Goal: Task Accomplishment & Management: Manage account settings

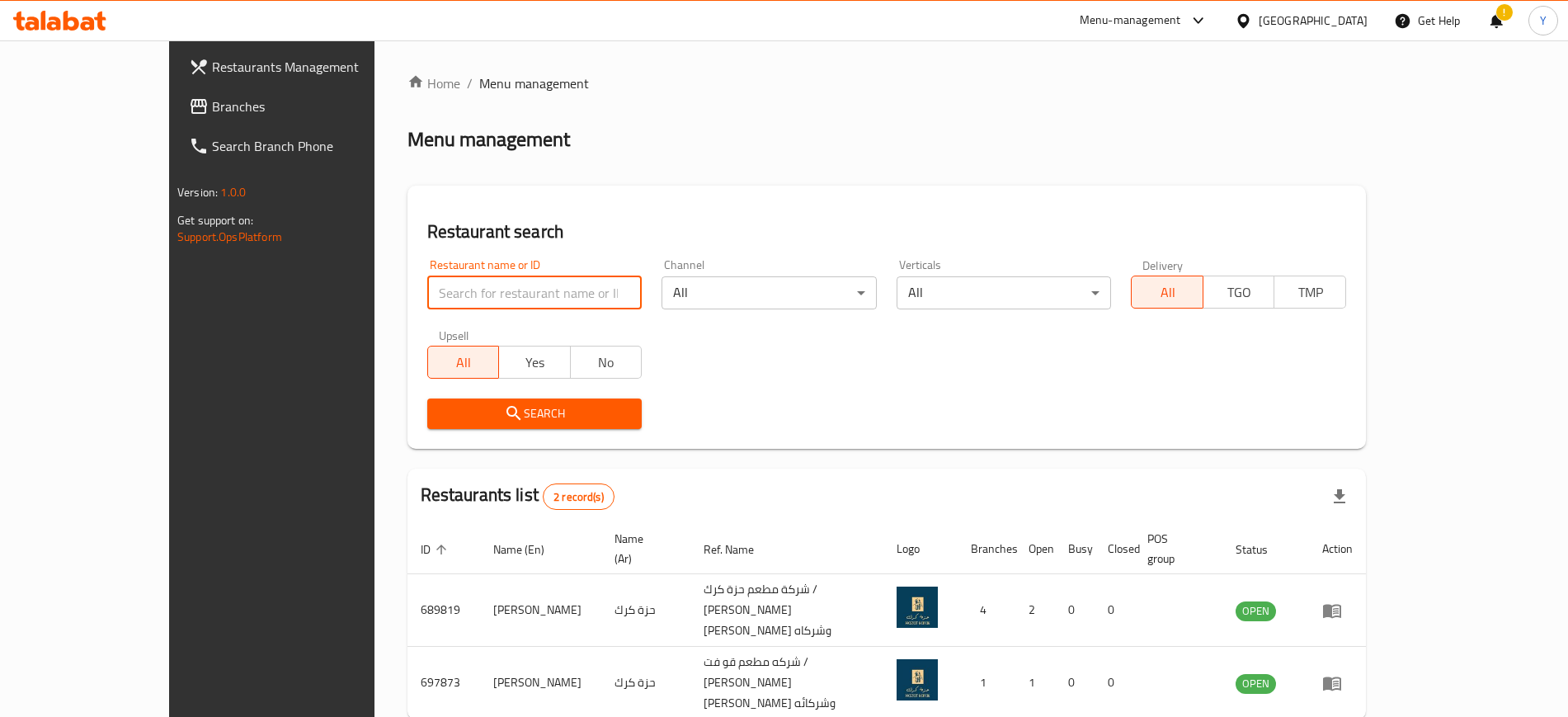
type input "ش"
click button "Search" at bounding box center [535, 414] width 215 height 30
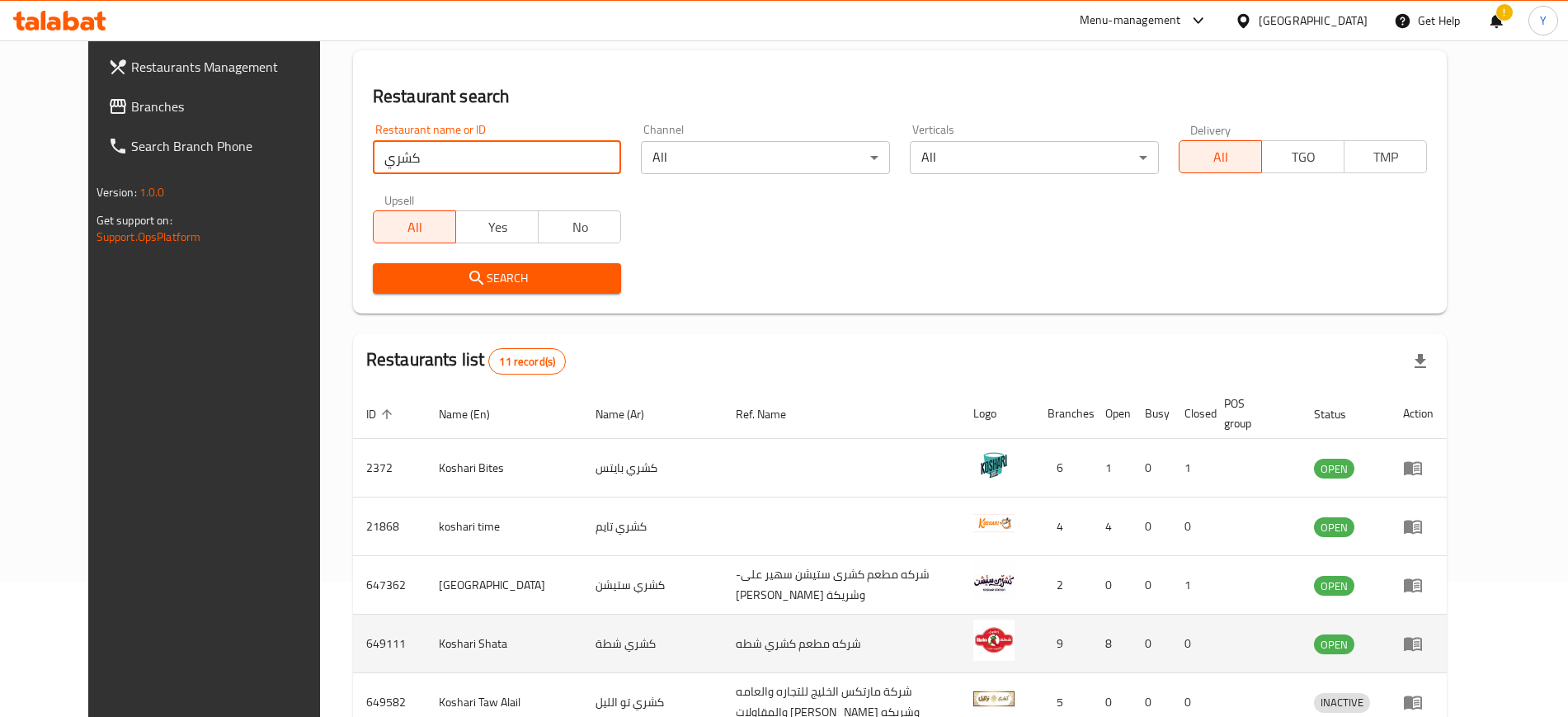
scroll to position [94, 0]
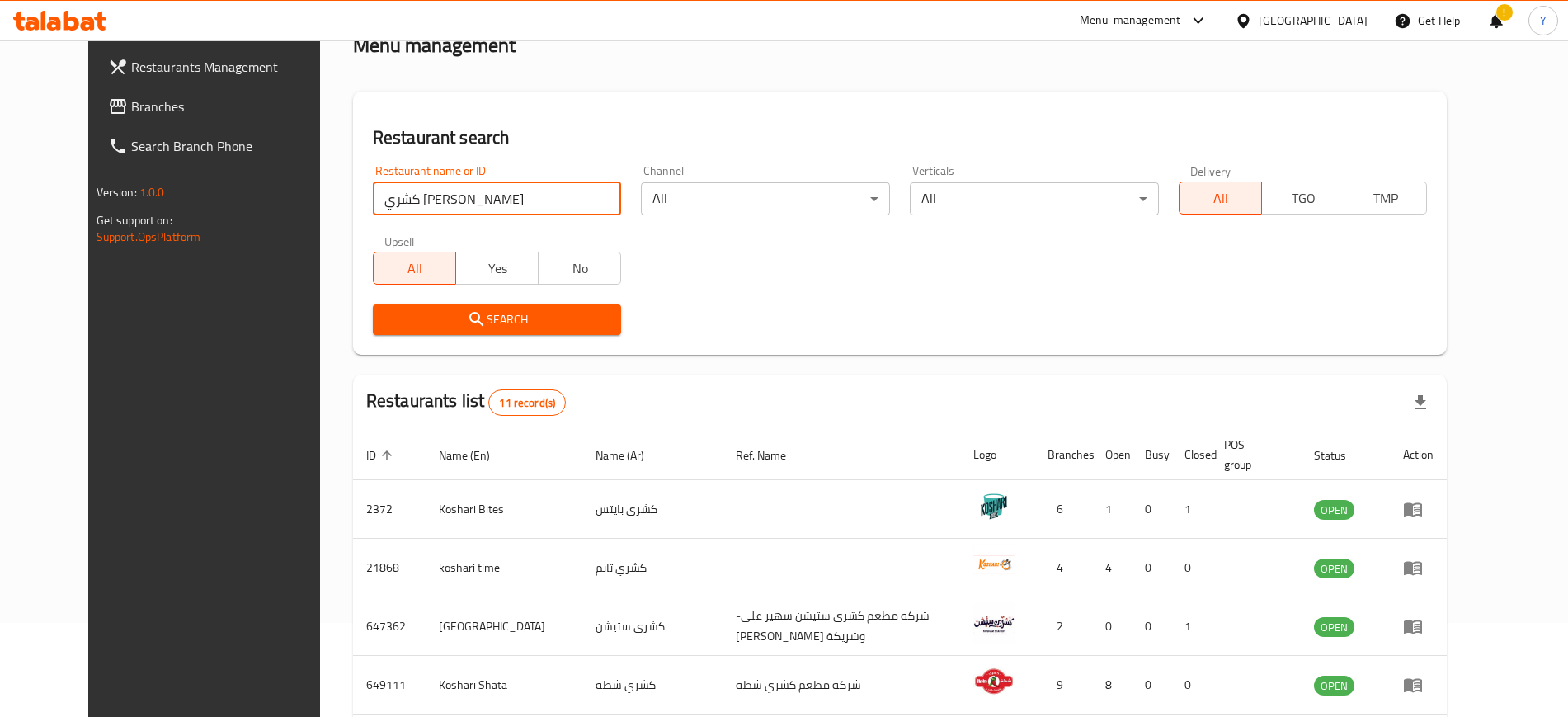
click button "Search" at bounding box center [497, 319] width 249 height 30
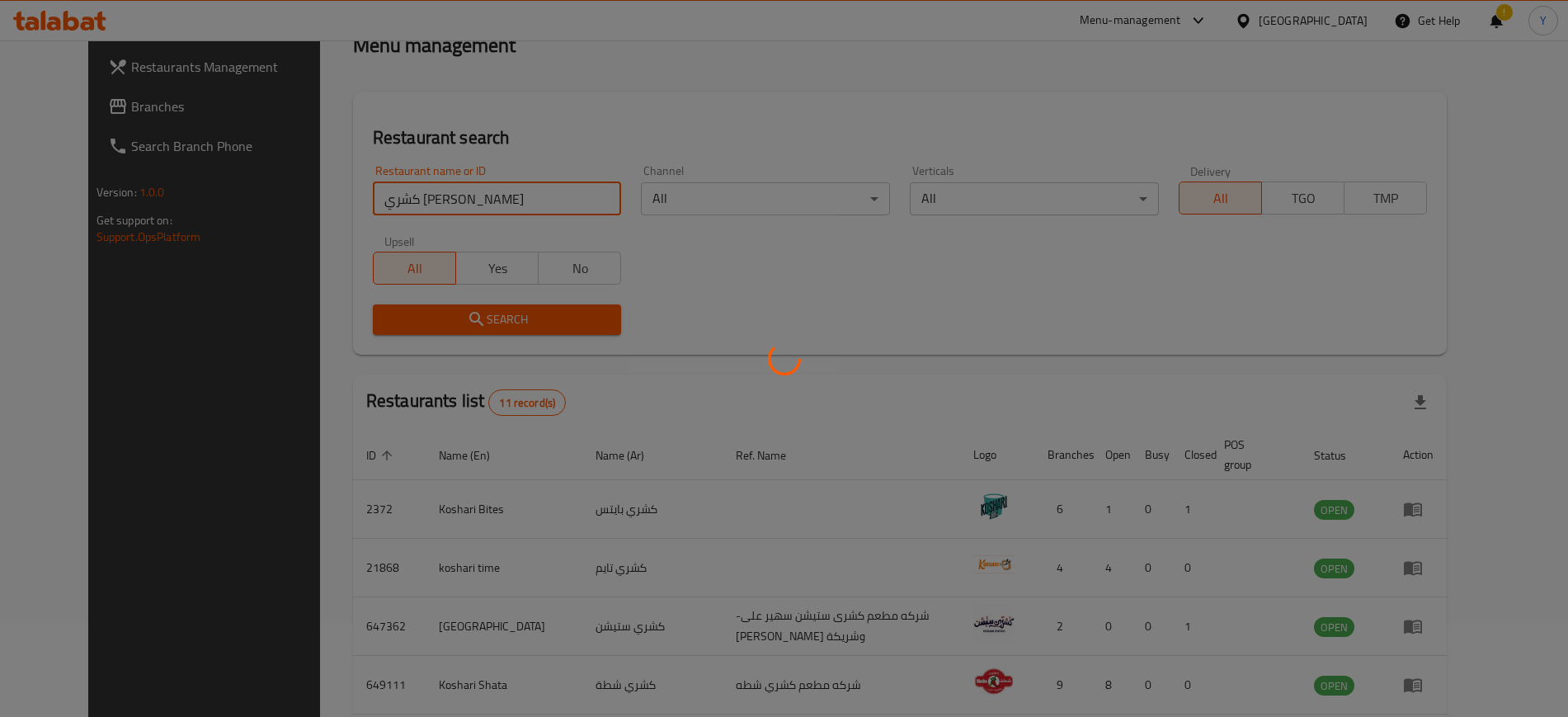
scroll to position [0, 0]
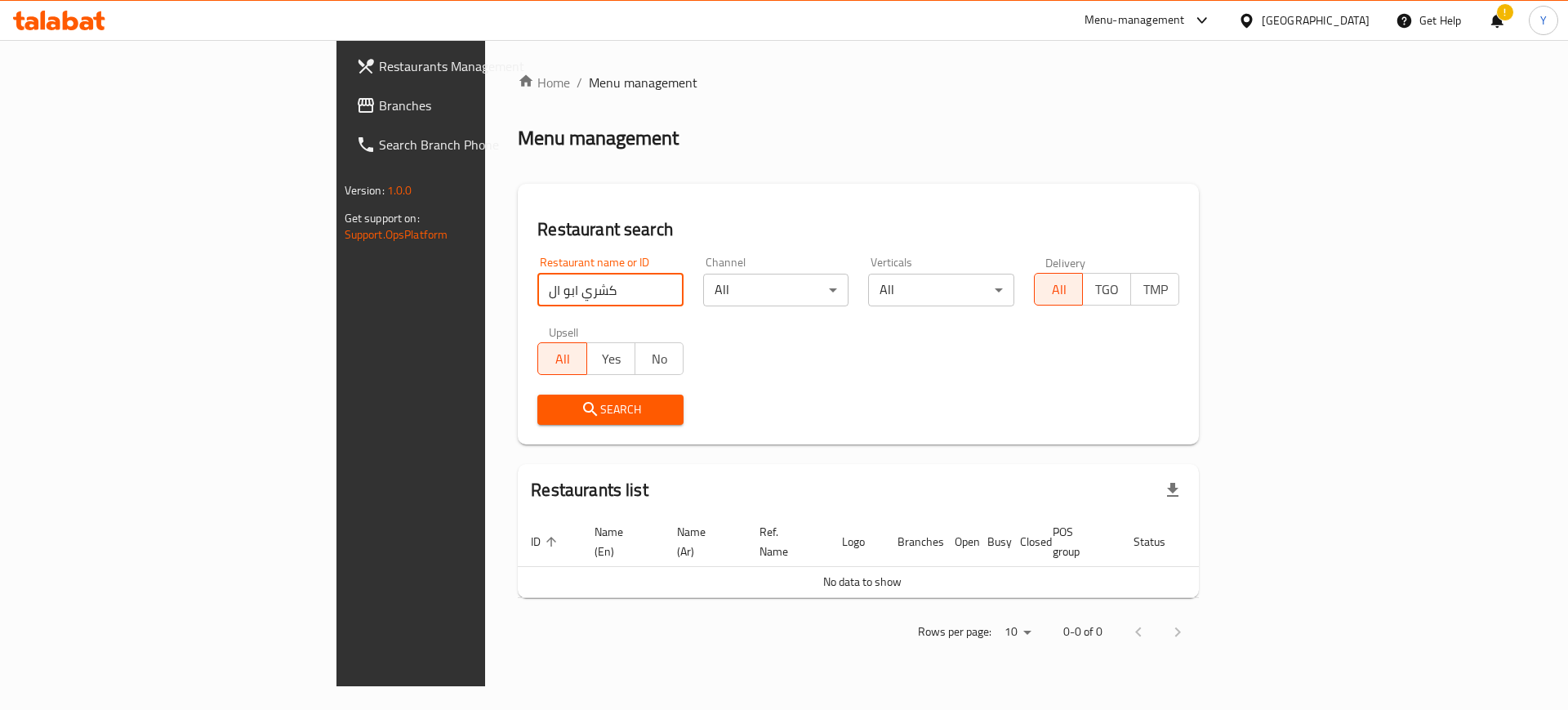
click button "Search" at bounding box center [611, 410] width 147 height 30
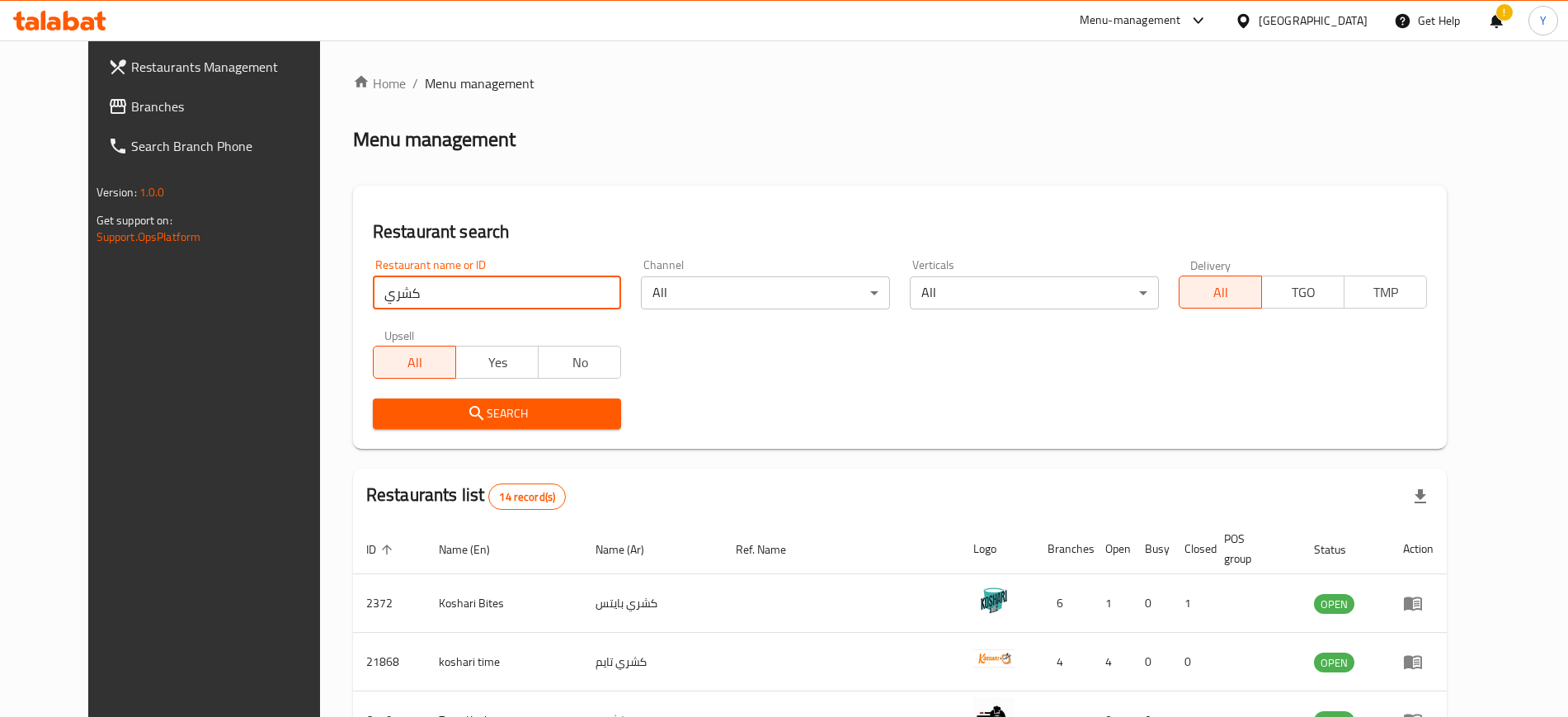
click button "Search" at bounding box center [497, 414] width 249 height 30
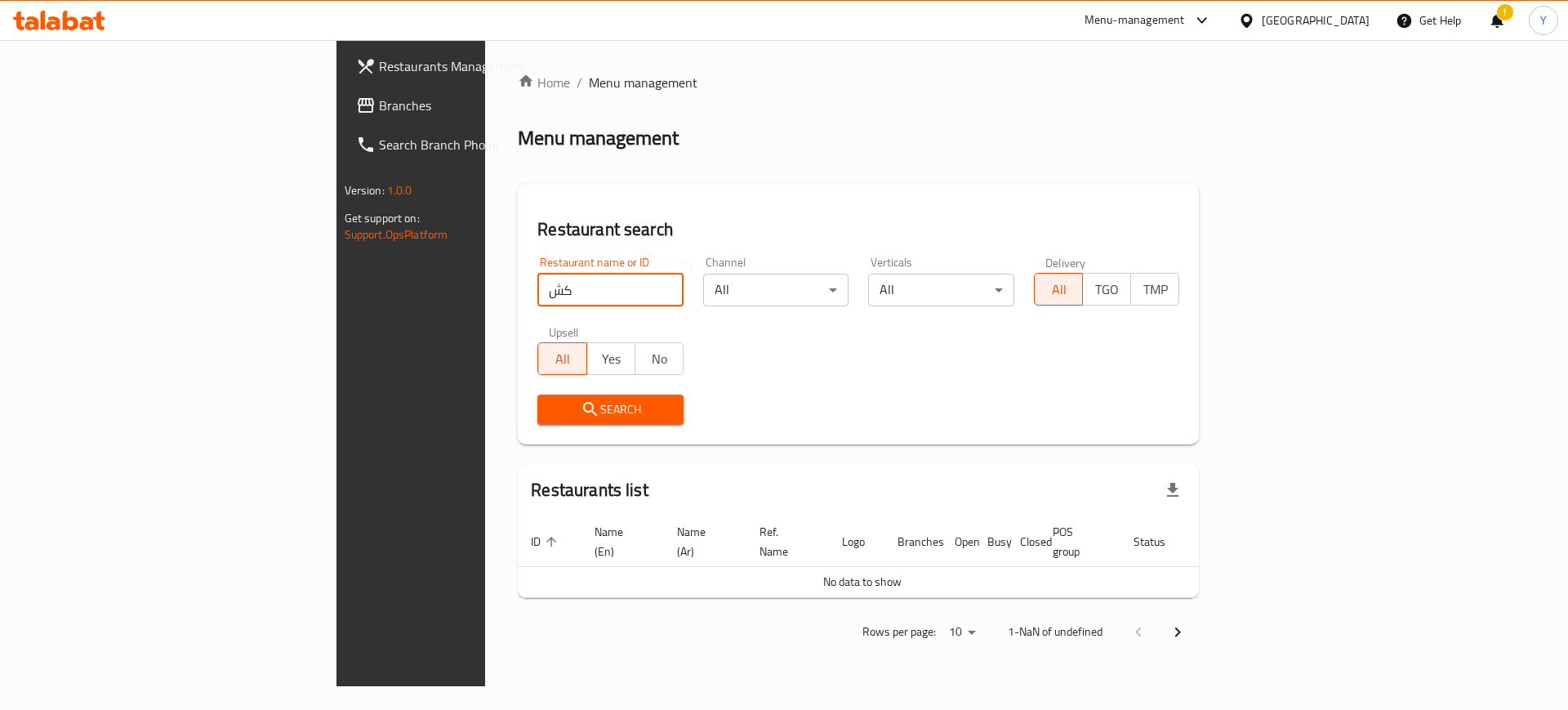
click button "Search" at bounding box center [611, 410] width 147 height 30
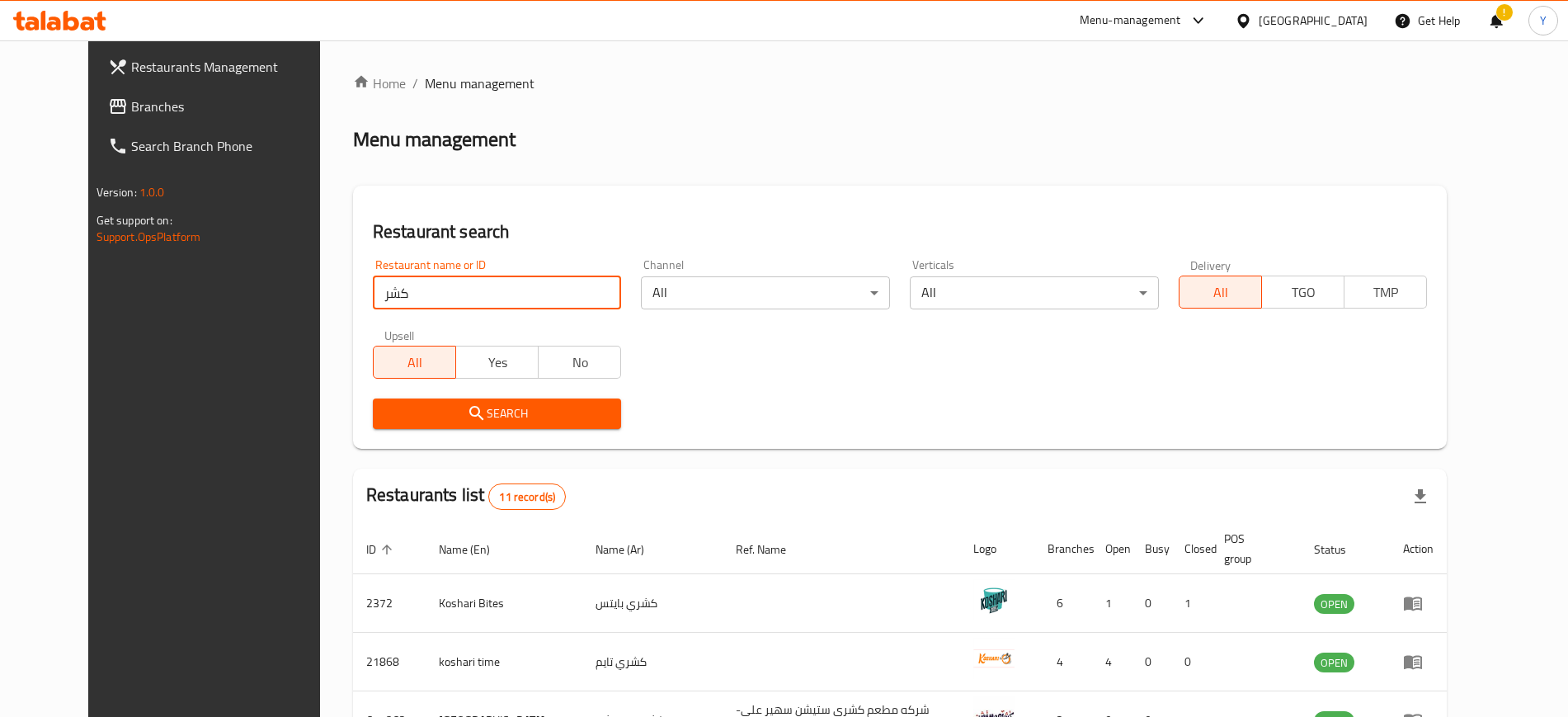
click button "Search" at bounding box center [497, 414] width 249 height 30
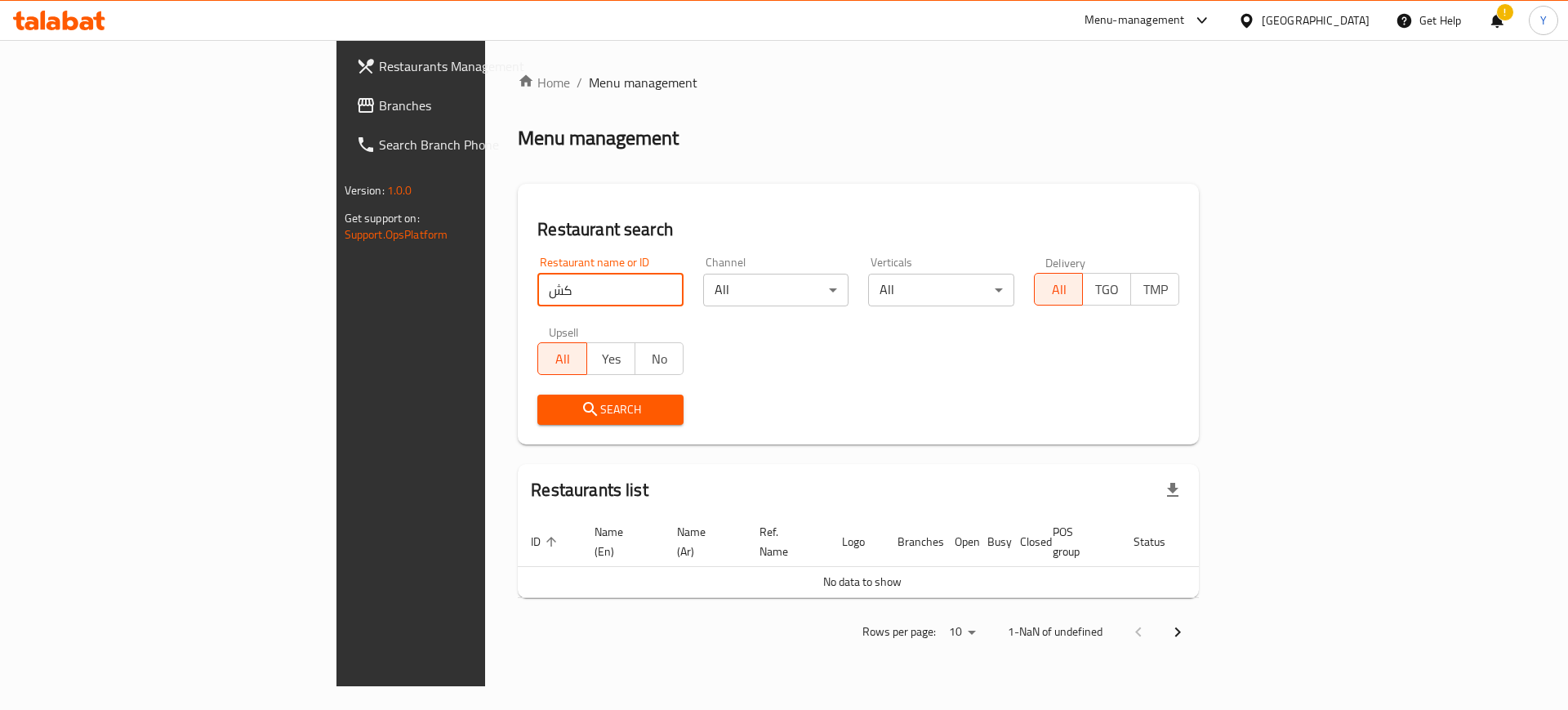
click button "Search" at bounding box center [611, 410] width 147 height 30
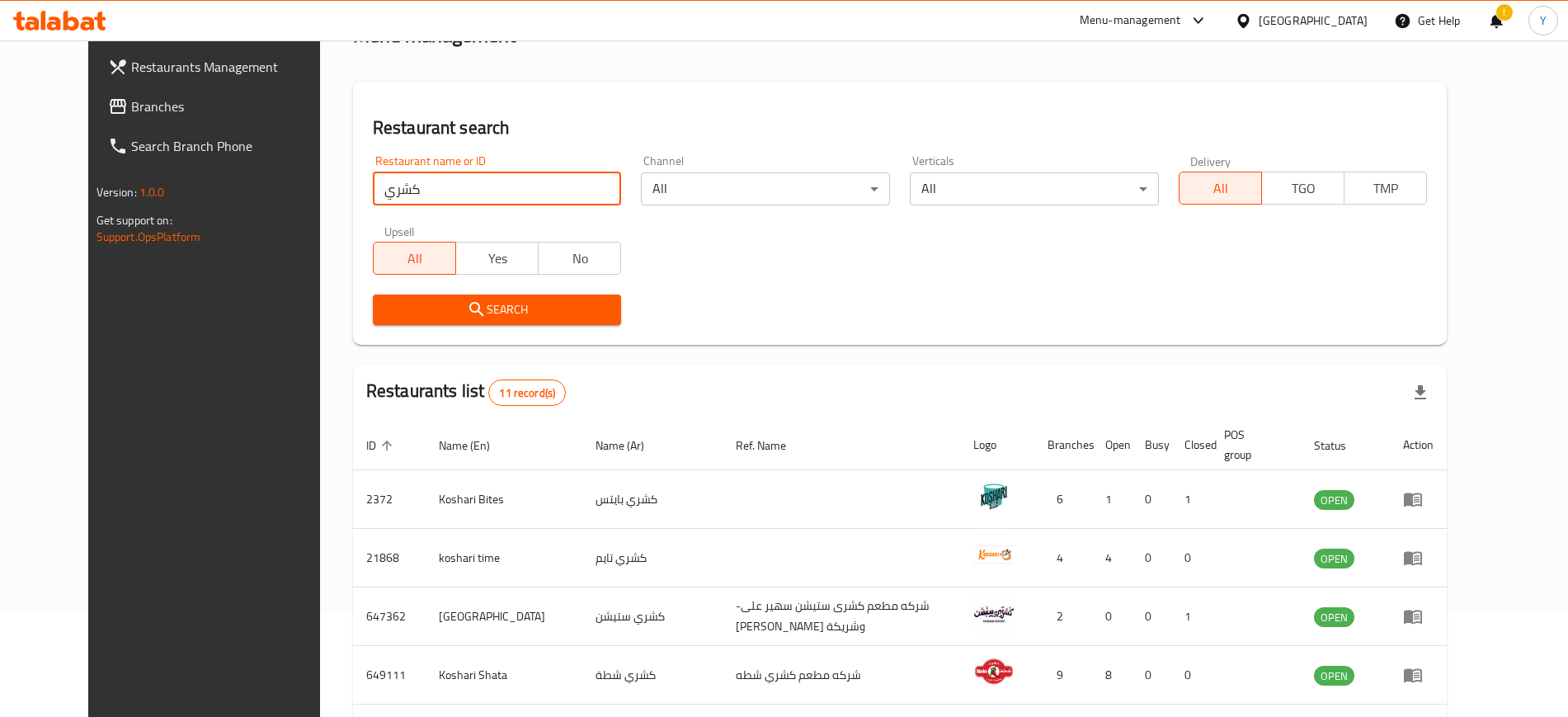
scroll to position [103, 0]
click at [447, 199] on input "كشري" at bounding box center [497, 190] width 249 height 33
click button "Search" at bounding box center [497, 310] width 249 height 30
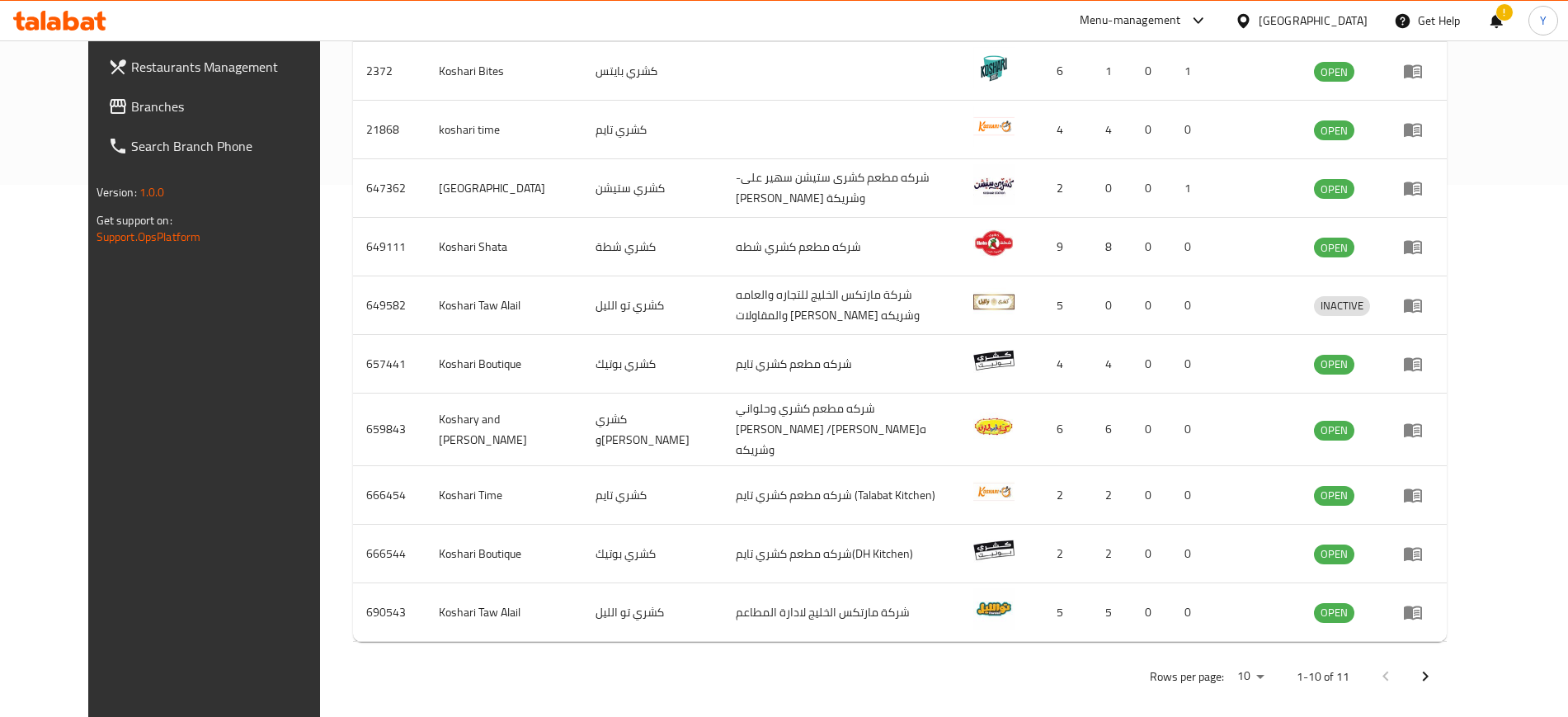
scroll to position [0, 0]
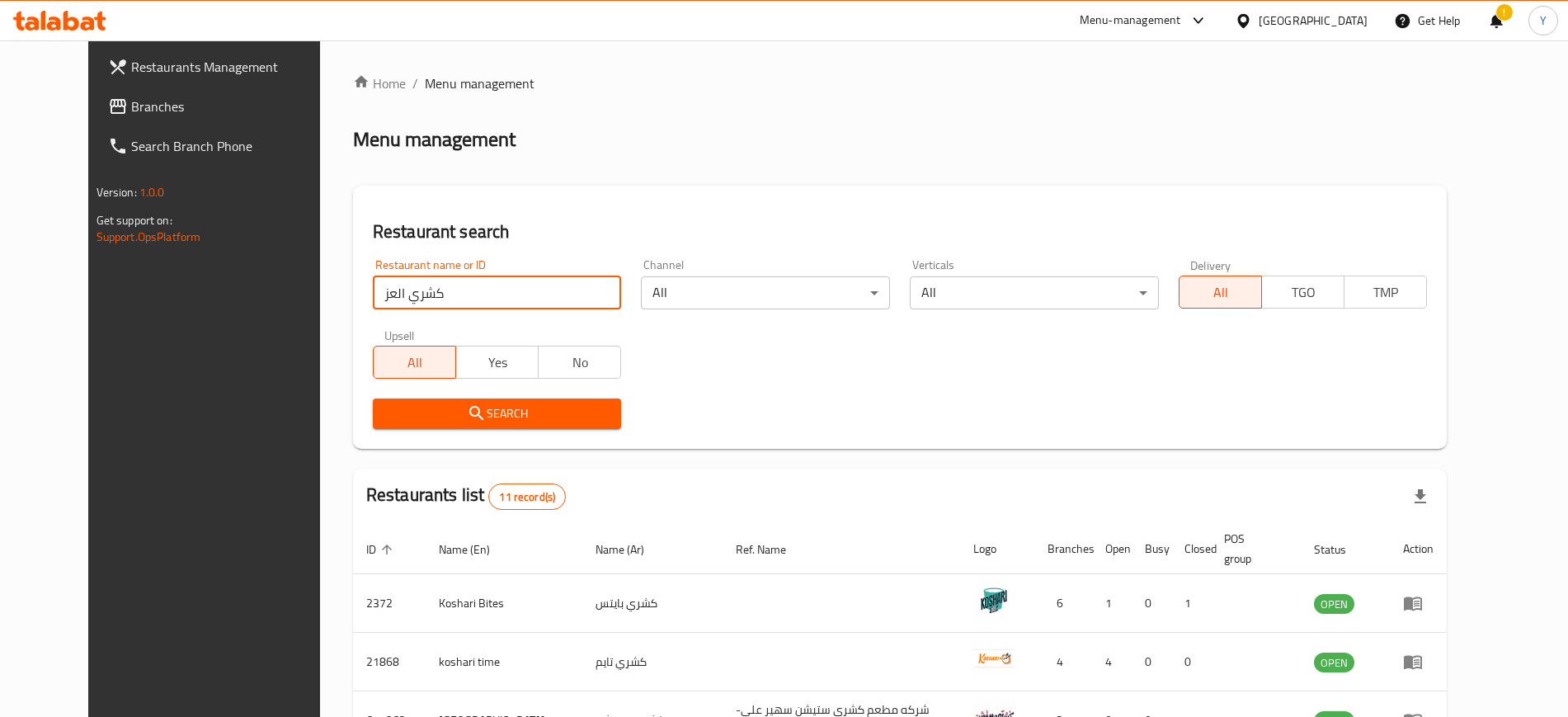
click button "Search" at bounding box center [497, 414] width 249 height 30
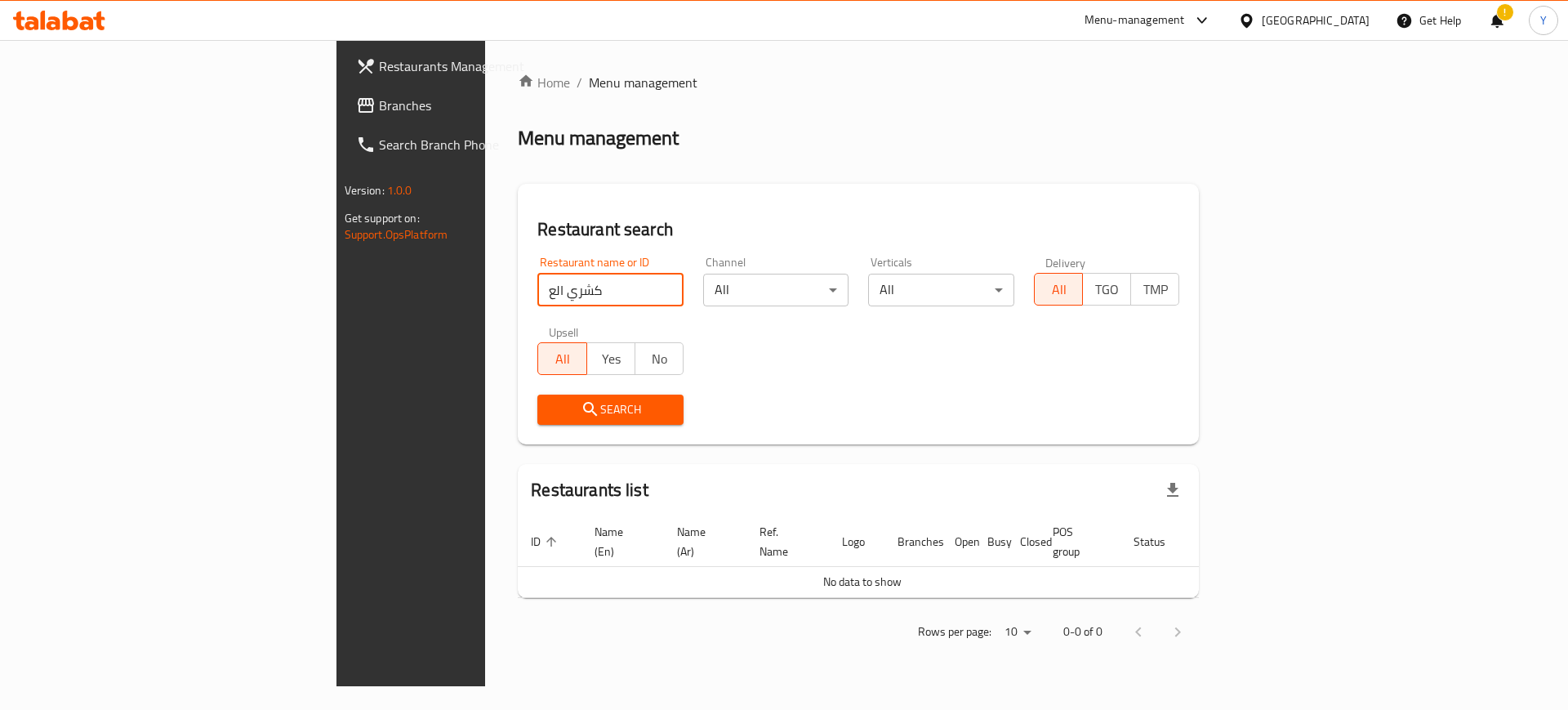
click button "Search" at bounding box center [611, 410] width 147 height 30
type input "كشري ديار العز"
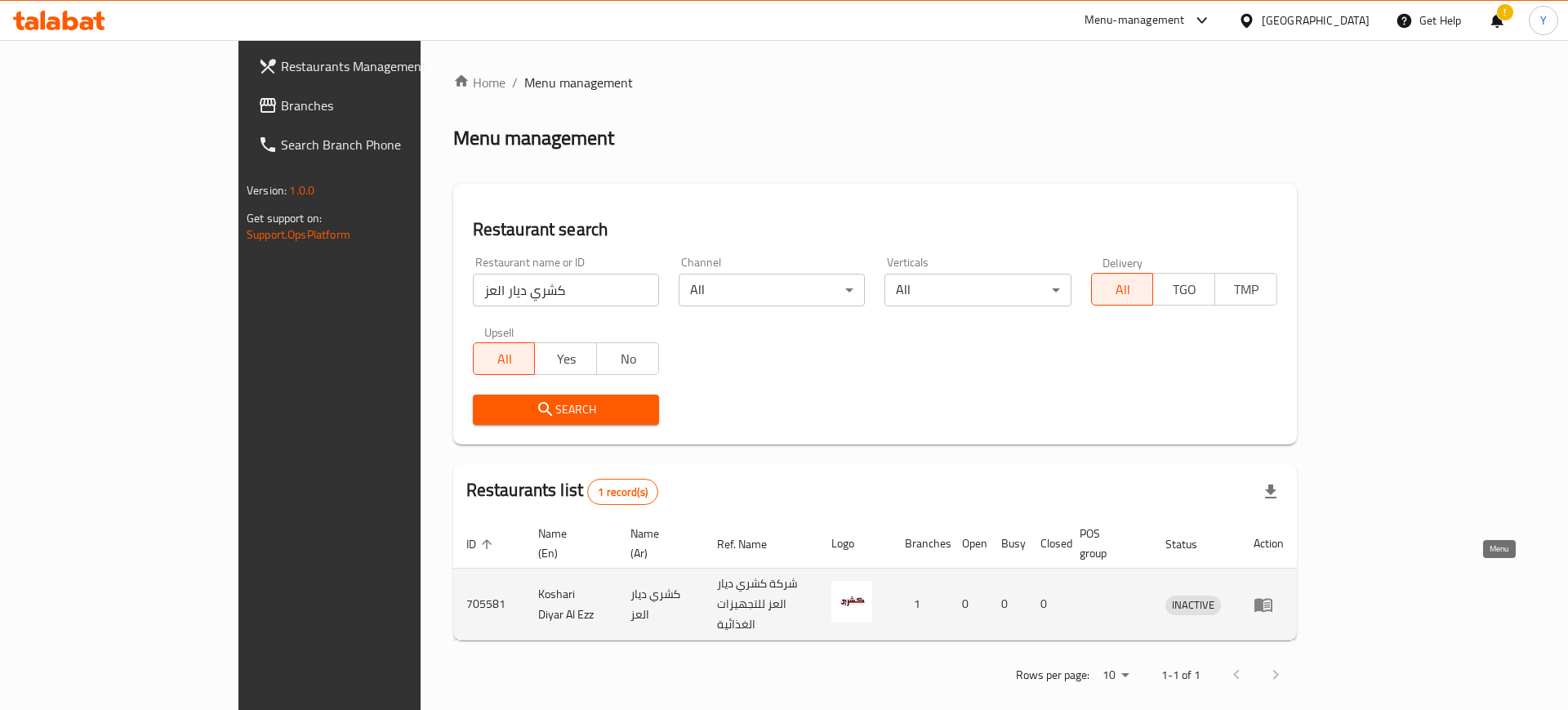
click at [1273, 594] on icon "enhanced table" at bounding box center [1264, 604] width 20 height 20
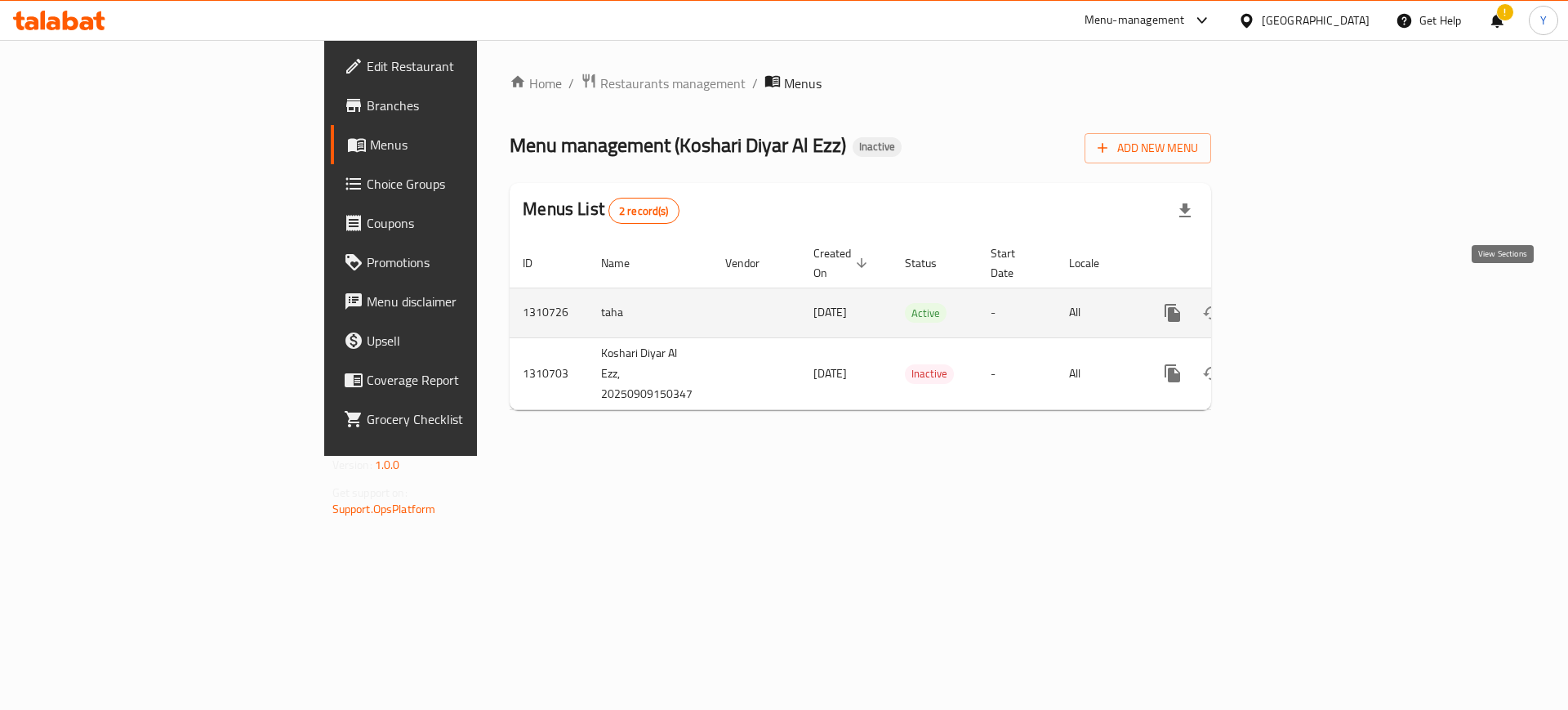
click at [1310, 307] on link "enhanced table" at bounding box center [1290, 312] width 39 height 39
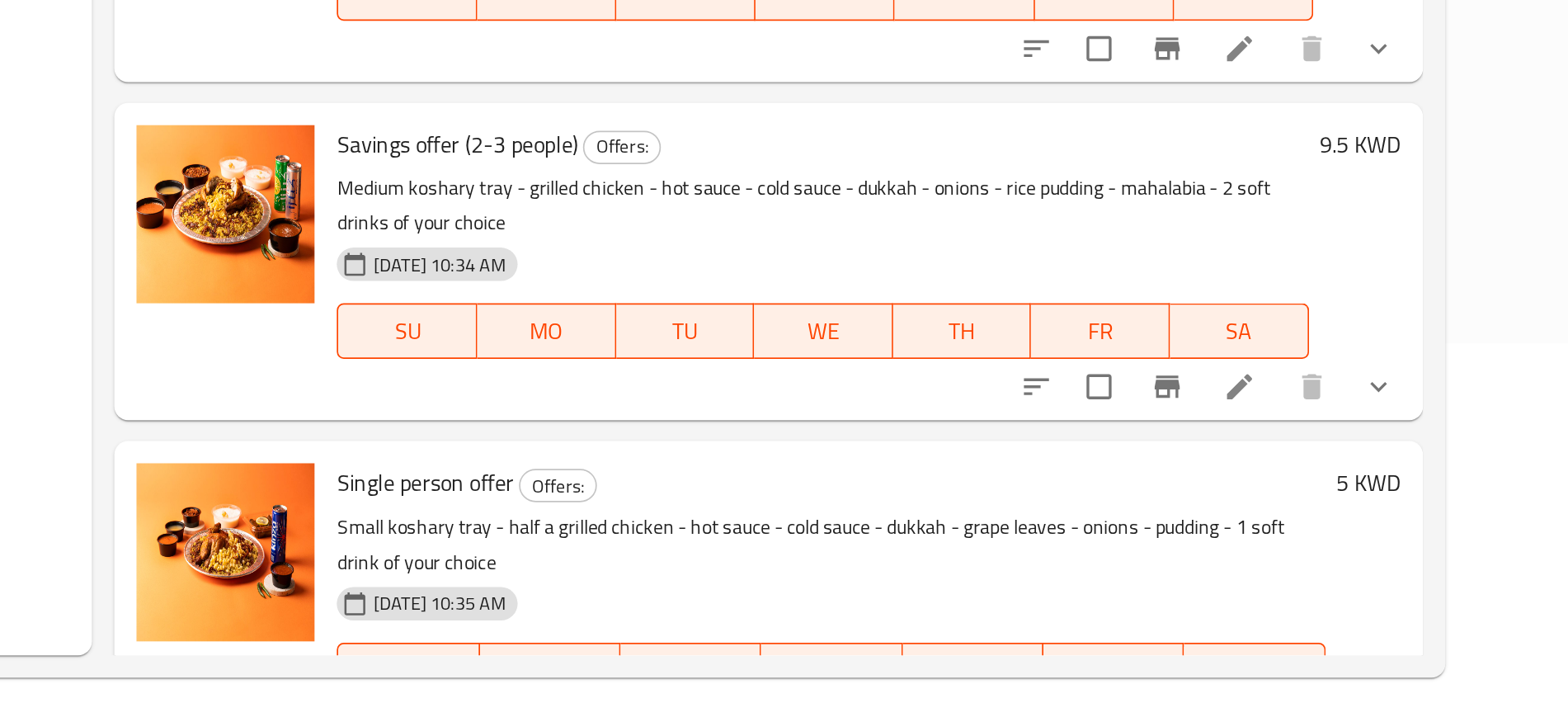
scroll to position [231, 0]
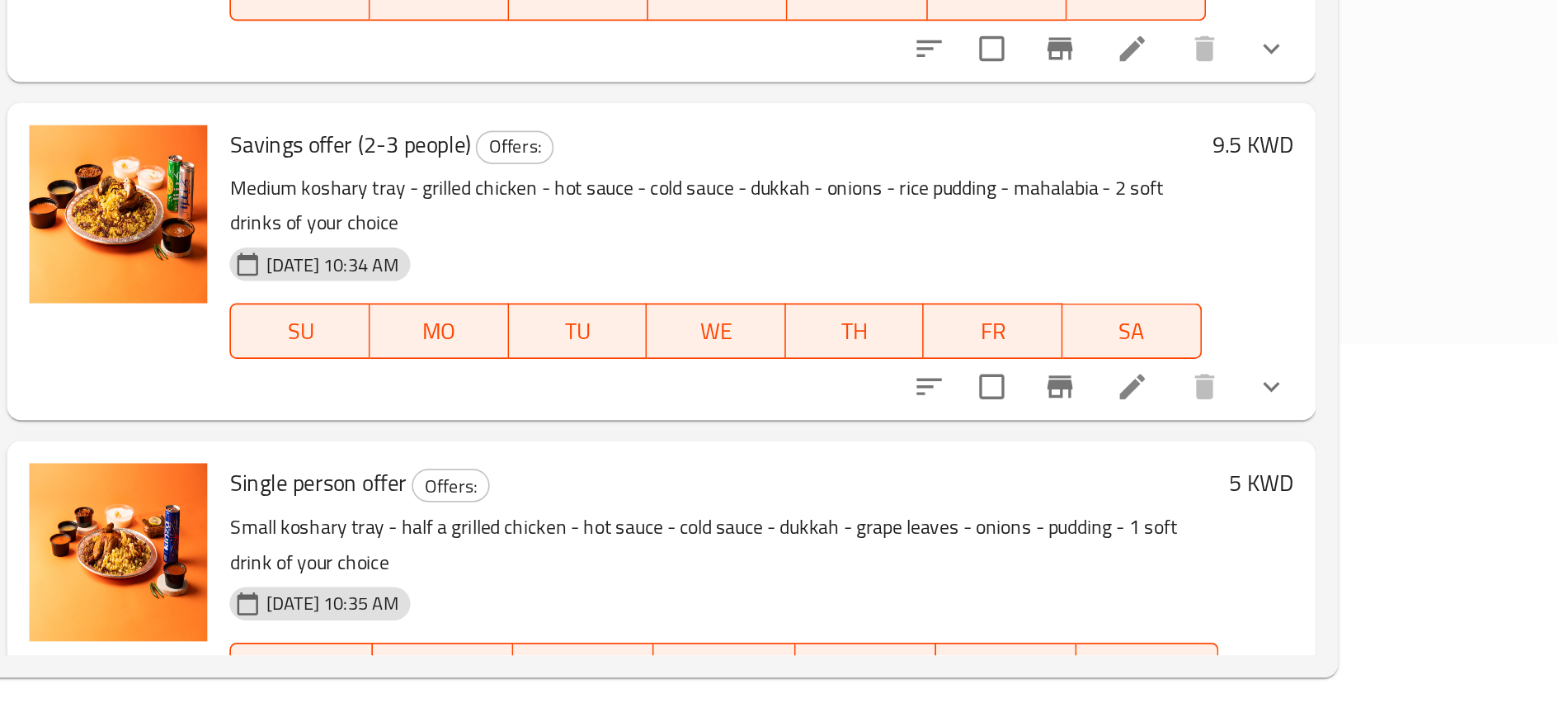
click at [1339, 698] on li at bounding box center [1316, 712] width 46 height 29
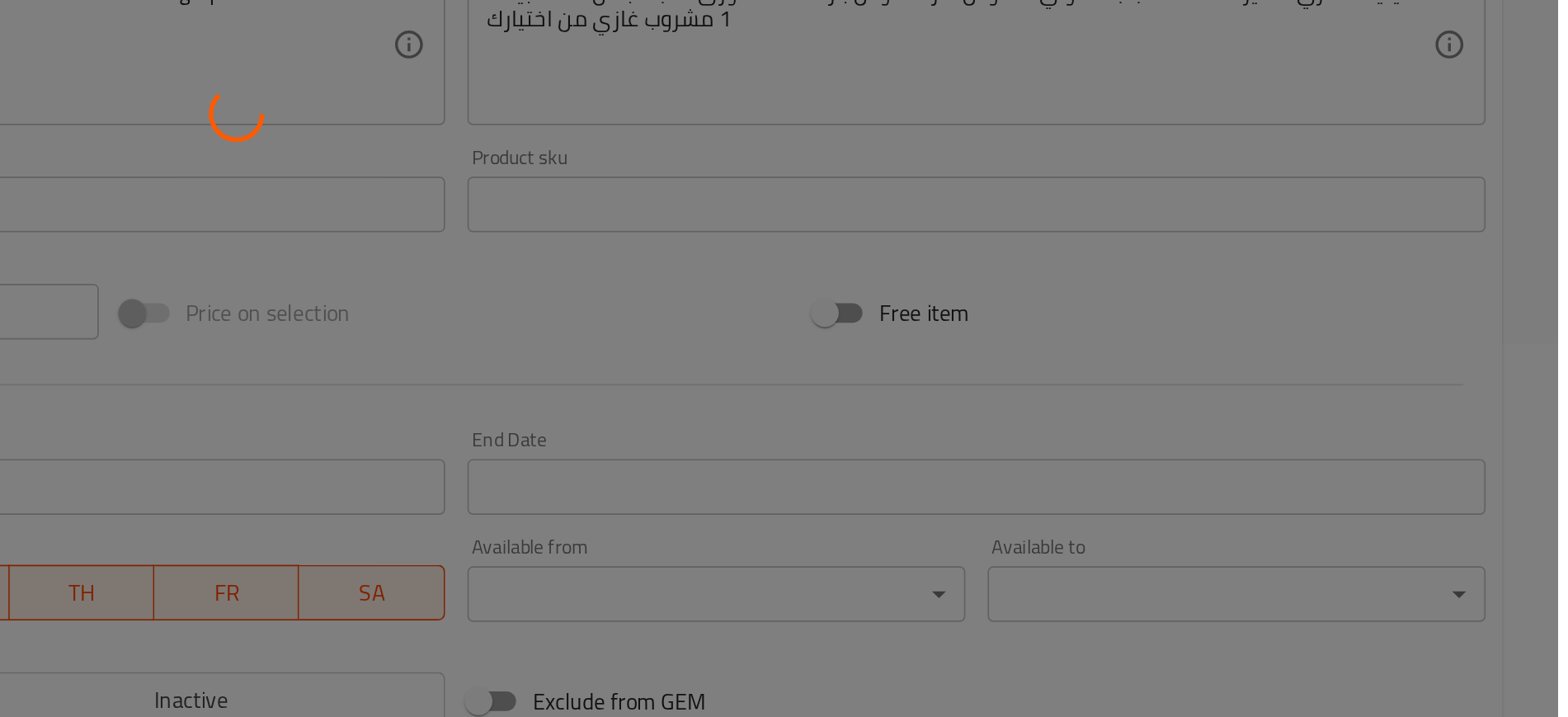
type input "اختيارك من المشروب:"
type input "1"
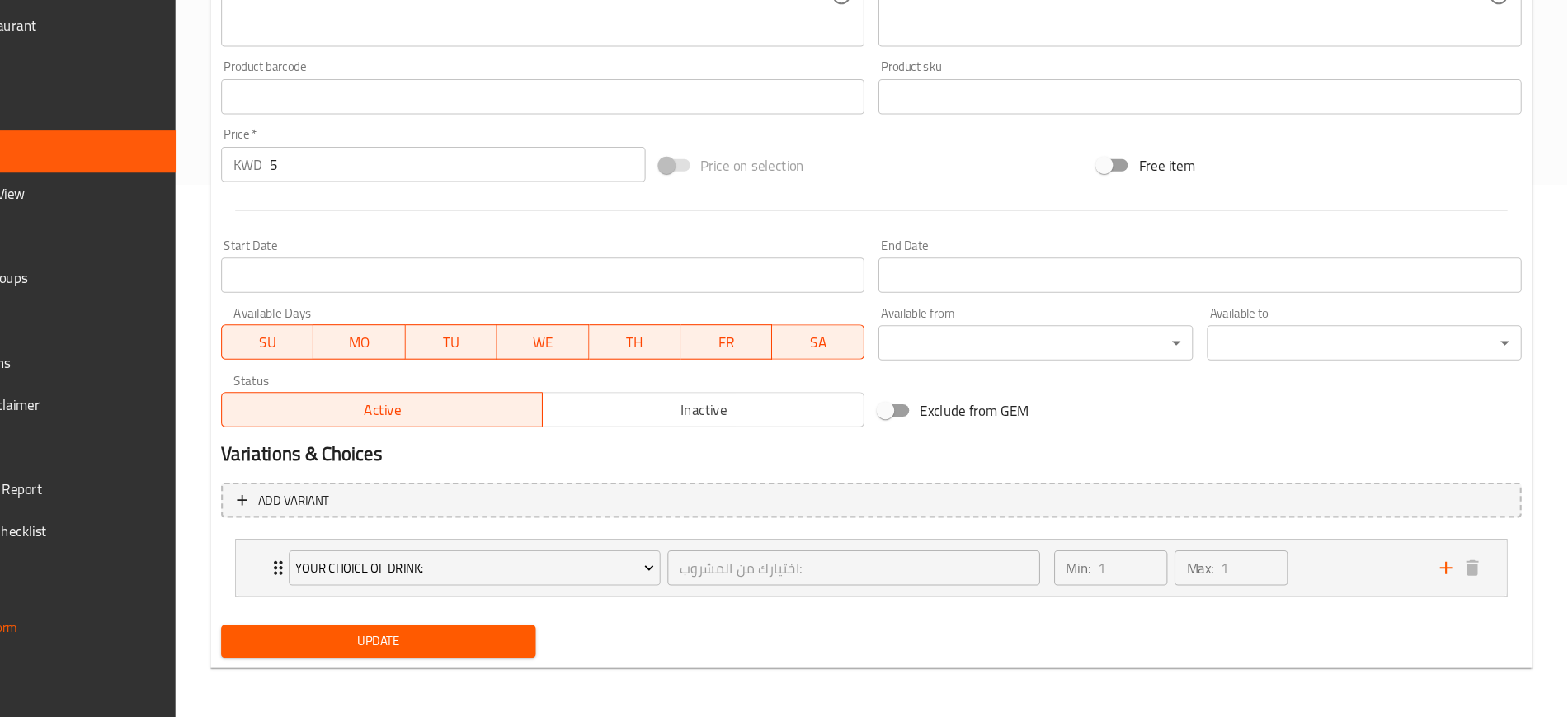
scroll to position [499, 0]
click at [348, 578] on icon "Expand" at bounding box center [358, 578] width 20 height 20
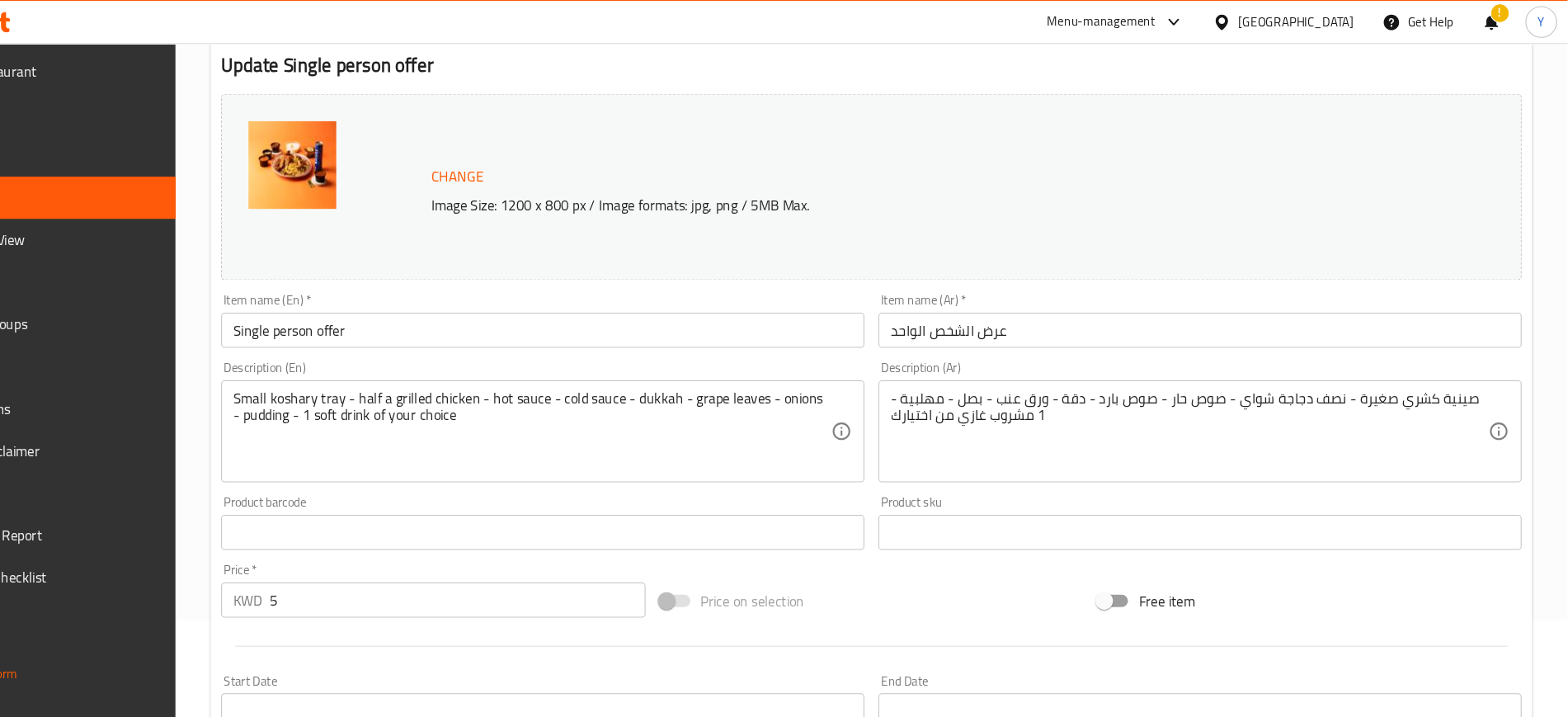
scroll to position [0, 0]
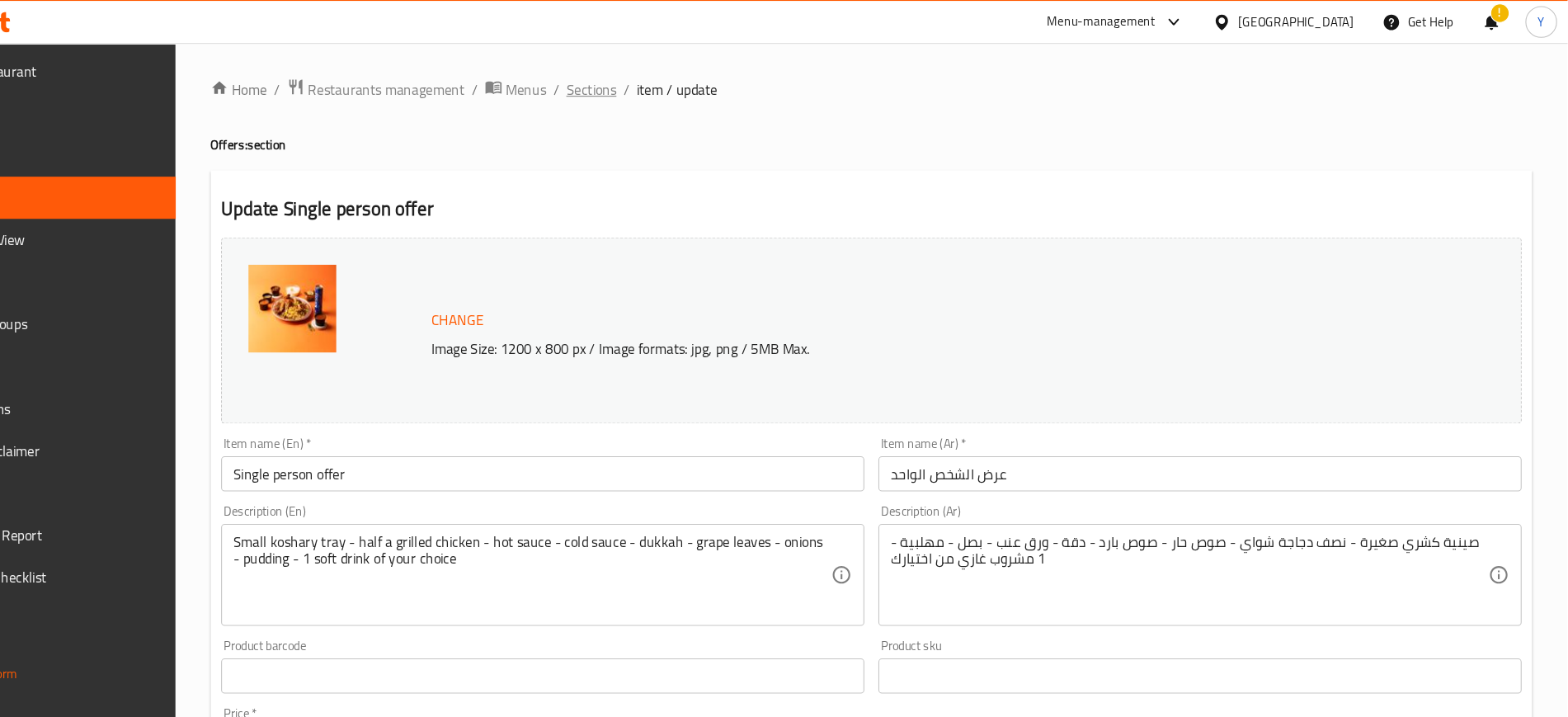
click at [659, 87] on span "Sections" at bounding box center [652, 85] width 47 height 20
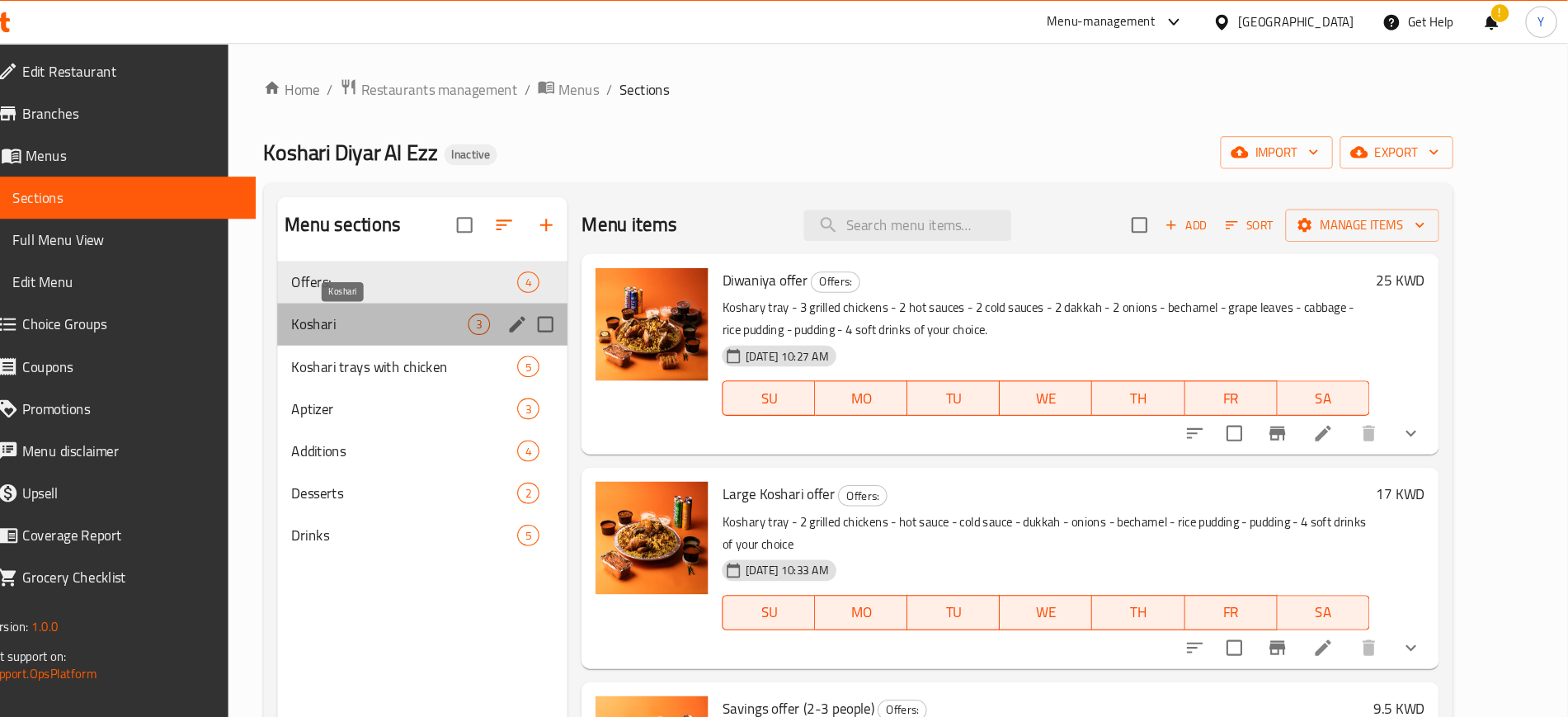
click at [407, 307] on span "Koshari" at bounding box center [453, 304] width 165 height 20
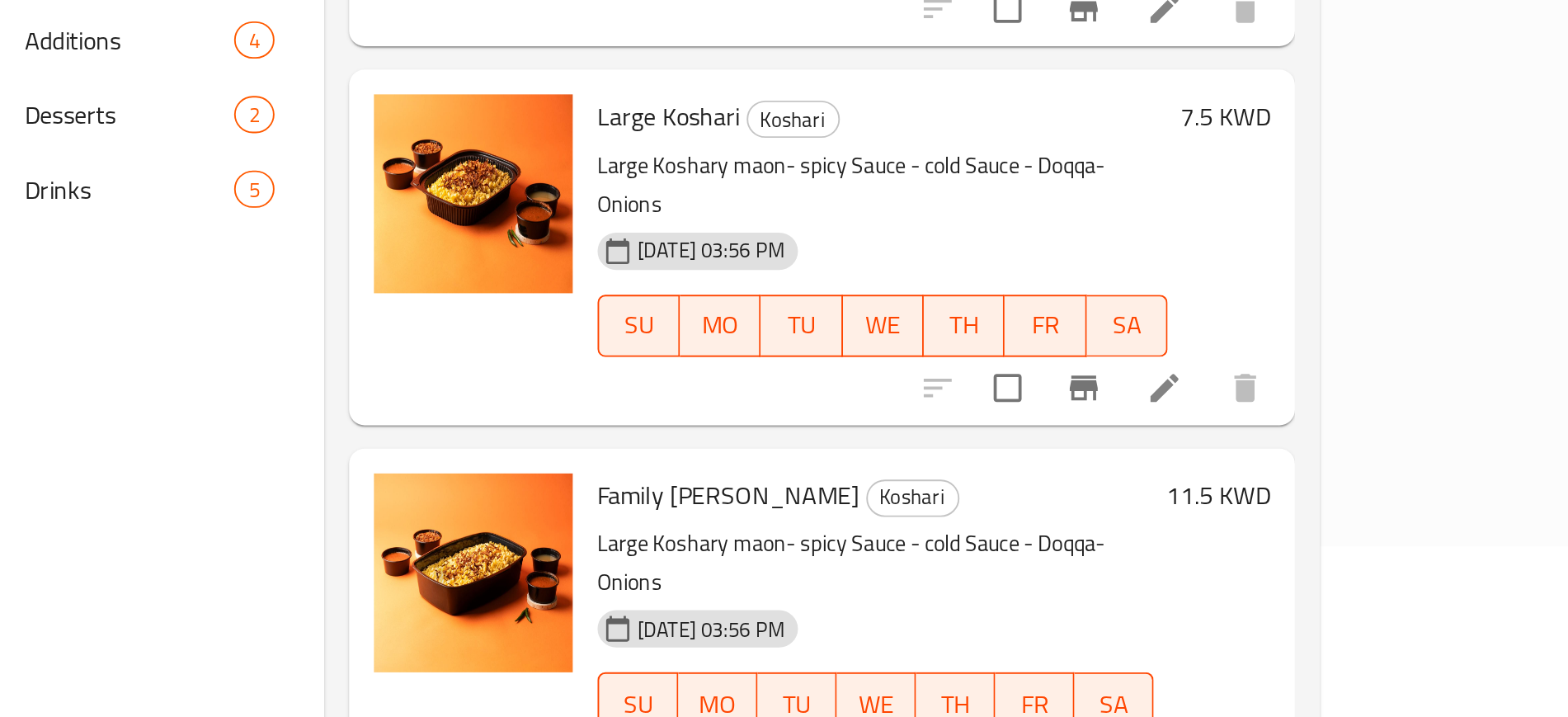
scroll to position [89, 0]
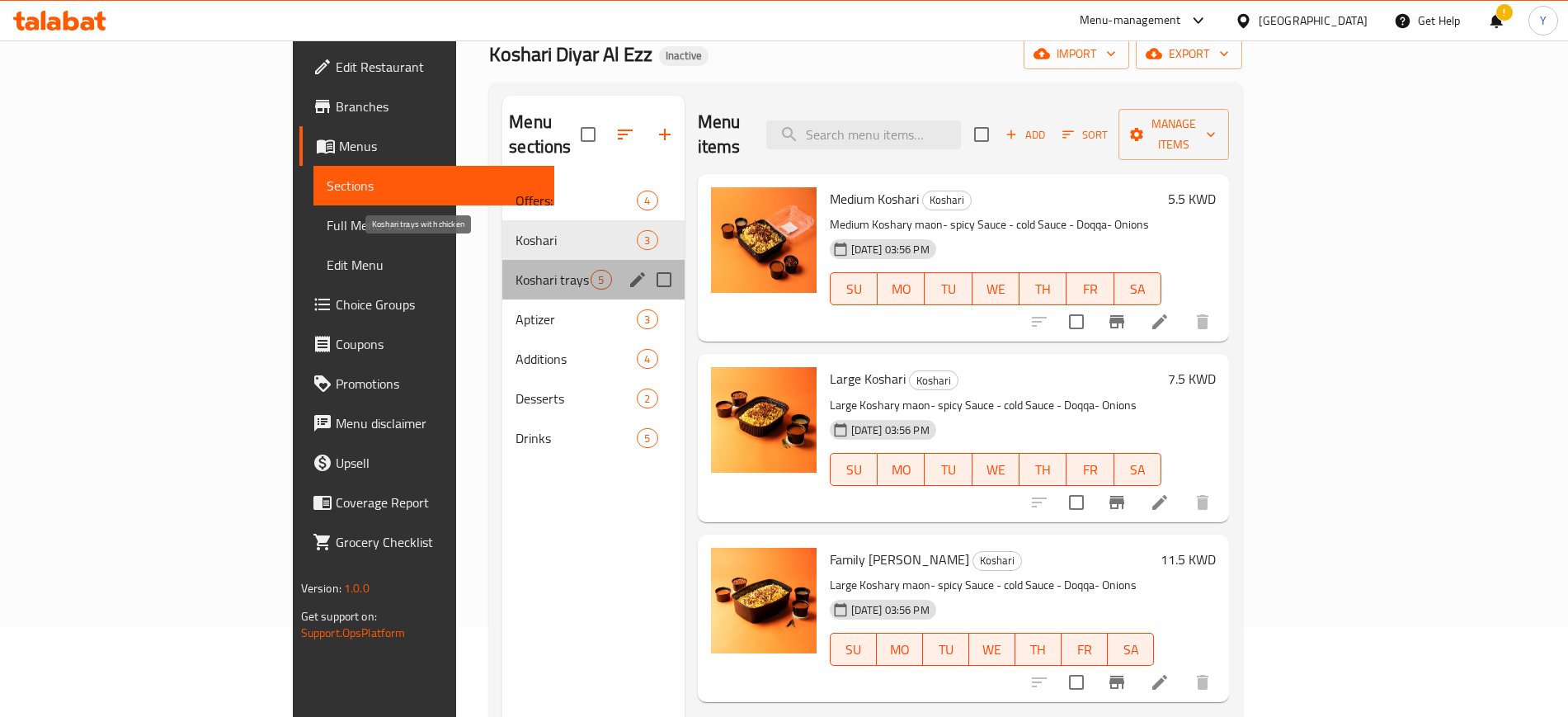
click at [516, 270] on span "Koshari trays with chicken" at bounding box center [553, 280] width 75 height 20
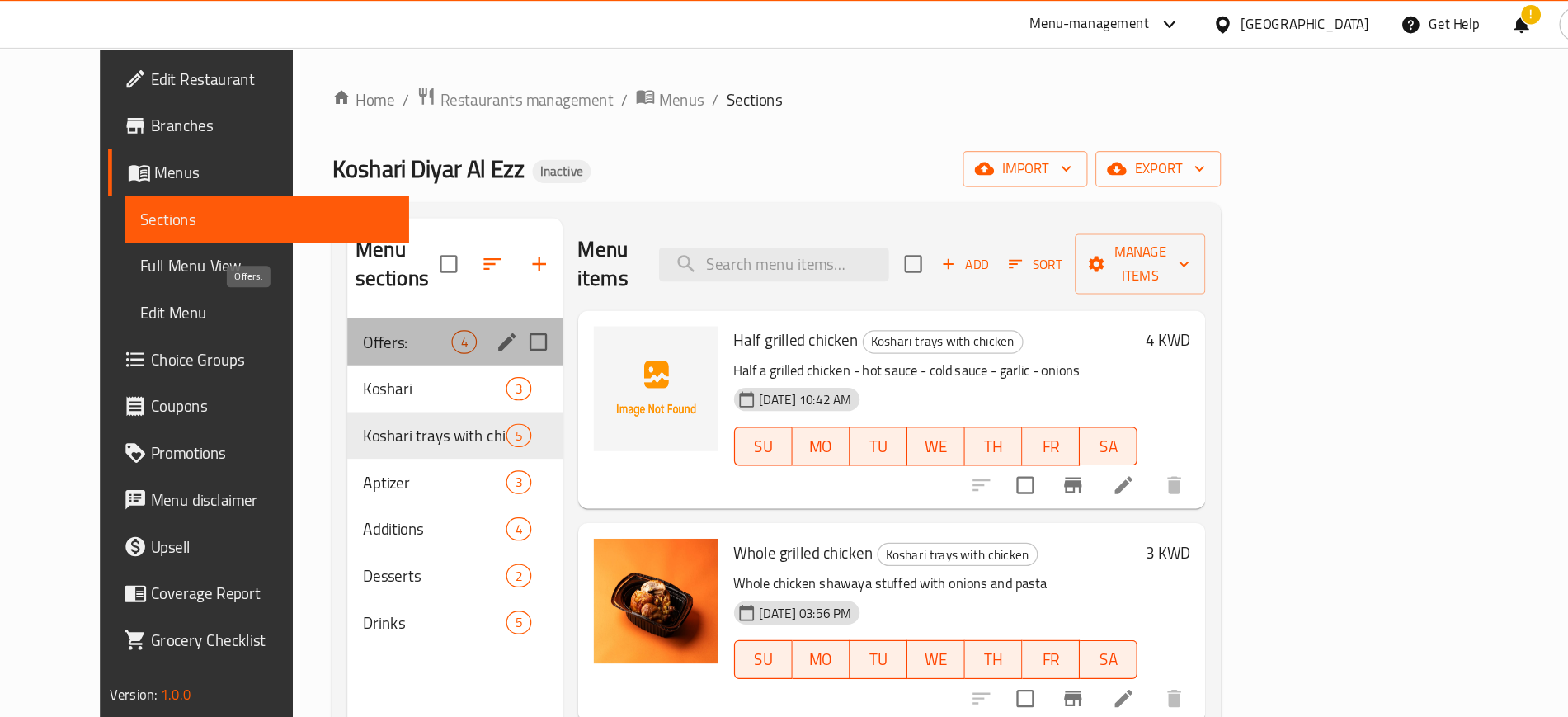
click at [516, 279] on span "Offers:" at bounding box center [553, 290] width 75 height 20
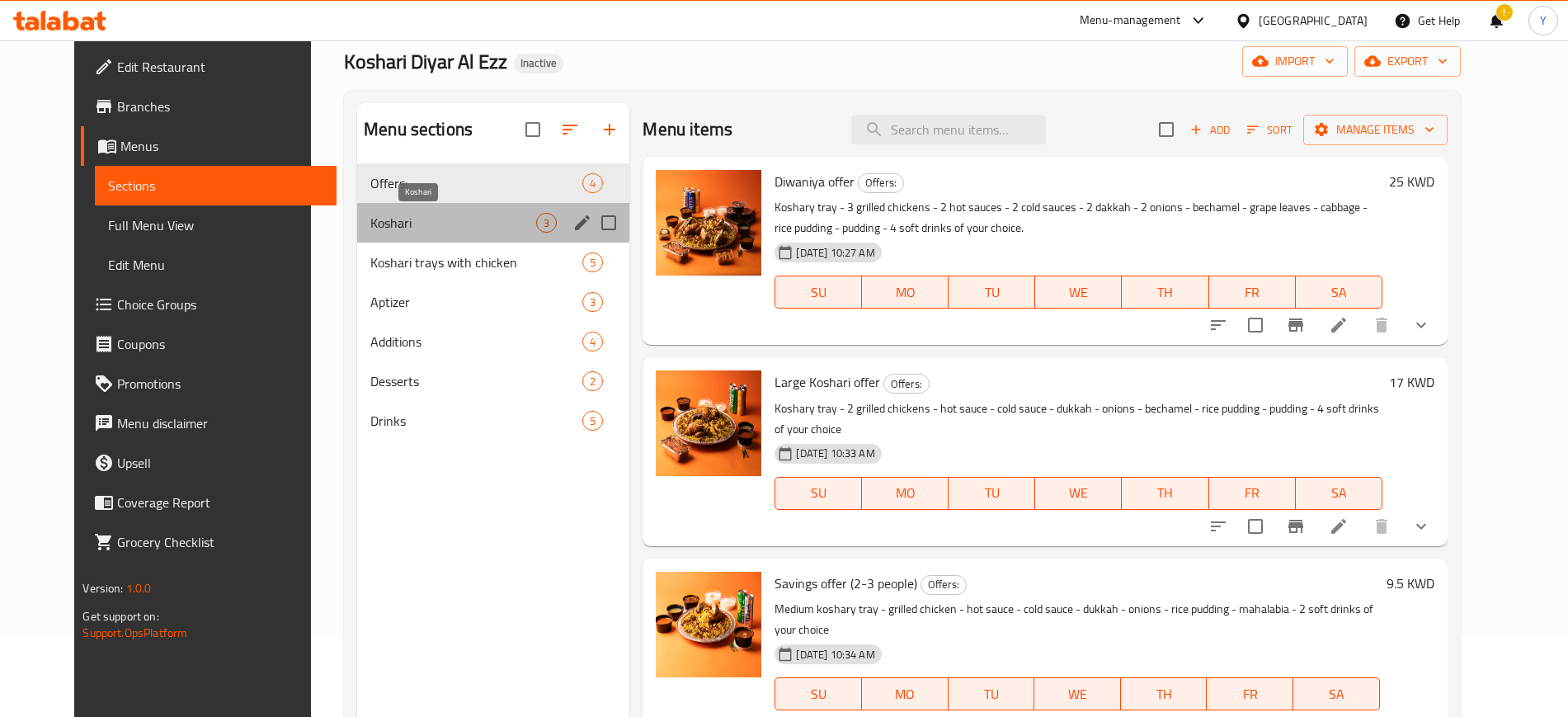
click at [382, 213] on span "Koshari" at bounding box center [453, 223] width 165 height 20
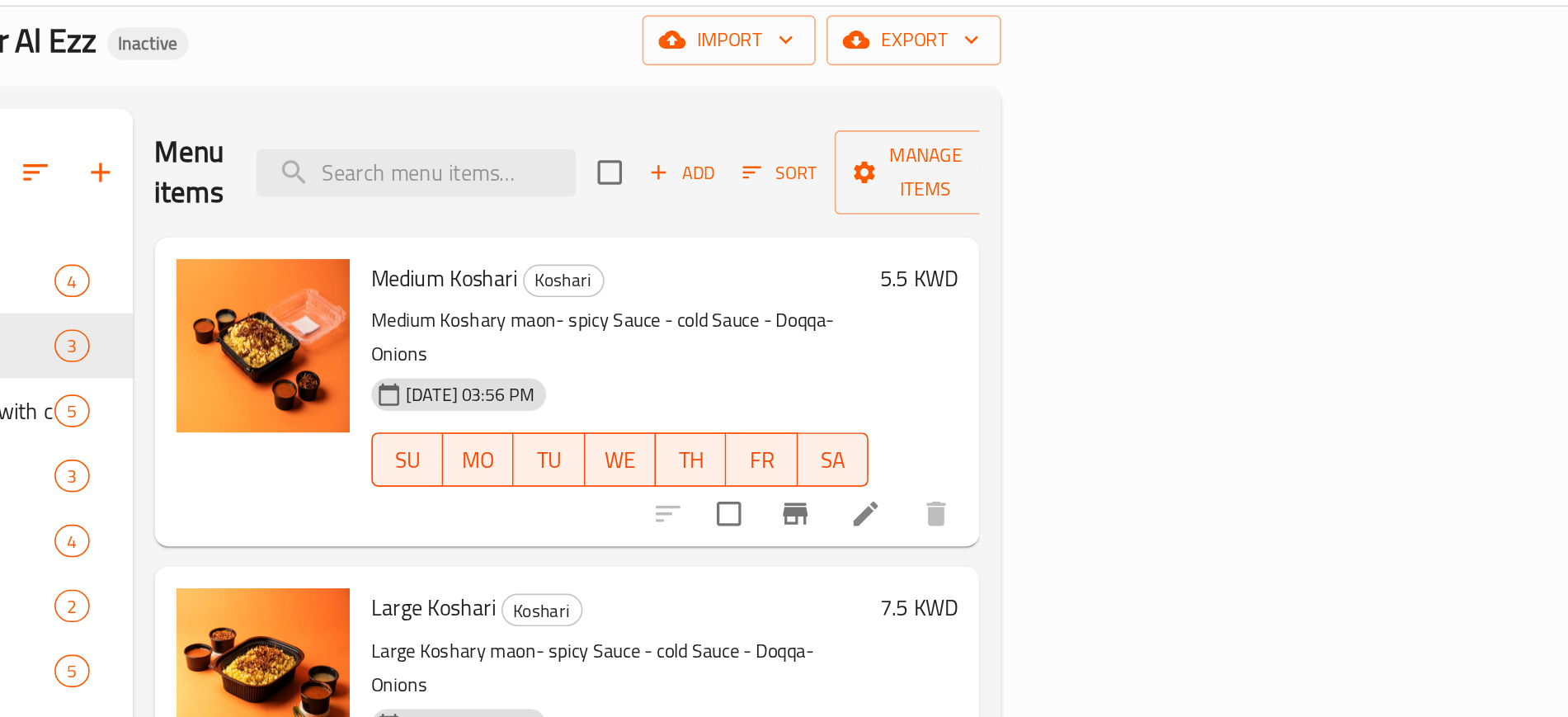
drag, startPoint x: 694, startPoint y: 279, endPoint x: 1491, endPoint y: 221, distance: 799.1
click at [1193, 221] on div "5.5 KWD" at bounding box center [1165, 276] width 54 height 162
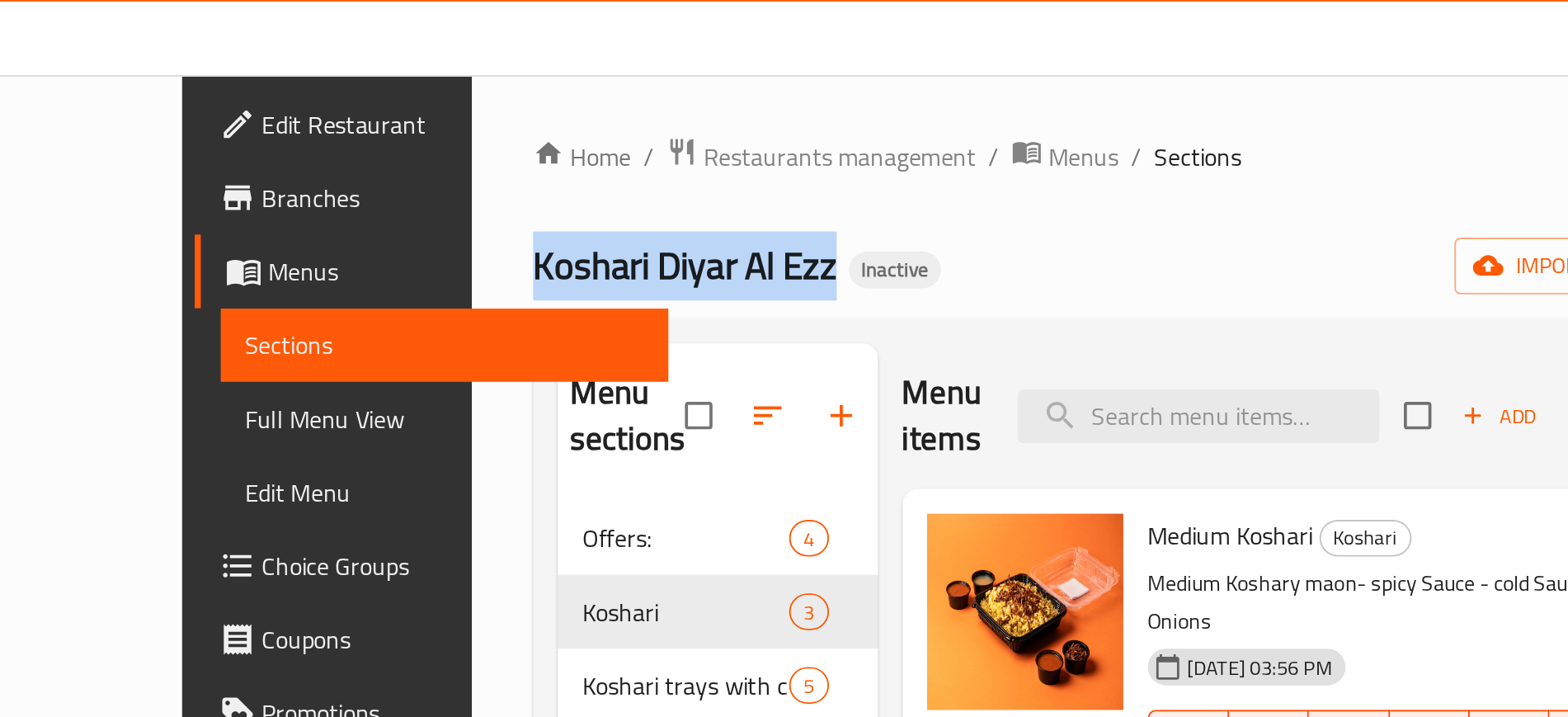
drag, startPoint x: 291, startPoint y: 142, endPoint x: 456, endPoint y: 149, distance: 165.1
click at [472, 149] on div "Home / Restaurants management / Menus / Sections Koshari Diyar Al Ezz Inactive …" at bounding box center [861, 494] width 780 height 907
copy span "Koshari Diyar Al Ezz"
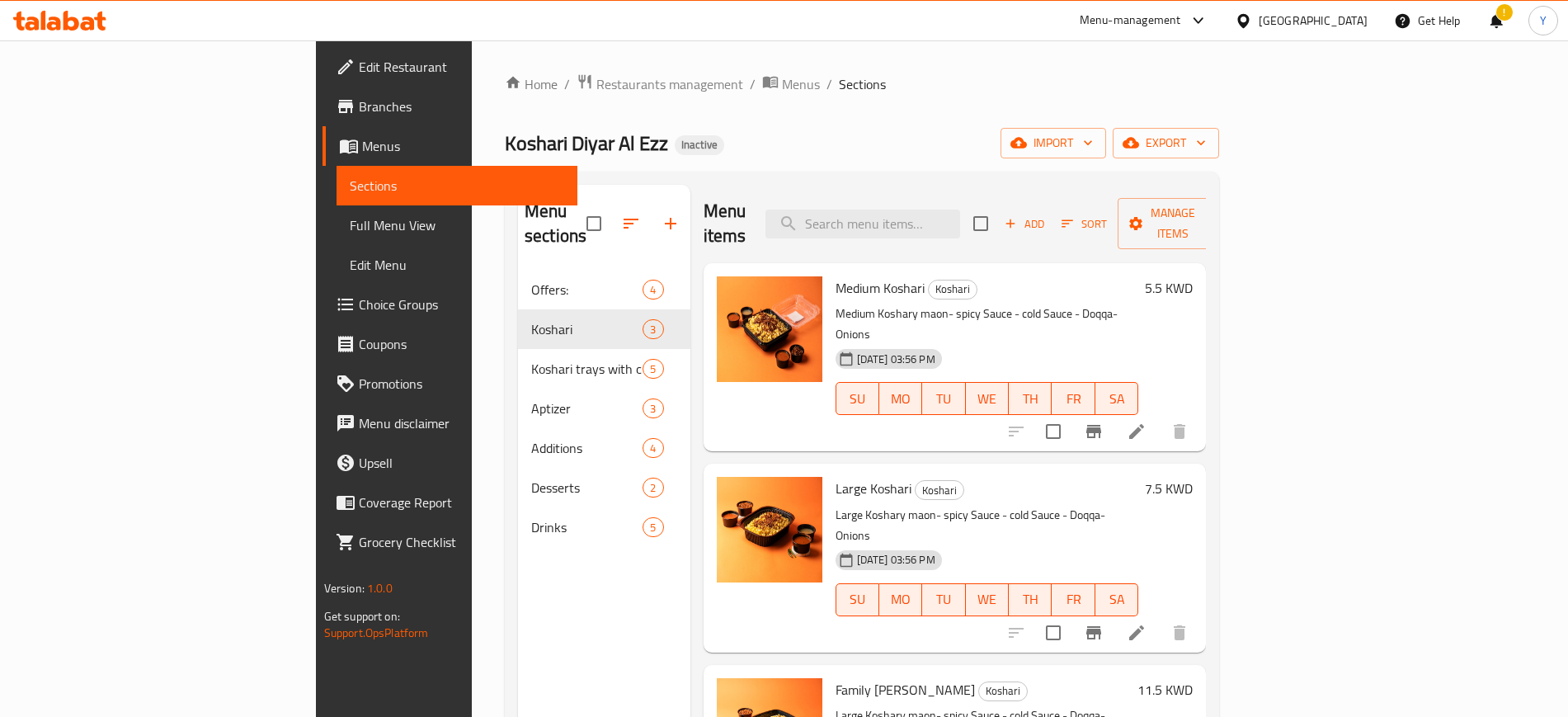
click at [851, 149] on div "Koshari Diyar Al Ezz Inactive import export" at bounding box center [861, 142] width 714 height 30
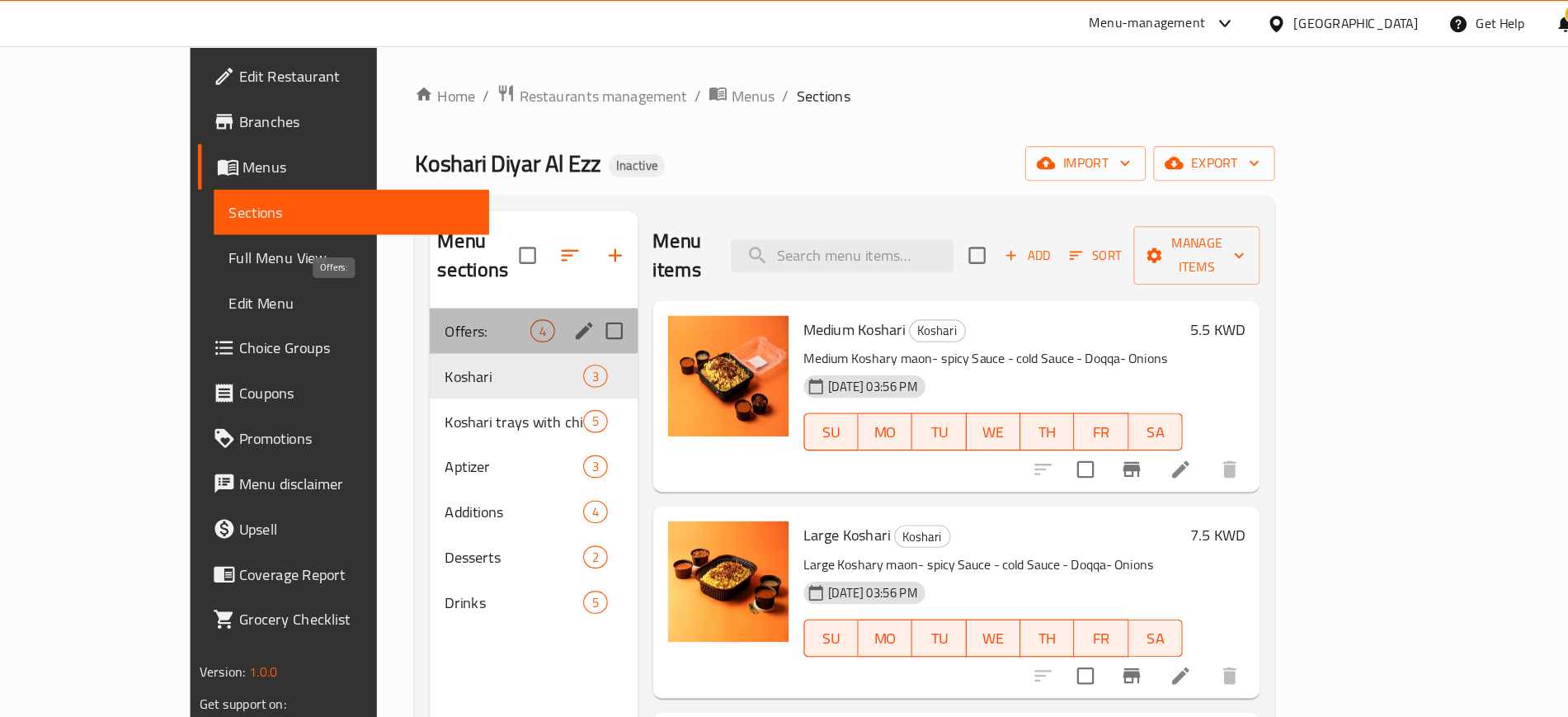
click at [516, 279] on span "Offers:" at bounding box center [553, 290] width 75 height 20
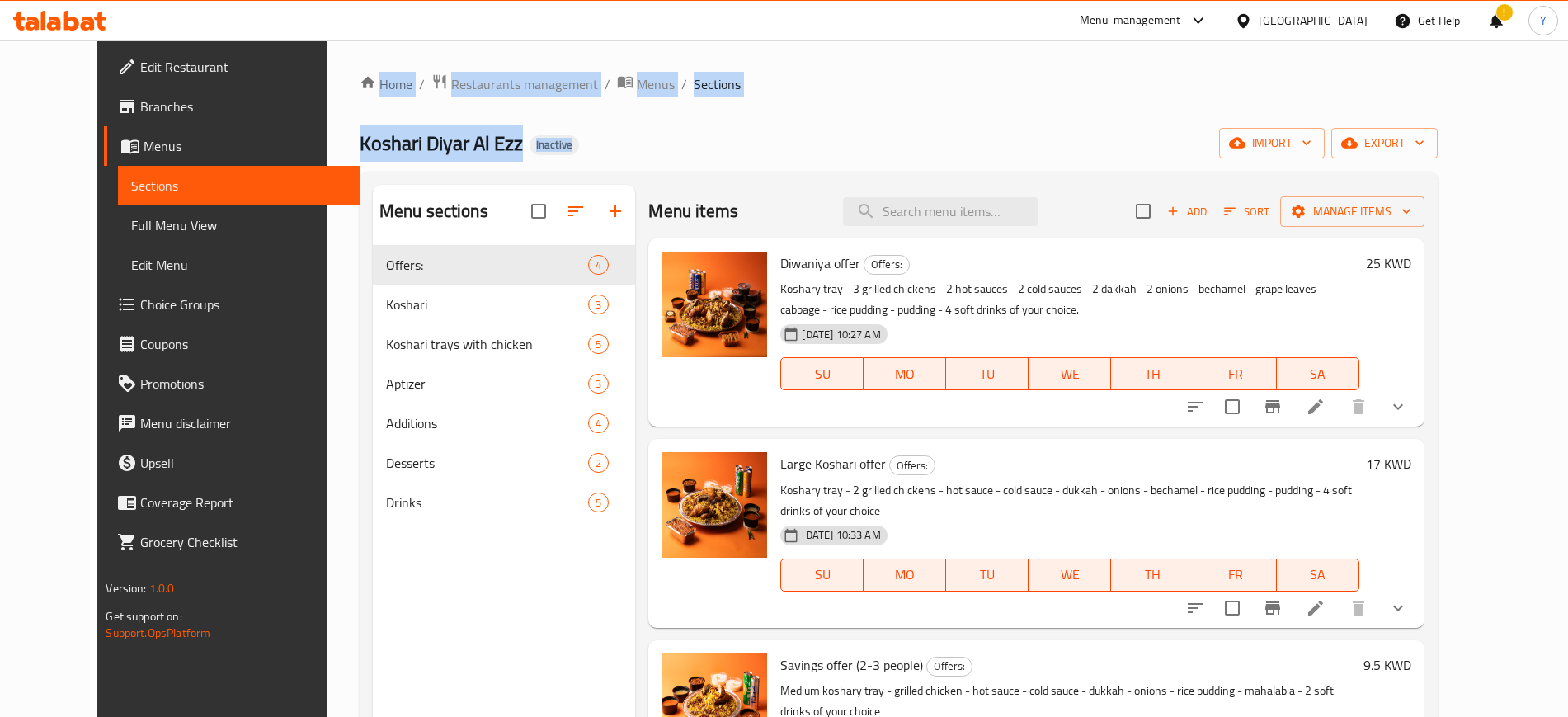
drag, startPoint x: 290, startPoint y: 61, endPoint x: 623, endPoint y: 143, distance: 342.9
click at [623, 143] on div "Home / Restaurants management / Menus / Sections Koshari Diyar Al Ezz Inactive …" at bounding box center [898, 494] width 1144 height 907
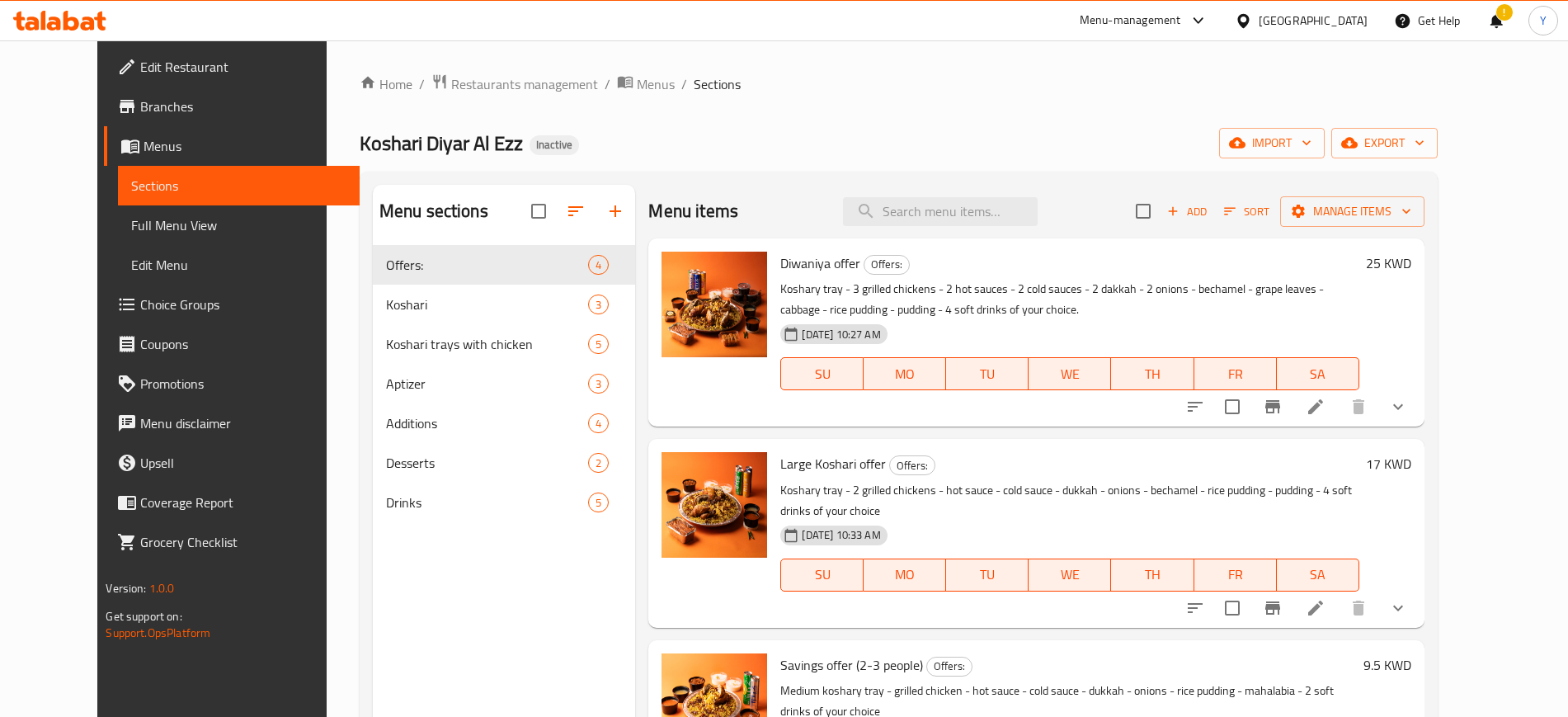
click at [623, 143] on div "Koshari Diyar Al Ezz Inactive import export" at bounding box center [898, 142] width 1078 height 30
click at [143, 139] on span "Menus" at bounding box center [244, 146] width 202 height 20
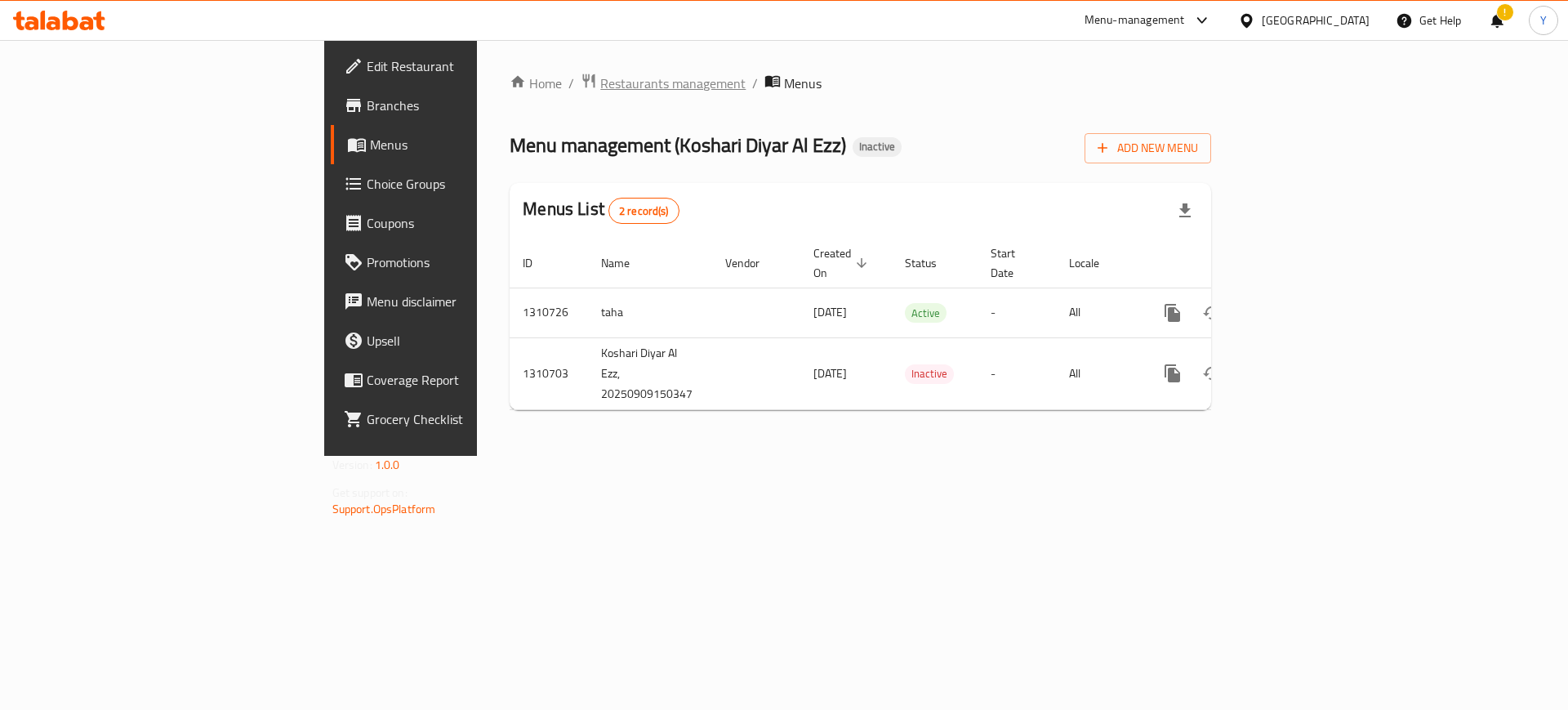
click at [601, 76] on span "Restaurants management" at bounding box center [673, 84] width 146 height 20
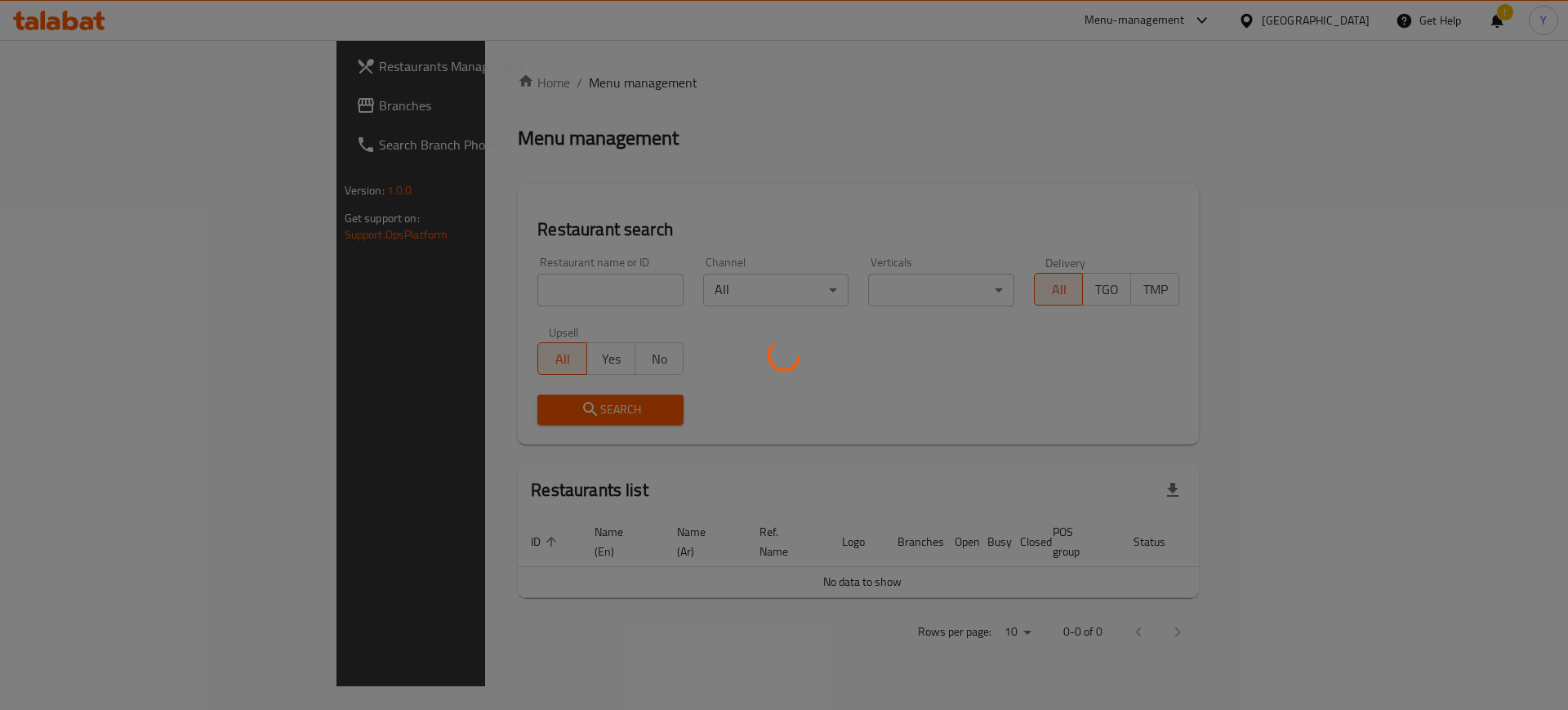
click at [454, 293] on div at bounding box center [784, 355] width 1568 height 710
click at [460, 284] on div at bounding box center [784, 355] width 1568 height 710
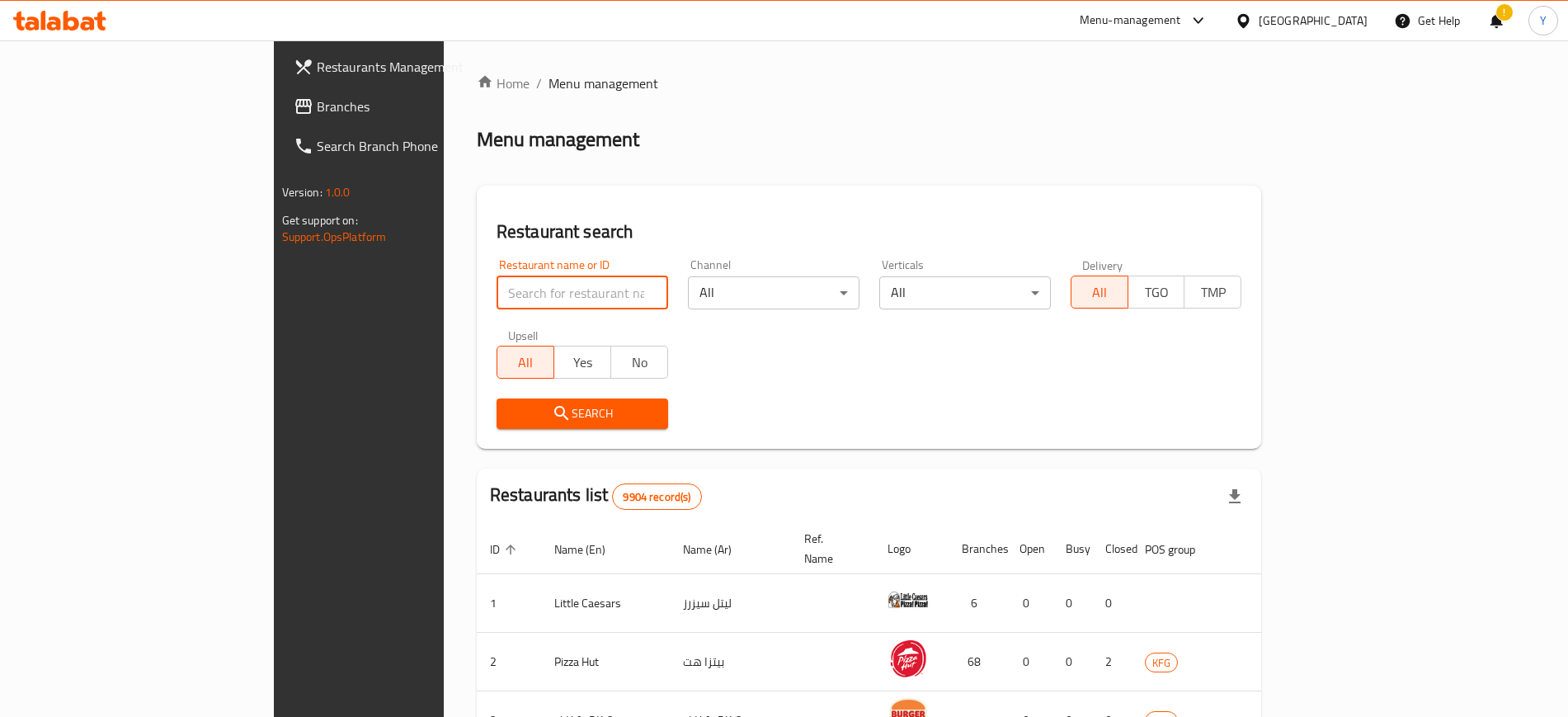
click at [496, 287] on input "search" at bounding box center [582, 293] width 172 height 33
type input "sheel"
click button "Search" at bounding box center [582, 414] width 172 height 30
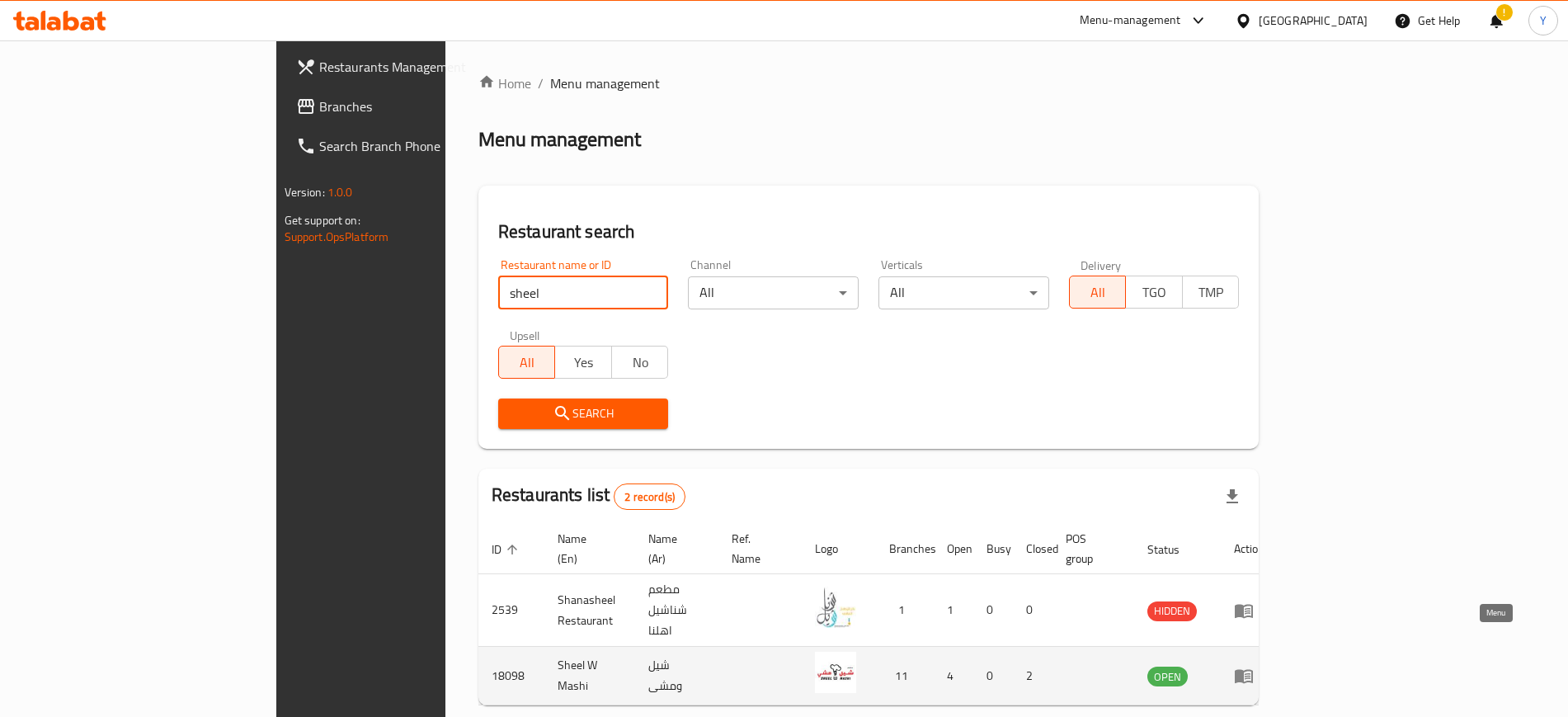
click at [1253, 670] on icon "enhanced table" at bounding box center [1244, 677] width 18 height 14
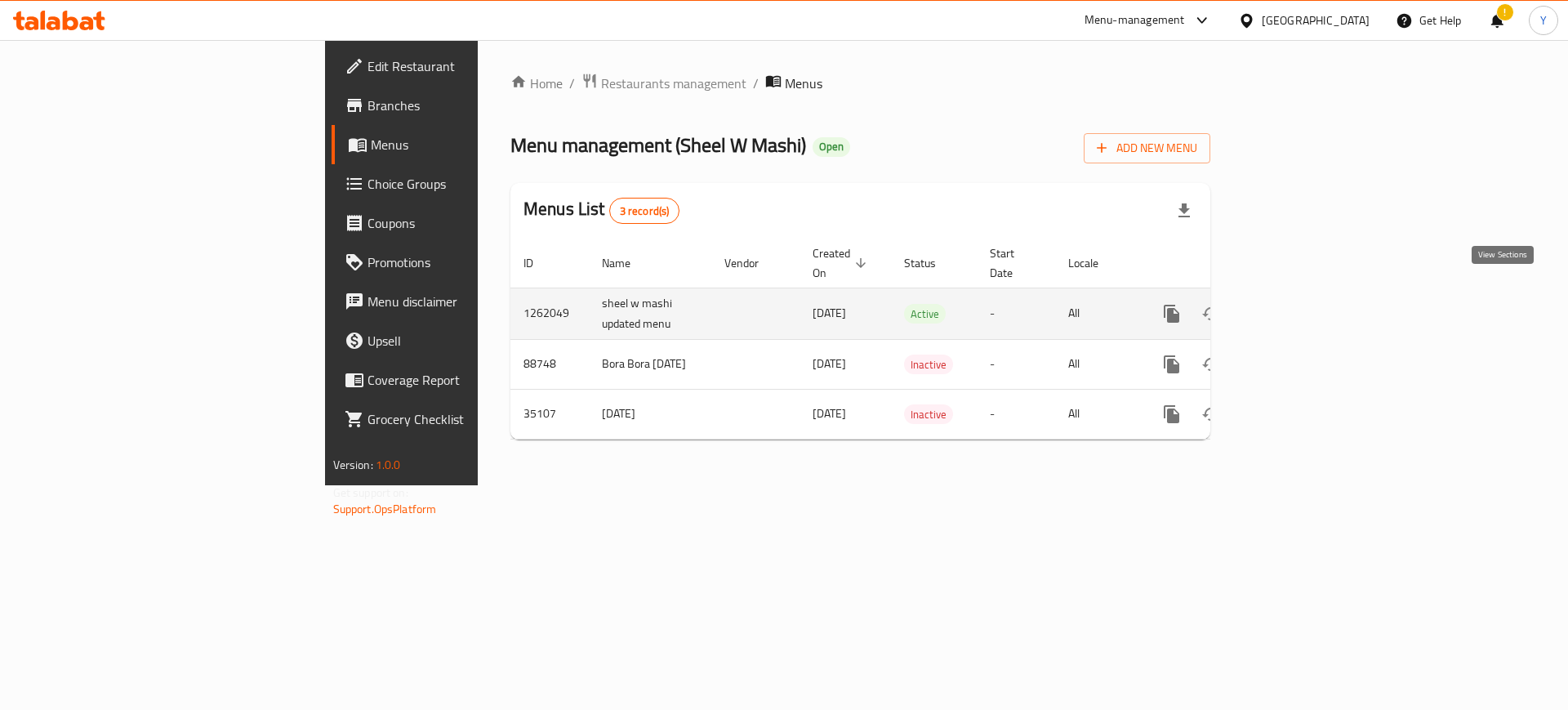
click at [1300, 304] on icon "enhanced table" at bounding box center [1290, 314] width 20 height 20
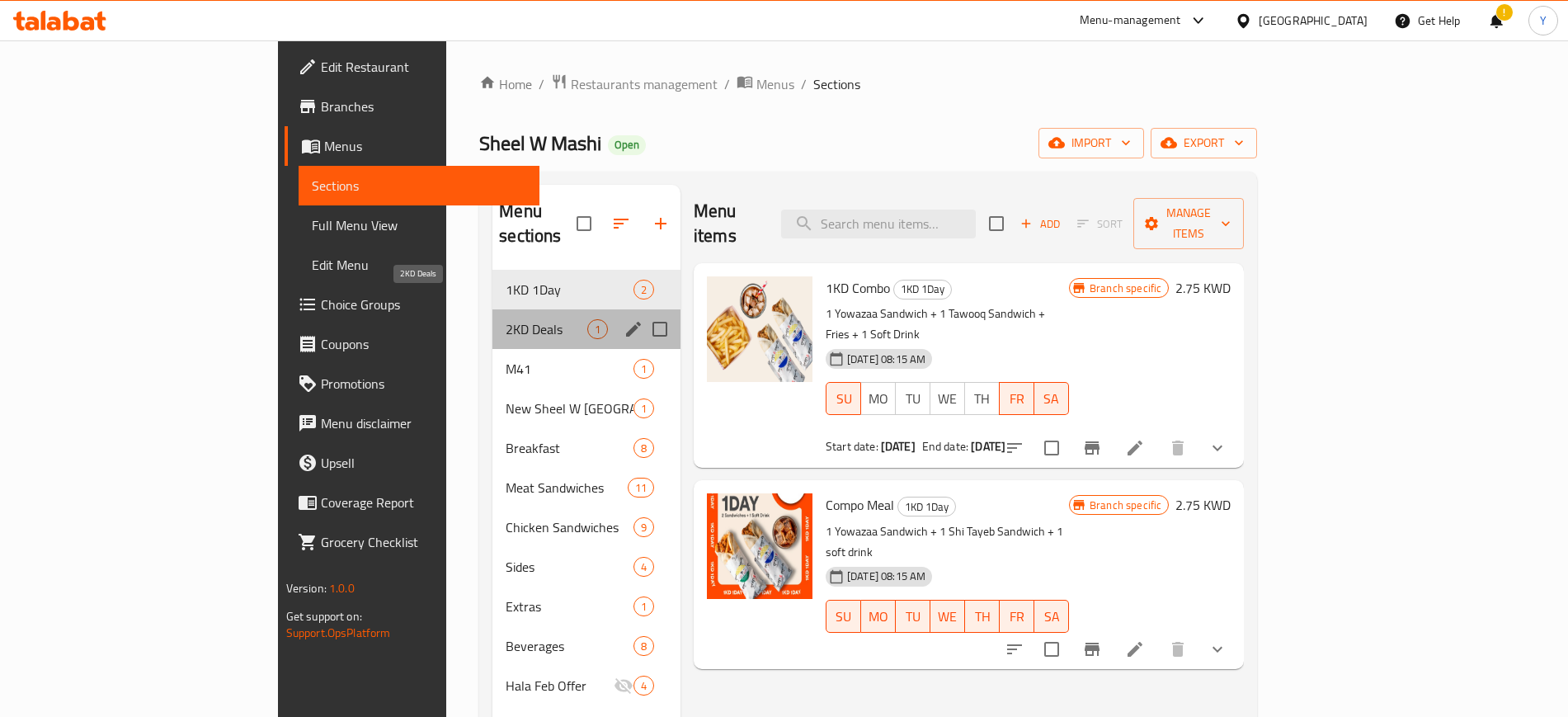
click at [506, 319] on span "2KD Deals" at bounding box center [546, 329] width 82 height 20
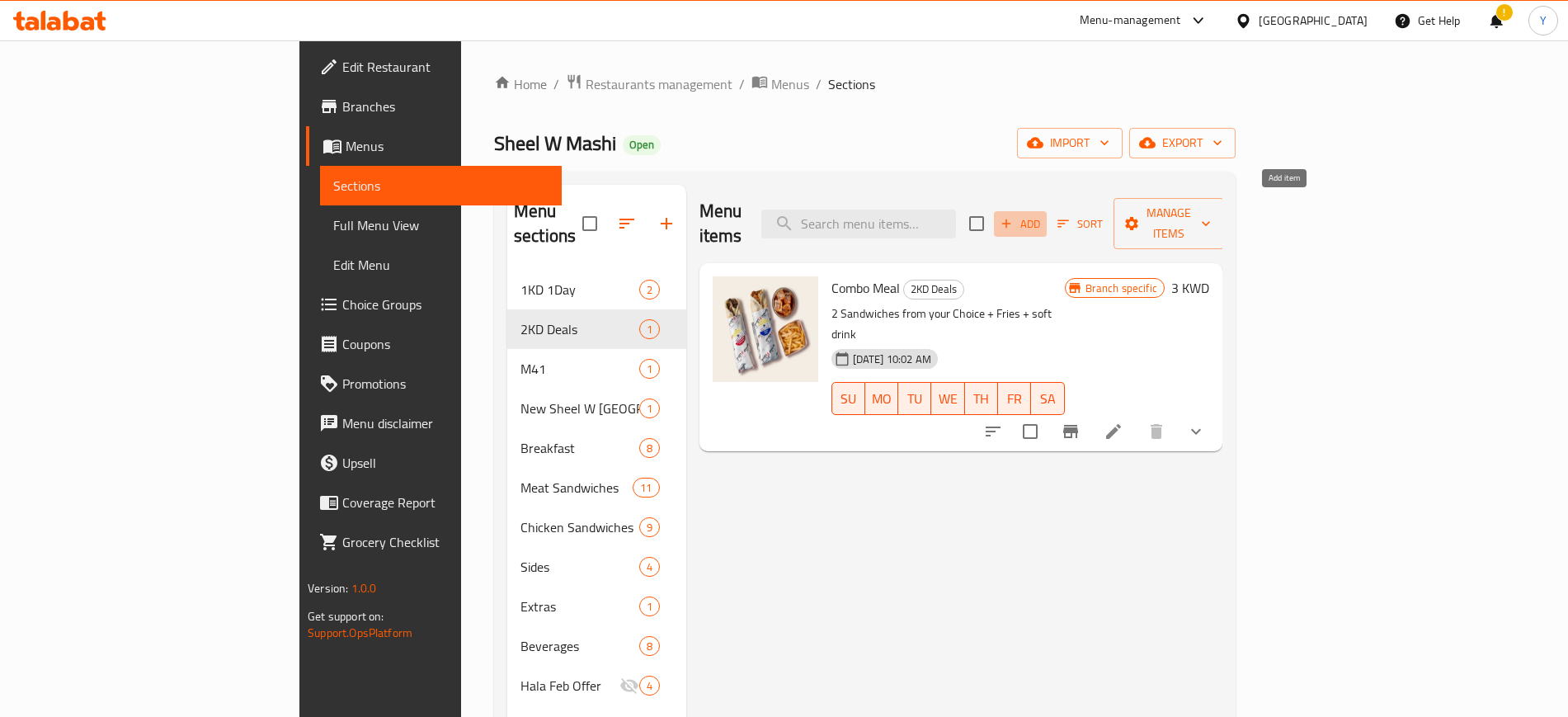
click at [1043, 214] on span "Add" at bounding box center [1020, 223] width 44 height 19
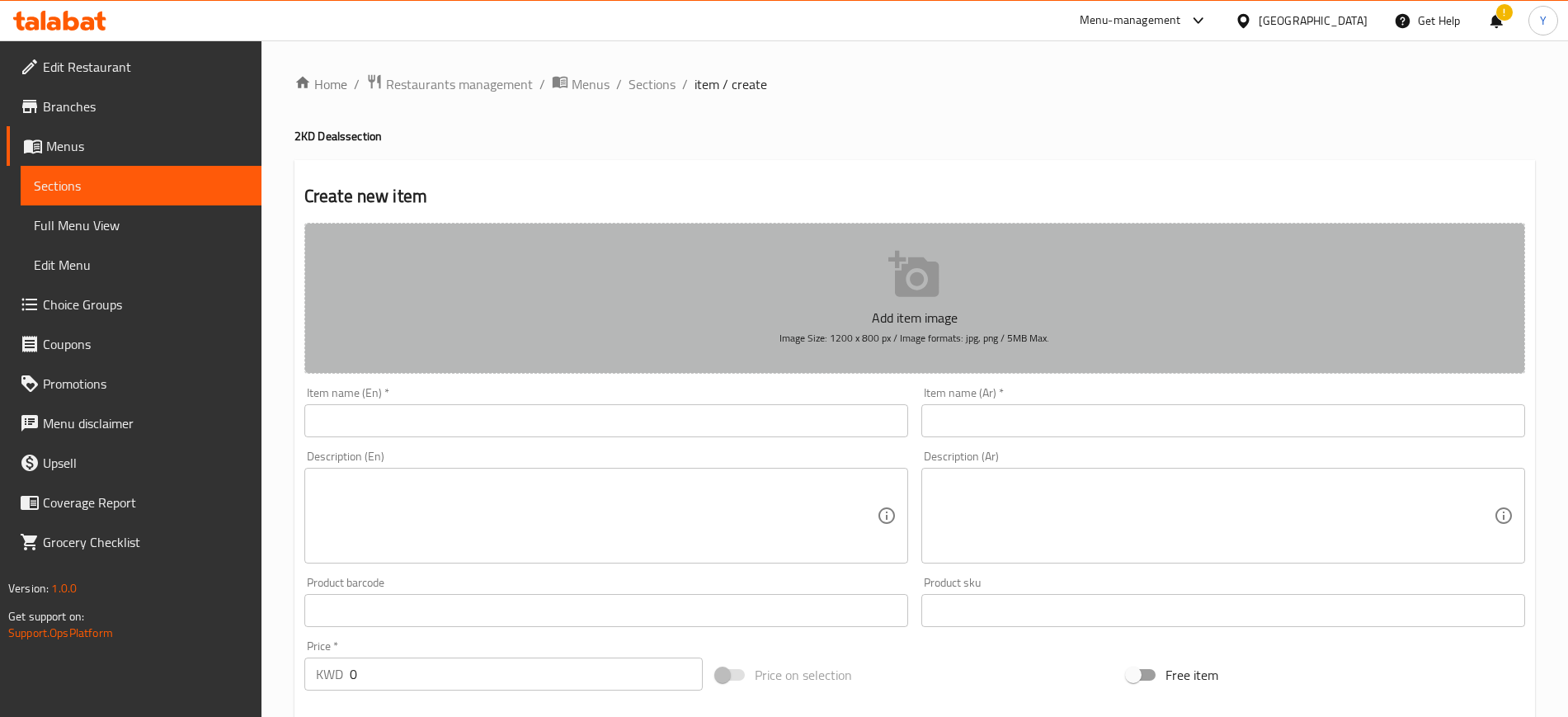
click at [827, 324] on p "Add item image" at bounding box center [915, 318] width 1170 height 20
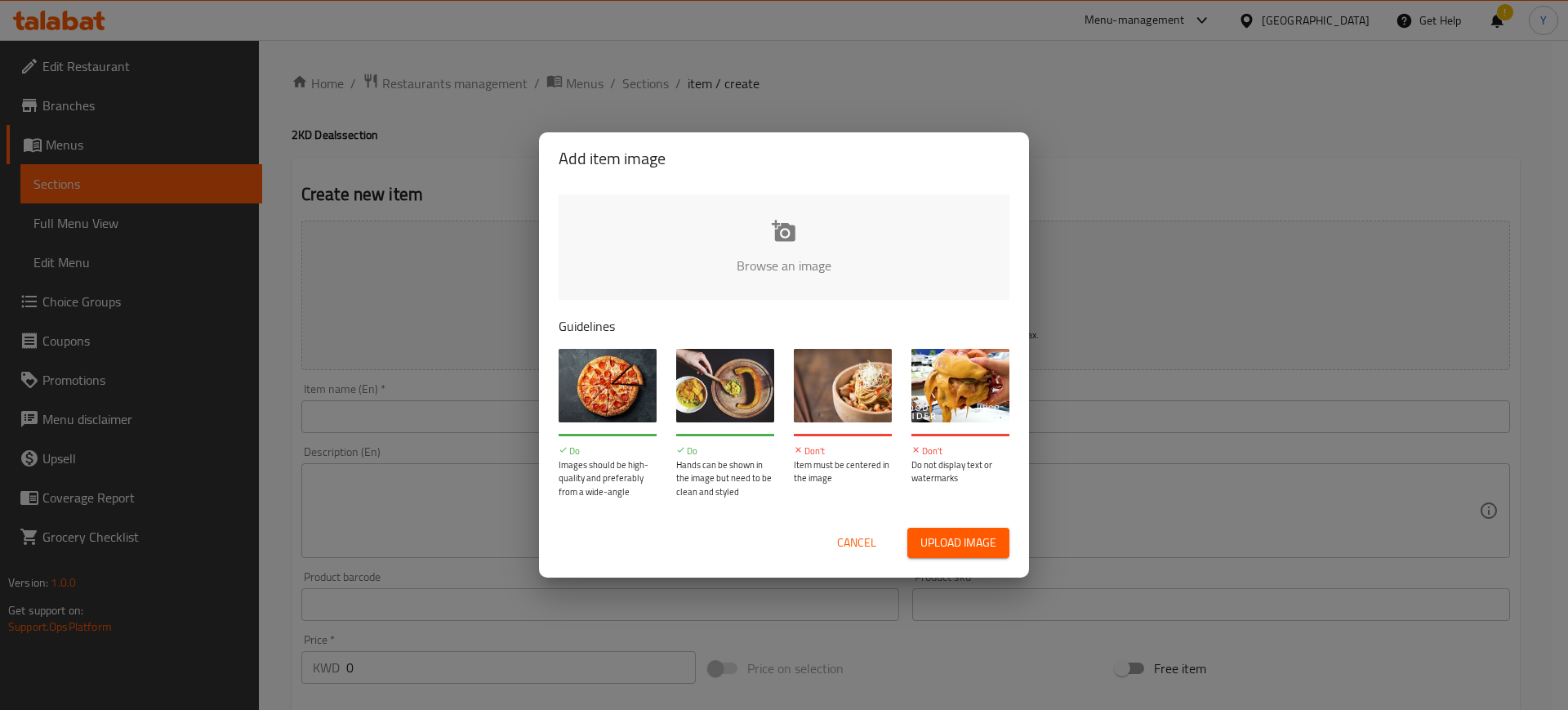
click at [726, 258] on input "file" at bounding box center [1336, 271] width 1555 height 153
type input "C:\fakepath\WhatsApp Image 2025-09-14 at 13.03.44_95e36f7c.jpg"
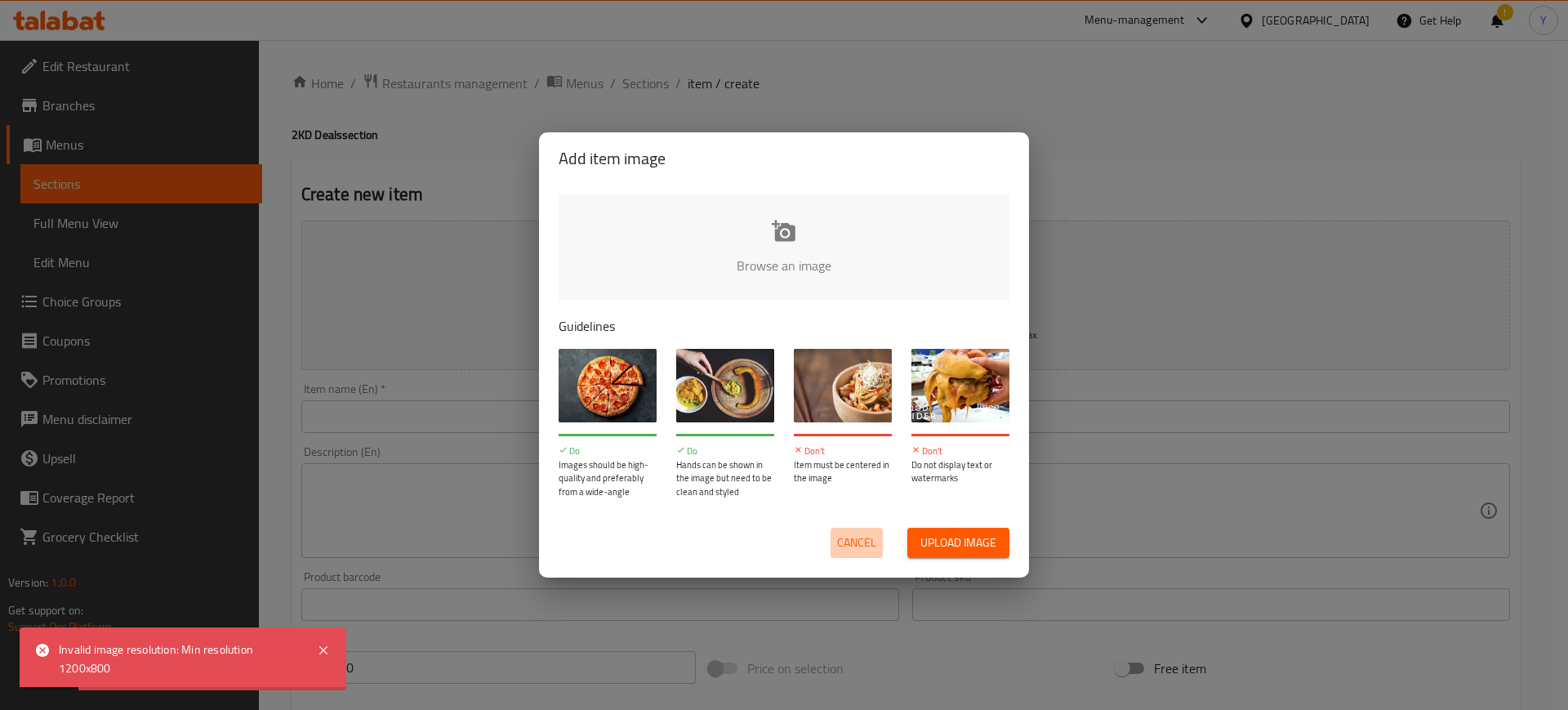
click at [851, 534] on span "Cancel" at bounding box center [856, 543] width 39 height 20
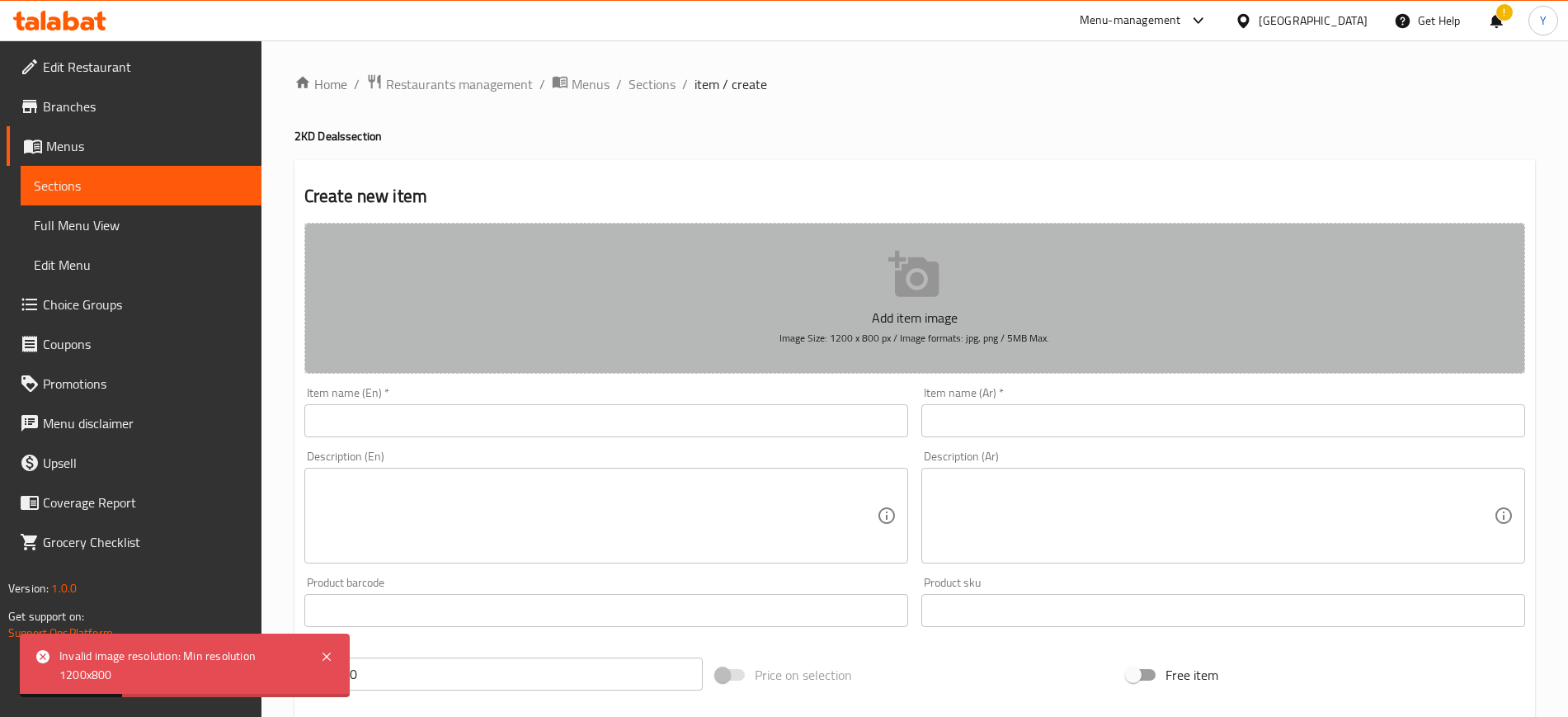
click at [658, 309] on p "Add item image" at bounding box center [915, 318] width 1170 height 20
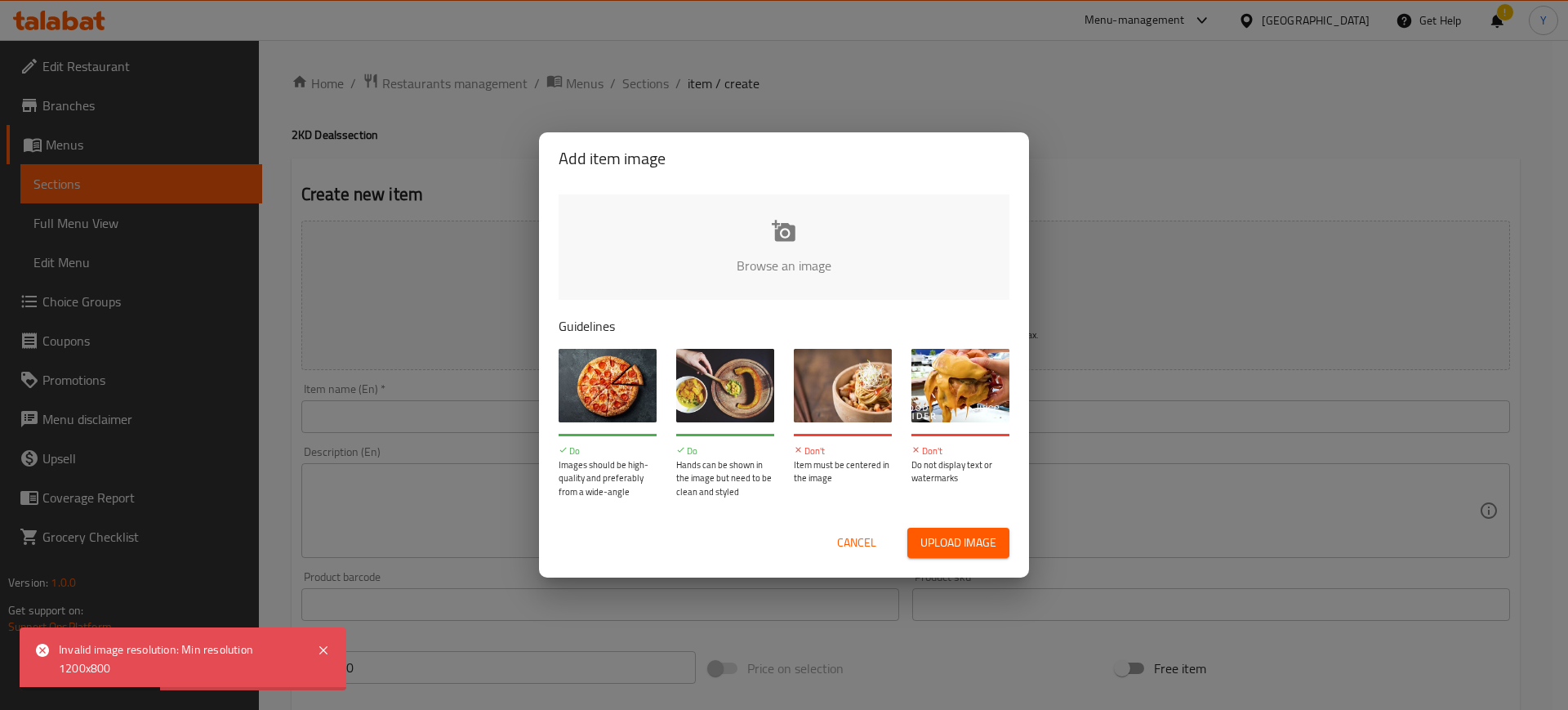
click at [714, 76] on div "Add item image Browse an image Guidelines Do Images should be high-quality and …" at bounding box center [784, 355] width 1568 height 710
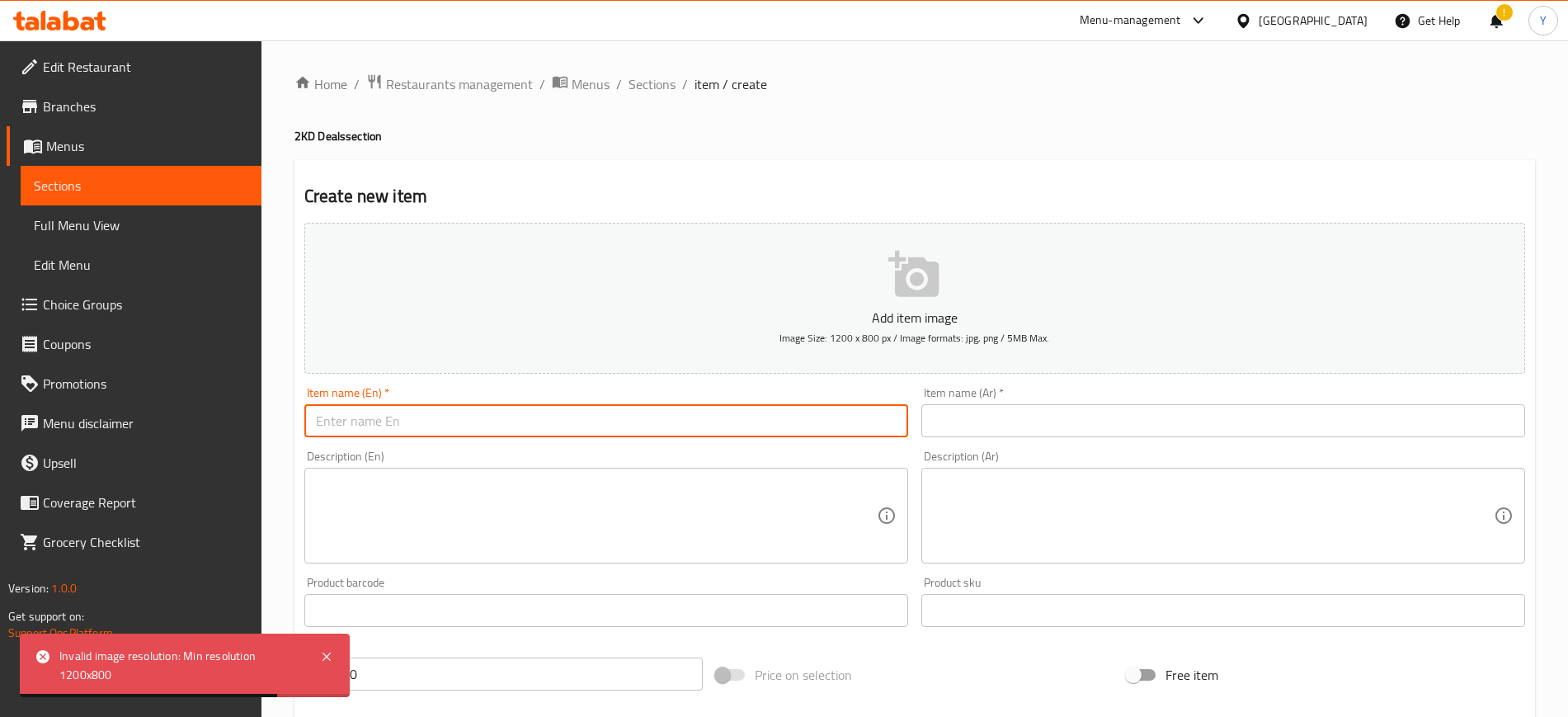
click at [601, 420] on input "text" at bounding box center [606, 421] width 604 height 33
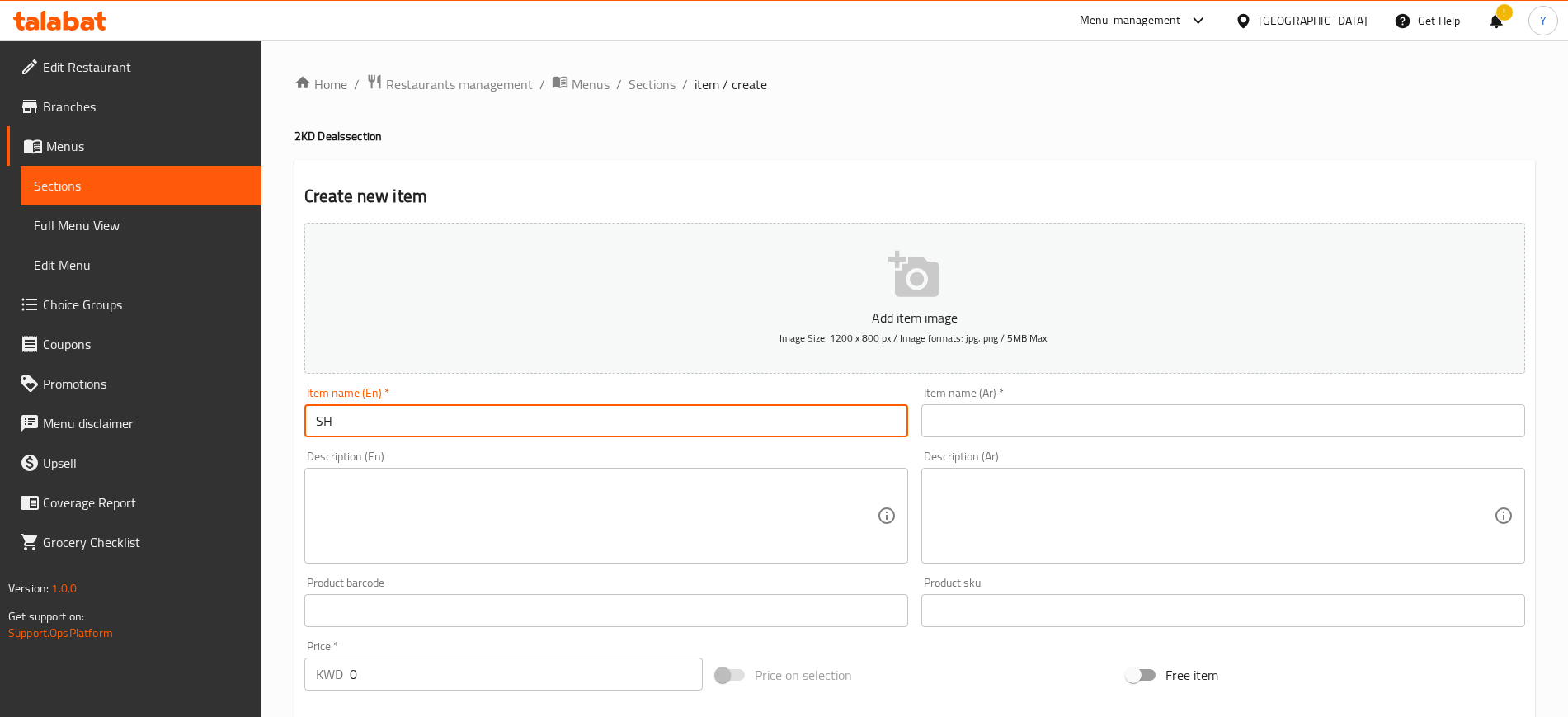
type input "S"
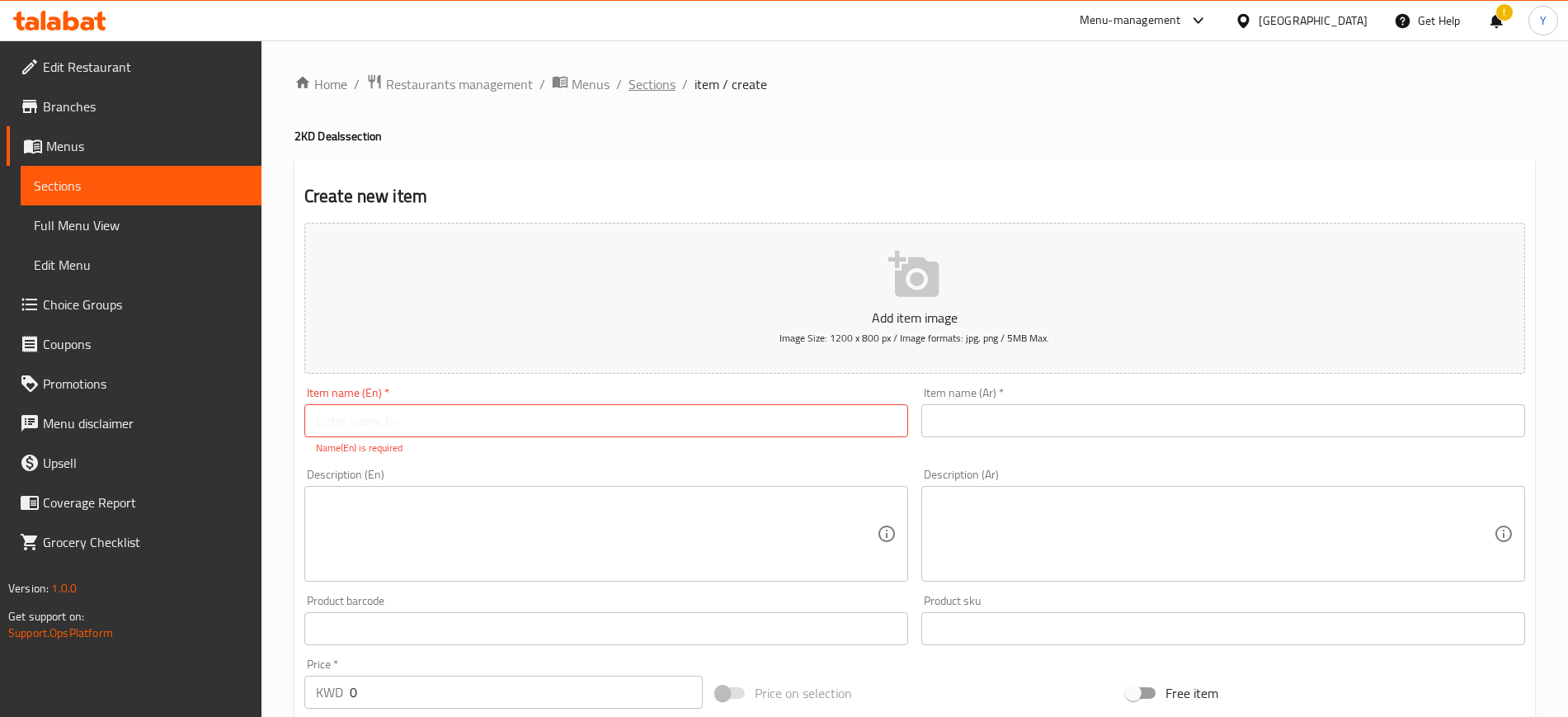
click at [655, 83] on span "Sections" at bounding box center [652, 85] width 47 height 20
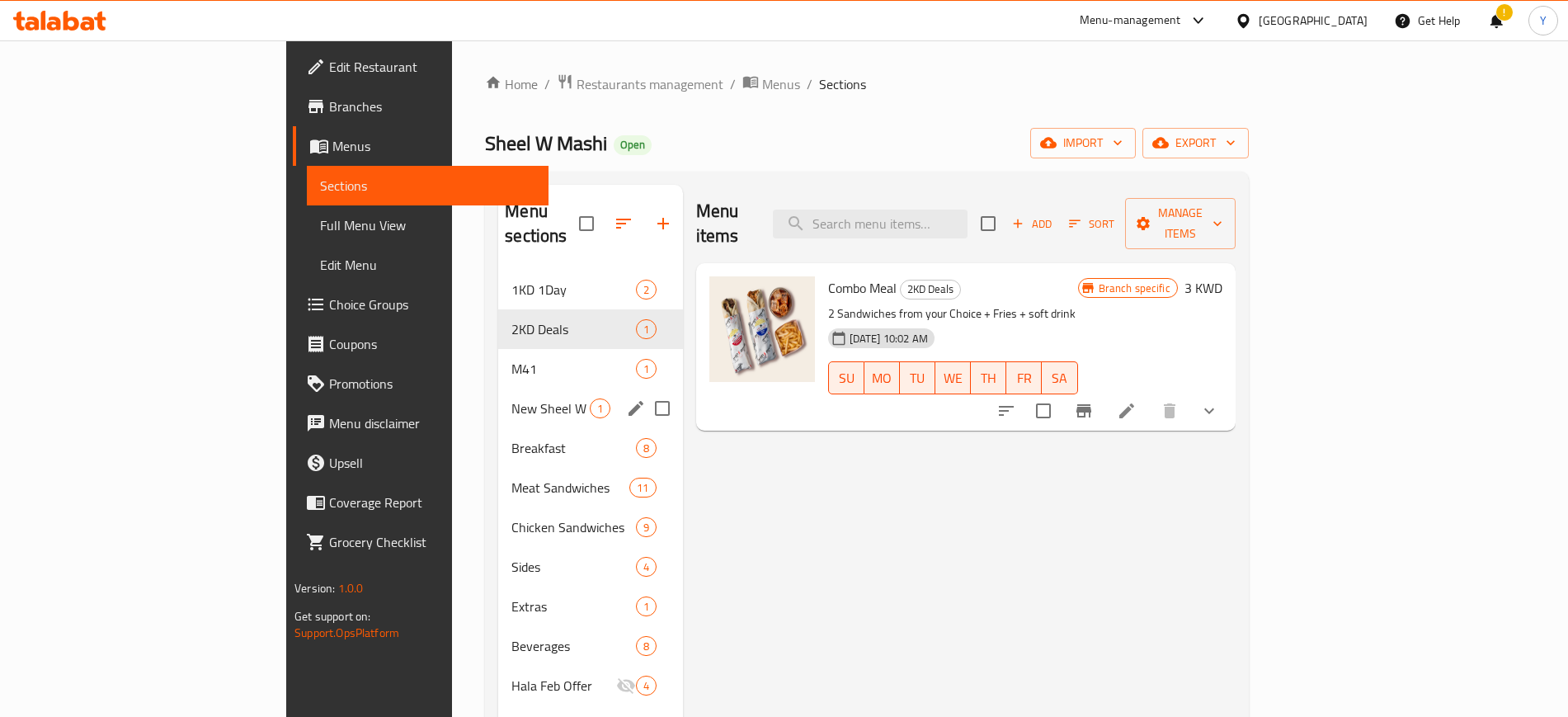
click at [498, 389] on div "New Sheel W Mashi 1" at bounding box center [590, 408] width 184 height 40
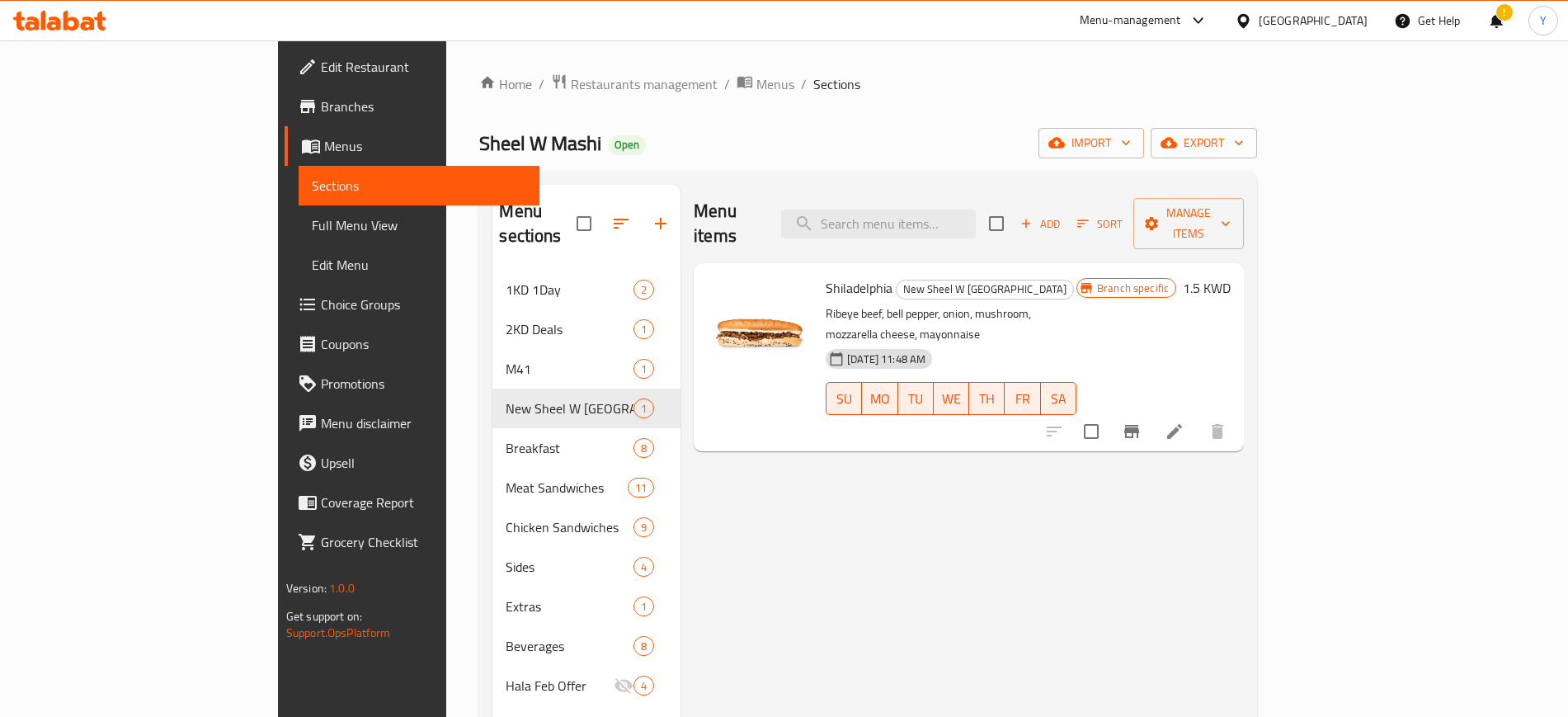
click at [826, 276] on span "Shiladelphia" at bounding box center [859, 288] width 67 height 25
copy h6 "Shiladelphia"
click at [949, 303] on p "Ribeye beef, bell pepper, onion, mushroom, mozzarella cheese, mayonnaise" at bounding box center [951, 324] width 251 height 41
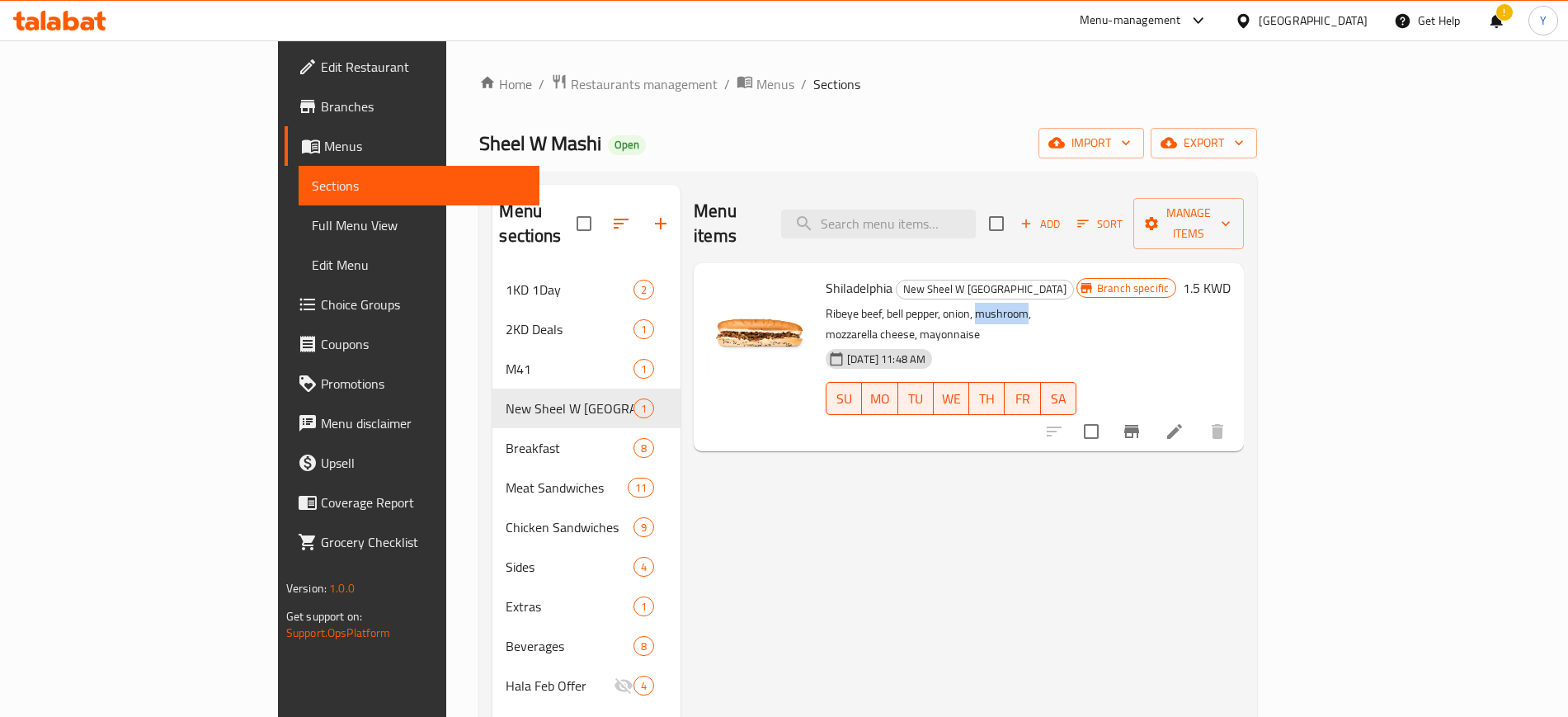
click at [949, 303] on p "Ribeye beef, bell pepper, onion, mushroom, mozzarella cheese, mayonnaise" at bounding box center [951, 324] width 251 height 41
copy div "Ribeye beef, bell pepper, onion, mushroom, mozzarella cheese, mayonnaise"
click at [1182, 424] on icon at bounding box center [1175, 431] width 15 height 15
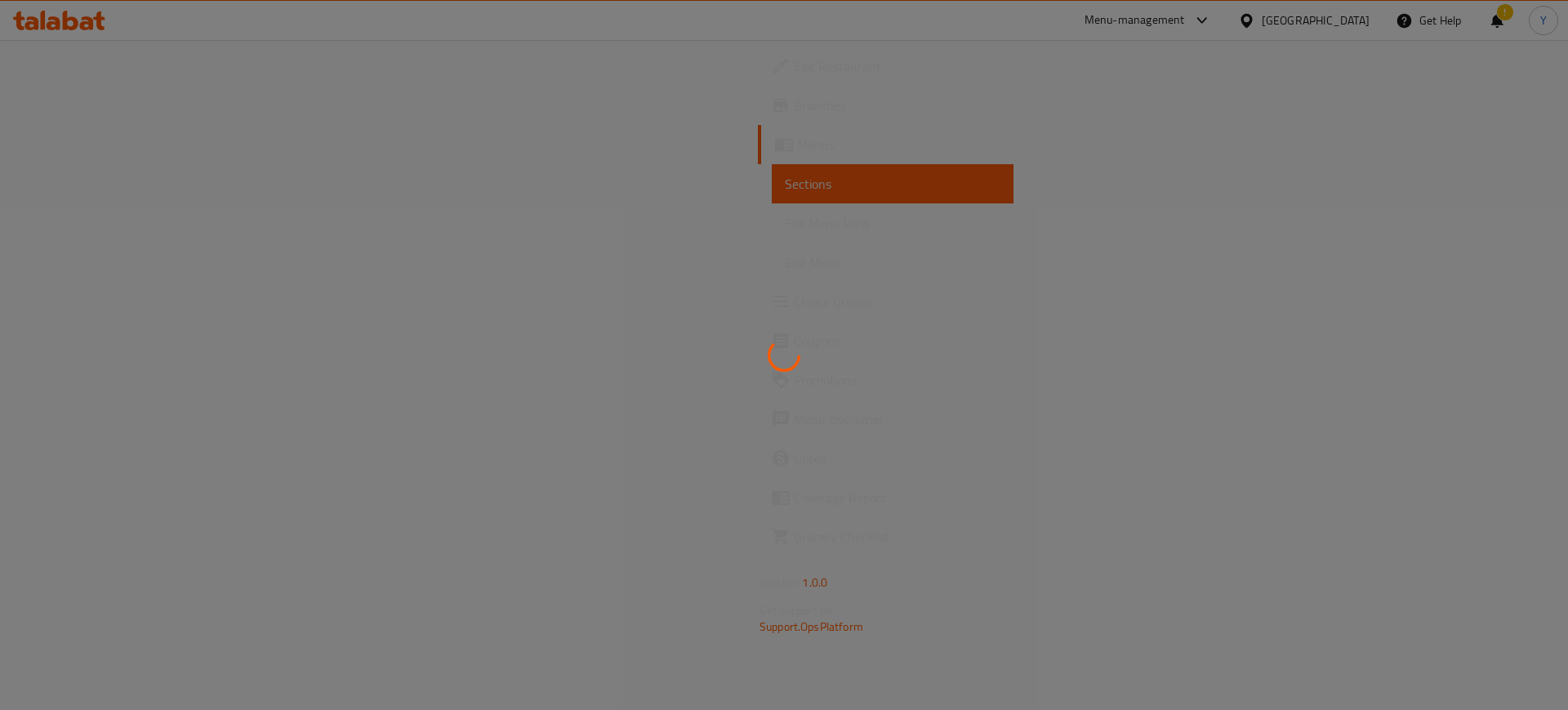
click at [850, 402] on div at bounding box center [784, 355] width 1568 height 710
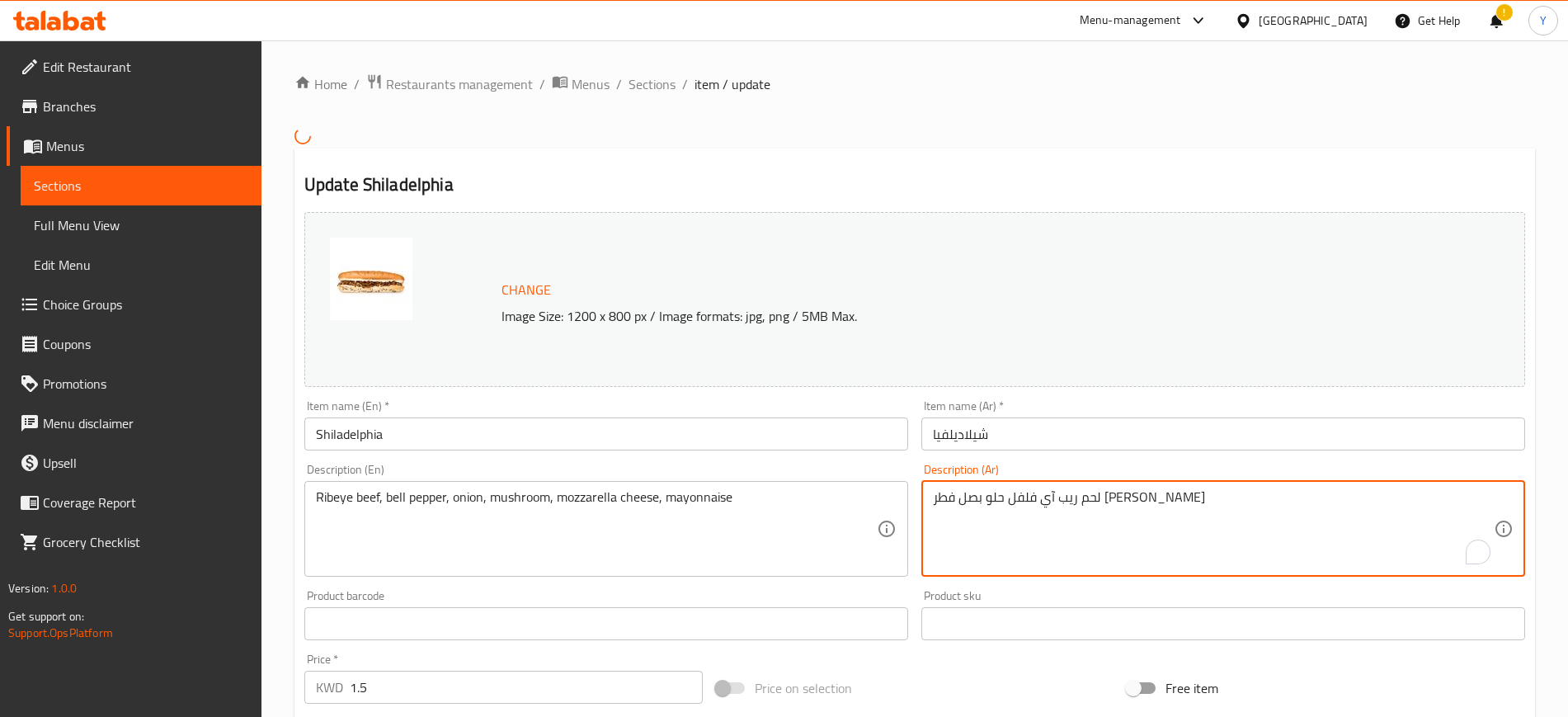
click at [1019, 518] on textarea "لحم ريب آي فلفل حلو بصل فطر جبن موزاريلا مايونيز" at bounding box center [1213, 528] width 561 height 78
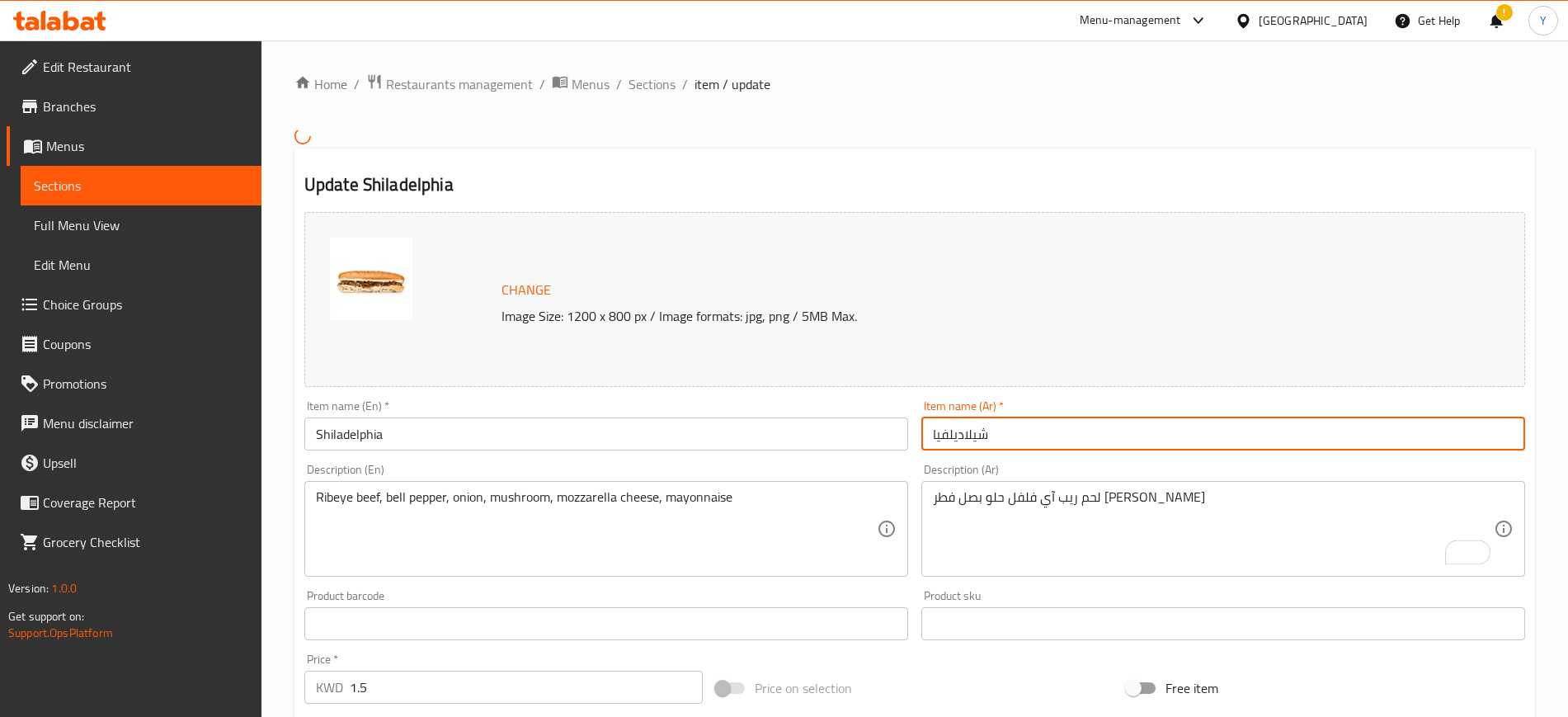
click at [1008, 442] on input "شيلاديلفيا" at bounding box center [1223, 434] width 604 height 33
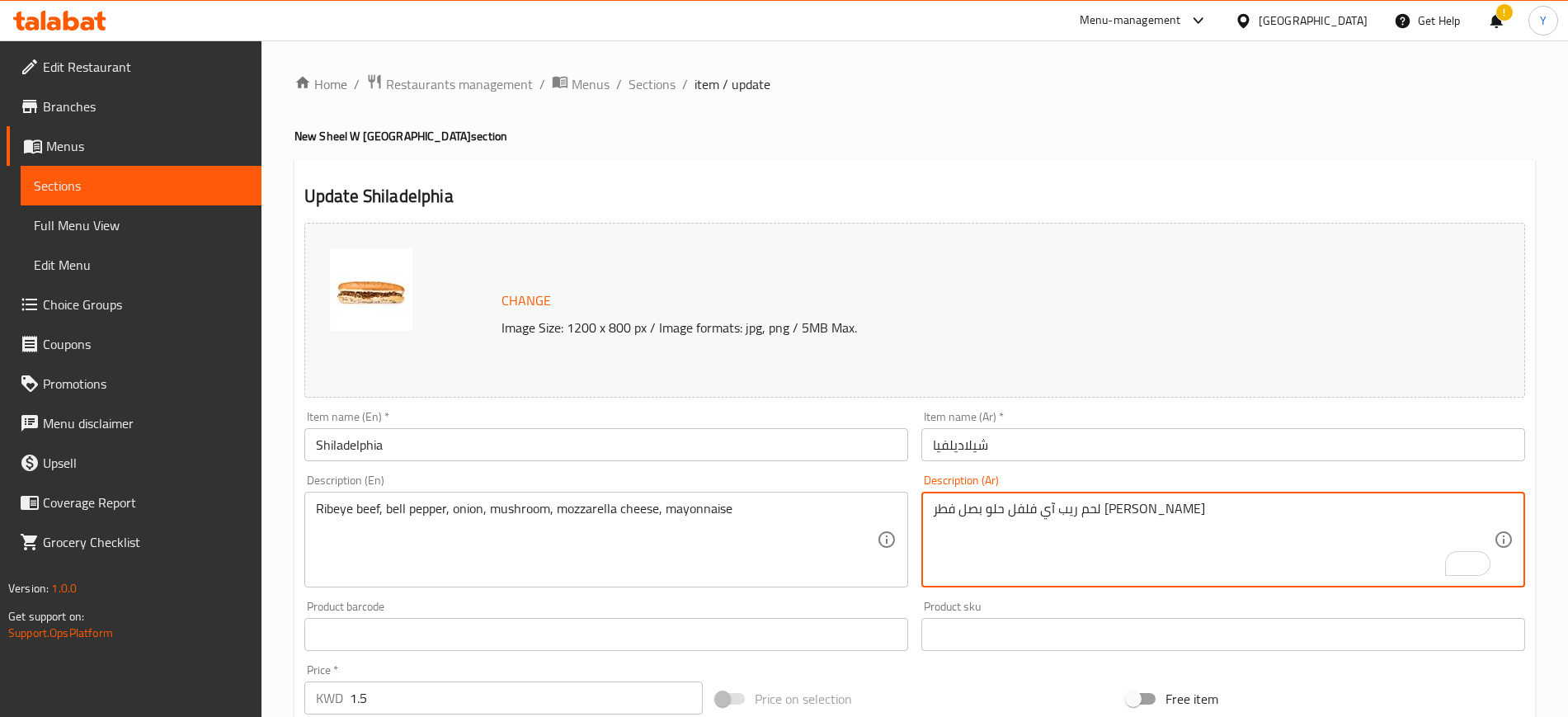
click at [1119, 526] on textarea "لحم ريب آي فلفل حلو بصل فطر جبن موزاريلا مايونيز" at bounding box center [1213, 540] width 561 height 78
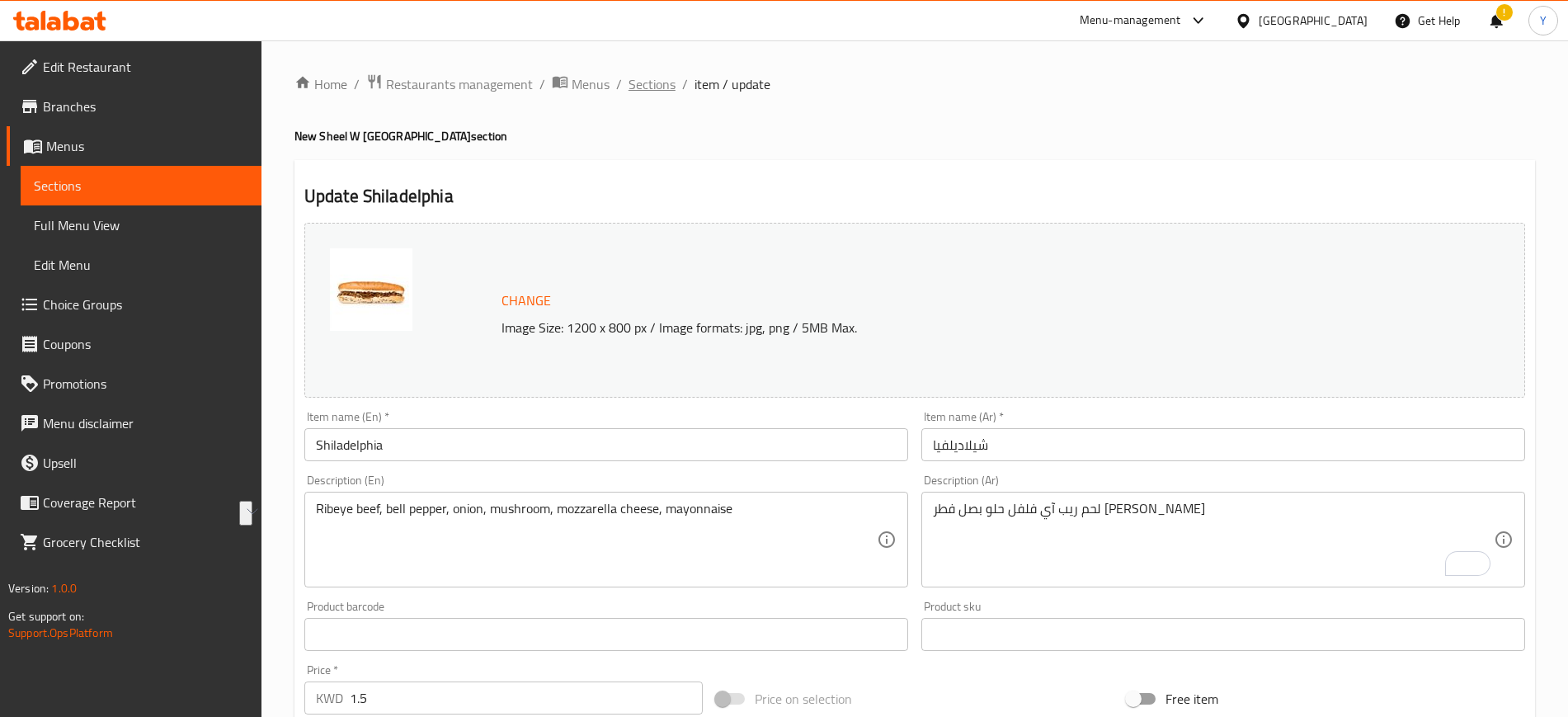
click at [659, 79] on span "Sections" at bounding box center [652, 85] width 47 height 20
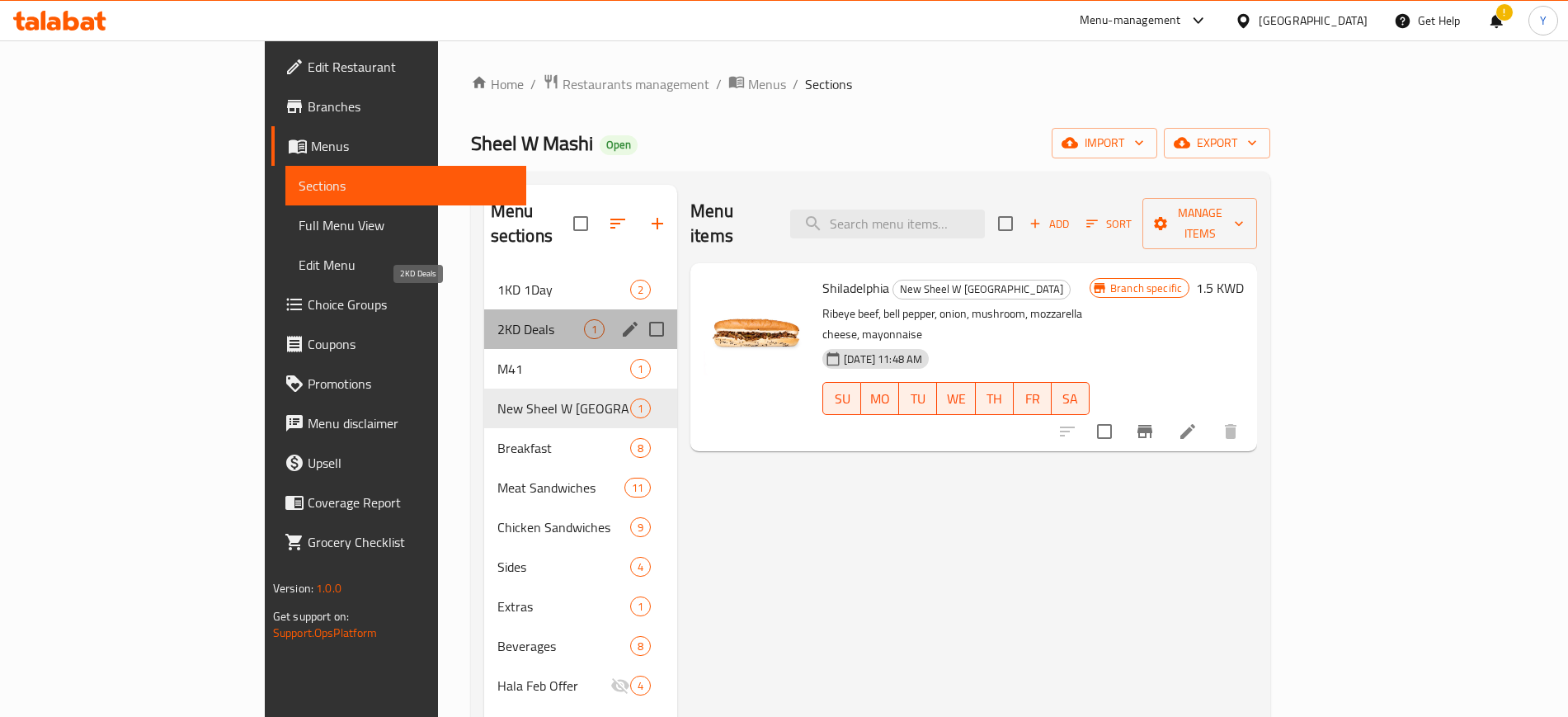
click at [497, 319] on span "2KD Deals" at bounding box center [540, 329] width 86 height 20
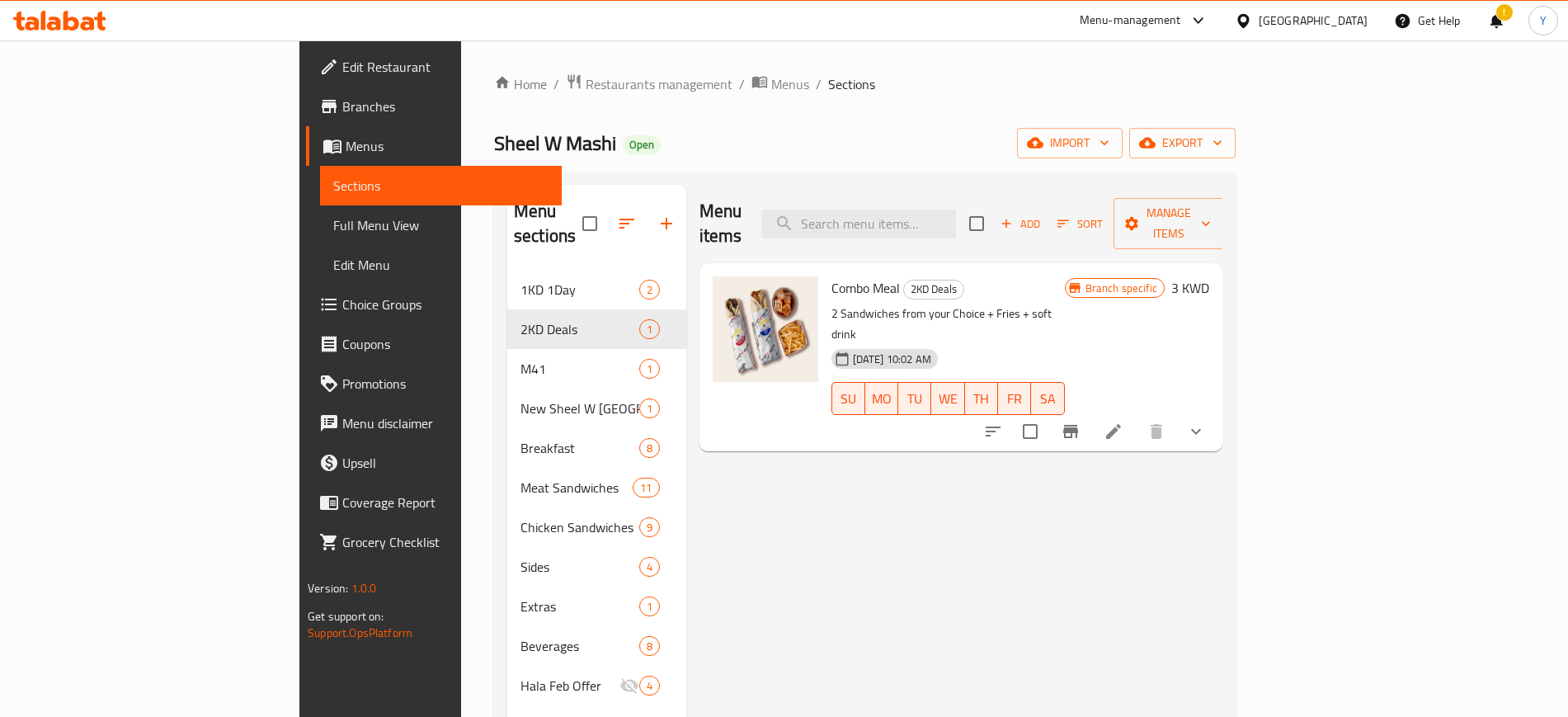
click at [832, 276] on span "Combo Meal" at bounding box center [866, 288] width 69 height 25
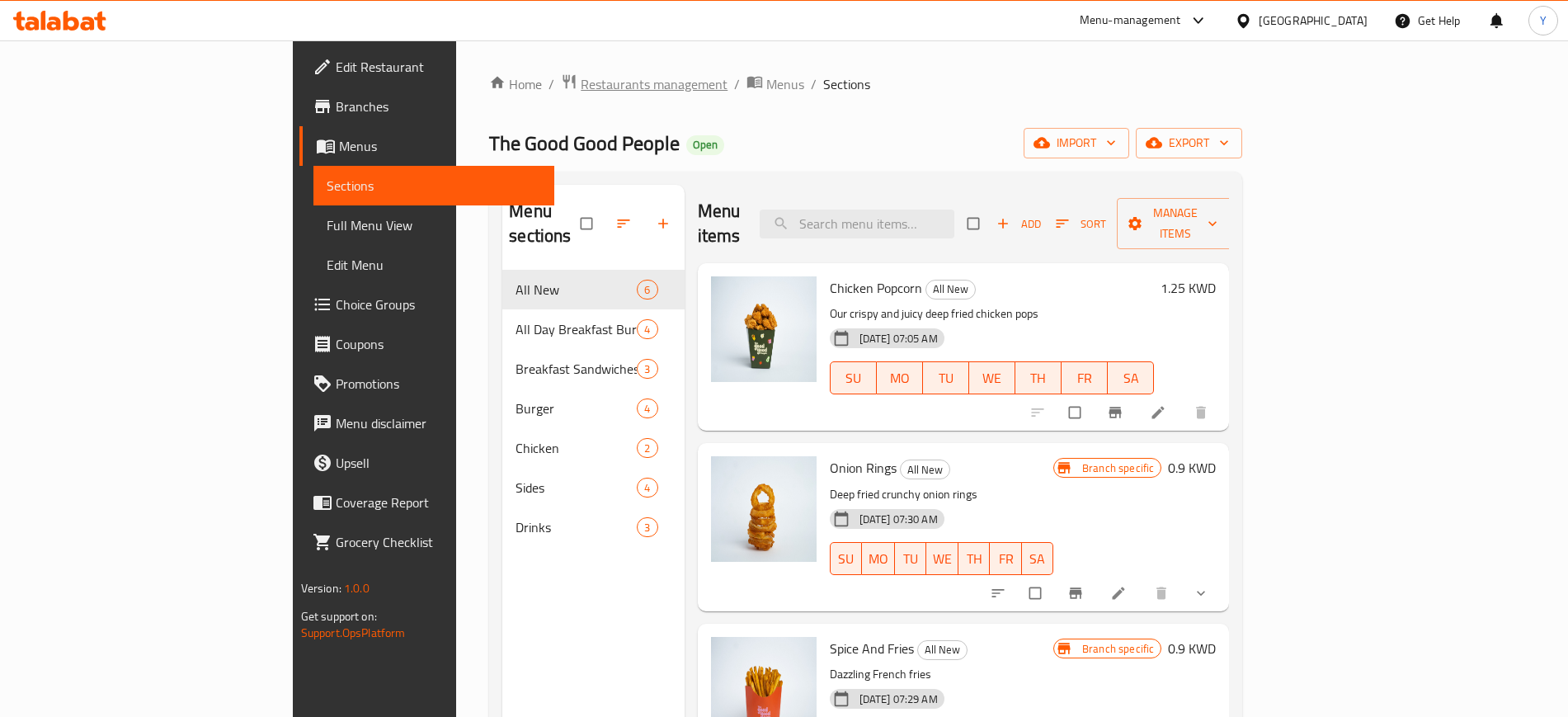
click at [581, 85] on span "Restaurants management" at bounding box center [654, 85] width 147 height 20
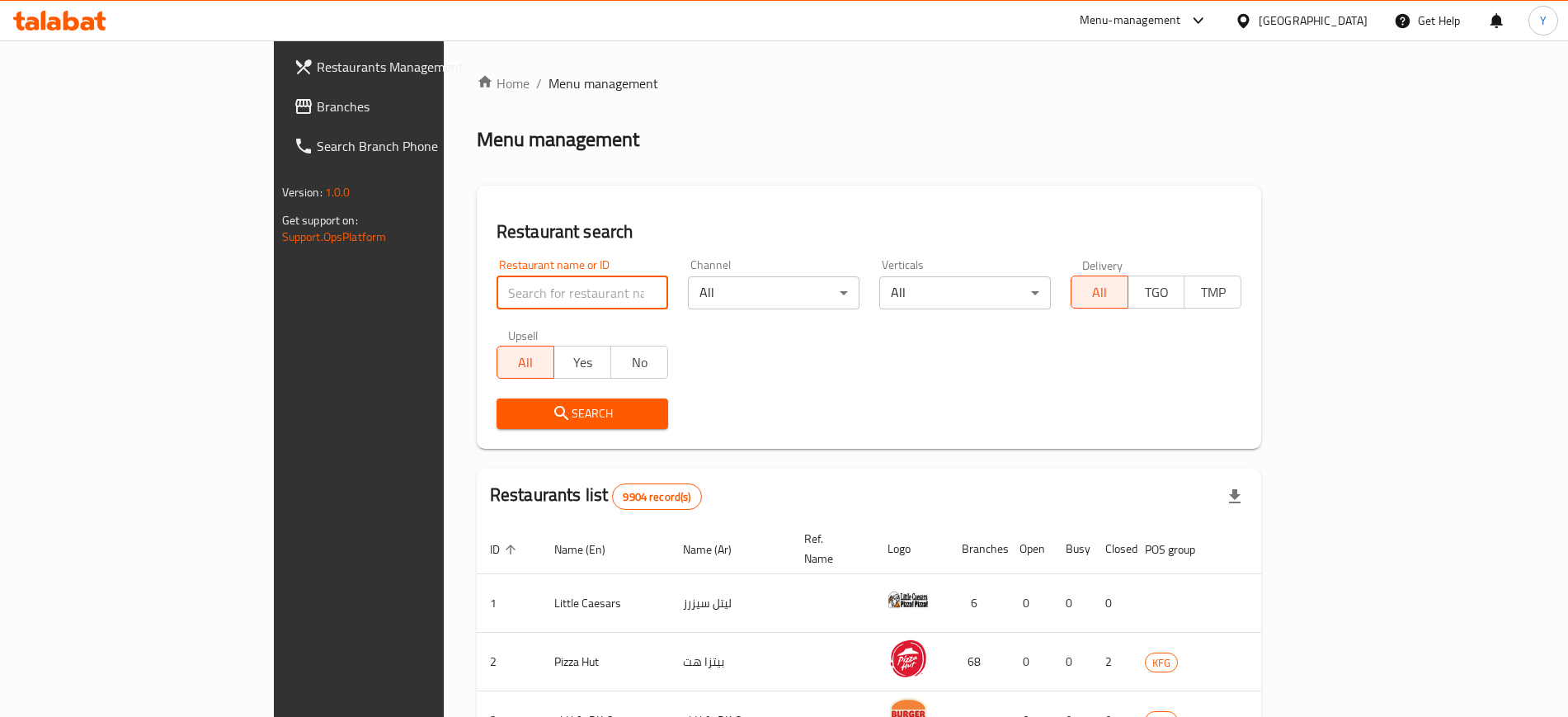
click at [518, 300] on input "search" at bounding box center [582, 293] width 172 height 33
click button "Search" at bounding box center [582, 414] width 172 height 30
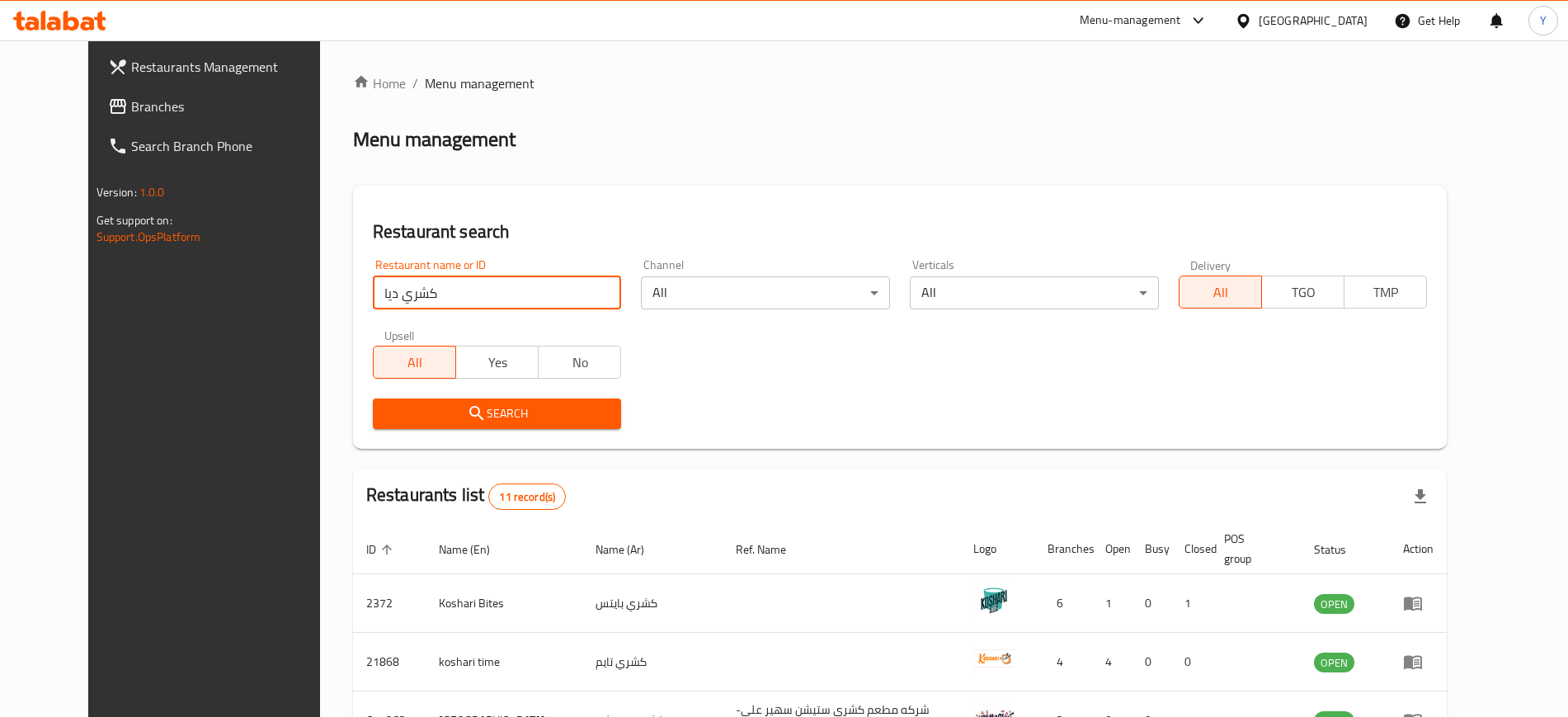
type input "كشري ديا"
click button "Search" at bounding box center [497, 414] width 249 height 30
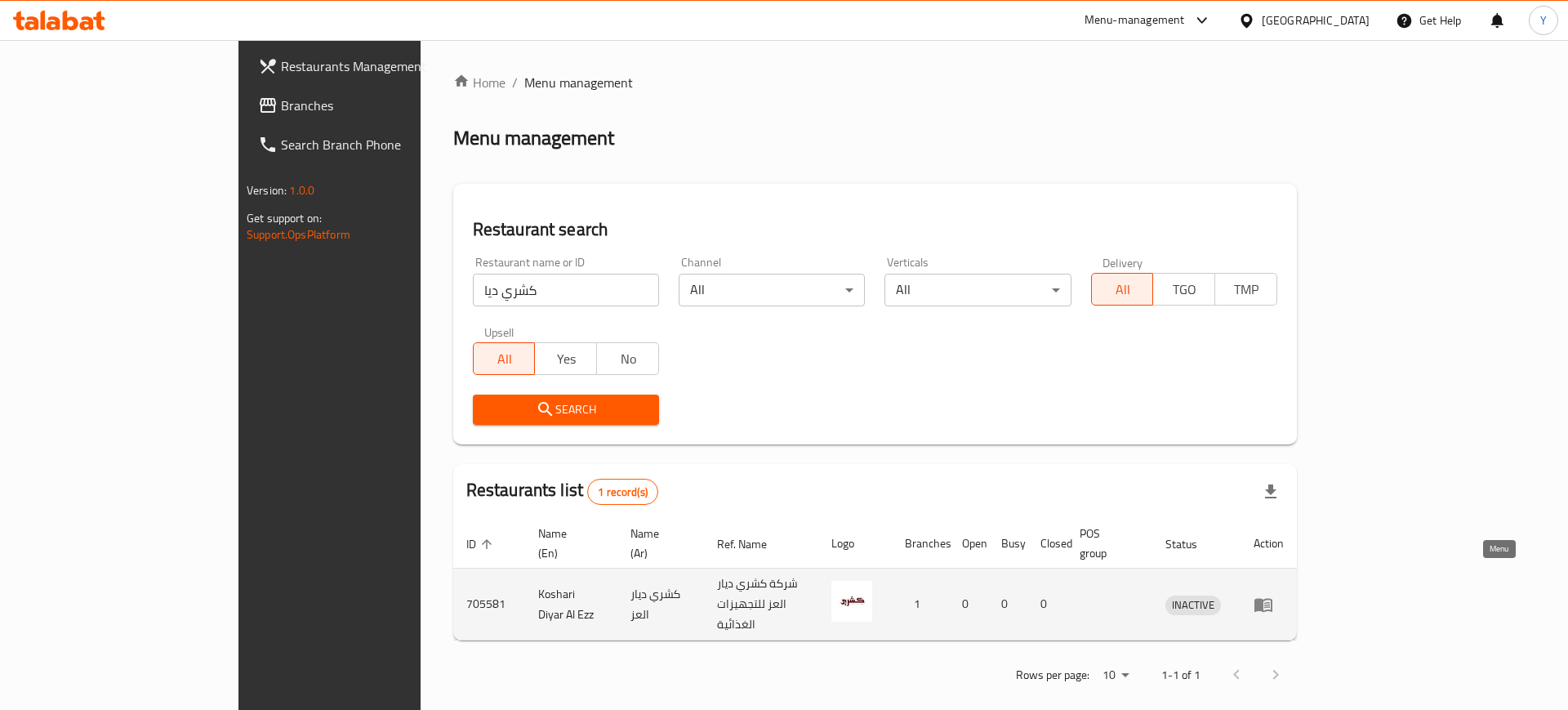
click at [1270, 603] on icon "enhanced table" at bounding box center [1268, 605] width 5 height 6
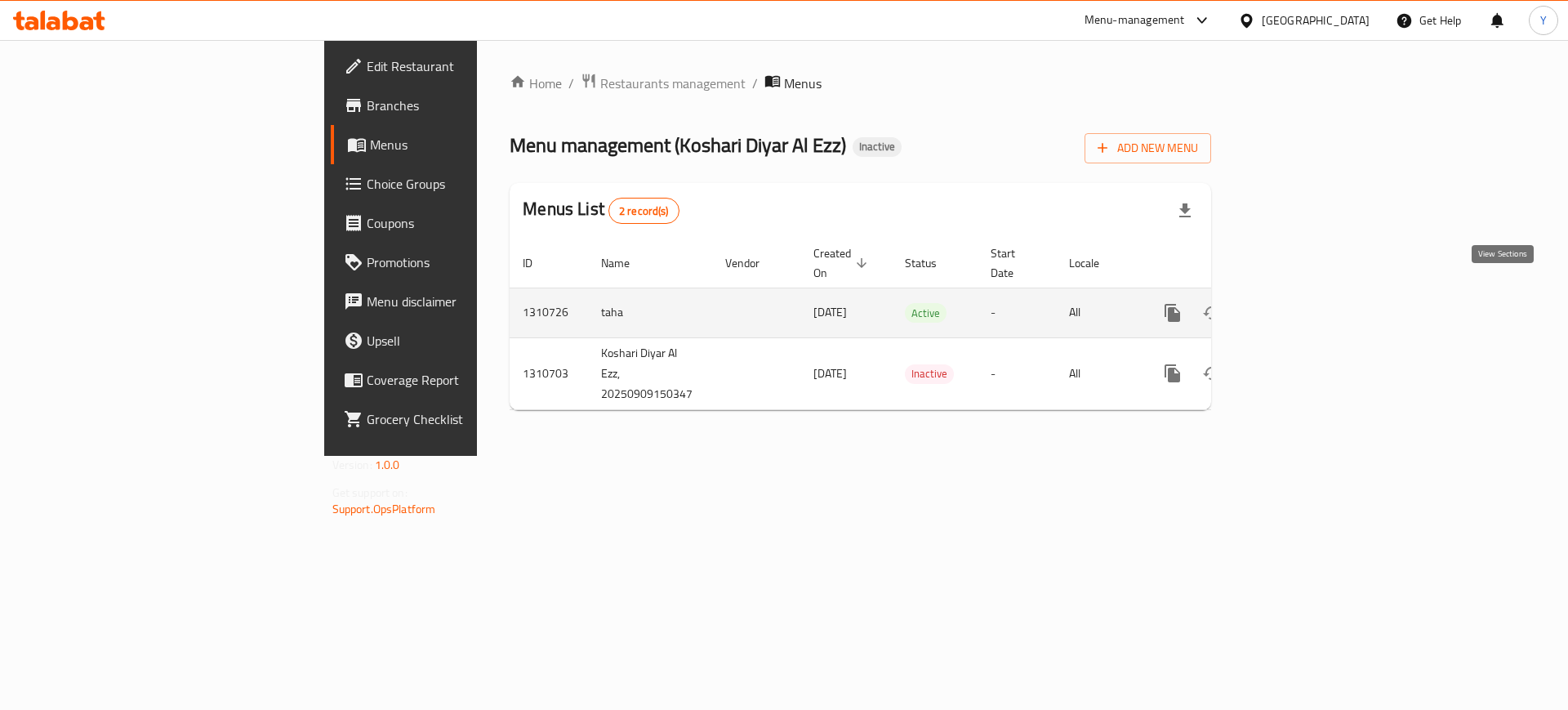
click at [1300, 303] on icon "enhanced table" at bounding box center [1290, 313] width 20 height 20
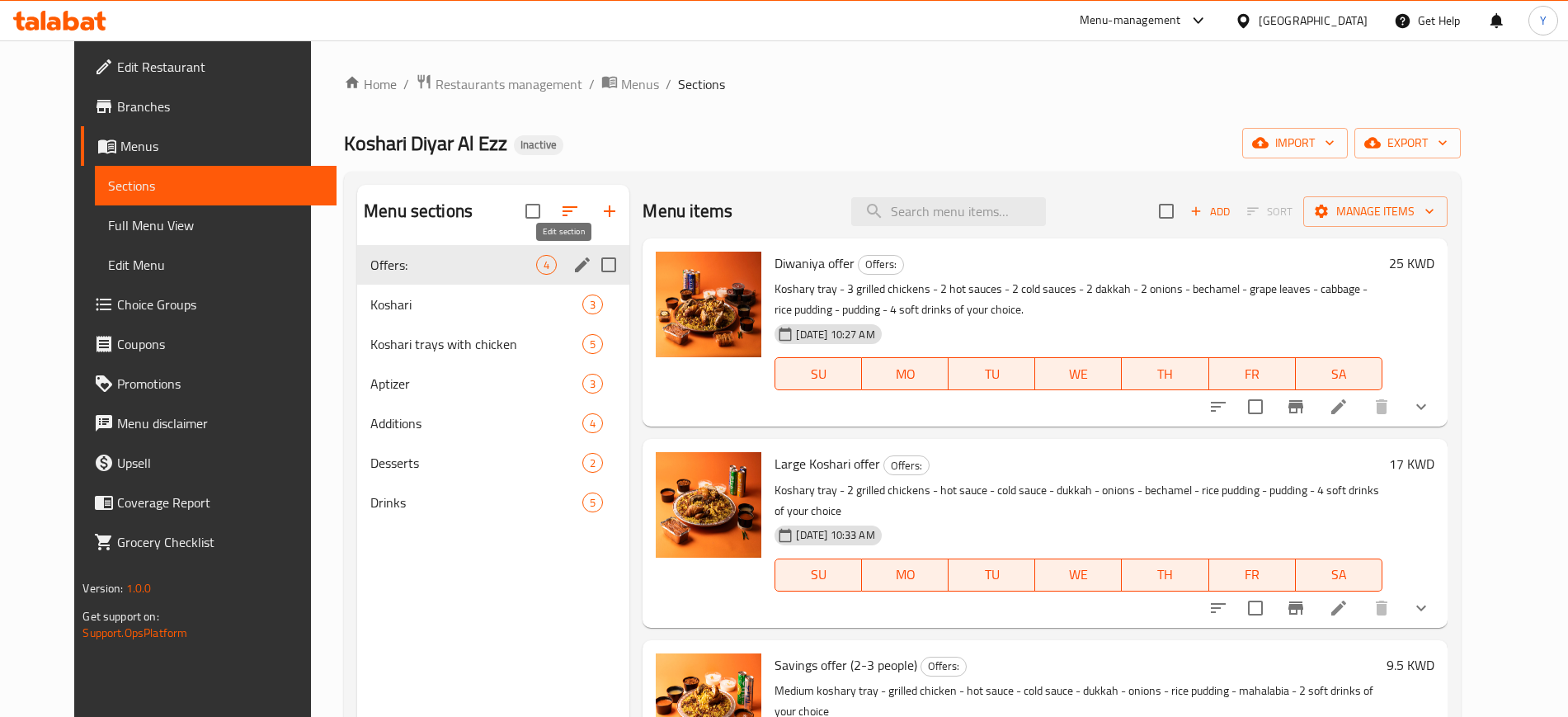
click at [573, 266] on icon "edit" at bounding box center [583, 265] width 20 height 20
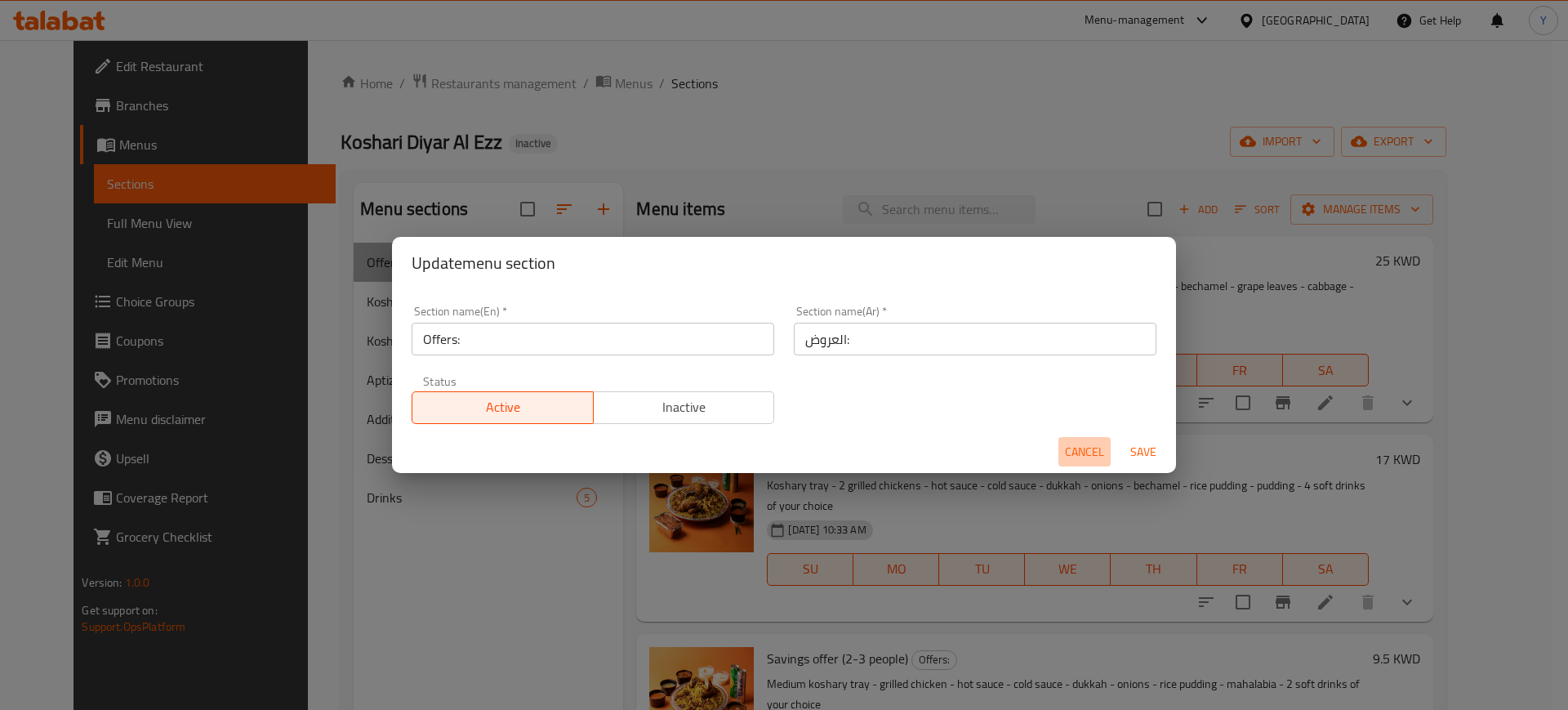
click at [1097, 448] on span "Cancel" at bounding box center [1084, 452] width 39 height 20
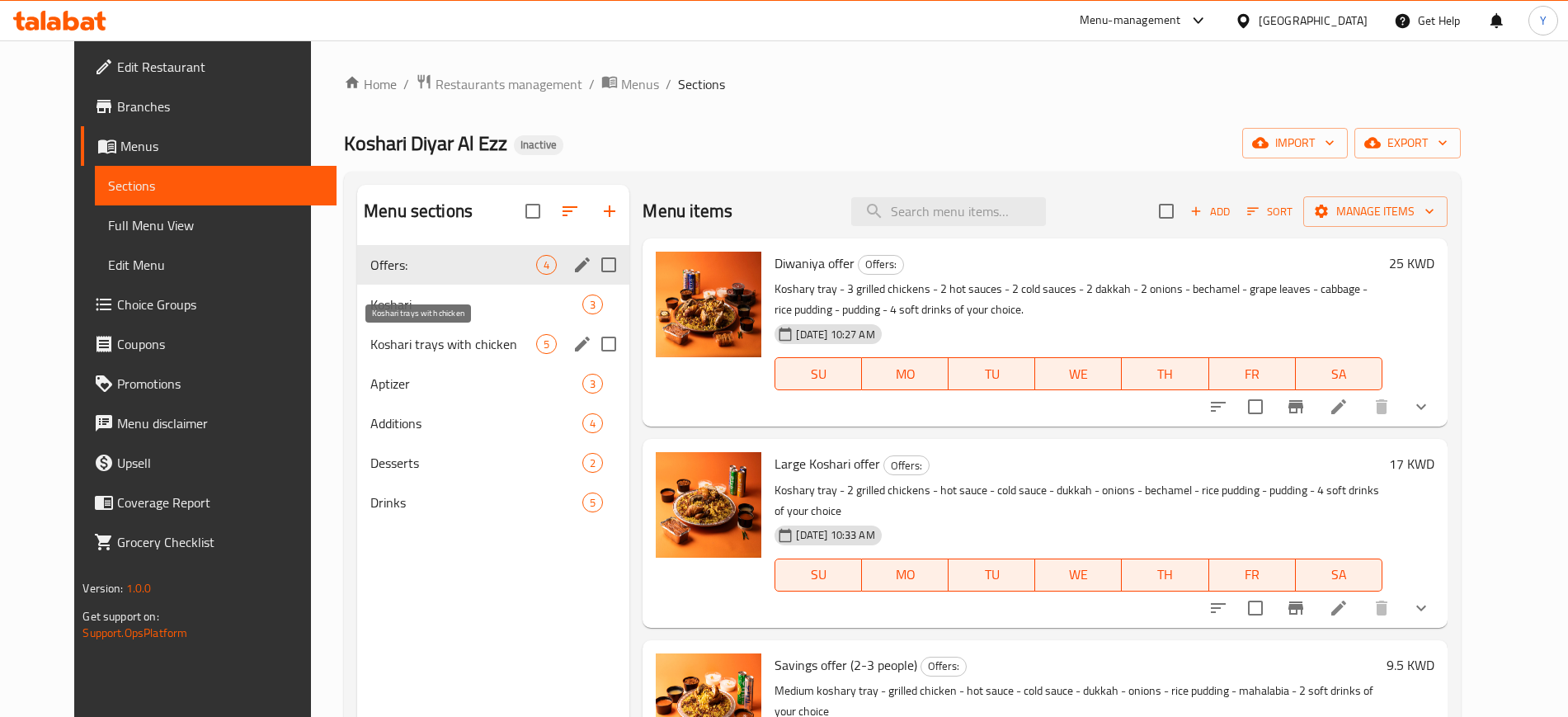
click at [430, 349] on span "Koshari trays with chicken" at bounding box center [453, 345] width 165 height 20
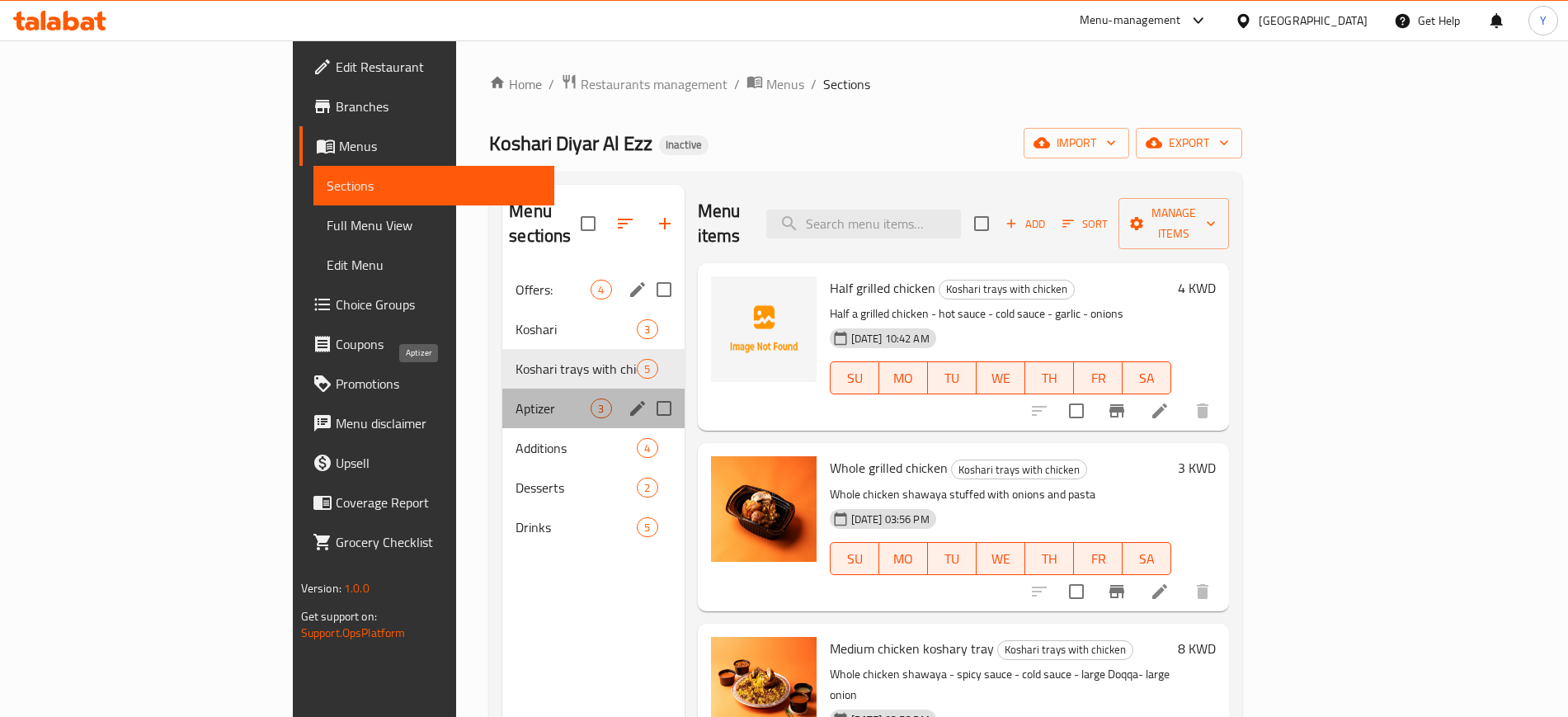
click at [516, 399] on span "Aptizer" at bounding box center [553, 409] width 75 height 20
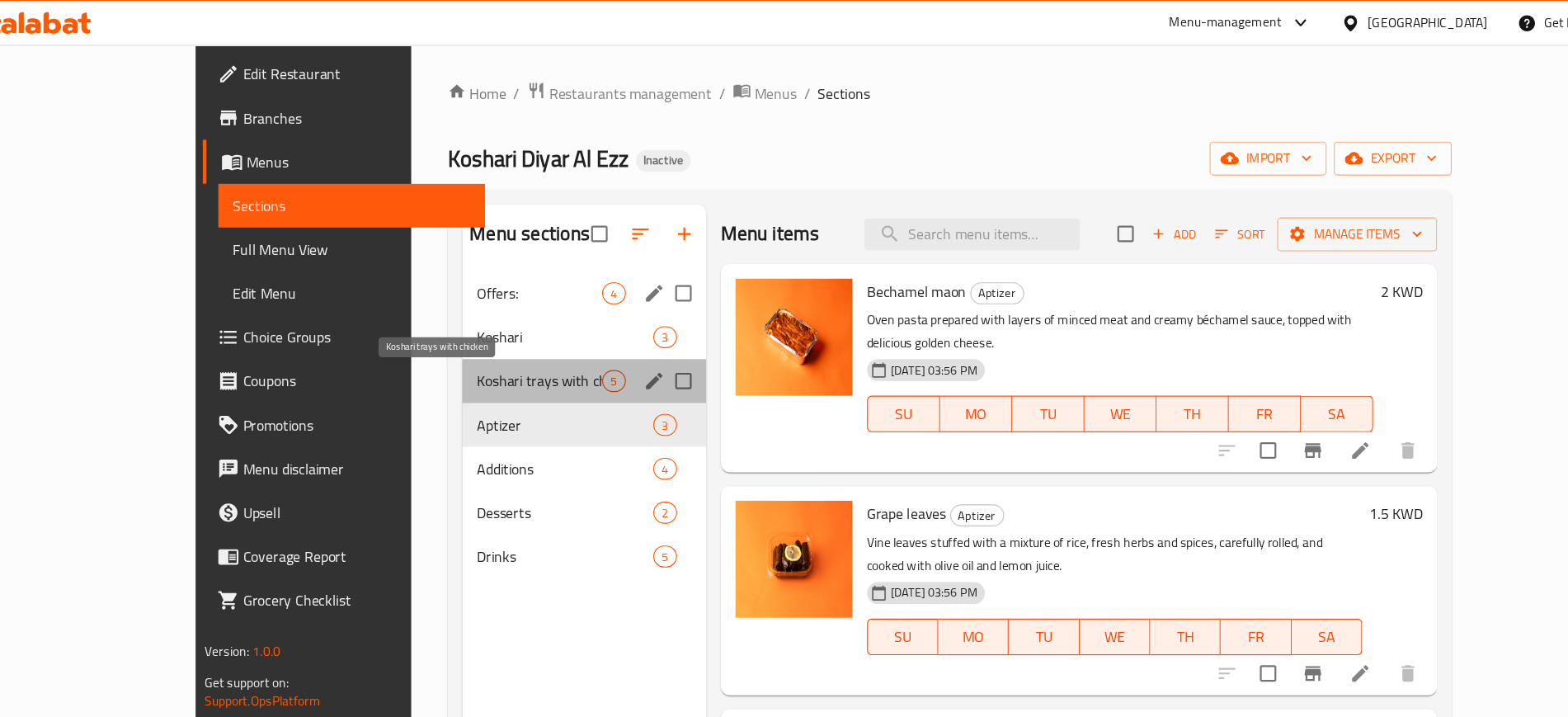
click at [460, 343] on span "Koshari trays with chicken" at bounding box center [512, 345] width 114 height 20
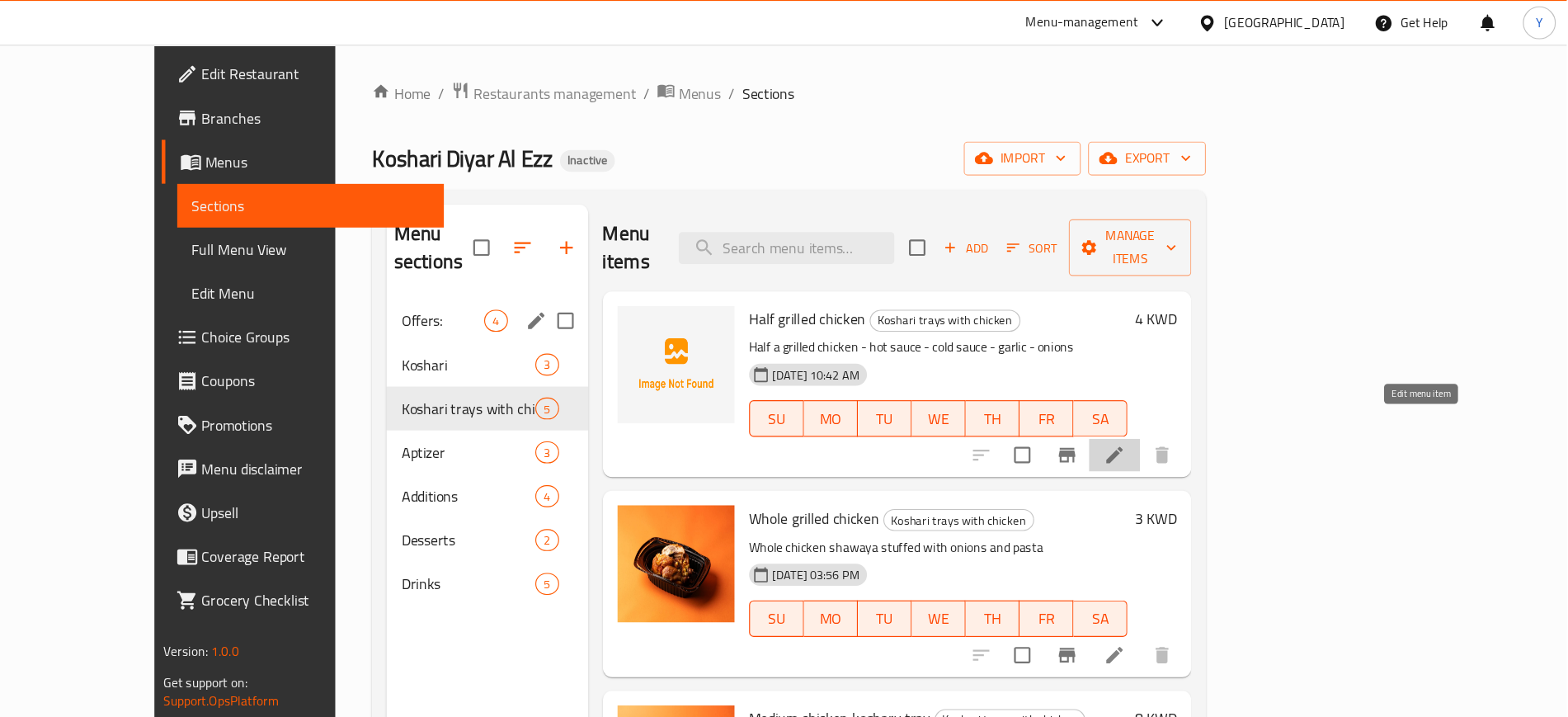
click at [1170, 401] on icon at bounding box center [1160, 411] width 20 height 20
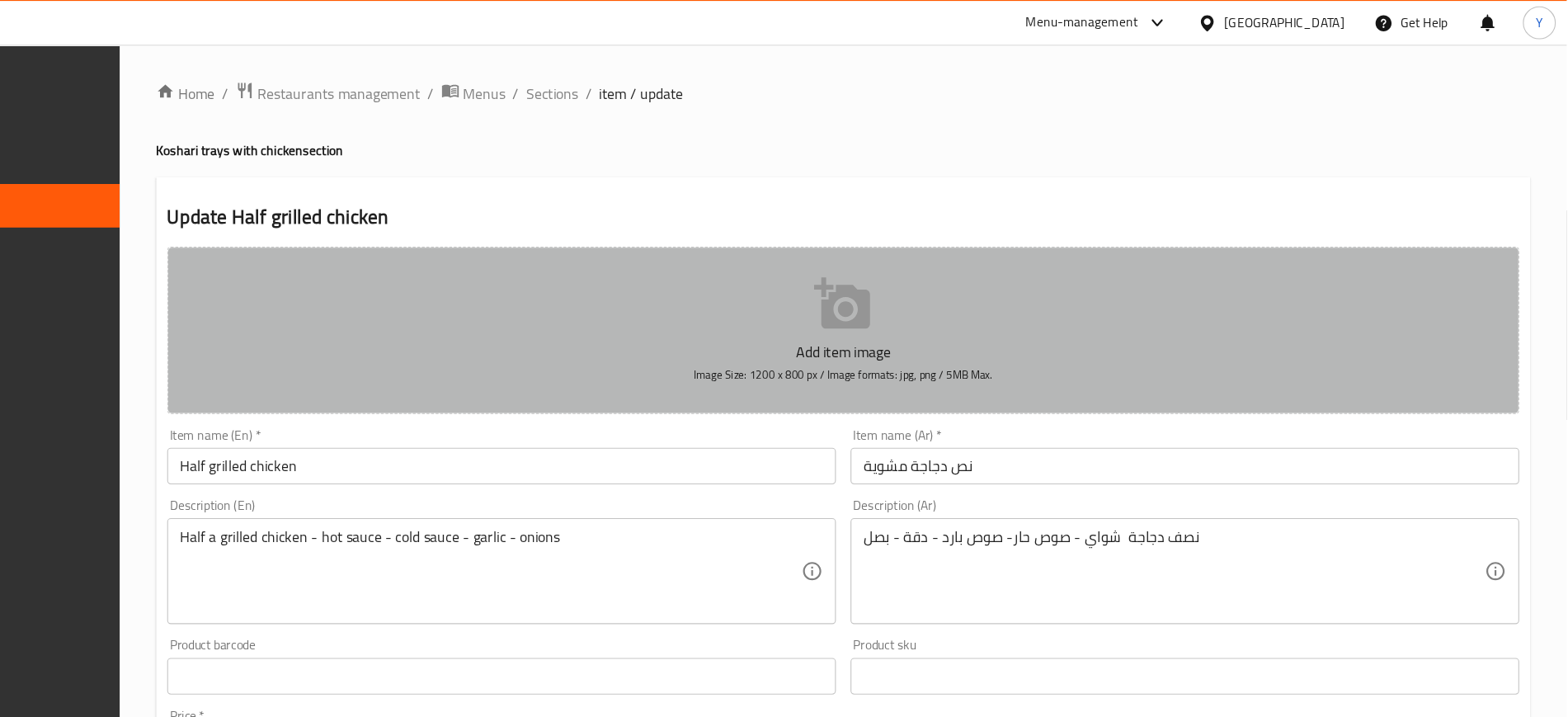
click at [802, 257] on button "Add item image Image Size: 1200 x 800 px / Image formats: jpg, png / 5MB Max." at bounding box center [915, 298] width 1221 height 151
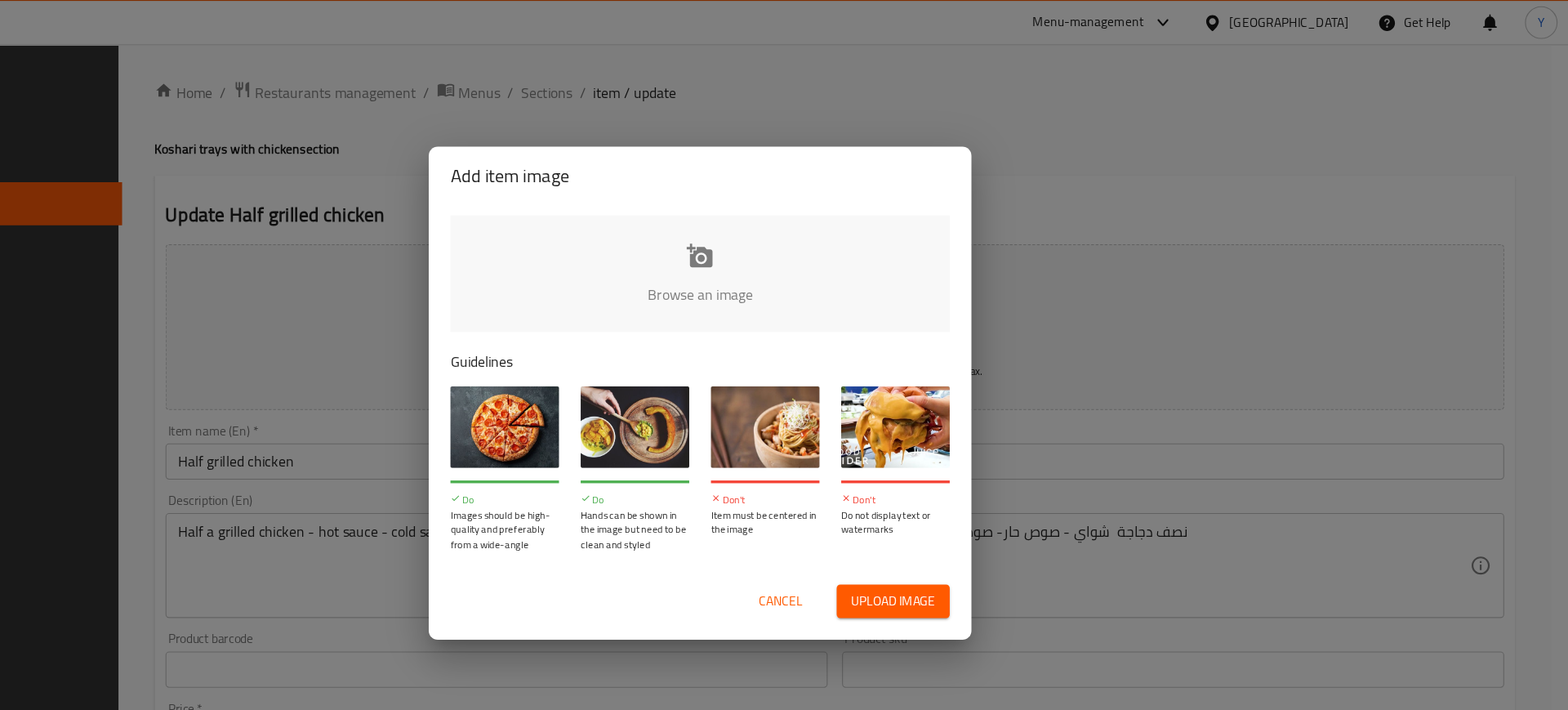
click at [756, 219] on input "file" at bounding box center [1336, 271] width 1555 height 153
type input "C:\fakepath\IMG_7280.JPG"
click at [854, 259] on input "file" at bounding box center [1336, 271] width 1555 height 153
click at [955, 543] on span "Upload image" at bounding box center [958, 543] width 76 height 20
click at [956, 545] on span "Upload image" at bounding box center [958, 543] width 76 height 20
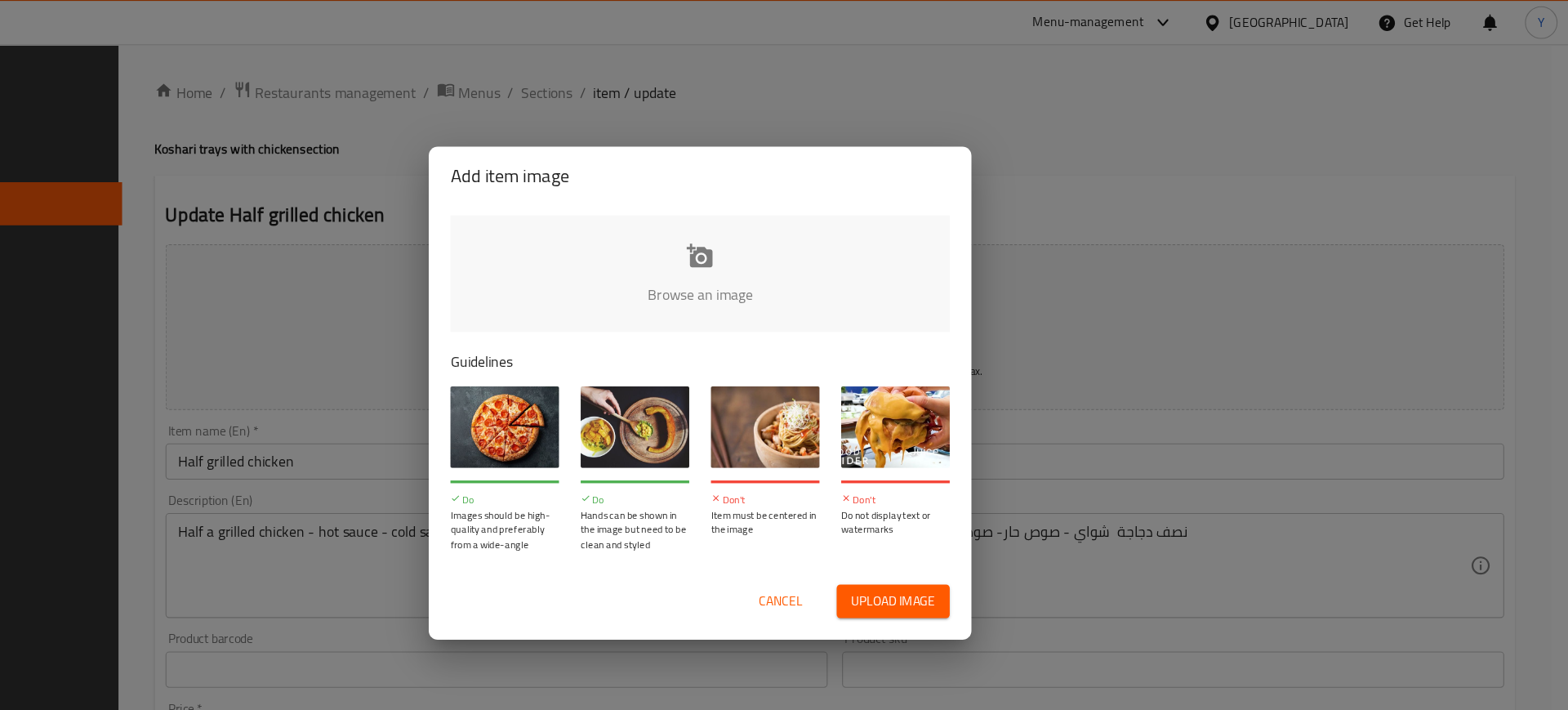
click at [766, 234] on input "file" at bounding box center [1336, 271] width 1555 height 153
click at [844, 533] on span "Cancel" at bounding box center [856, 543] width 39 height 20
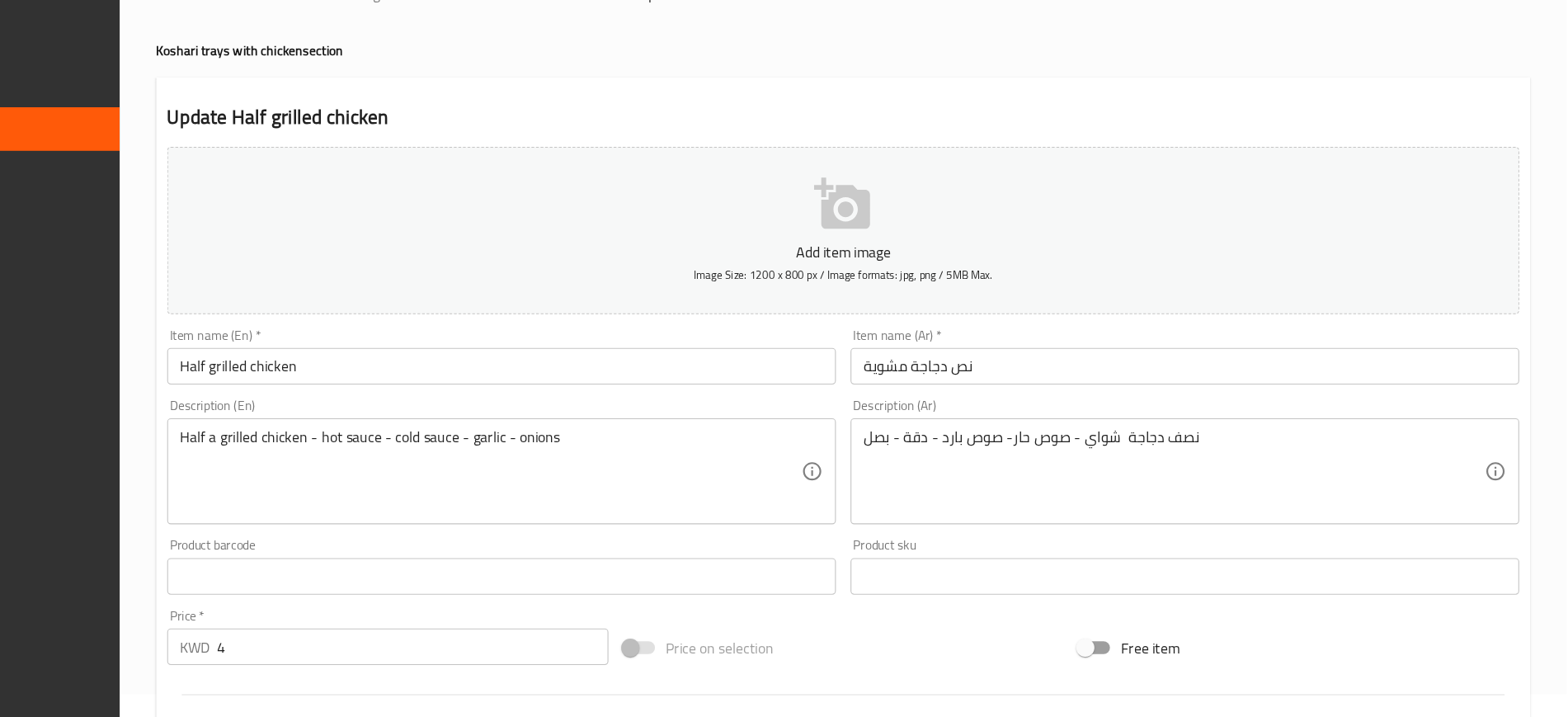
scroll to position [20, 0]
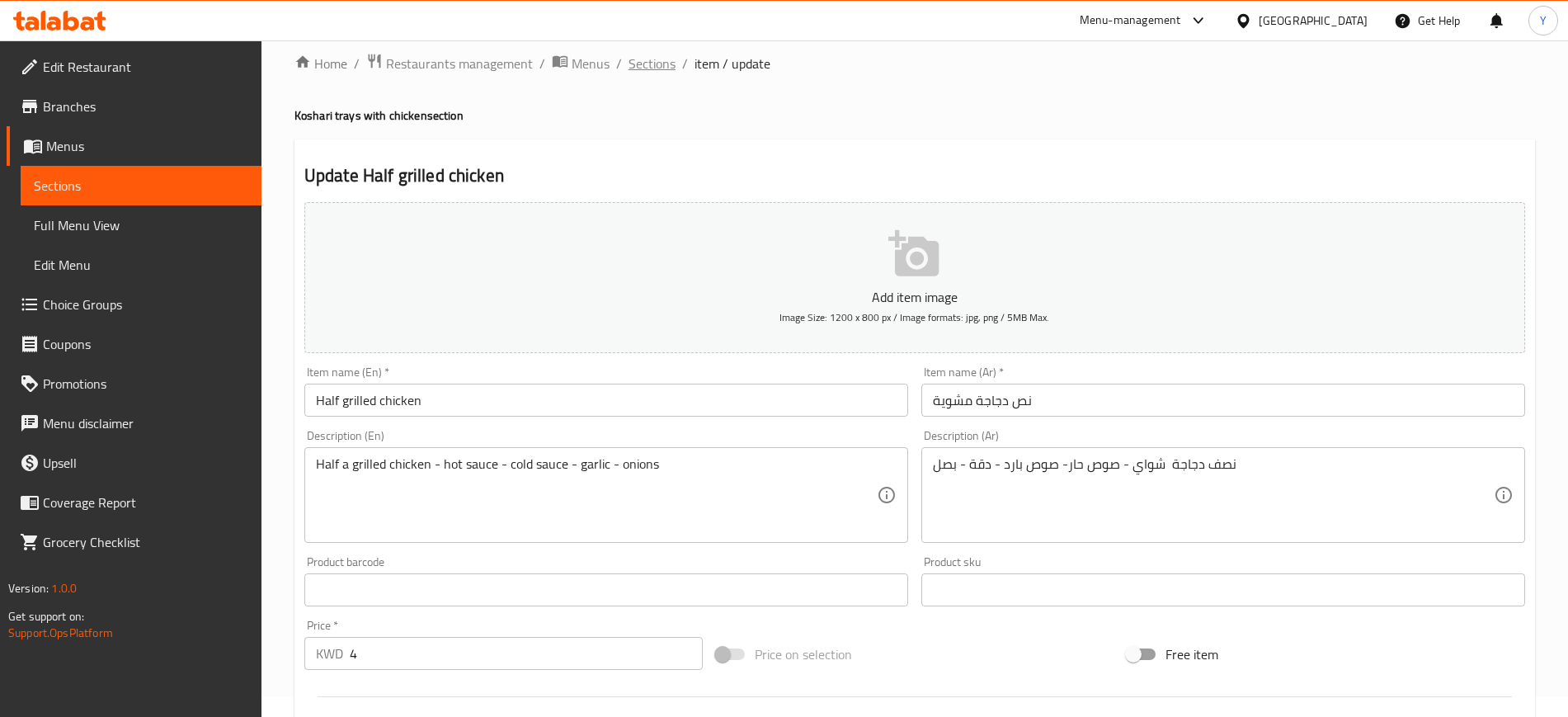
click at [664, 74] on div "Home / Restaurants management / Menus / Sections / item / update Koshari trays …" at bounding box center [915, 582] width 1241 height 1060
click at [664, 74] on span "Sections" at bounding box center [652, 63] width 47 height 20
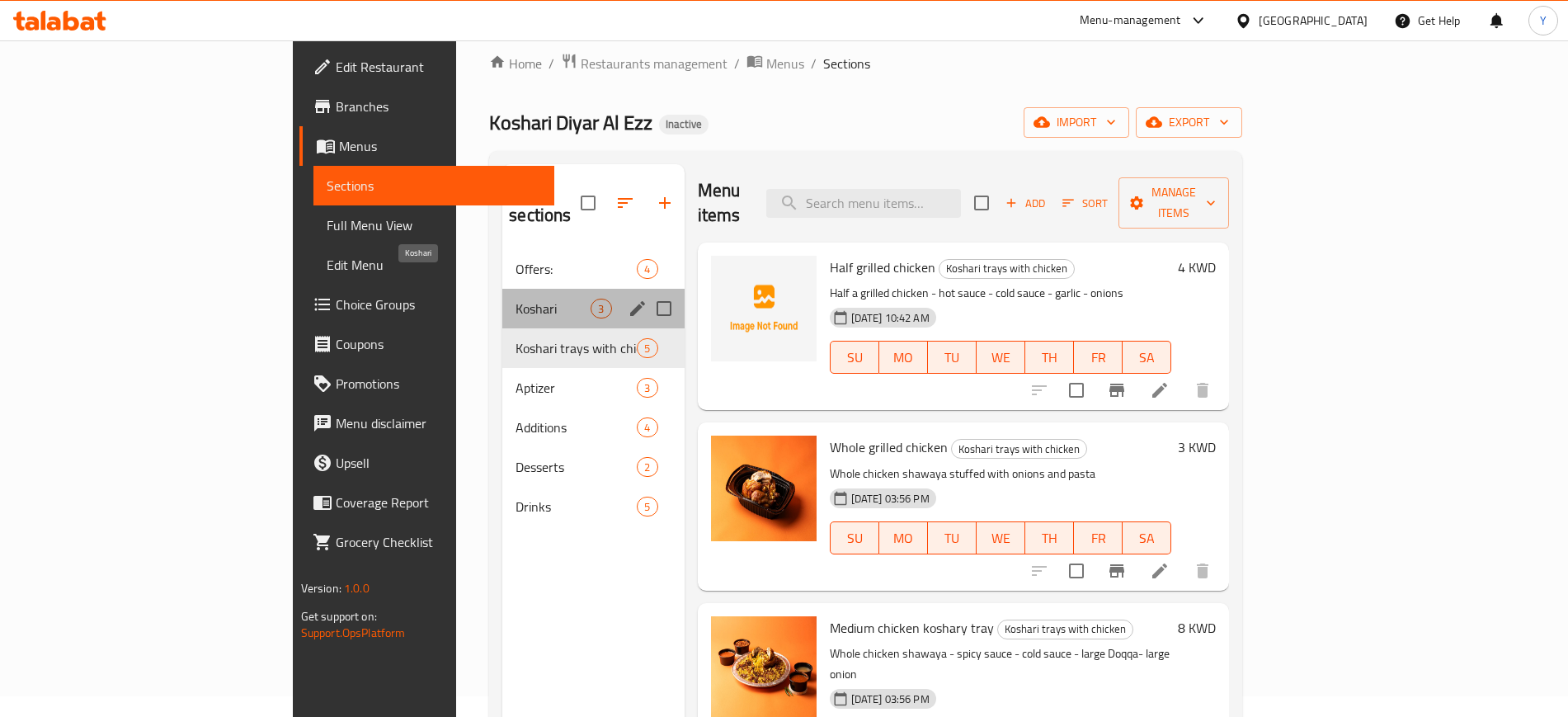
click at [516, 299] on span "Koshari" at bounding box center [553, 309] width 75 height 20
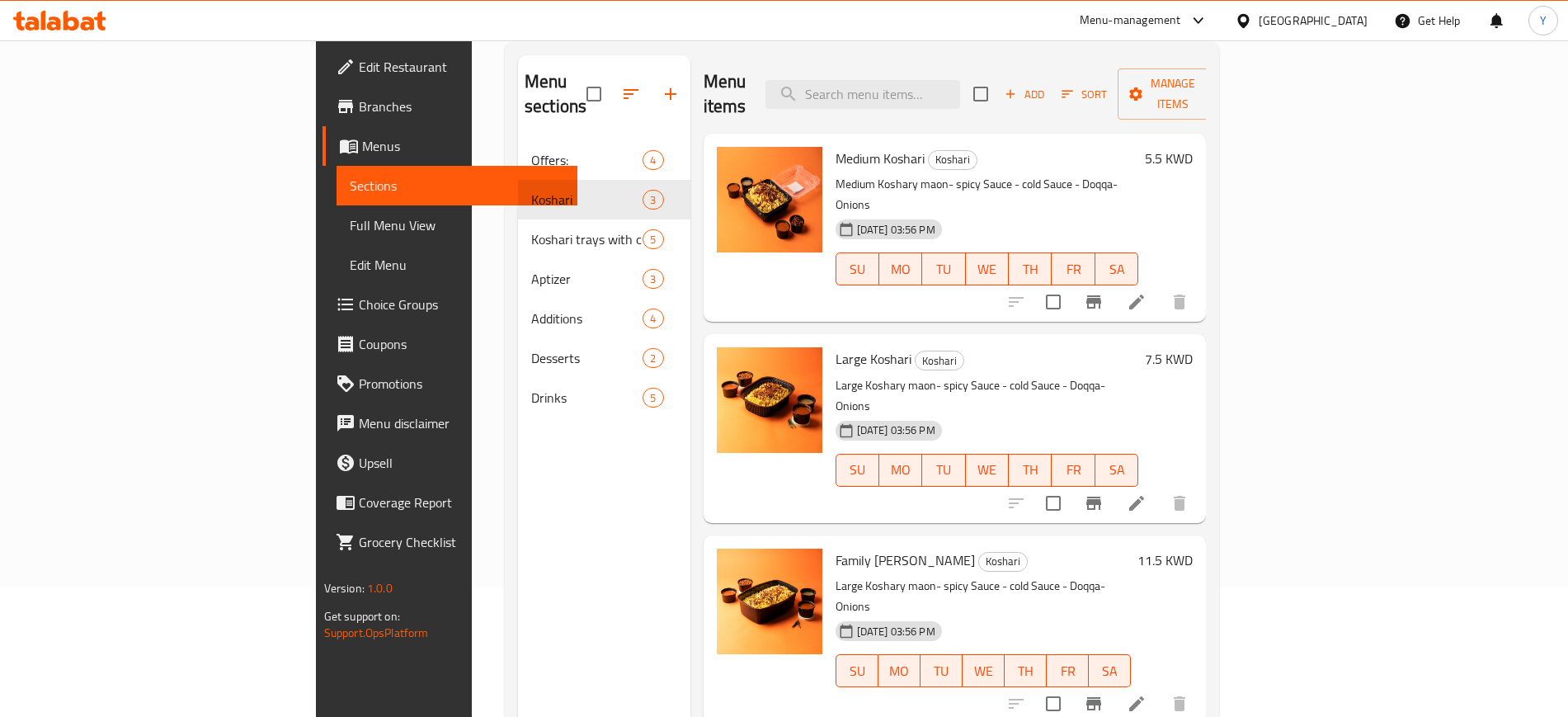
scroll to position [128, 0]
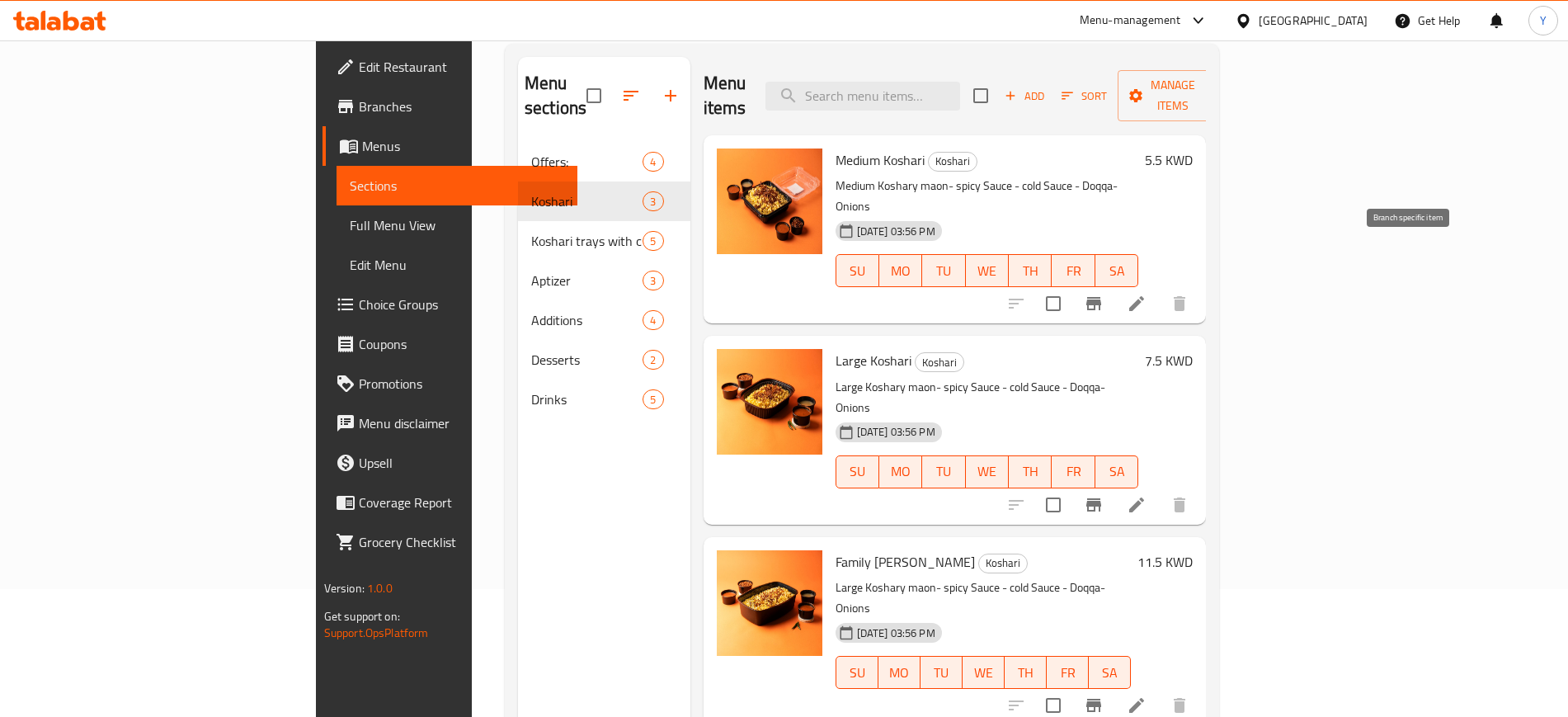
click at [1101, 297] on icon "Branch-specific-item" at bounding box center [1094, 303] width 15 height 13
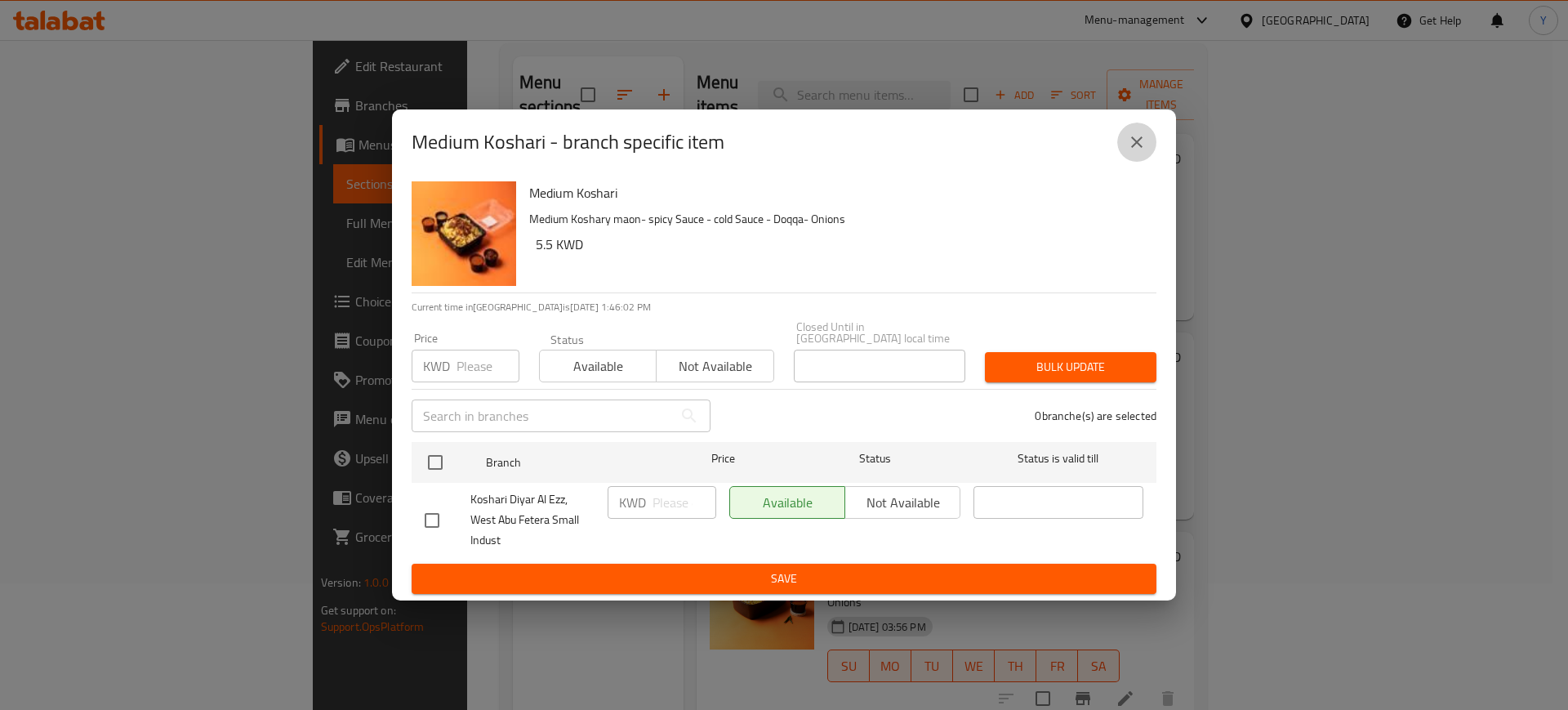
click at [1132, 143] on icon "close" at bounding box center [1137, 142] width 12 height 12
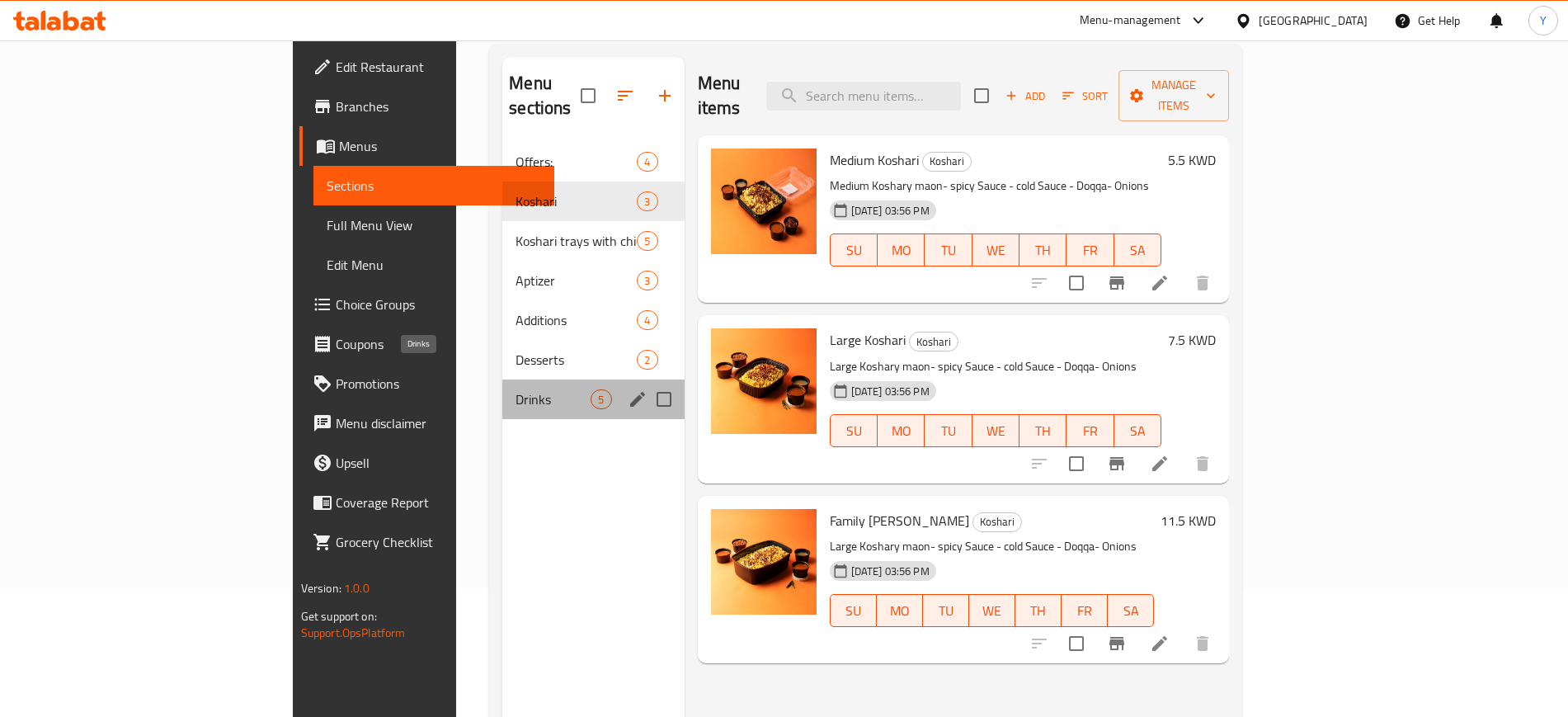
click at [516, 390] on span "Drinks" at bounding box center [553, 400] width 75 height 20
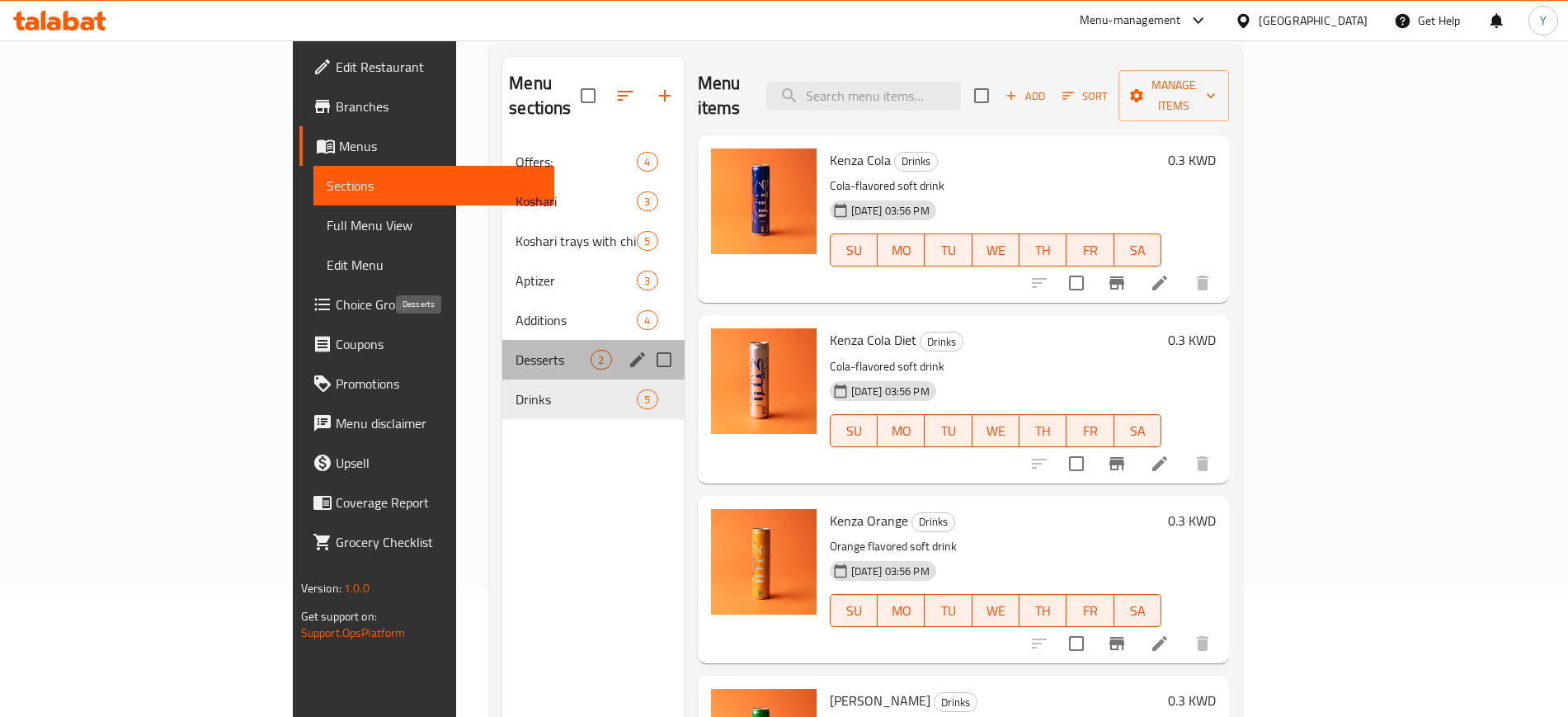
click at [516, 350] on span "Desserts" at bounding box center [553, 360] width 75 height 20
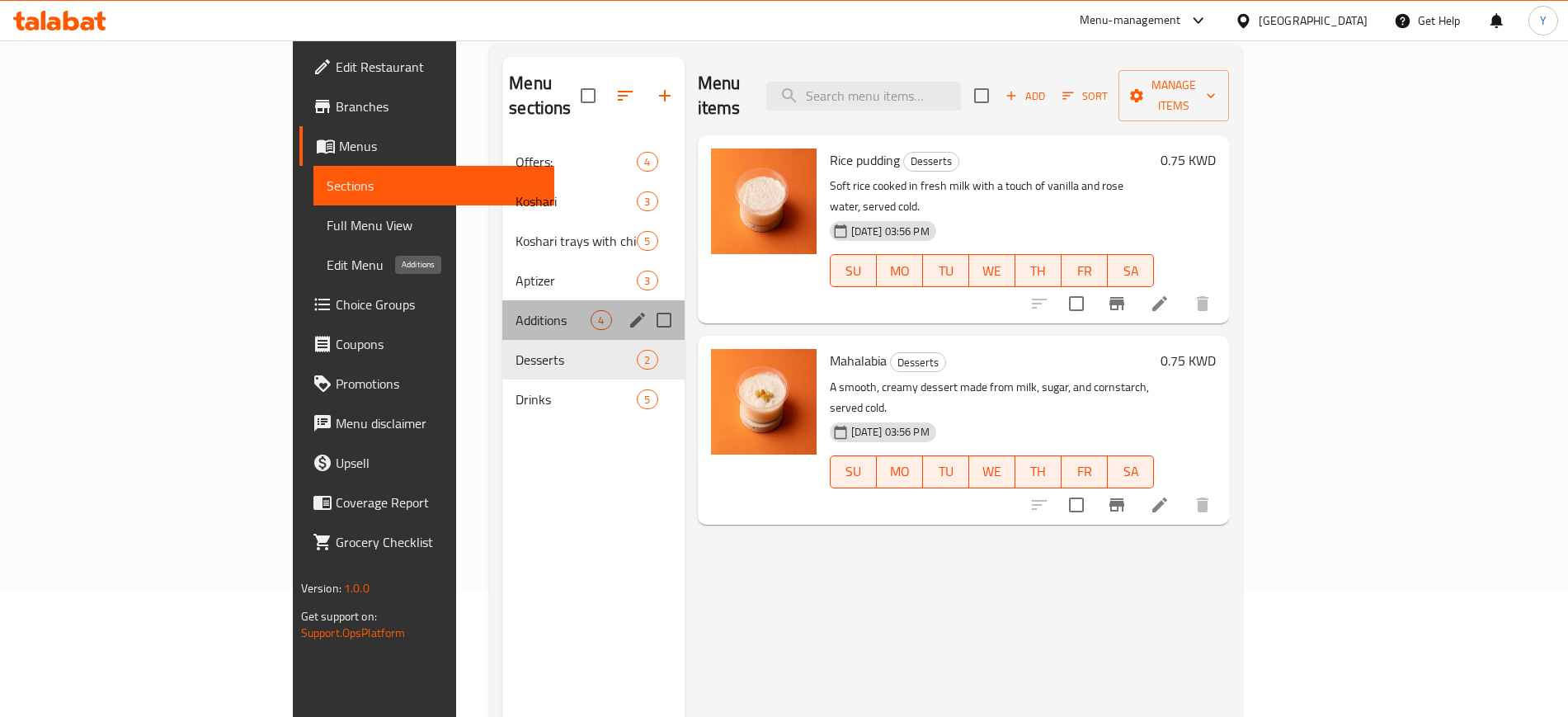
click at [516, 311] on span "Additions" at bounding box center [553, 321] width 75 height 20
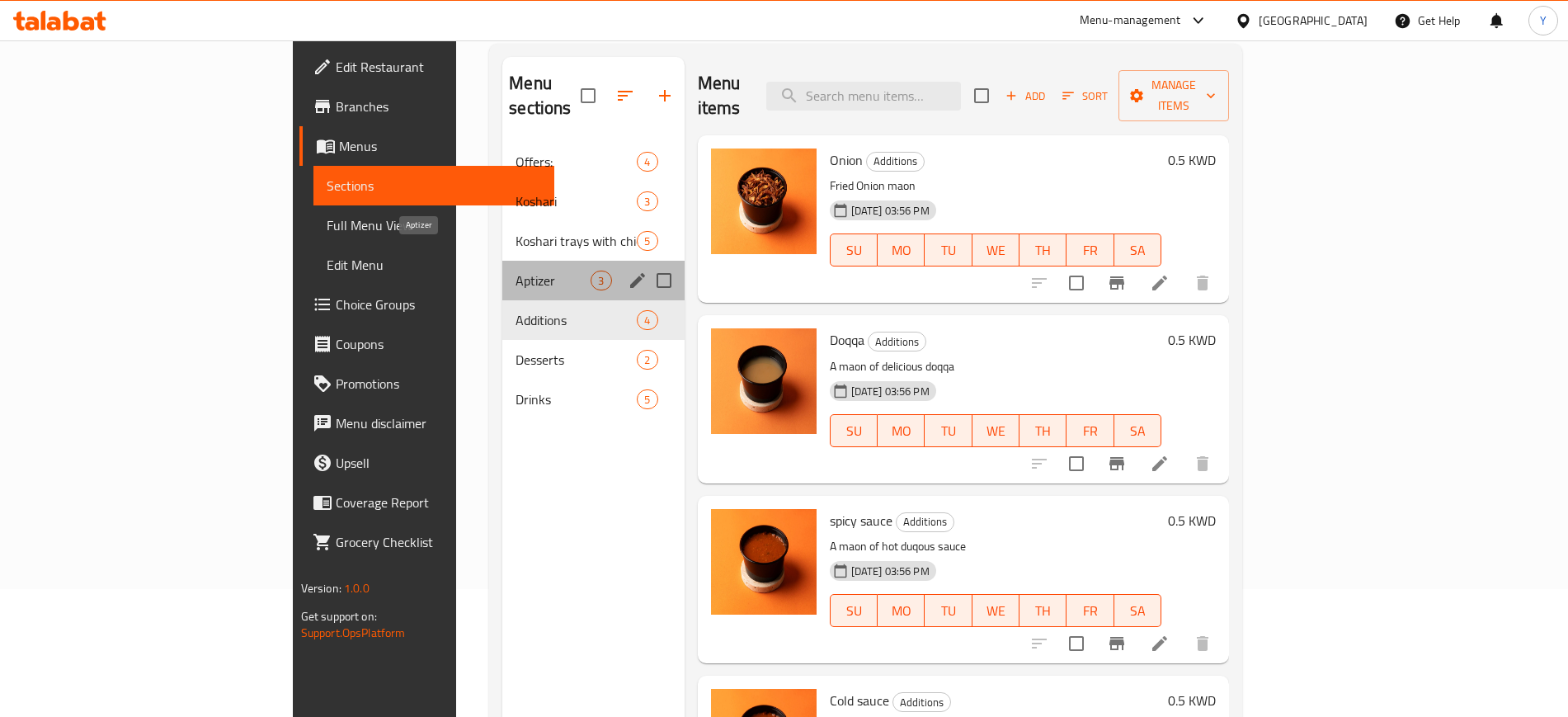
click at [516, 270] on span "Aptizer" at bounding box center [553, 280] width 75 height 20
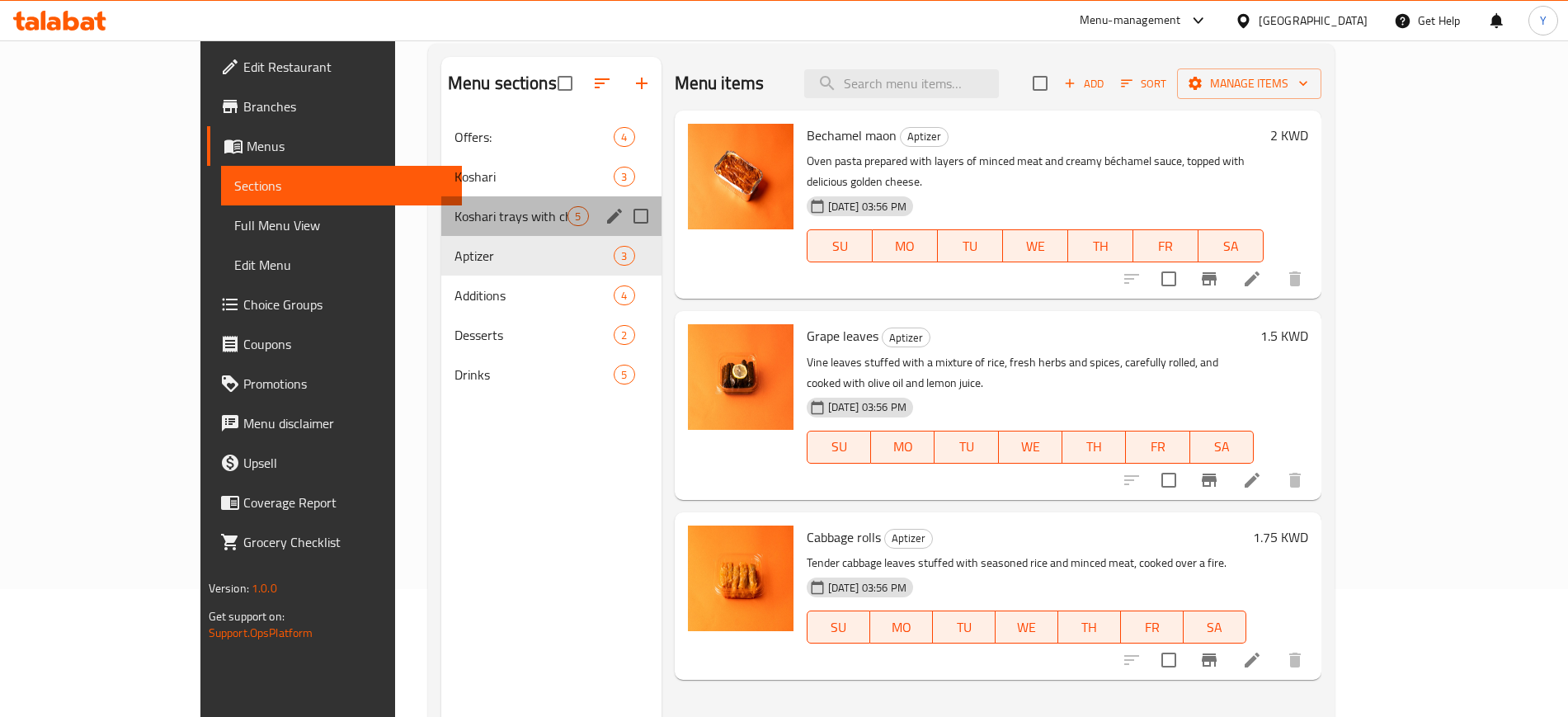
click at [441, 231] on div "Koshari trays with chicken 5" at bounding box center [551, 216] width 221 height 40
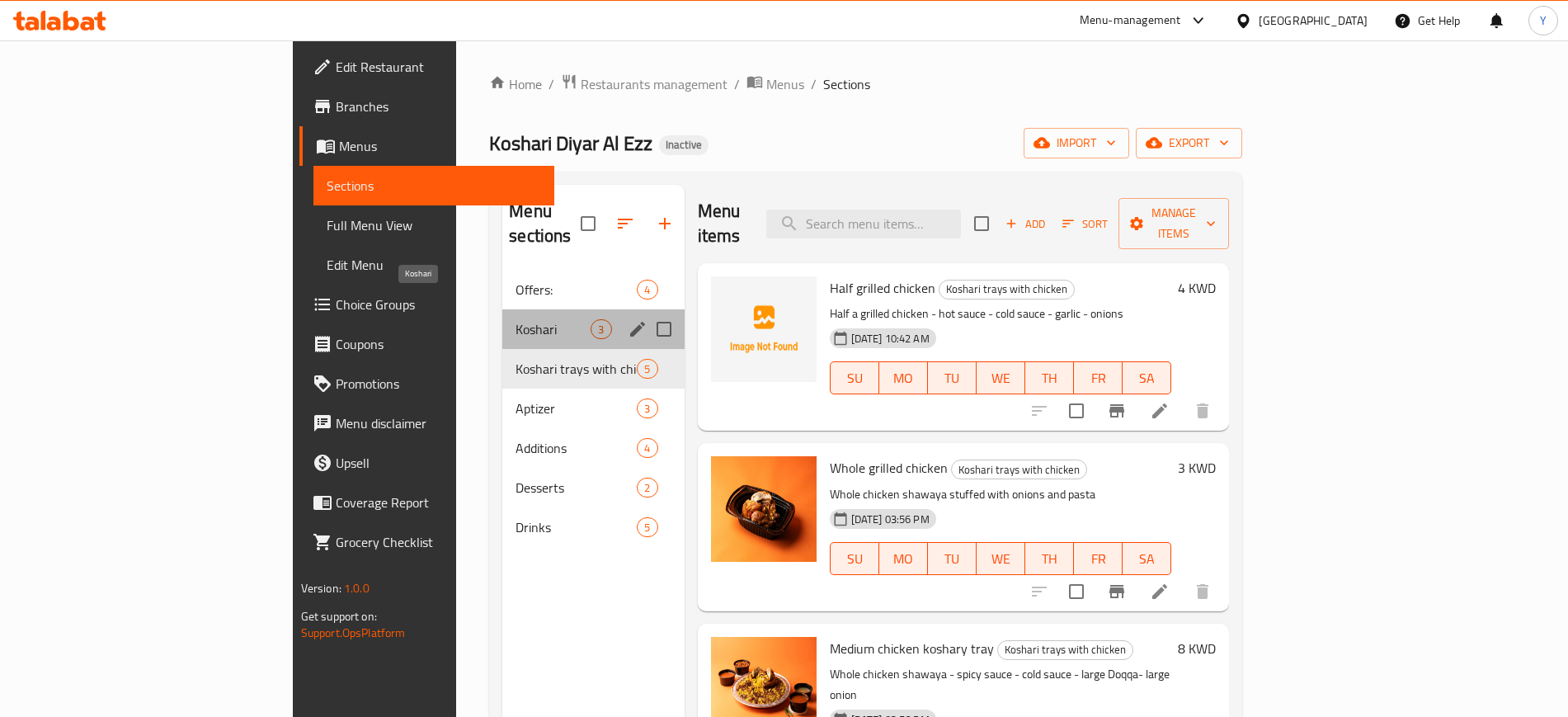
click at [516, 319] on span "Koshari" at bounding box center [553, 329] width 75 height 20
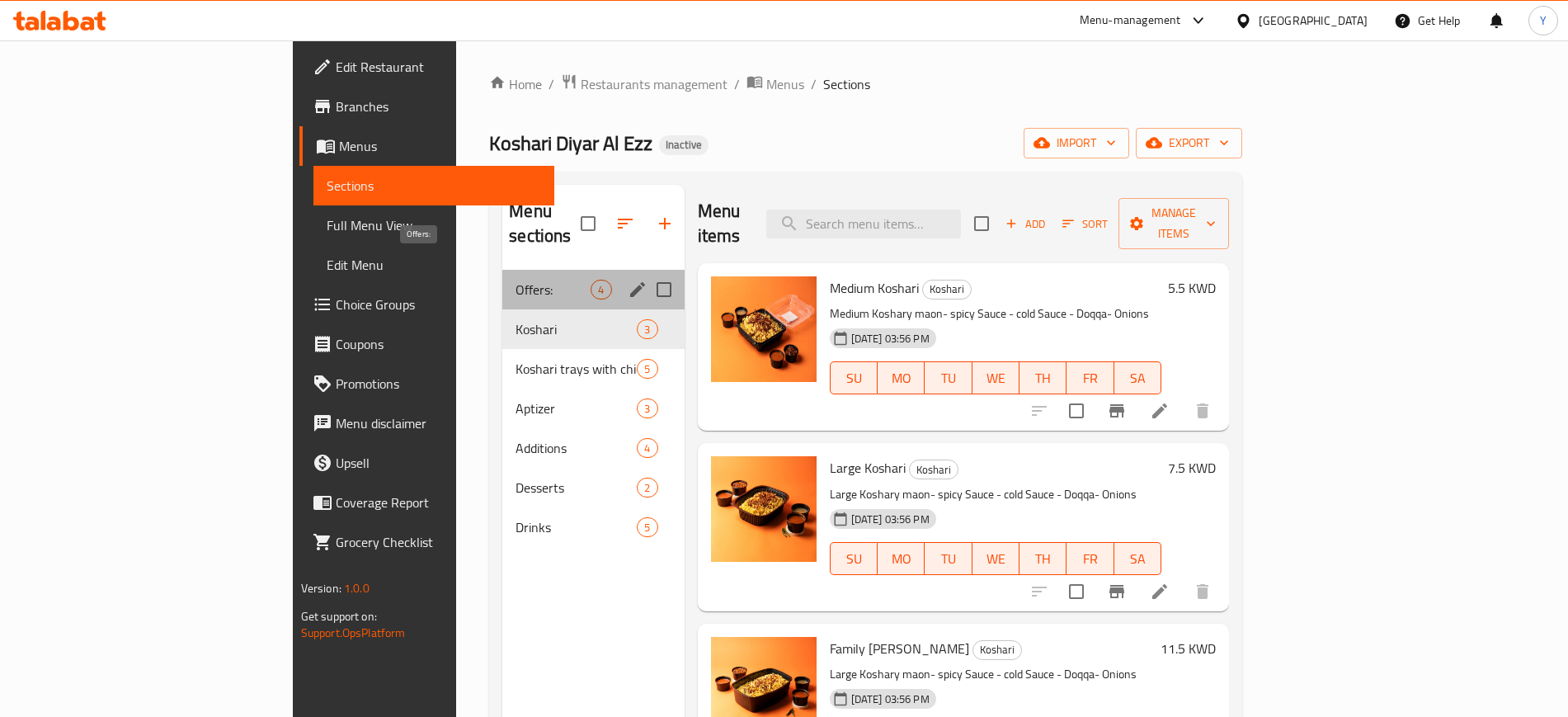
click at [516, 279] on span "Offers:" at bounding box center [553, 290] width 75 height 20
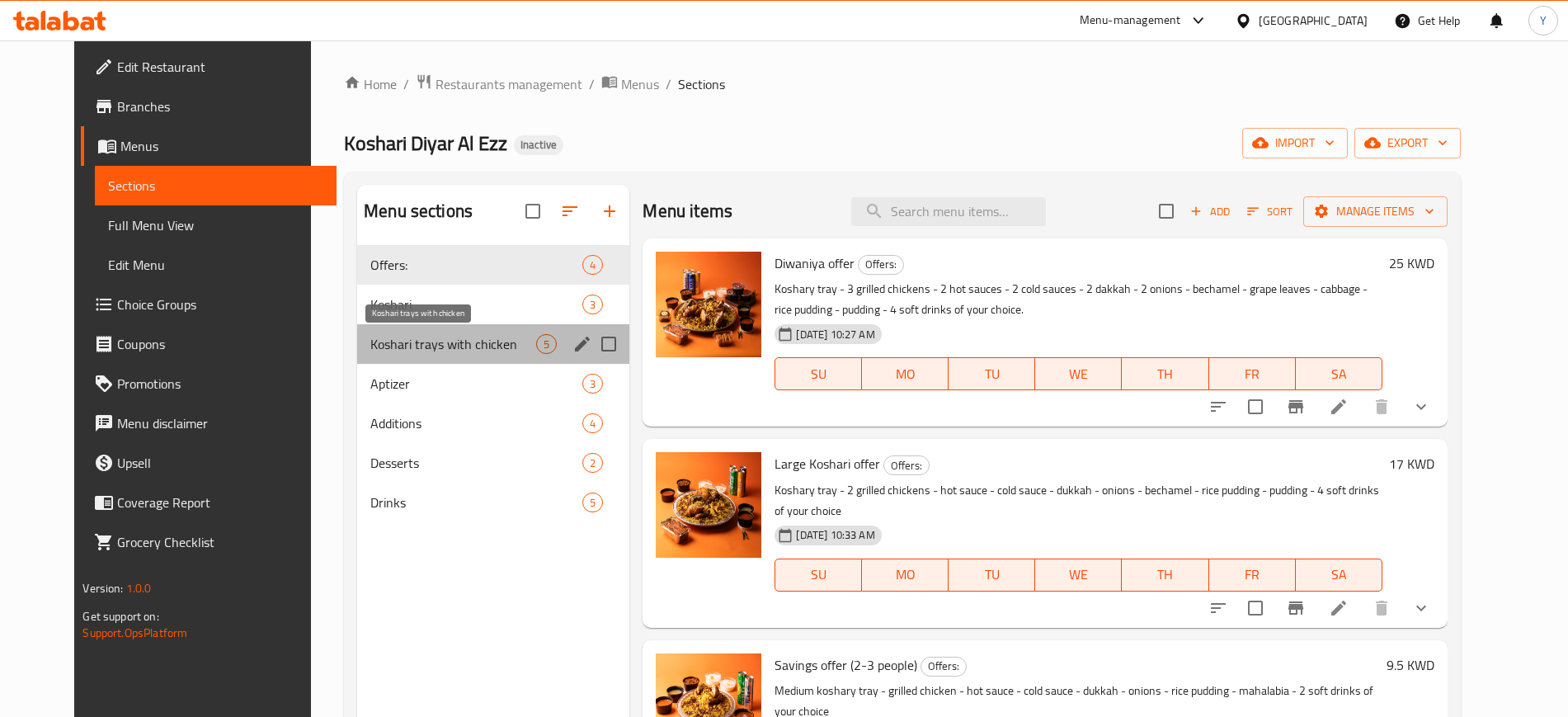
click at [370, 346] on span "Koshari trays with chicken" at bounding box center [453, 345] width 165 height 20
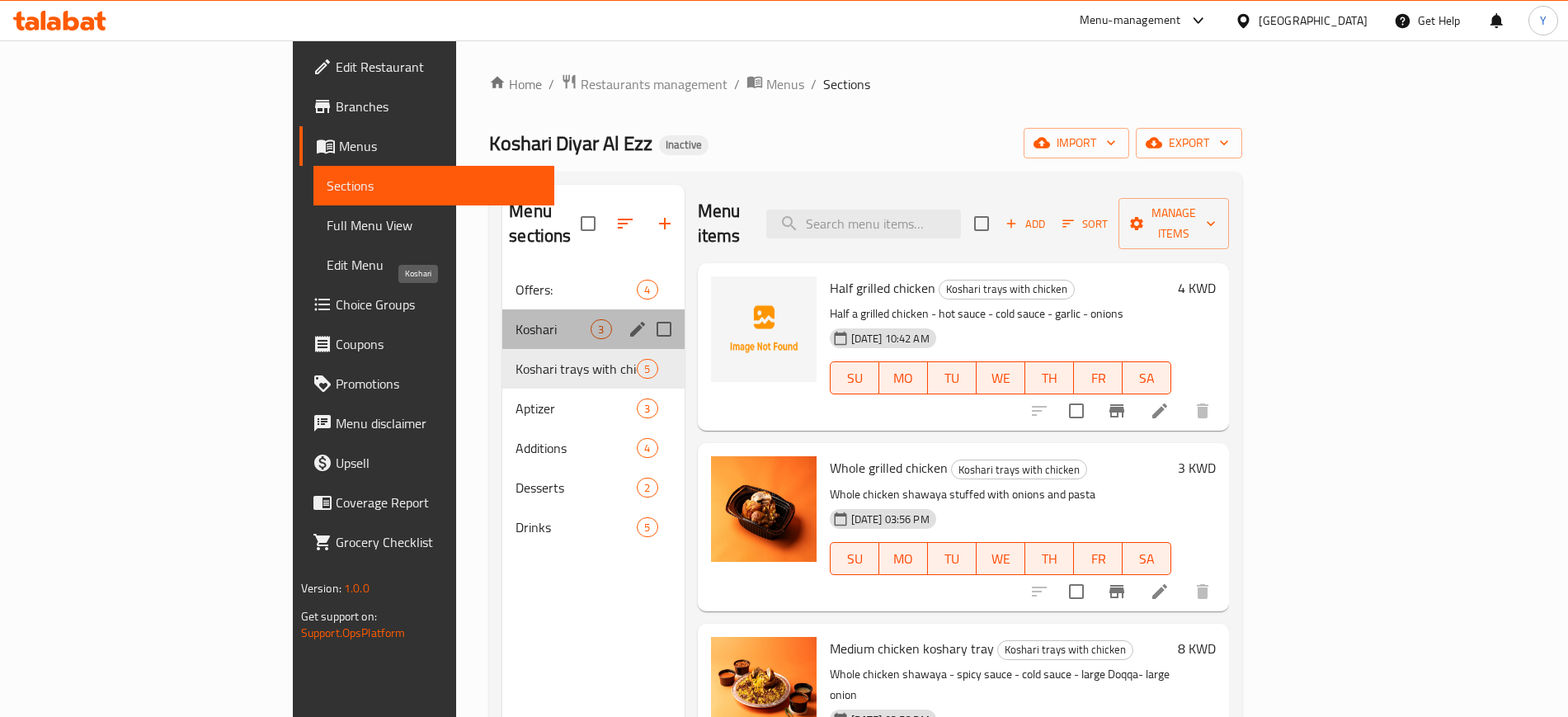
click at [516, 319] on span "Koshari" at bounding box center [553, 329] width 75 height 20
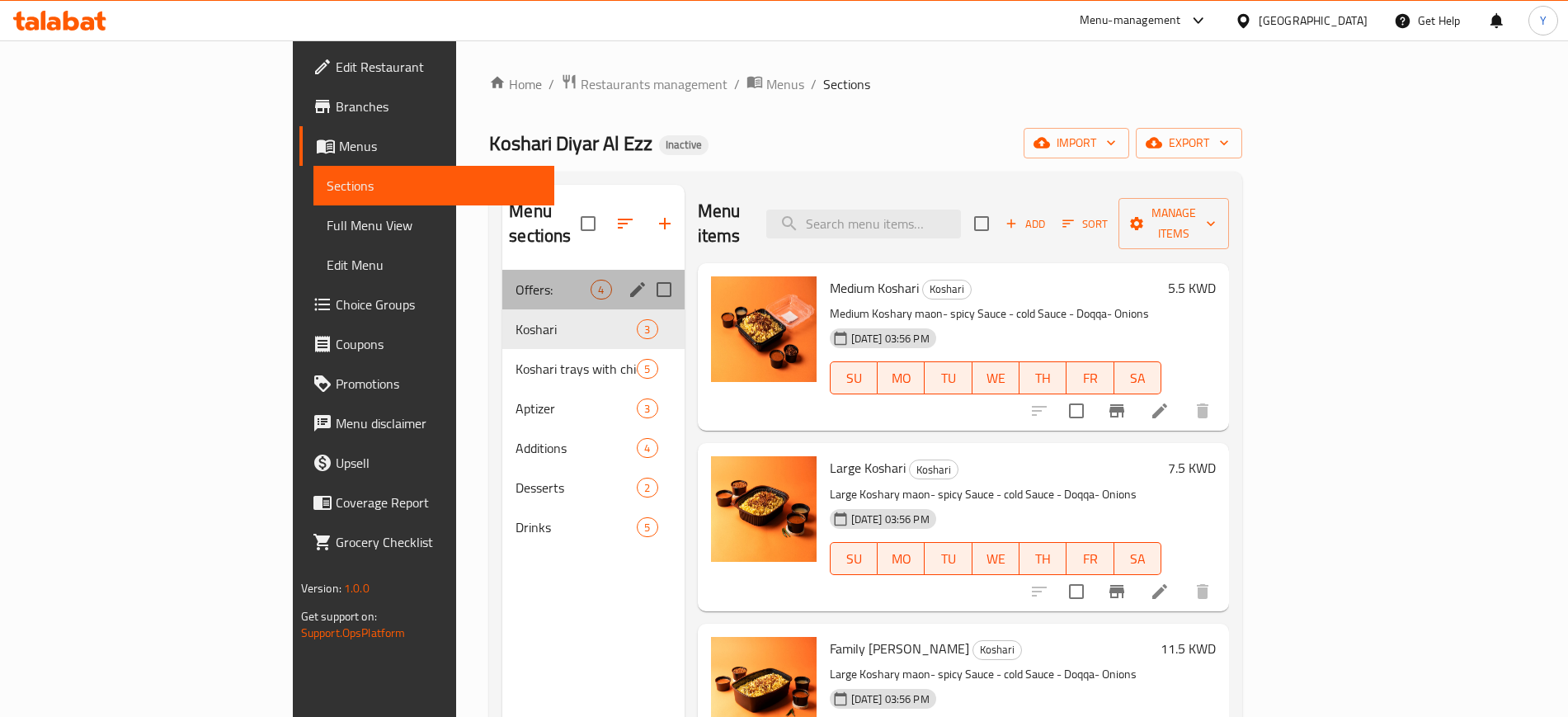
click at [503, 270] on div "Offers: 4" at bounding box center [593, 290] width 181 height 40
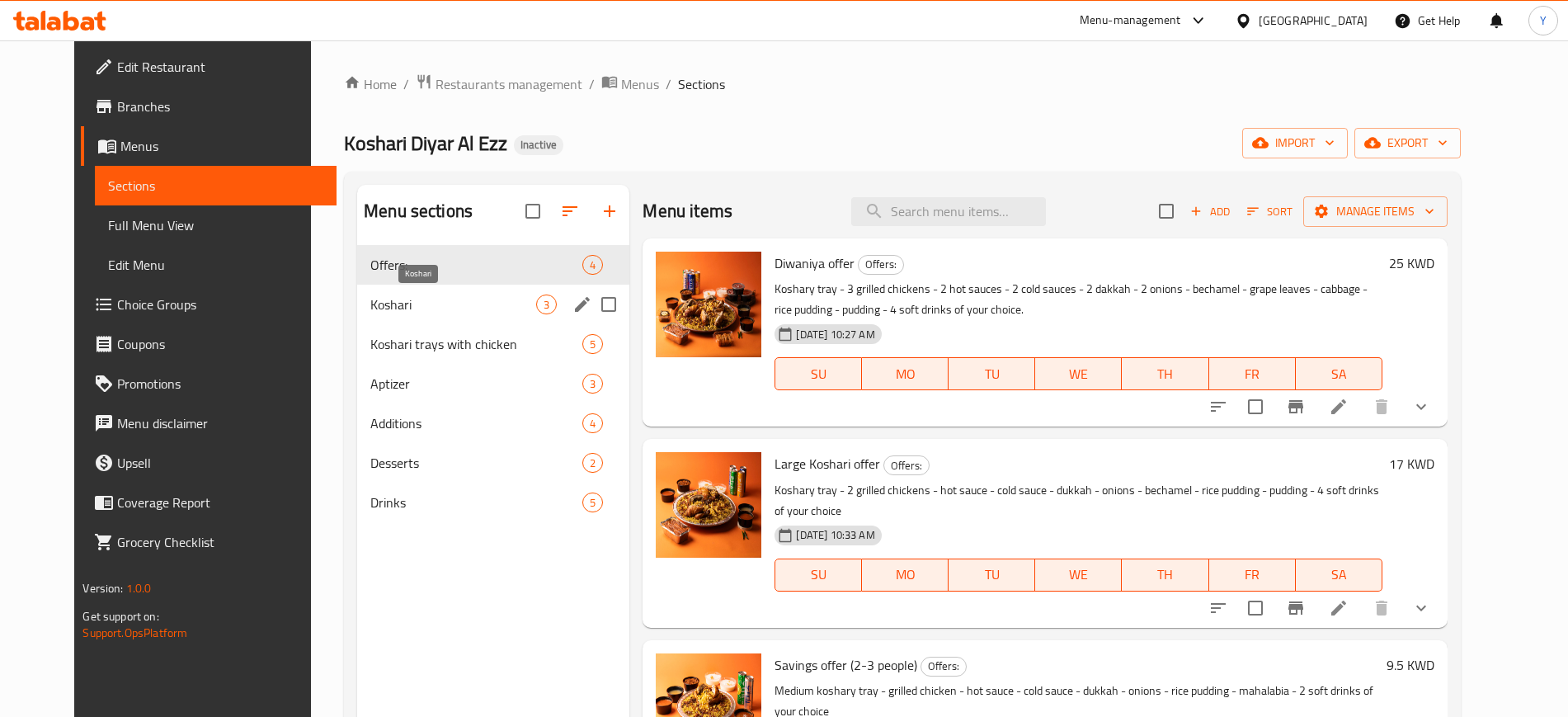
click at [472, 311] on span "Koshari" at bounding box center [453, 304] width 165 height 20
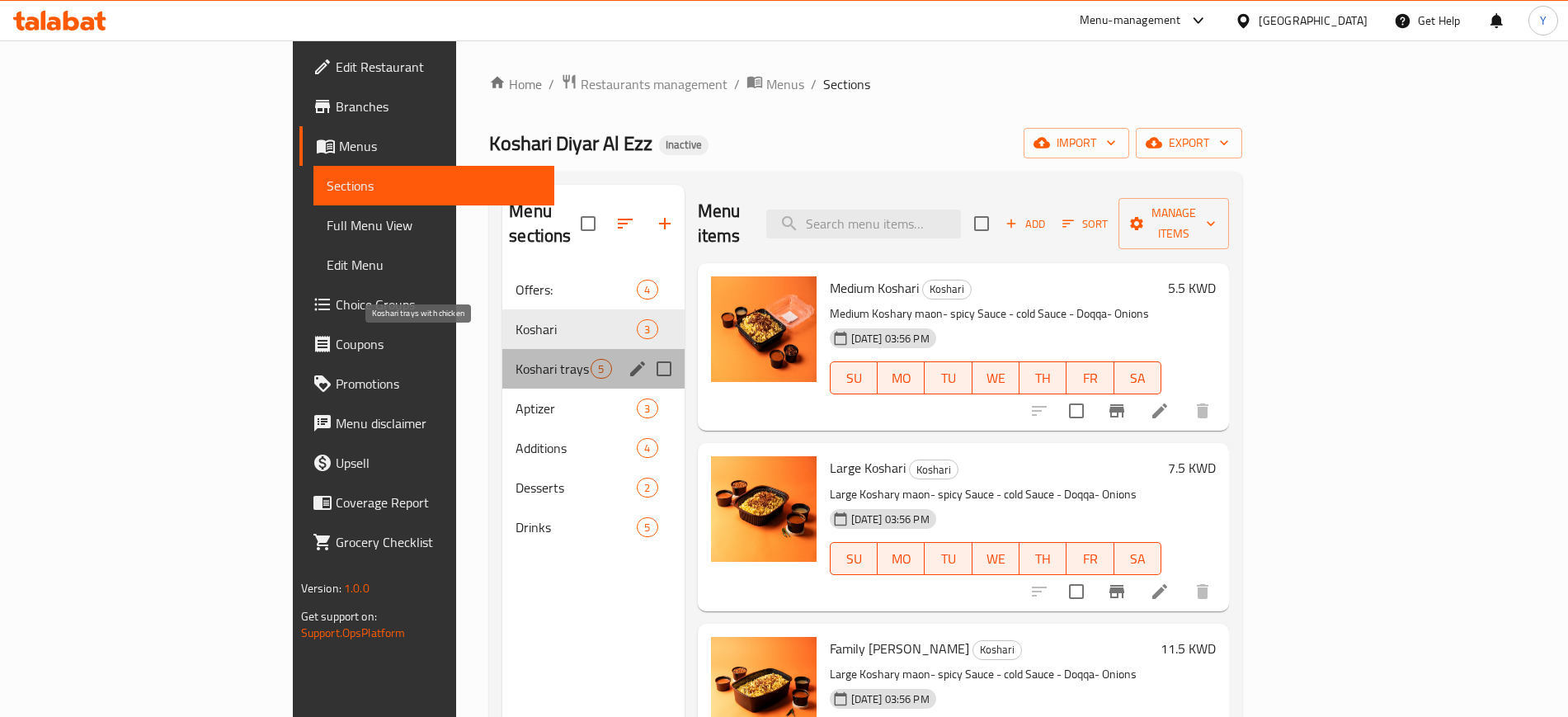
click at [516, 358] on span "Koshari trays with chicken" at bounding box center [553, 369] width 75 height 20
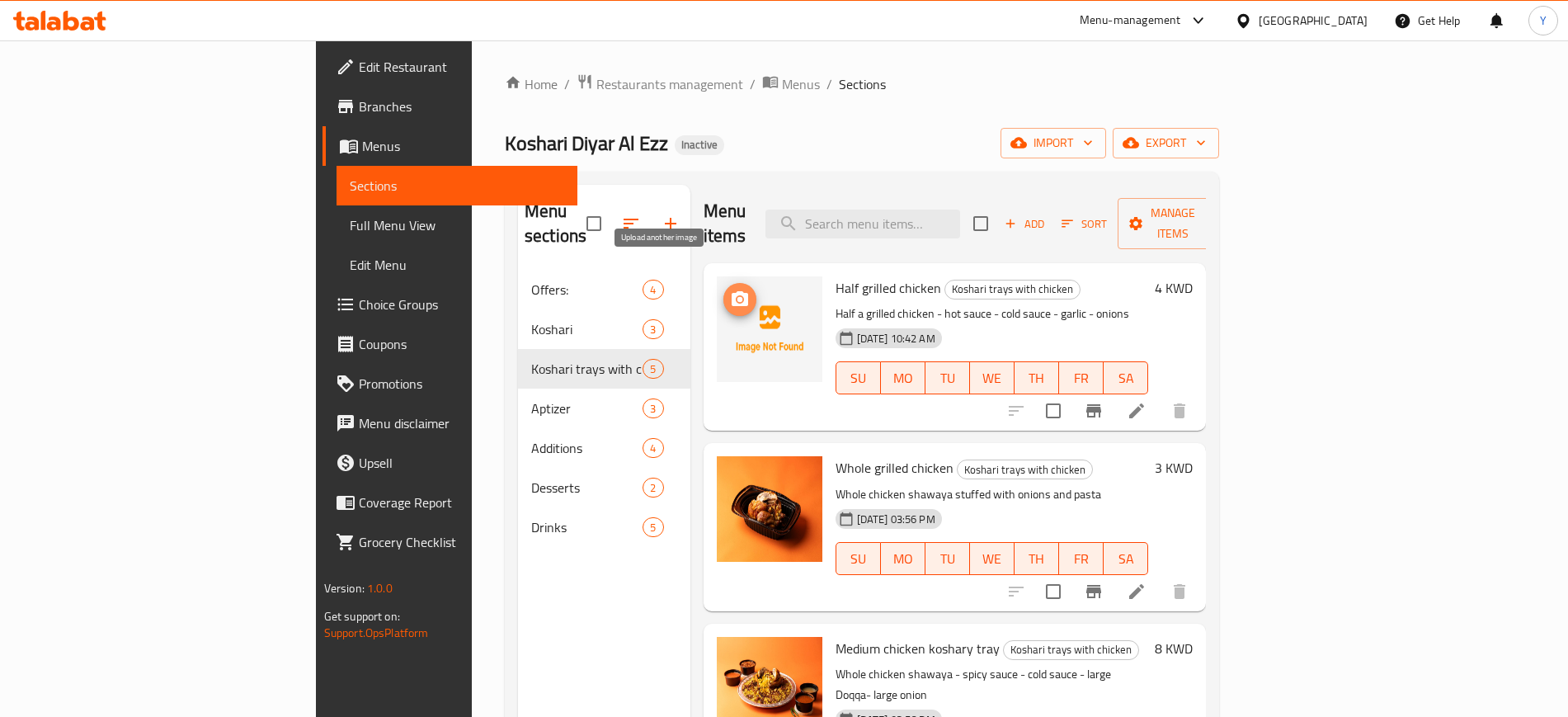
click at [723, 288] on button "upload picture" at bounding box center [740, 300] width 33 height 33
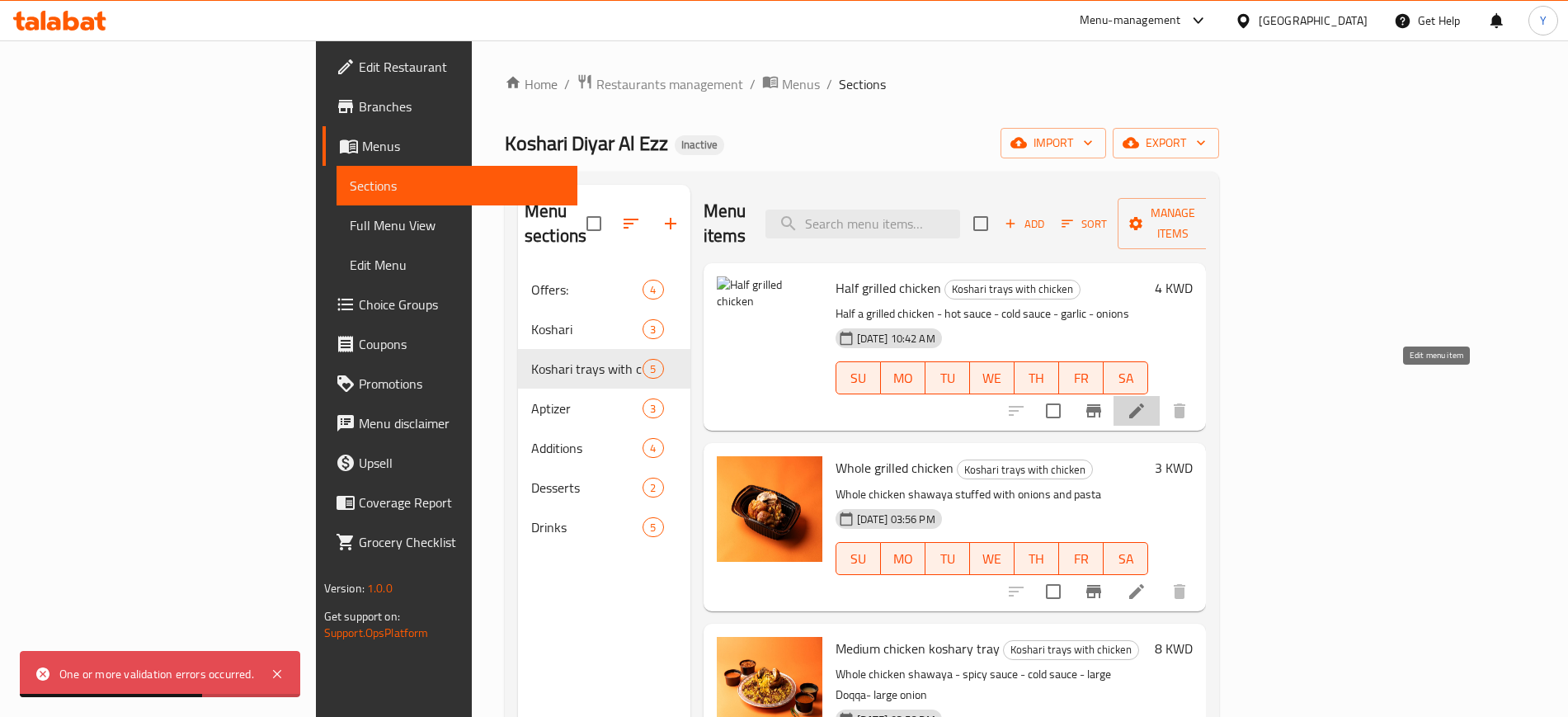
click at [1144, 404] on icon at bounding box center [1137, 411] width 15 height 15
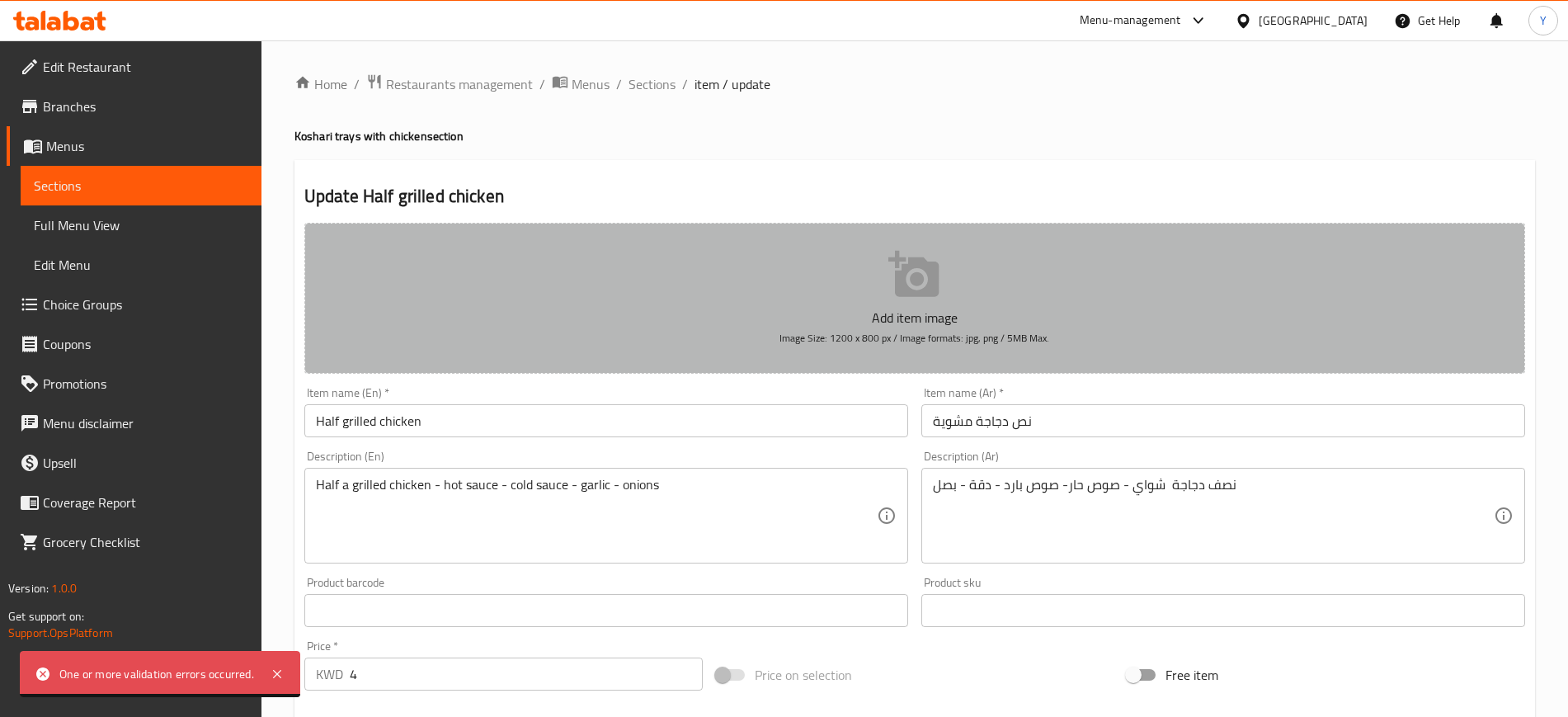
click at [691, 281] on button "Add item image Image Size: 1200 x 800 px / Image formats: jpg, png / 5MB Max." at bounding box center [915, 298] width 1221 height 151
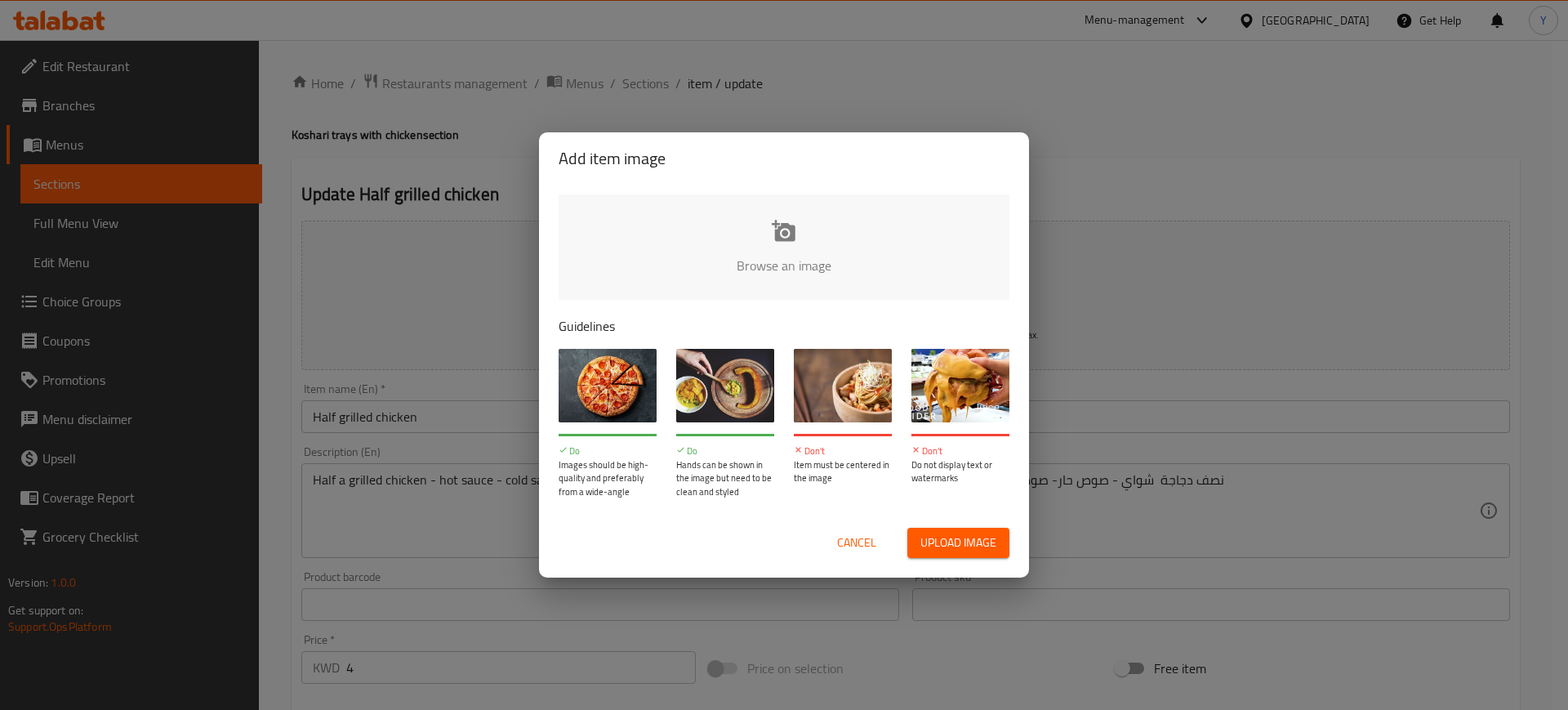
click at [670, 236] on input "file" at bounding box center [1336, 271] width 1555 height 153
type input "C:\fakepath\IMG_7280.JPG"
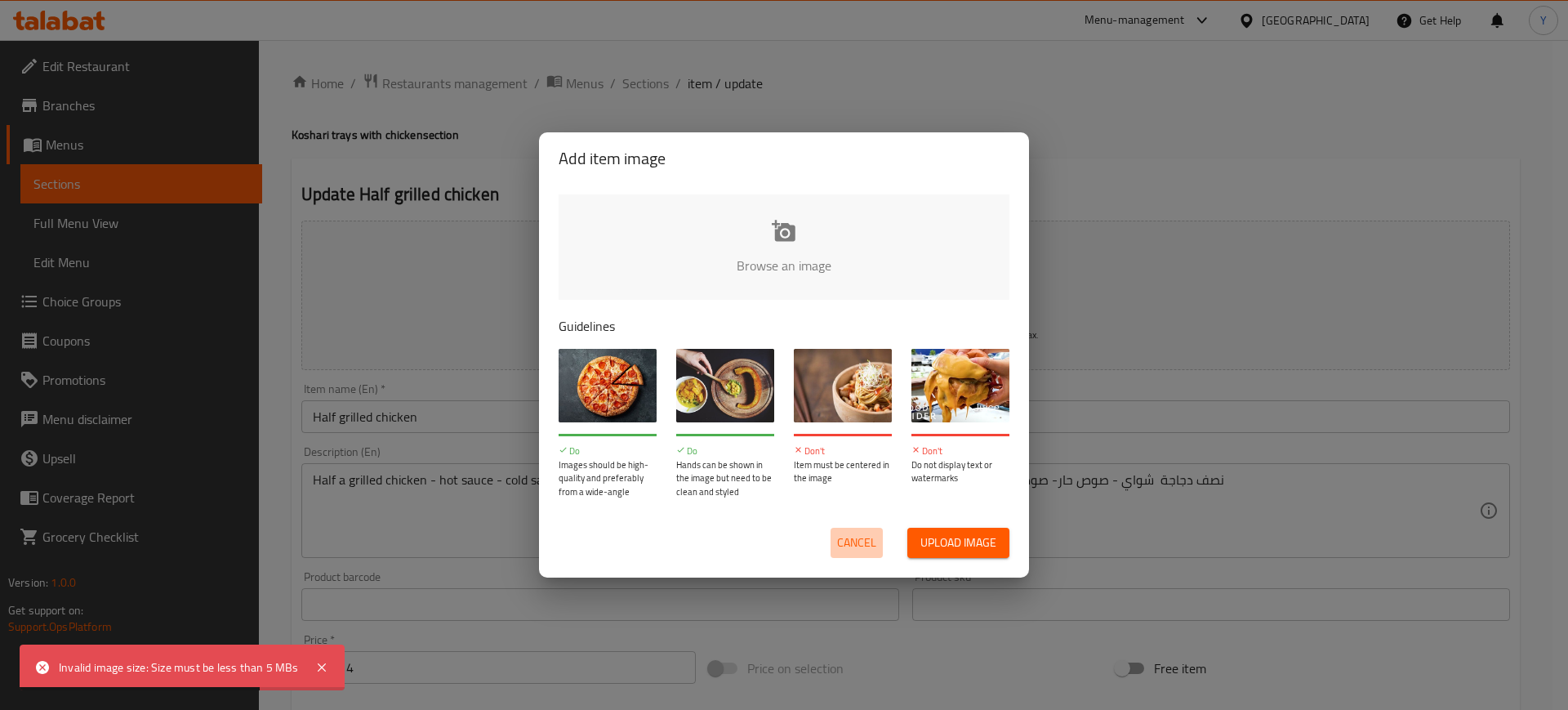
click at [856, 539] on span "Cancel" at bounding box center [856, 543] width 39 height 20
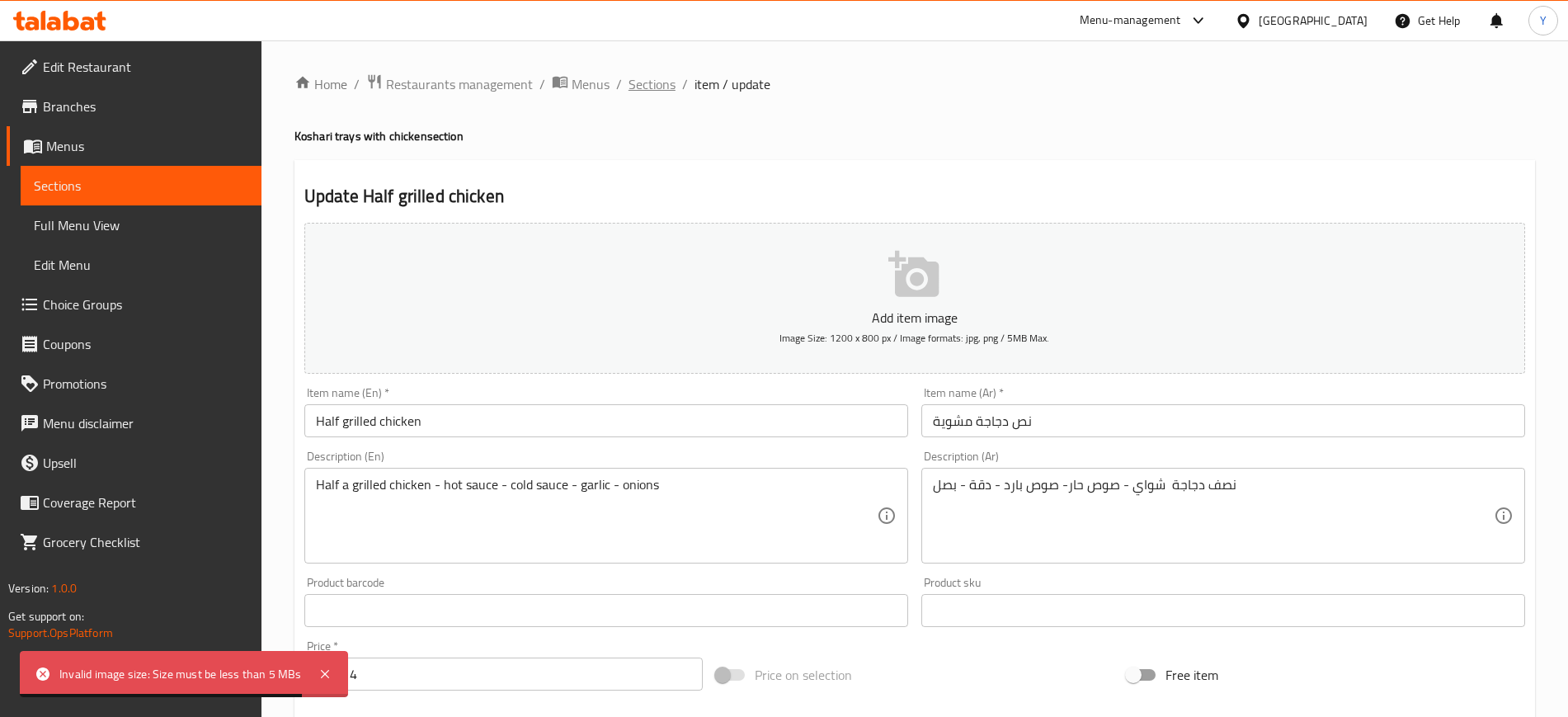
click at [642, 88] on span "Sections" at bounding box center [652, 85] width 47 height 20
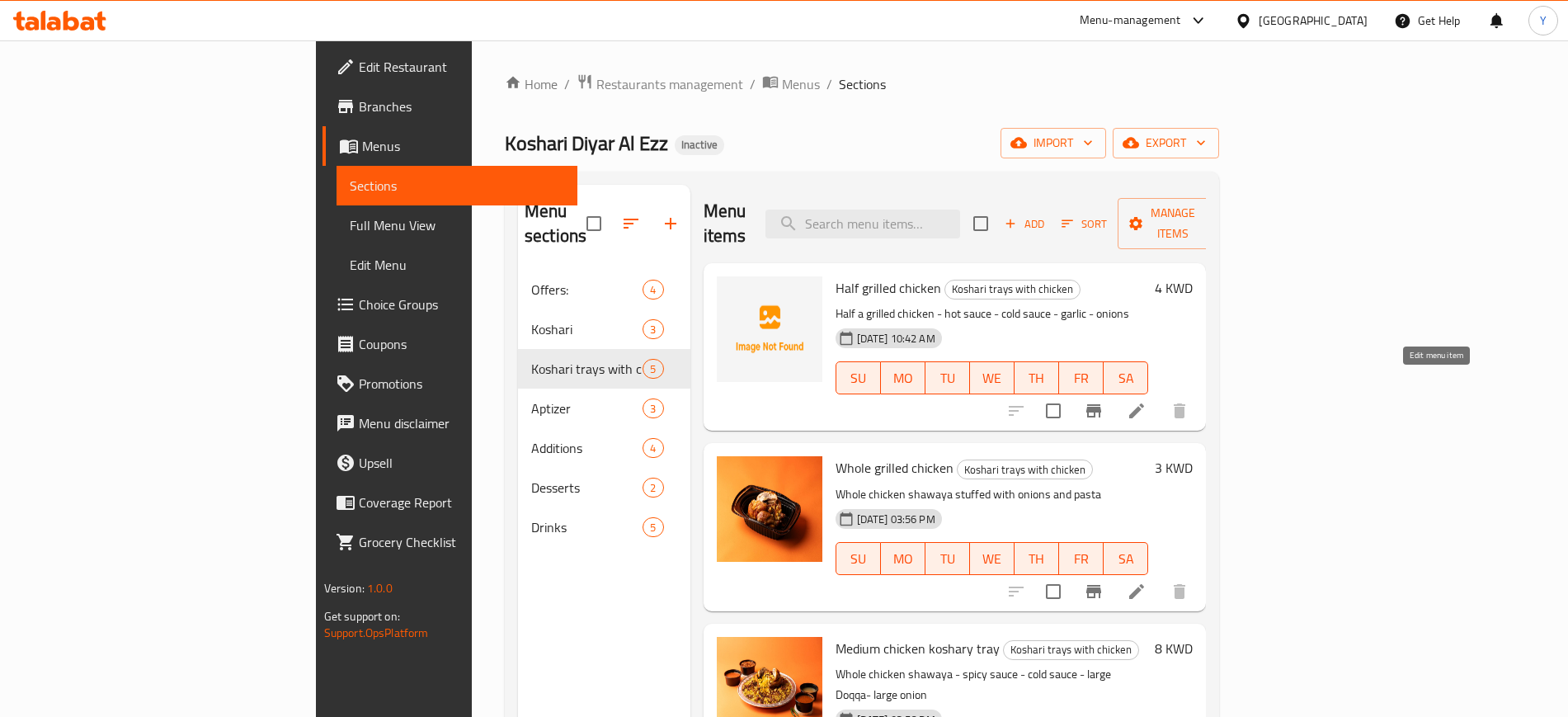
click at [1147, 401] on icon at bounding box center [1137, 411] width 20 height 20
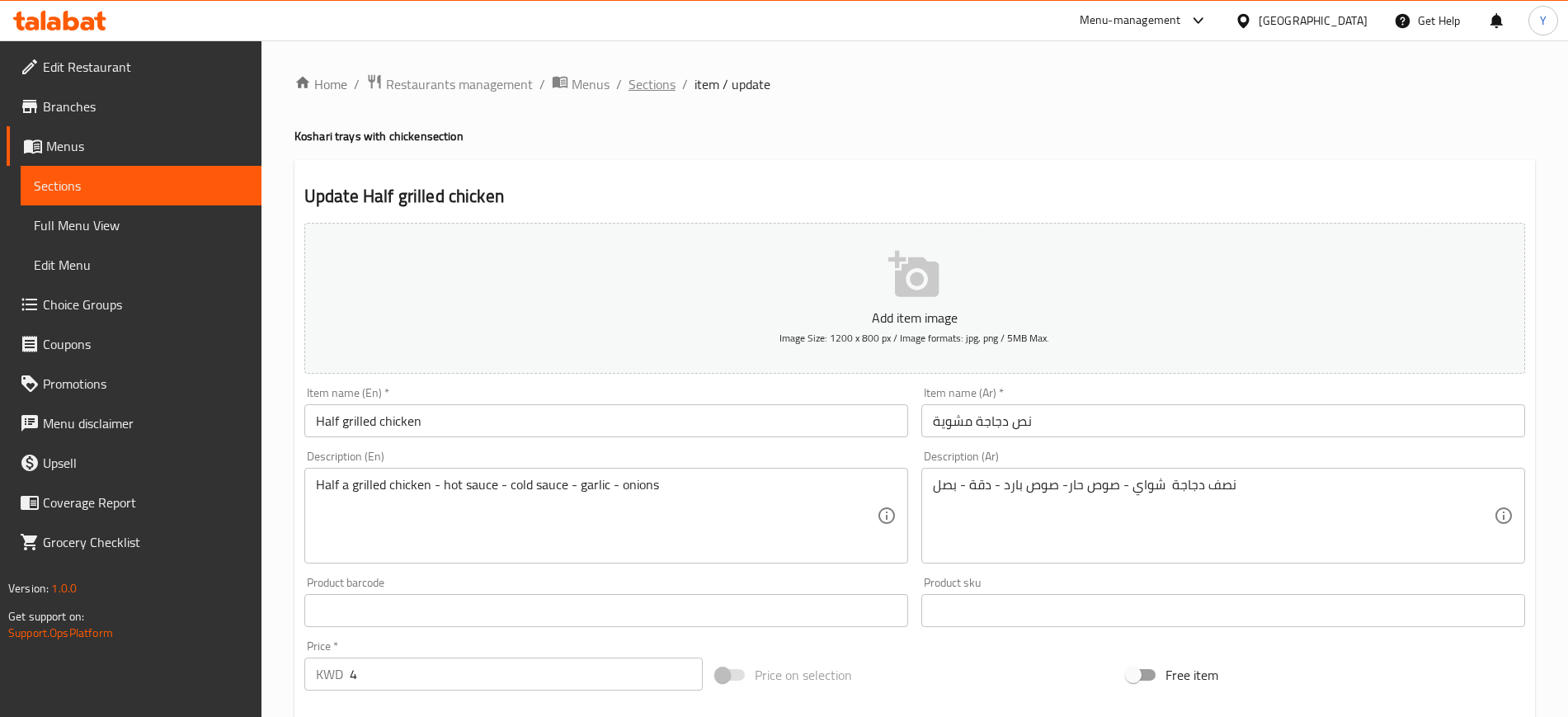
click at [657, 90] on span "Sections" at bounding box center [652, 85] width 47 height 20
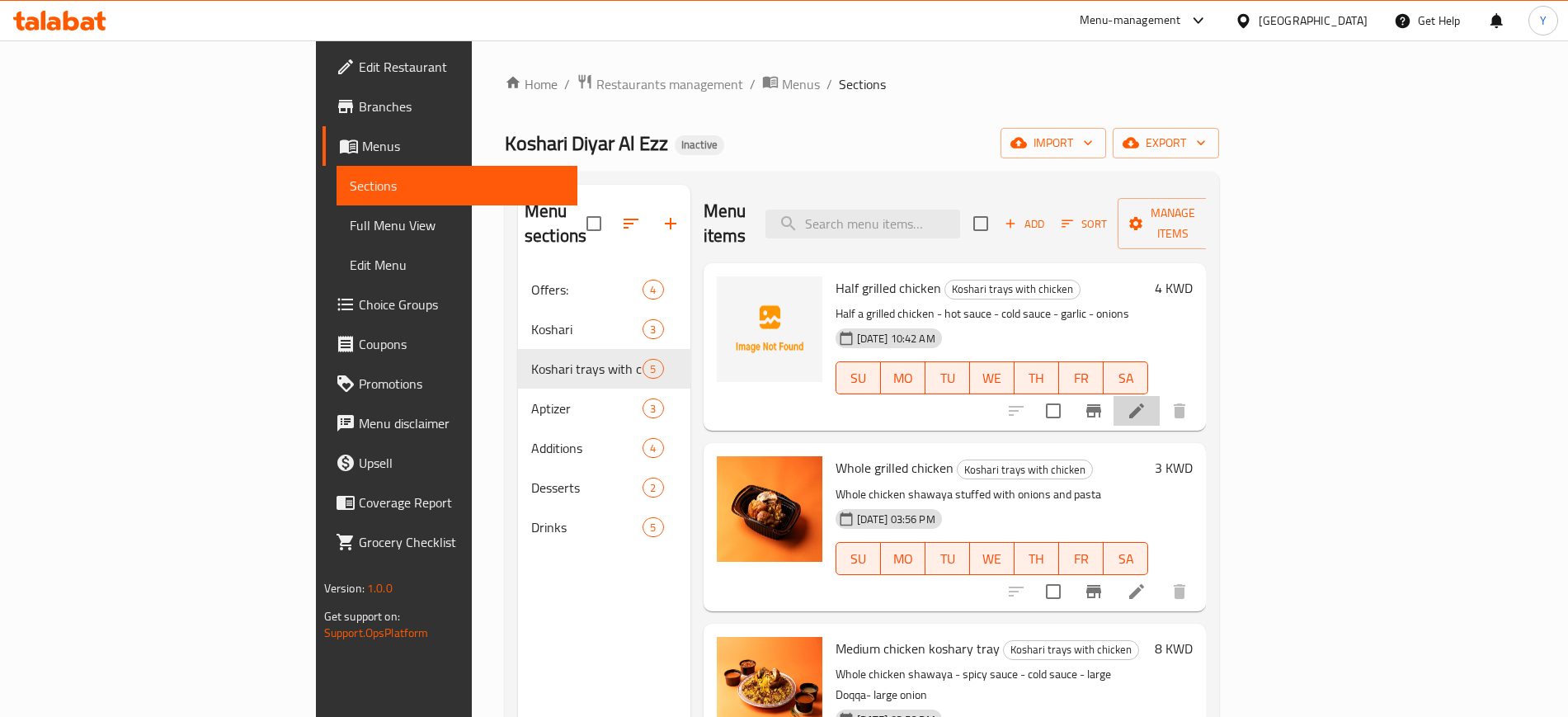
click at [1160, 396] on li at bounding box center [1137, 411] width 46 height 29
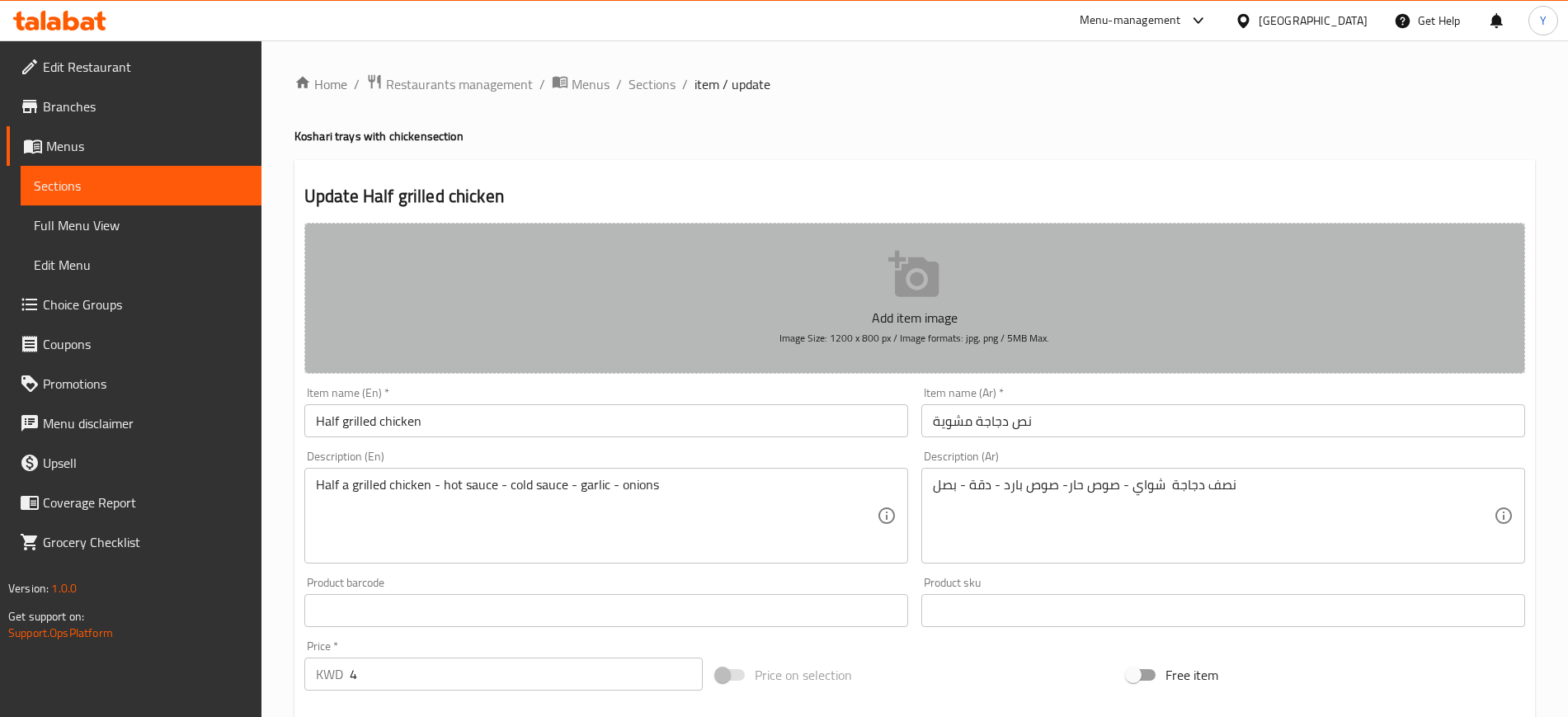
click at [800, 256] on button "Add item image Image Size: 1200 x 800 px / Image formats: jpg, png / 5MB Max." at bounding box center [915, 298] width 1221 height 151
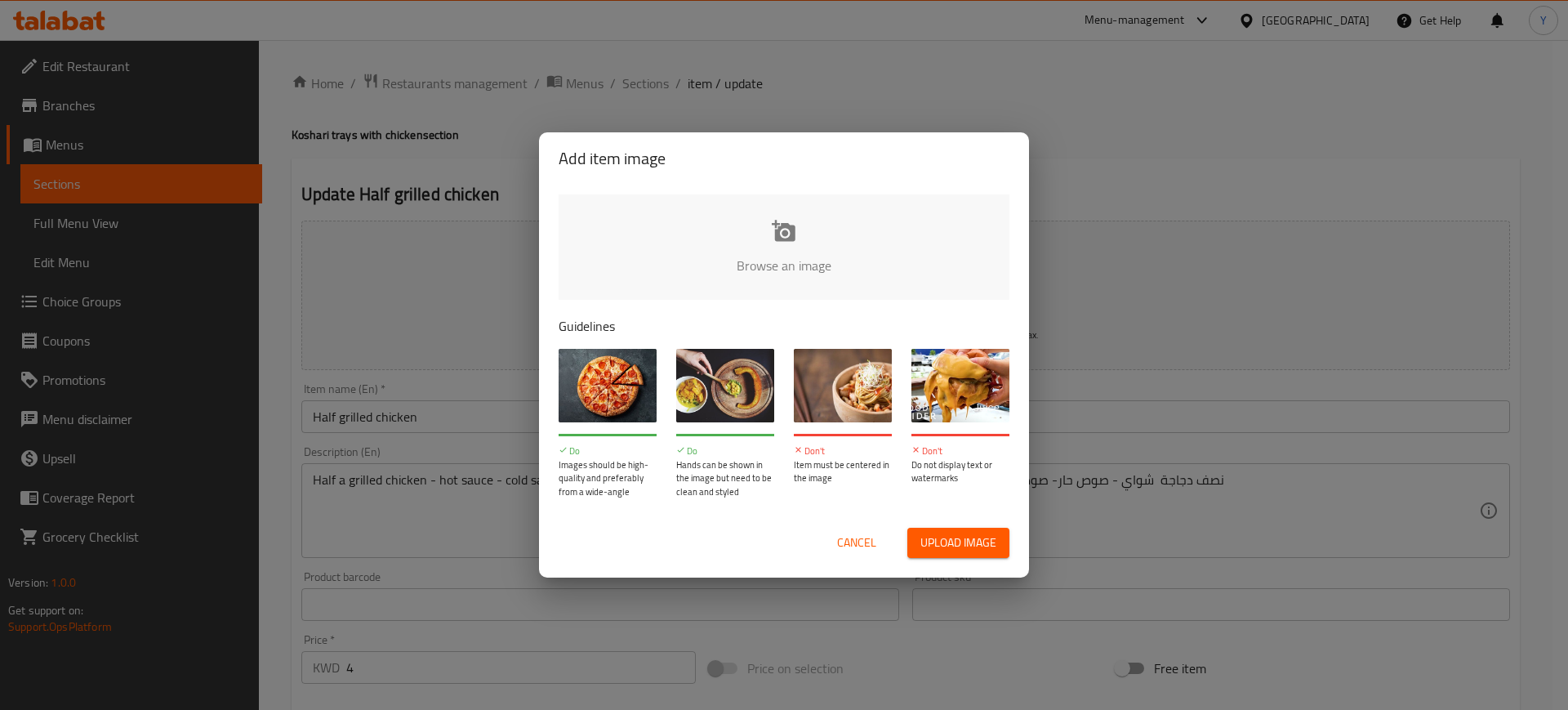
click at [711, 214] on input "file" at bounding box center [1336, 271] width 1555 height 153
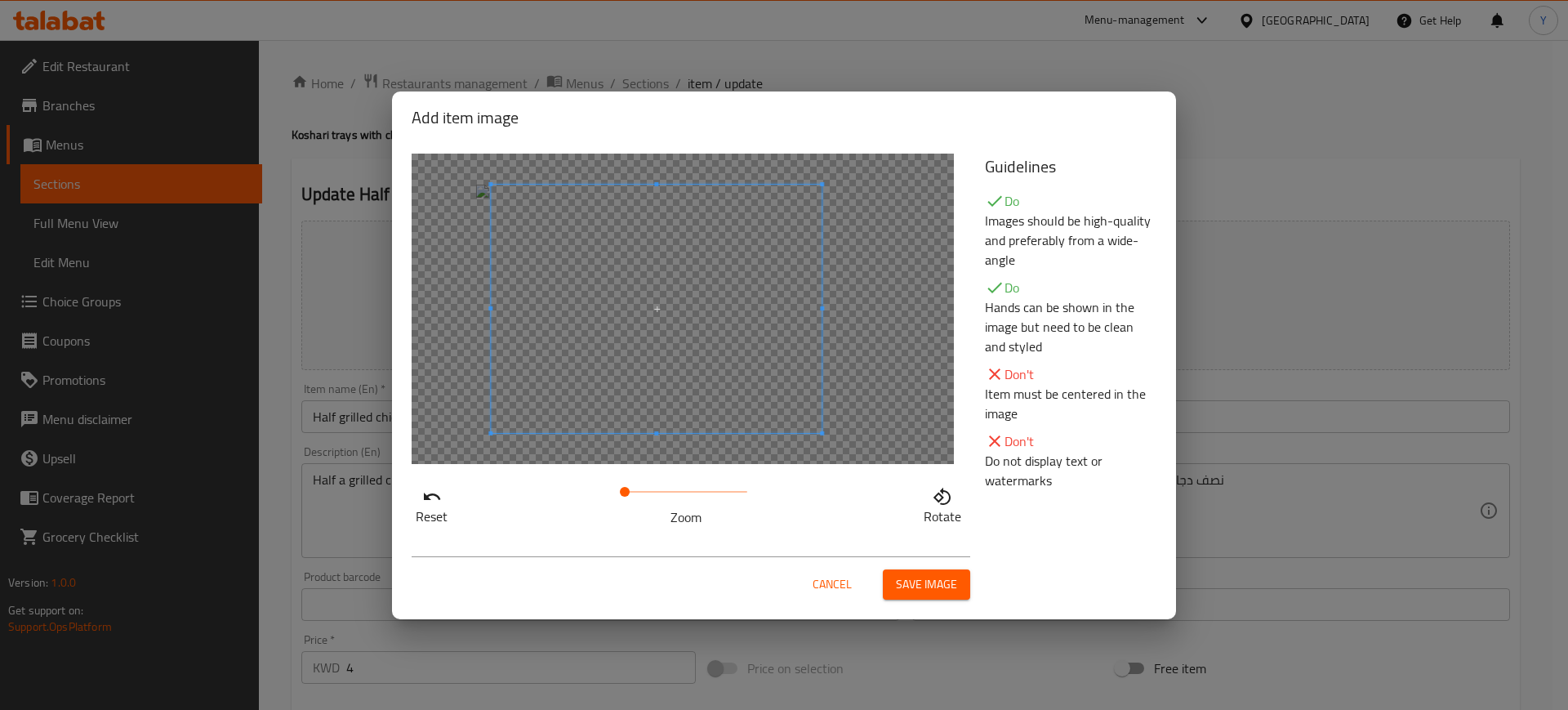
click at [743, 372] on span at bounding box center [656, 309] width 331 height 248
click at [923, 579] on span "Save image" at bounding box center [926, 584] width 61 height 20
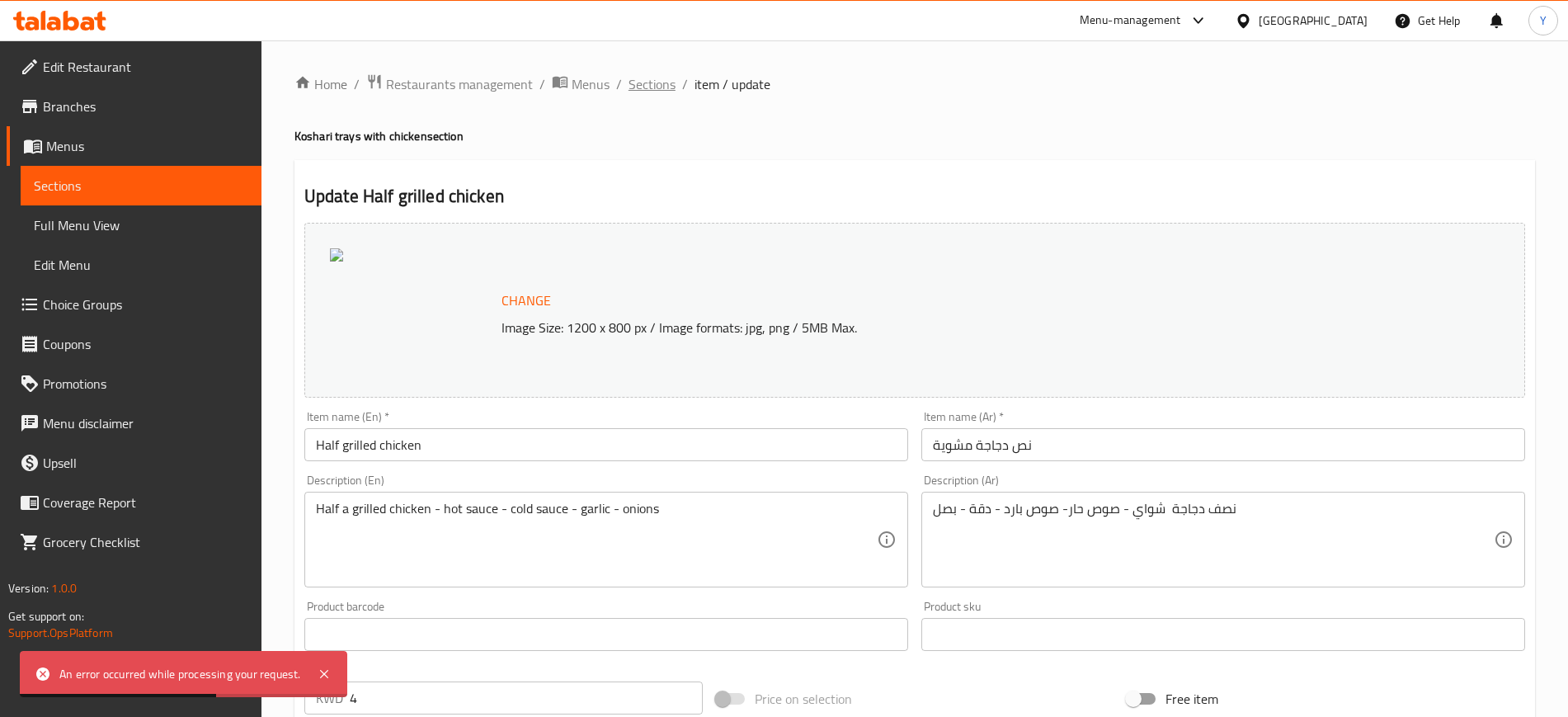
click at [657, 92] on span "Sections" at bounding box center [652, 85] width 47 height 20
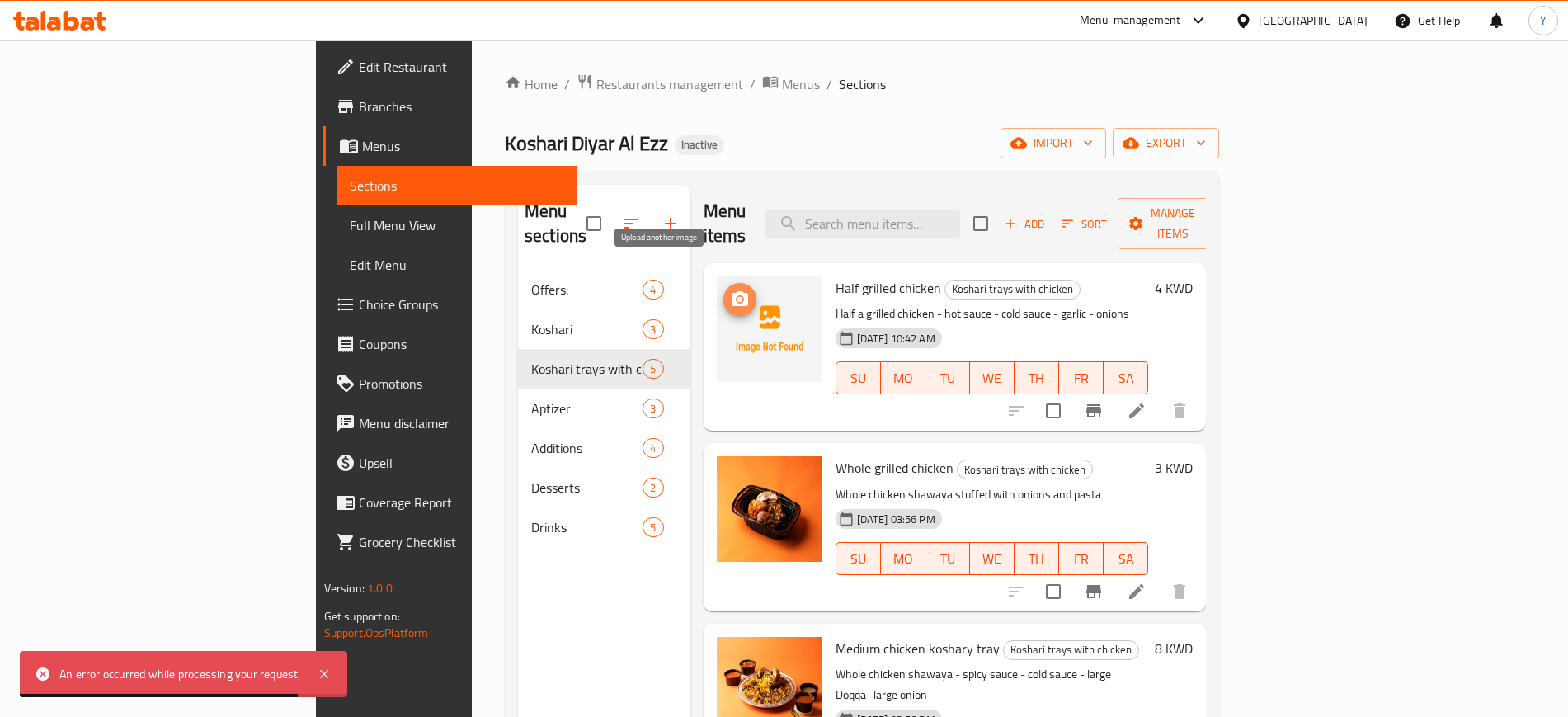
click at [730, 290] on icon "upload picture" at bounding box center [740, 300] width 20 height 20
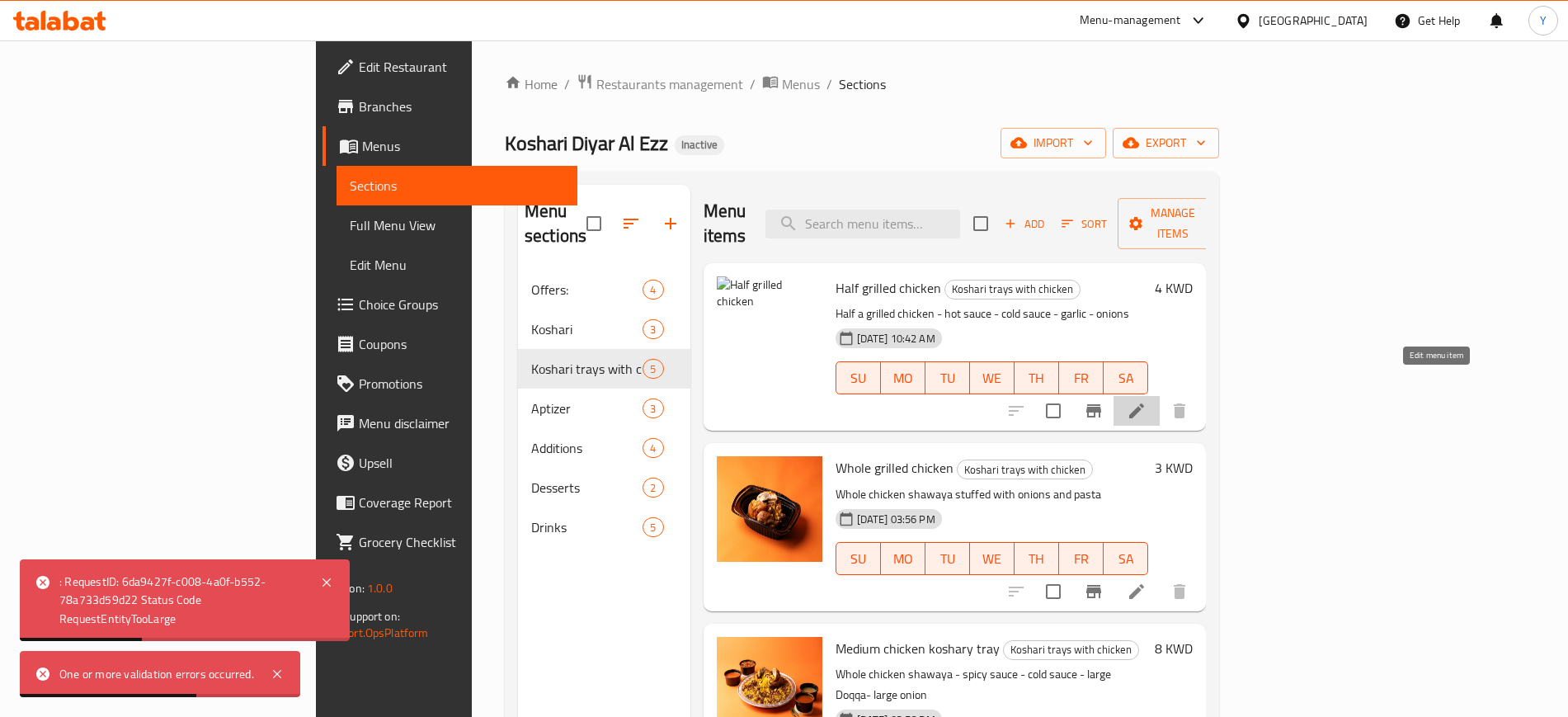
click at [1147, 401] on icon at bounding box center [1137, 411] width 20 height 20
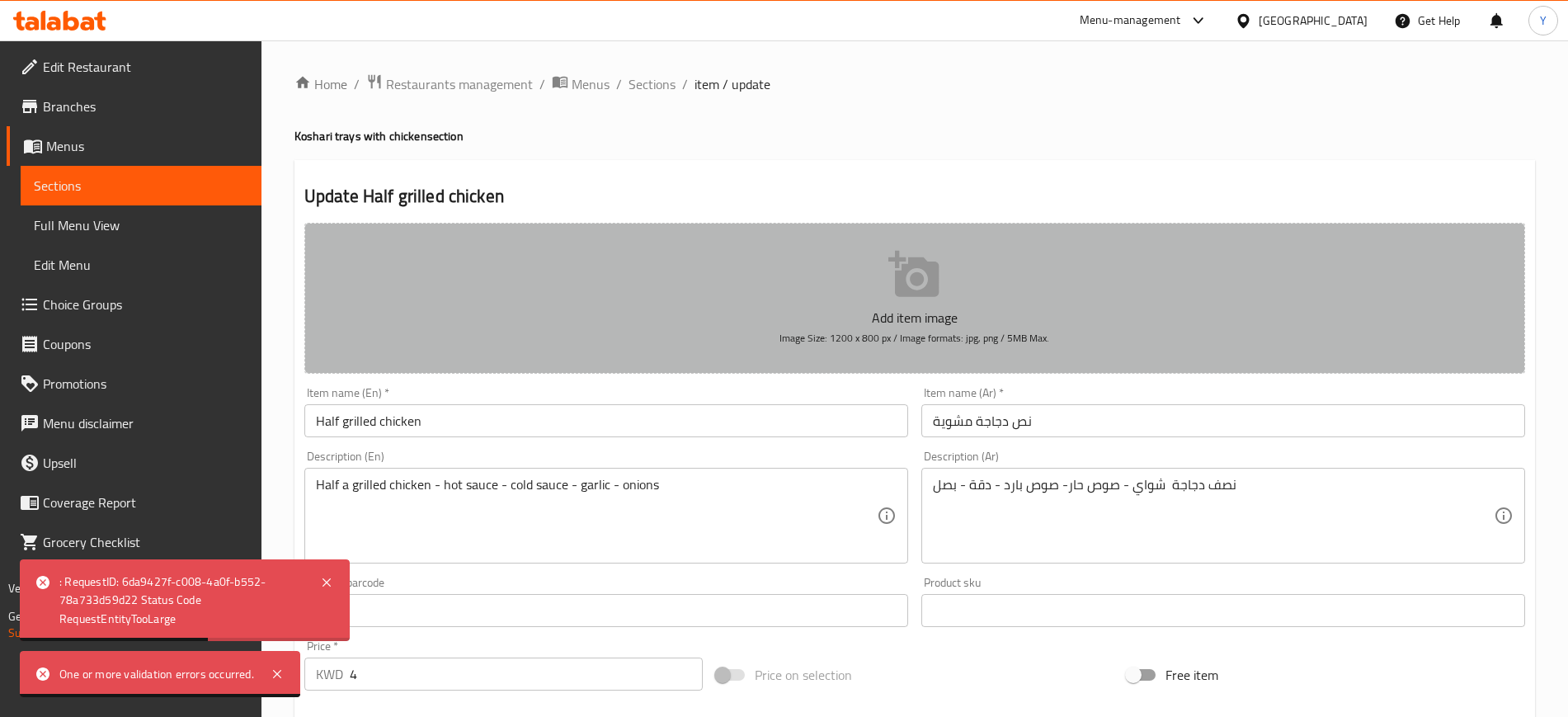
click at [778, 300] on button "Add item image Image Size: 1200 x 800 px / Image formats: jpg, png / 5MB Max." at bounding box center [915, 298] width 1221 height 151
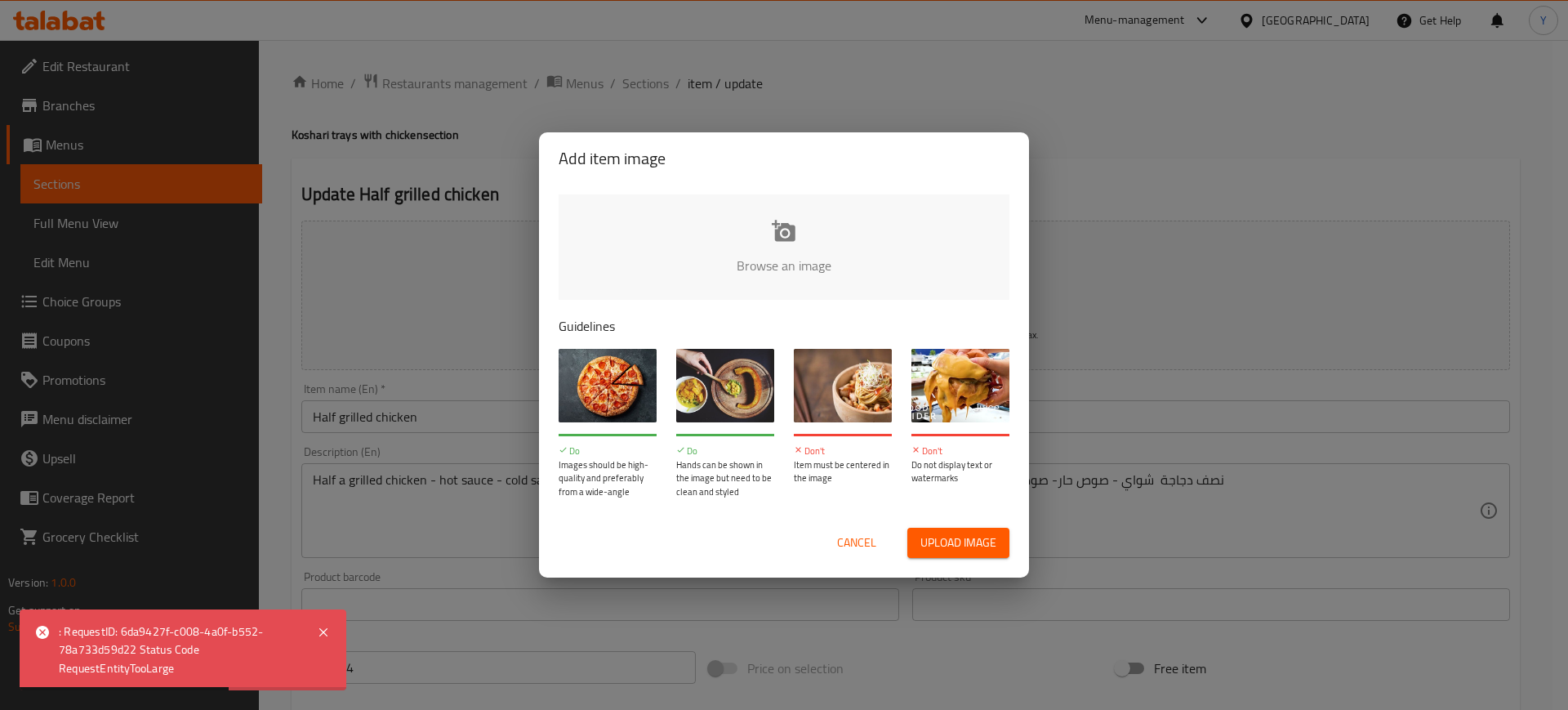
click at [720, 279] on input "file" at bounding box center [1336, 271] width 1555 height 153
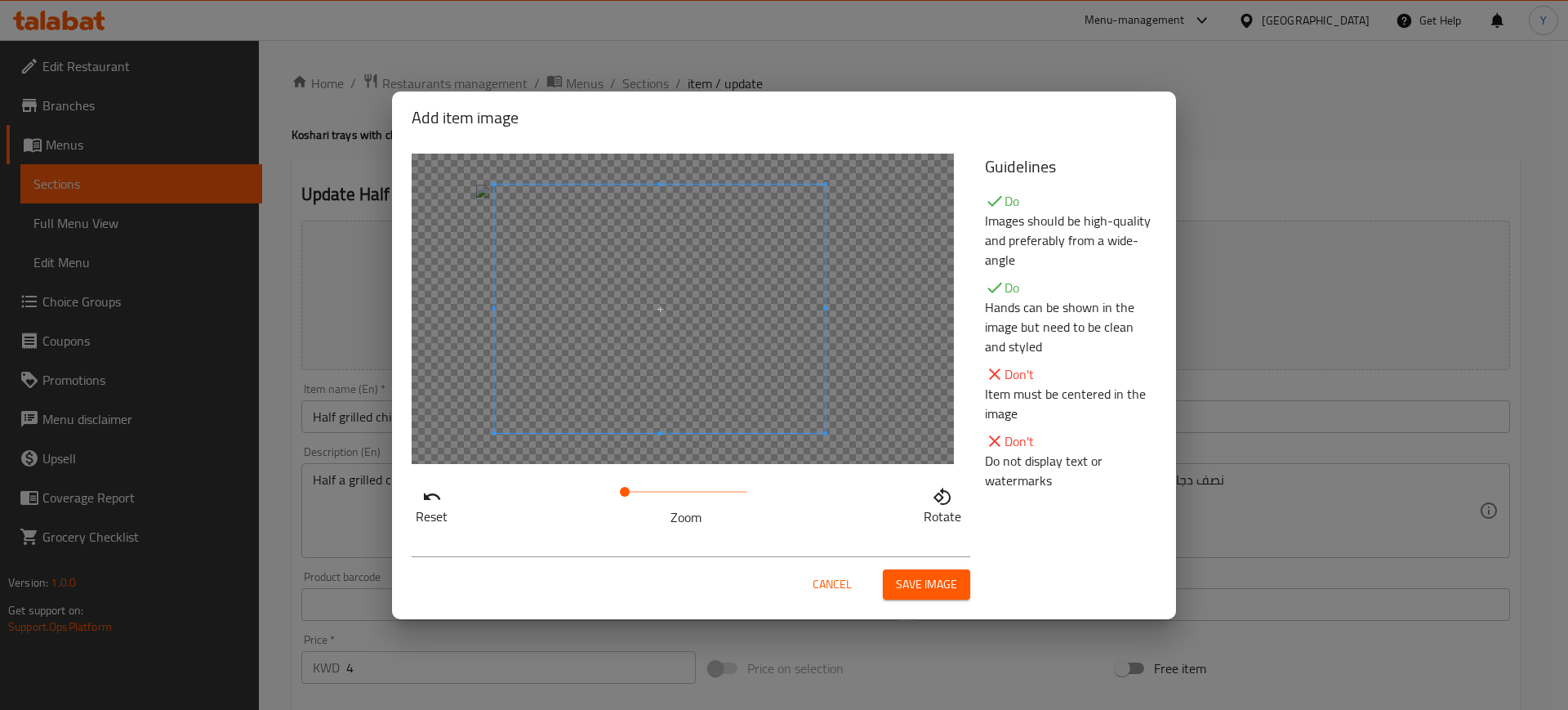
click at [660, 330] on span at bounding box center [660, 309] width 331 height 248
click at [838, 579] on span "Cancel" at bounding box center [832, 584] width 39 height 20
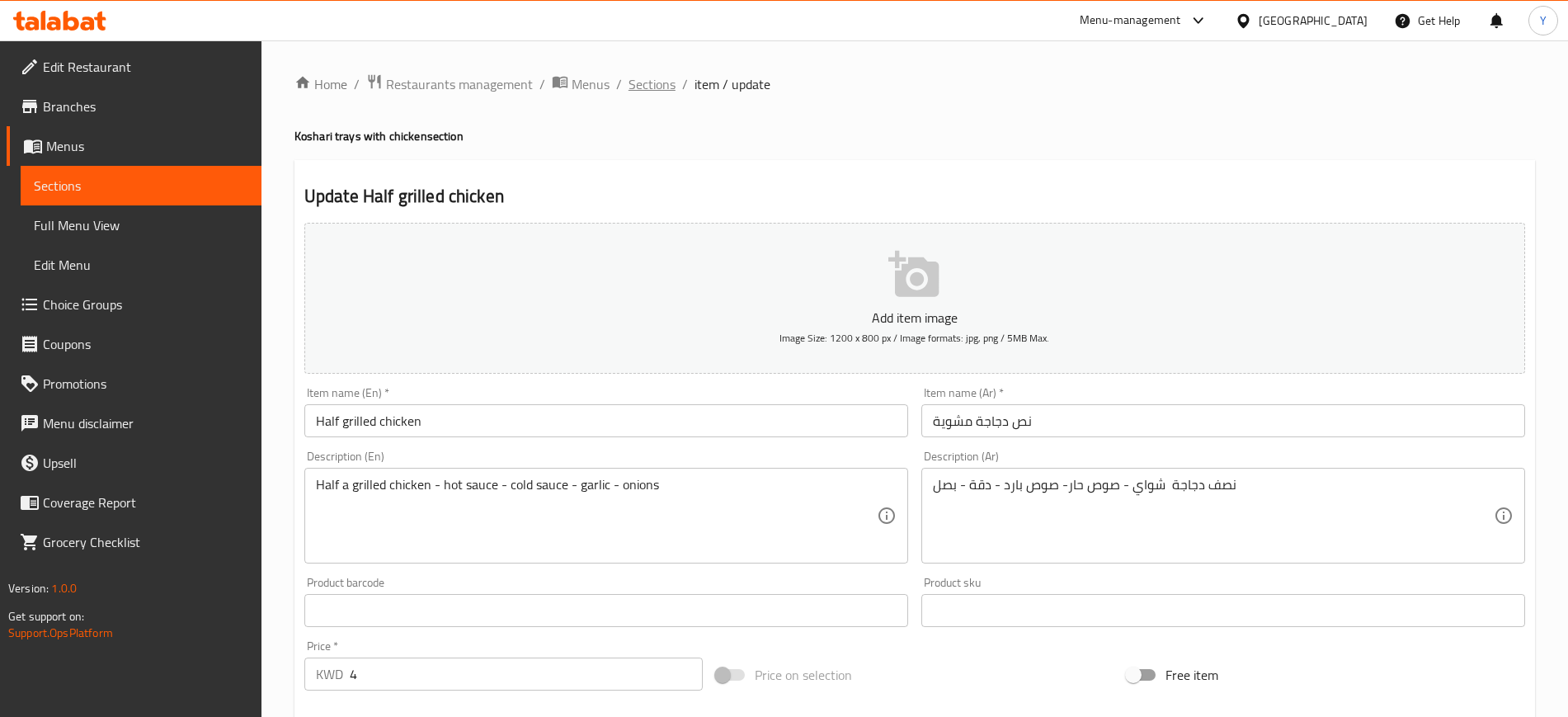
click at [665, 79] on span "Sections" at bounding box center [652, 85] width 47 height 20
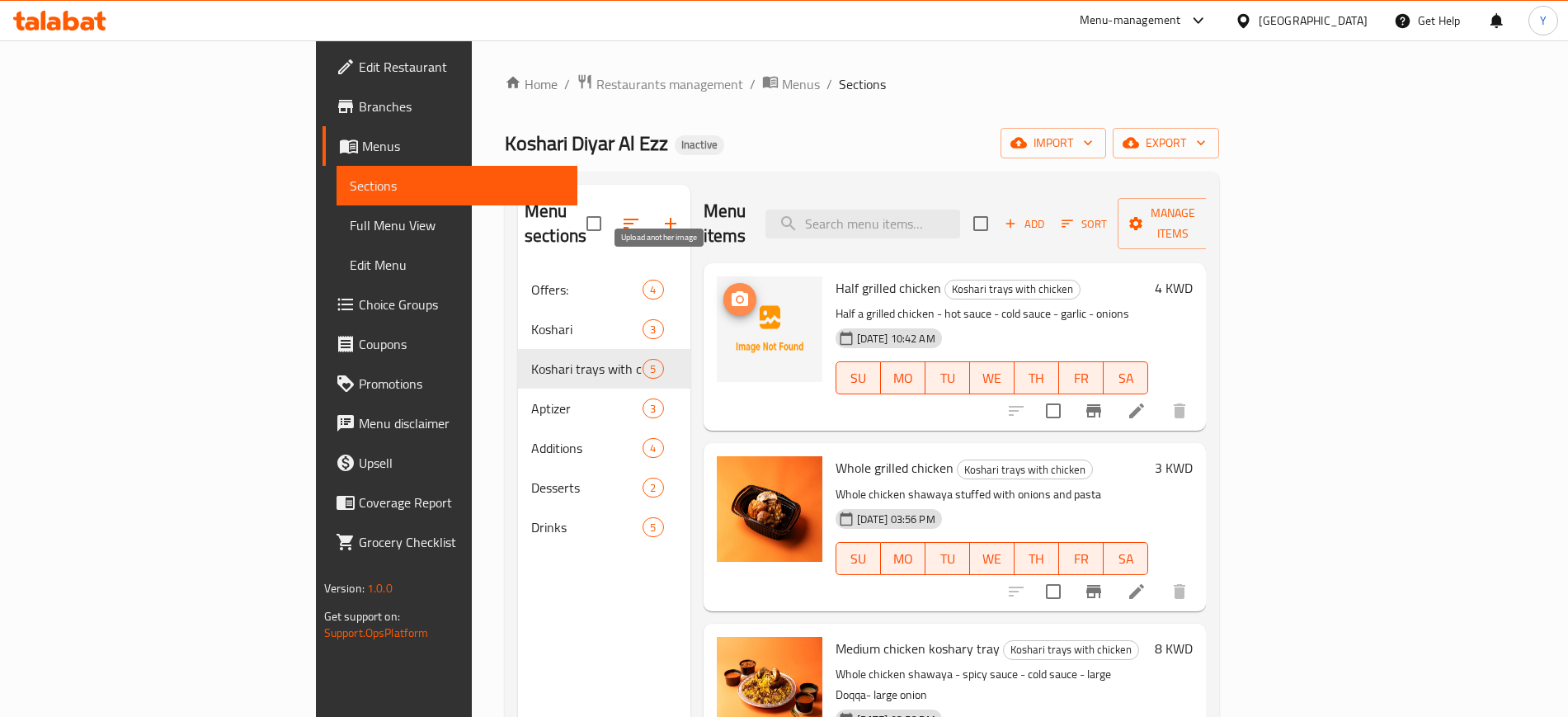
click at [732, 291] on icon "upload picture" at bounding box center [740, 299] width 17 height 15
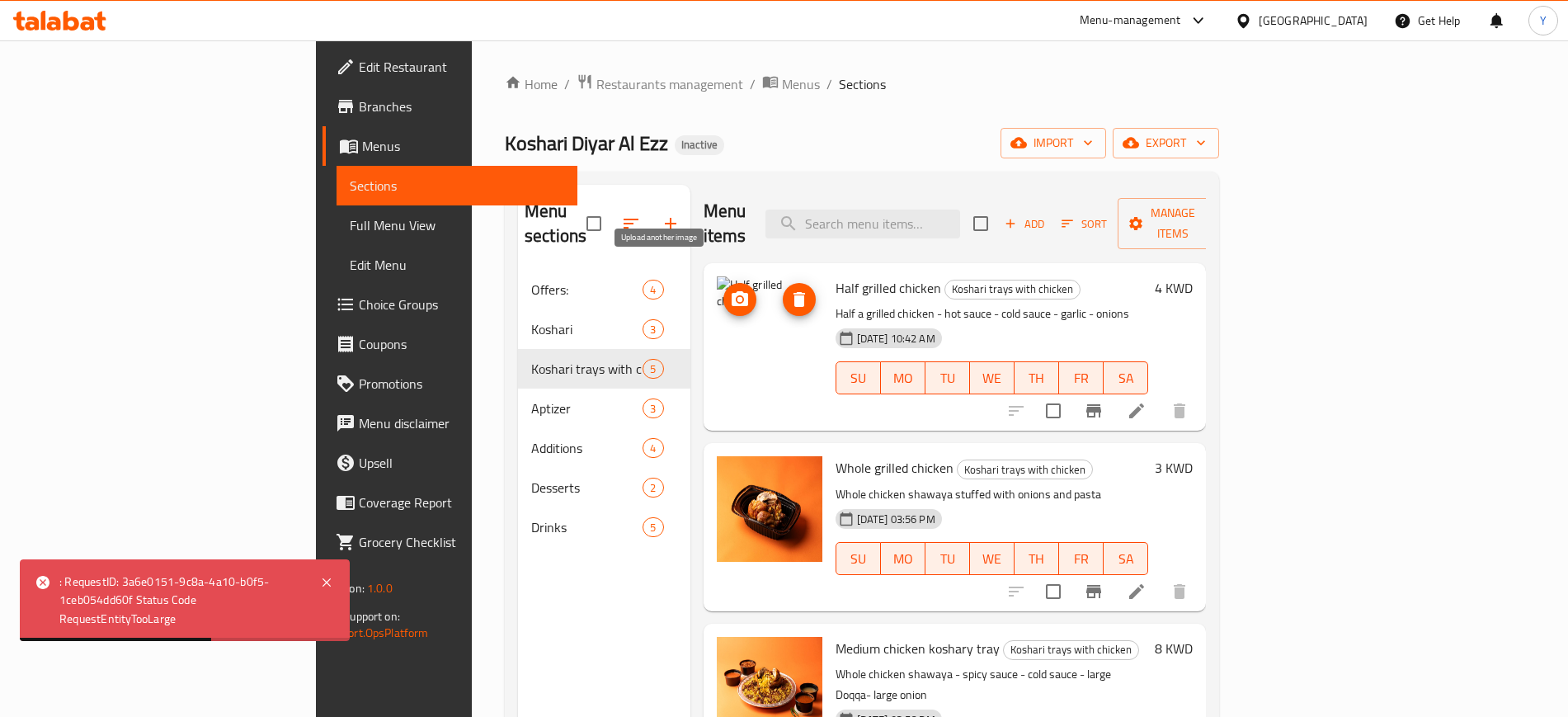
click at [723, 286] on button "upload picture" at bounding box center [740, 300] width 33 height 33
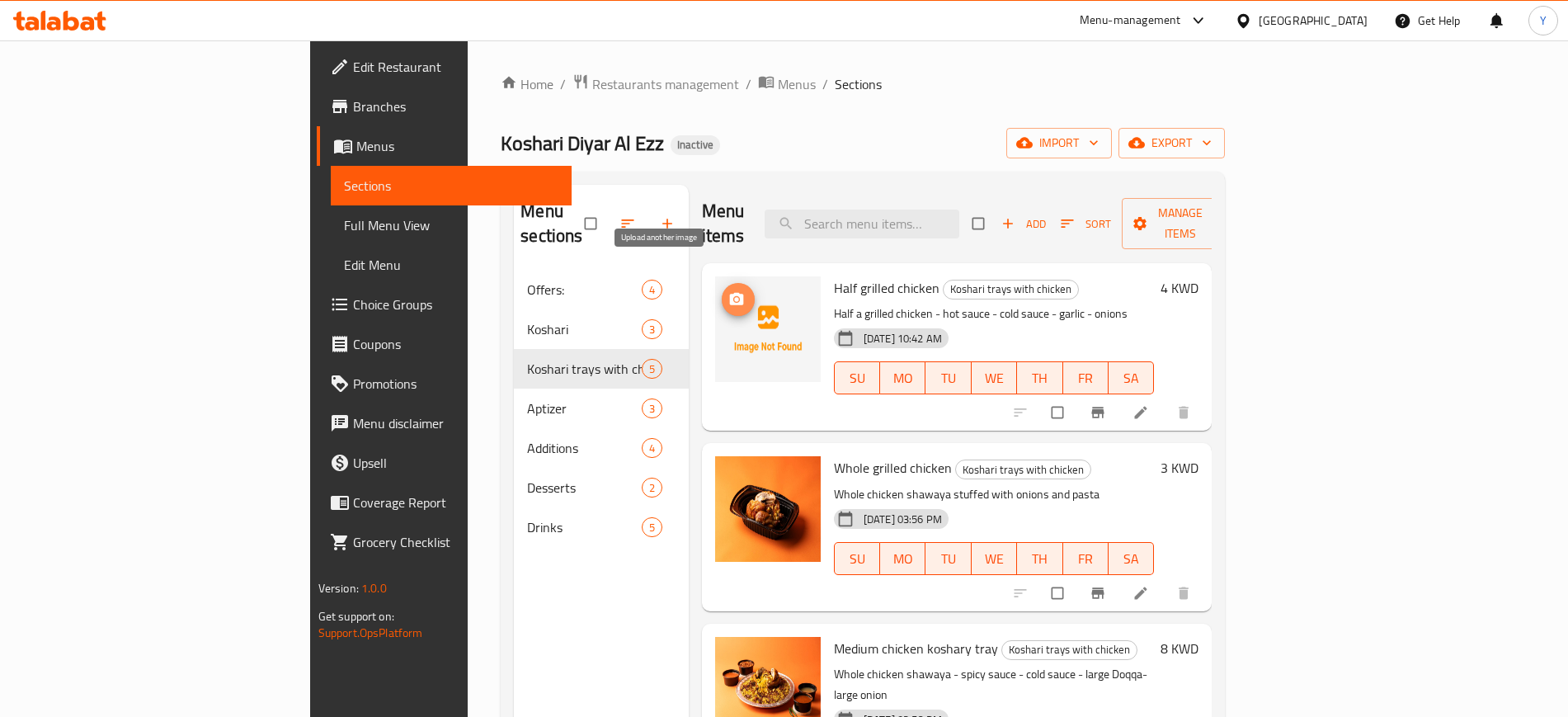
click at [734, 297] on circle "upload picture" at bounding box center [736, 299] width 4 height 4
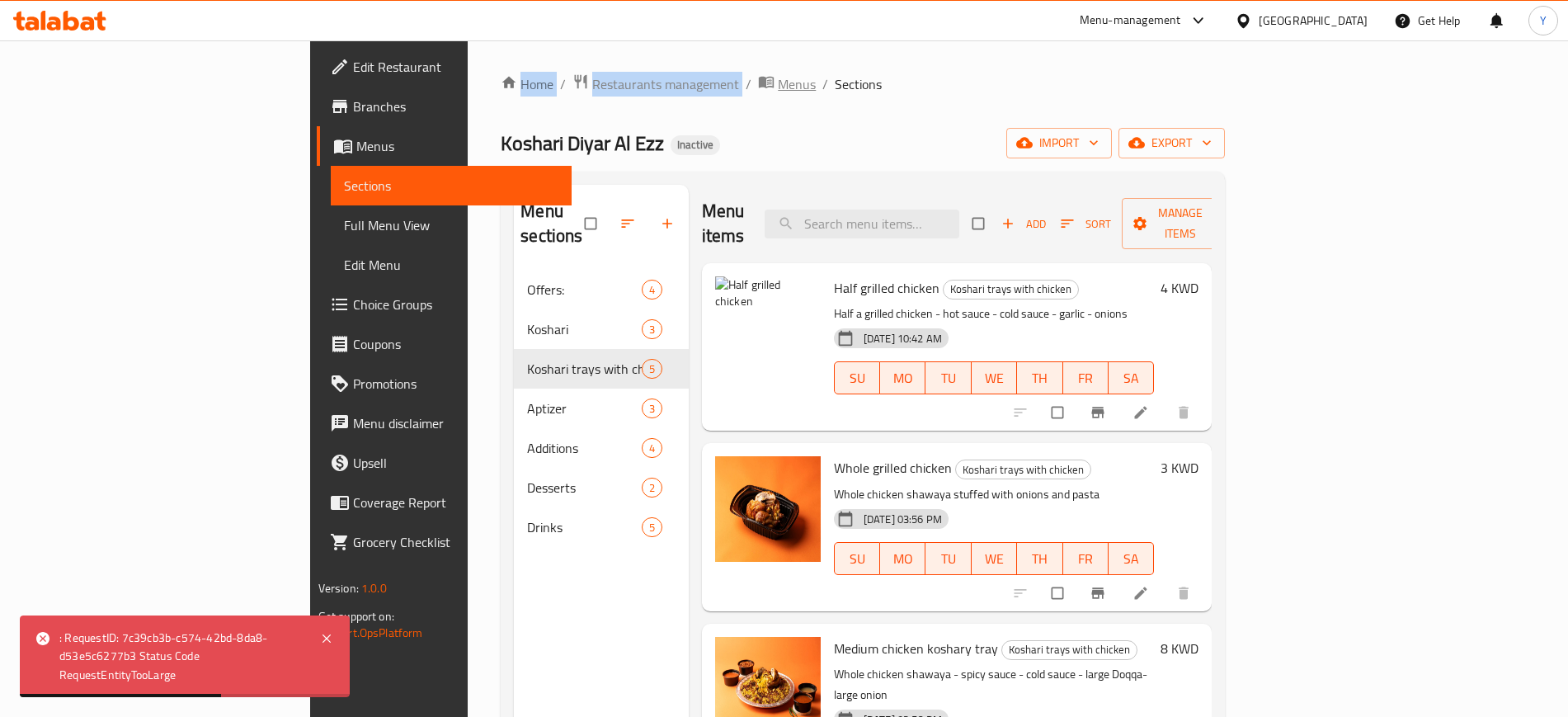
drag, startPoint x: 274, startPoint y: 45, endPoint x: 568, endPoint y: 78, distance: 295.8
click at [568, 78] on div "Home / Restaurants management / Menus / Sections Koshari Diyar Al Ezz Inactive …" at bounding box center [863, 494] width 790 height 907
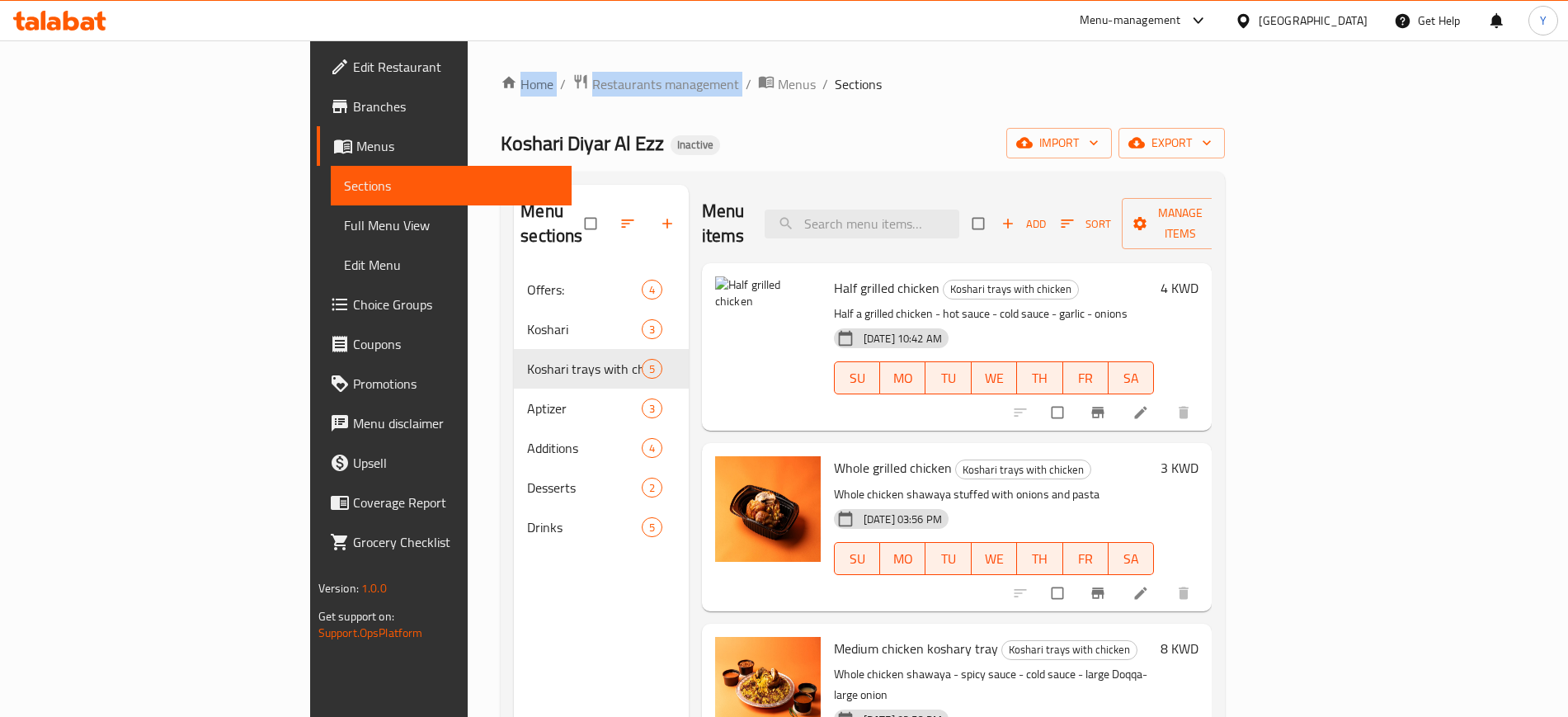
click at [468, 47] on div "Home / Restaurants management / Menus / Sections Koshari Diyar Al Ezz Inactive …" at bounding box center [863, 494] width 790 height 907
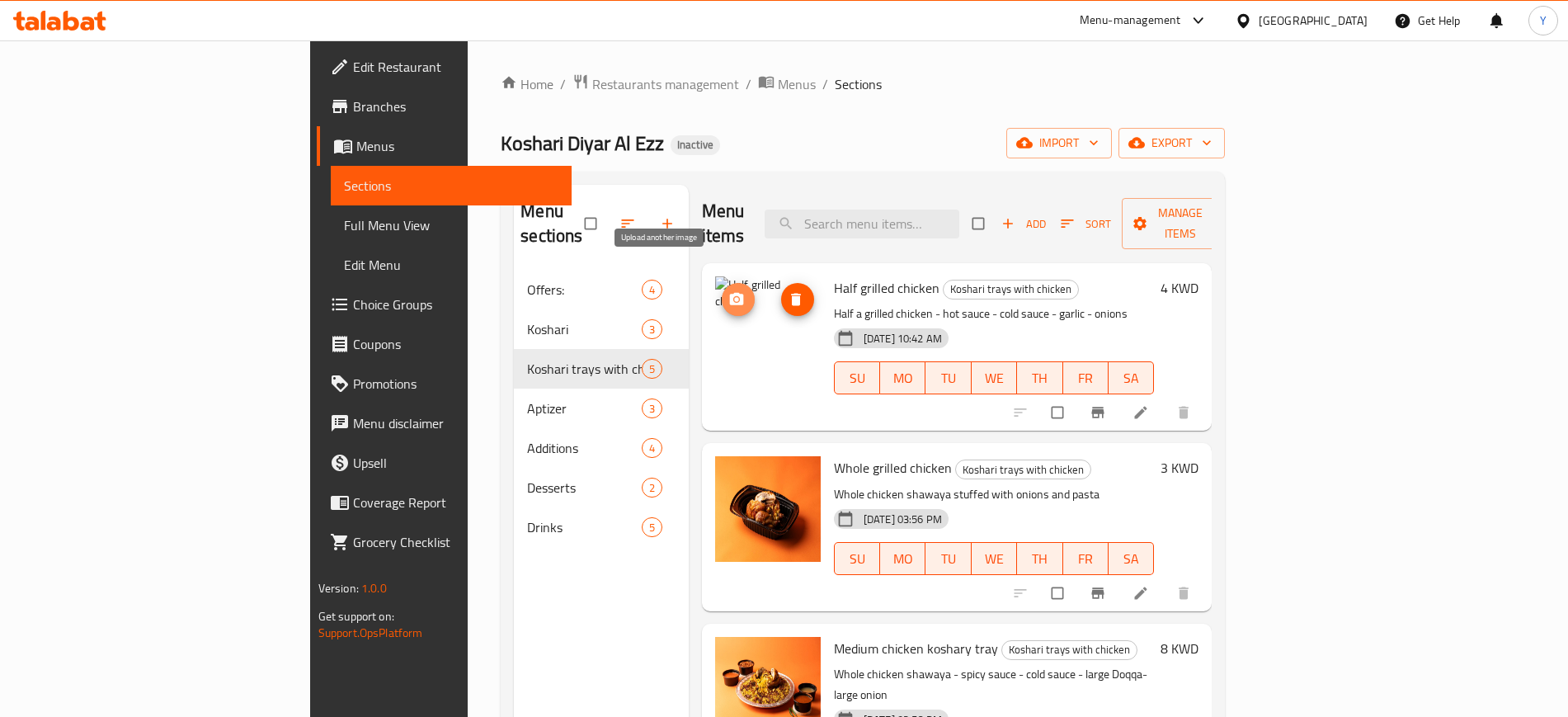
click at [734, 297] on circle "upload picture" at bounding box center [736, 299] width 4 height 4
click at [468, 101] on div "Home / Restaurants management / Menus / Sections Koshari Diyar Al Ezz Inactive …" at bounding box center [863, 494] width 790 height 907
click at [722, 291] on span "upload picture" at bounding box center [738, 300] width 33 height 17
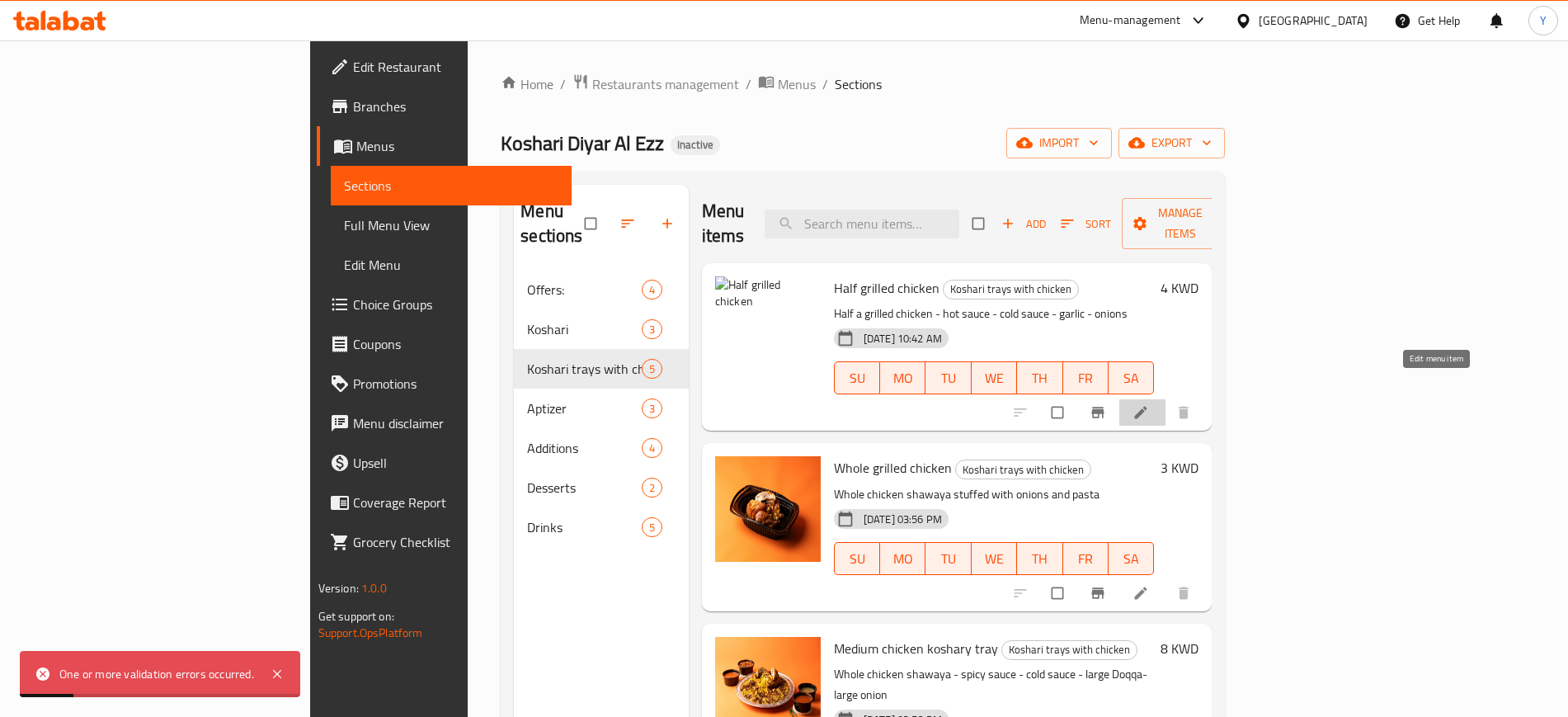
click at [1149, 404] on icon at bounding box center [1141, 413] width 17 height 17
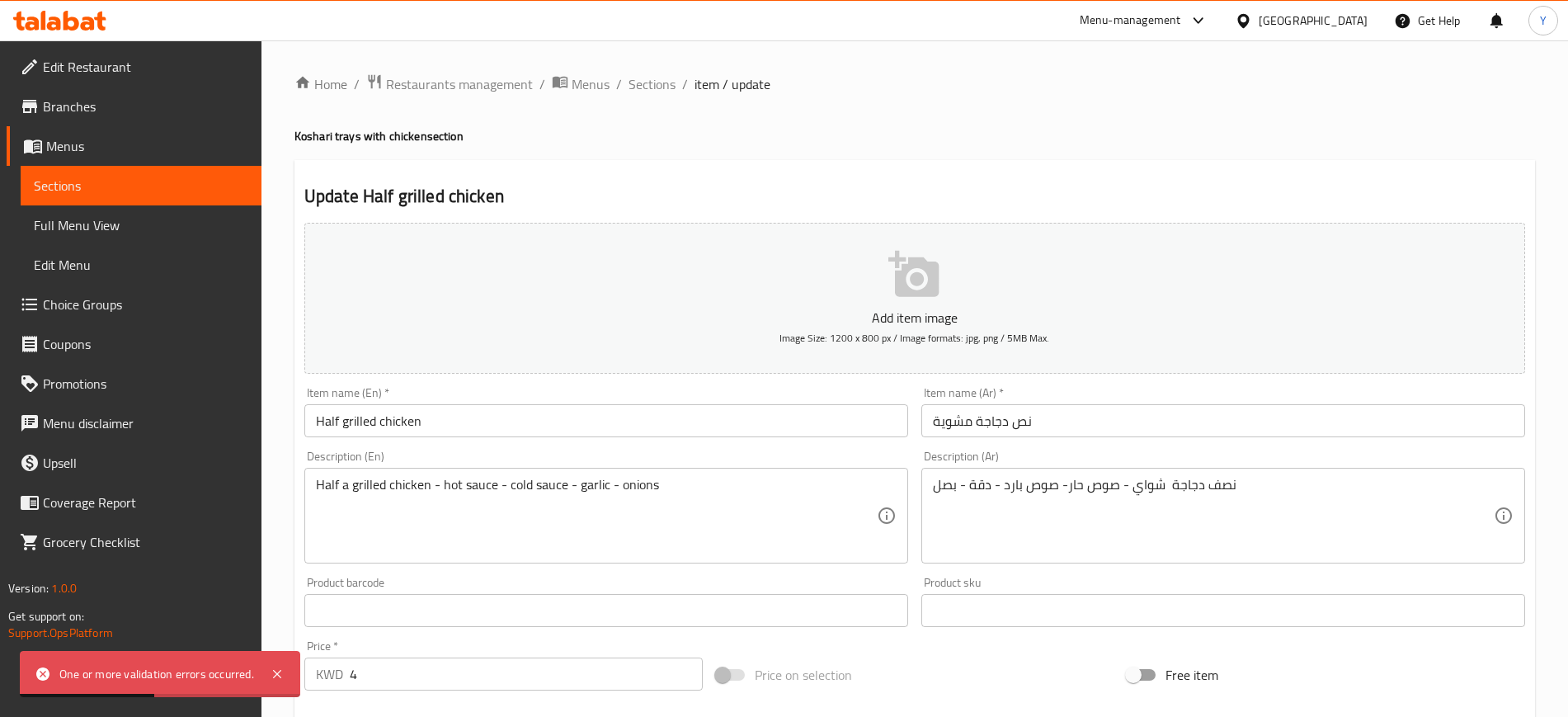
click at [720, 290] on div "Home / Restaurants management / Menus / Sections / item / update Koshari trays …" at bounding box center [915, 603] width 1241 height 1060
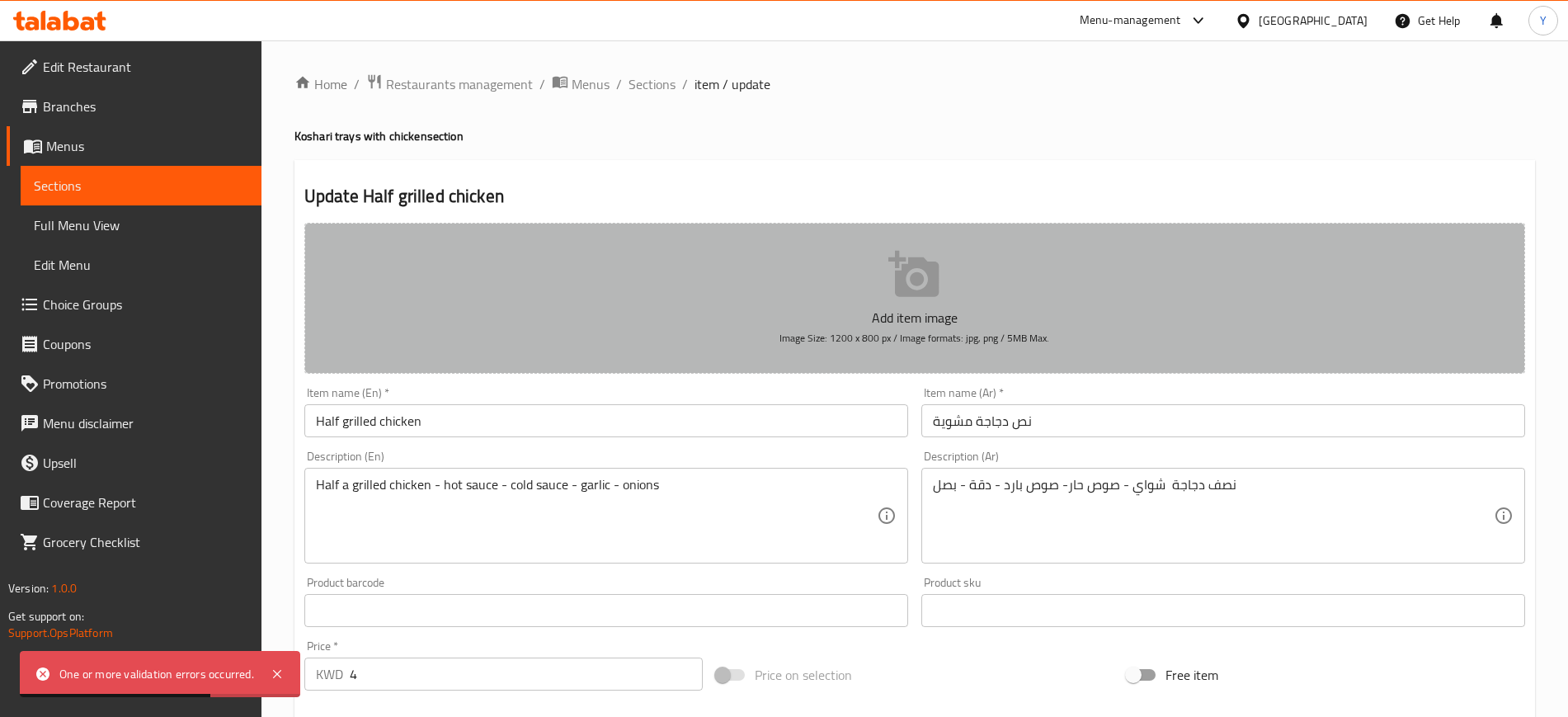
click at [720, 290] on button "Add item image Image Size: 1200 x 800 px / Image formats: jpg, png / 5MB Max." at bounding box center [915, 298] width 1221 height 151
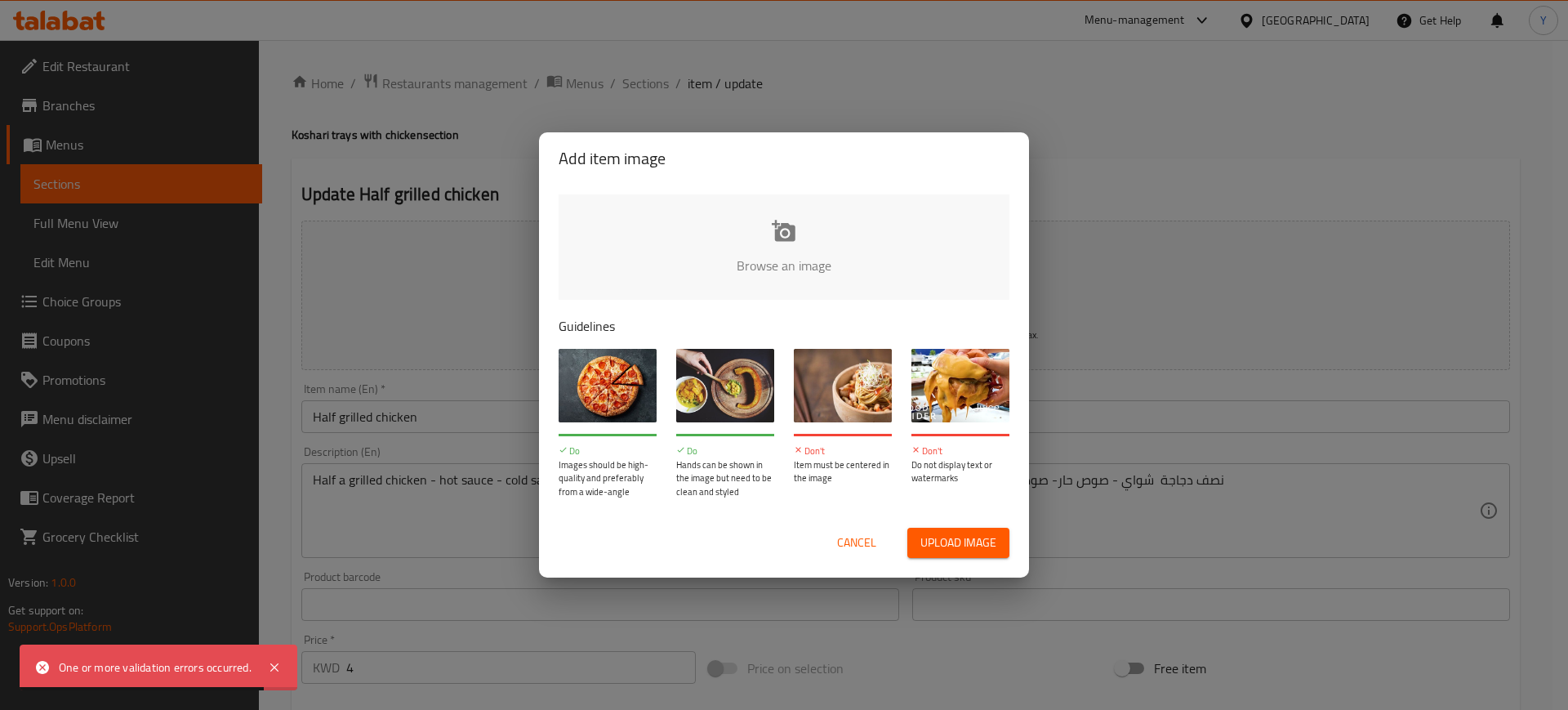
click at [682, 254] on input "file" at bounding box center [1336, 271] width 1555 height 153
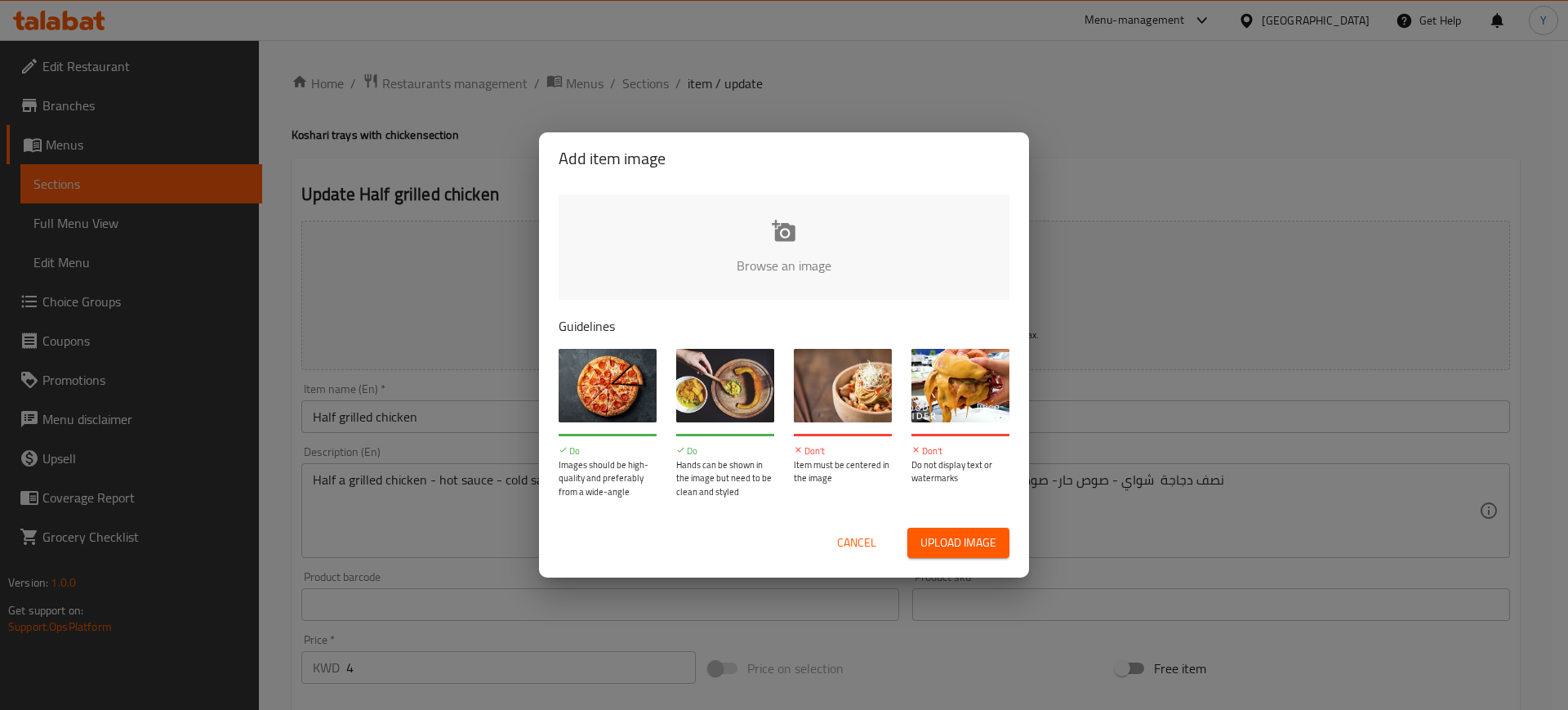
click at [762, 233] on input "file" at bounding box center [1336, 271] width 1555 height 153
click at [852, 543] on span "Cancel" at bounding box center [856, 543] width 39 height 20
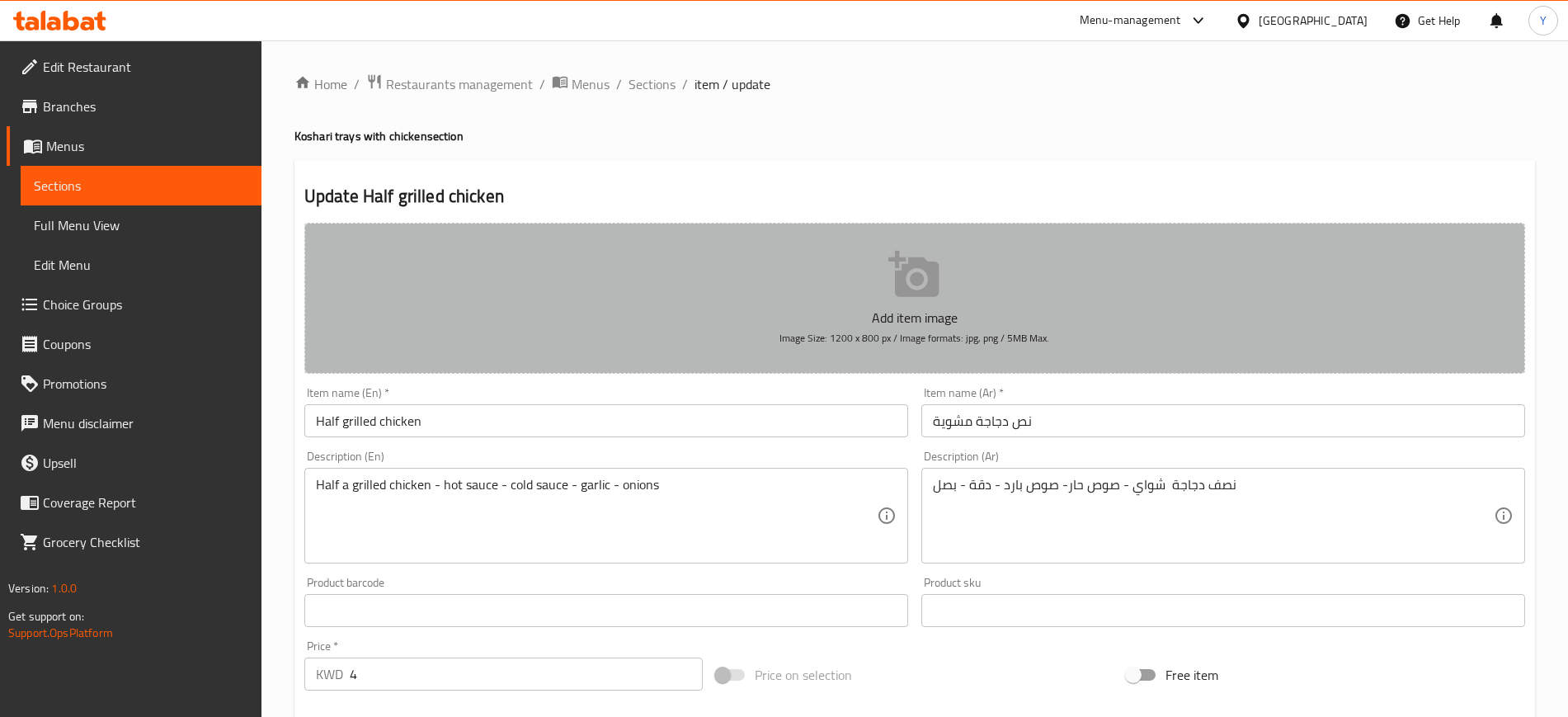
click at [728, 313] on p "Add item image" at bounding box center [915, 318] width 1170 height 20
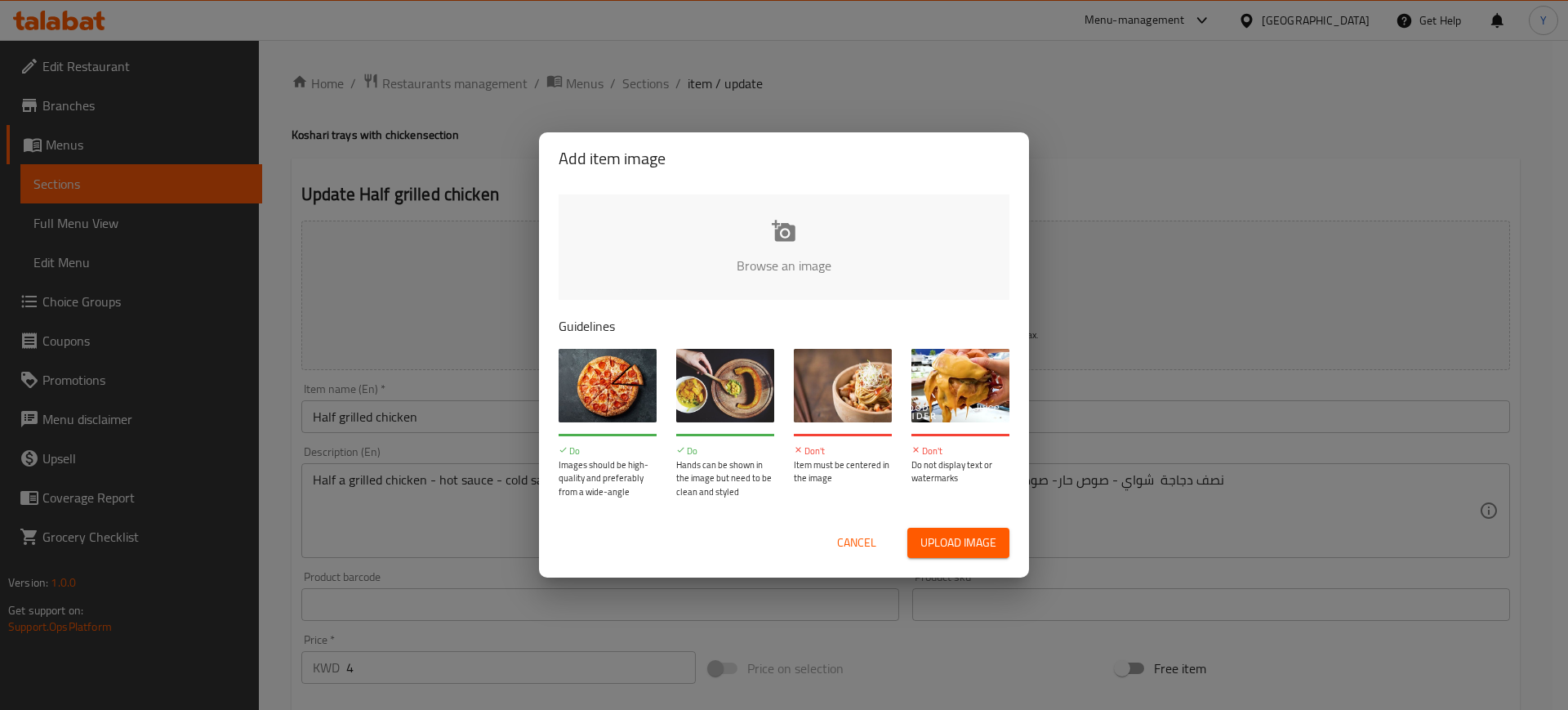
click at [722, 243] on input "file" at bounding box center [1336, 271] width 1555 height 153
click at [862, 551] on span "Cancel" at bounding box center [856, 543] width 39 height 20
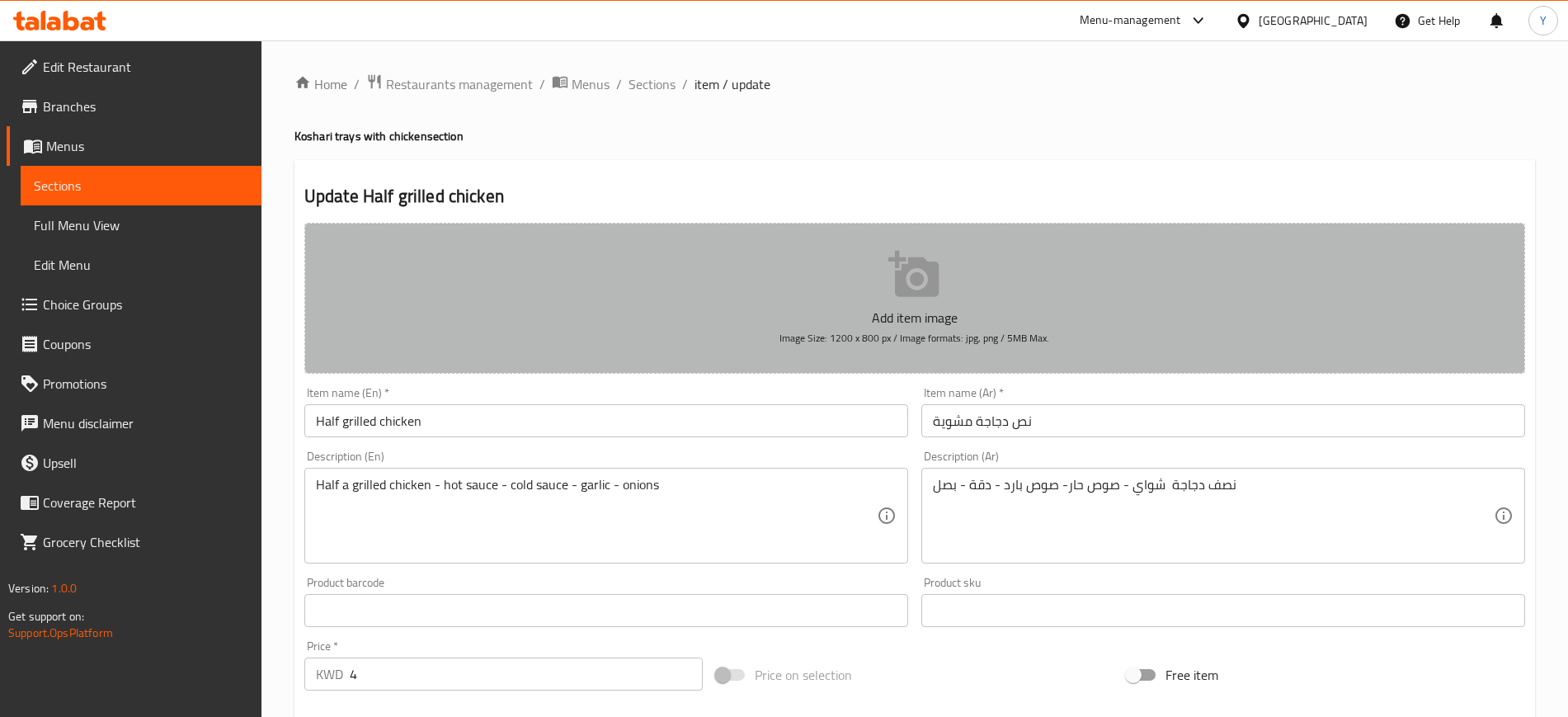
click at [790, 312] on p "Add item image" at bounding box center [915, 318] width 1170 height 20
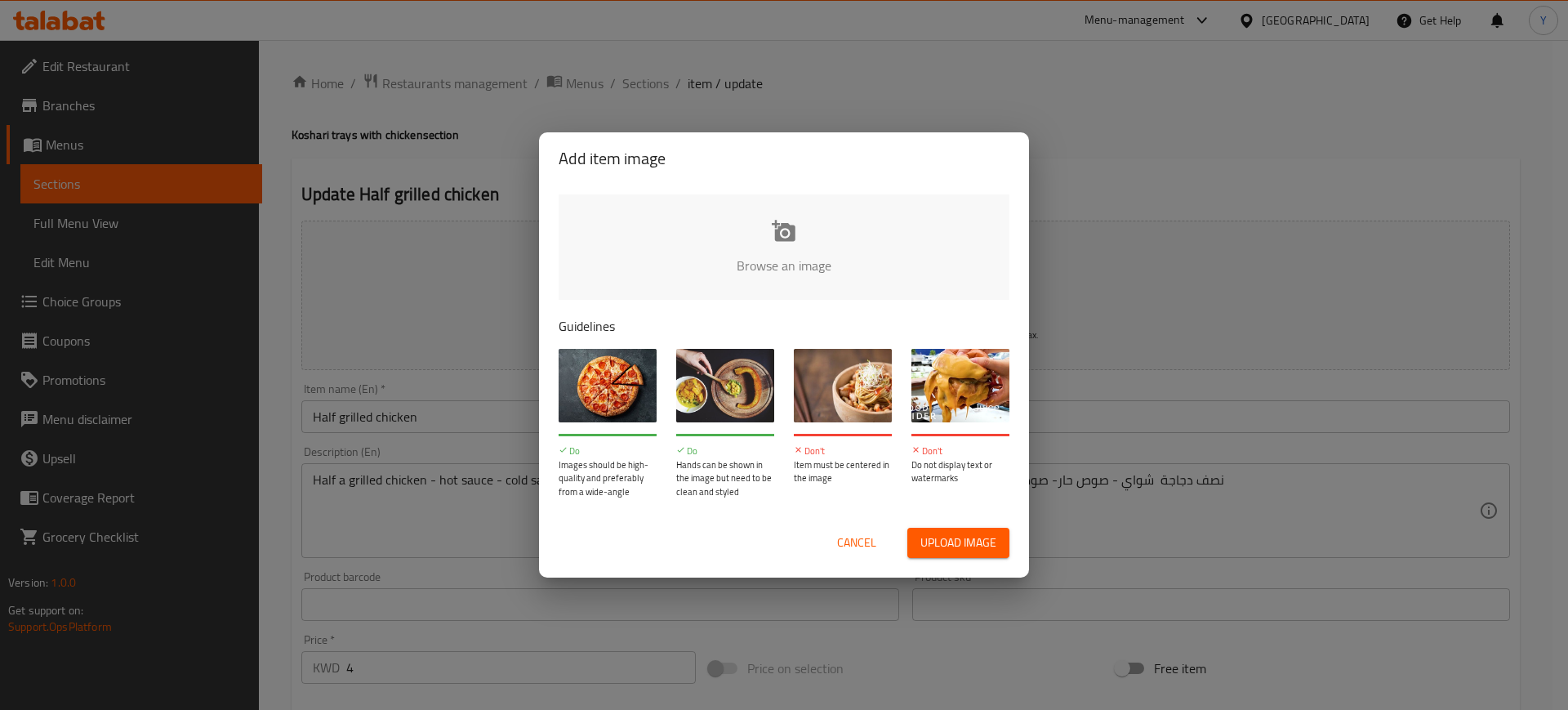
click at [672, 233] on input "file" at bounding box center [1336, 271] width 1555 height 153
click at [775, 235] on input "file" at bounding box center [1336, 271] width 1555 height 153
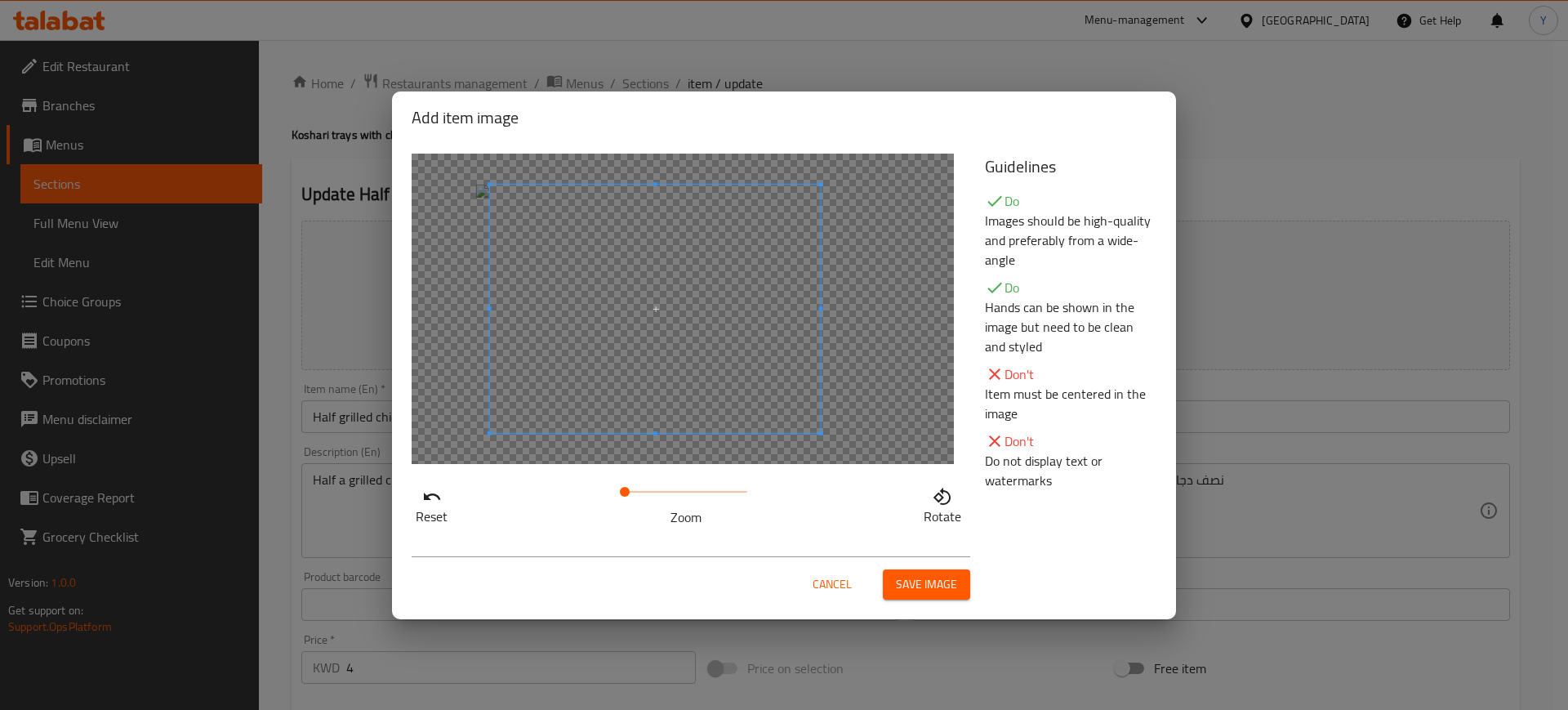
click at [749, 339] on span at bounding box center [656, 309] width 331 height 248
click at [952, 575] on span "Save image" at bounding box center [926, 584] width 61 height 20
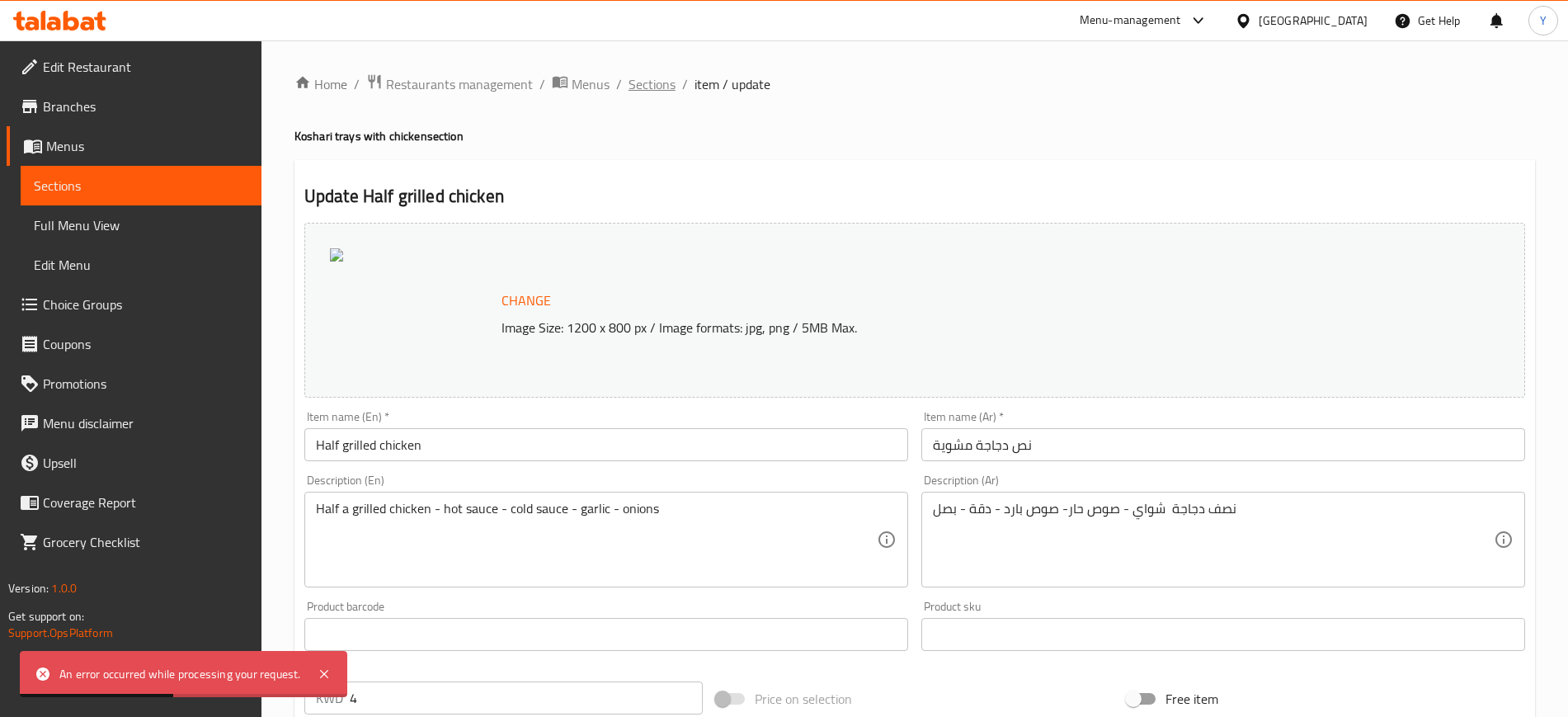
click at [663, 91] on span "Sections" at bounding box center [652, 85] width 47 height 20
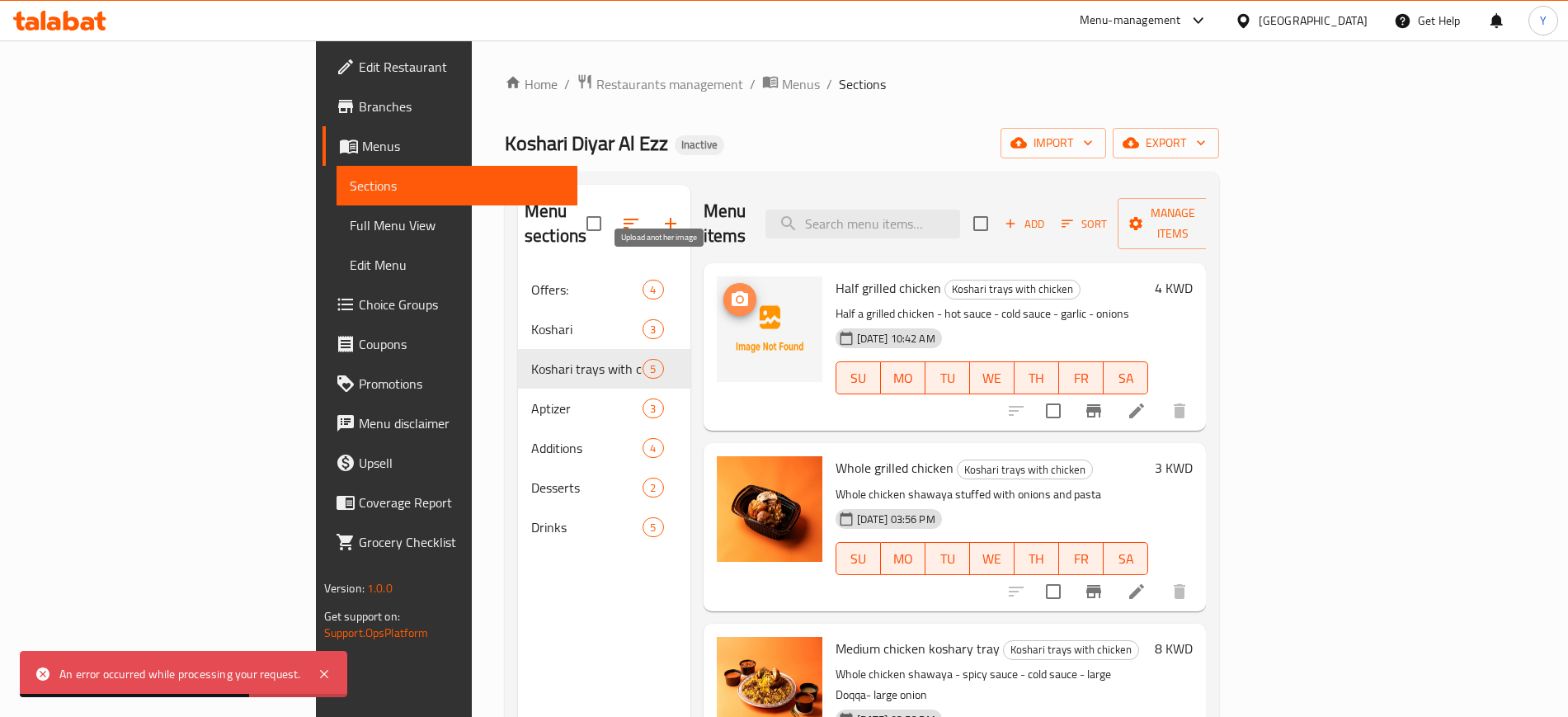
click at [723, 286] on button "upload picture" at bounding box center [740, 300] width 33 height 33
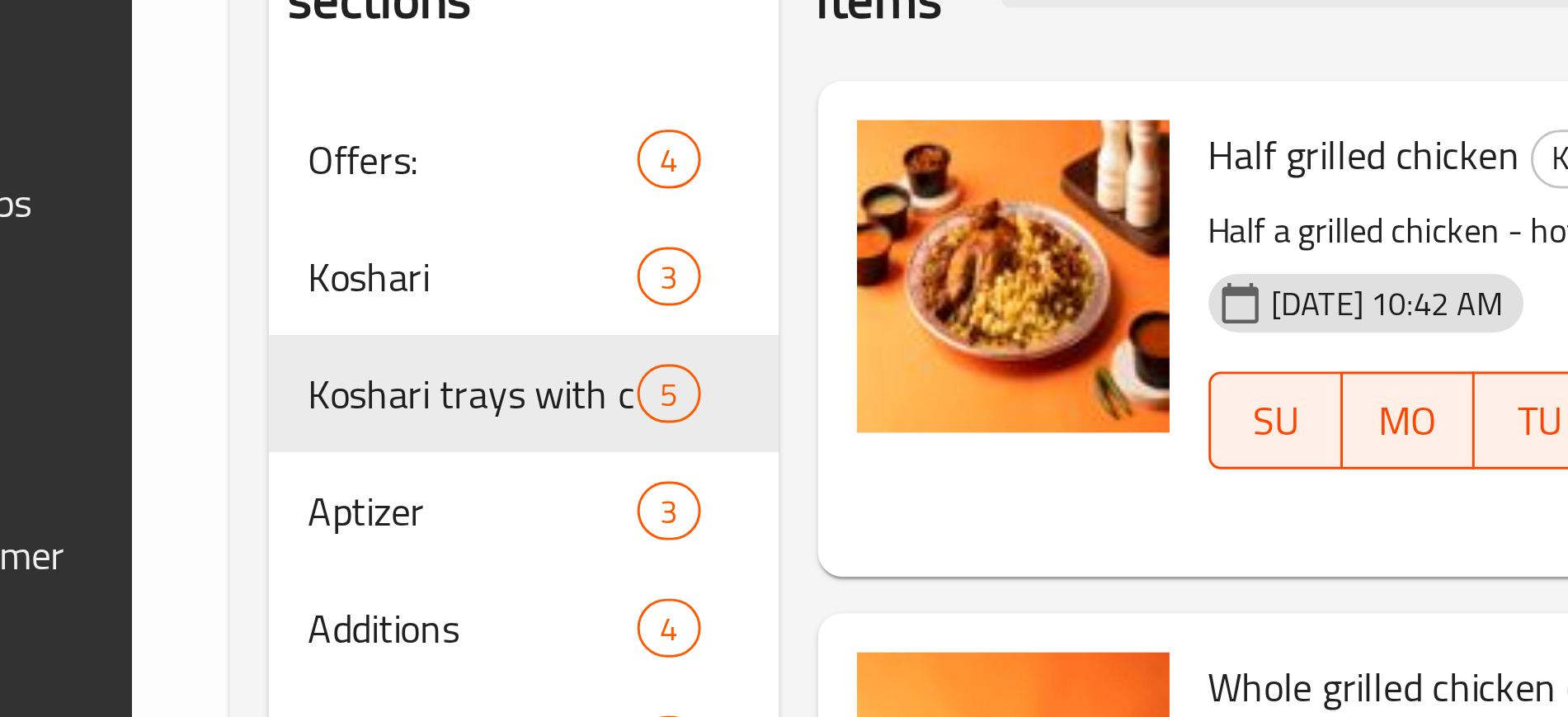
click at [740, 391] on div at bounding box center [769, 347] width 119 height 154
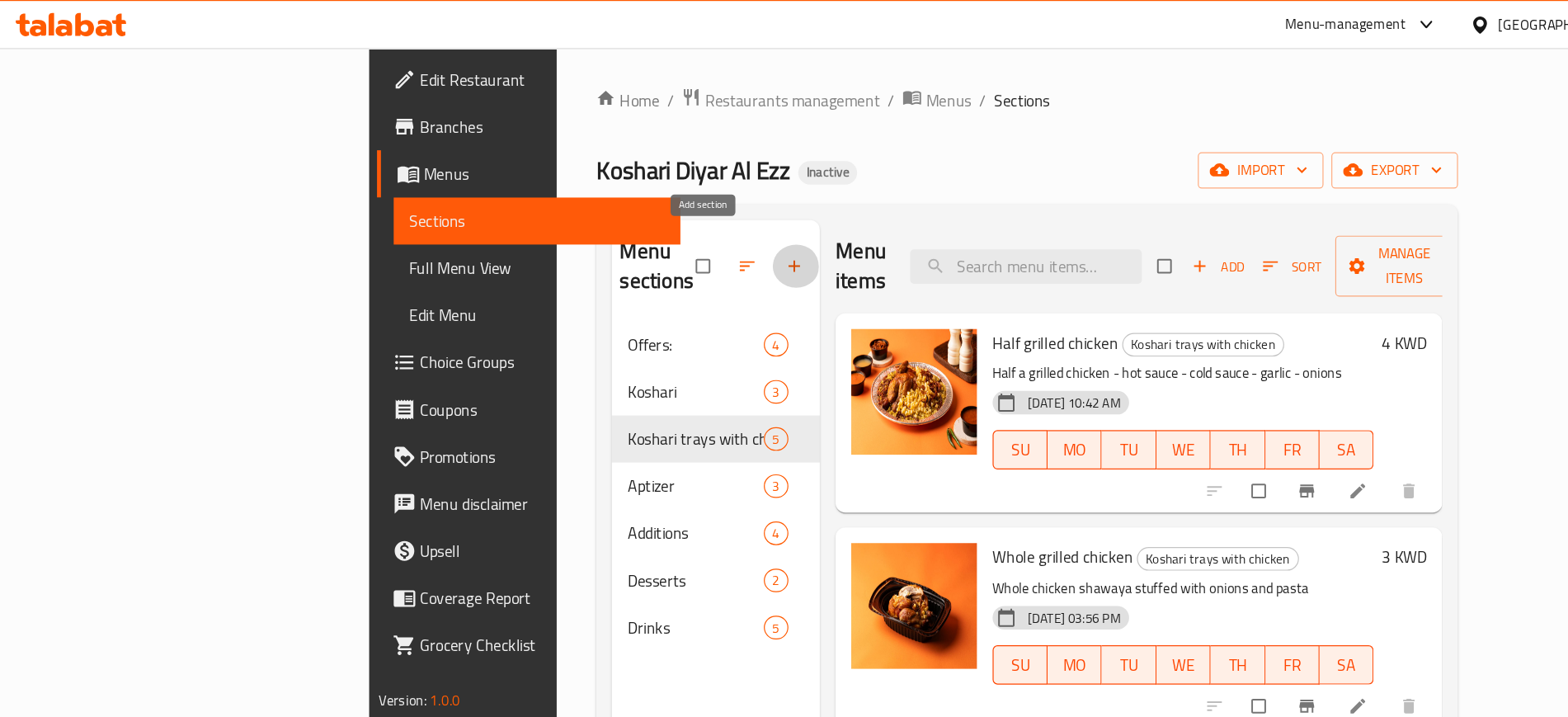
click at [659, 215] on icon "button" at bounding box center [667, 223] width 17 height 17
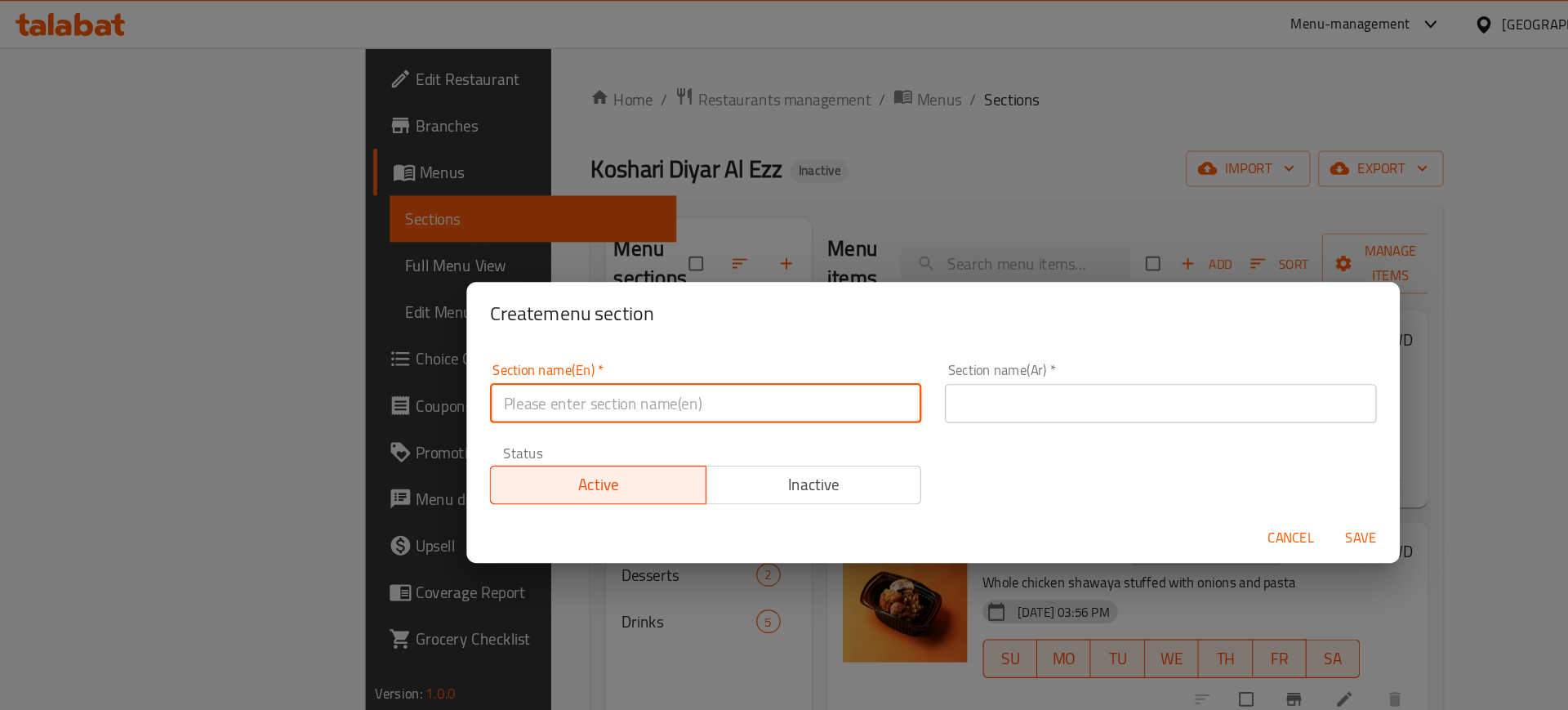
click at [507, 331] on input "text" at bounding box center [592, 340] width 363 height 33
type input "M41"
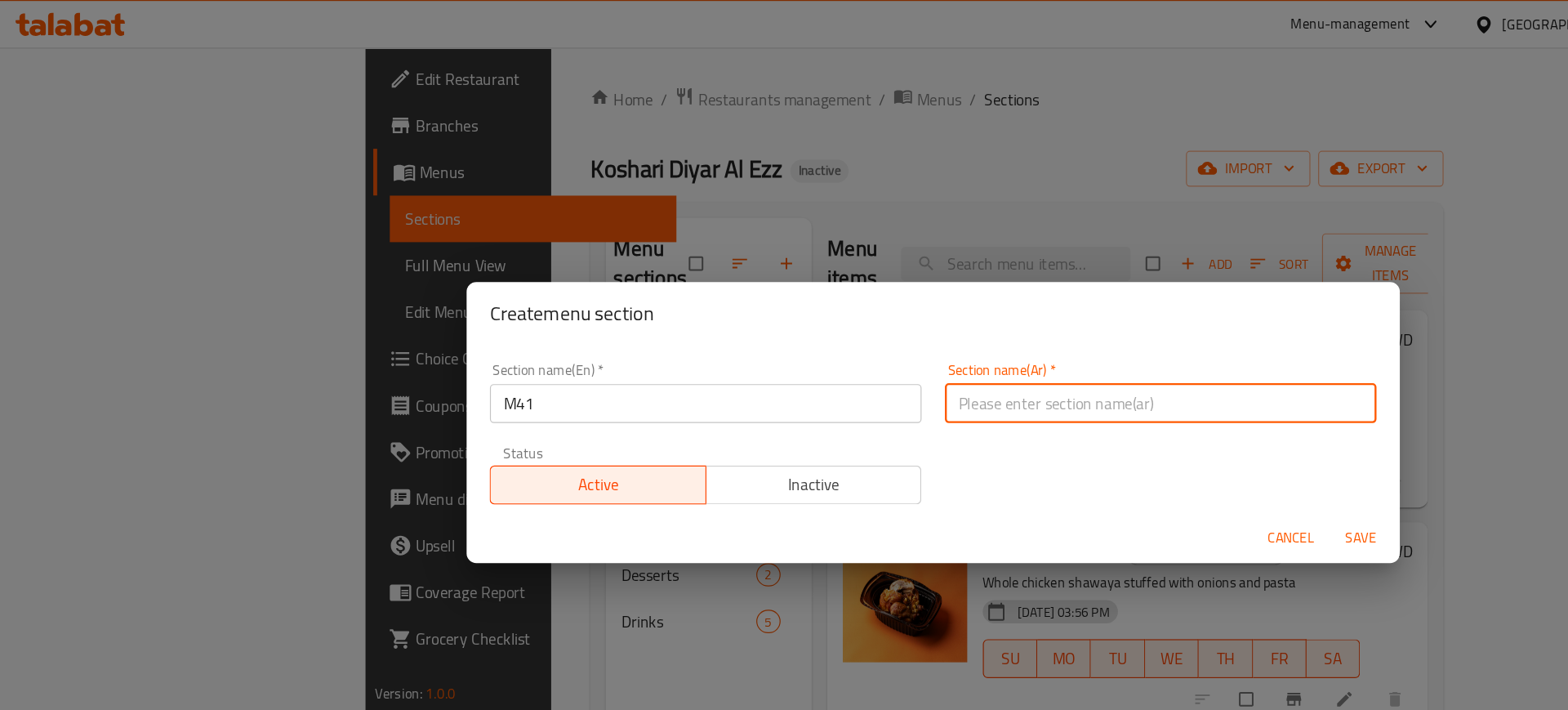
click at [863, 350] on input "text" at bounding box center [975, 340] width 363 height 33
type input "وجبة لشخص واحد"
click at [1128, 453] on span "Save" at bounding box center [1143, 452] width 39 height 20
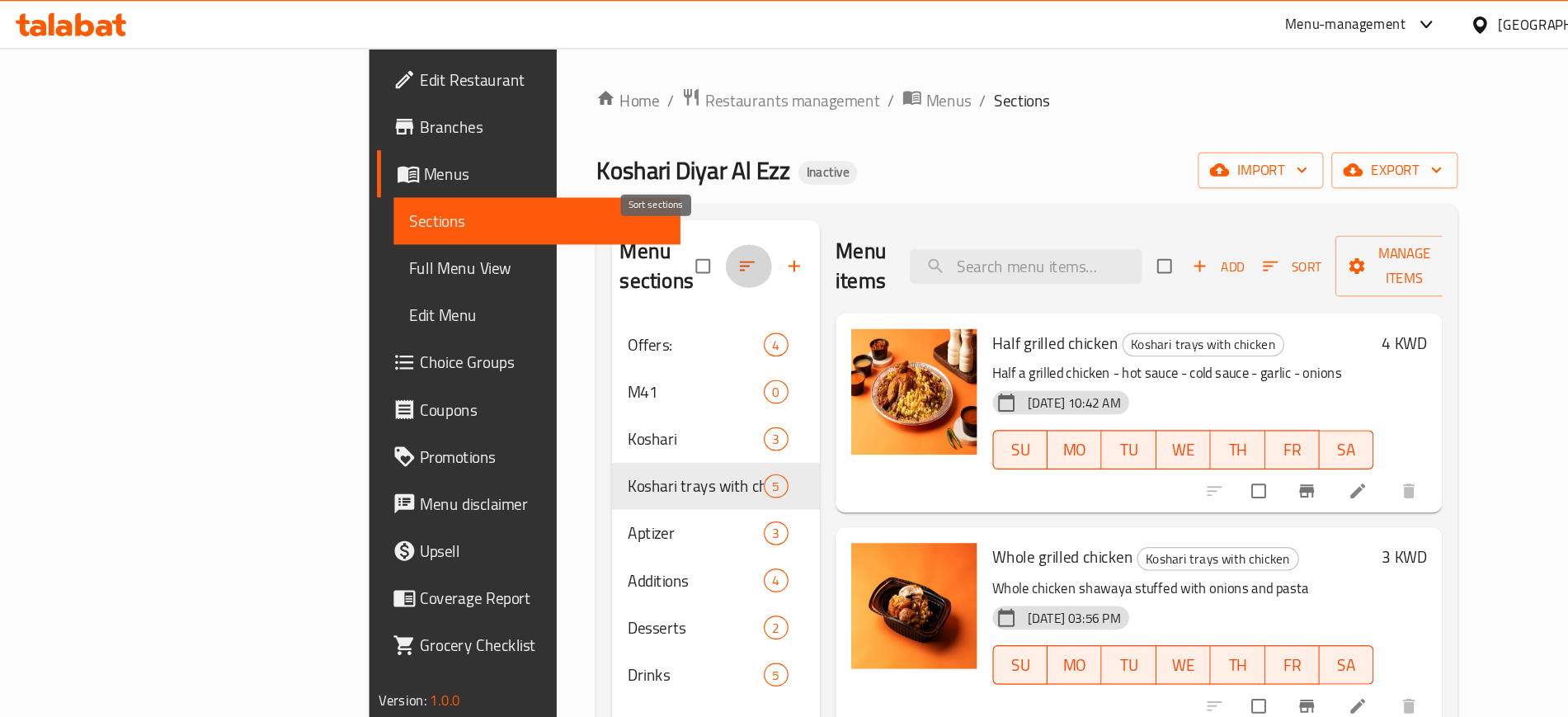
click at [619, 220] on icon "button" at bounding box center [628, 223] width 17 height 17
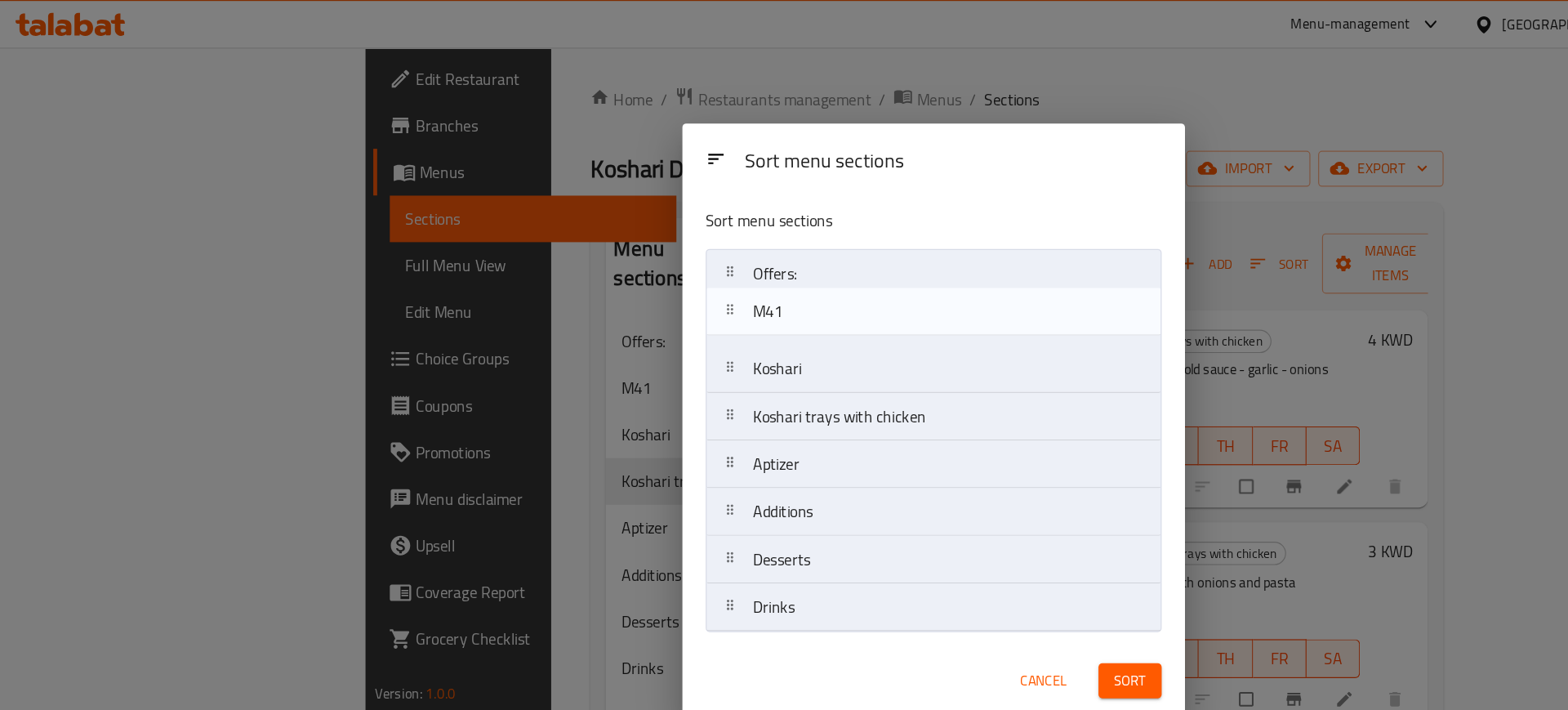
drag, startPoint x: 642, startPoint y: 276, endPoint x: 643, endPoint y: 236, distance: 40.0
click at [643, 236] on nav "Offers: M41 Koshari Koshari trays with chicken Aptizer Additions Desserts Drinks" at bounding box center [784, 370] width 383 height 322
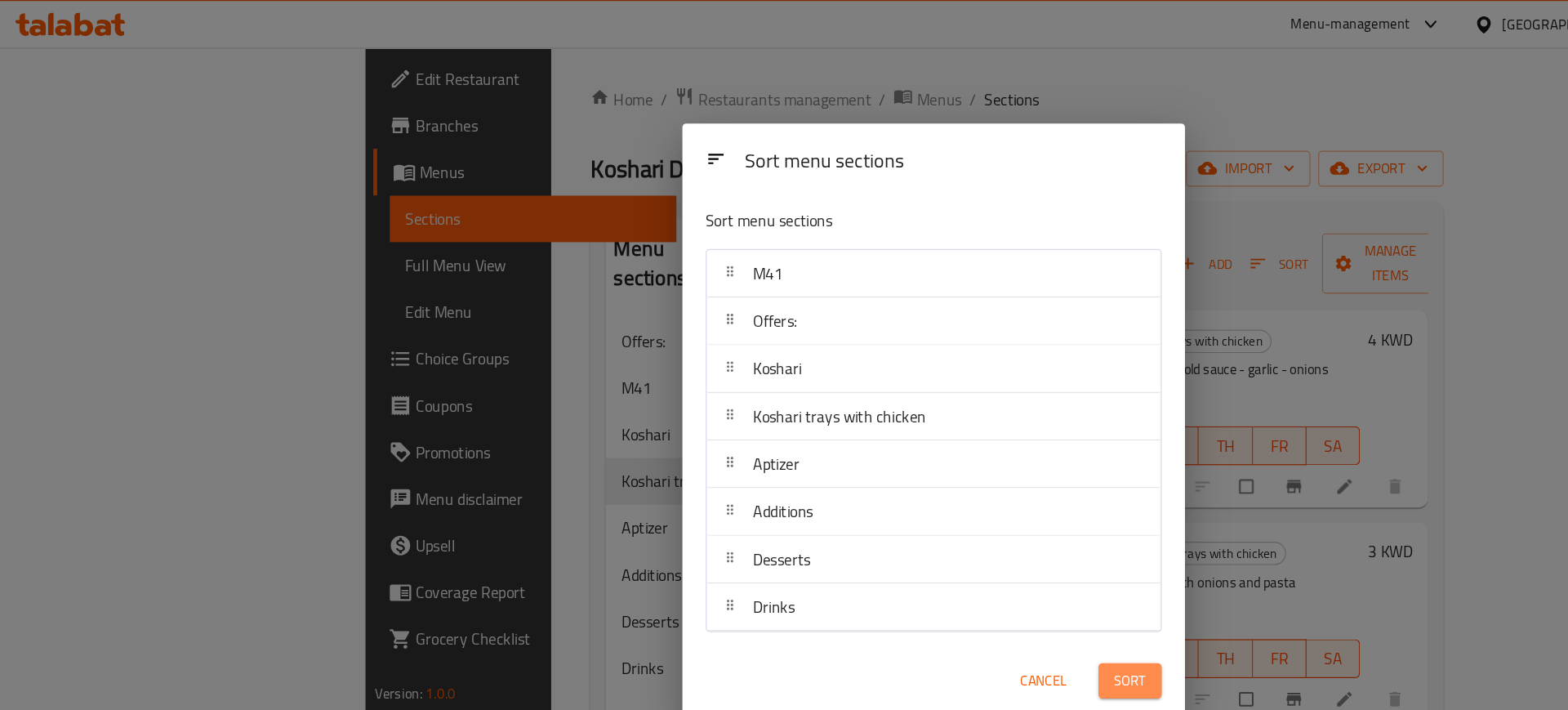
click at [951, 575] on span "Sort" at bounding box center [950, 573] width 27 height 20
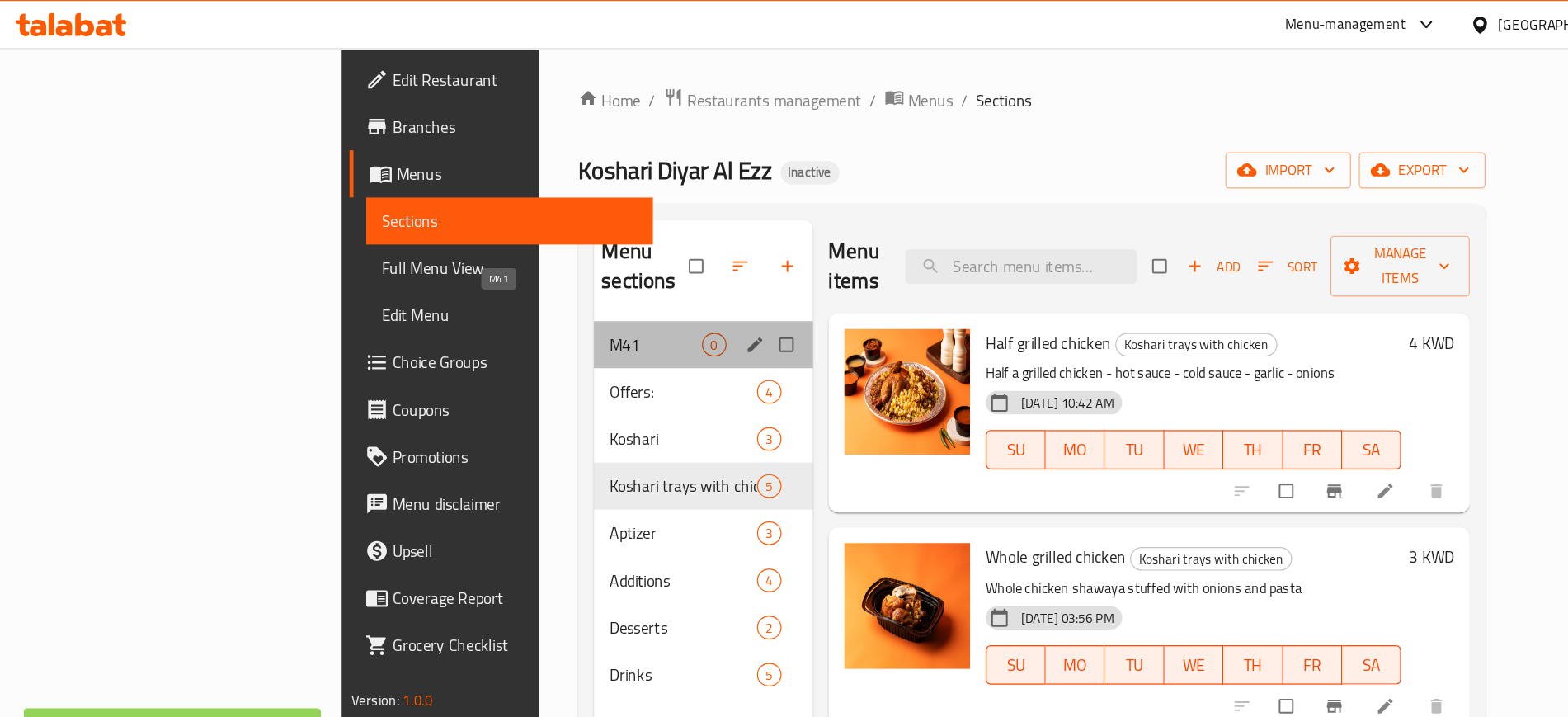
click at [512, 279] on span "M41" at bounding box center [551, 290] width 77 height 20
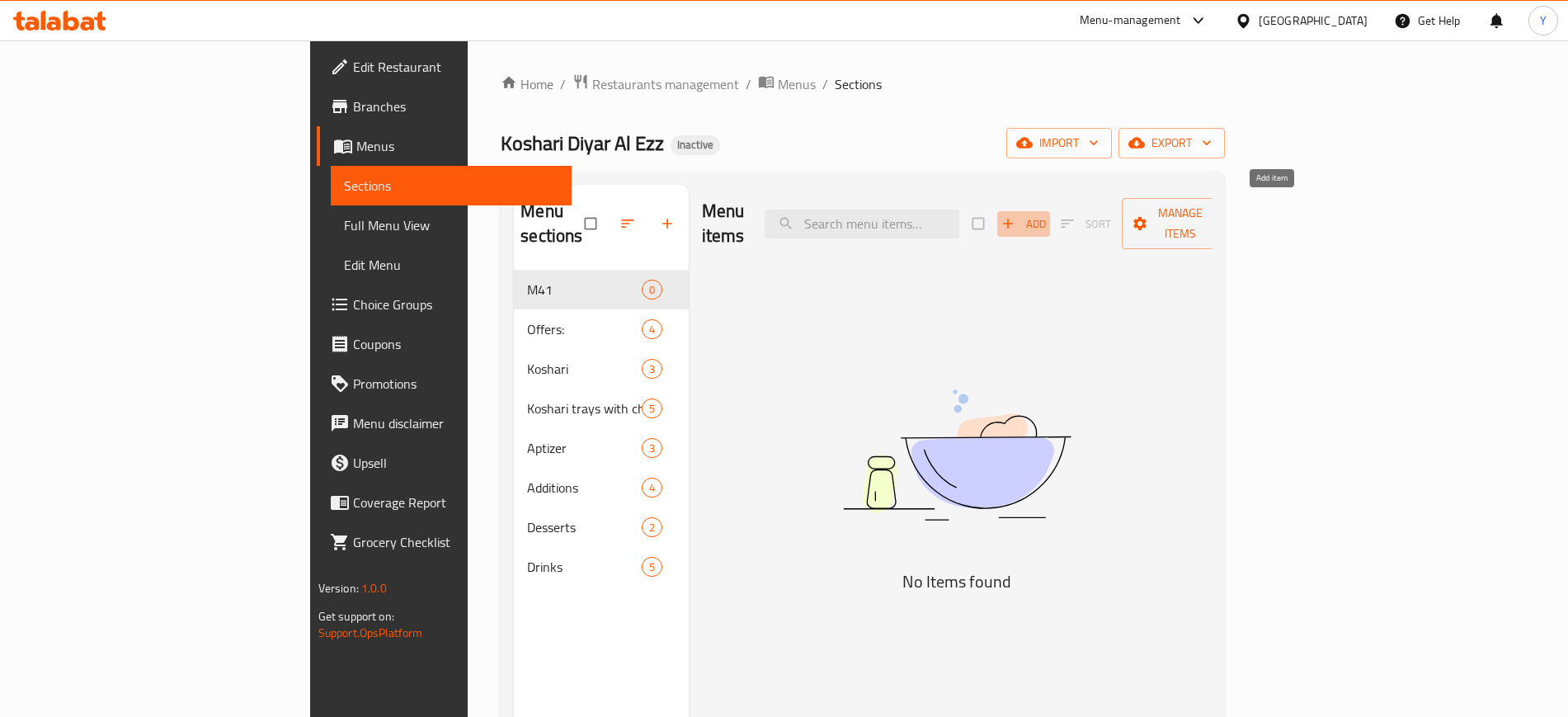
click at [1046, 214] on span "Add" at bounding box center [1024, 223] width 44 height 19
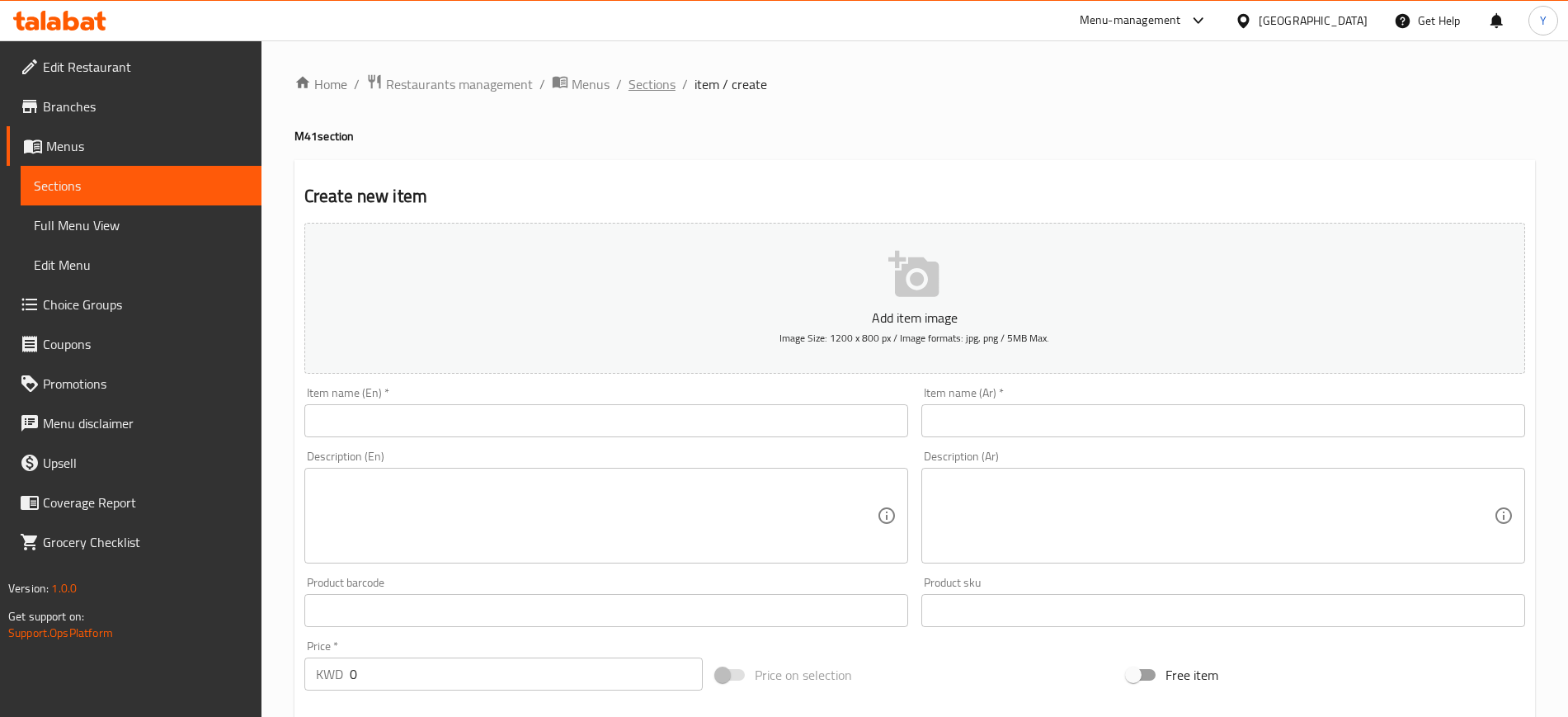
click at [665, 94] on span "Sections" at bounding box center [652, 85] width 47 height 20
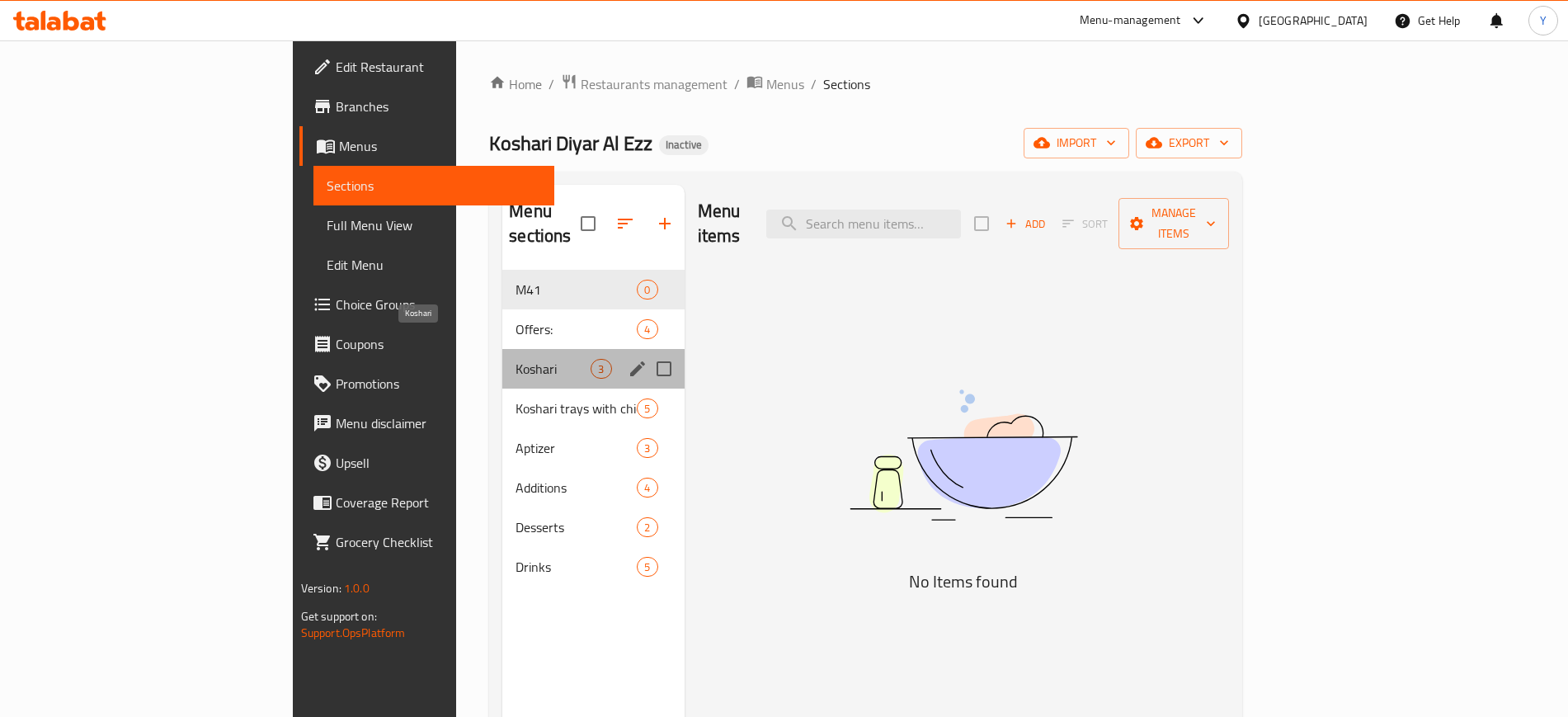
click at [516, 358] on span "Koshari" at bounding box center [553, 369] width 75 height 20
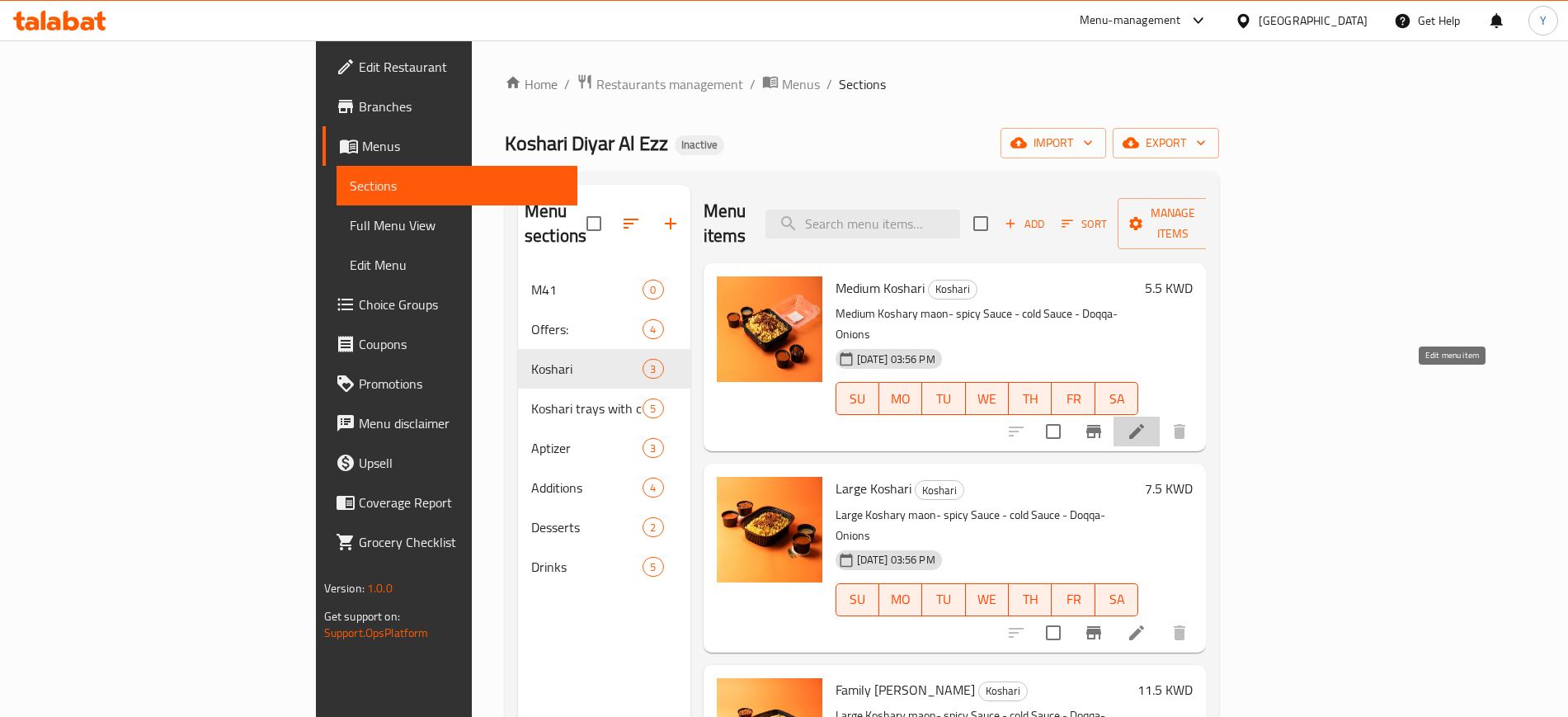
click at [1147, 422] on icon at bounding box center [1137, 432] width 20 height 20
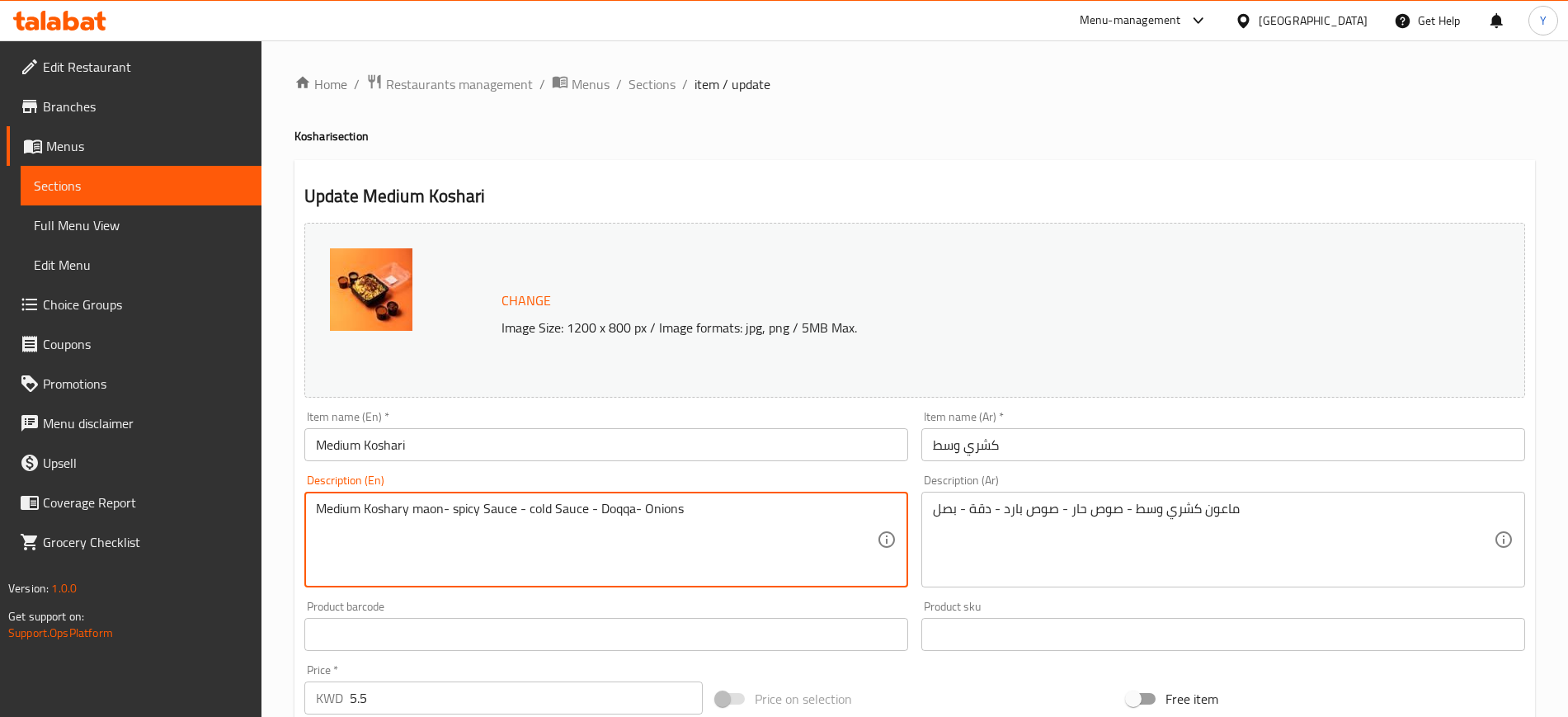
click at [528, 514] on textarea "Medium Koshary maon- spicy Sauce - cold Sauce - Doqqa- Onions" at bounding box center [597, 540] width 561 height 78
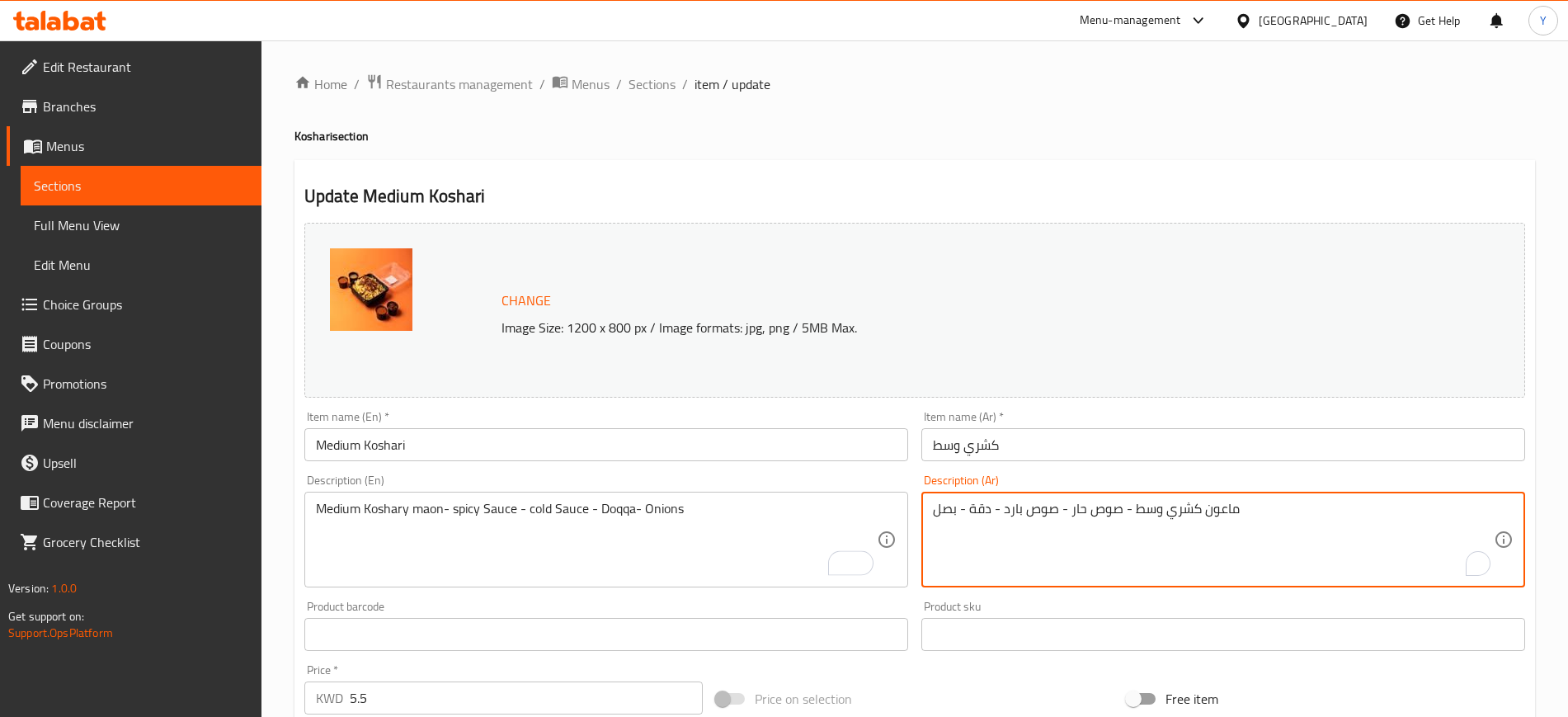
click at [1069, 505] on textarea "ماعون كشري وسط - صوص حار - صوص بارد - دقة - بصل" at bounding box center [1213, 540] width 561 height 78
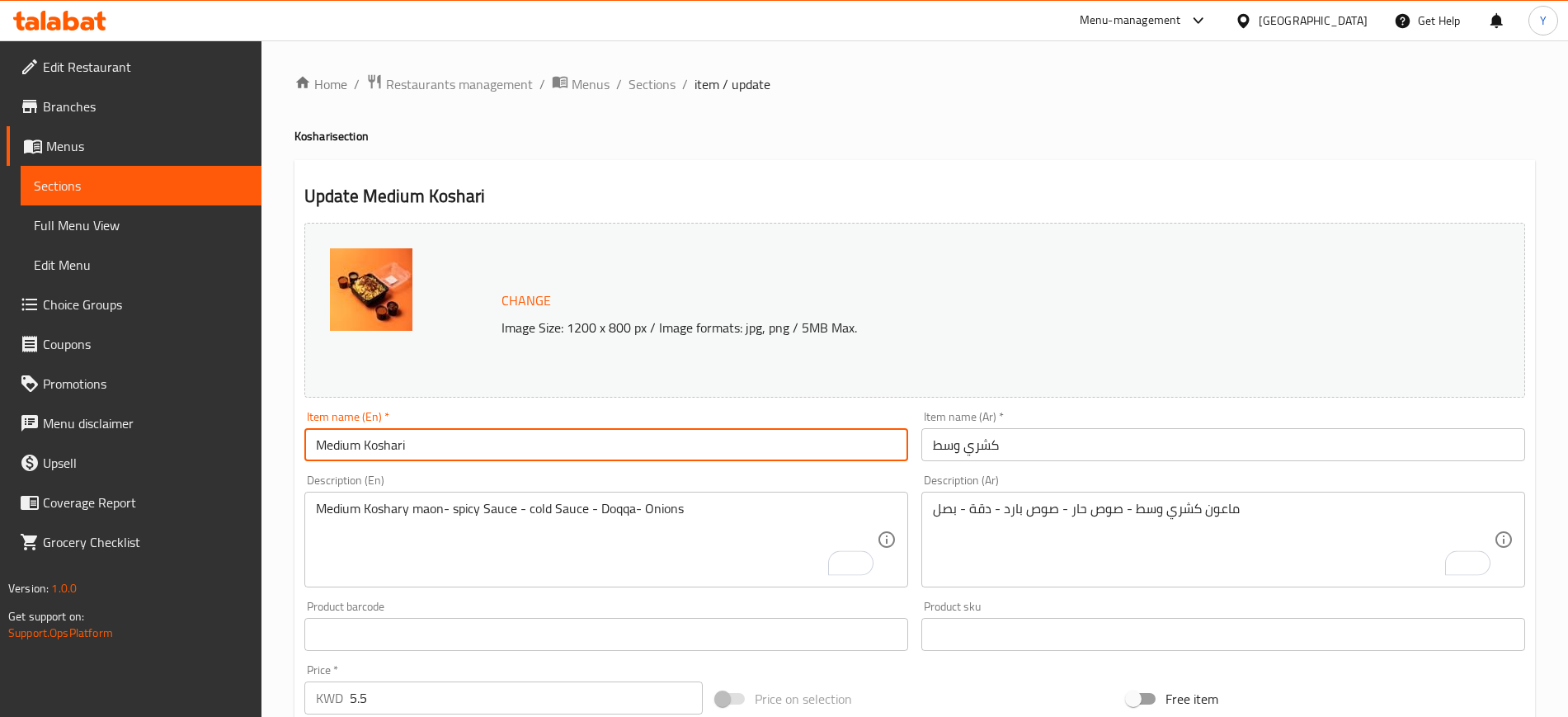
click at [632, 439] on input "Medium Koshari" at bounding box center [606, 445] width 604 height 33
paste input "ماعون كشري وسط - صوص حار - صوص بارد - دقة - بصل"
type input "Medium Koshari"
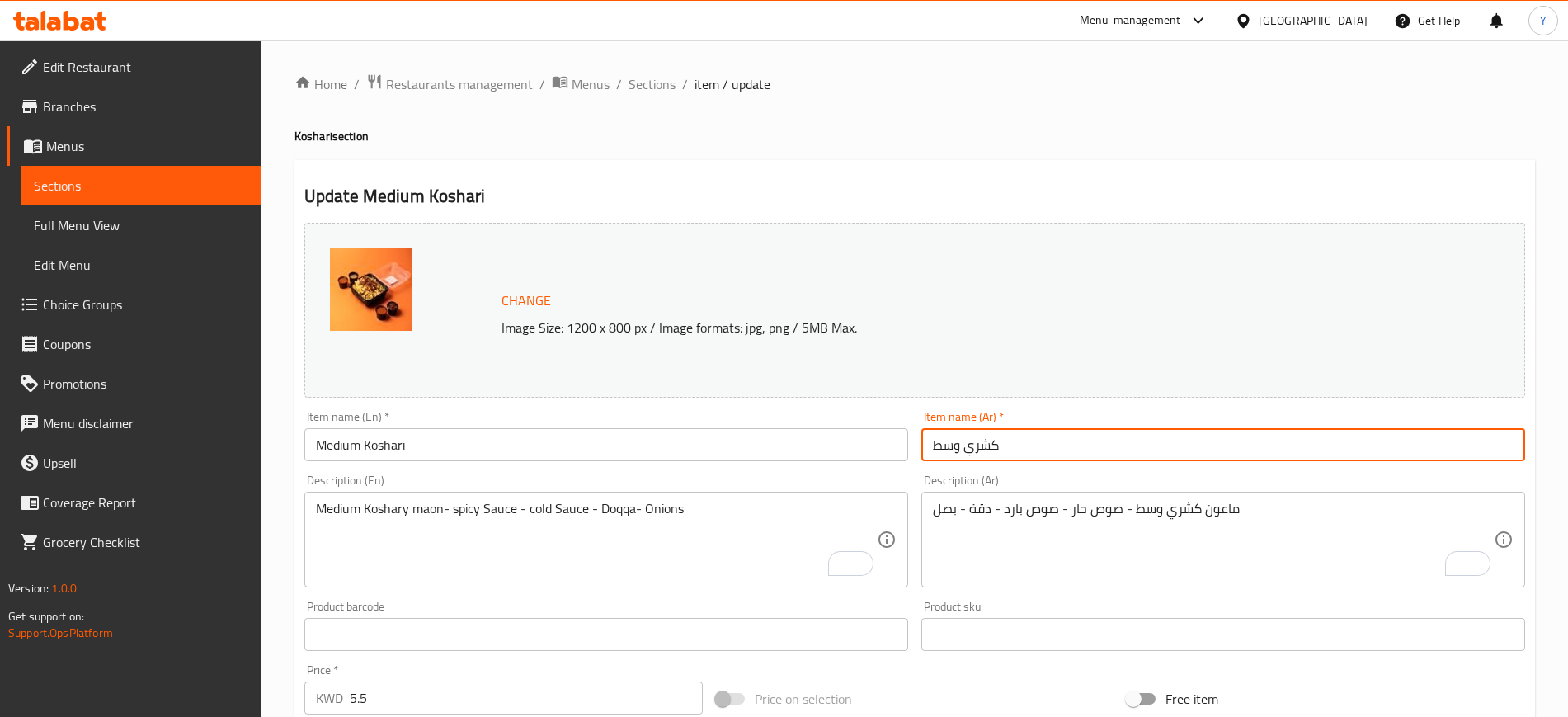
click at [968, 446] on input "كشري وسط" at bounding box center [1223, 445] width 604 height 33
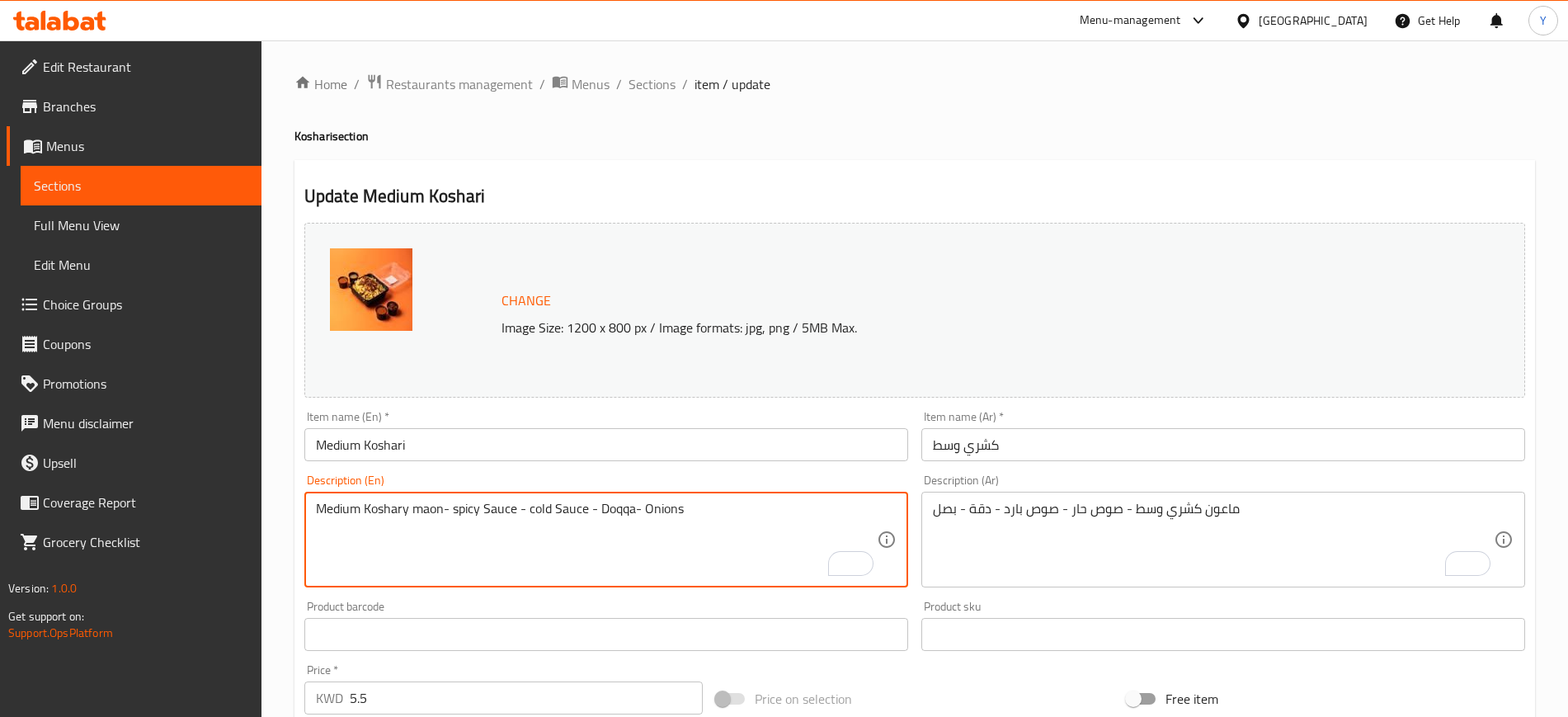
click at [601, 562] on textarea "Medium Koshary maon- spicy Sauce - cold Sauce - Doqqa- Onions" at bounding box center [597, 540] width 561 height 78
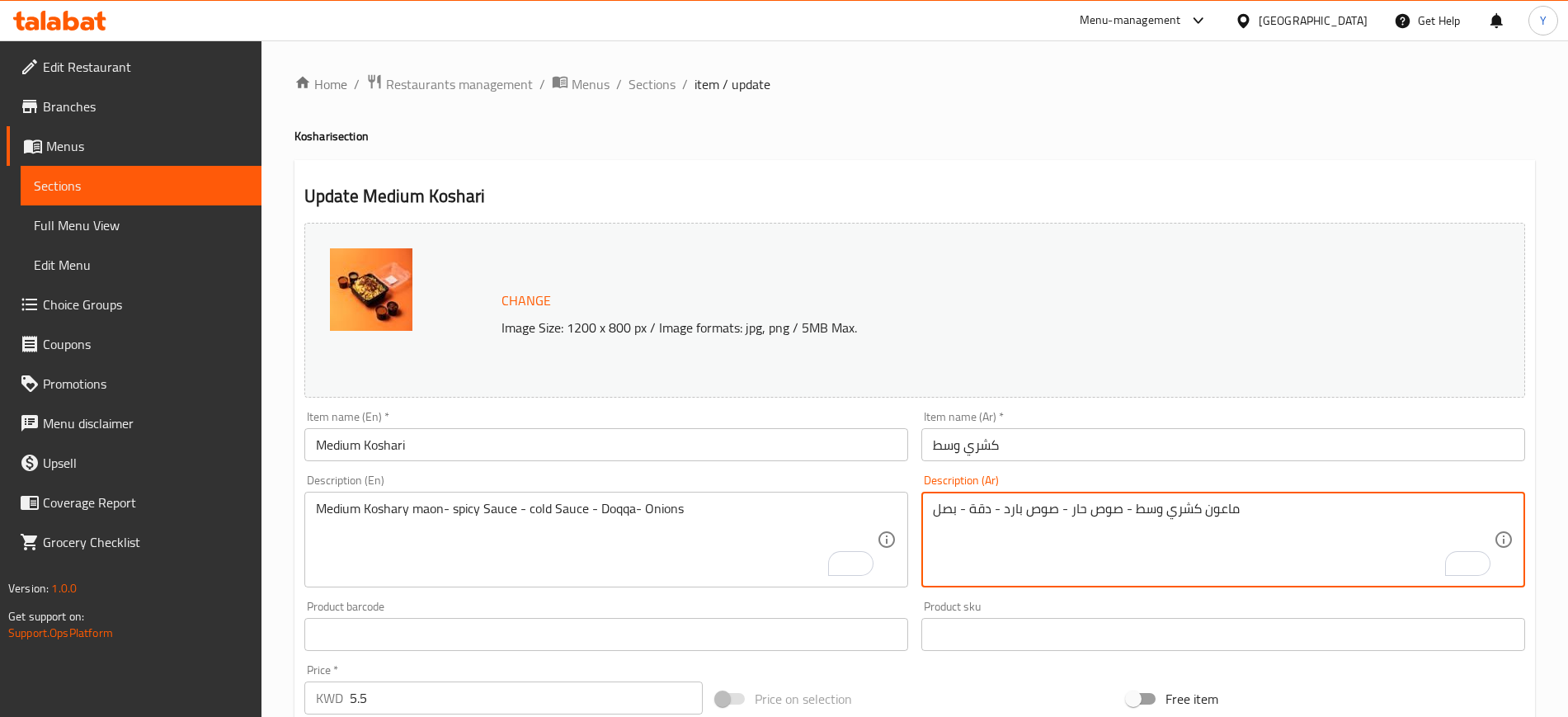
click at [1128, 534] on textarea "ماعون كشري وسط - صوص حار - صوص بارد - دقة - بصل" at bounding box center [1213, 540] width 561 height 78
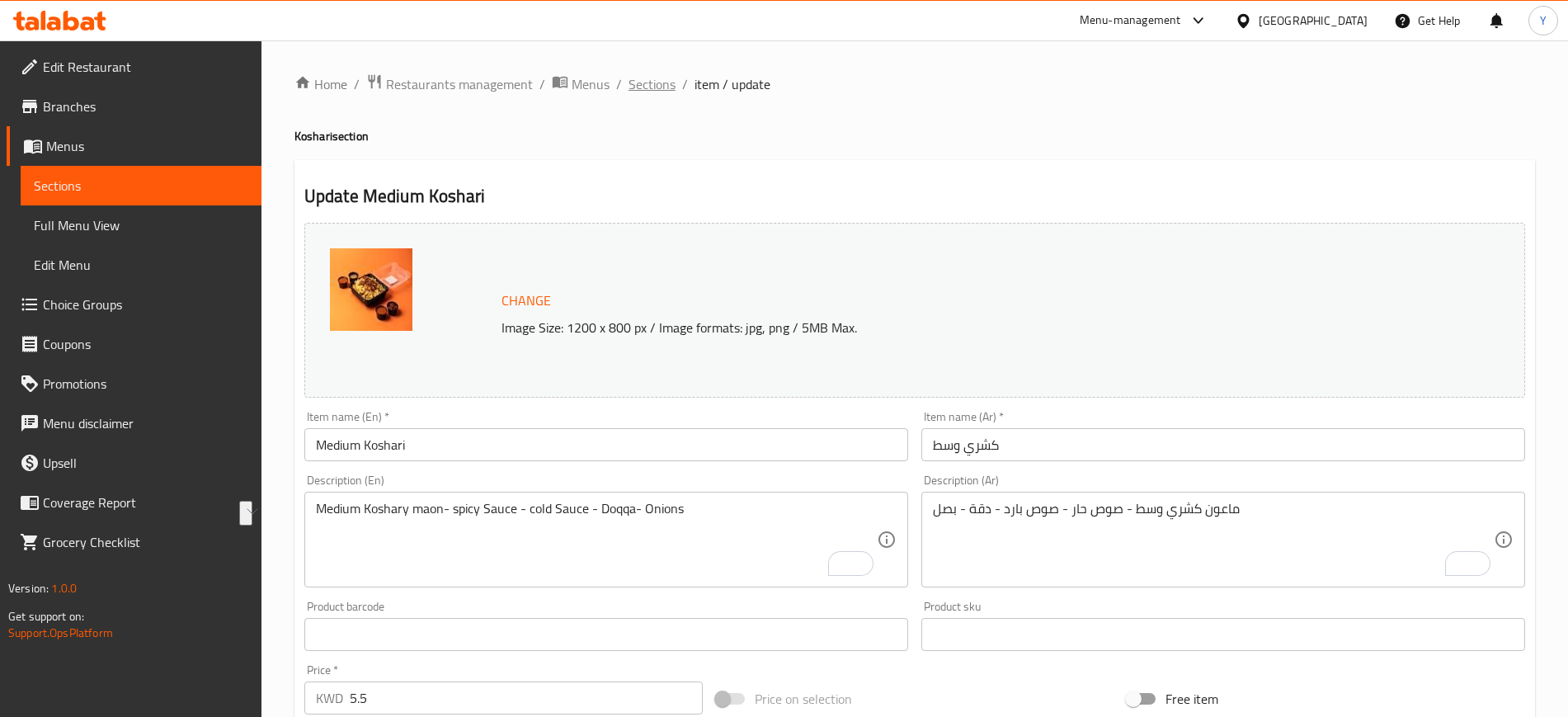
click at [653, 86] on span "Sections" at bounding box center [652, 85] width 47 height 20
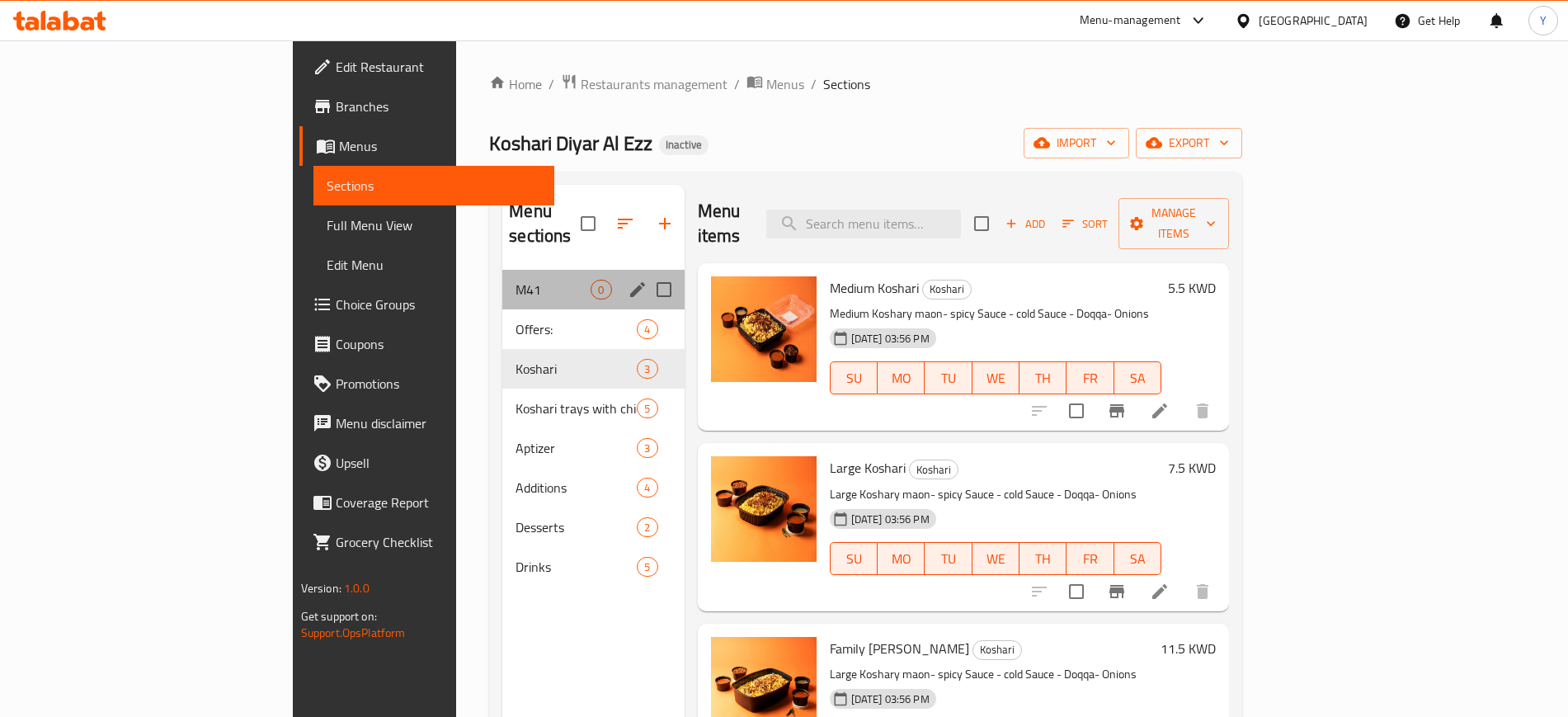
click at [503, 270] on div "M41 0" at bounding box center [593, 290] width 181 height 40
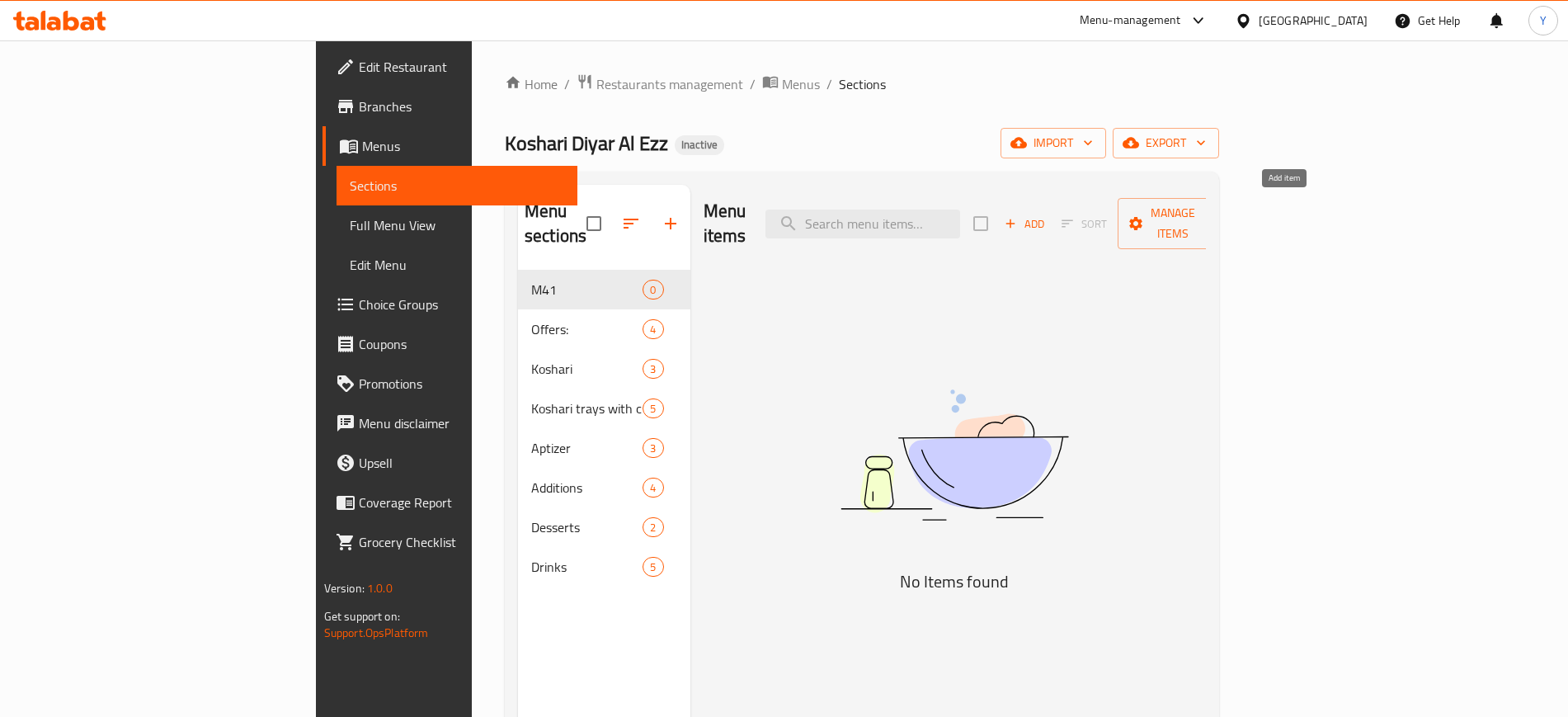
click at [1047, 214] on span "Add" at bounding box center [1025, 223] width 44 height 19
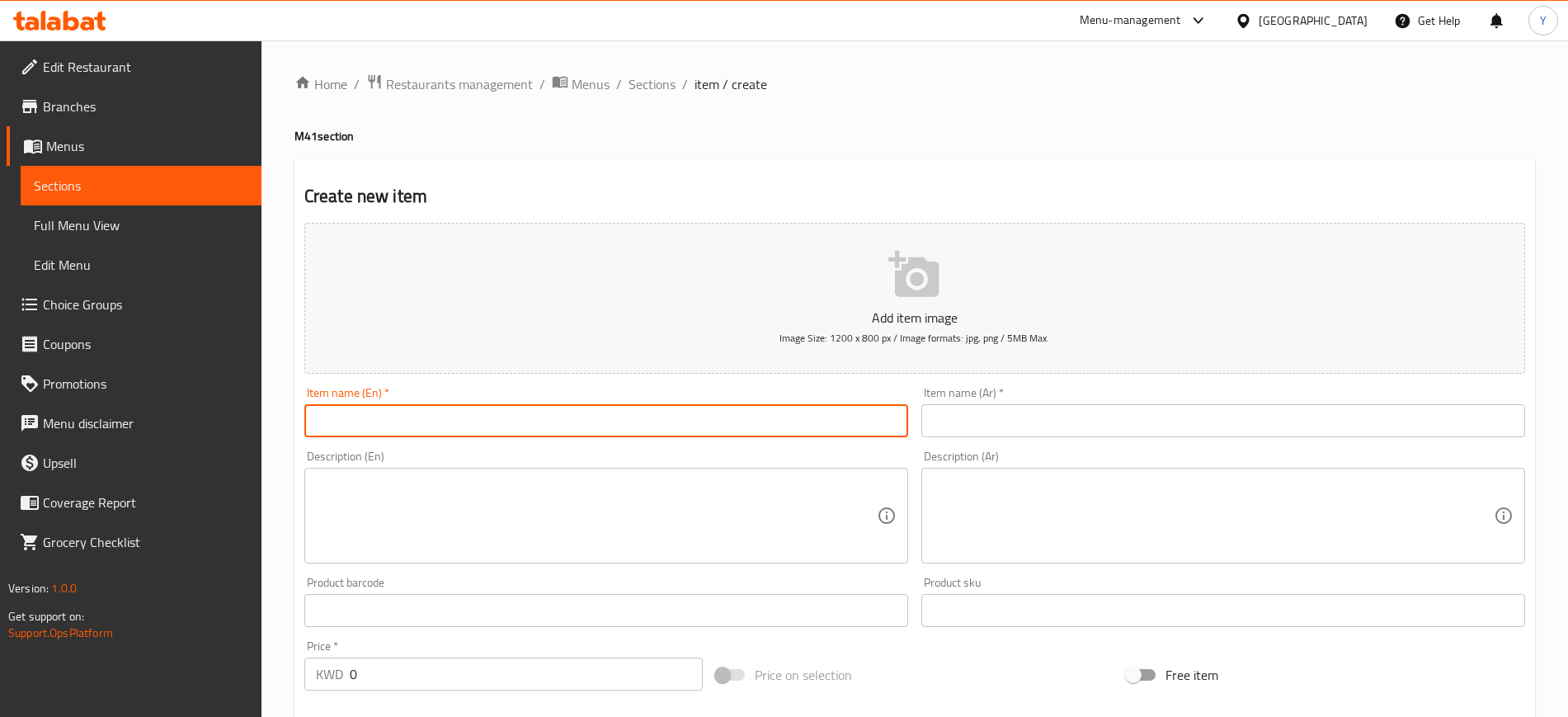
click at [800, 413] on input "text" at bounding box center [606, 421] width 604 height 33
paste input "Medium Koshari"
click at [335, 423] on input "Medium Koshari" at bounding box center [606, 421] width 604 height 33
click at [428, 414] on input "Koshari" at bounding box center [606, 421] width 604 height 33
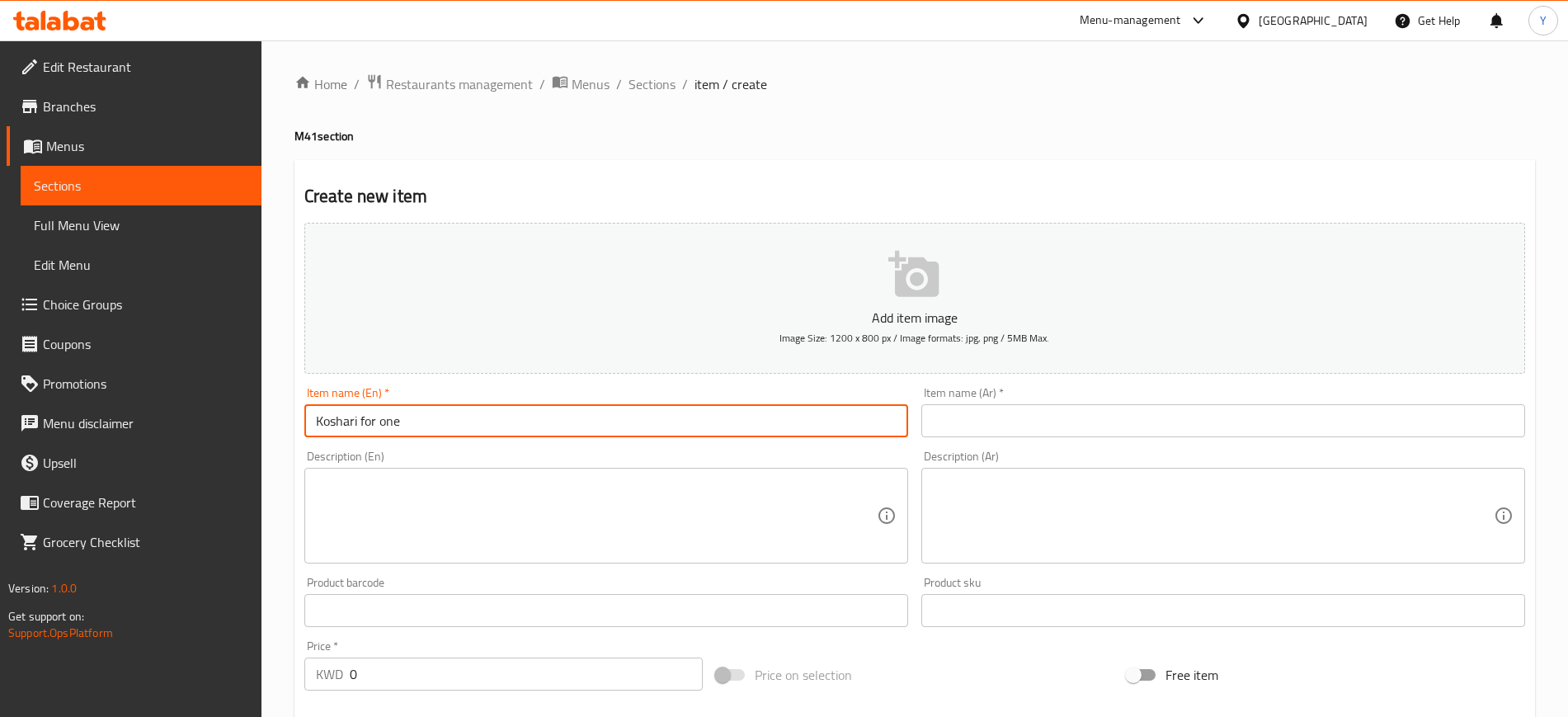
type input "Koshari for one"
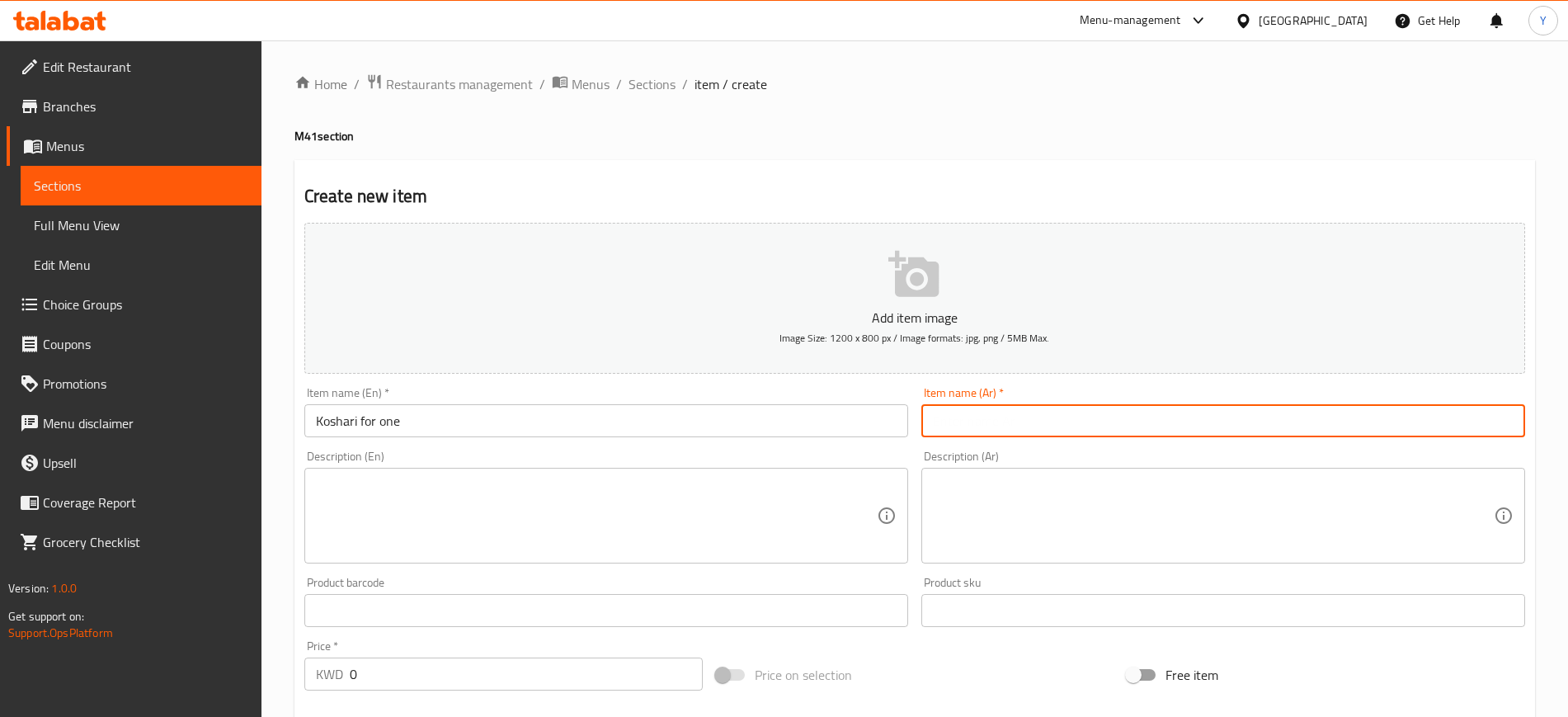
click at [991, 418] on input "text" at bounding box center [1223, 421] width 604 height 33
paste input "Medium Koshari"
type input "Medium Koshari"
paste input "كشري وسط"
click at [948, 418] on input "كشري وسط" at bounding box center [1223, 421] width 604 height 33
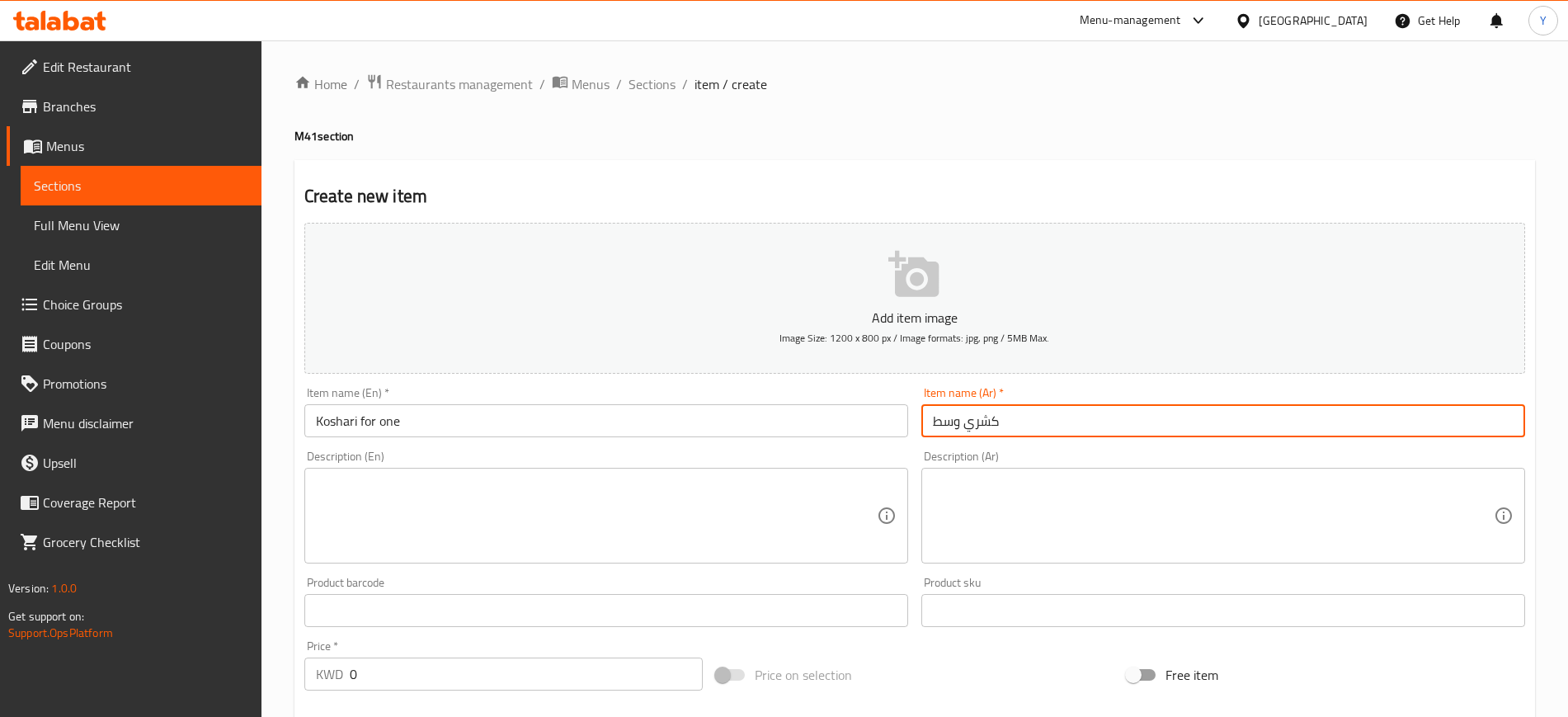
click at [948, 418] on input "كشري وسط" at bounding box center [1223, 421] width 604 height 33
type input "كشري لشخص واحد"
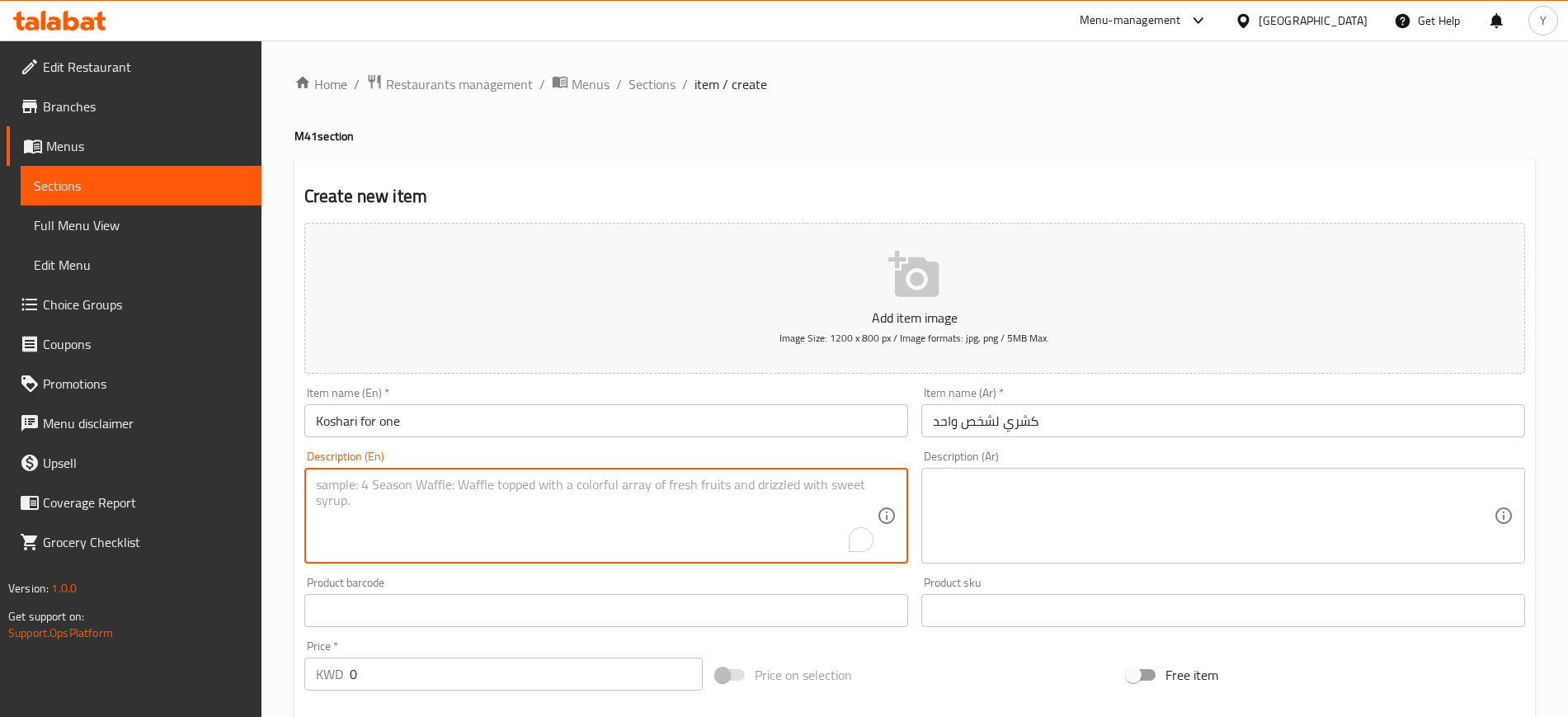
click at [710, 512] on textarea "To enrich screen reader interactions, please activate Accessibility in Grammarl…" at bounding box center [597, 516] width 561 height 78
paste textarea "Medium Koshary maon- spicy Sauce - cold Sauce - Doqqa- Onions"
type textarea "Medium Koshary maon- spicy Sauce - cold Sauce - Doqqa- Onions"
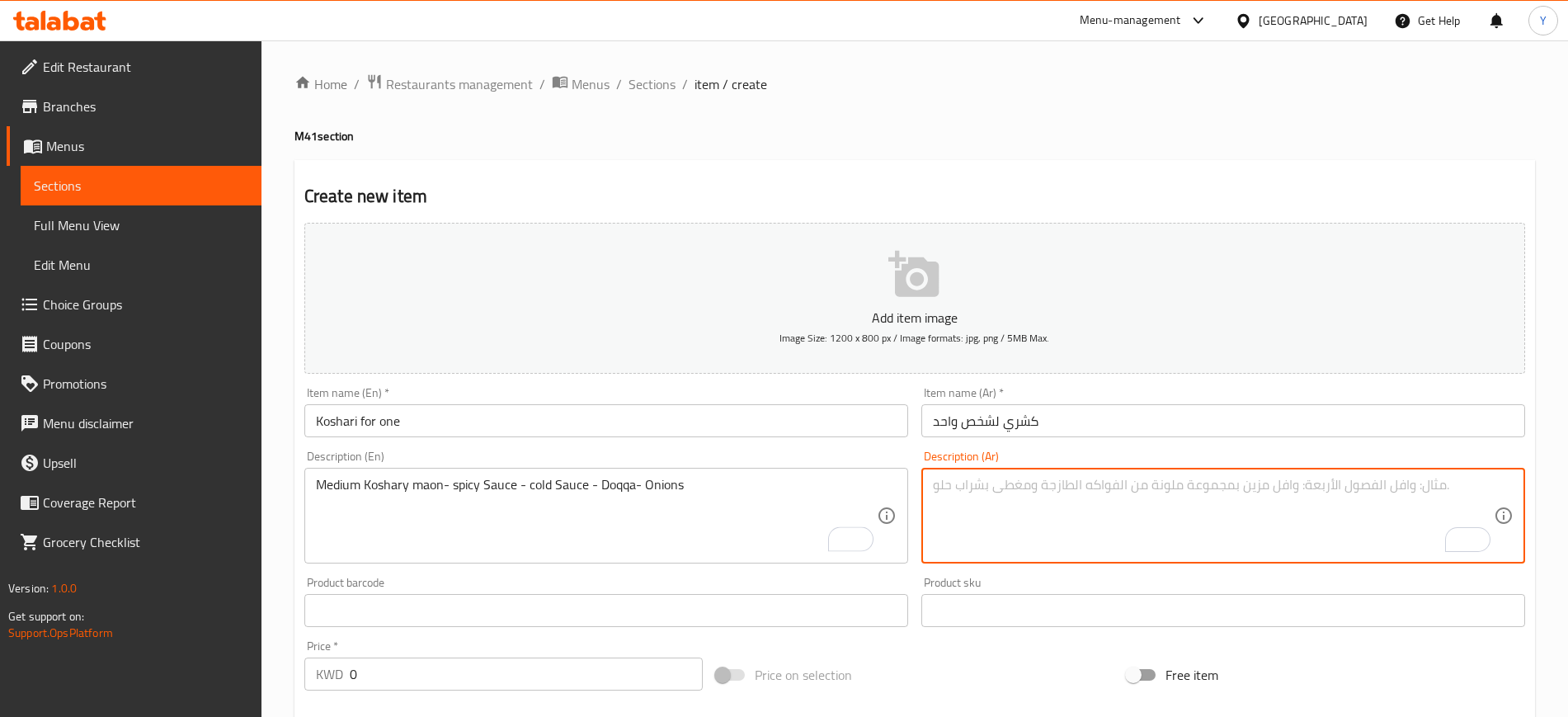
paste textarea "ماعون كشري وسط - صوص حار - صوص بارد - دقة - بصل"
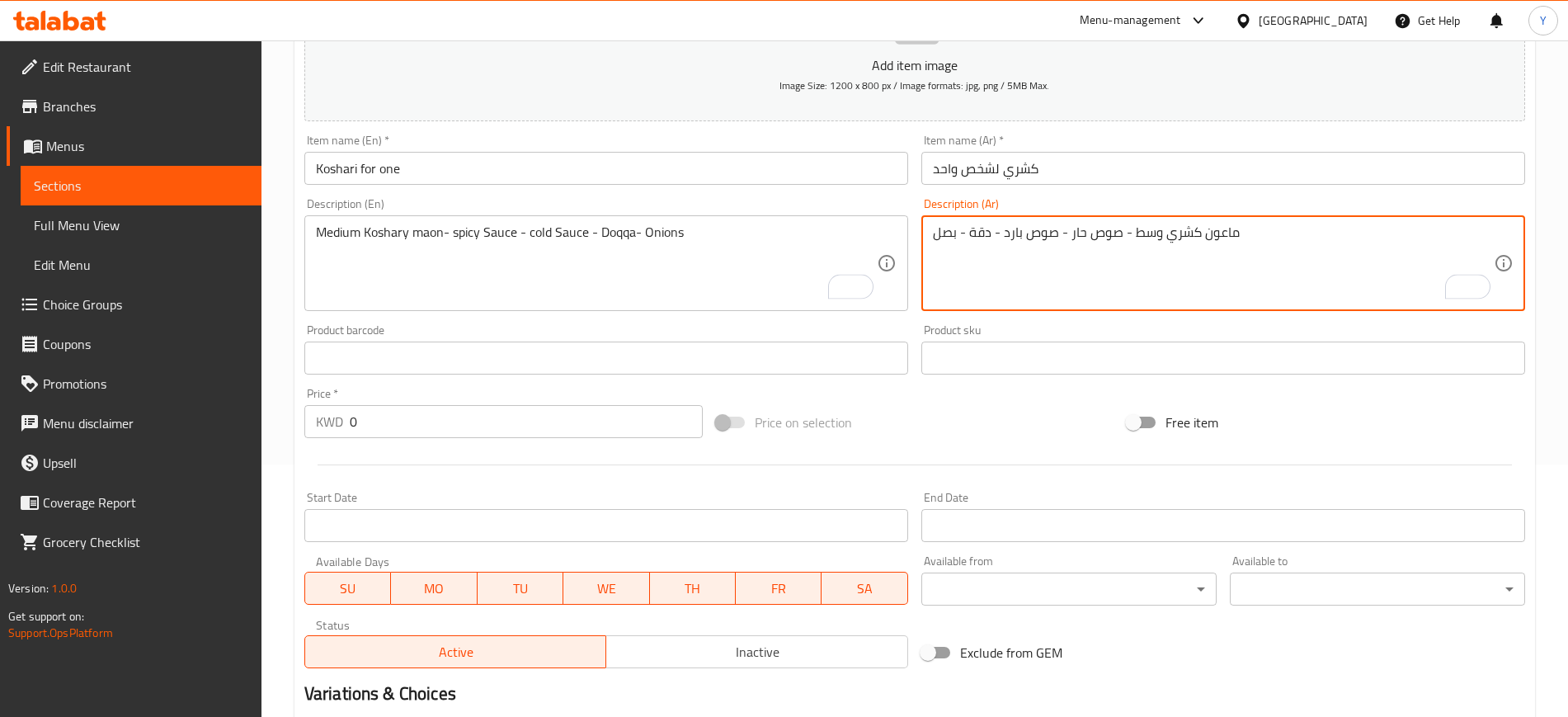
scroll to position [276, 0]
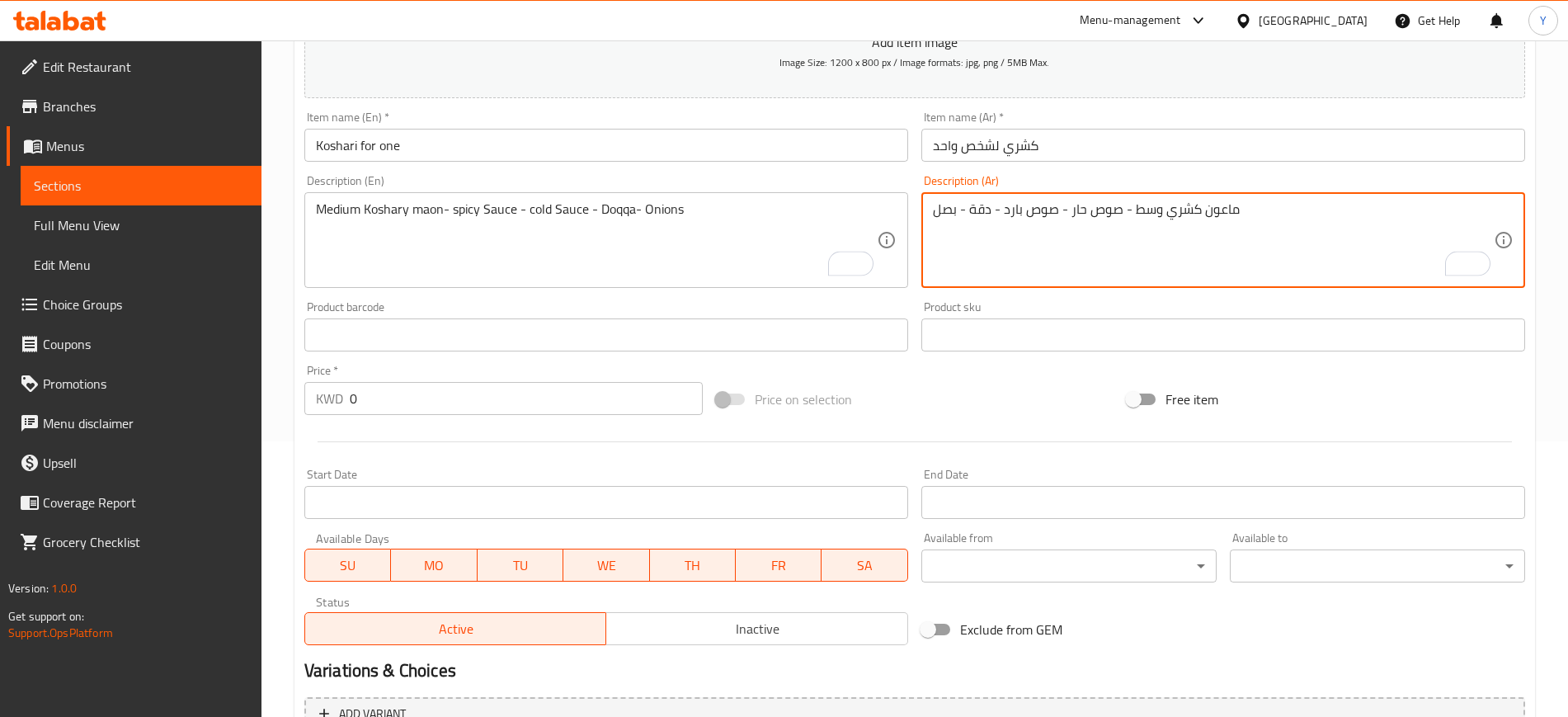
type textarea "ماعون كشري وسط - صوص حار - صوص بارد - دقة - بصل"
click at [423, 408] on input "0" at bounding box center [527, 399] width 353 height 33
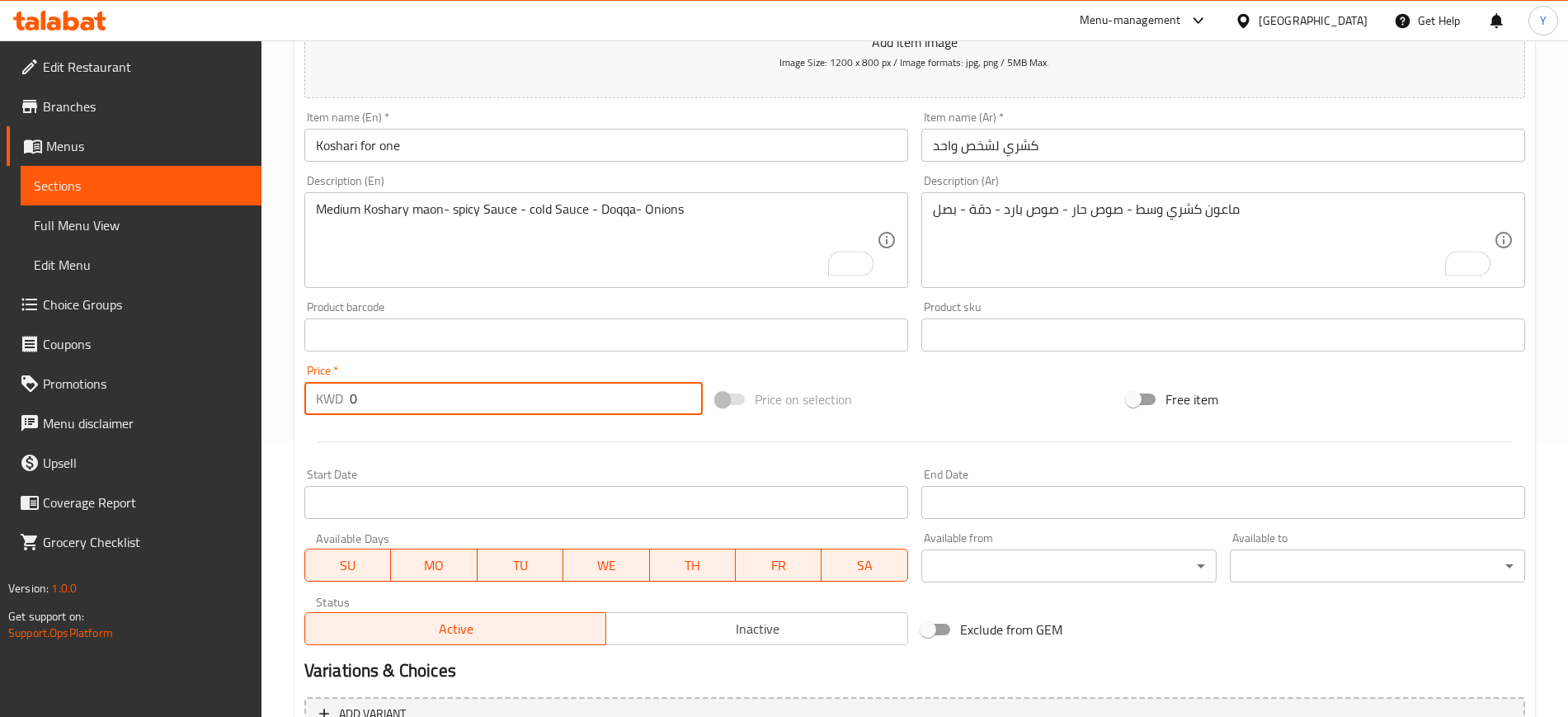
click at [423, 408] on input "0" at bounding box center [527, 399] width 353 height 33
type input "-1"
click at [389, 408] on input "-22" at bounding box center [527, 399] width 353 height 33
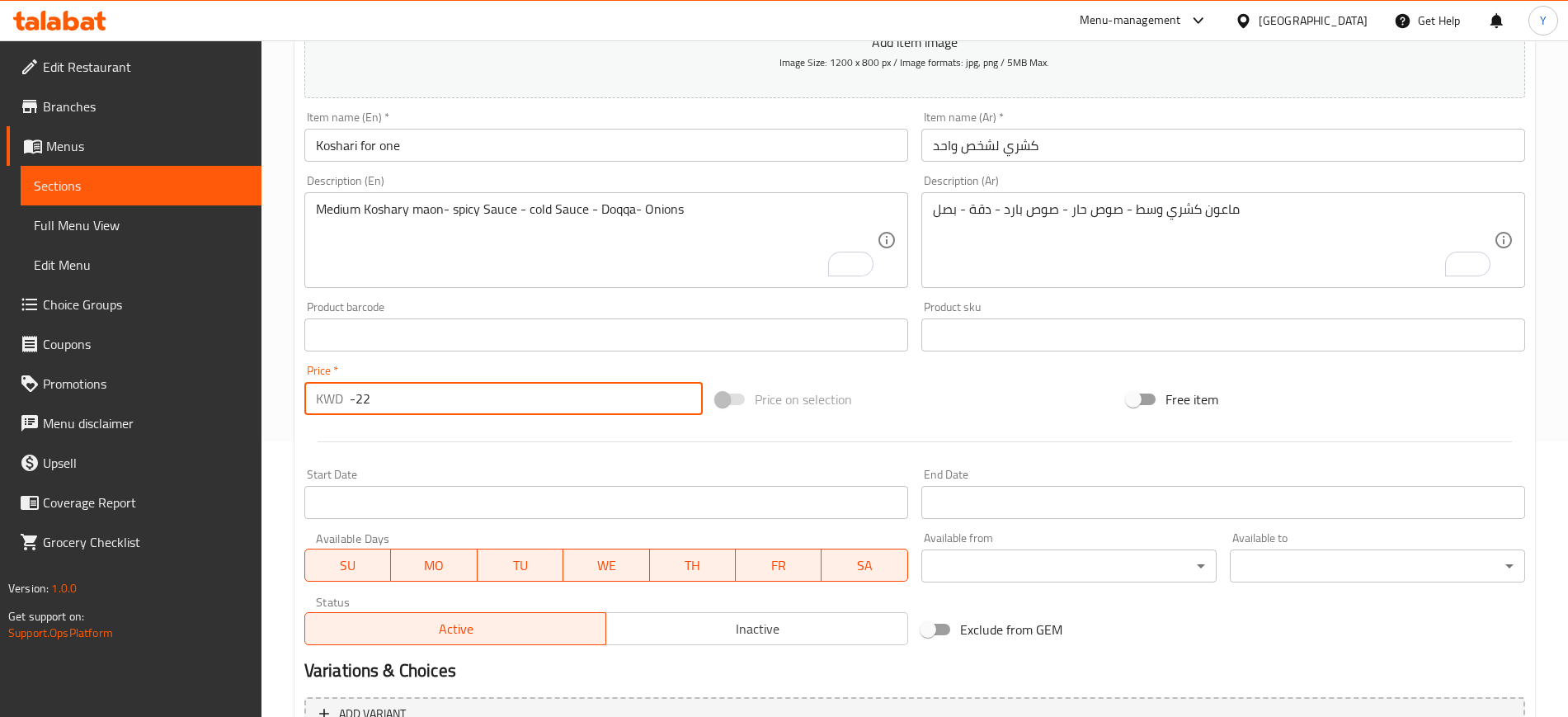
click at [389, 408] on input "-22" at bounding box center [527, 399] width 353 height 33
type input "2"
click at [449, 457] on div at bounding box center [915, 442] width 1234 height 40
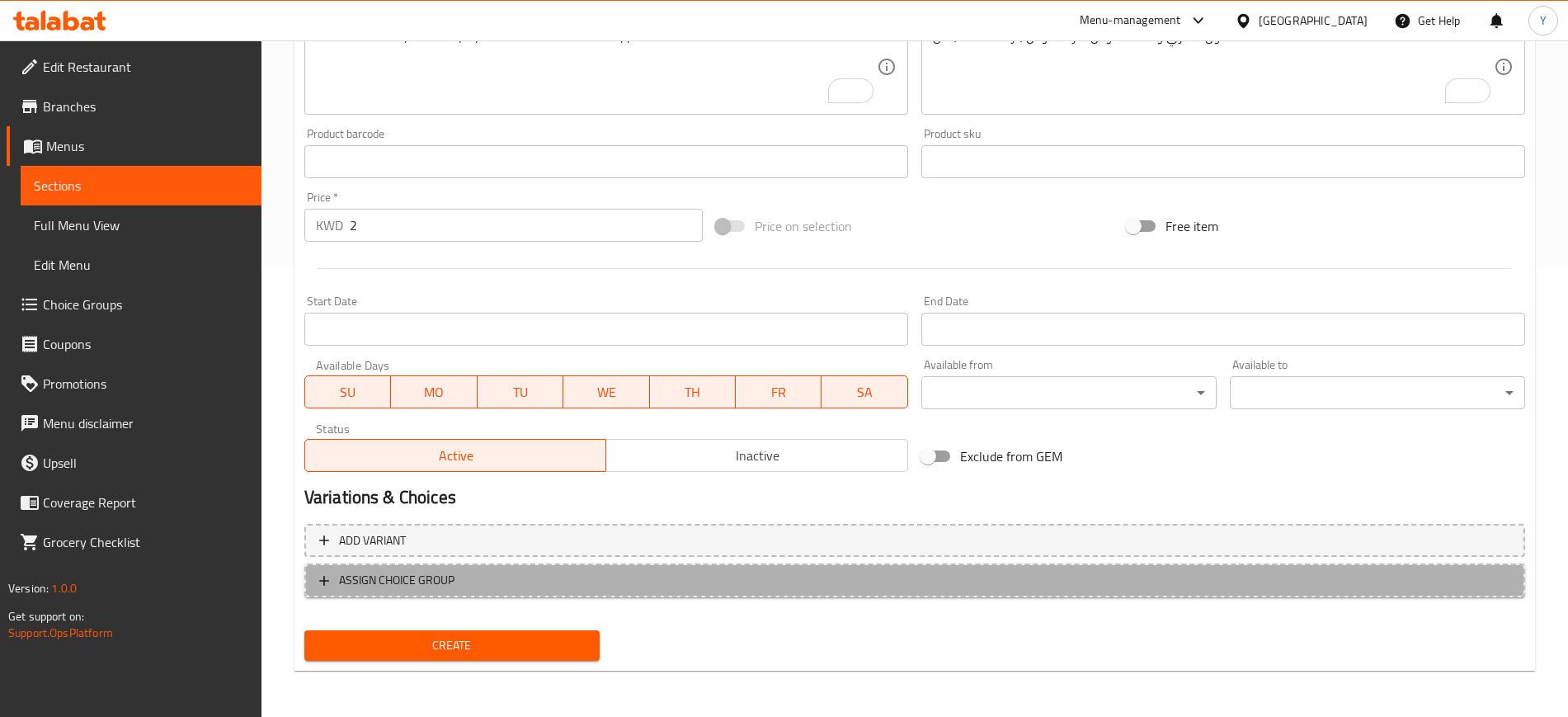
click at [343, 577] on span "ASSIGN CHOICE GROUP" at bounding box center [397, 580] width 116 height 20
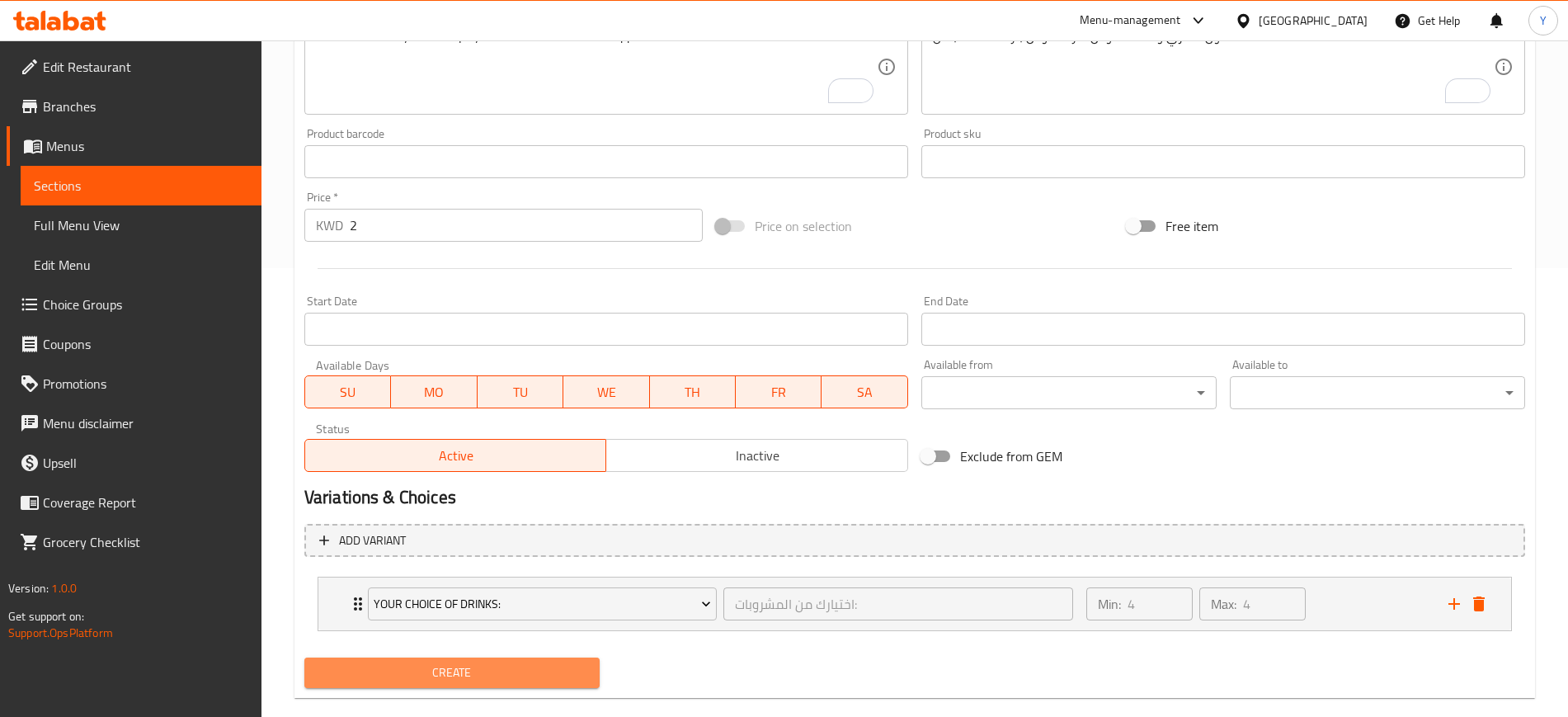
click at [508, 667] on span "Create" at bounding box center [452, 673] width 269 height 20
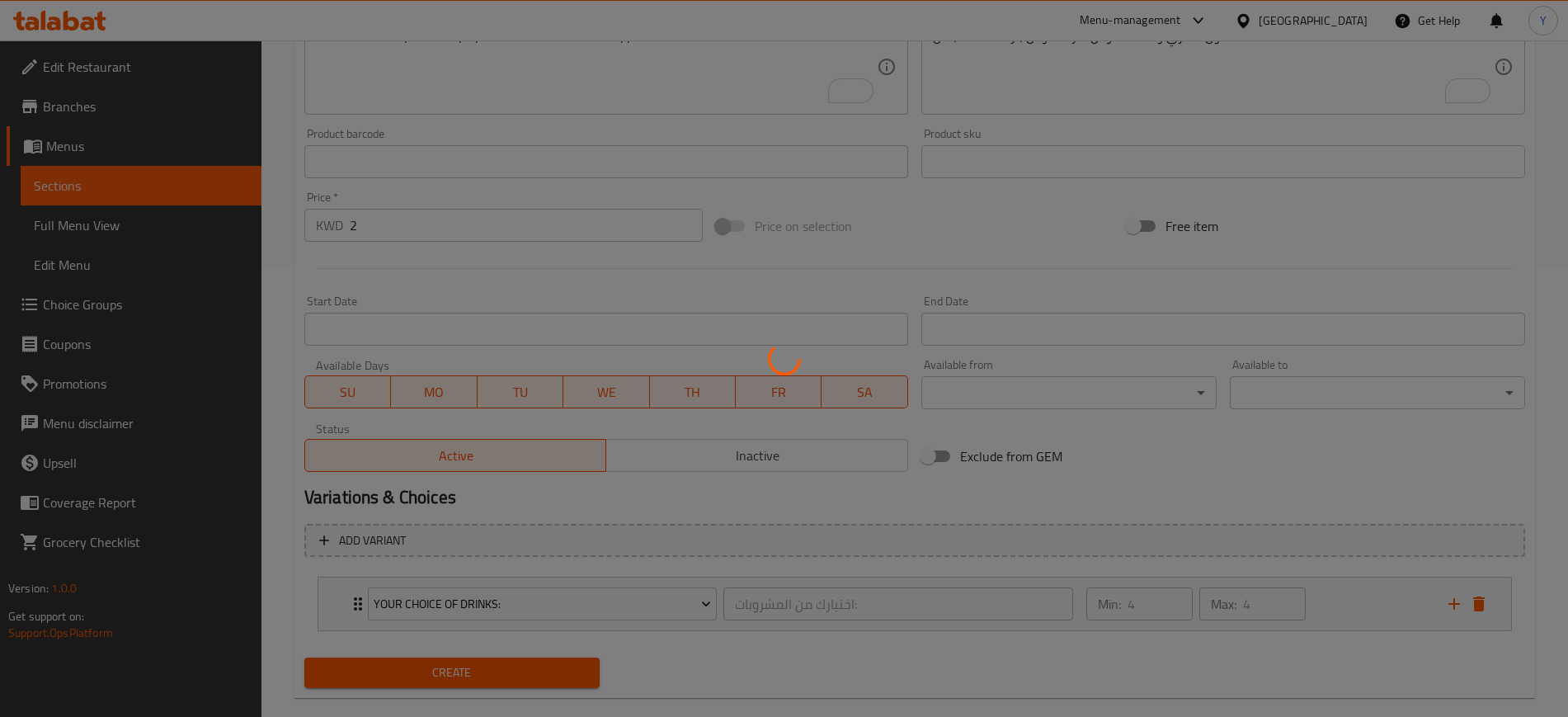
type input "0"
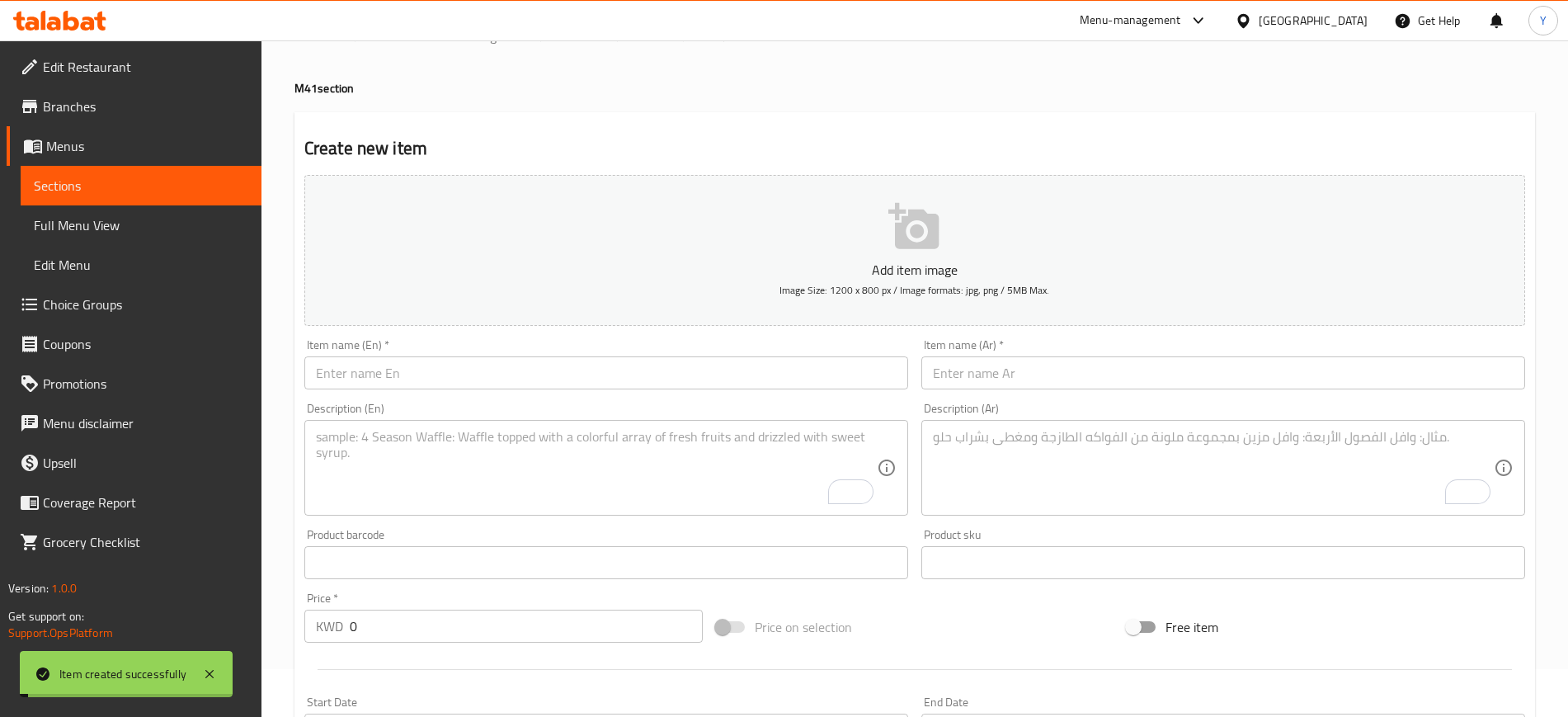
scroll to position [0, 0]
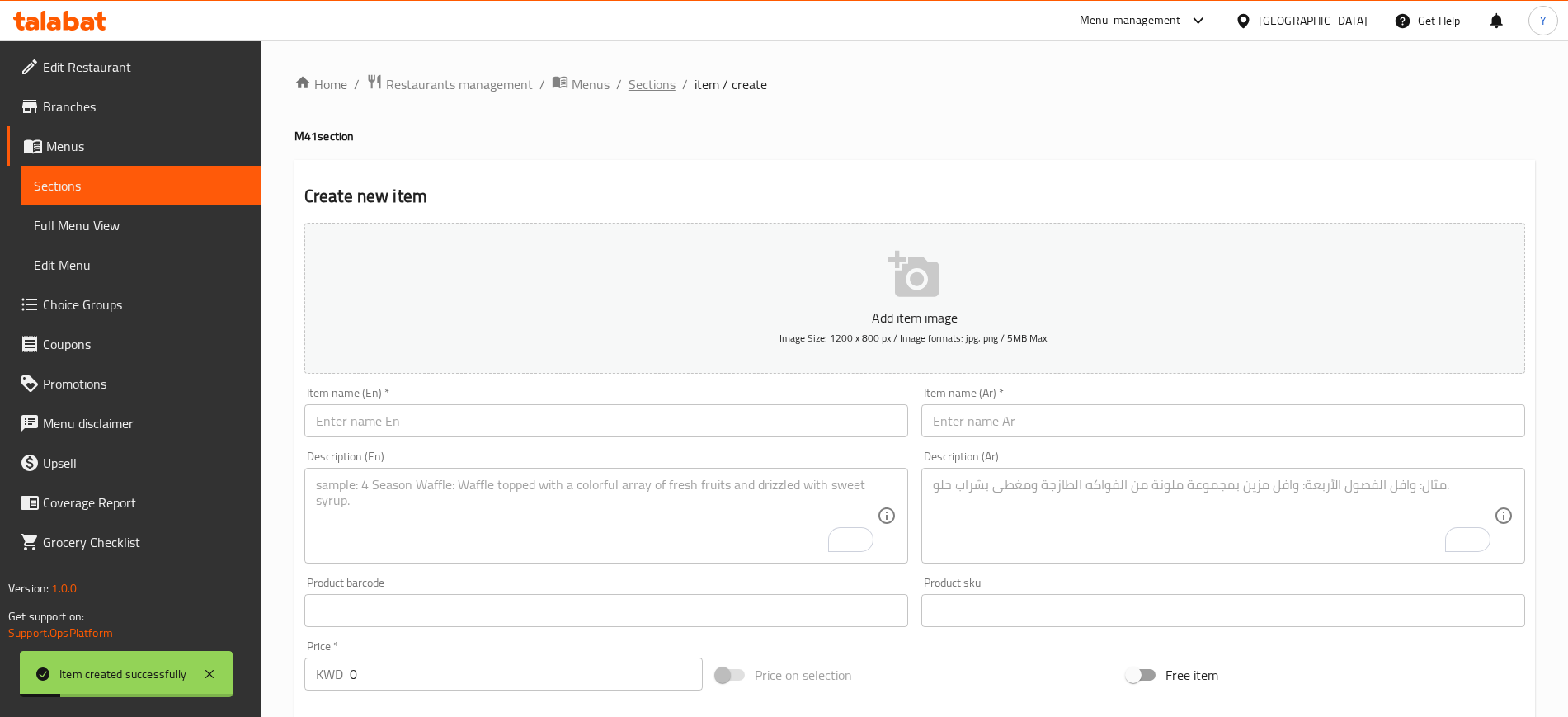
click at [656, 94] on span "Sections" at bounding box center [652, 85] width 47 height 20
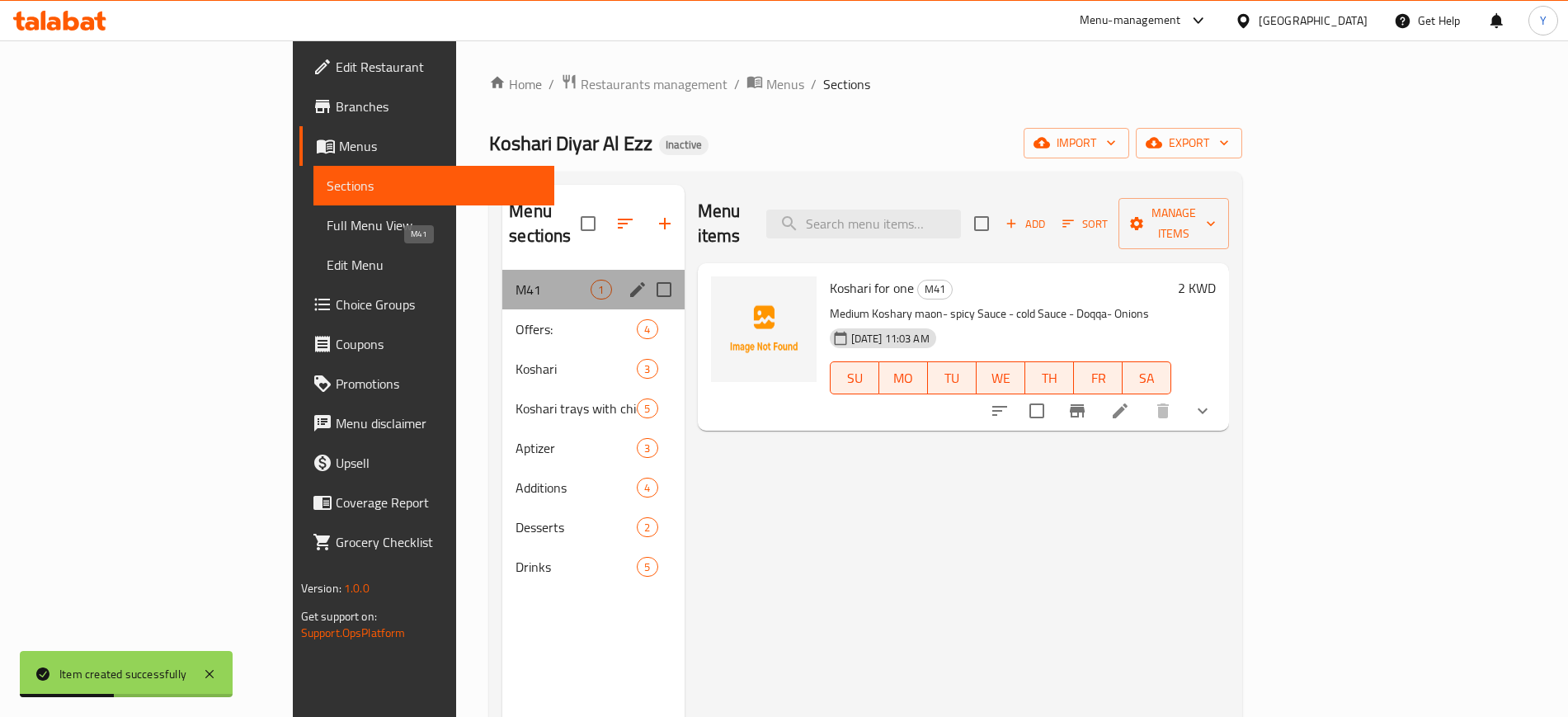
click at [516, 279] on span "M41" at bounding box center [553, 290] width 75 height 20
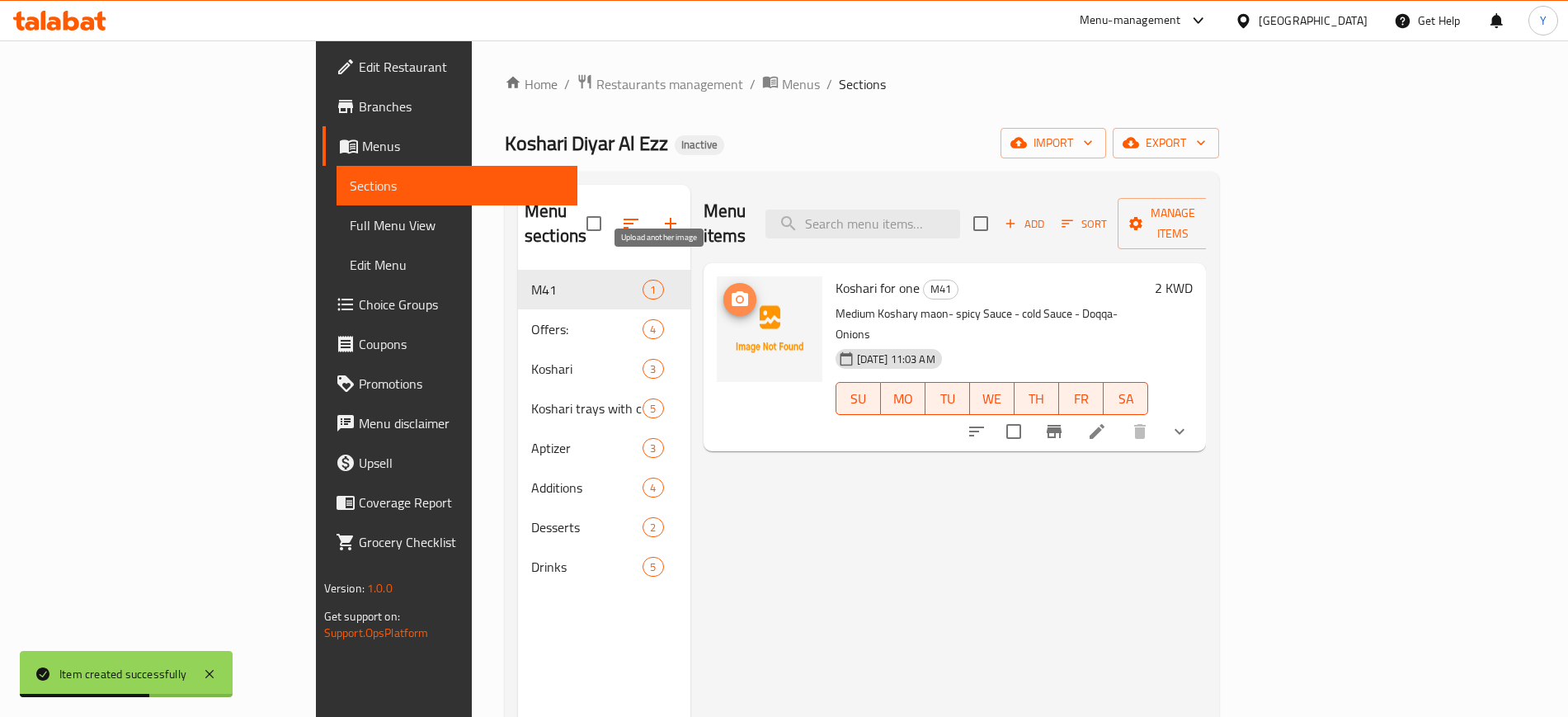
click at [732, 291] on icon "upload picture" at bounding box center [740, 299] width 17 height 15
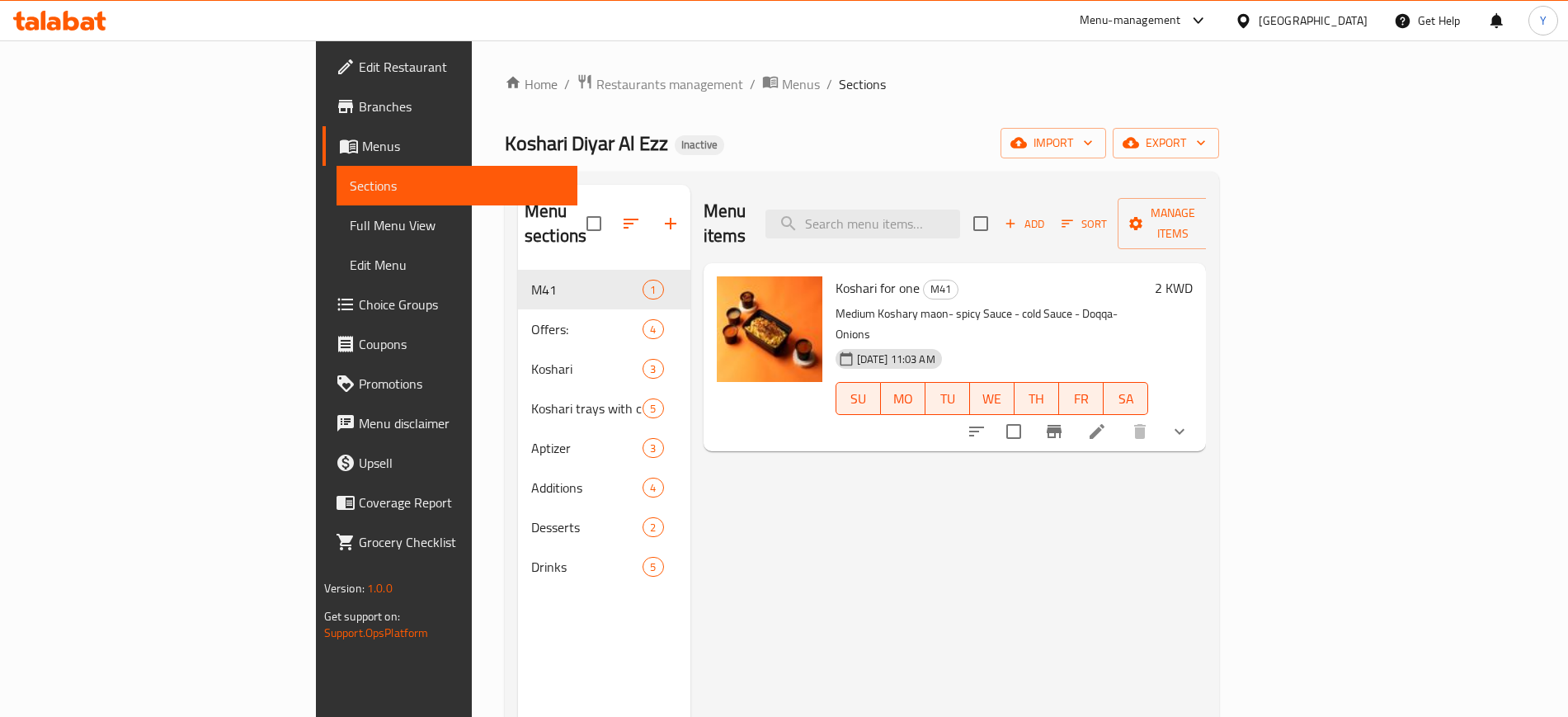
click at [649, 143] on div "Koshari Diyar Al Ezz Inactive import export" at bounding box center [861, 142] width 714 height 30
click at [1108, 422] on icon at bounding box center [1097, 432] width 20 height 20
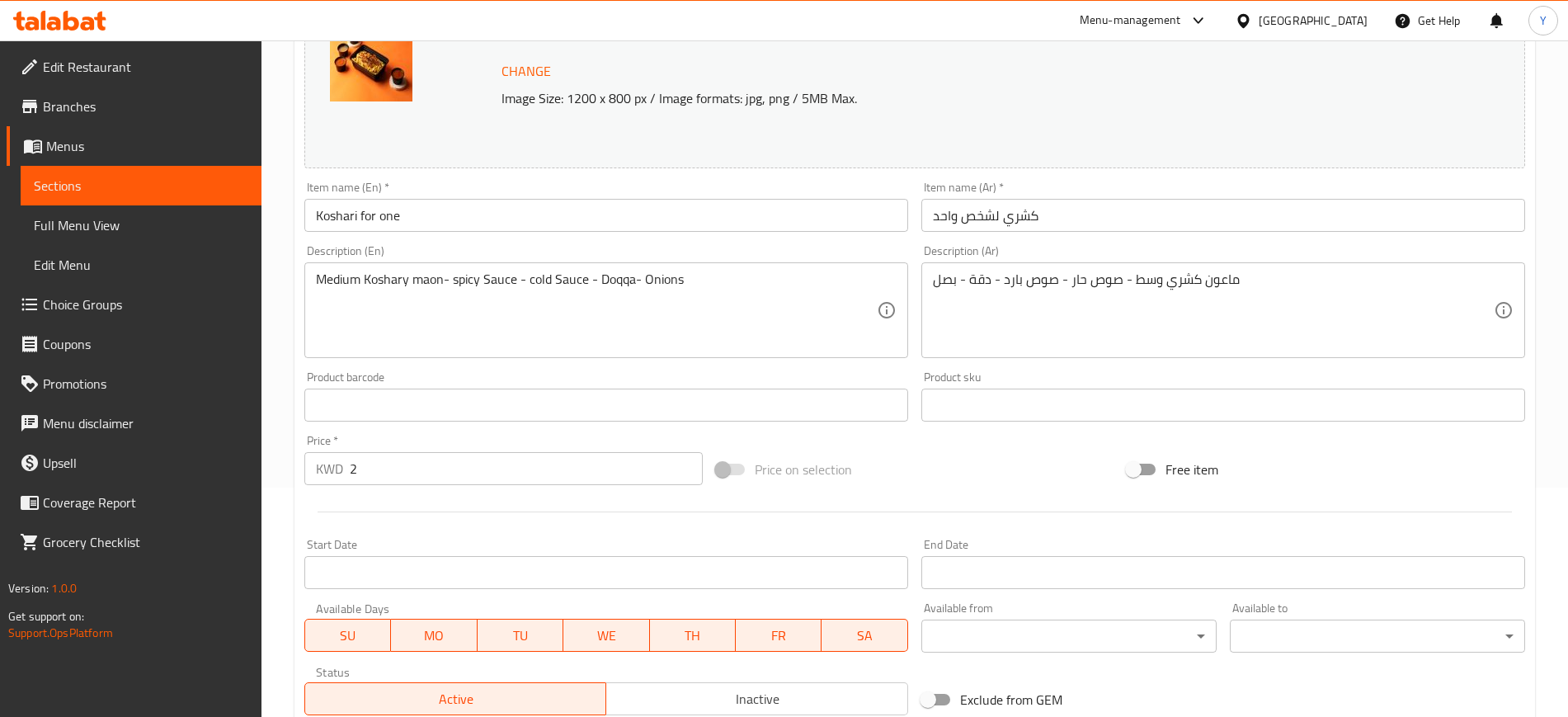
scroll to position [247, 0]
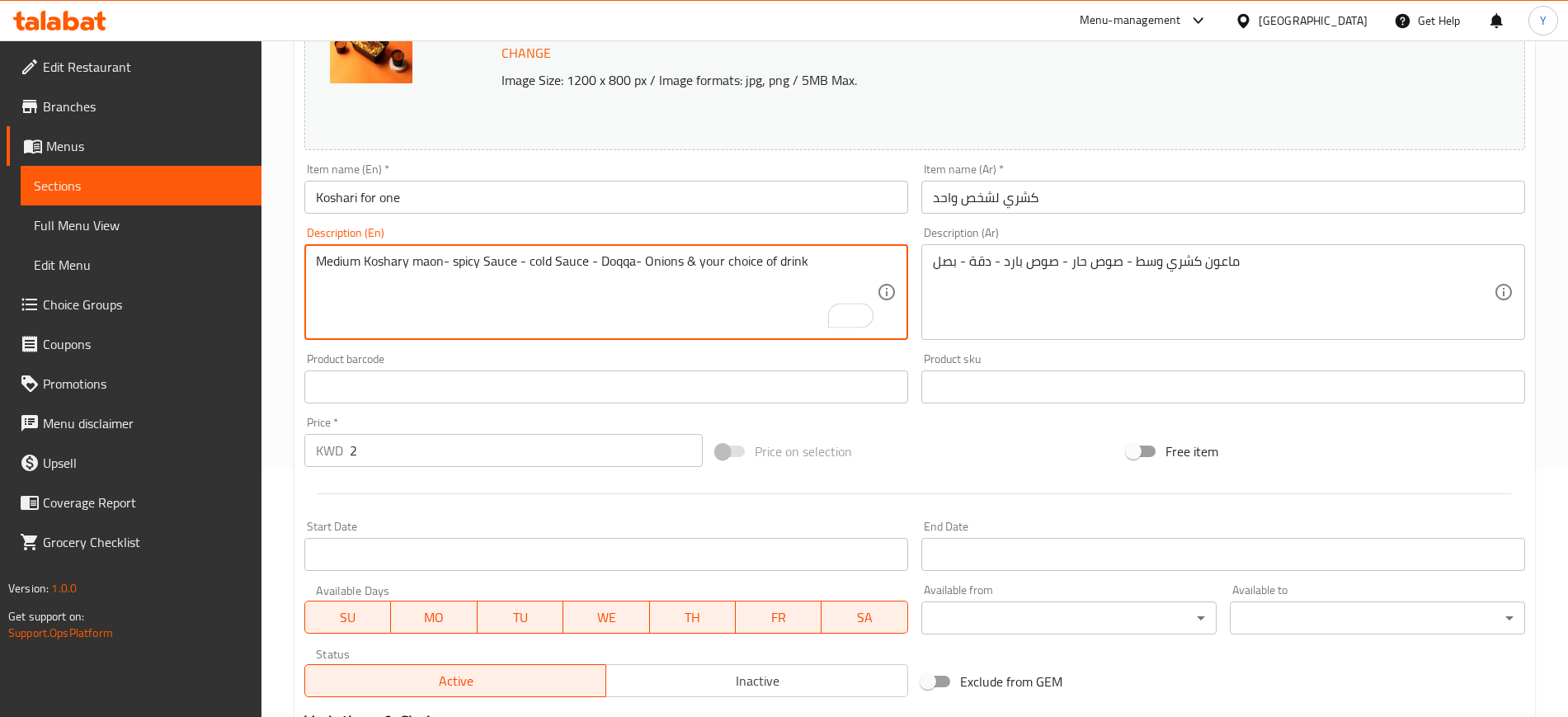
type textarea "Medium Koshary maon- spicy Sauce - cold Sauce - Doqqa- Onions & your choice of …"
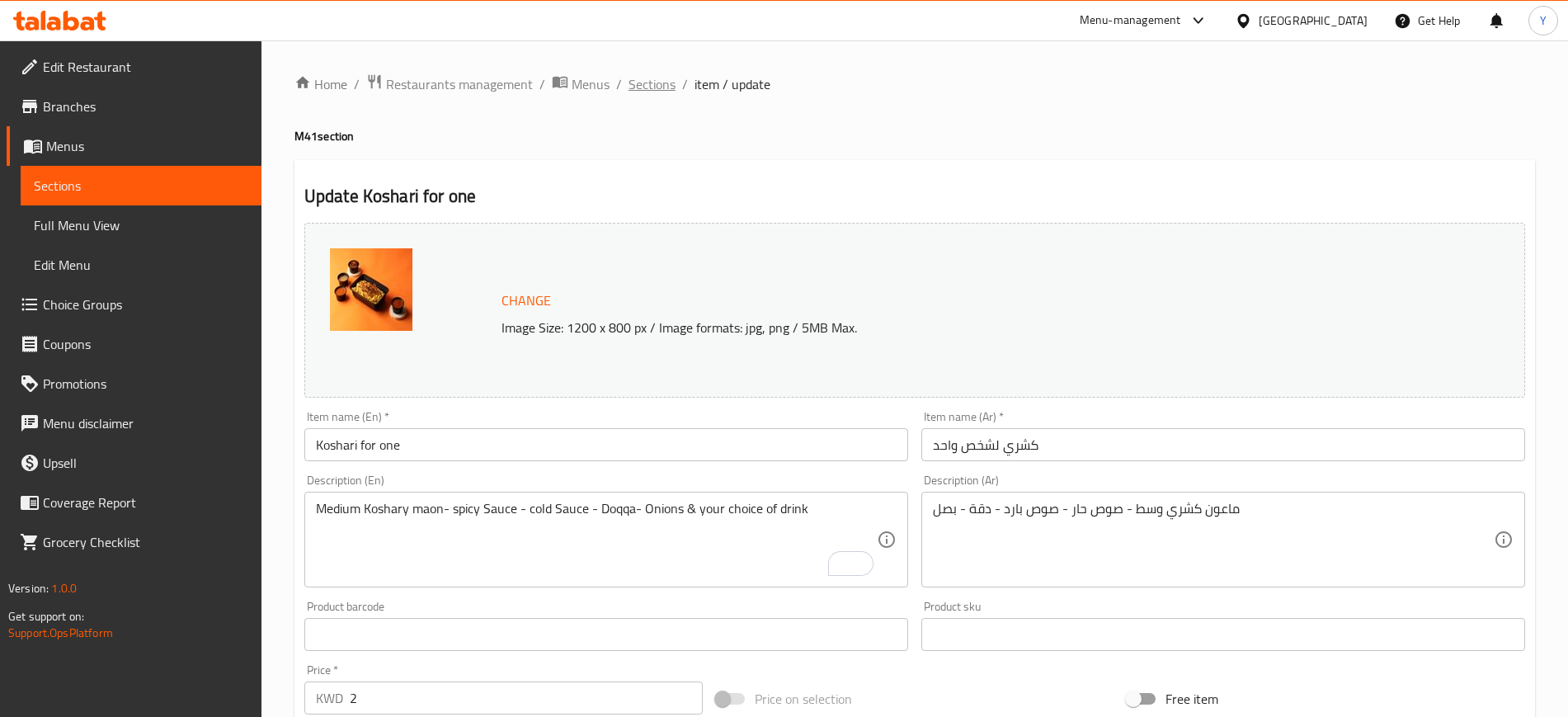
click at [649, 75] on span "Sections" at bounding box center [652, 85] width 47 height 20
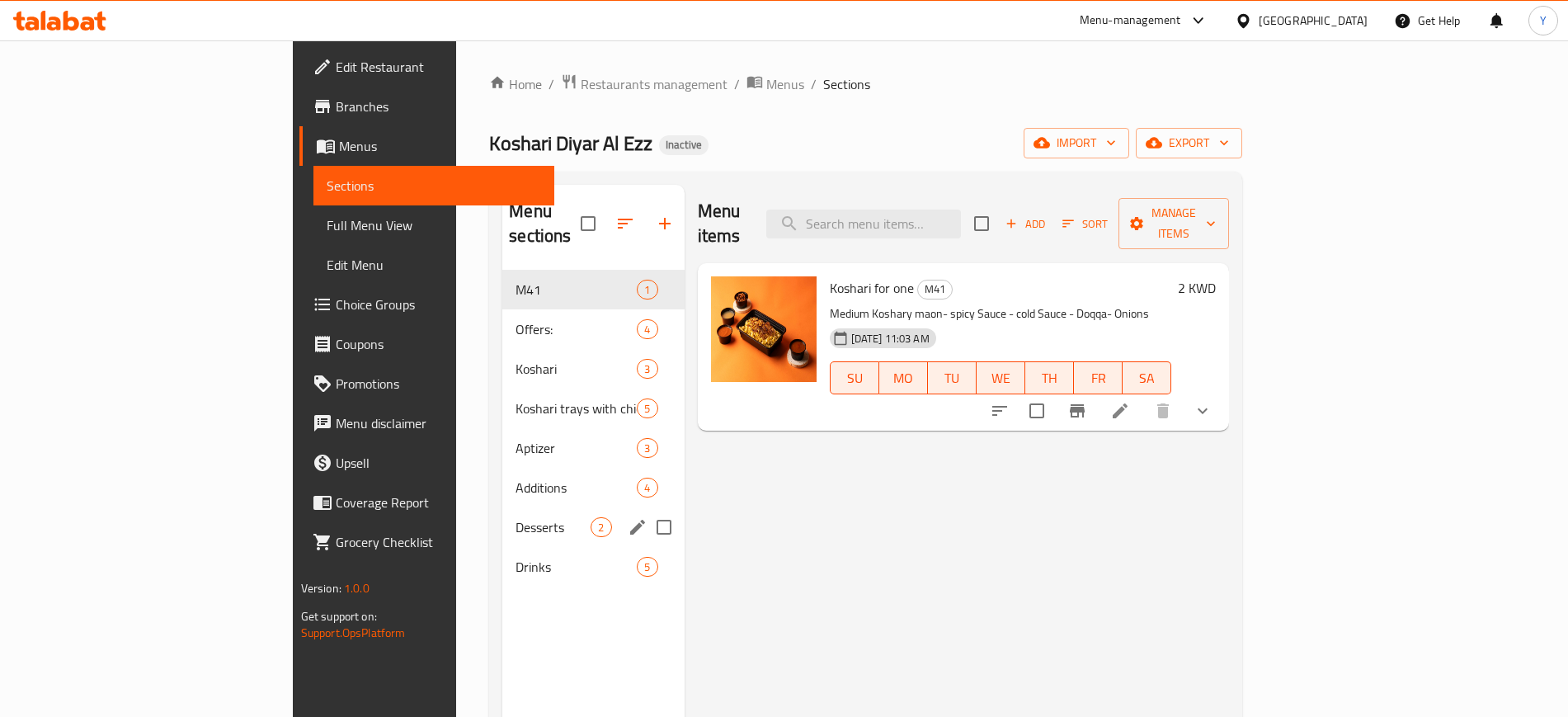
click at [503, 518] on div "Desserts 2" at bounding box center [593, 527] width 181 height 40
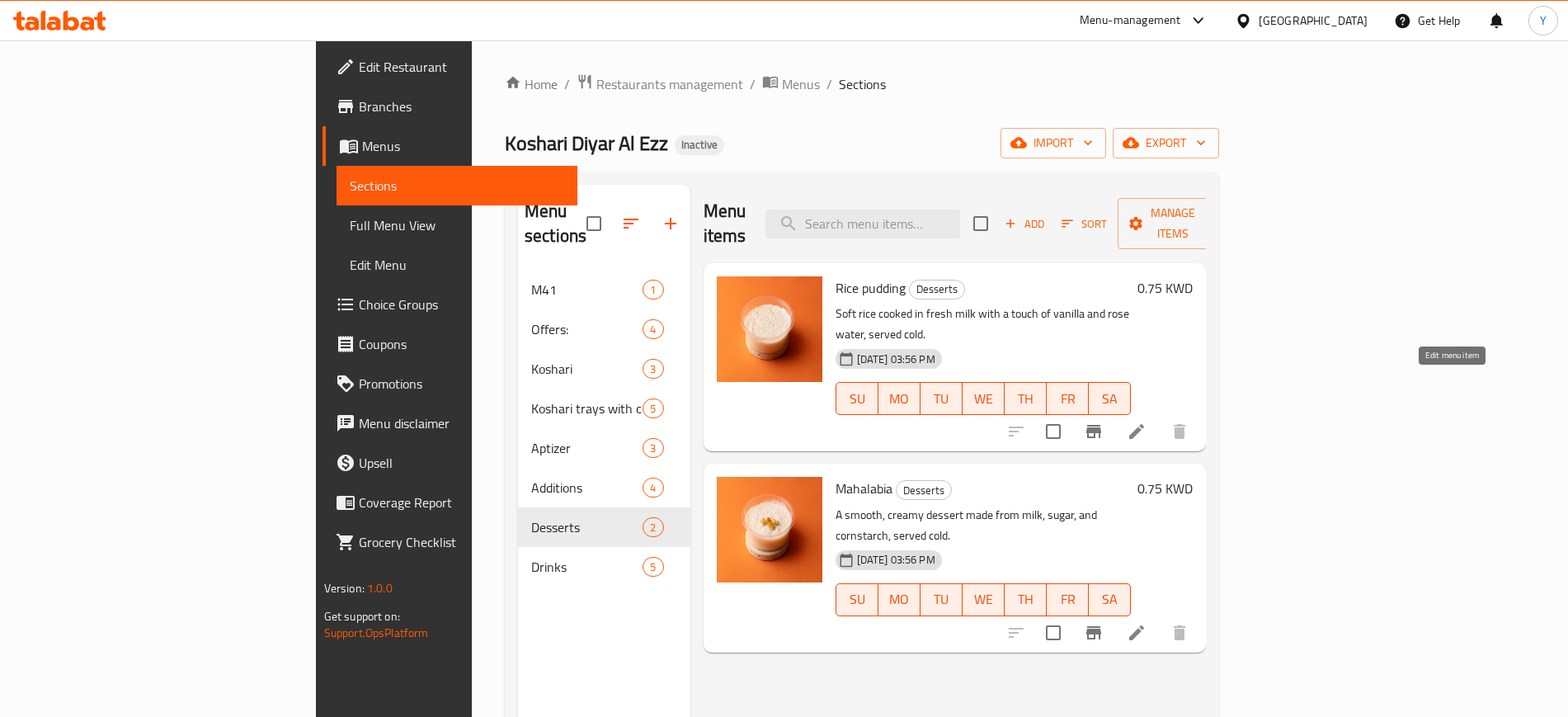
click at [1144, 424] on icon at bounding box center [1137, 431] width 15 height 15
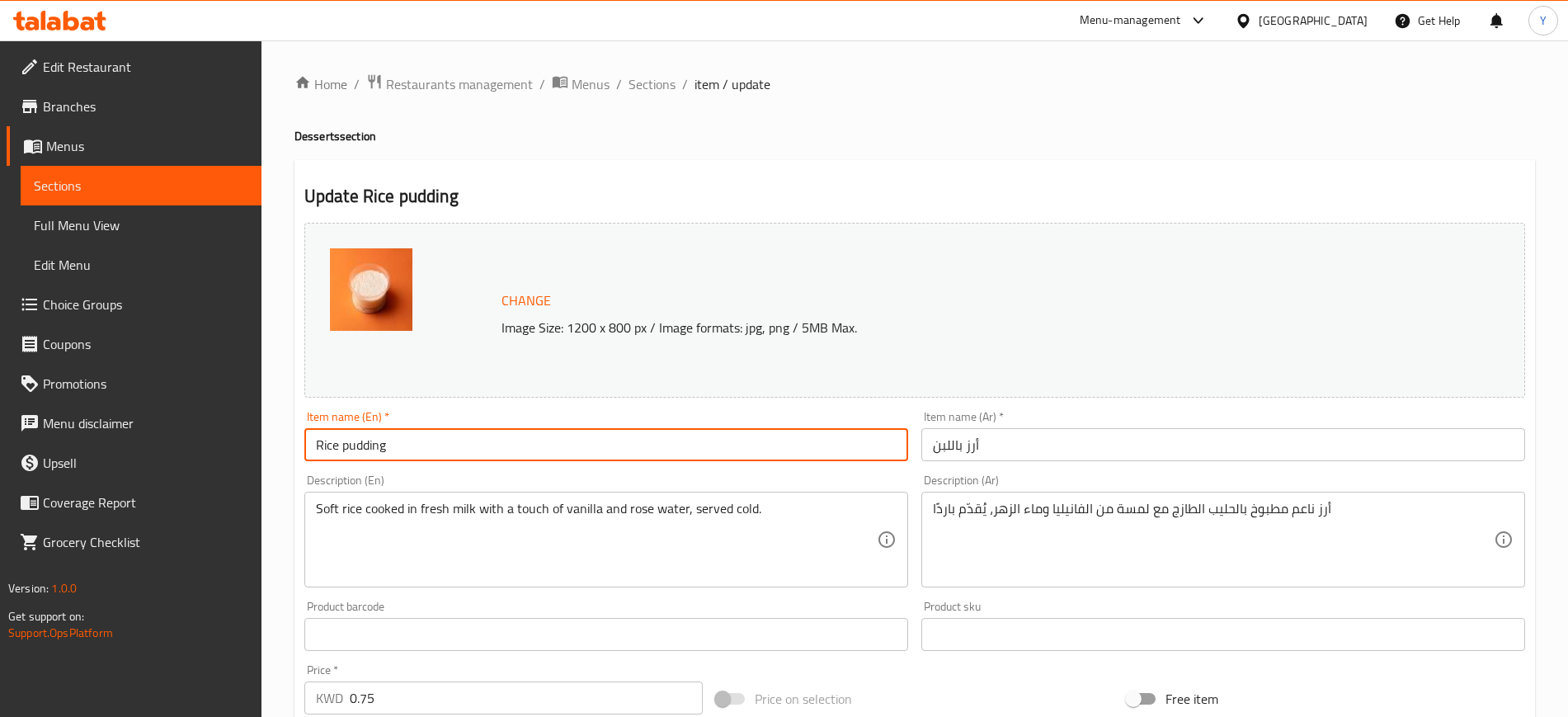
click at [426, 441] on input "Rice pudding" at bounding box center [606, 445] width 604 height 33
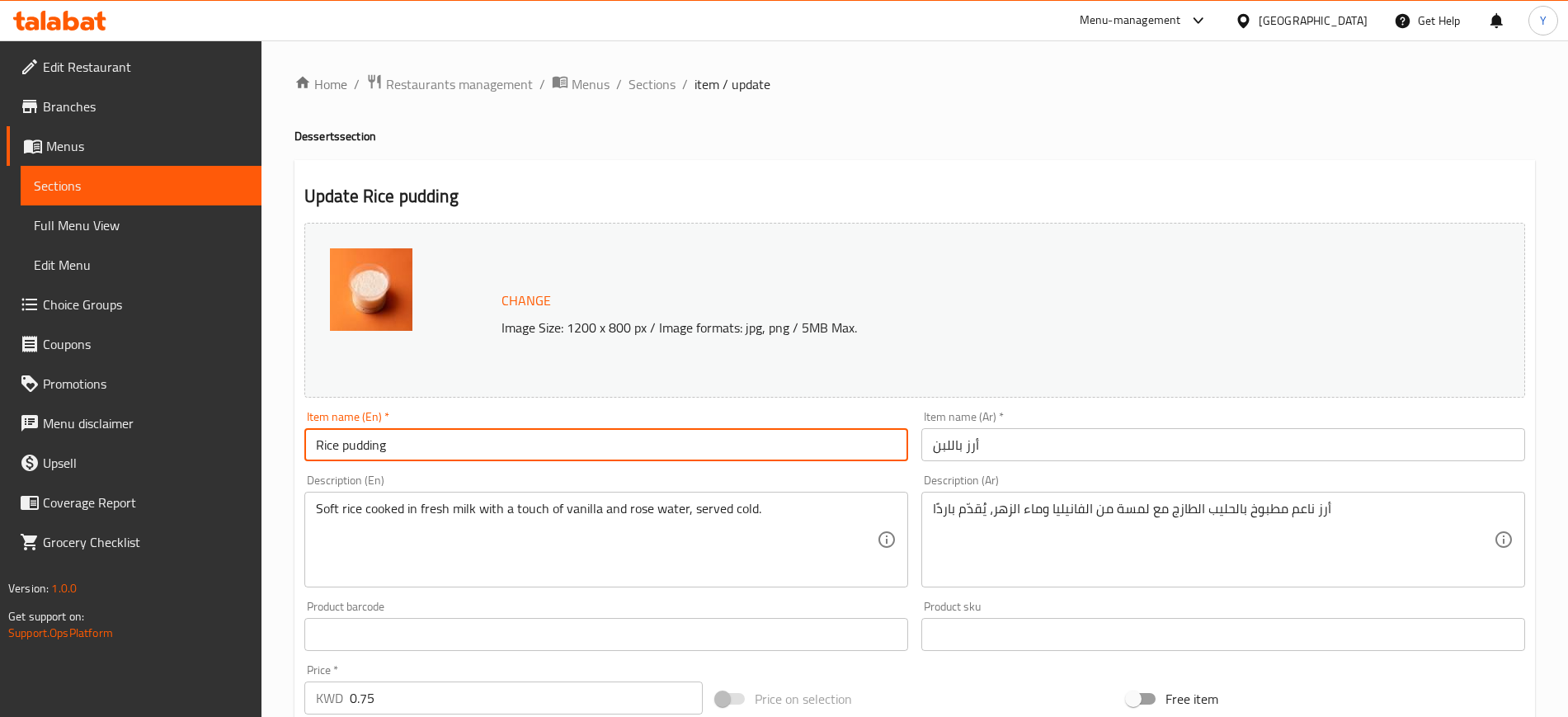
click at [426, 441] on input "Rice pudding" at bounding box center [606, 445] width 604 height 33
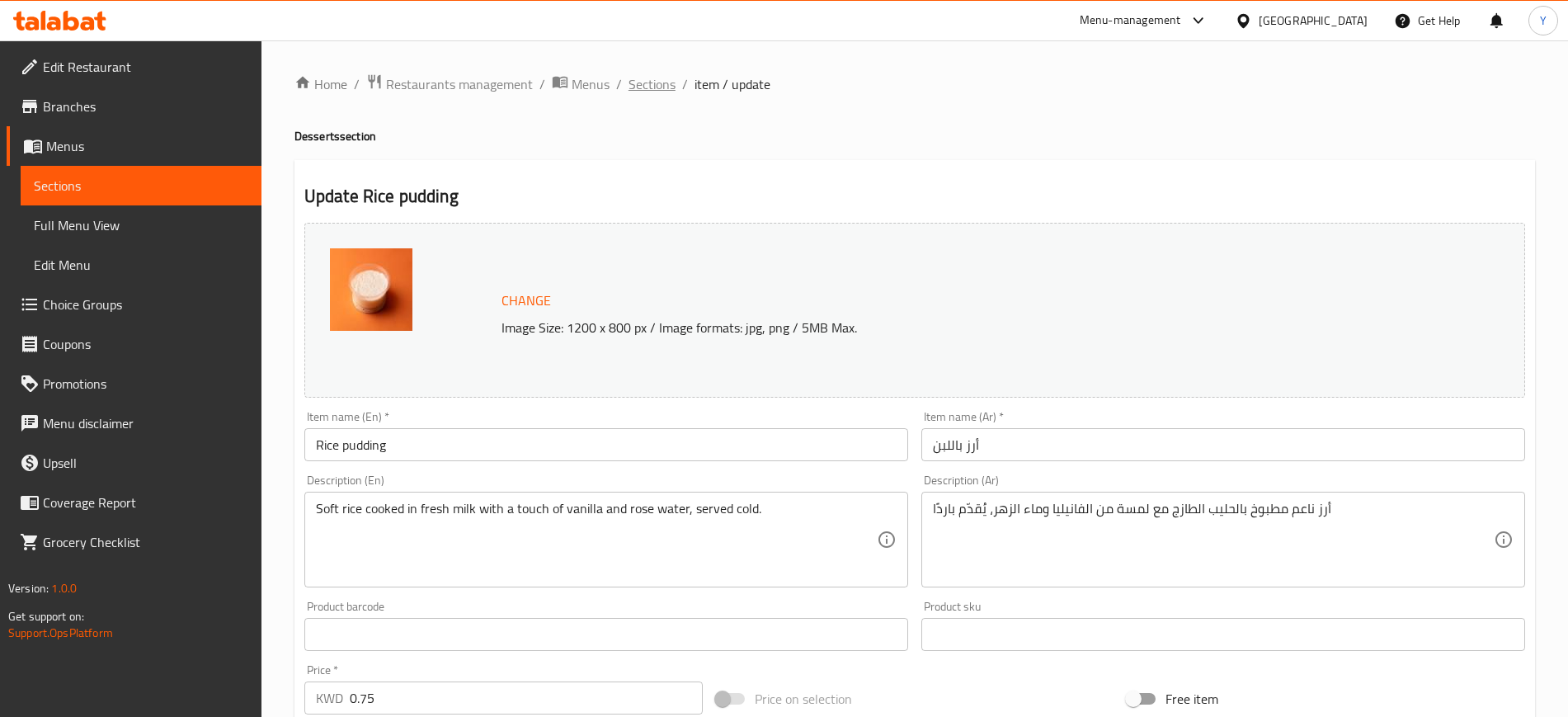
click at [665, 85] on span "Sections" at bounding box center [652, 85] width 47 height 20
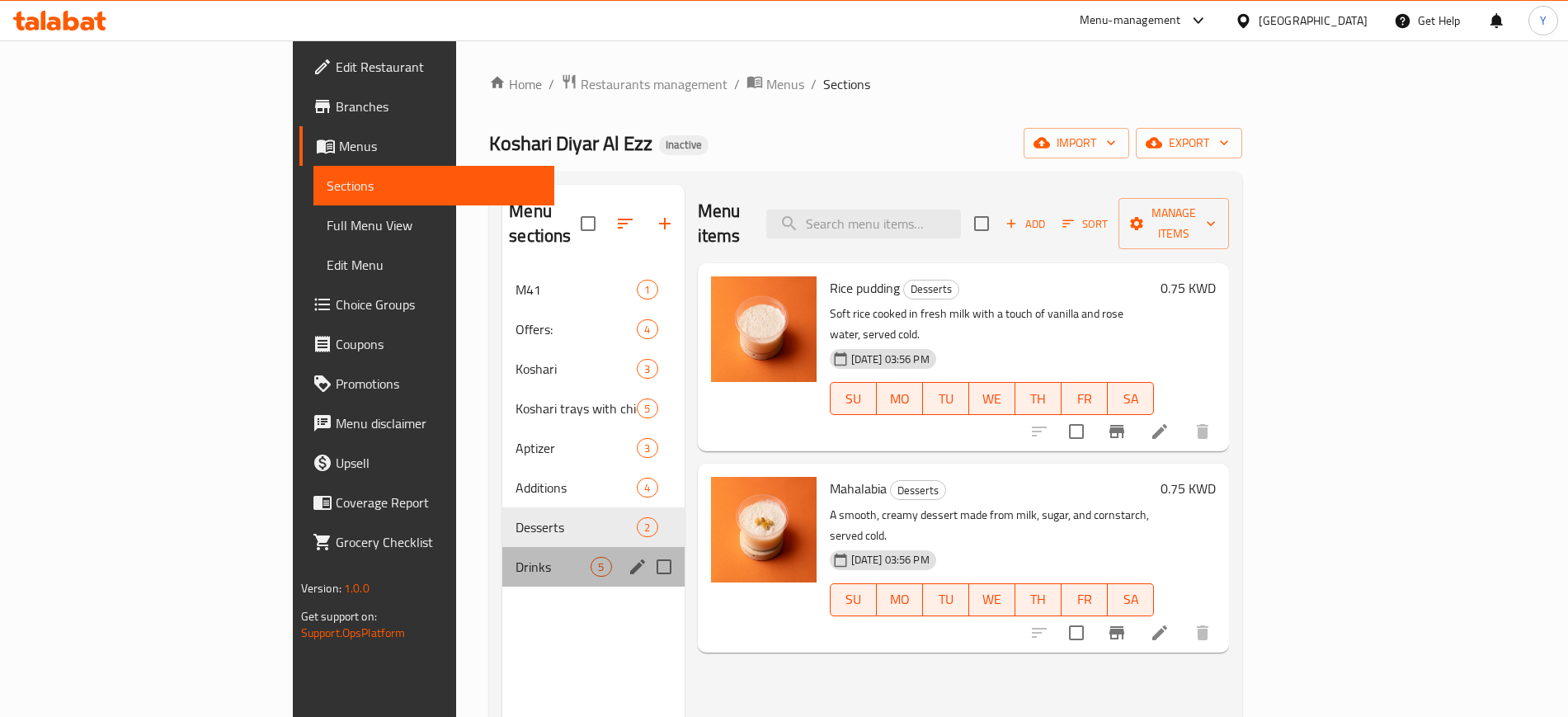
click at [503, 555] on div "Drinks 5" at bounding box center [593, 566] width 181 height 40
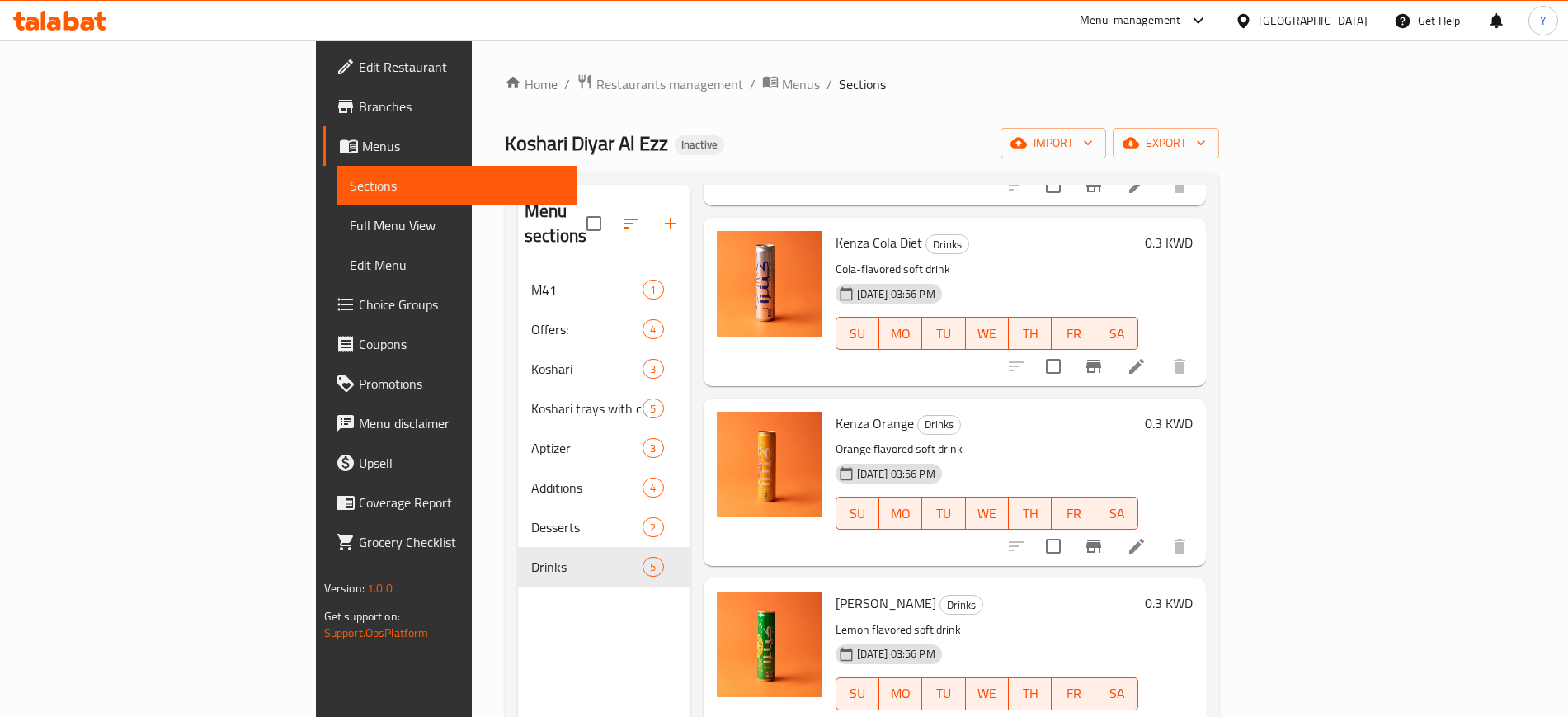
scroll to position [231, 0]
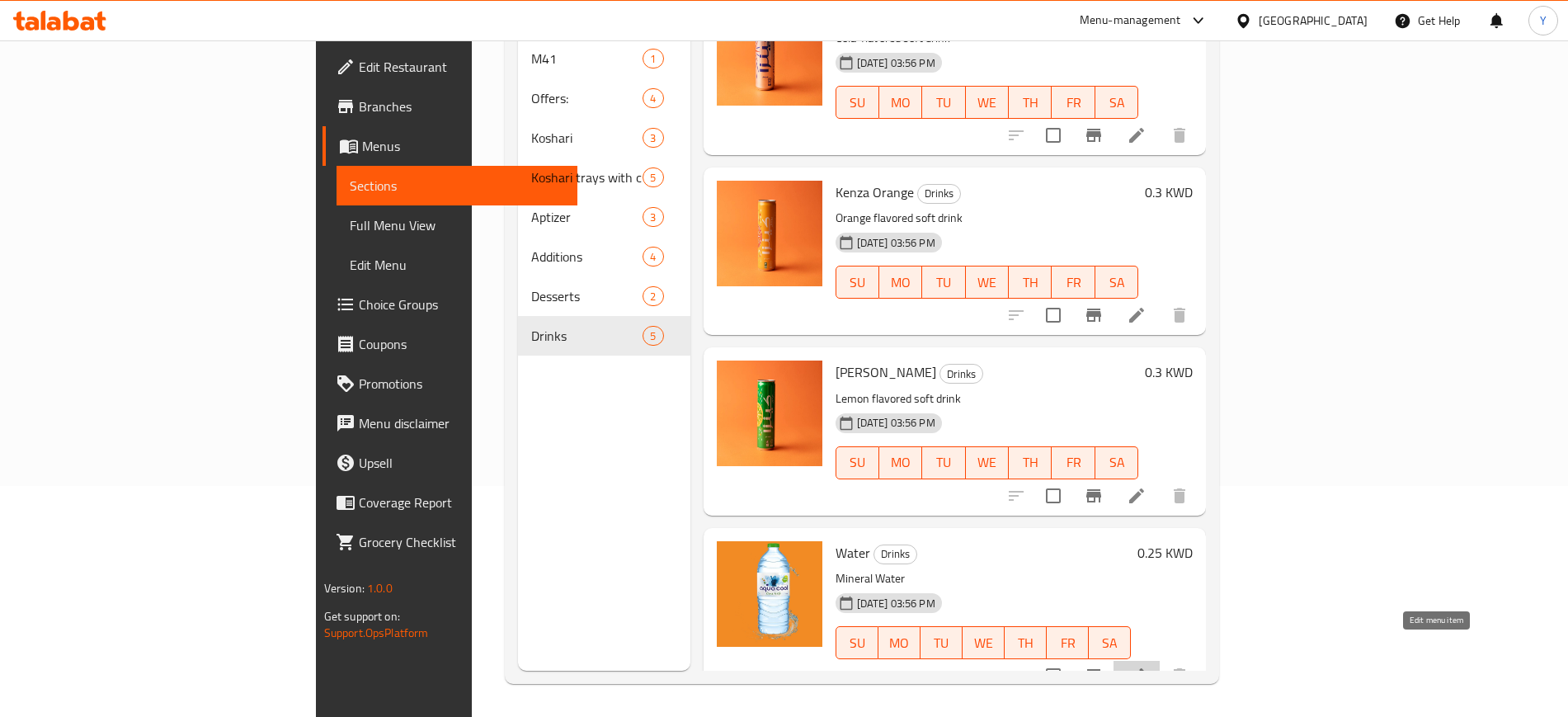
click at [1147, 666] on icon at bounding box center [1137, 676] width 20 height 20
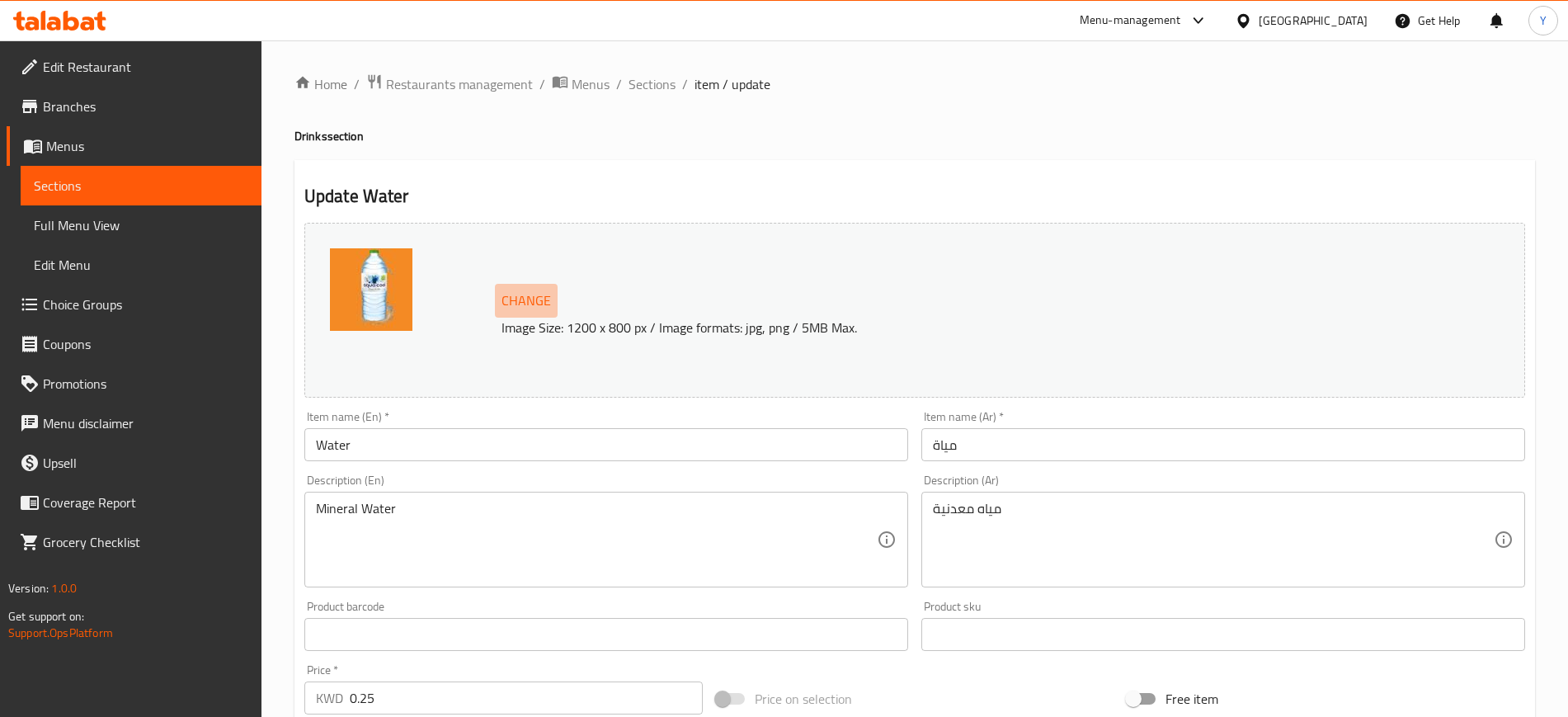
click at [523, 294] on span "Change" at bounding box center [527, 301] width 50 height 24
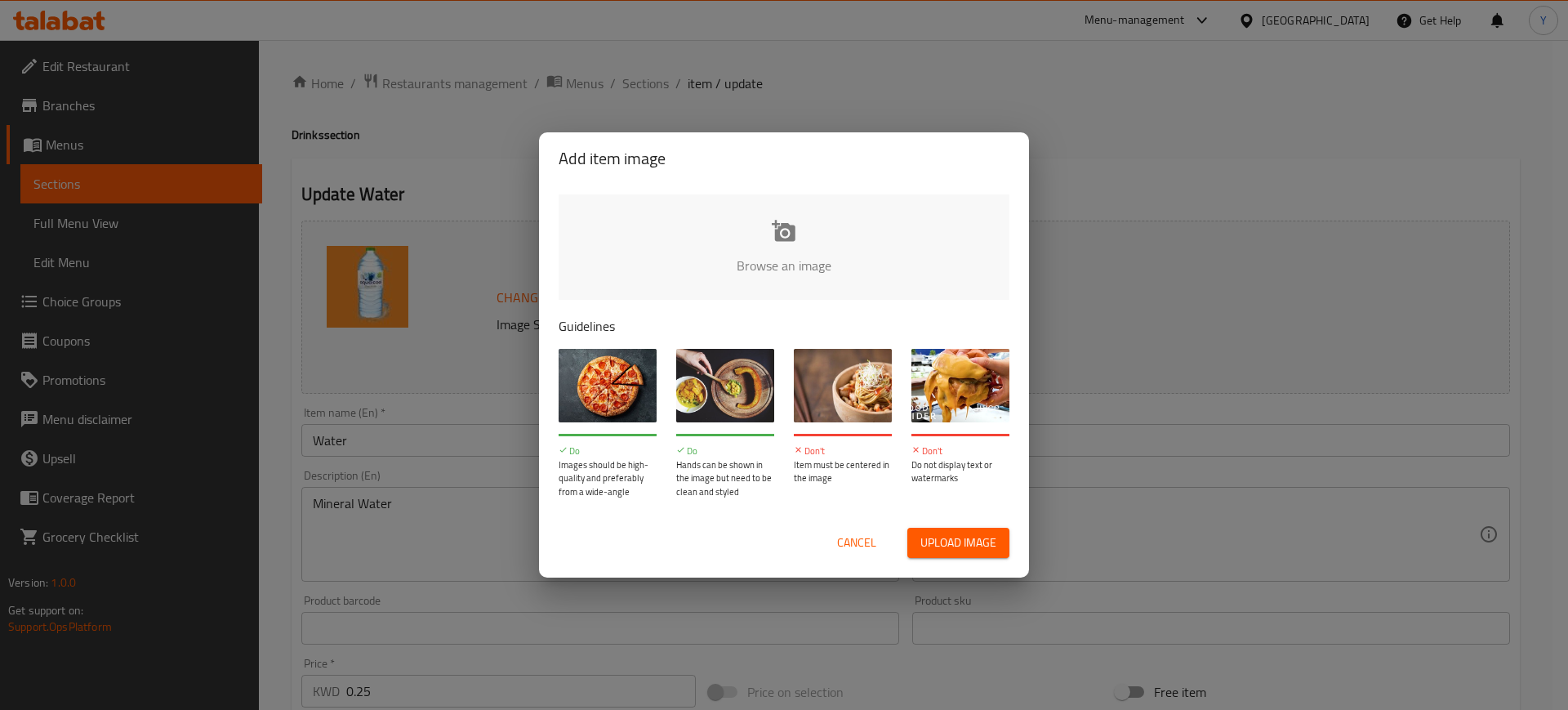
click at [709, 258] on input "file" at bounding box center [1336, 271] width 1555 height 153
type input "C:\fakepath\WhatsApp Image 2025-09-14 at 14.08.14_cb074487.jpg"
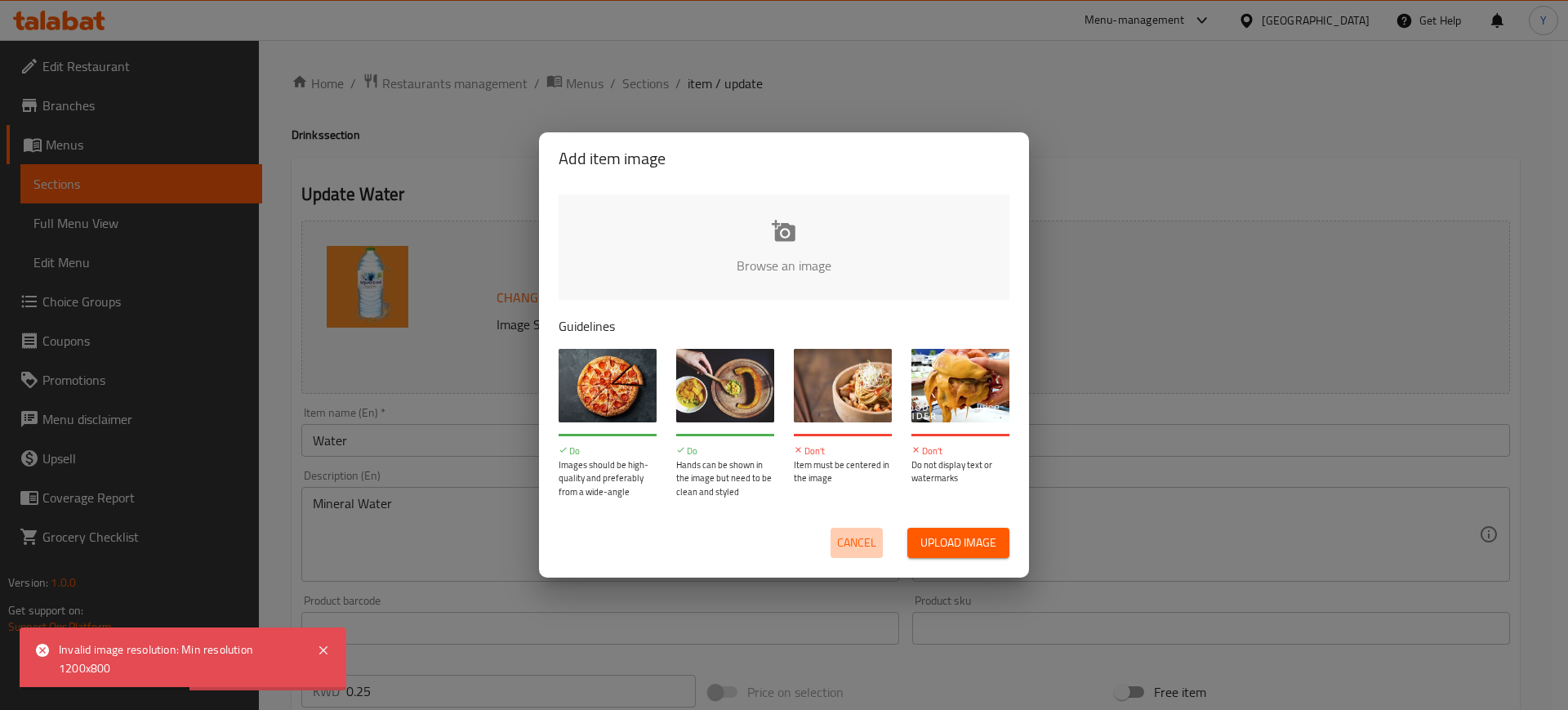
click at [849, 543] on span "Cancel" at bounding box center [856, 543] width 39 height 20
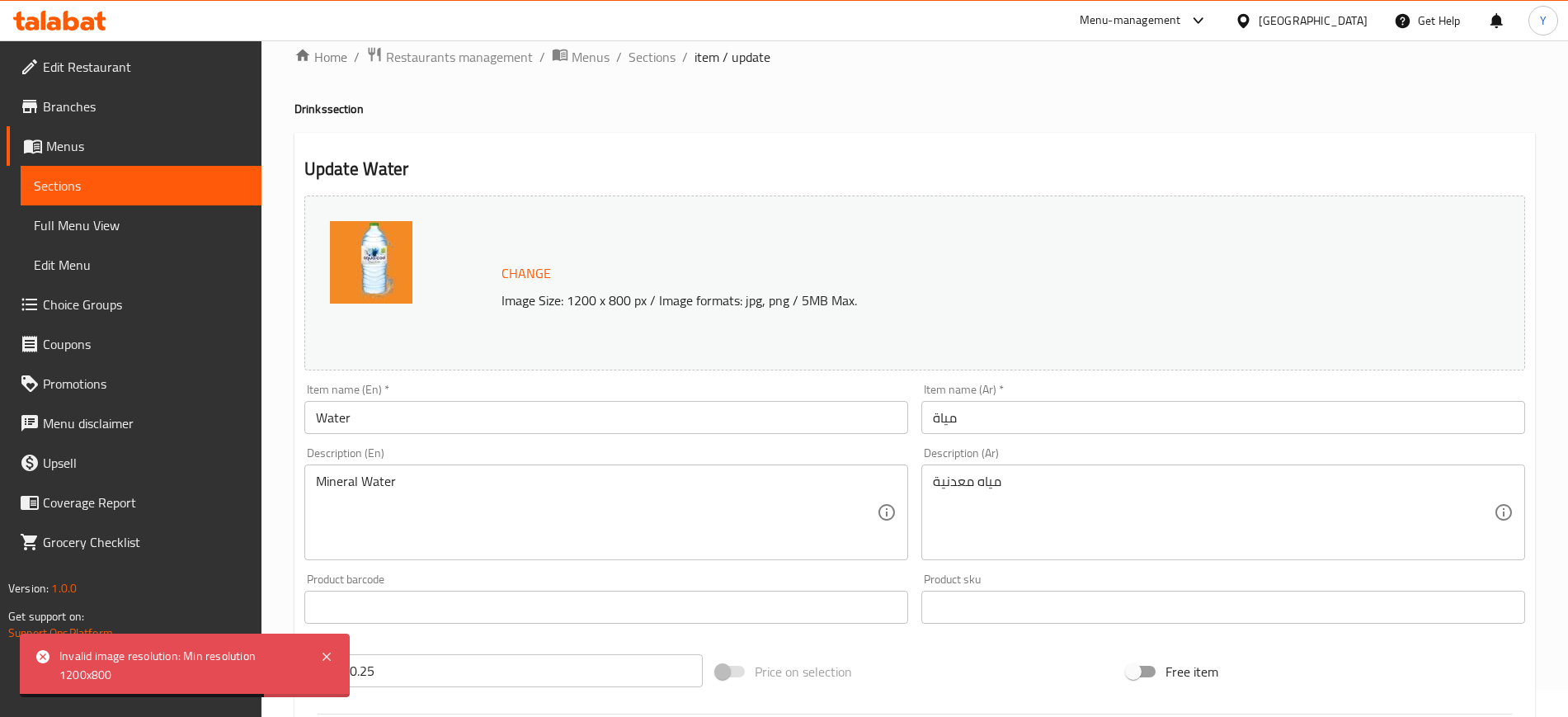
scroll to position [28, 0]
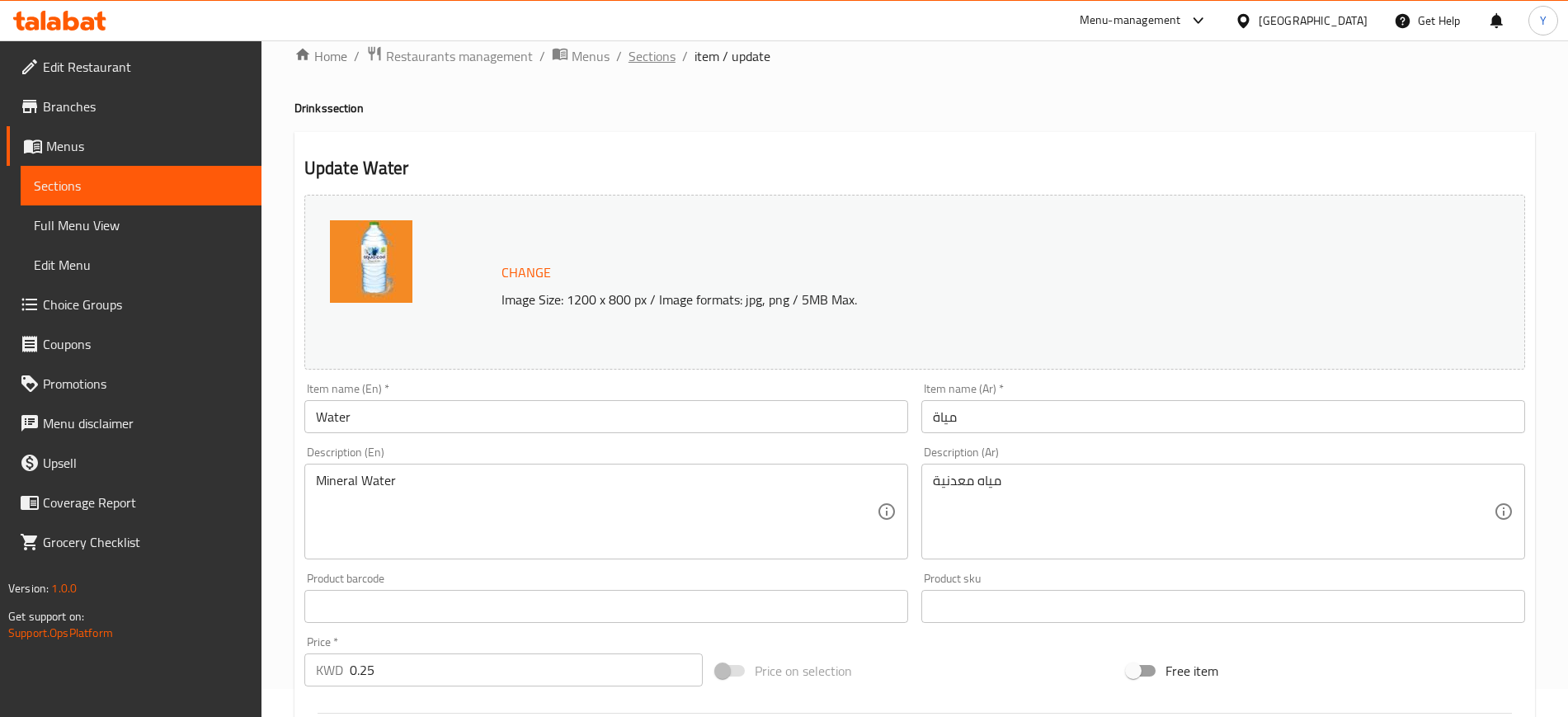
click at [644, 61] on span "Sections" at bounding box center [652, 56] width 47 height 20
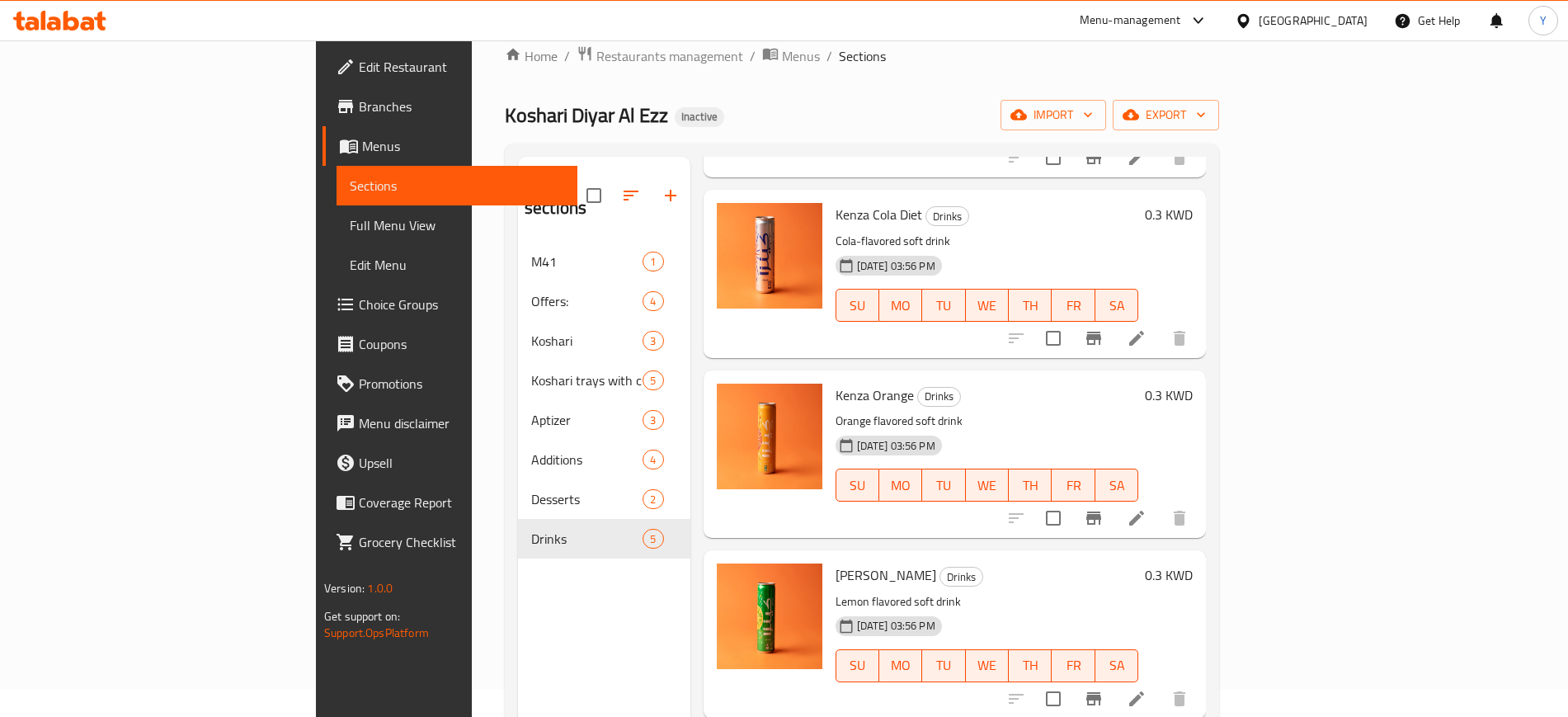
scroll to position [231, 0]
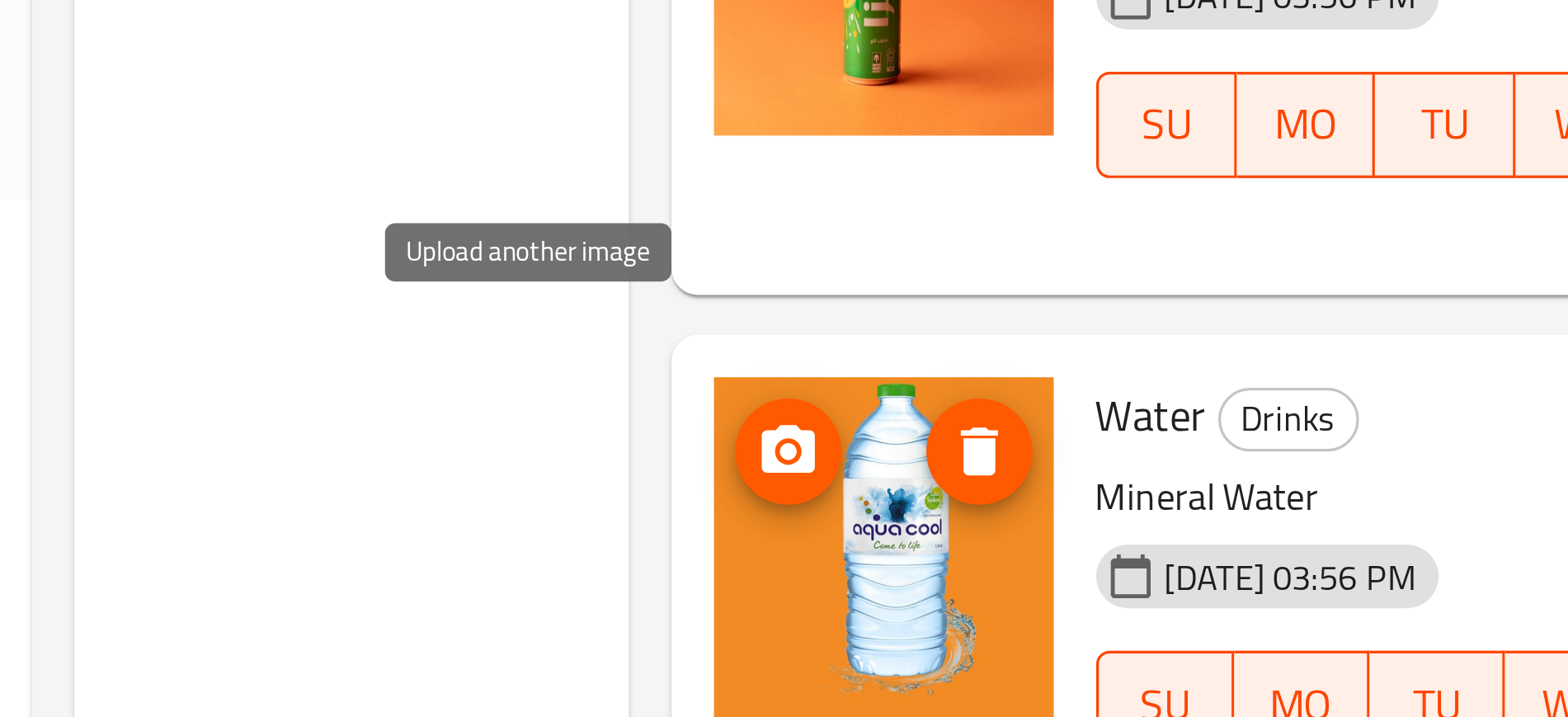
click at [730, 554] on icon "upload picture" at bounding box center [740, 564] width 20 height 20
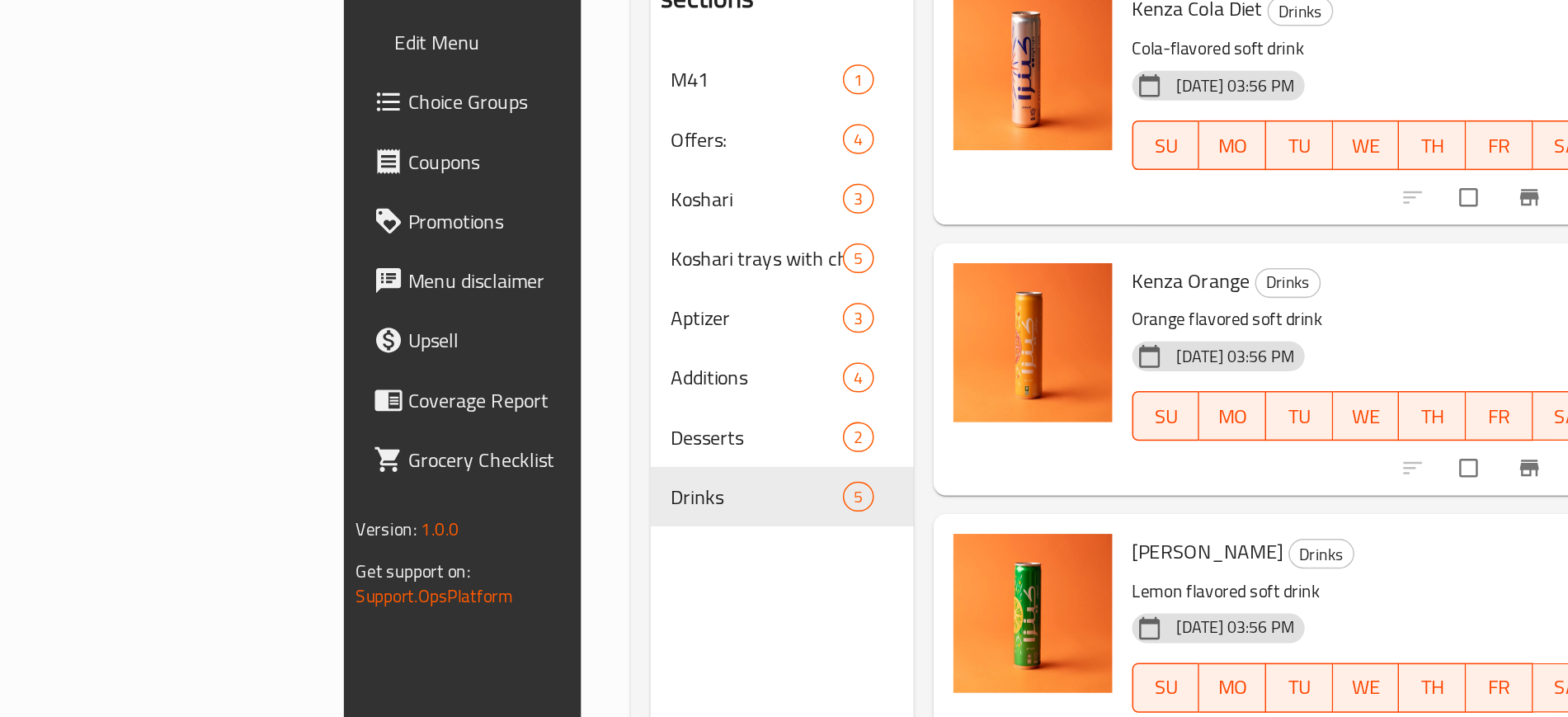
scroll to position [231, 0]
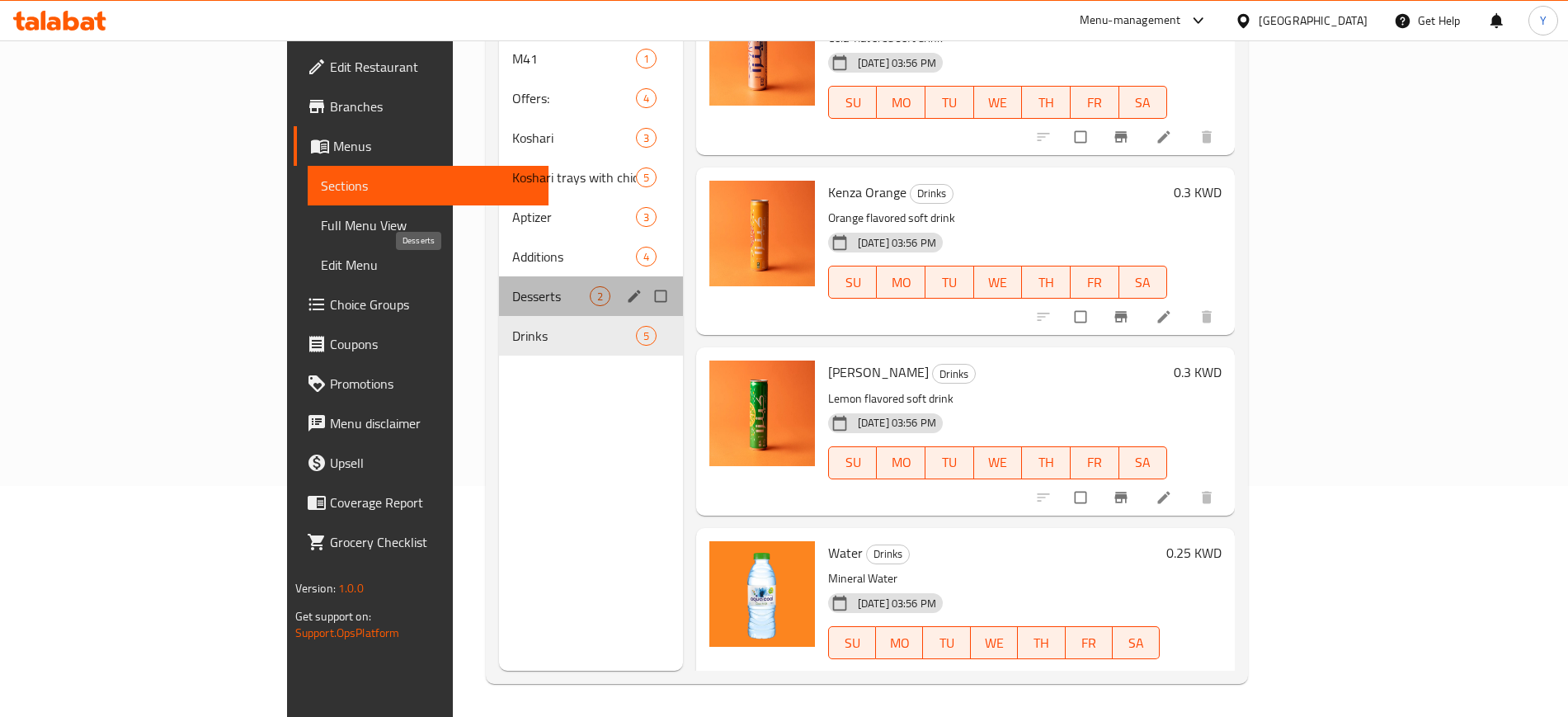
click at [512, 286] on span "Desserts" at bounding box center [551, 296] width 77 height 20
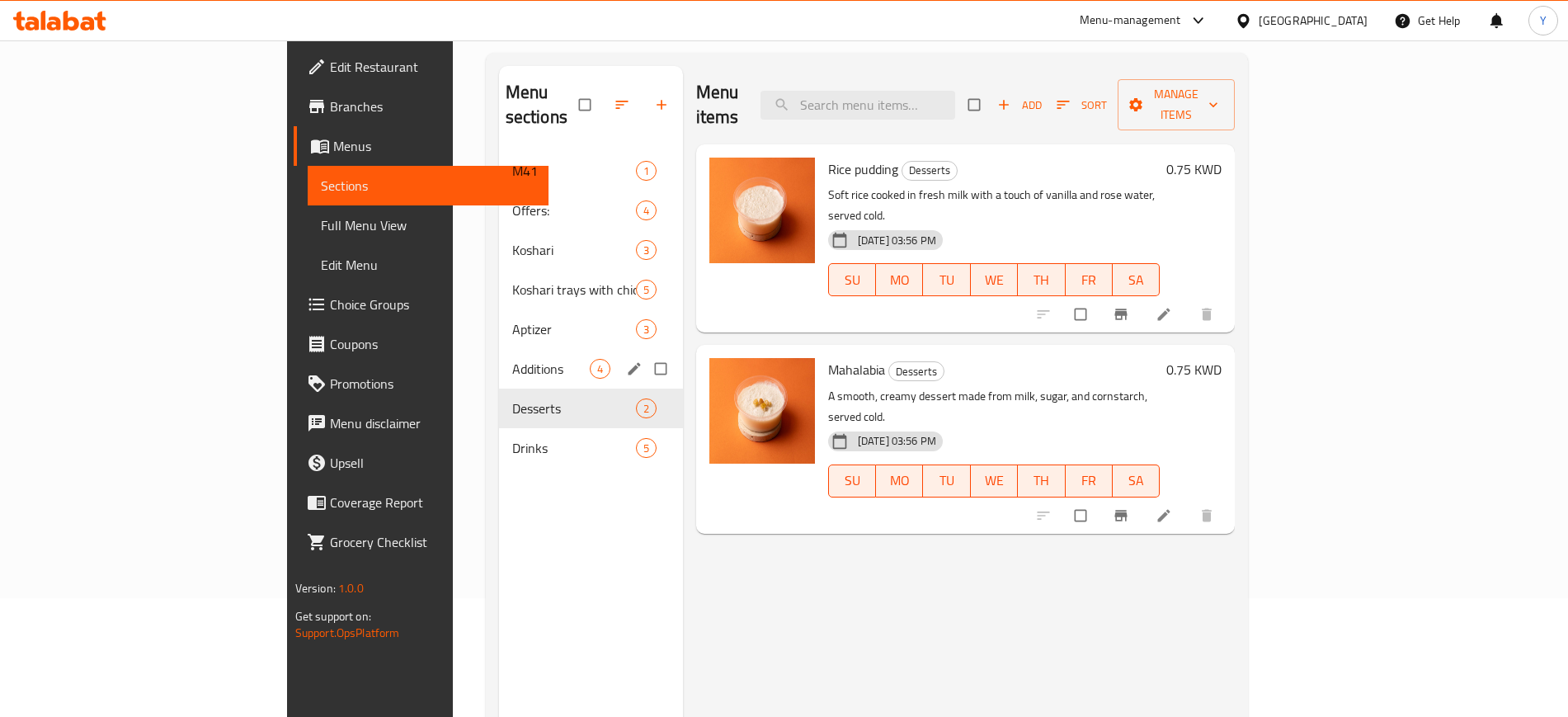
scroll to position [111, 0]
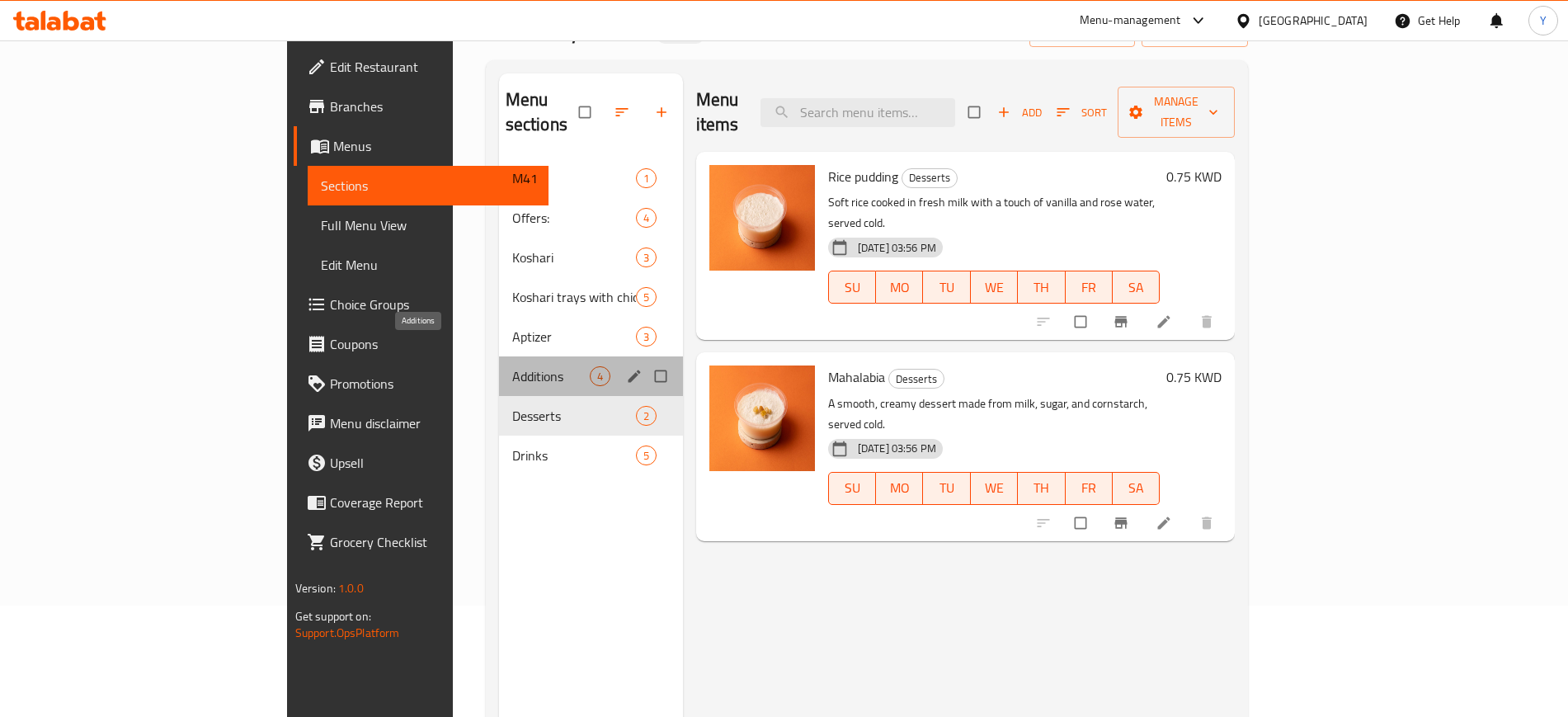
click at [512, 367] on span "Additions" at bounding box center [551, 377] width 77 height 20
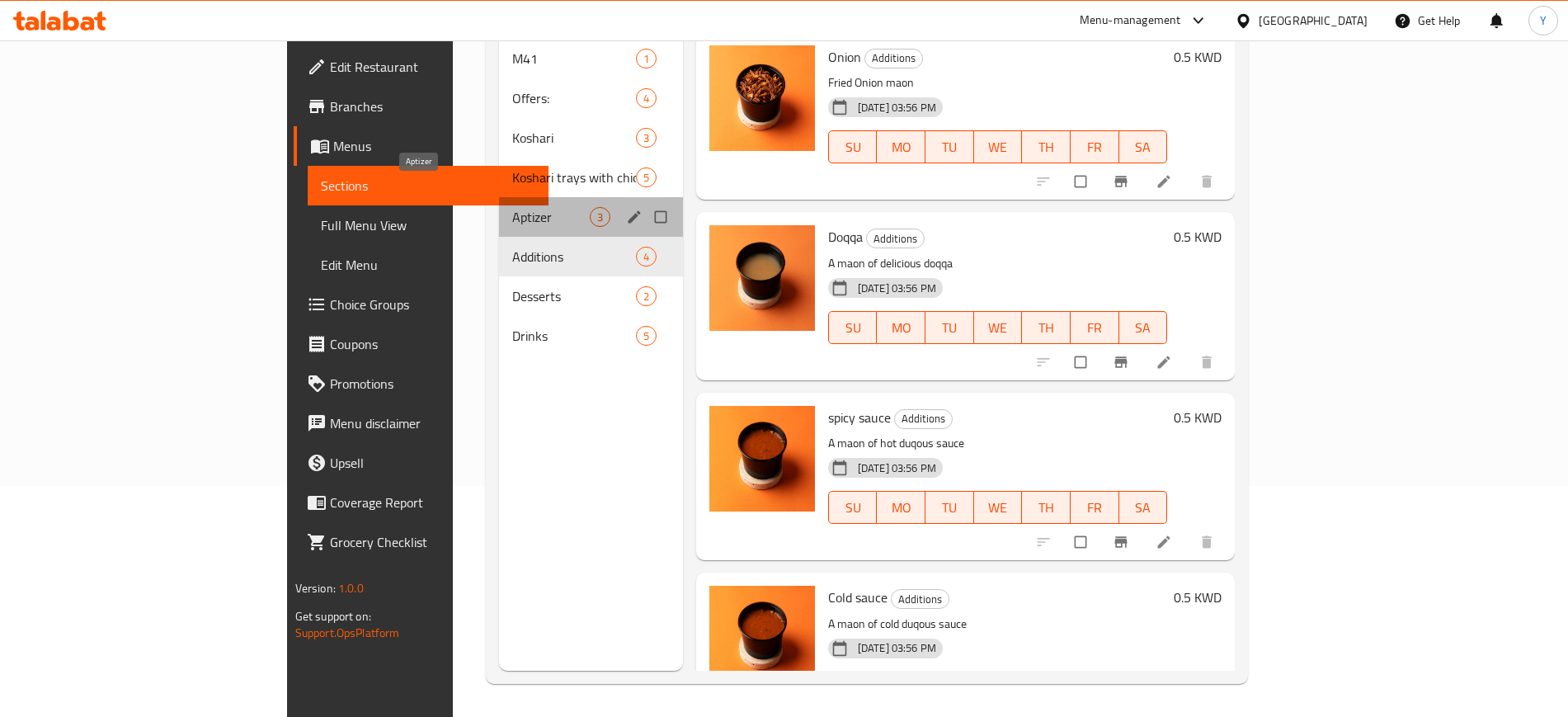
click at [512, 207] on span "Aptizer" at bounding box center [551, 217] width 77 height 20
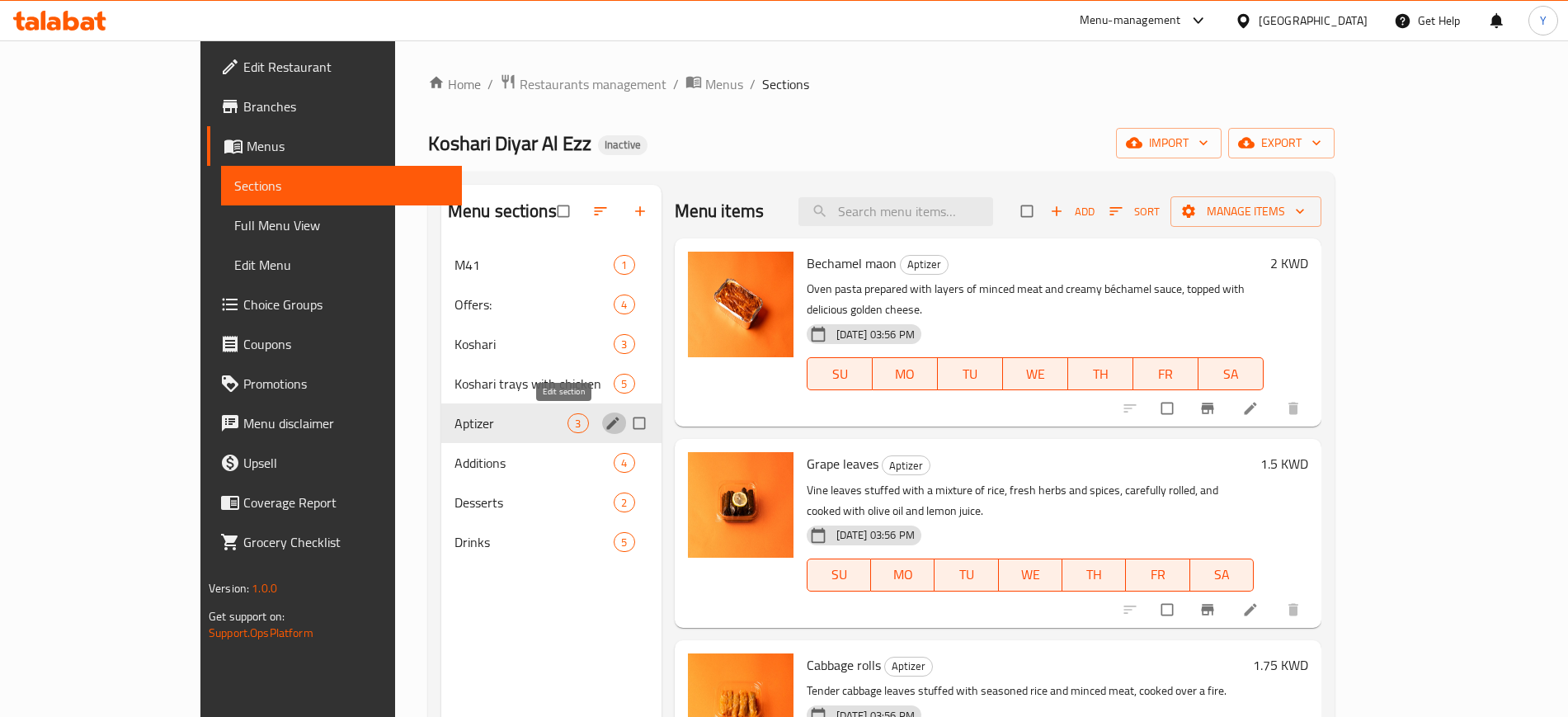
click at [605, 422] on icon "edit" at bounding box center [613, 424] width 17 height 17
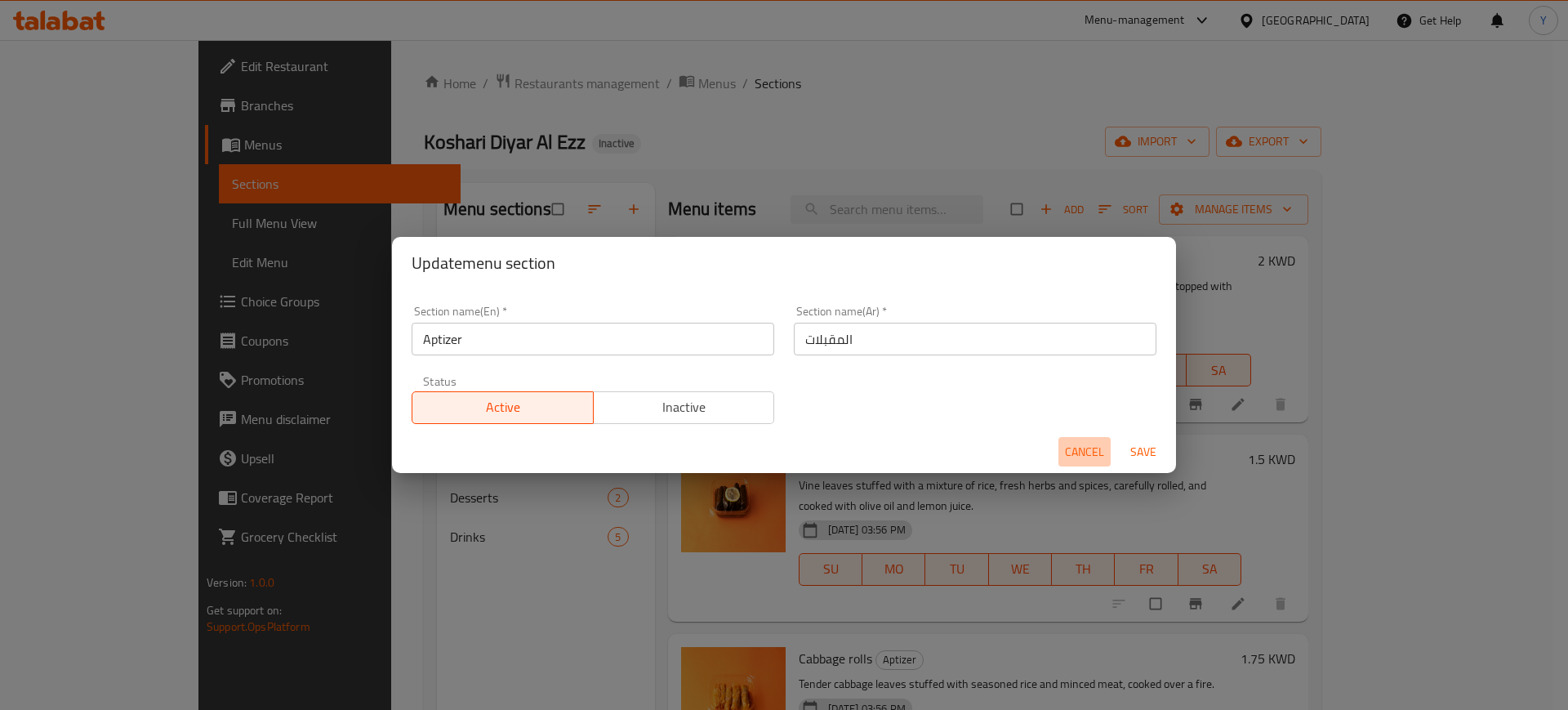
click at [1101, 446] on span "Cancel" at bounding box center [1084, 452] width 39 height 20
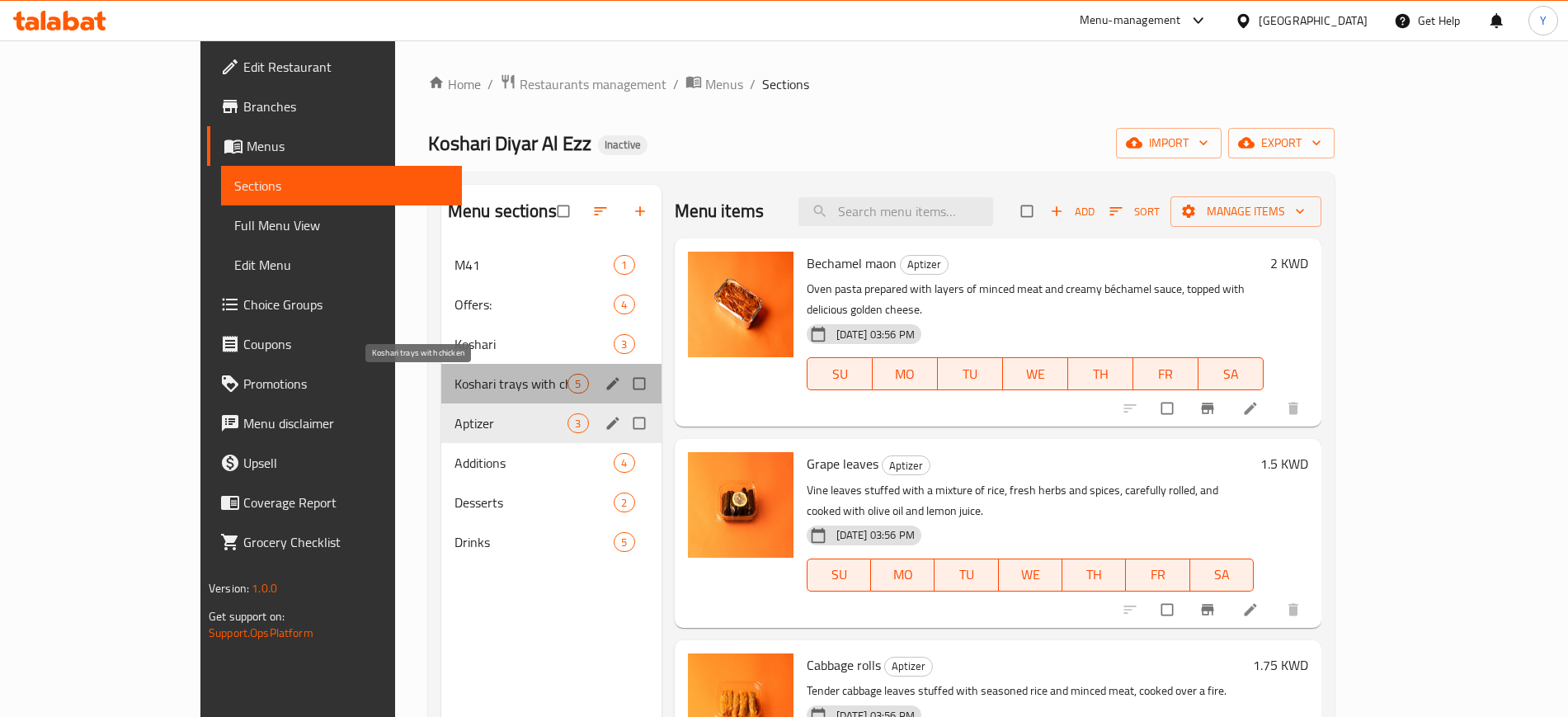
click at [455, 382] on span "Koshari trays with chicken" at bounding box center [512, 384] width 114 height 20
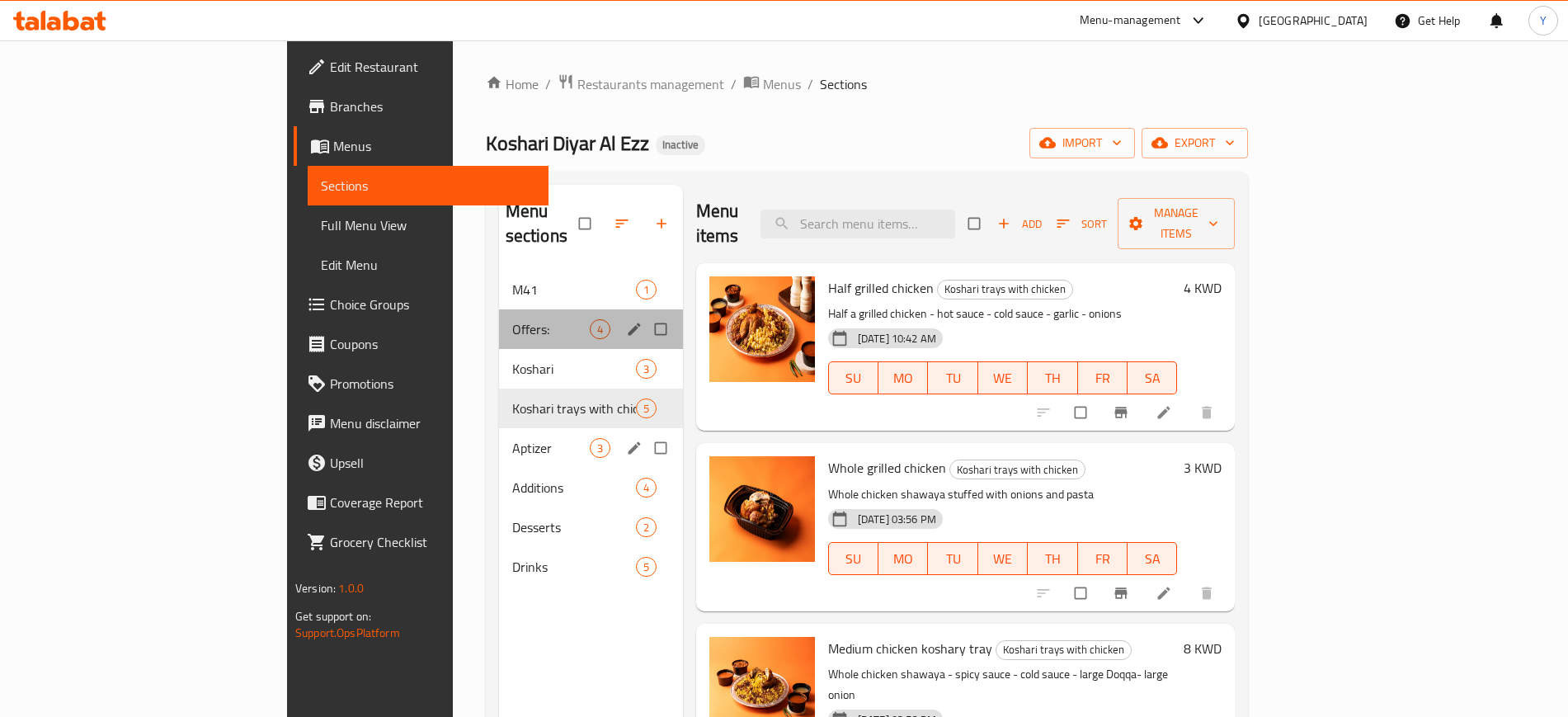
click at [499, 320] on div "Offers: 4" at bounding box center [591, 329] width 184 height 40
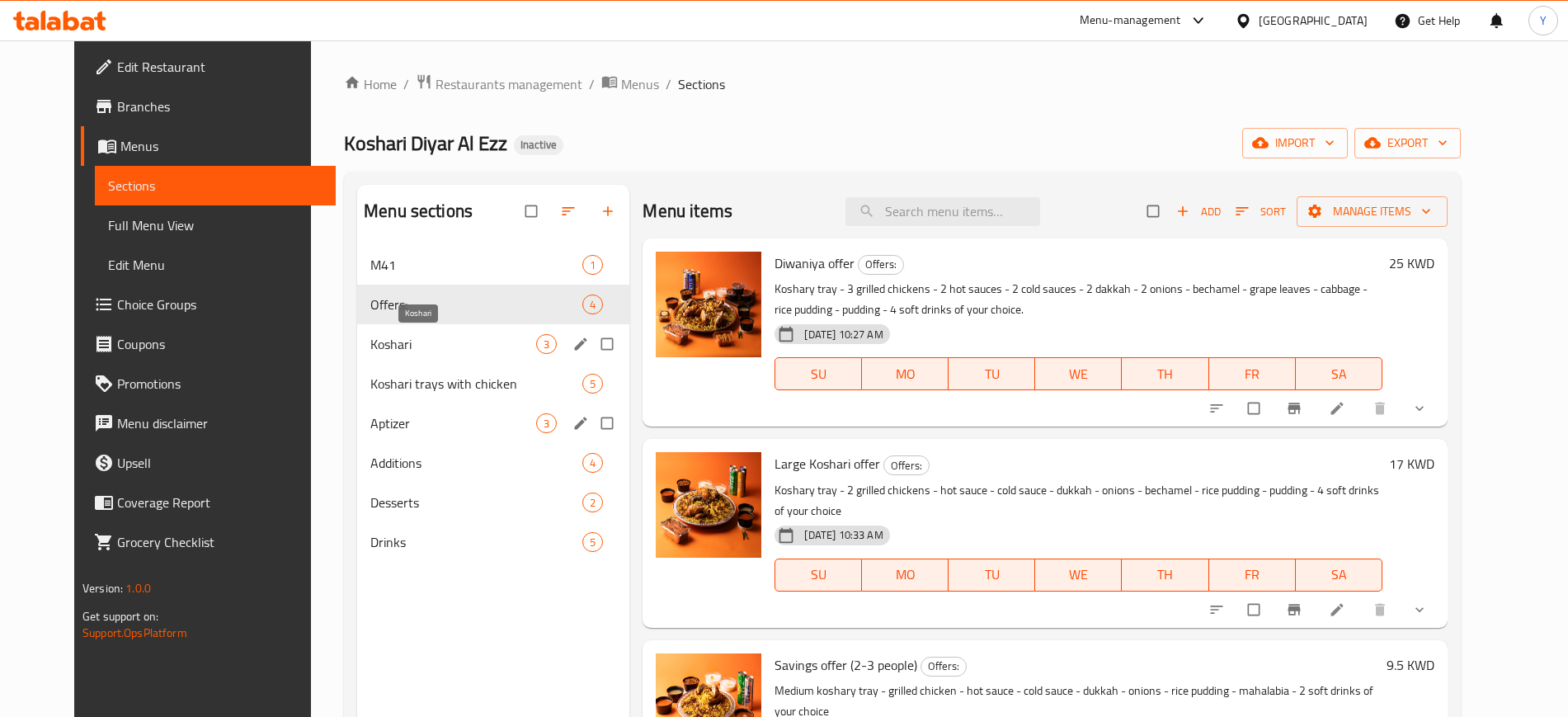
click at [445, 354] on div "Koshari 3" at bounding box center [494, 344] width 272 height 40
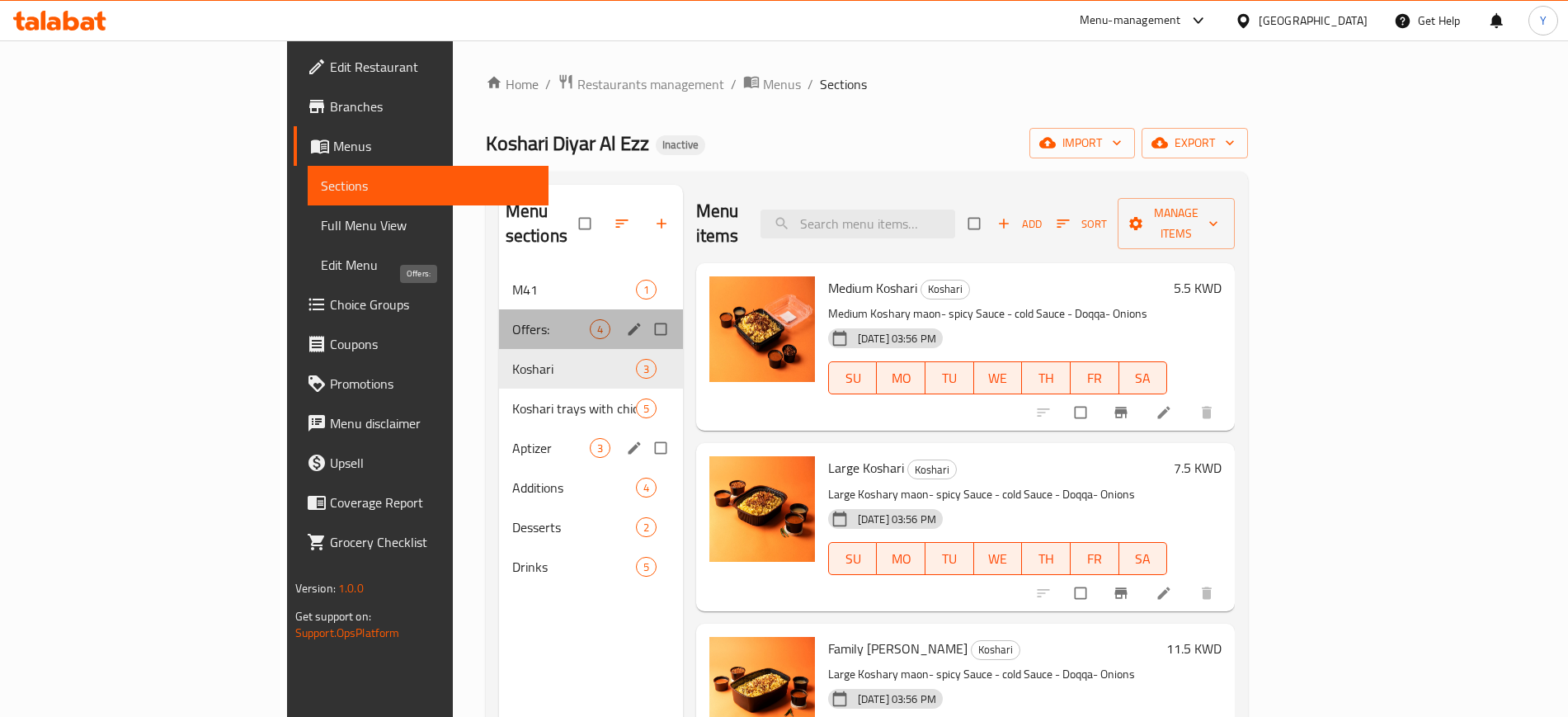
click at [512, 319] on span "Offers:" at bounding box center [551, 329] width 77 height 20
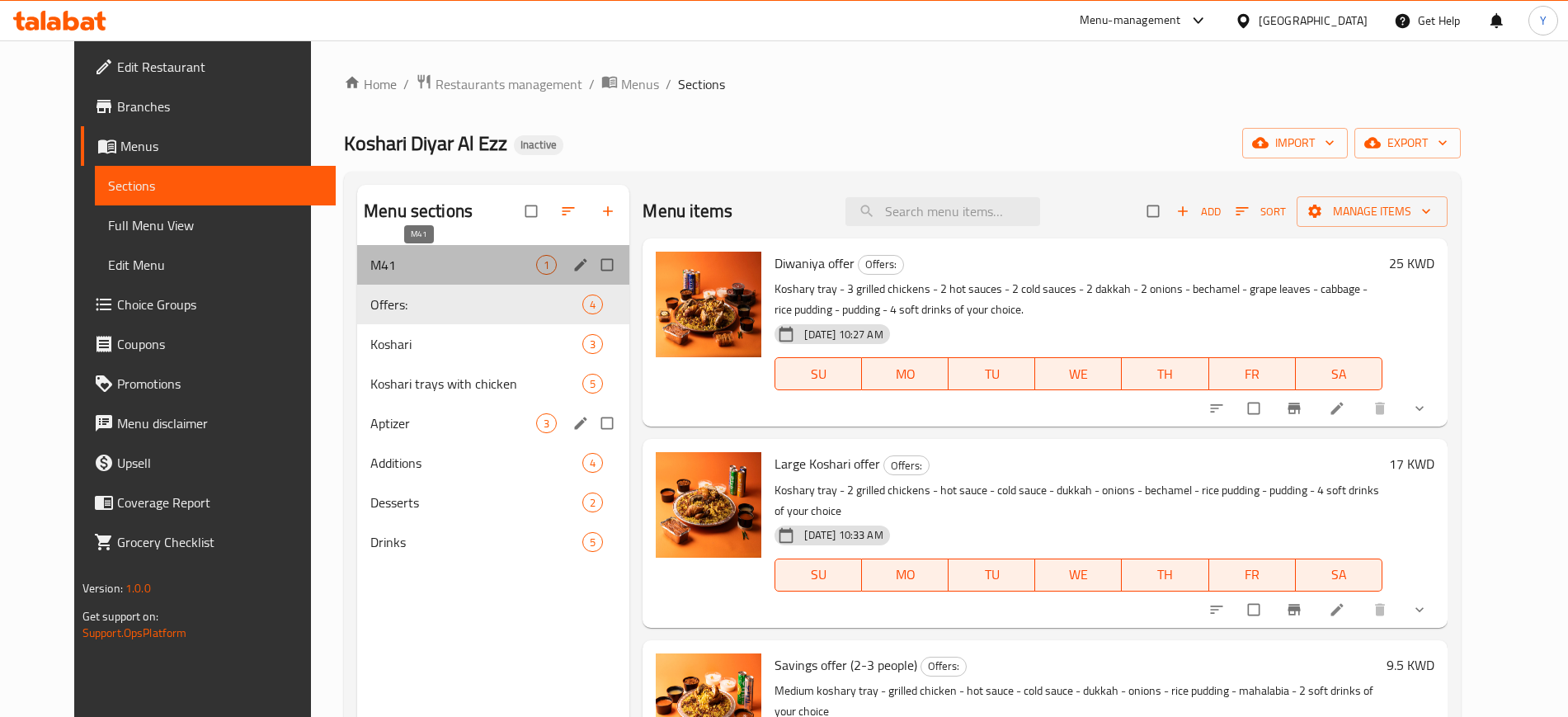
click at [446, 265] on span "M41" at bounding box center [453, 265] width 165 height 20
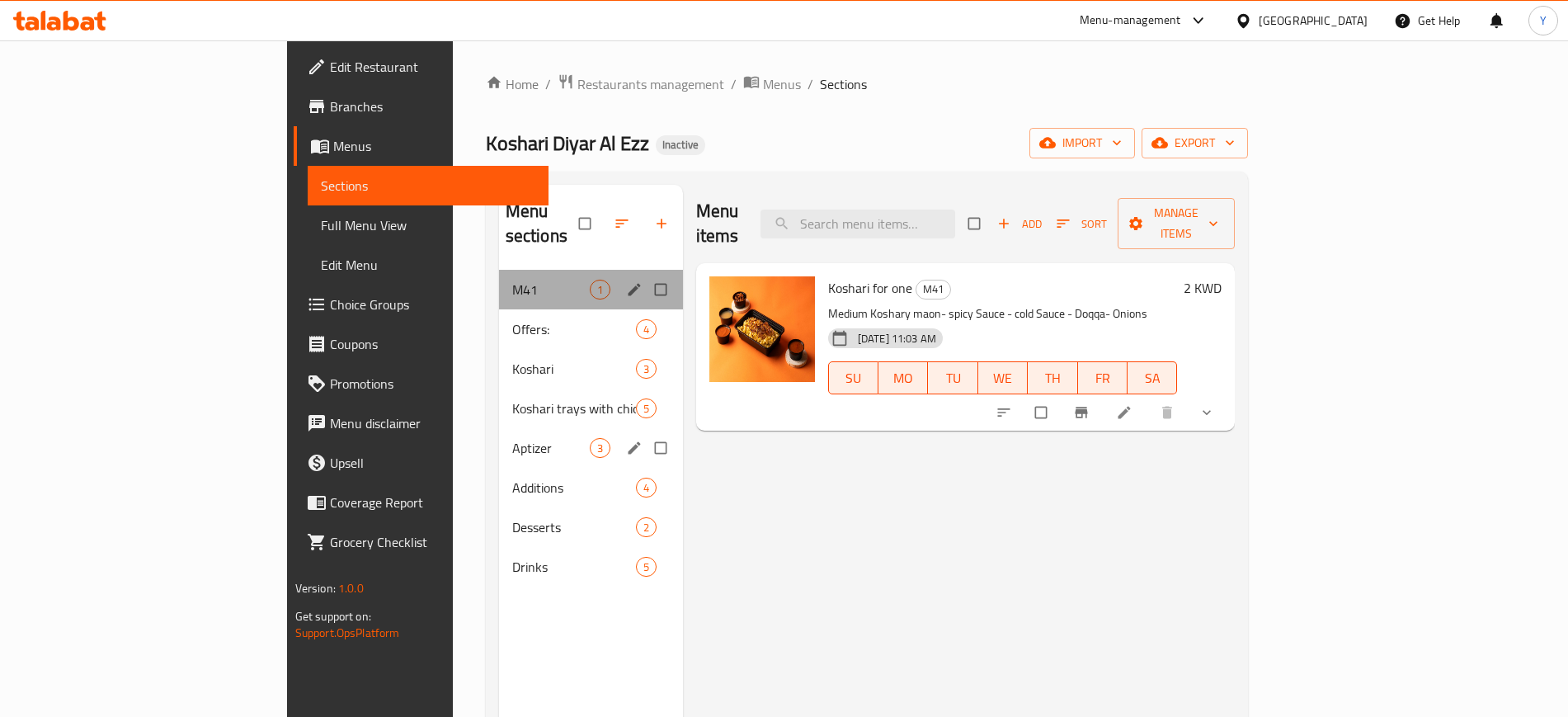
click at [499, 281] on div "M41 1" at bounding box center [591, 290] width 184 height 40
click at [499, 310] on div "Offers: 4" at bounding box center [591, 329] width 184 height 40
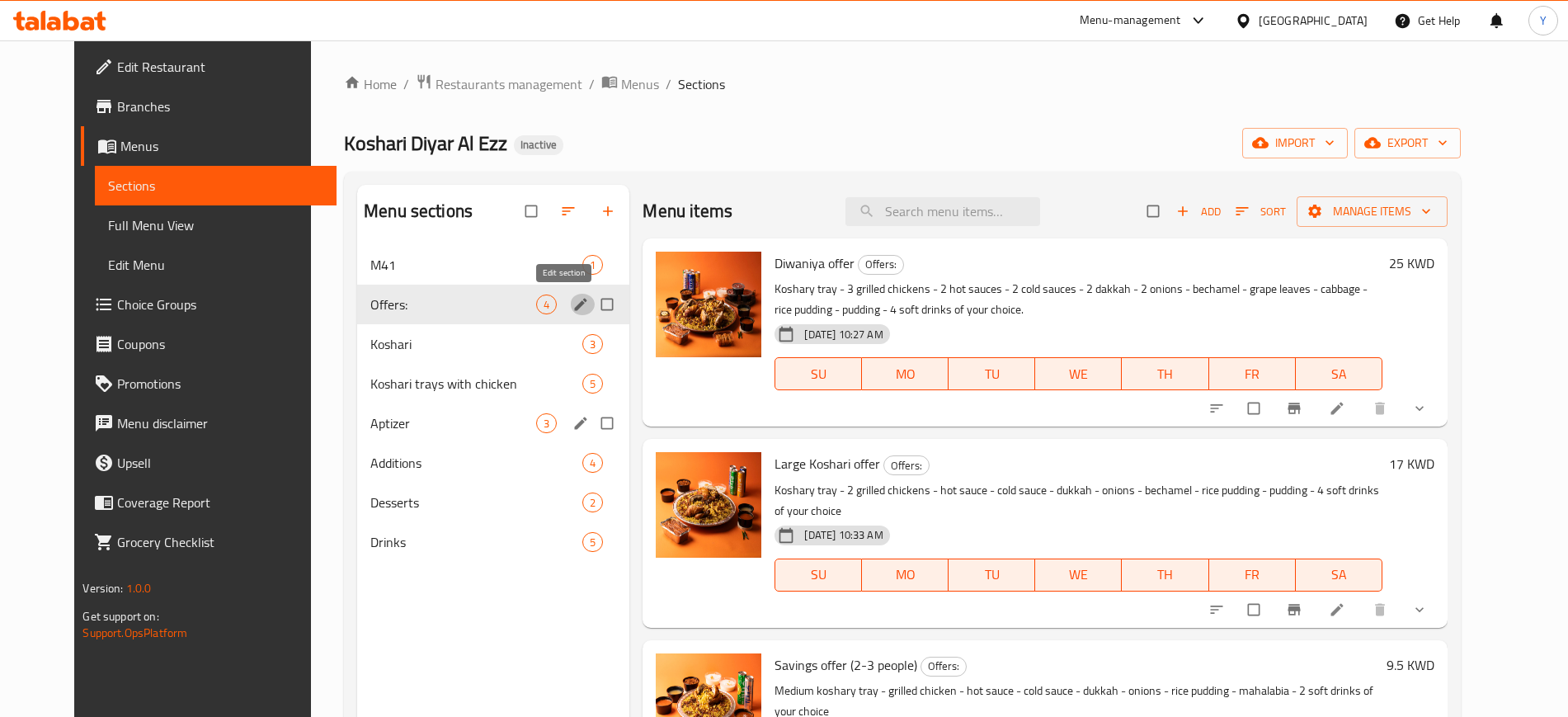
click at [573, 305] on span "edit" at bounding box center [583, 304] width 20 height 17
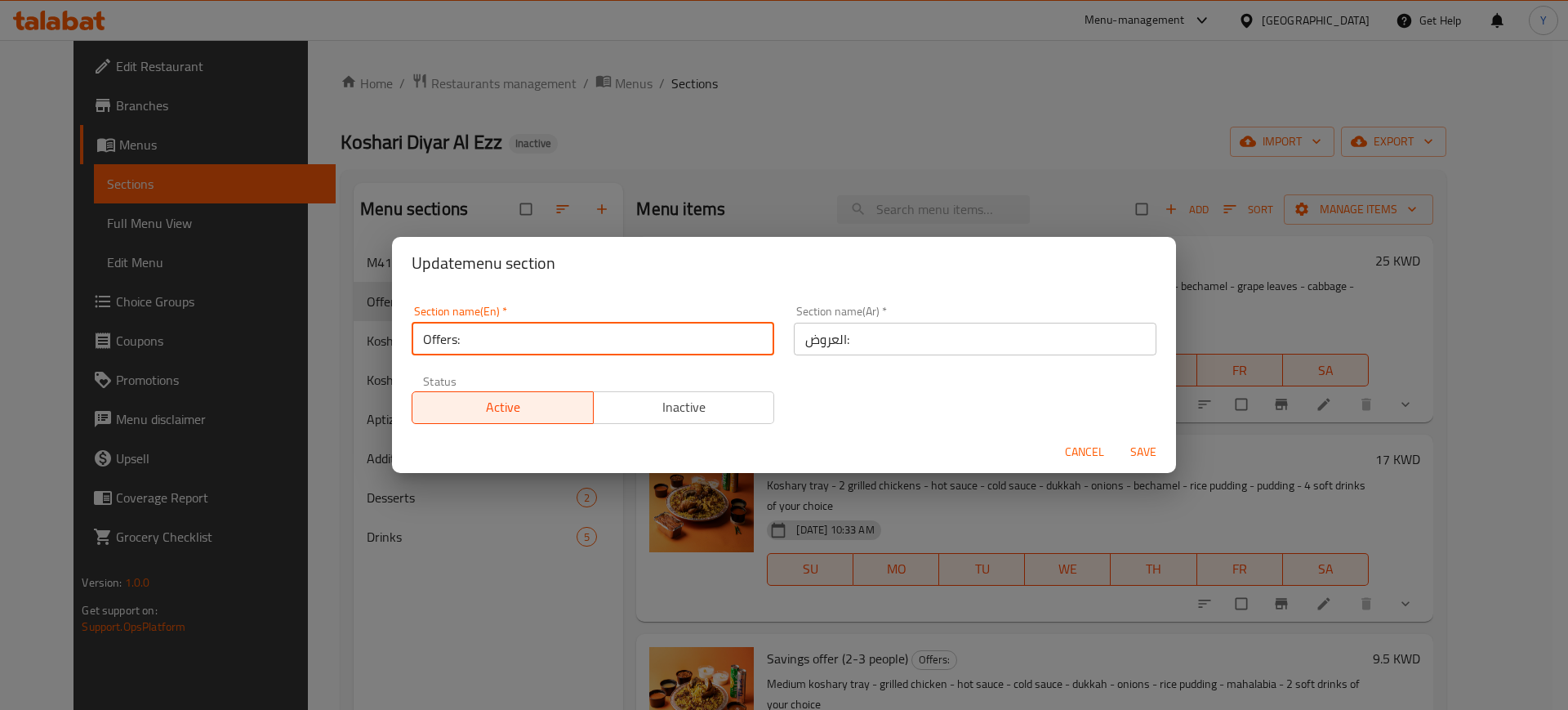
click at [590, 340] on input "Offers:" at bounding box center [592, 340] width 363 height 33
type input "Offers"
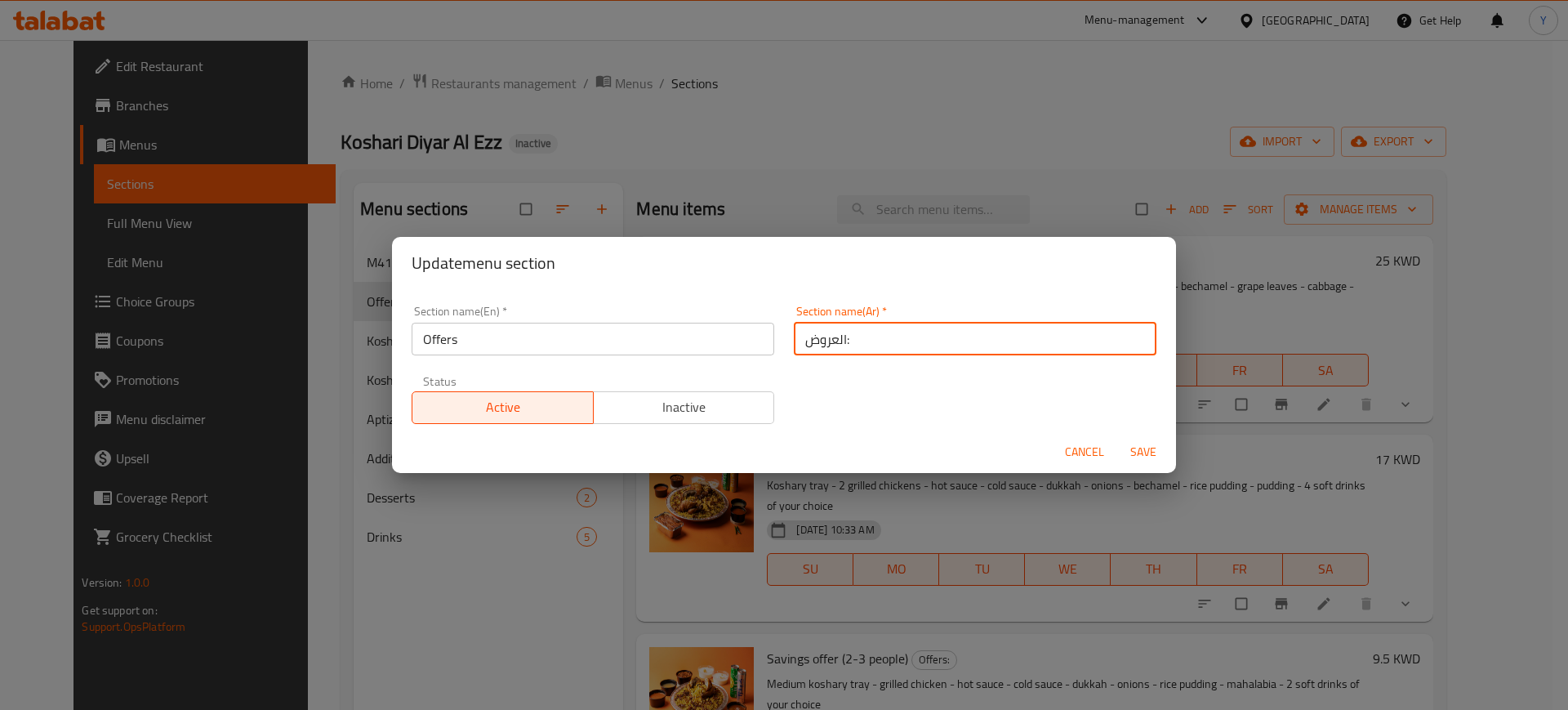
drag, startPoint x: 872, startPoint y: 343, endPoint x: 842, endPoint y: 345, distance: 30.1
click at [842, 345] on input "العروض:" at bounding box center [975, 340] width 363 height 33
type input "العروض"
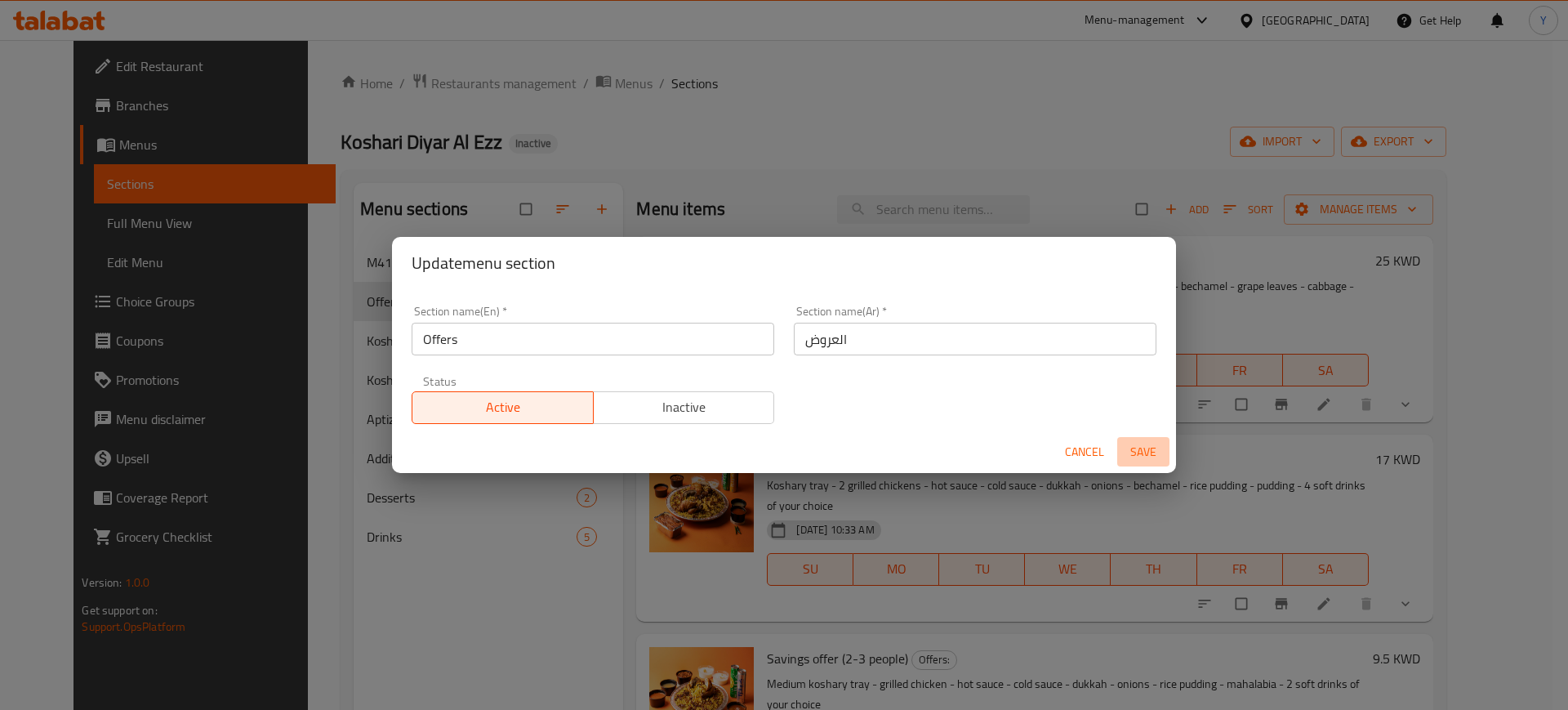
click at [1156, 443] on span "Save" at bounding box center [1143, 452] width 39 height 20
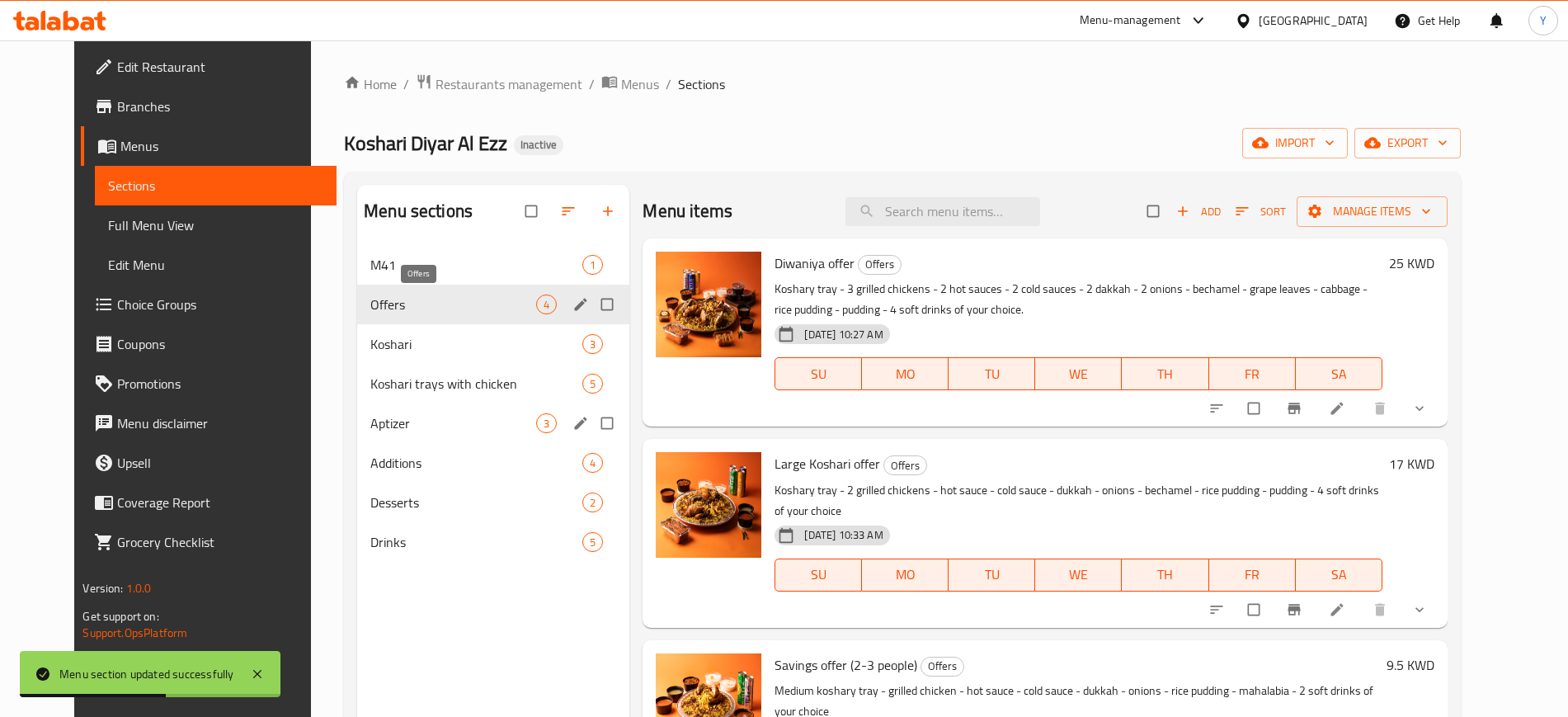
click at [403, 311] on span "Offers" at bounding box center [453, 304] width 165 height 20
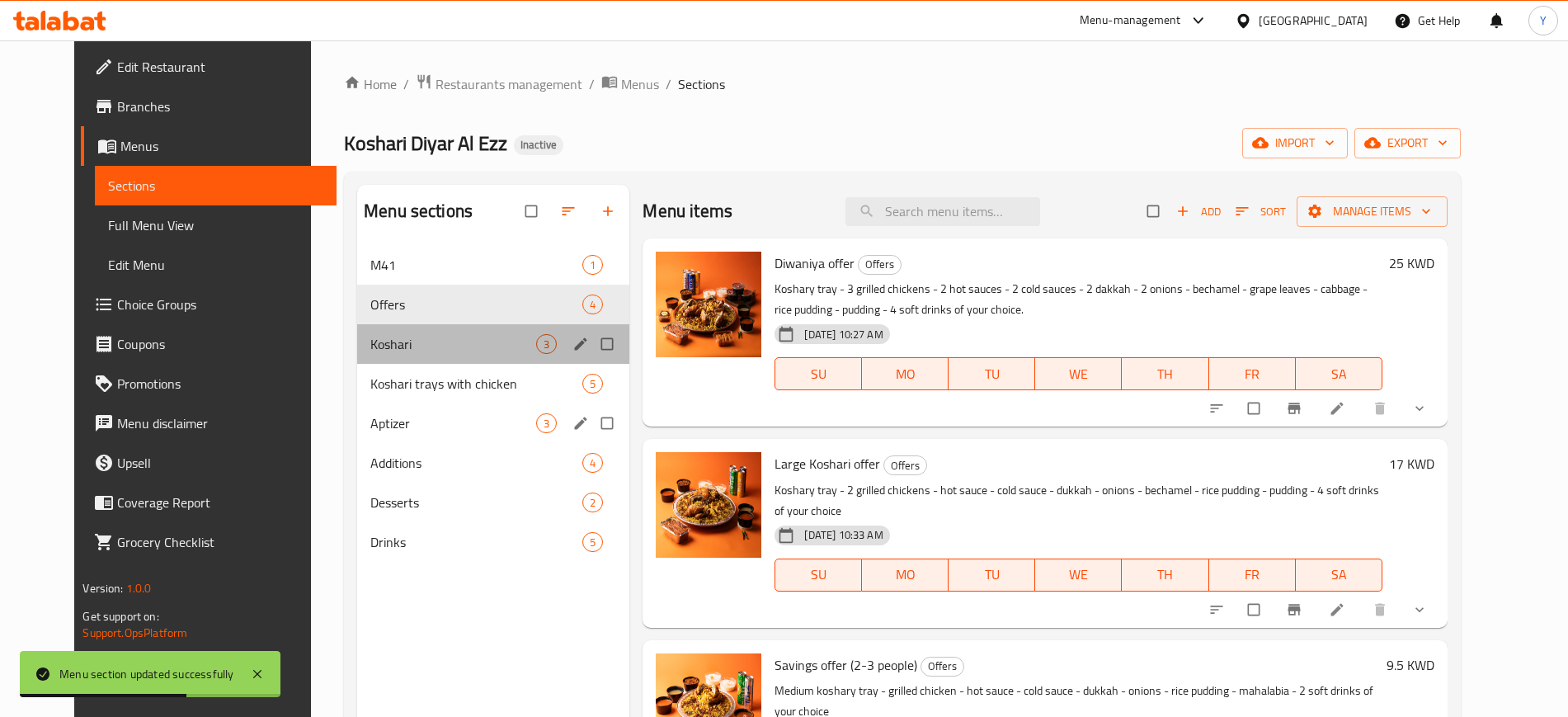
click at [409, 332] on div "Koshari 3" at bounding box center [494, 344] width 272 height 40
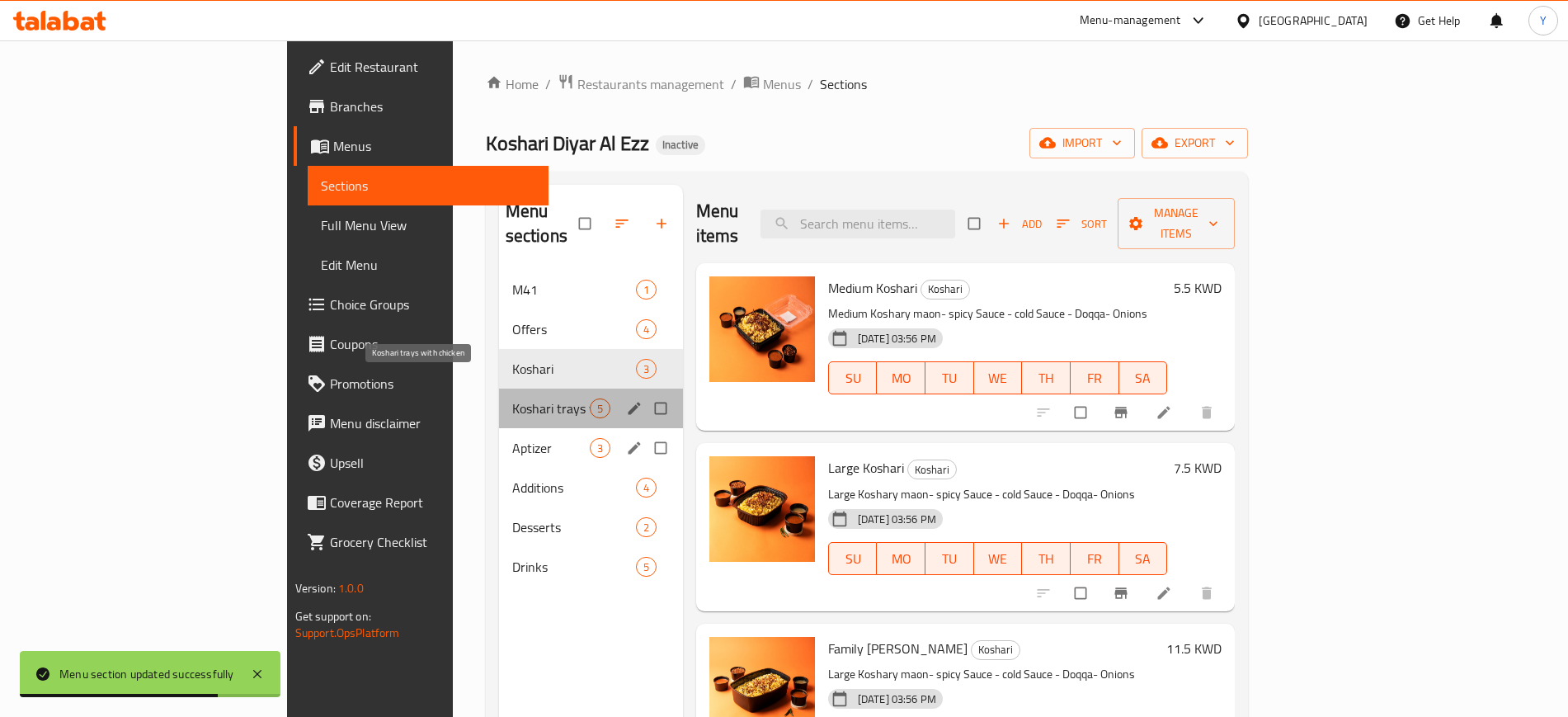
click at [512, 399] on span "Koshari trays with chicken" at bounding box center [551, 409] width 77 height 20
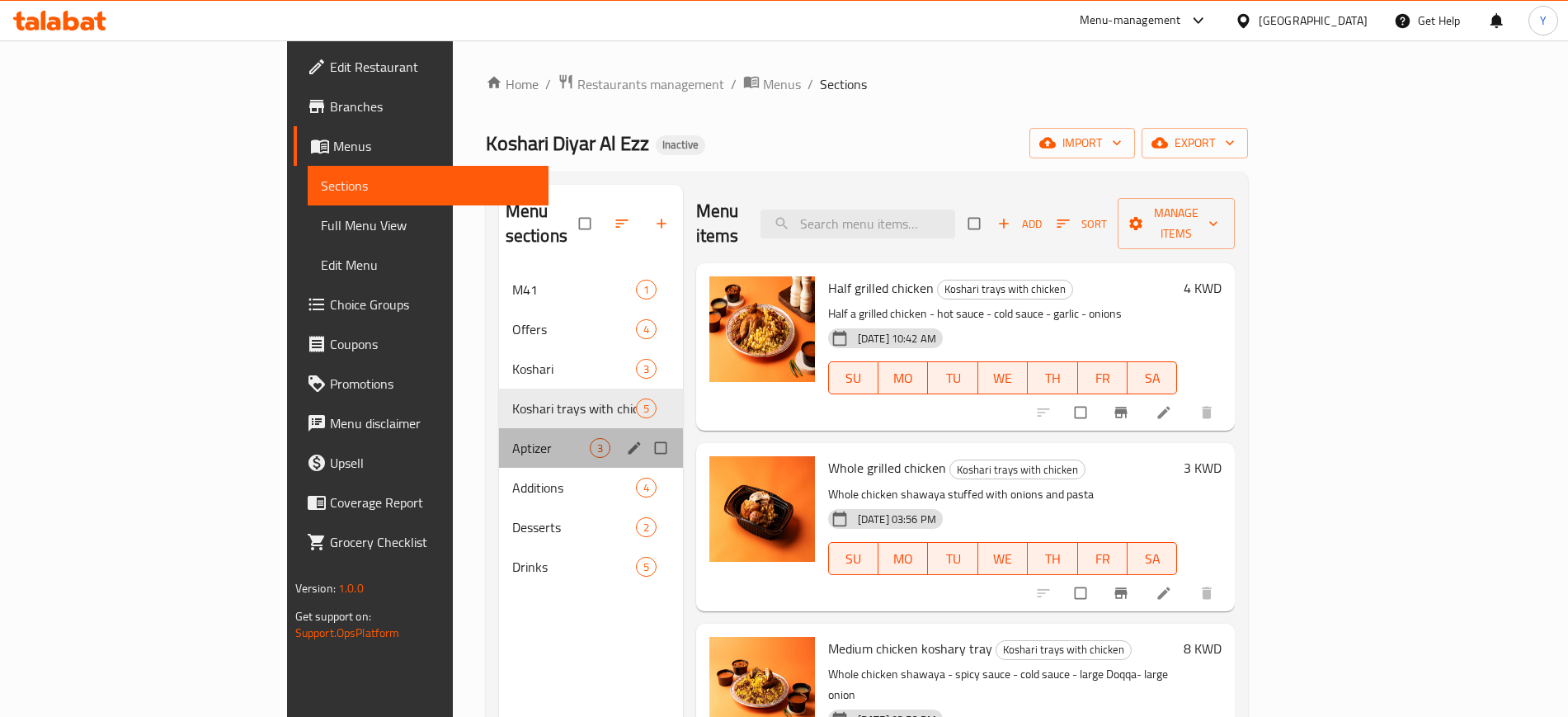
click at [499, 428] on div "Aptizer 3" at bounding box center [591, 448] width 184 height 40
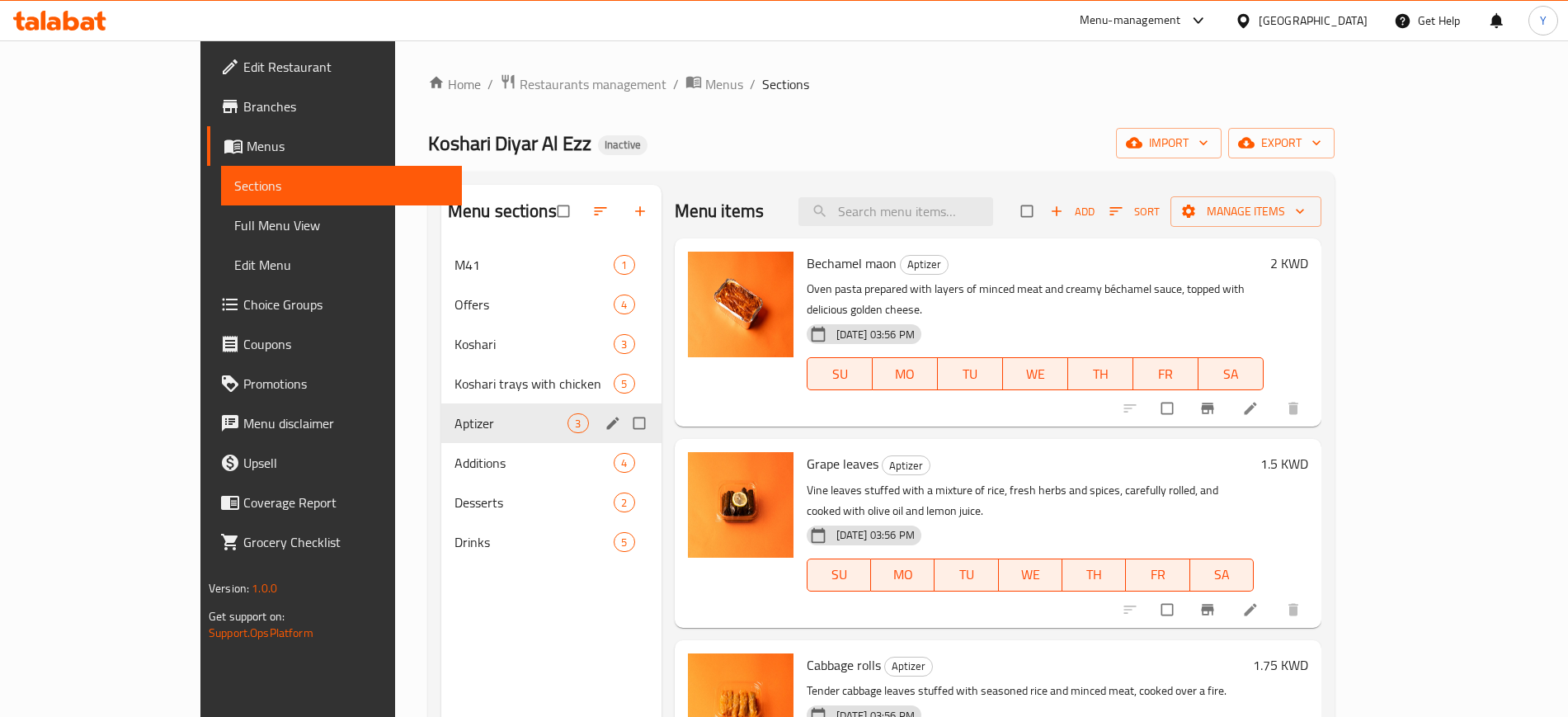
scroll to position [56, 0]
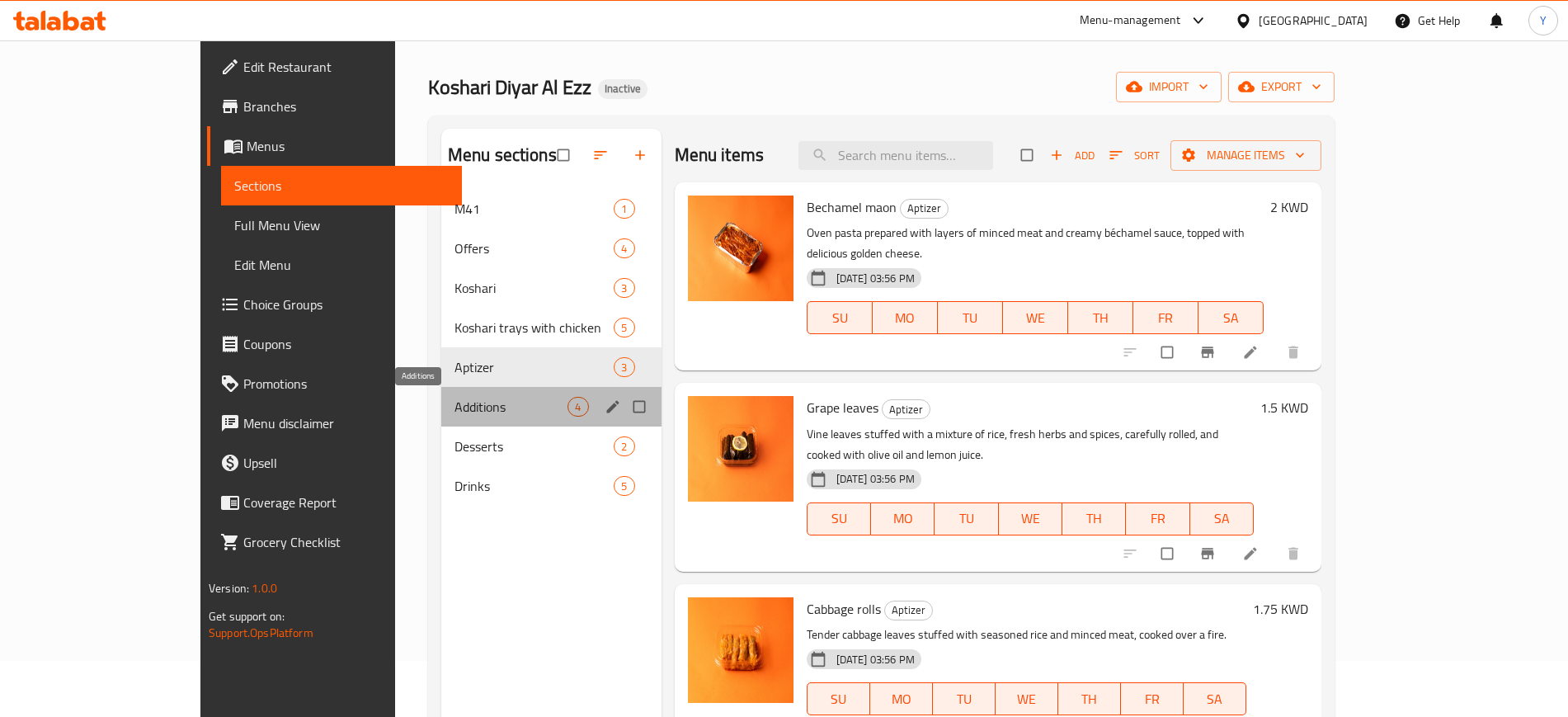
click at [455, 410] on span "Additions" at bounding box center [512, 407] width 114 height 20
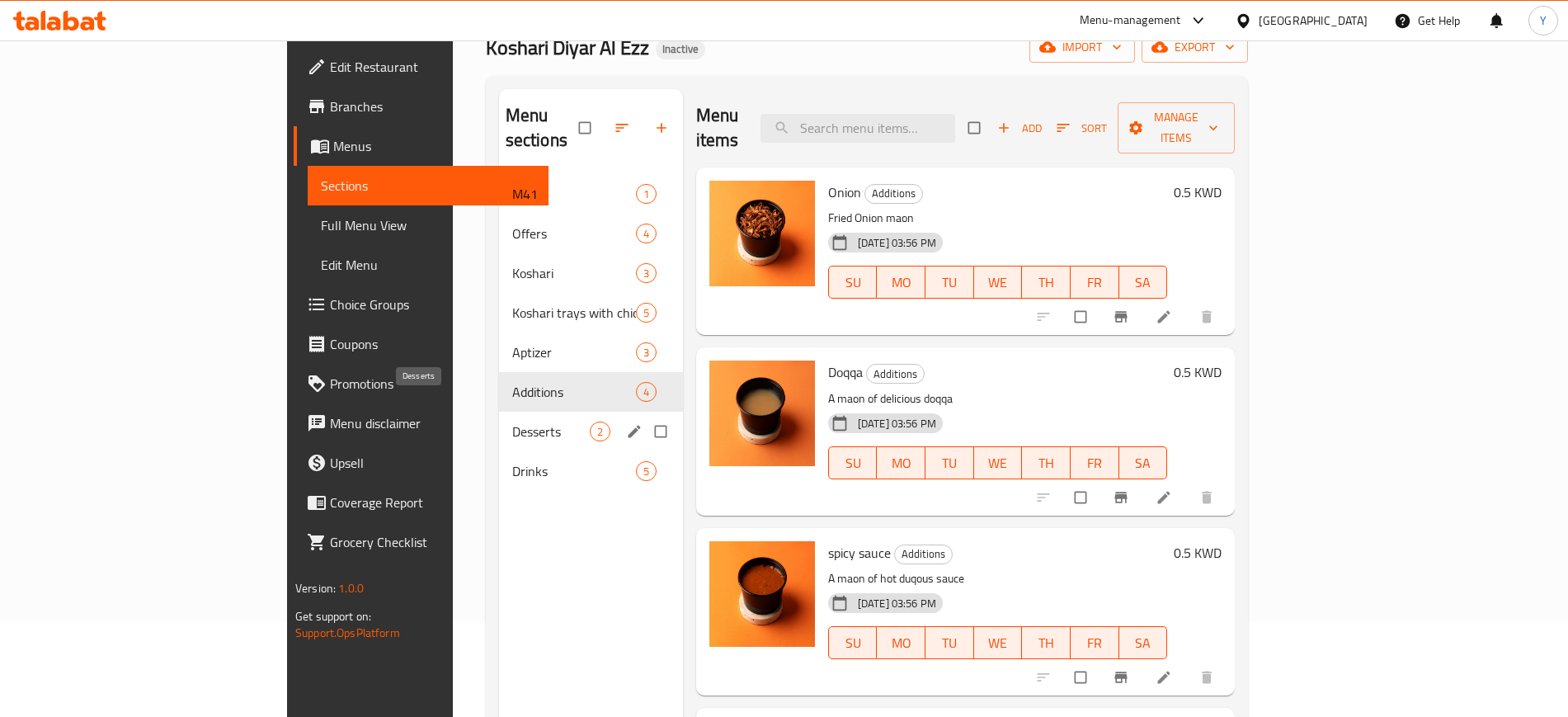
scroll to position [98, 0]
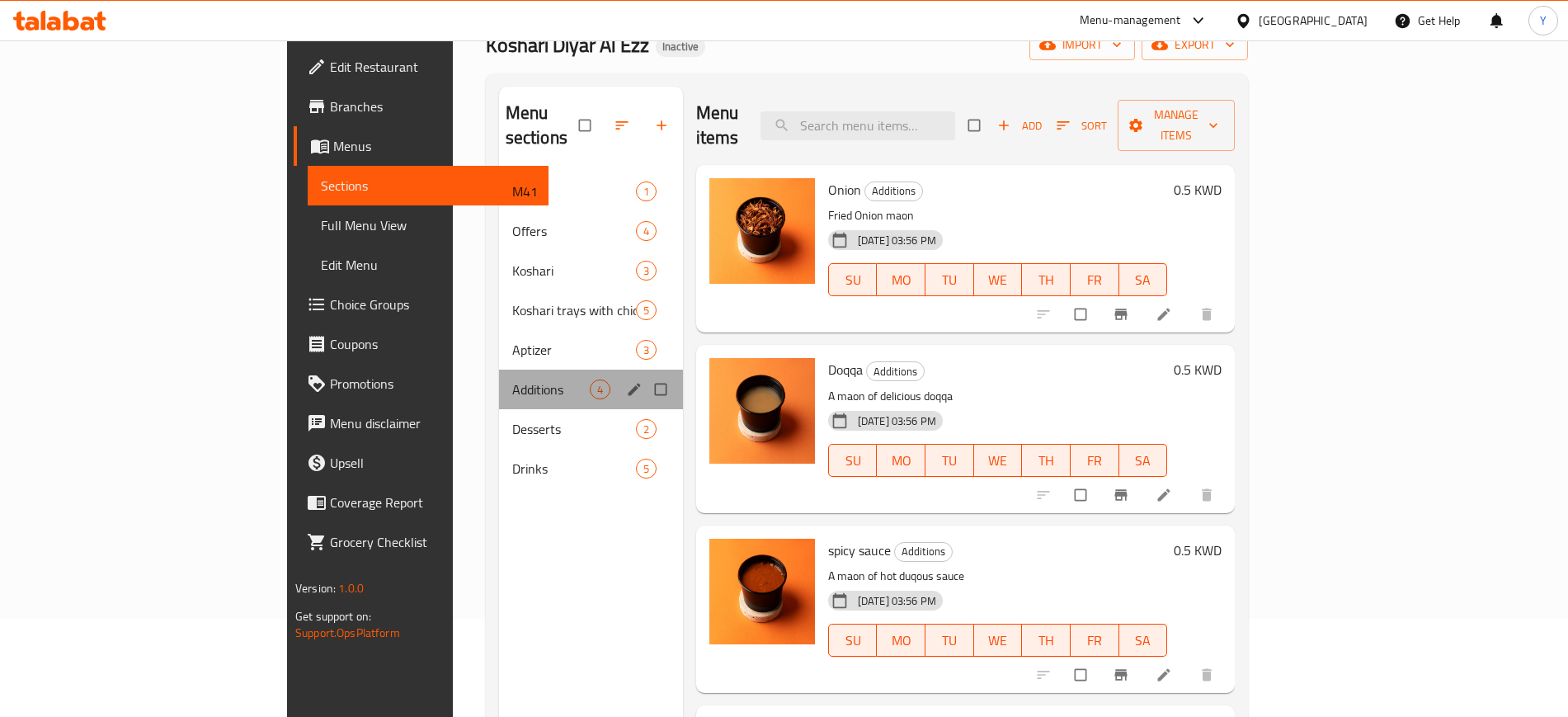
click at [499, 370] on div "Additions 4" at bounding box center [591, 389] width 184 height 40
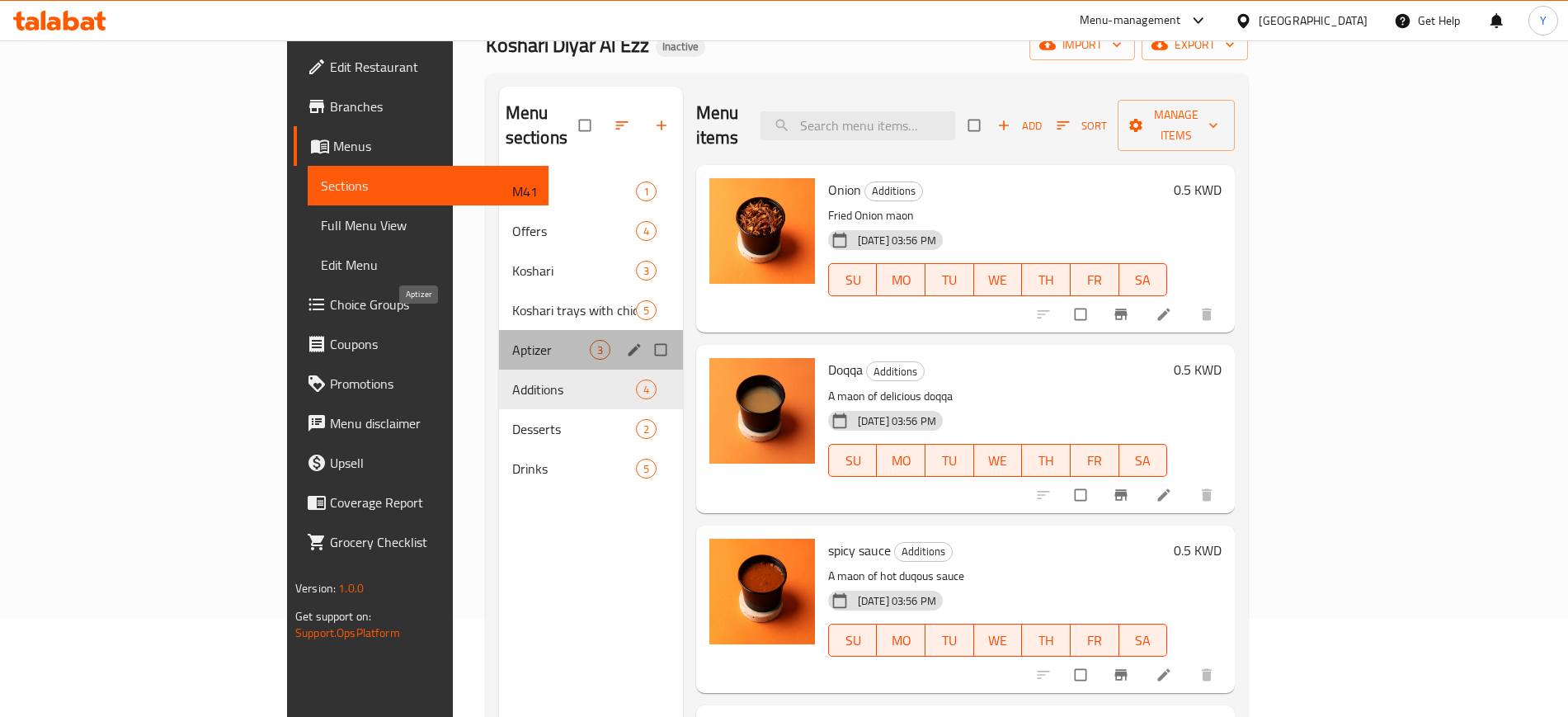
click at [512, 340] on span "Aptizer" at bounding box center [551, 350] width 77 height 20
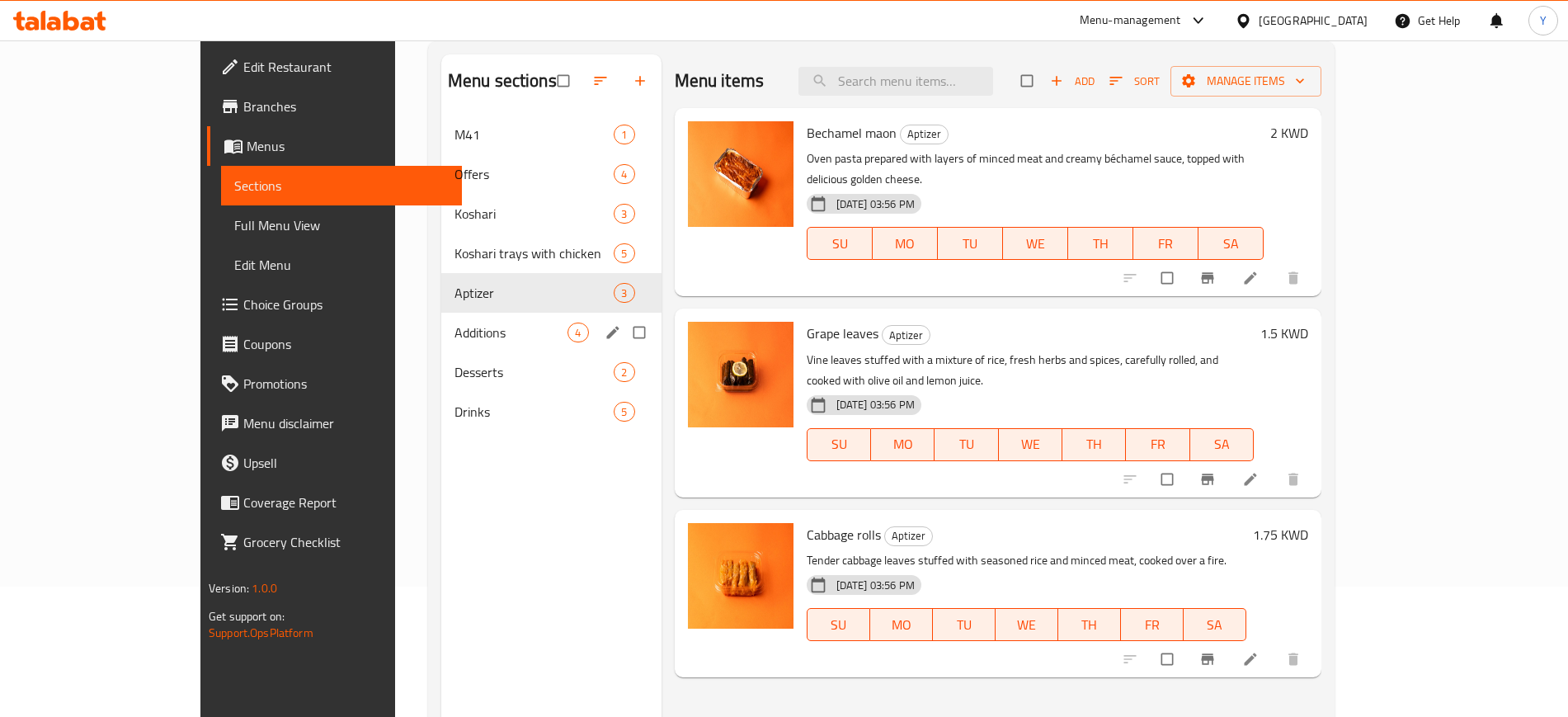
scroll to position [159, 0]
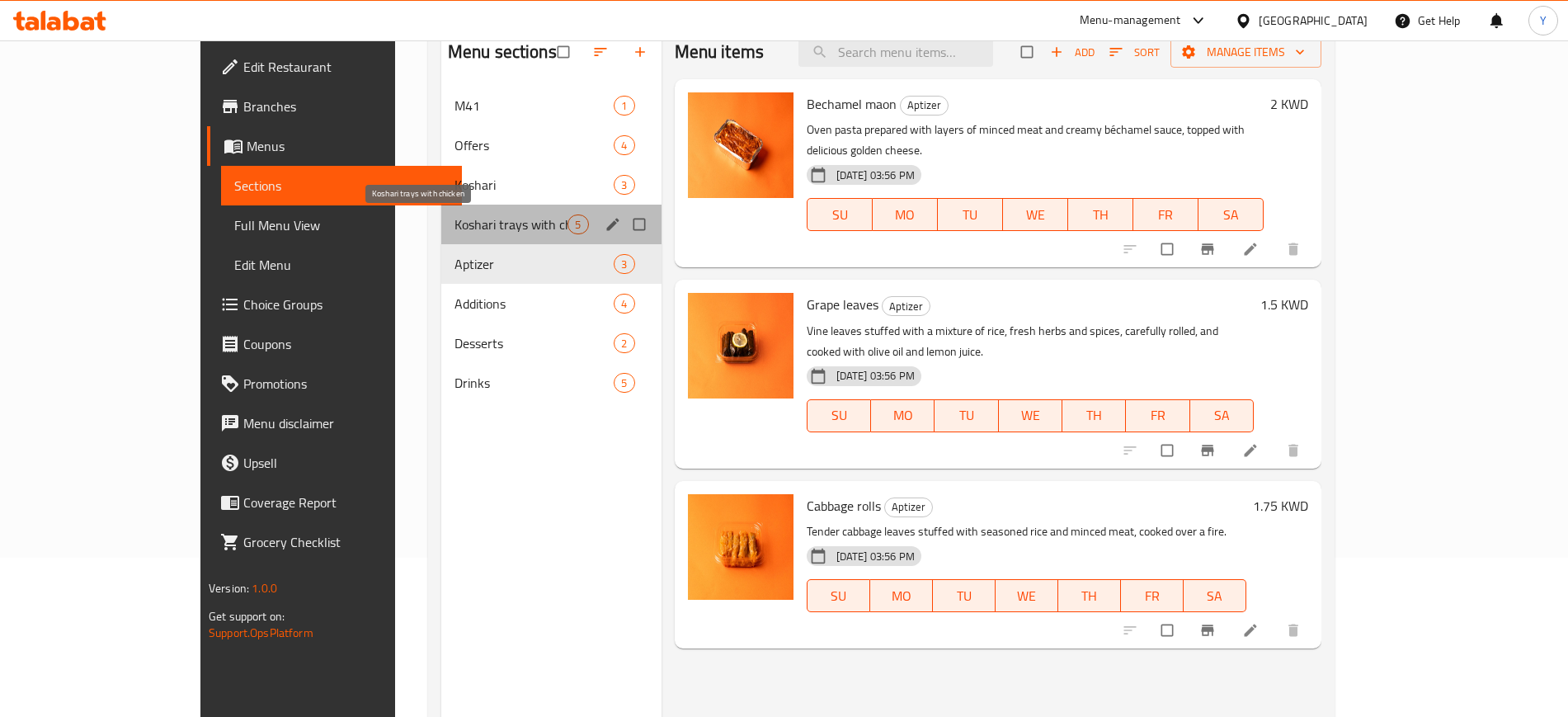
click at [460, 230] on span "Koshari trays with chicken" at bounding box center [512, 224] width 114 height 20
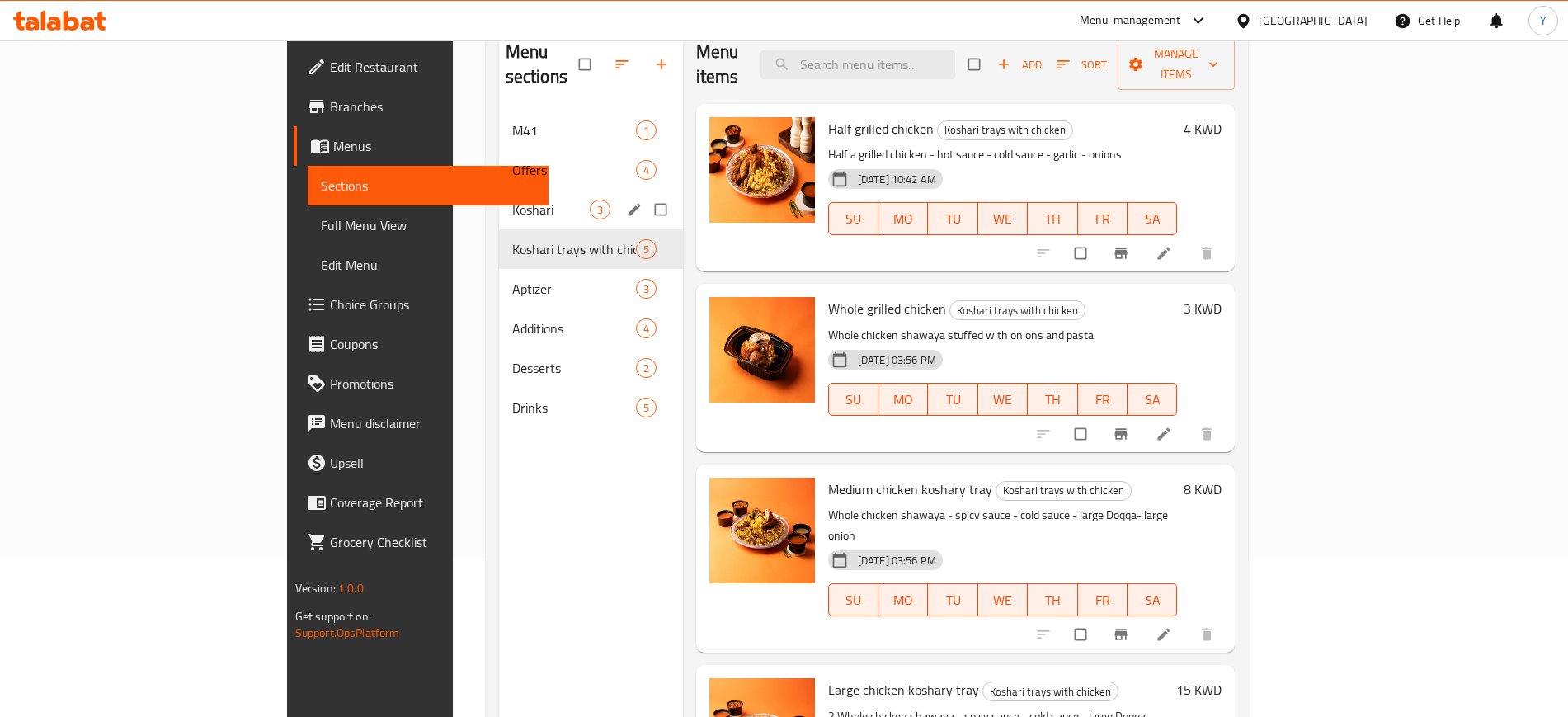
scroll to position [98, 0]
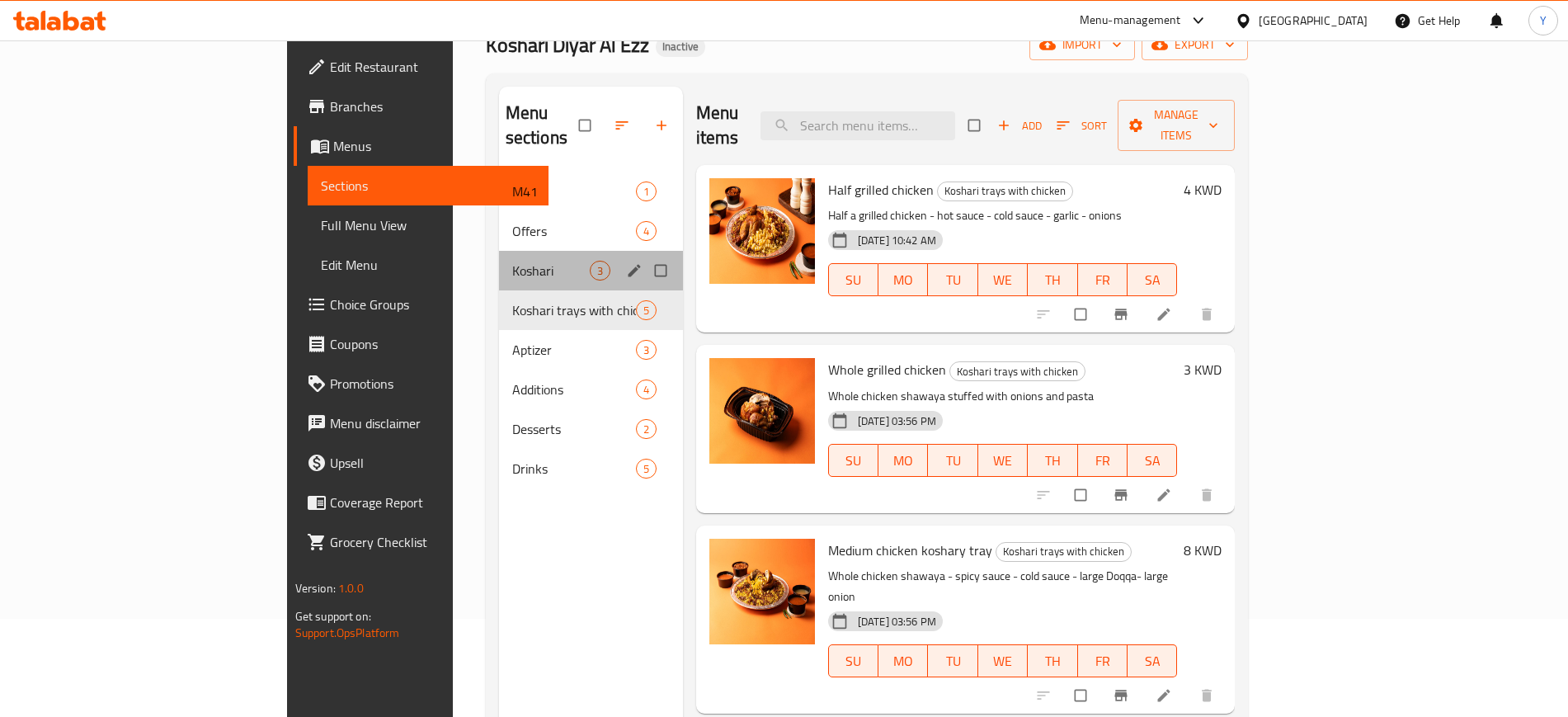
click at [499, 251] on div "Koshari 3" at bounding box center [591, 270] width 184 height 40
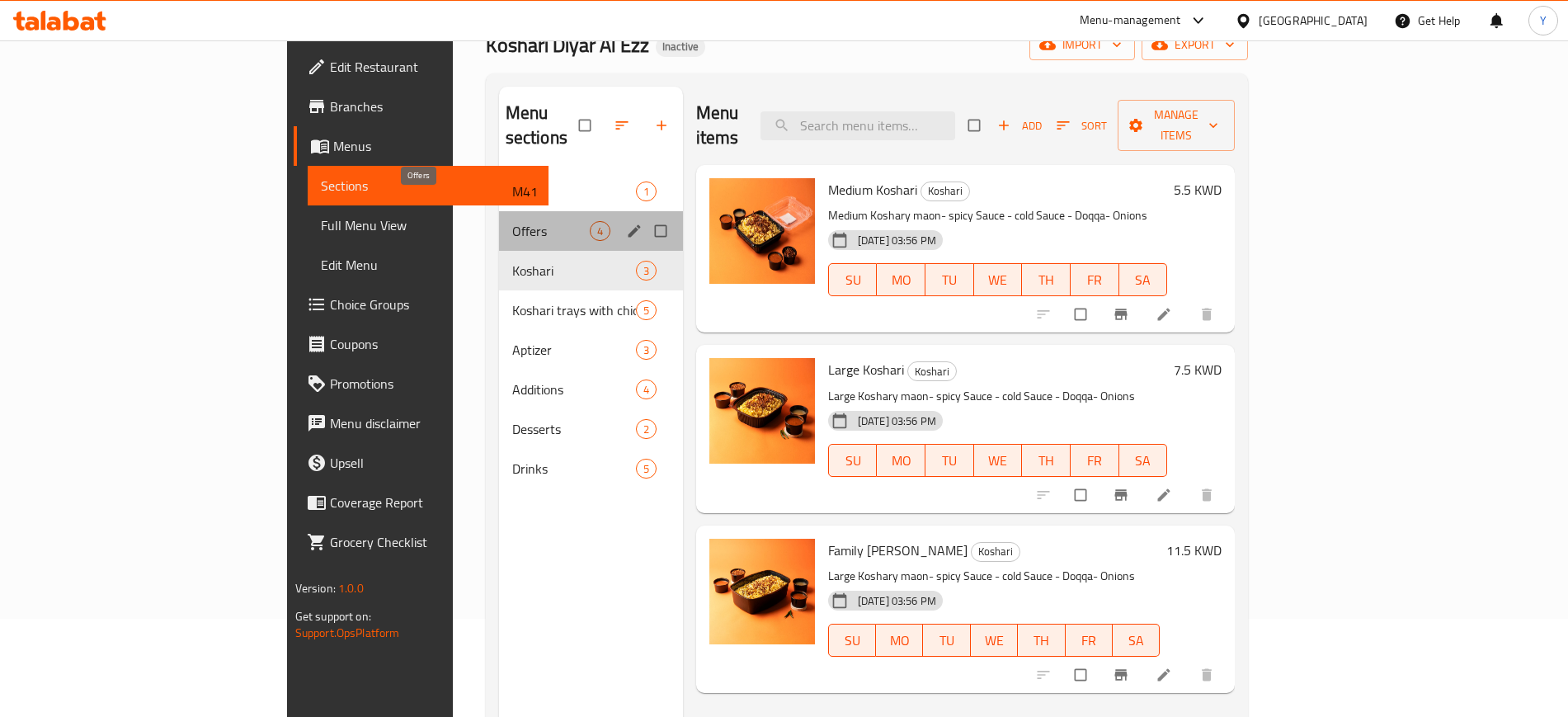
click at [512, 222] on span "Offers" at bounding box center [551, 232] width 77 height 20
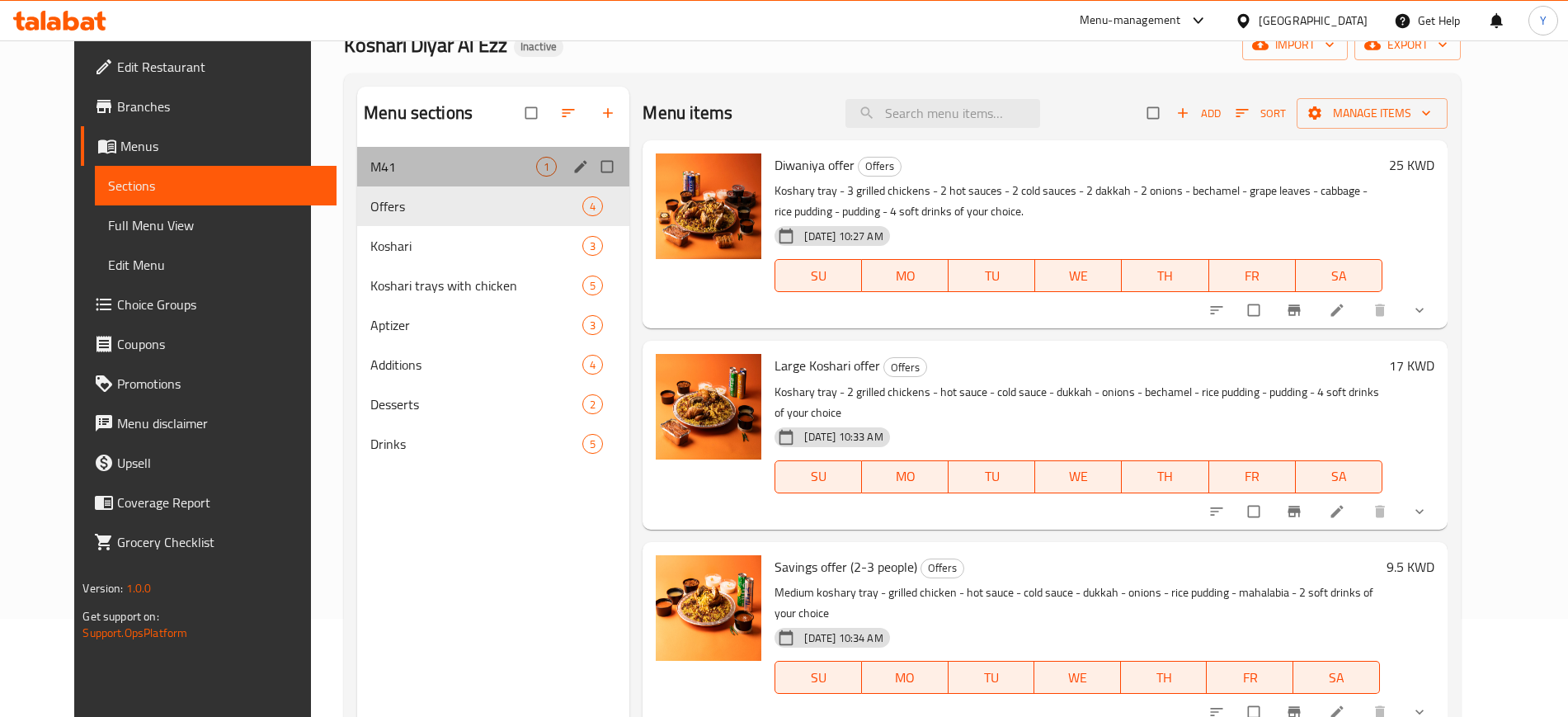
click at [445, 182] on div "M41 1" at bounding box center [494, 166] width 272 height 40
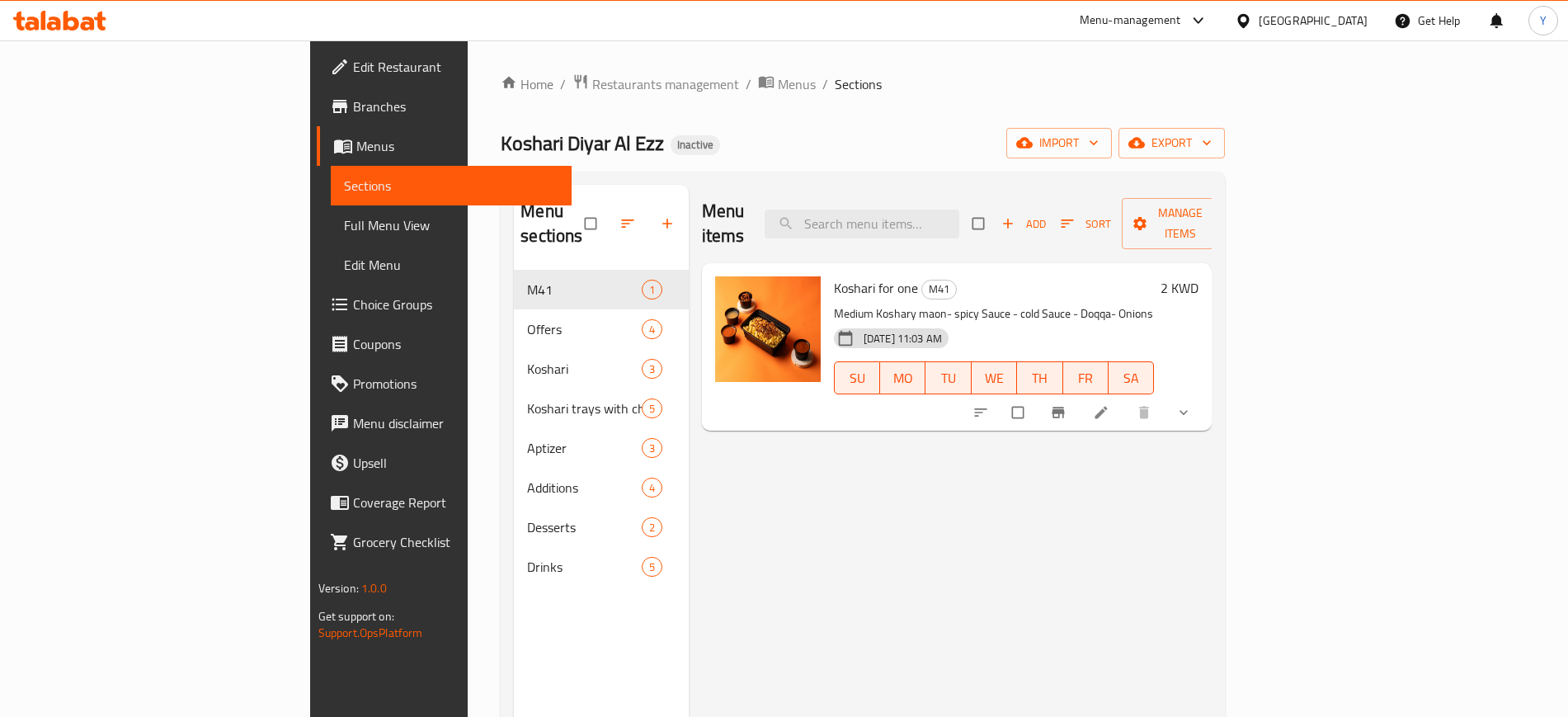
click at [501, 152] on span "Koshari Diyar Al Ezz" at bounding box center [583, 143] width 164 height 37
copy span "Koshari Diyar Al Ezz"
click at [592, 85] on span "Restaurants management" at bounding box center [665, 85] width 147 height 20
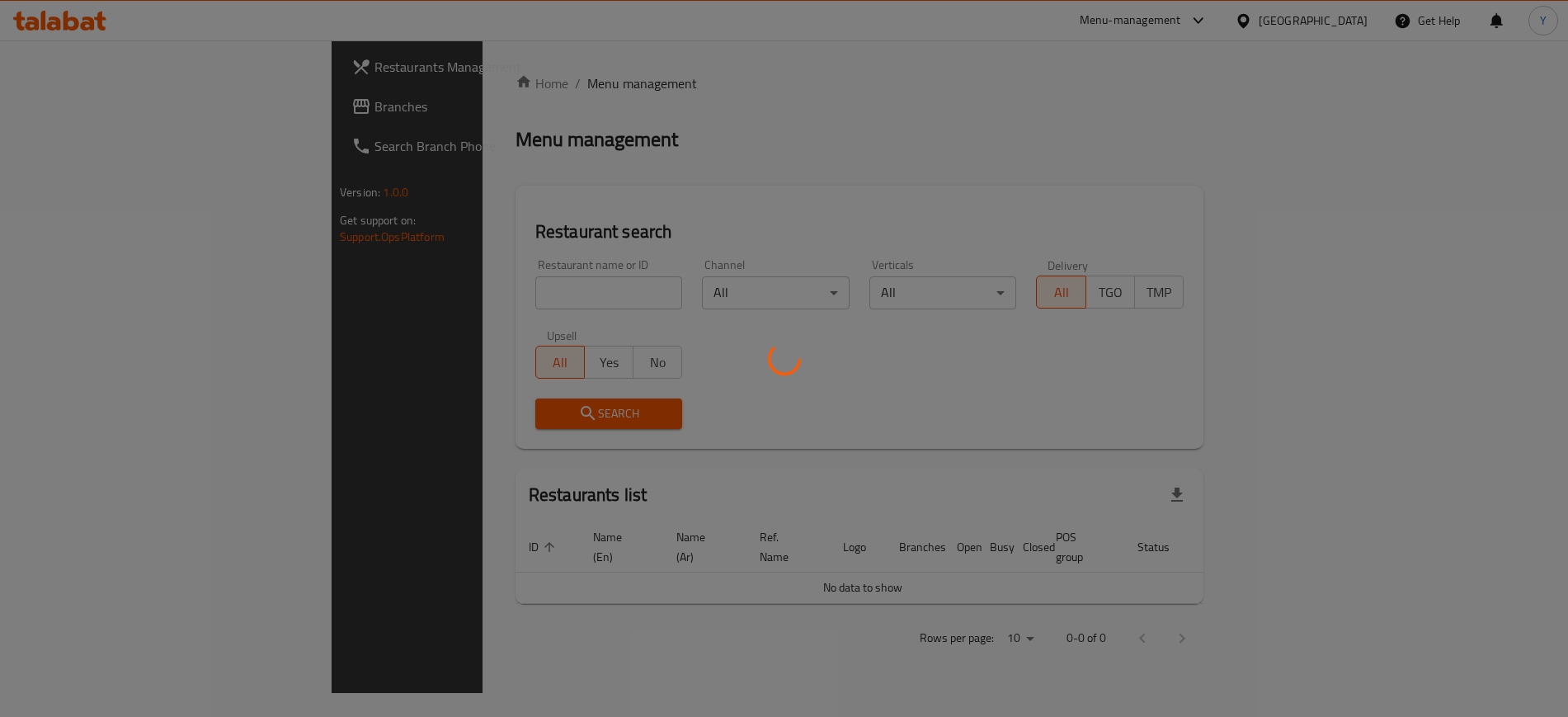
click at [457, 294] on div at bounding box center [784, 358] width 1568 height 717
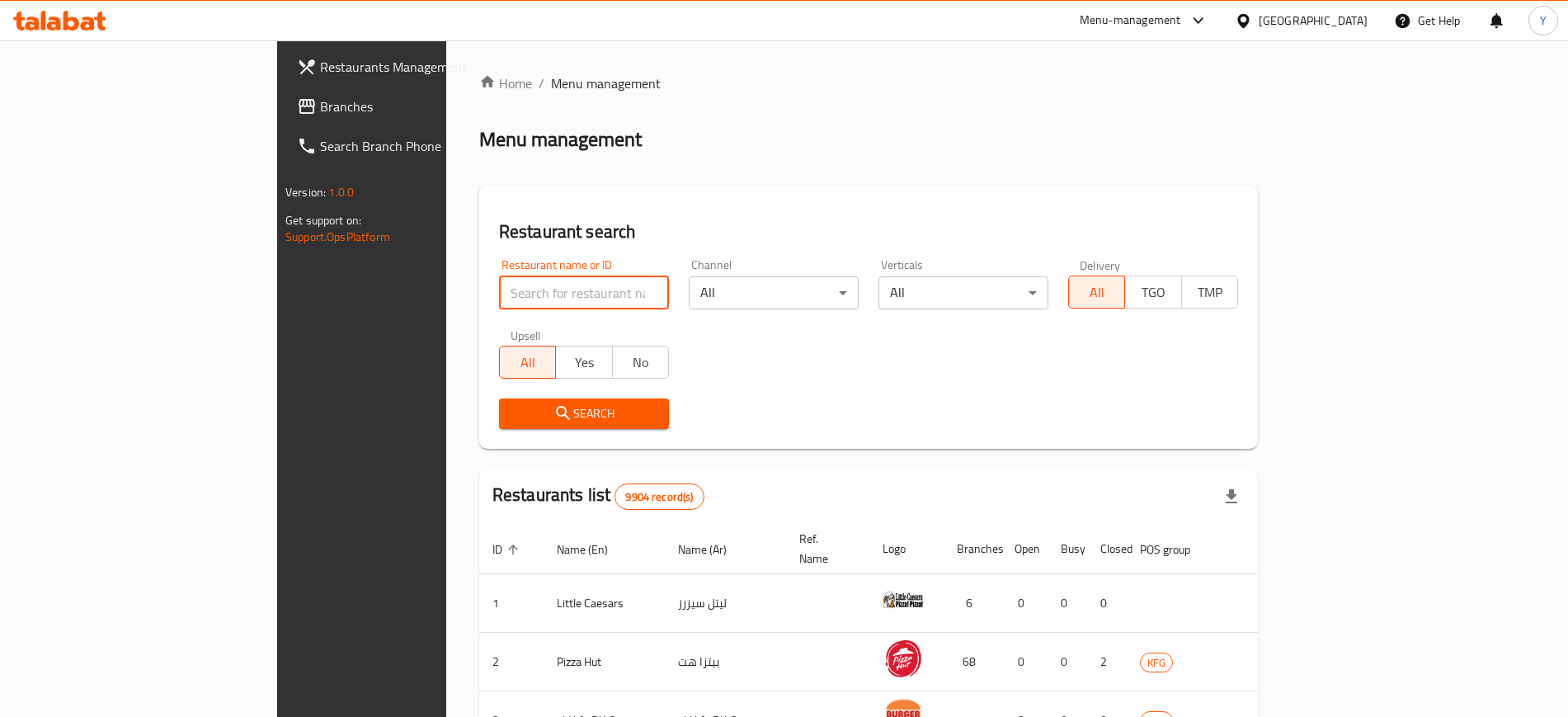
click at [499, 294] on input "search" at bounding box center [584, 293] width 170 height 33
type input "f"
type input "بخاري و منسف"
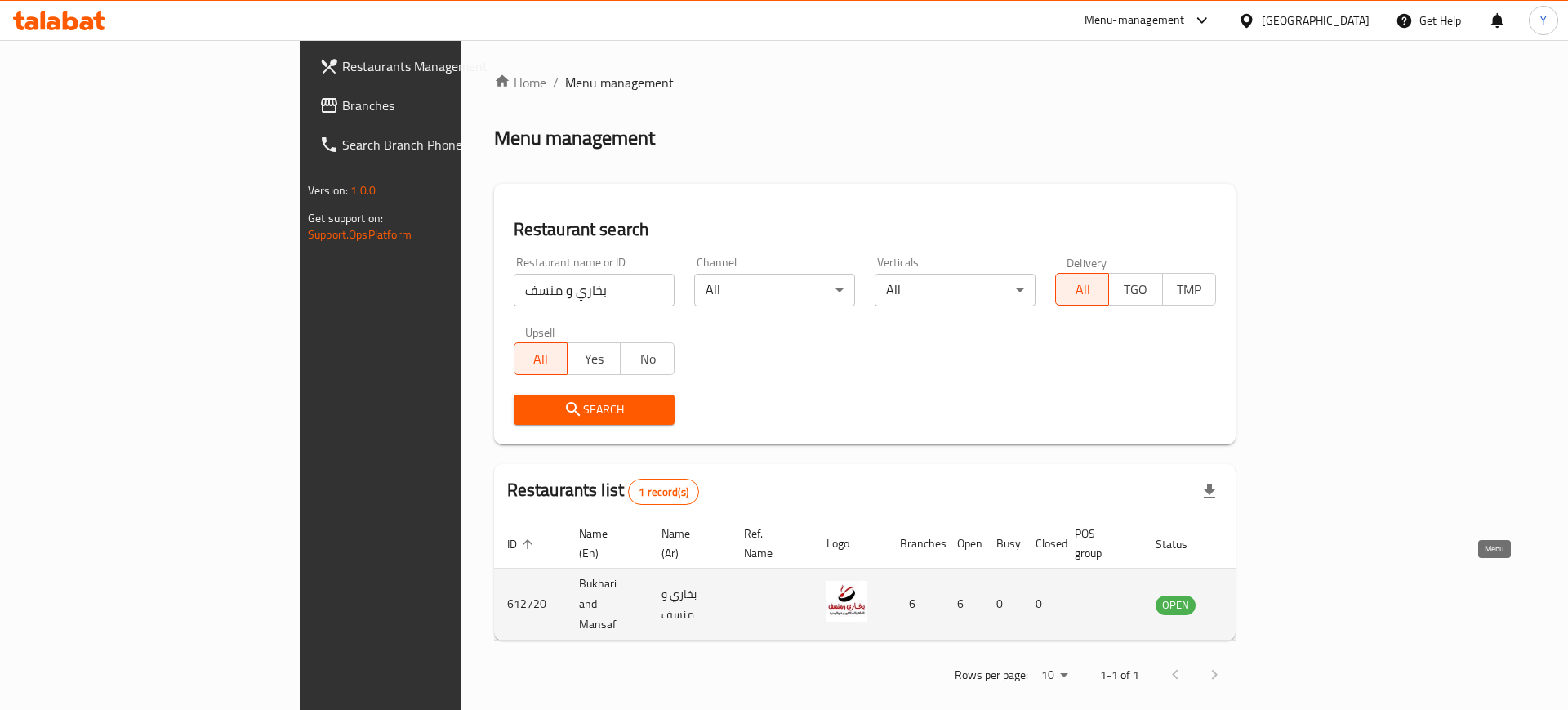
click at [1260, 598] on icon "enhanced table" at bounding box center [1251, 604] width 18 height 14
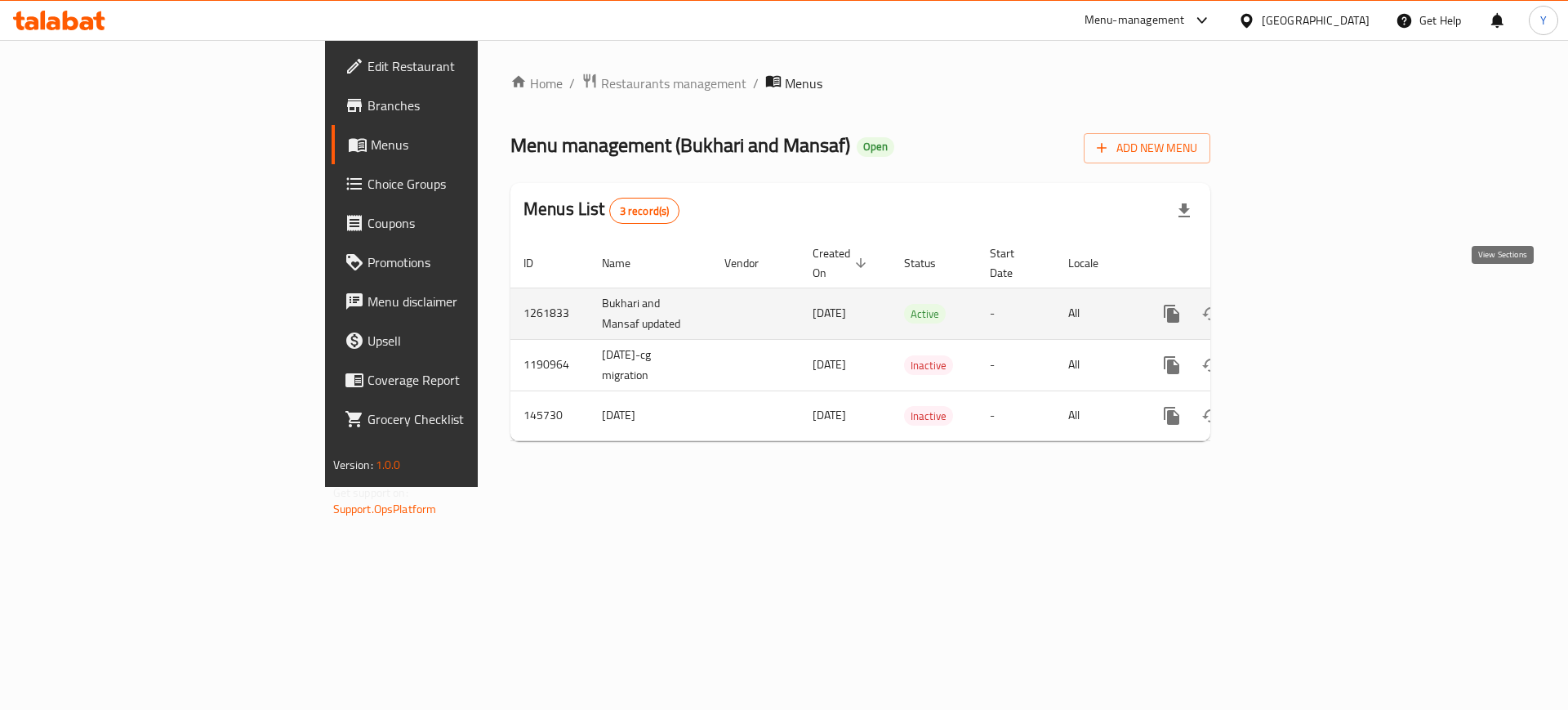
click at [1300, 304] on icon "enhanced table" at bounding box center [1290, 314] width 20 height 20
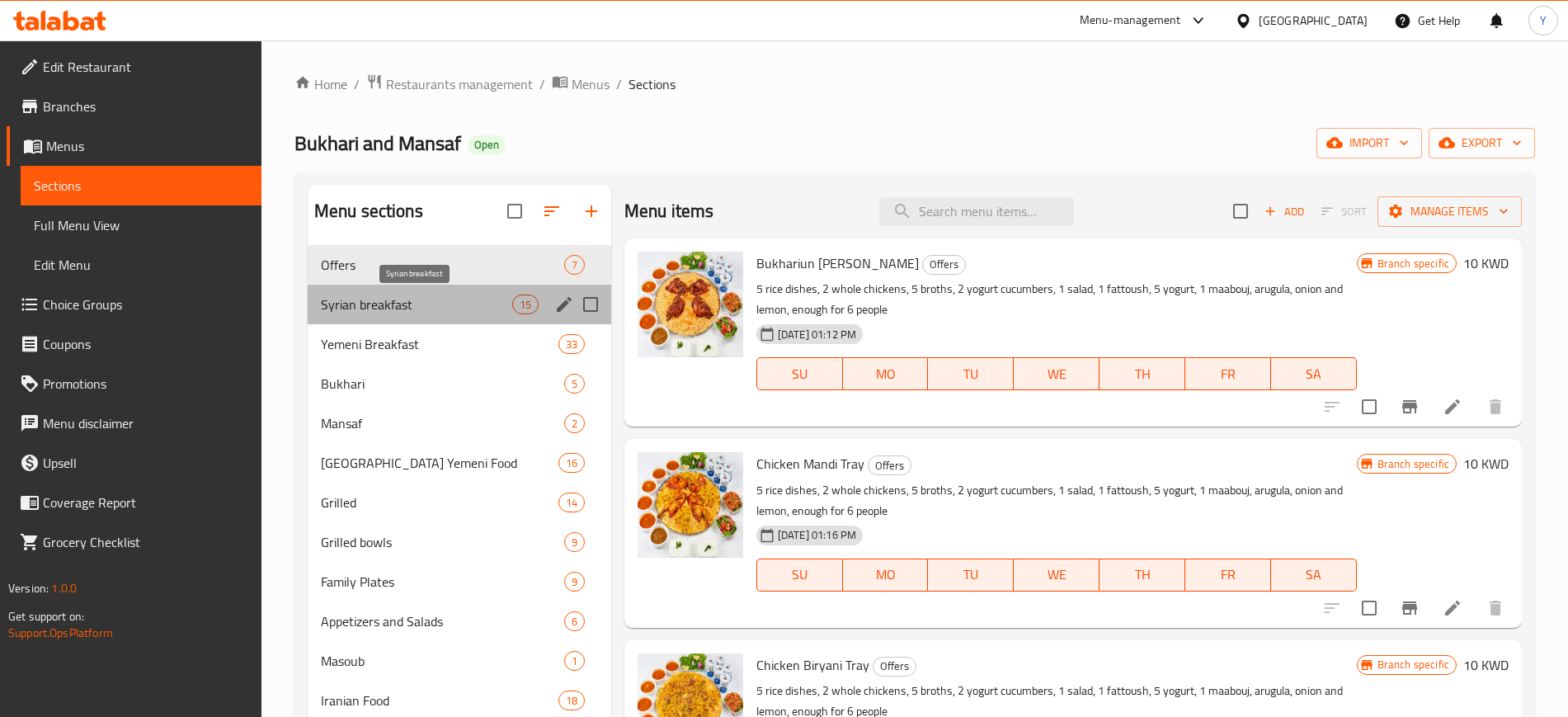
click at [399, 308] on span "Syrian breakfast" at bounding box center [416, 304] width 191 height 20
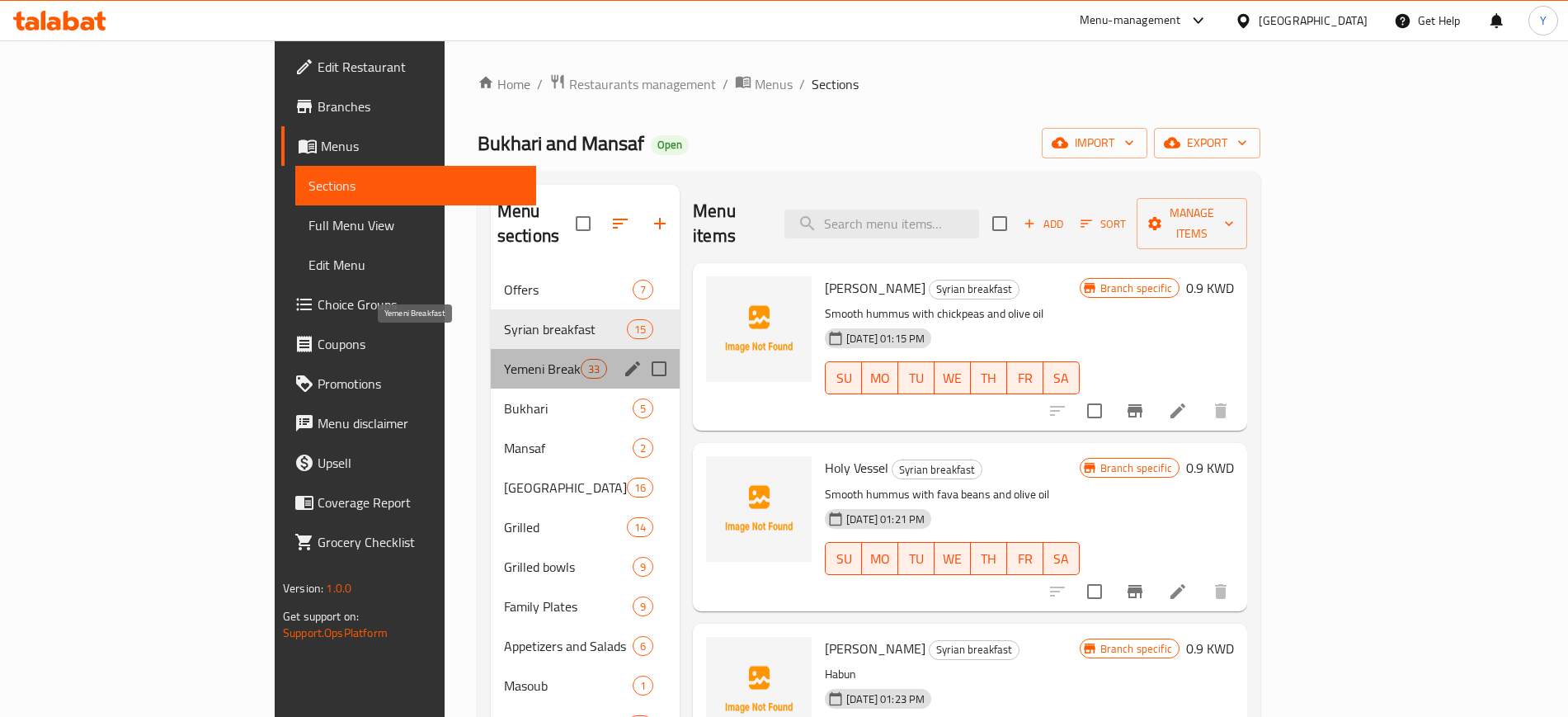
click at [504, 358] on span "Yemeni Breakfast" at bounding box center [541, 369] width 76 height 20
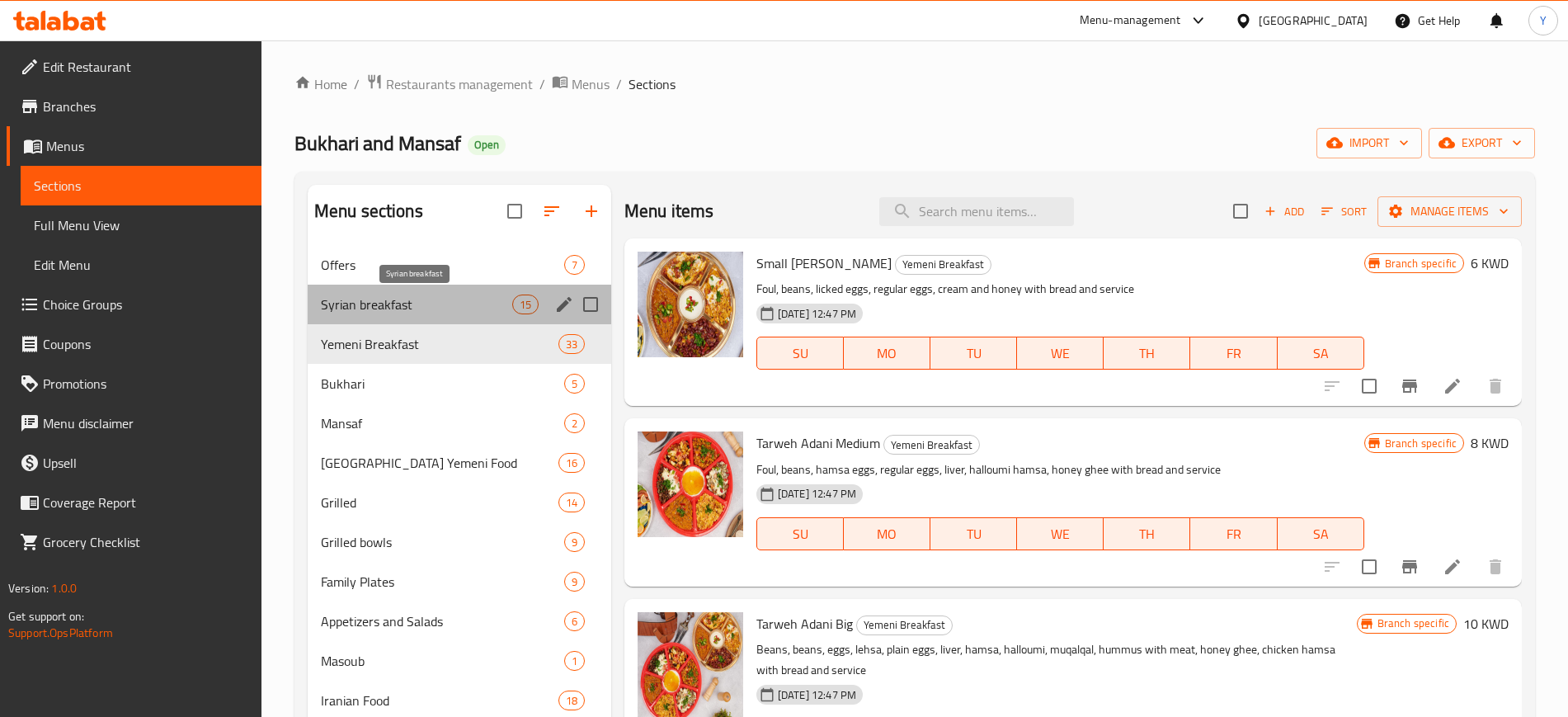
click at [382, 303] on span "Syrian breakfast" at bounding box center [416, 304] width 191 height 20
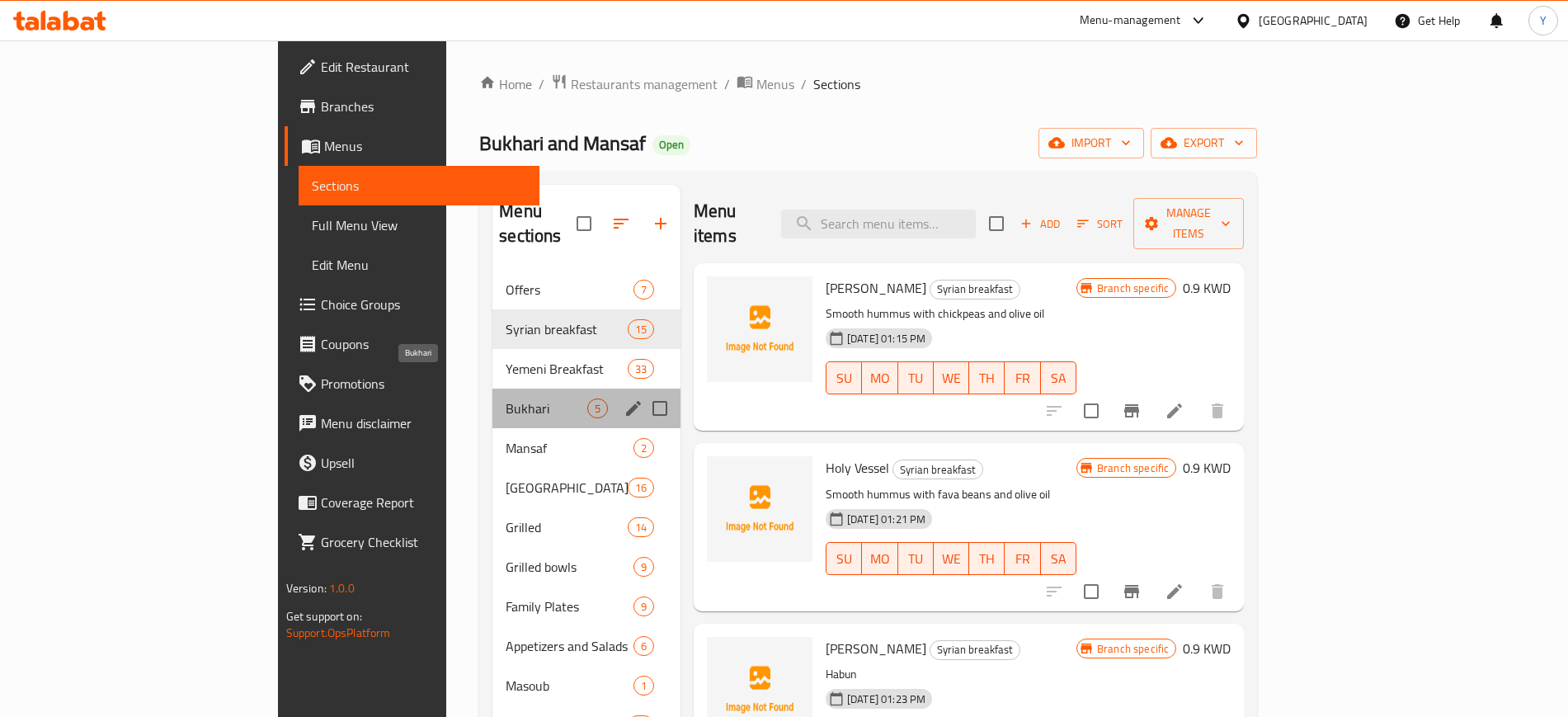
click at [506, 399] on span "Bukhari" at bounding box center [546, 409] width 82 height 20
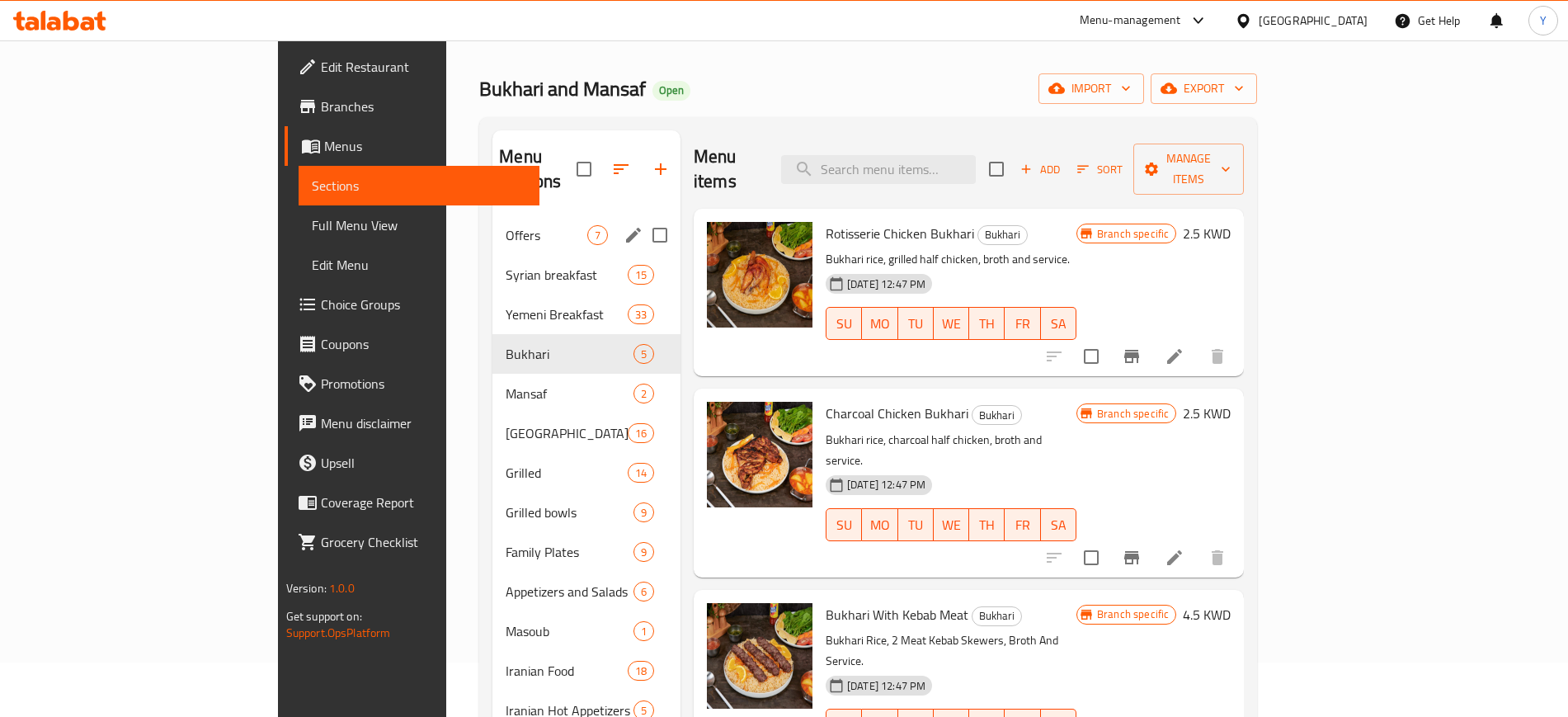
scroll to position [53, 0]
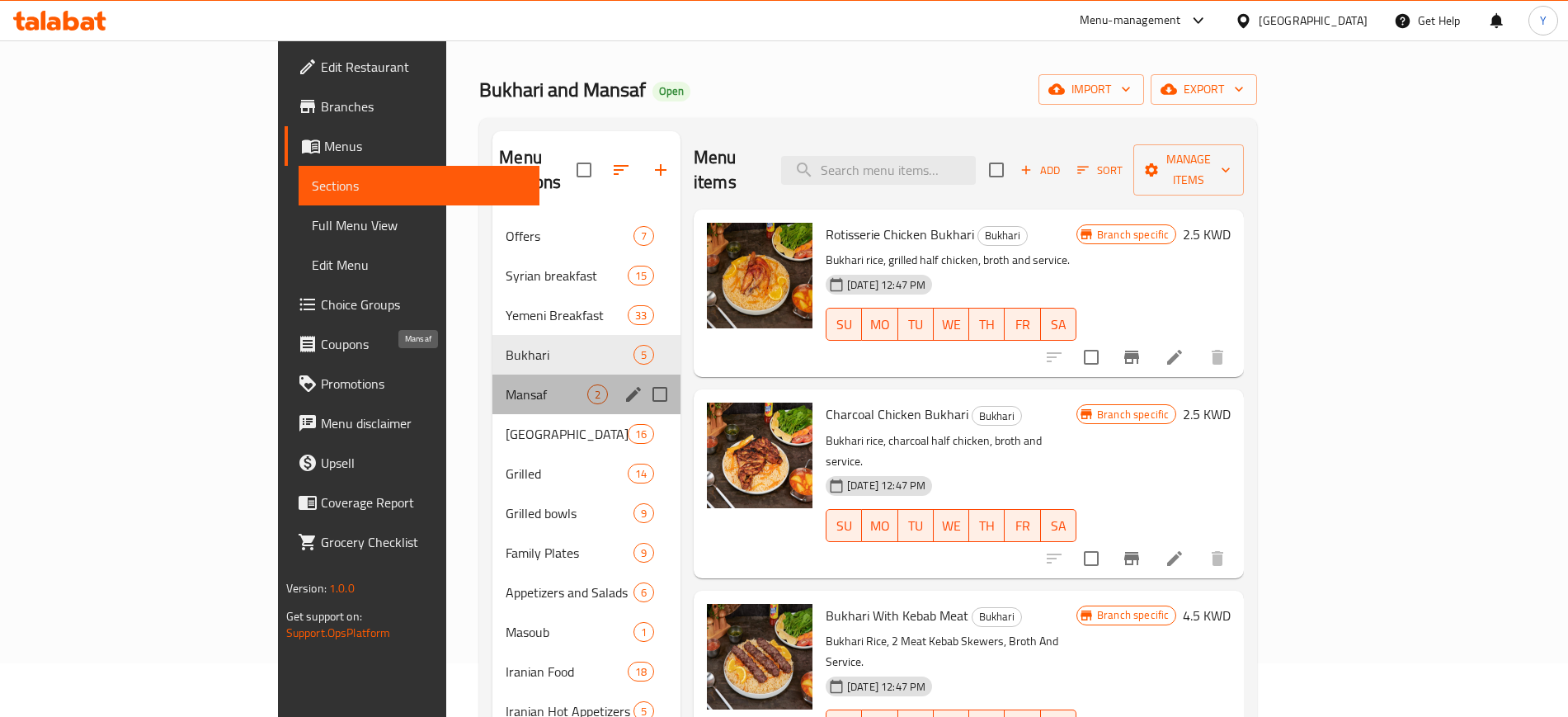
click at [506, 384] on span "Mansaf" at bounding box center [546, 394] width 82 height 20
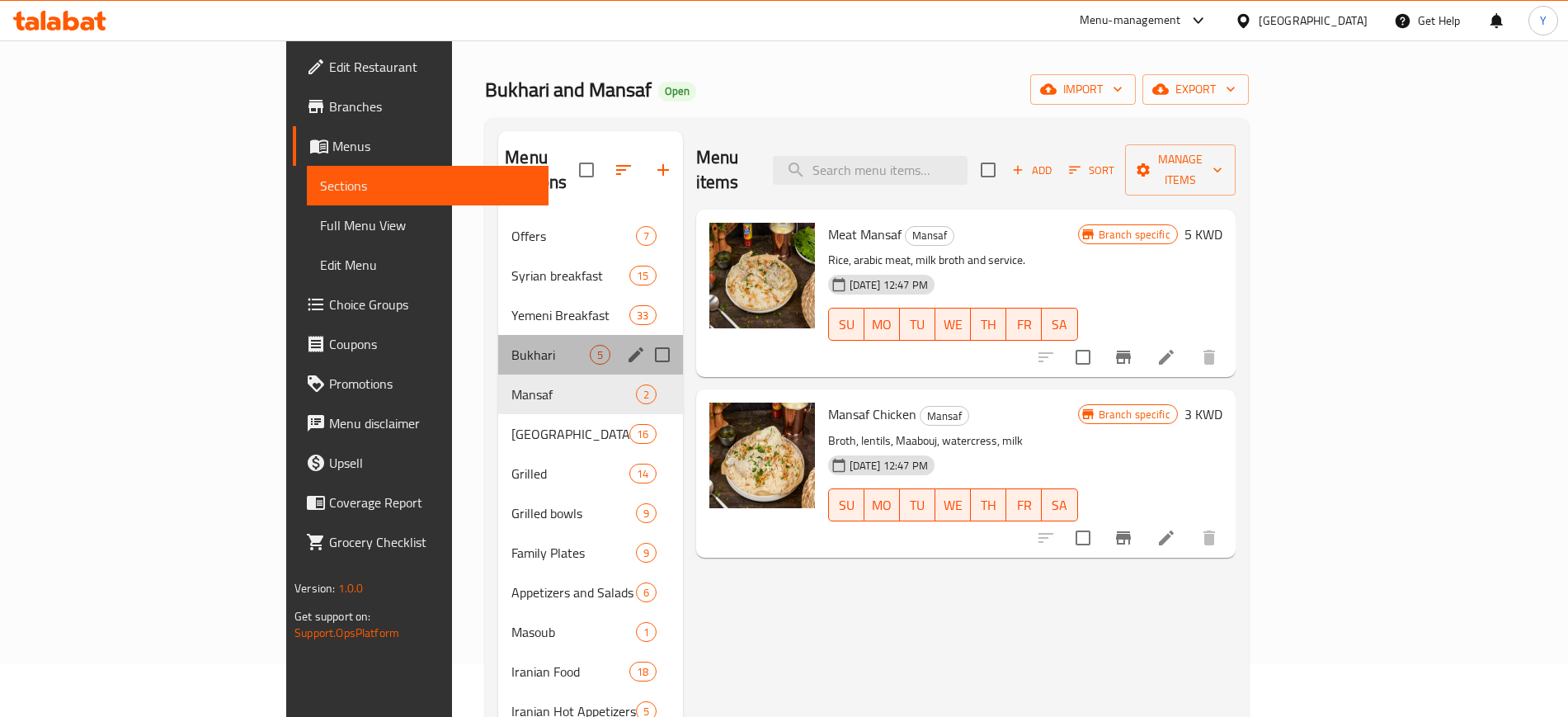
click at [498, 342] on div "Bukhari 5" at bounding box center [590, 354] width 184 height 40
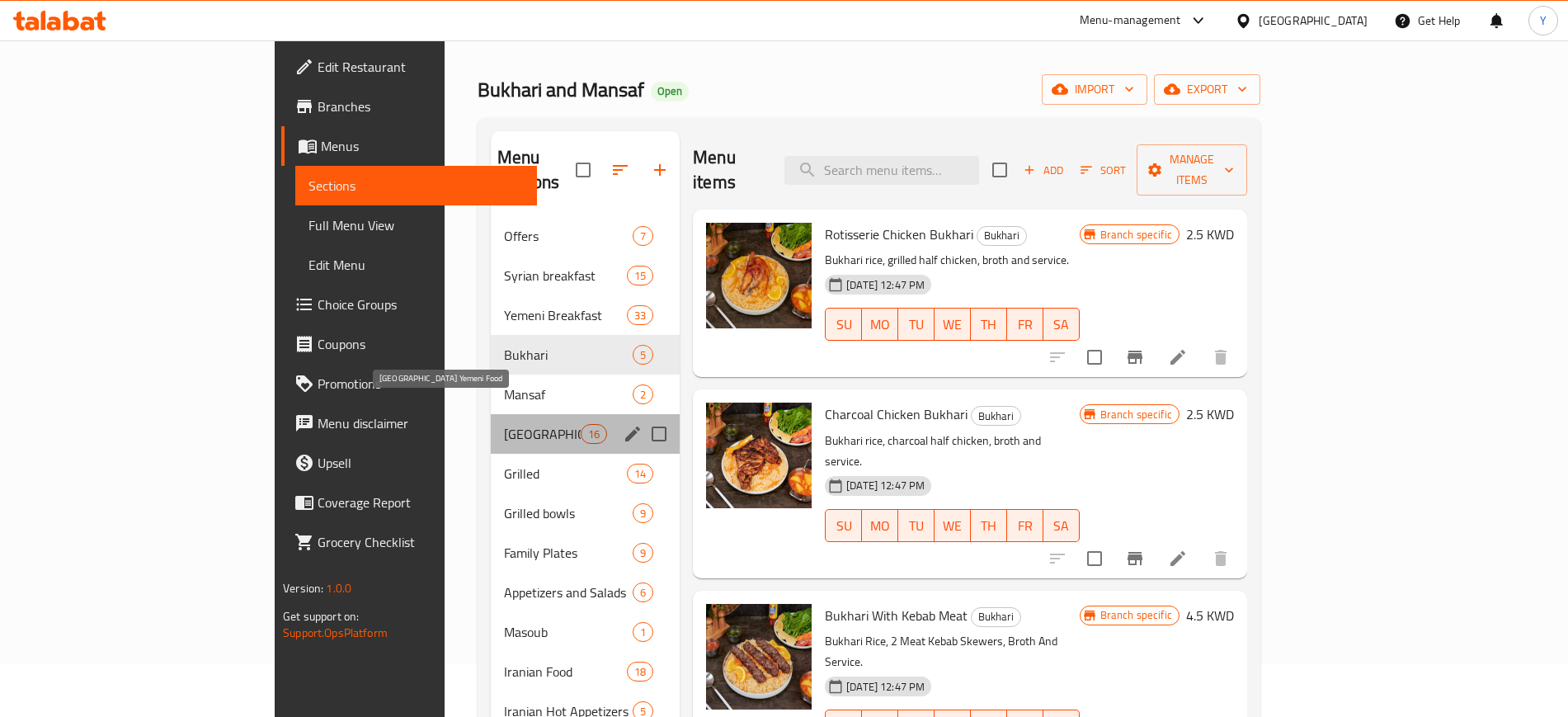
click at [504, 424] on span "Kuwait Yemeni Food" at bounding box center [541, 434] width 76 height 20
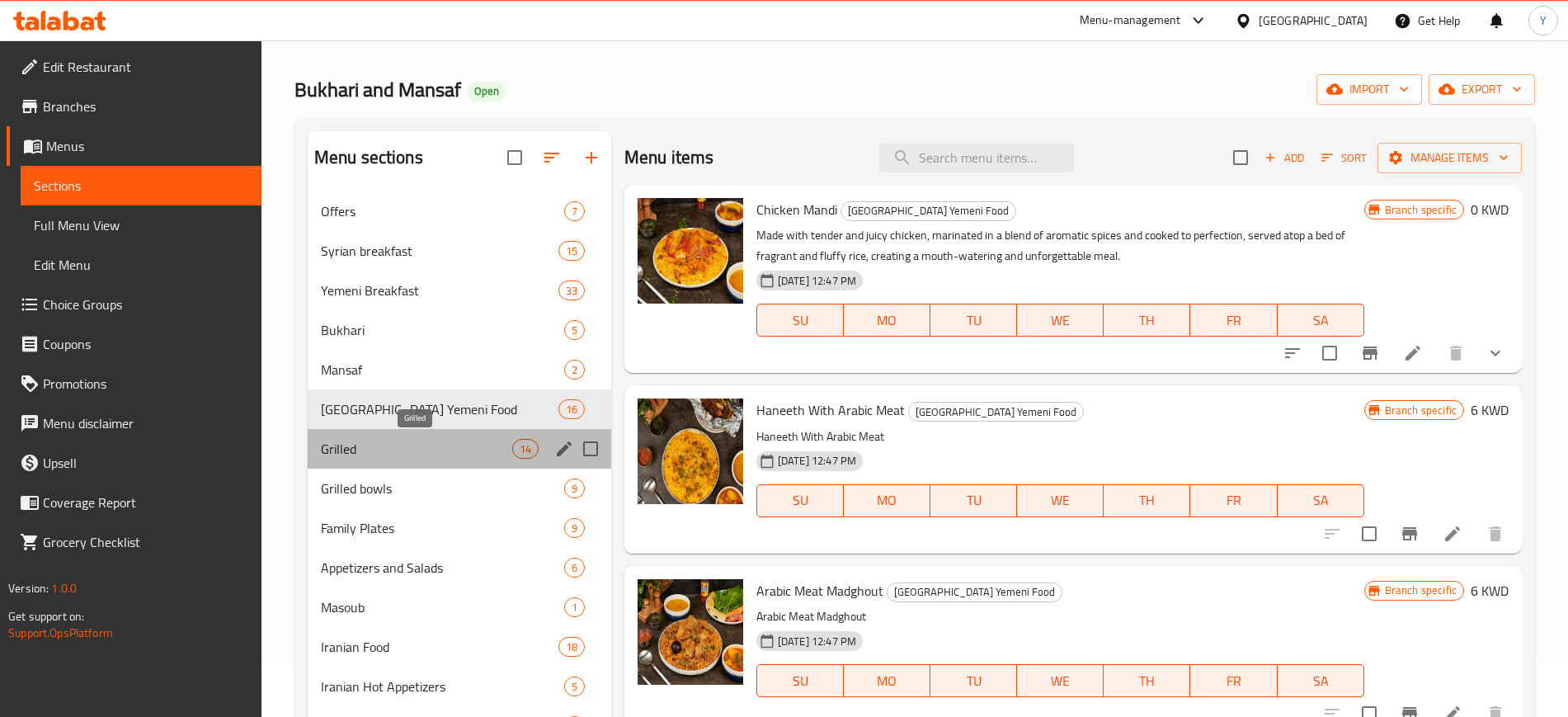
click at [424, 439] on span "Grilled" at bounding box center [416, 450] width 191 height 20
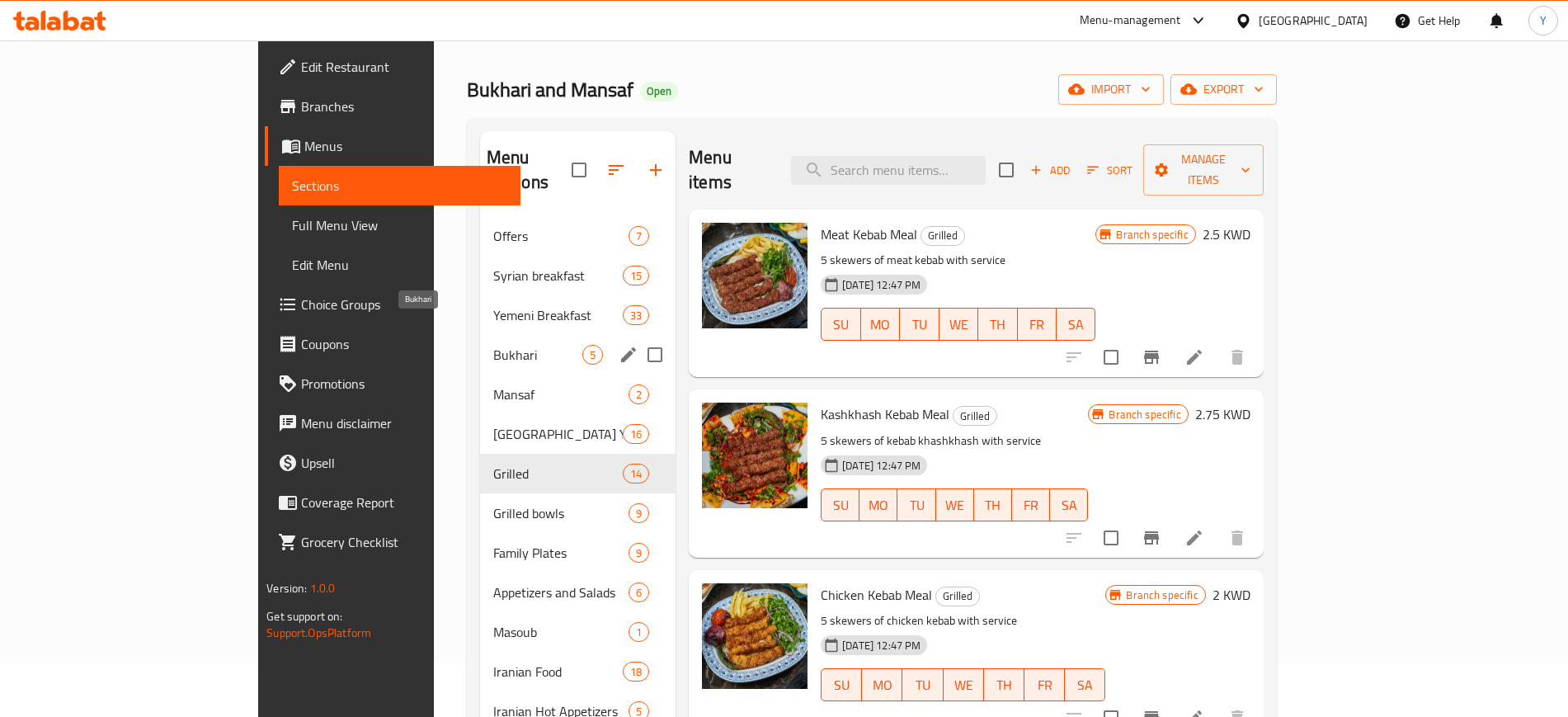
click at [494, 345] on span "Bukhari" at bounding box center [538, 355] width 89 height 20
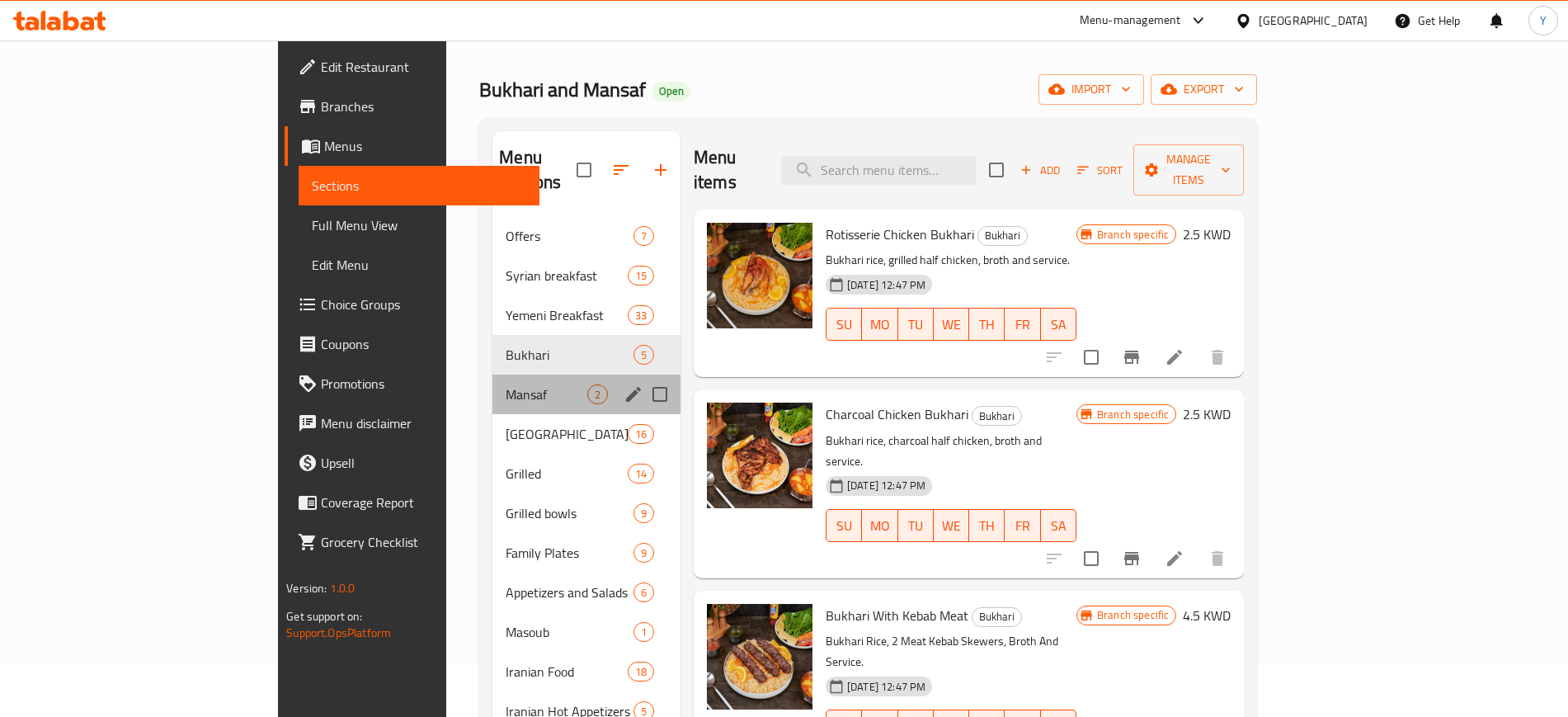
click at [493, 375] on div "Mansaf 2" at bounding box center [586, 394] width 188 height 40
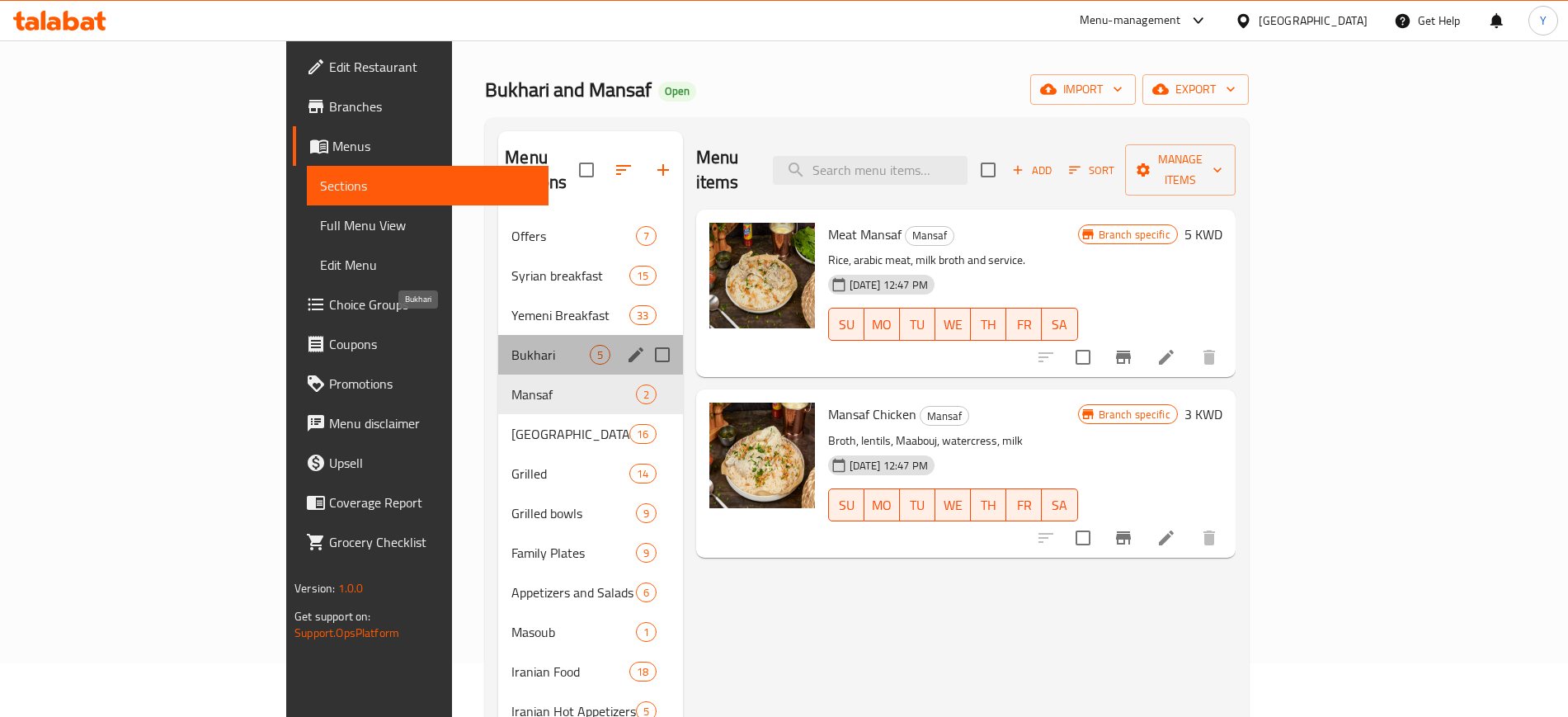
click at [512, 345] on span "Bukhari" at bounding box center [551, 355] width 77 height 20
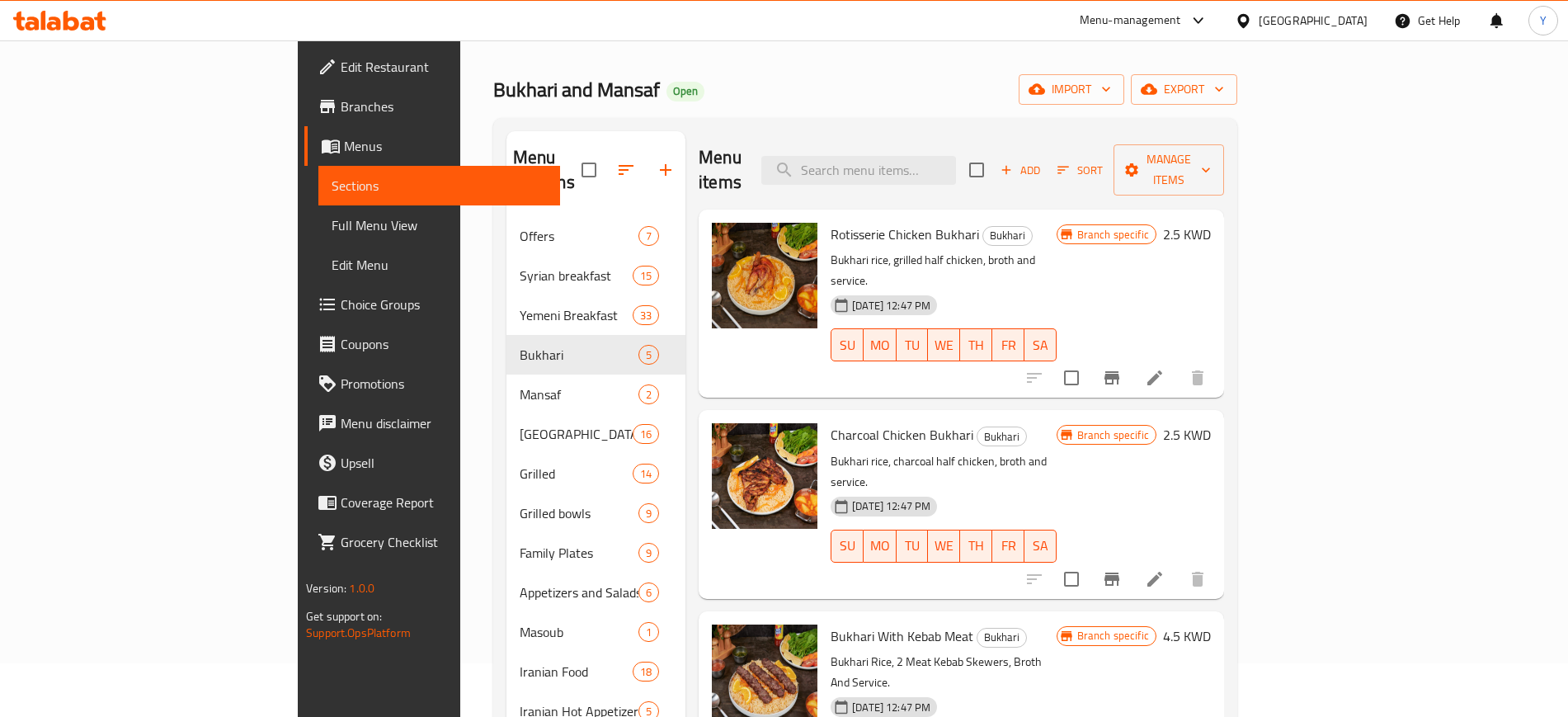
click at [1006, 423] on h6 "Charcoal Chicken Bukhari Bukhari" at bounding box center [943, 434] width 225 height 23
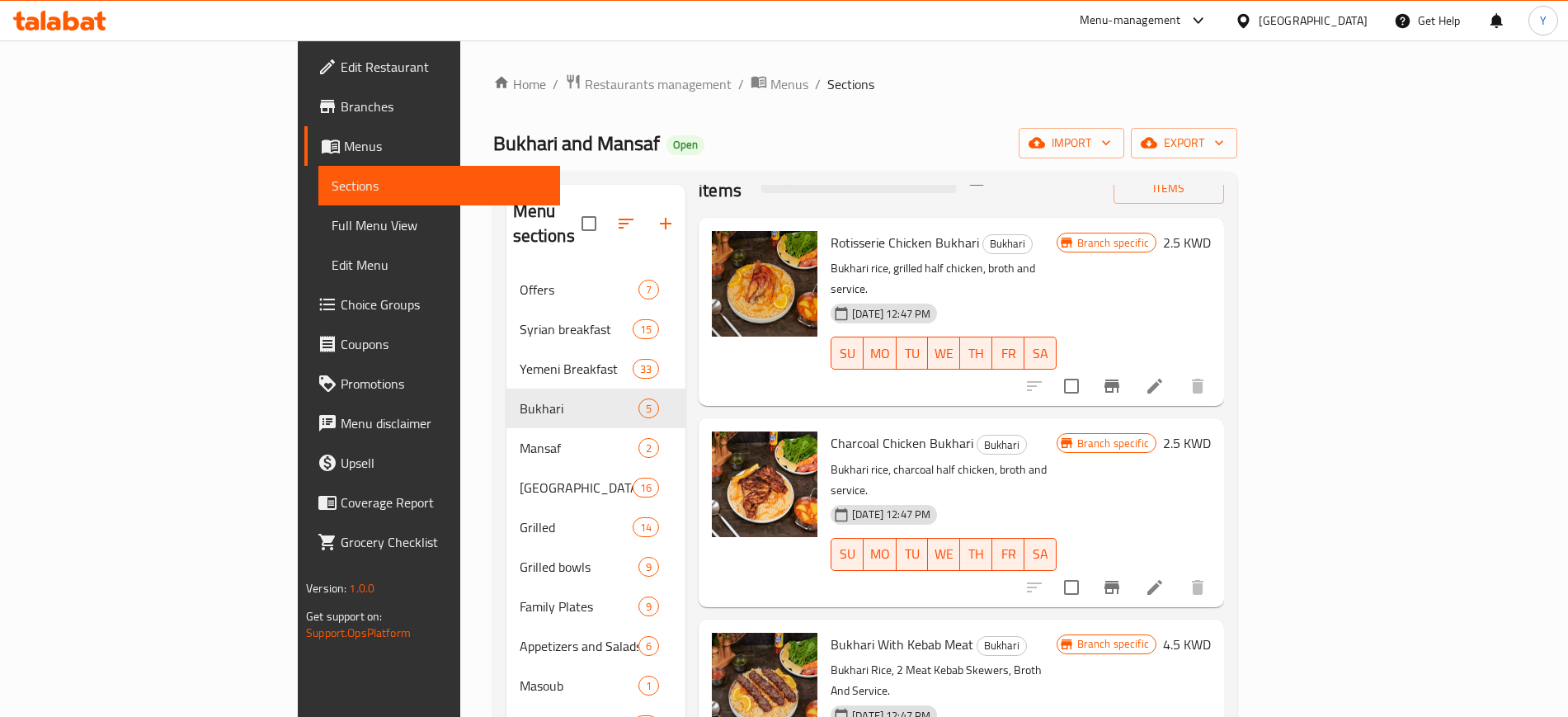
scroll to position [48, 0]
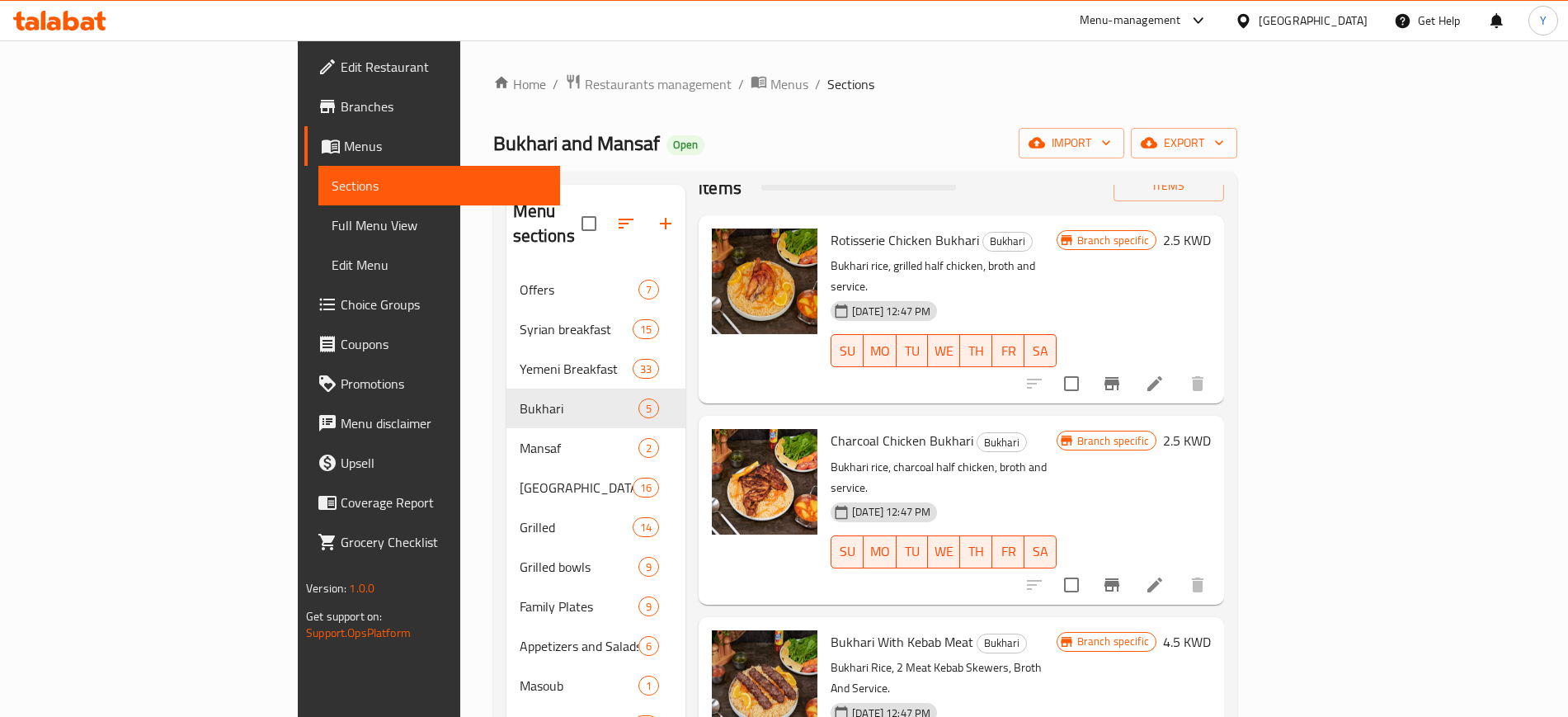
click at [686, 381] on div "Menu items Add Sort Manage items Rotisserie Chicken Bukhari Bukhari Bukhari ric…" at bounding box center [955, 547] width 539 height 725
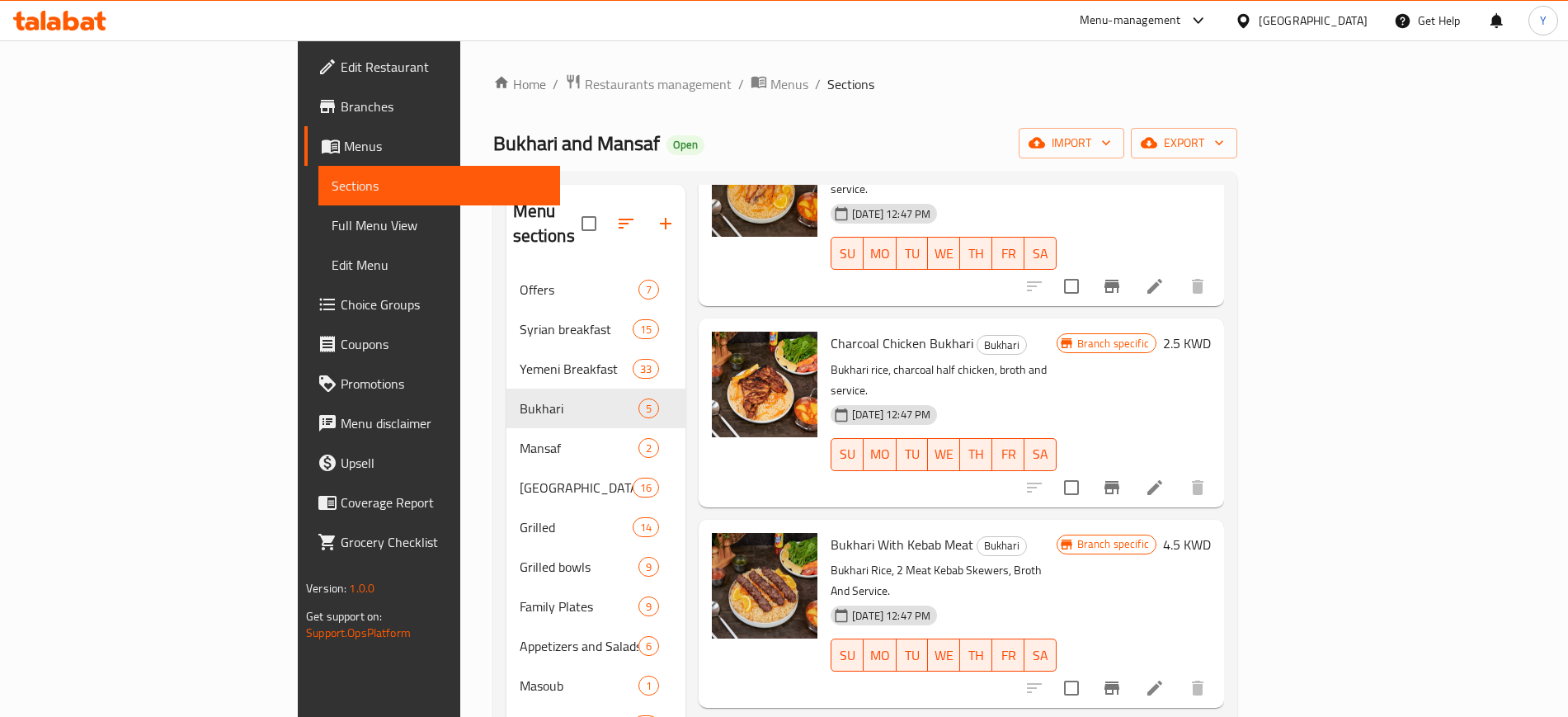
scroll to position [149, 0]
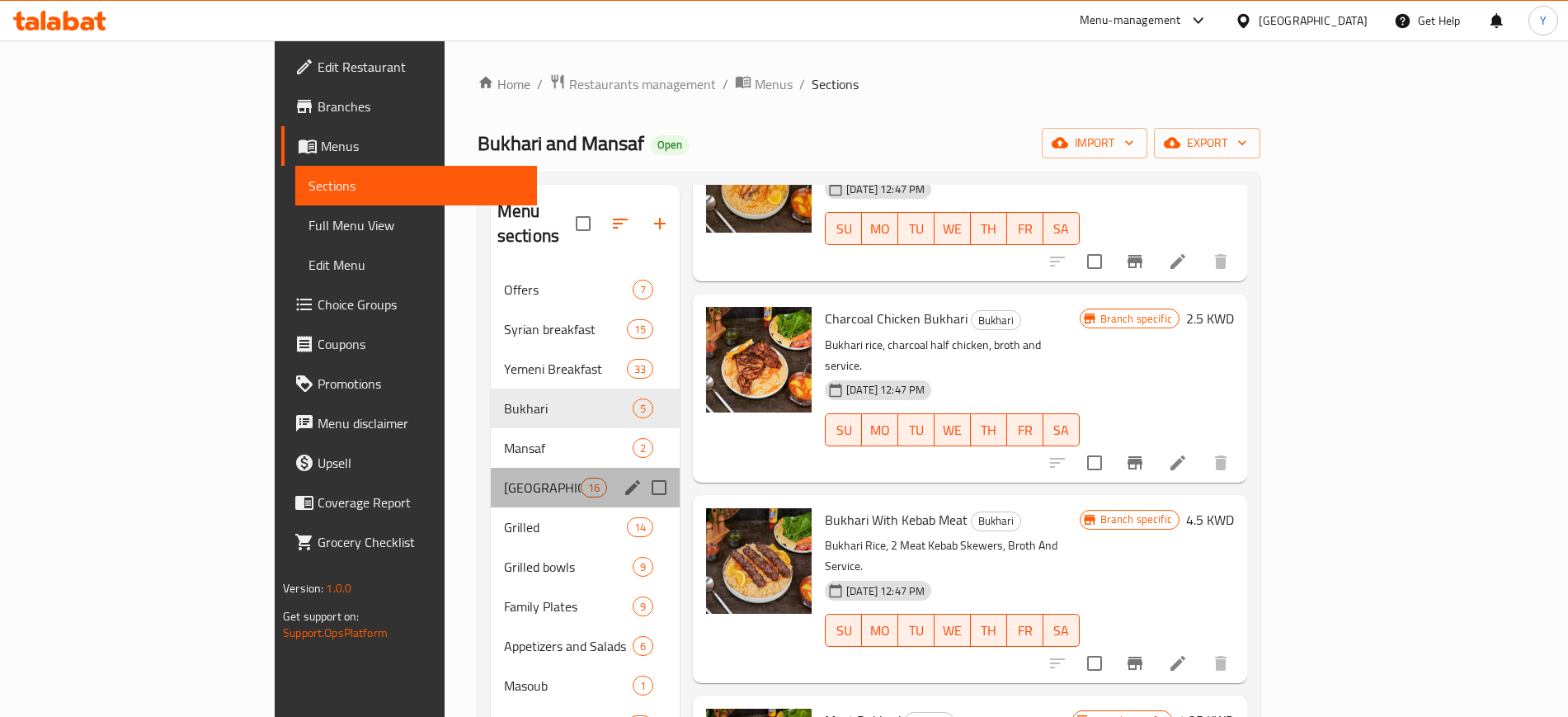
click at [491, 468] on div "Kuwait Yemeni Food 16" at bounding box center [585, 487] width 189 height 40
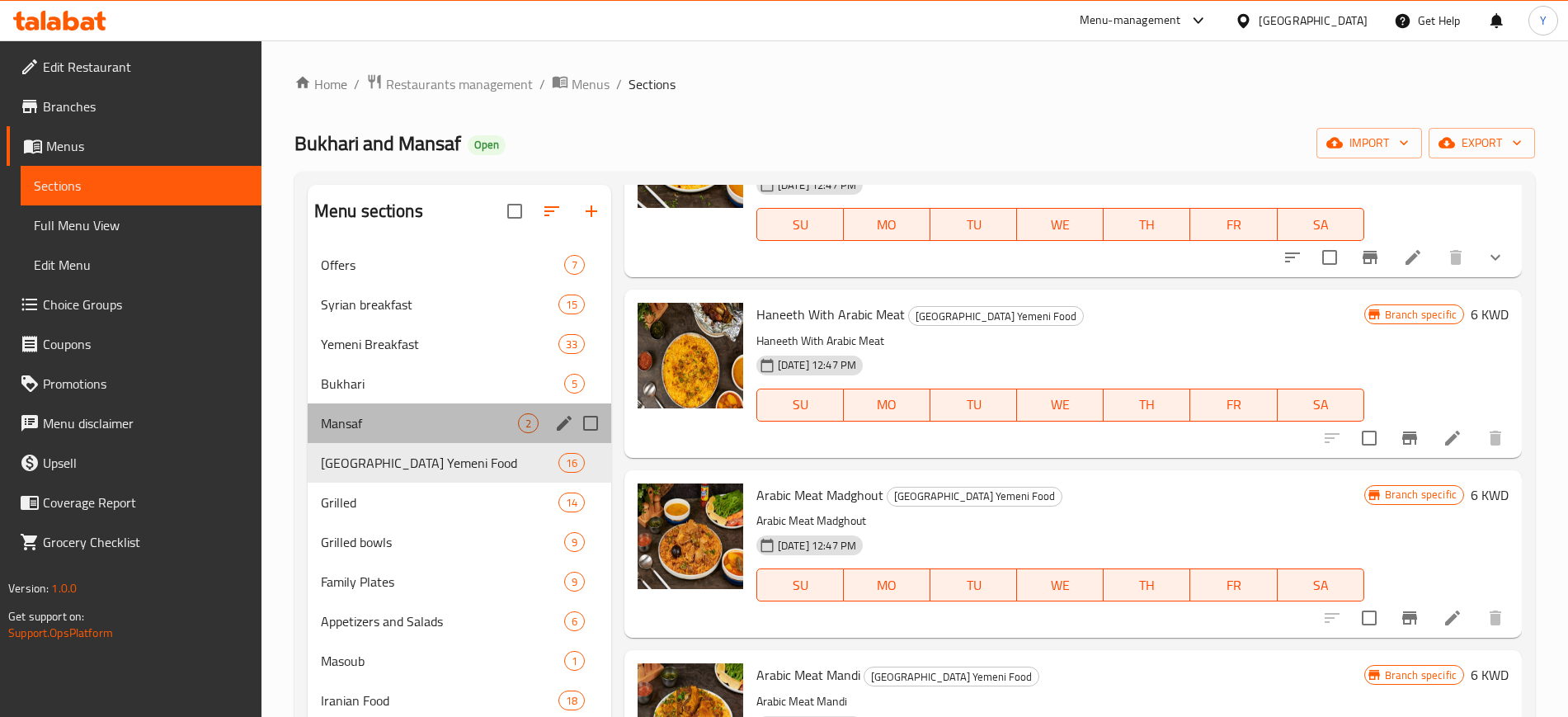
click at [404, 412] on div "Mansaf 2" at bounding box center [460, 423] width 303 height 40
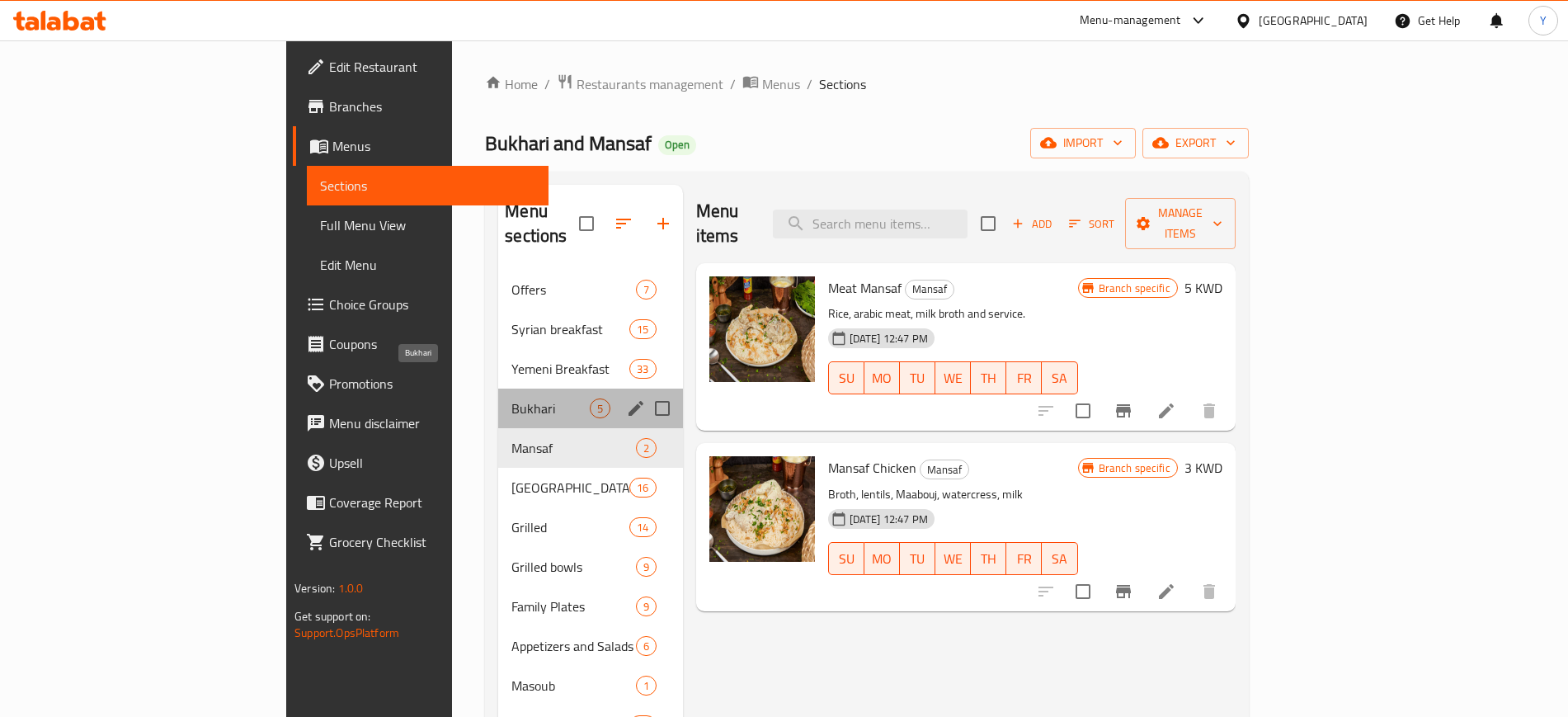
click at [512, 399] on span "Bukhari" at bounding box center [551, 409] width 77 height 20
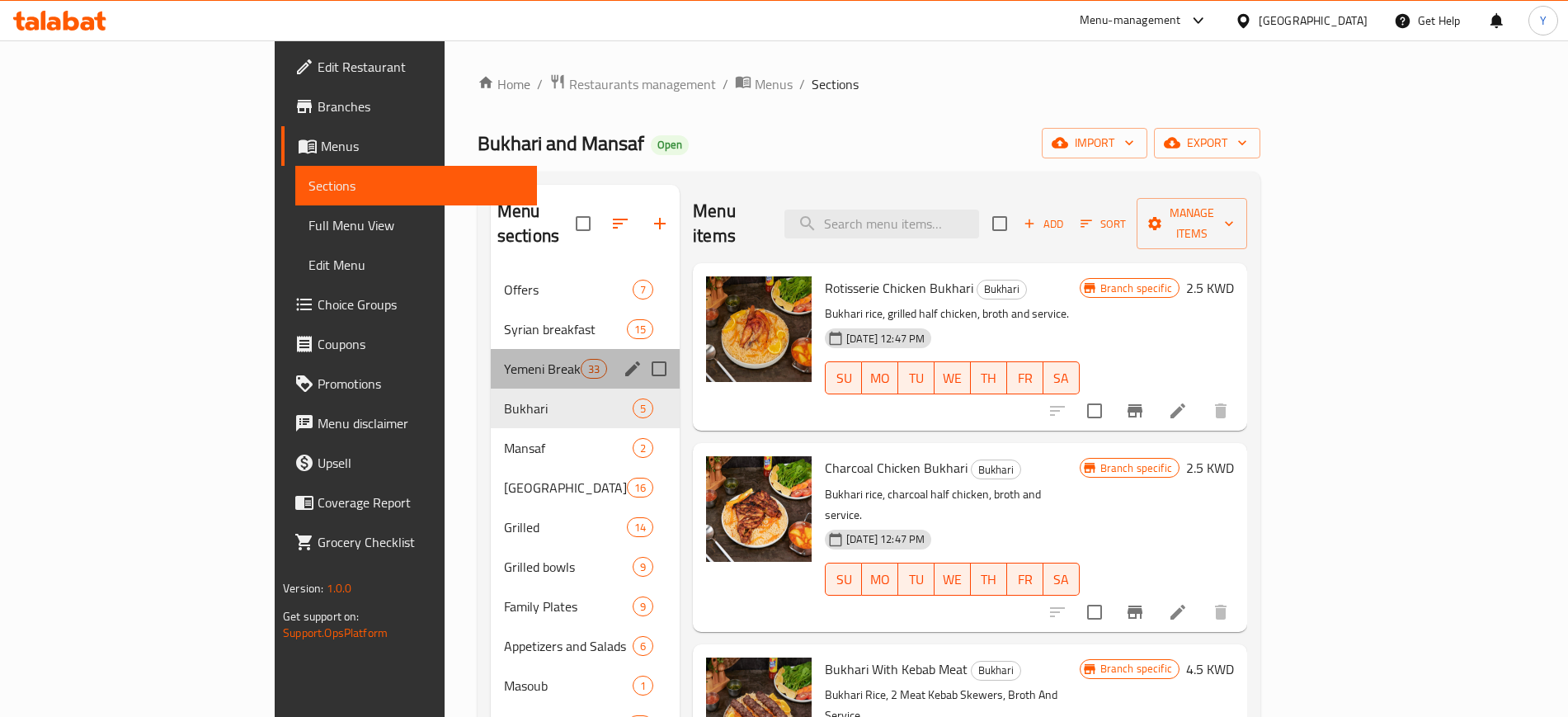
click at [491, 349] on div "Yemeni Breakfast 33" at bounding box center [585, 369] width 189 height 40
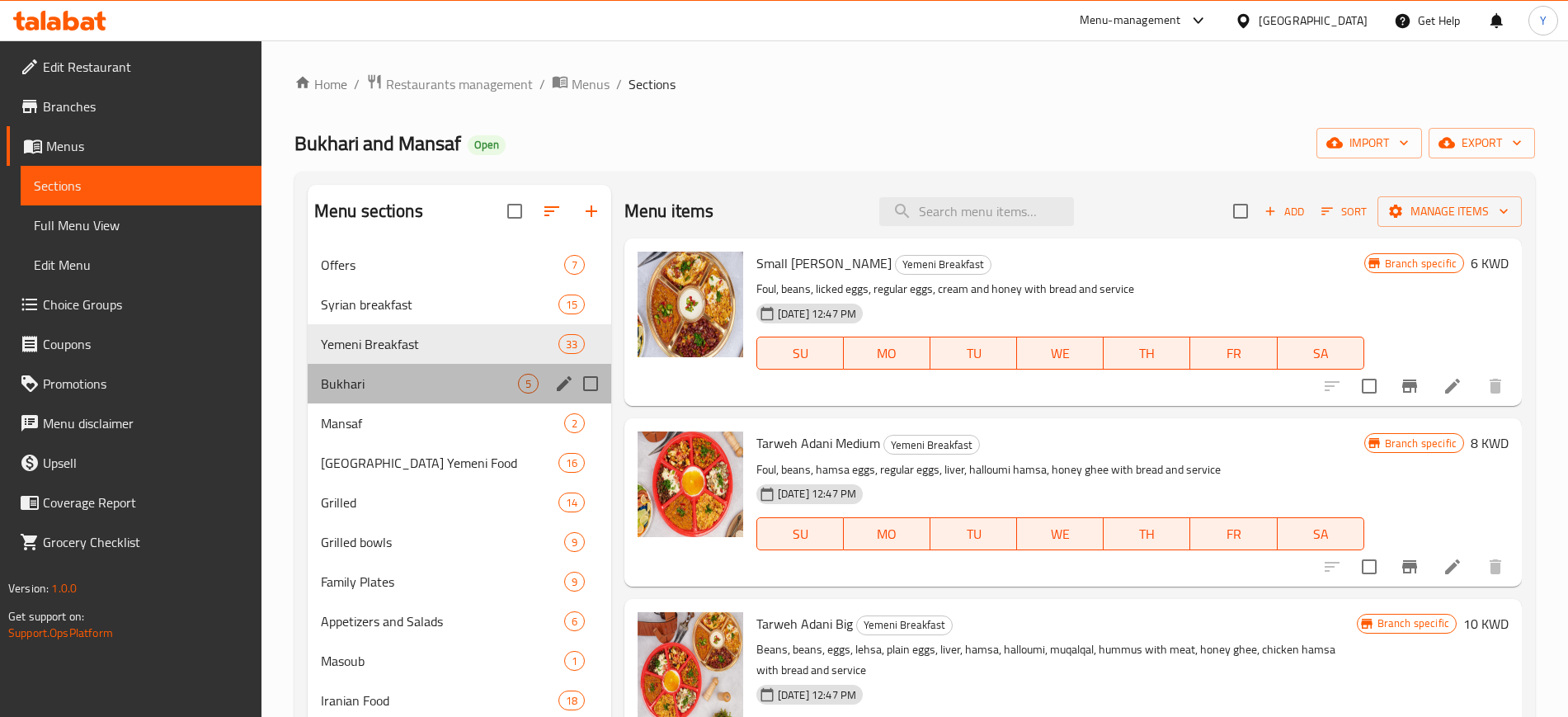
click at [445, 366] on div "Bukhari 5" at bounding box center [460, 383] width 303 height 40
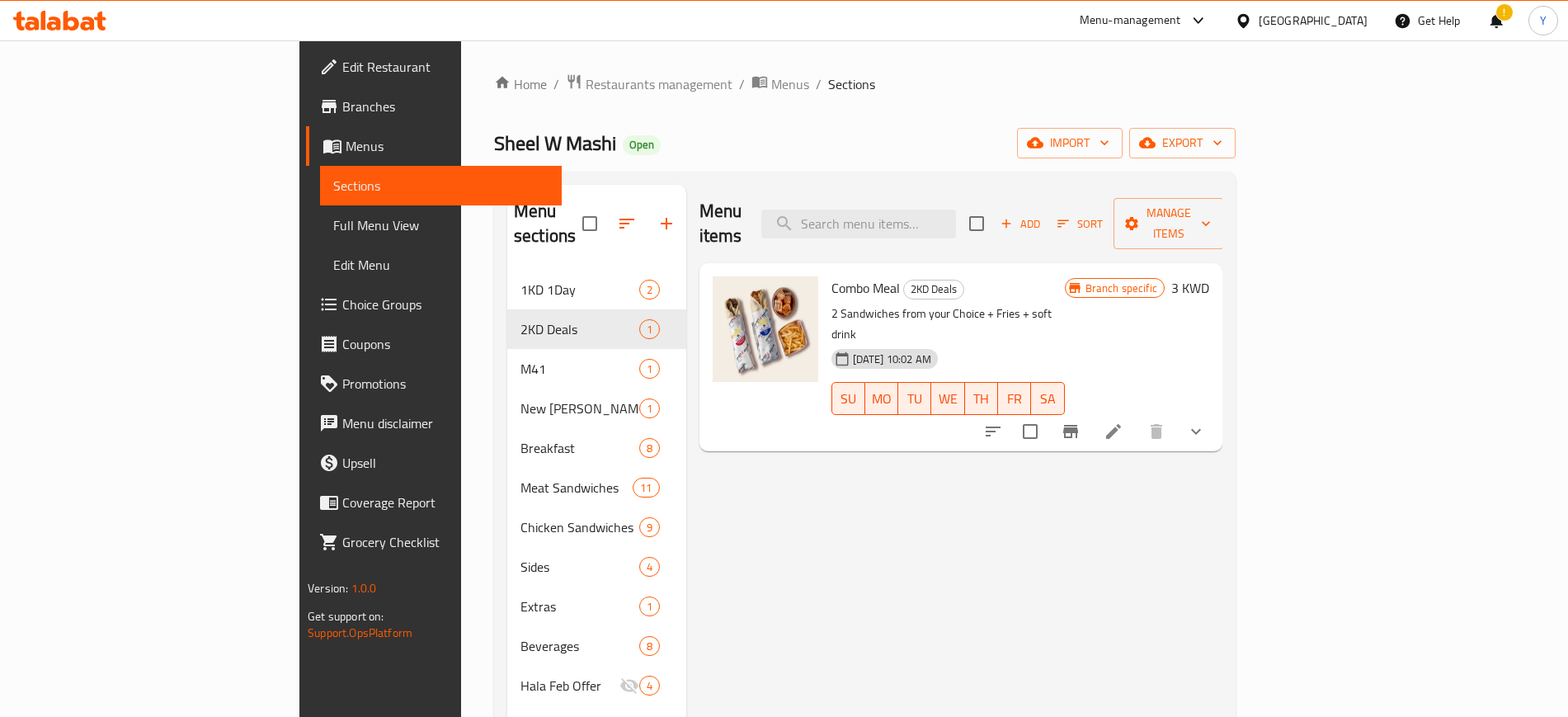
click at [585, 85] on span "Restaurants management" at bounding box center [659, 85] width 147 height 20
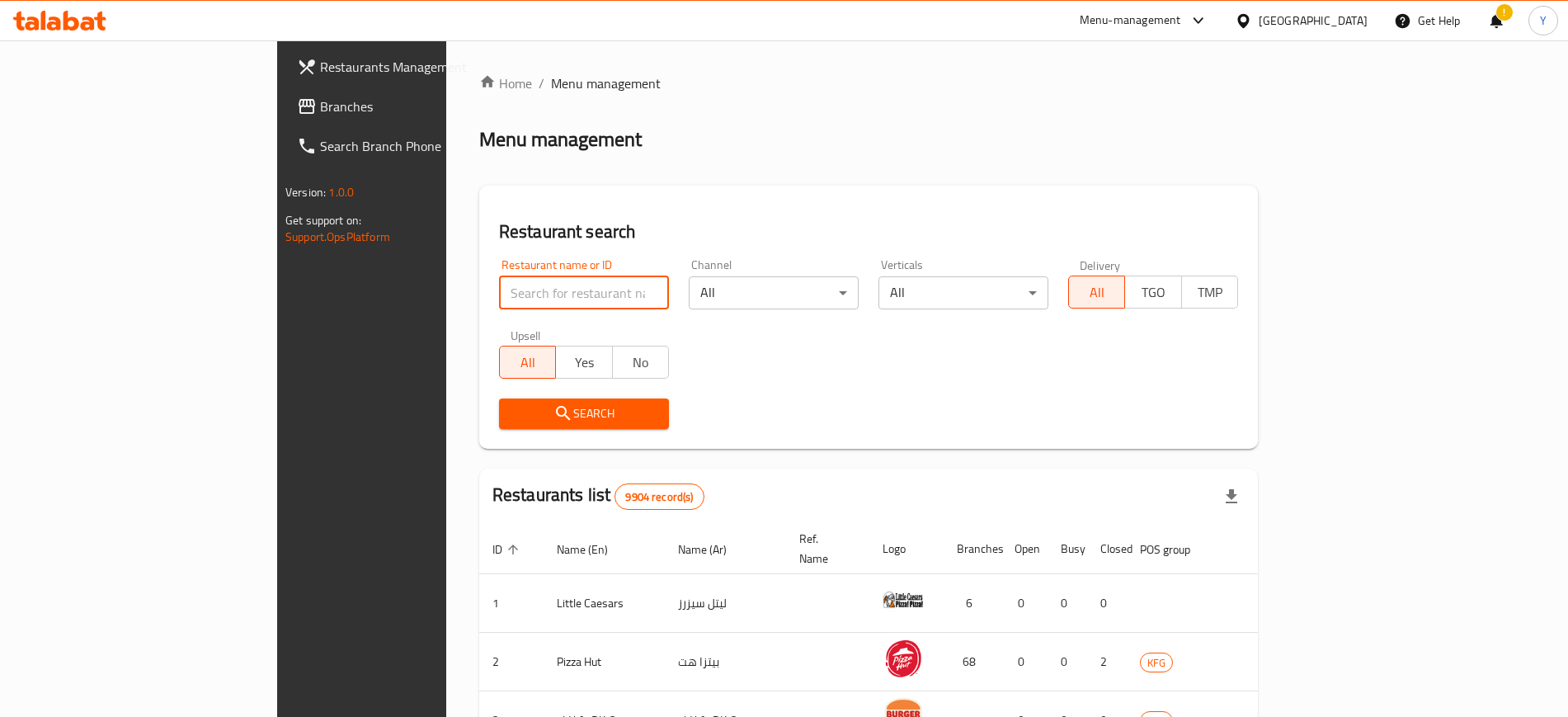
click at [499, 292] on input "search" at bounding box center [584, 293] width 170 height 33
click button "Search" at bounding box center [584, 414] width 170 height 30
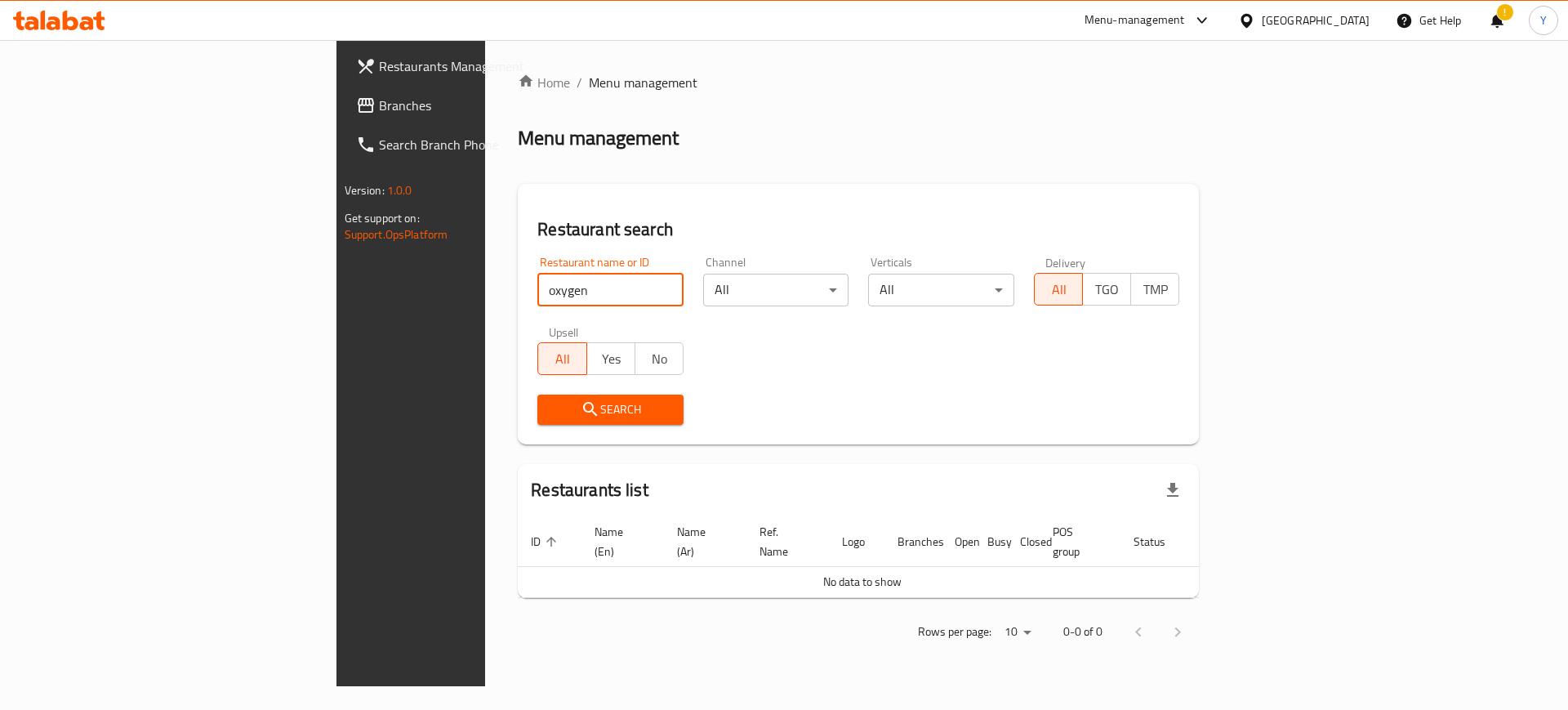
type input "oxygen"
click button "Search" at bounding box center [611, 410] width 147 height 30
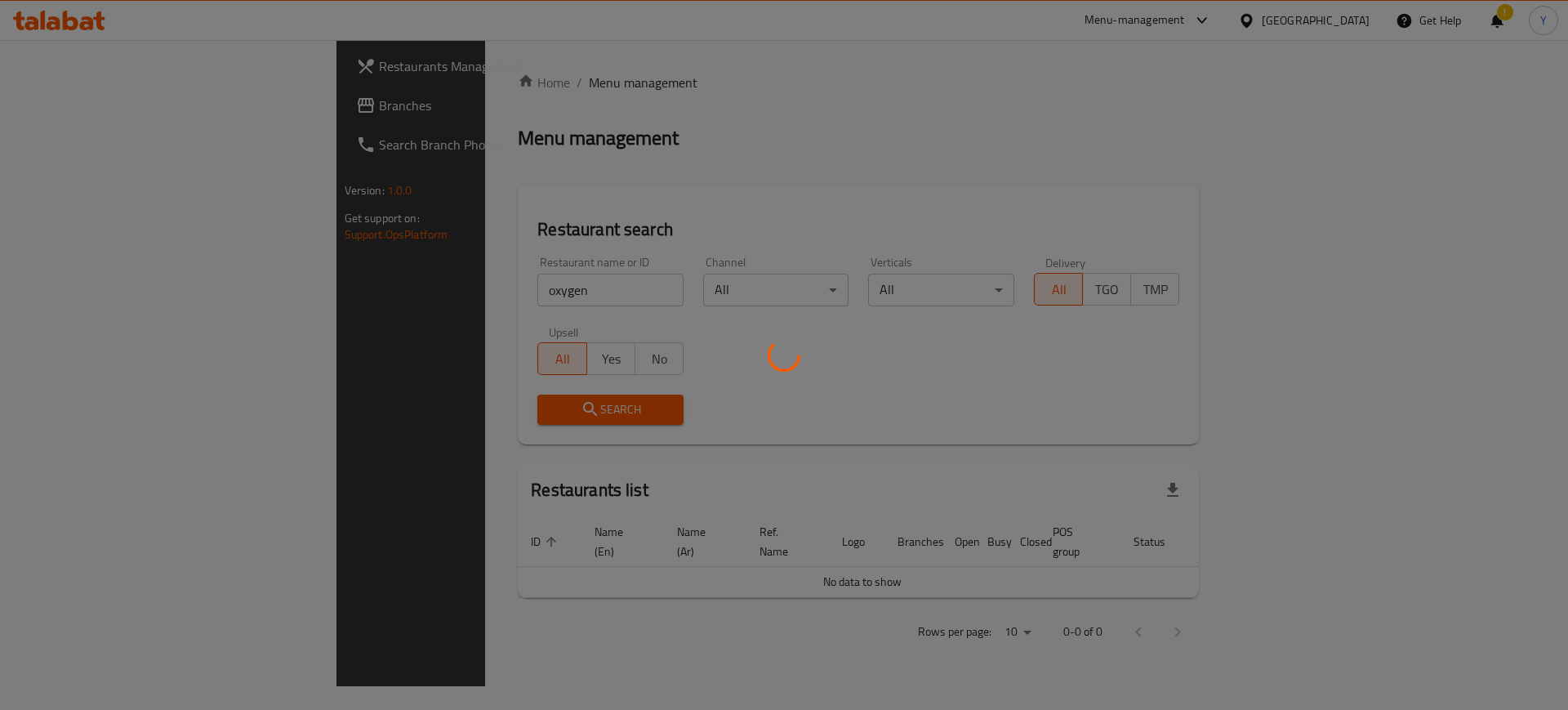
click at [385, 288] on div at bounding box center [784, 355] width 1568 height 710
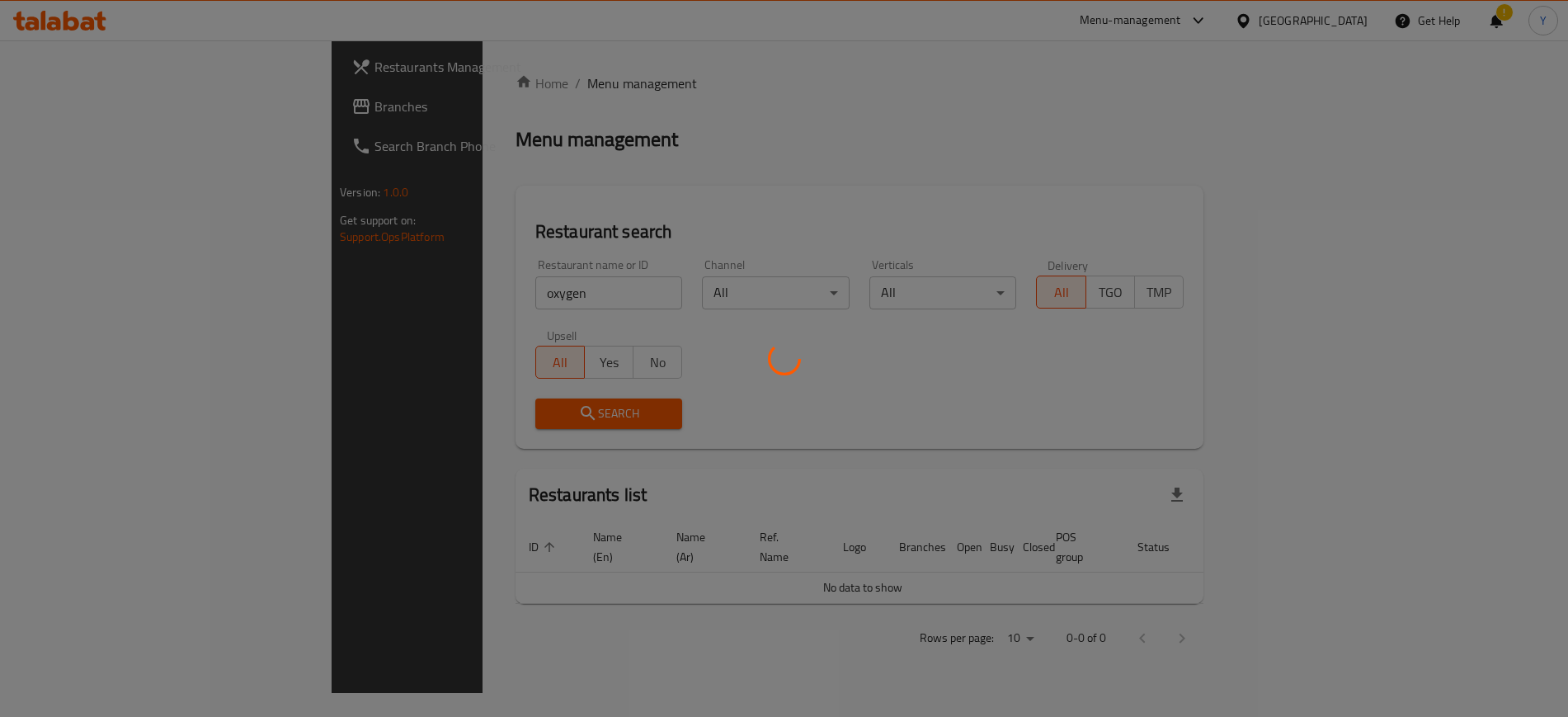
click at [389, 290] on div at bounding box center [784, 358] width 1568 height 717
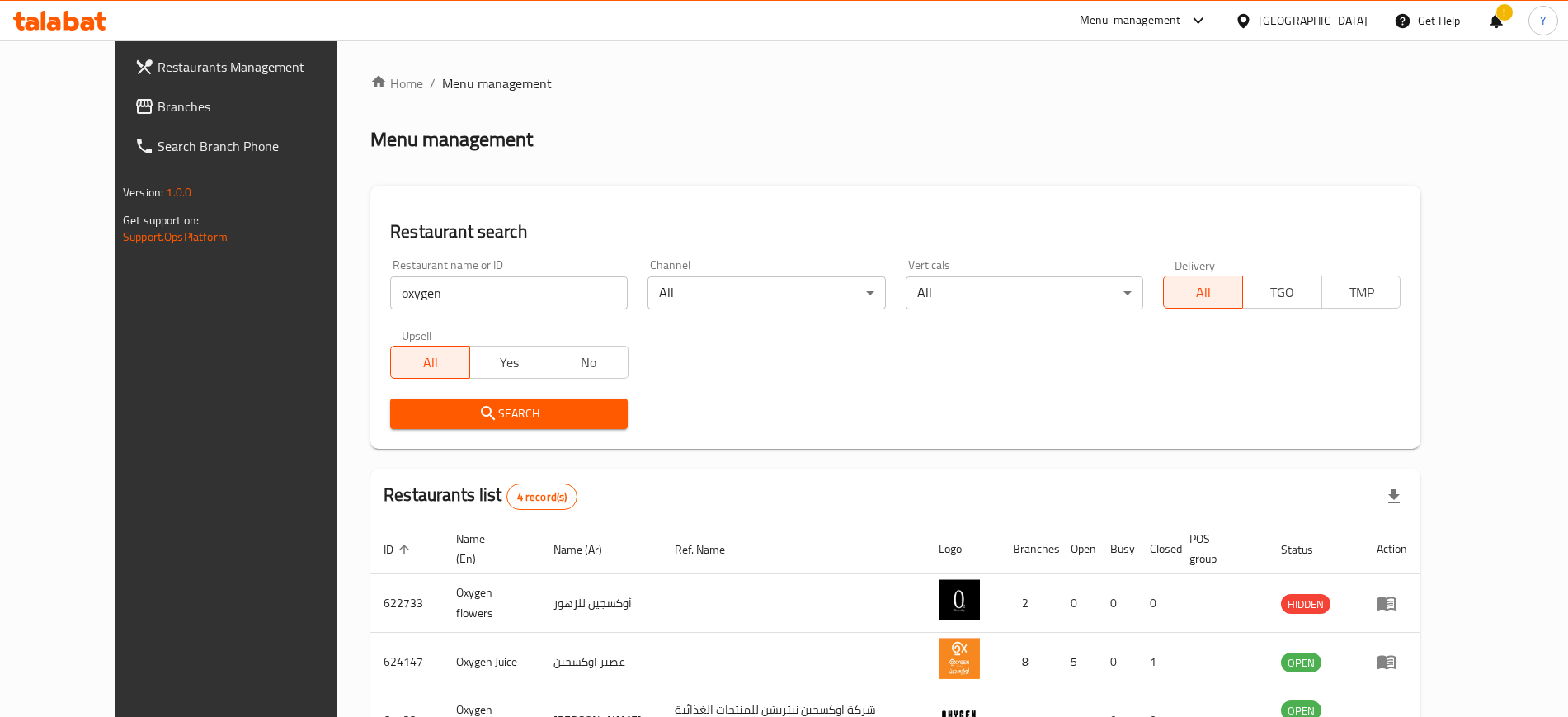
scroll to position [181, 0]
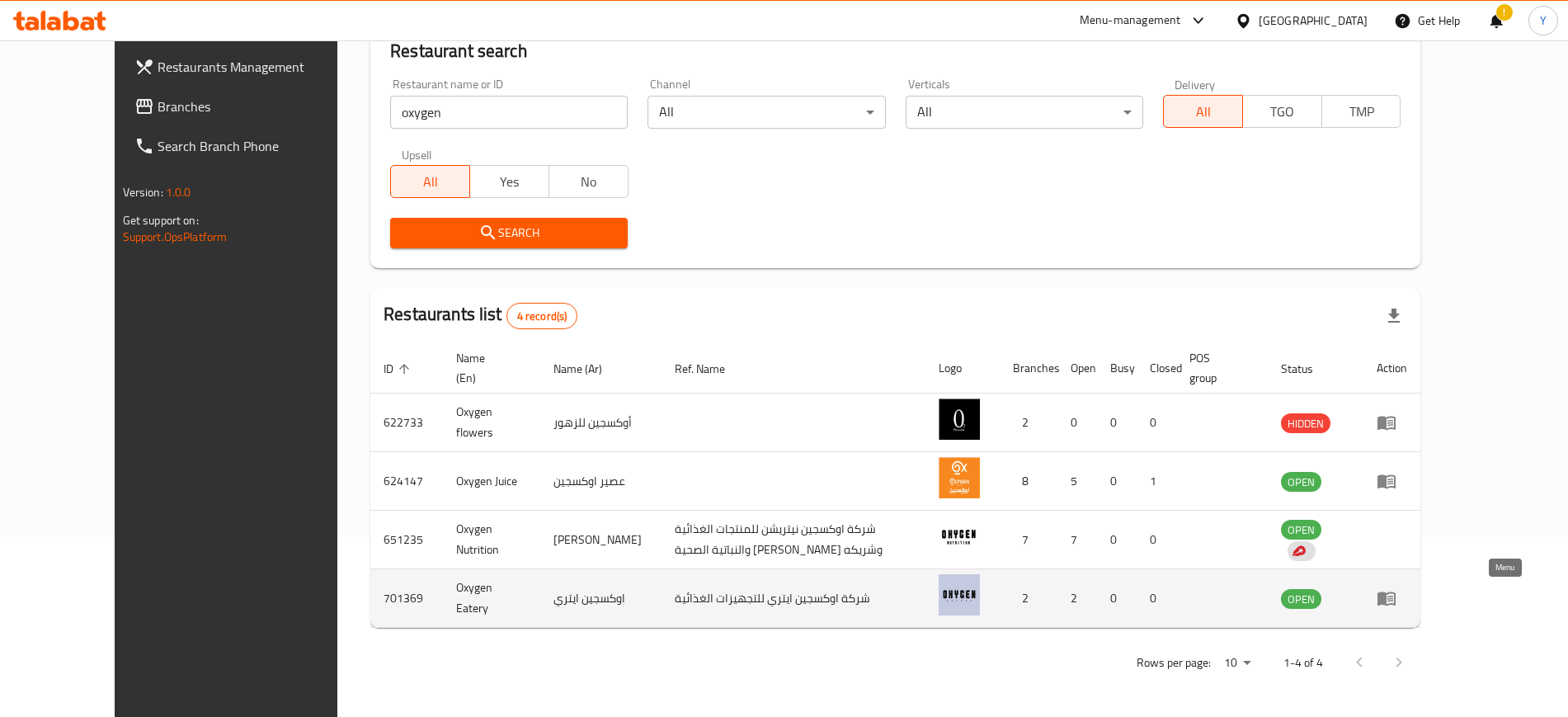
click at [1396, 600] on icon "enhanced table" at bounding box center [1387, 598] width 18 height 14
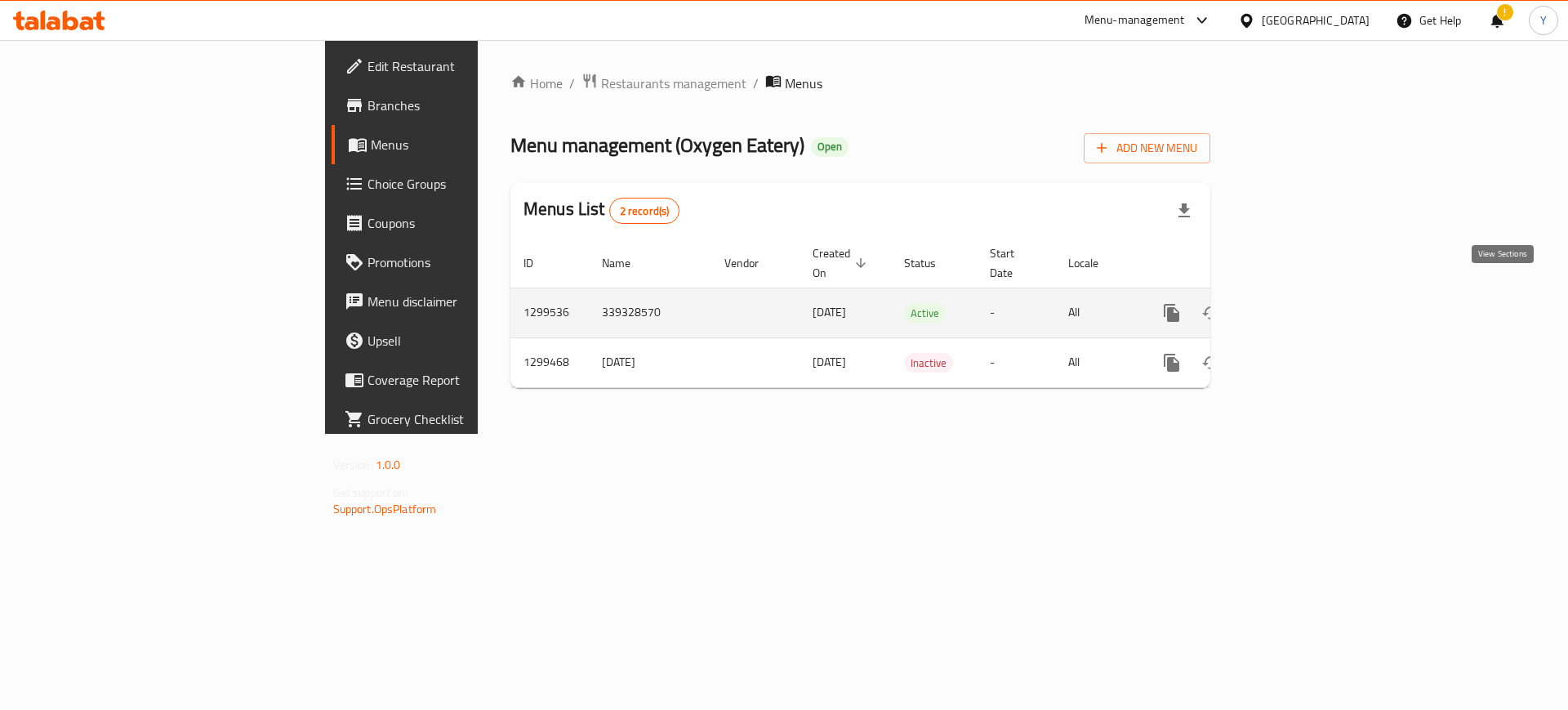
click at [1300, 303] on icon "enhanced table" at bounding box center [1290, 313] width 20 height 20
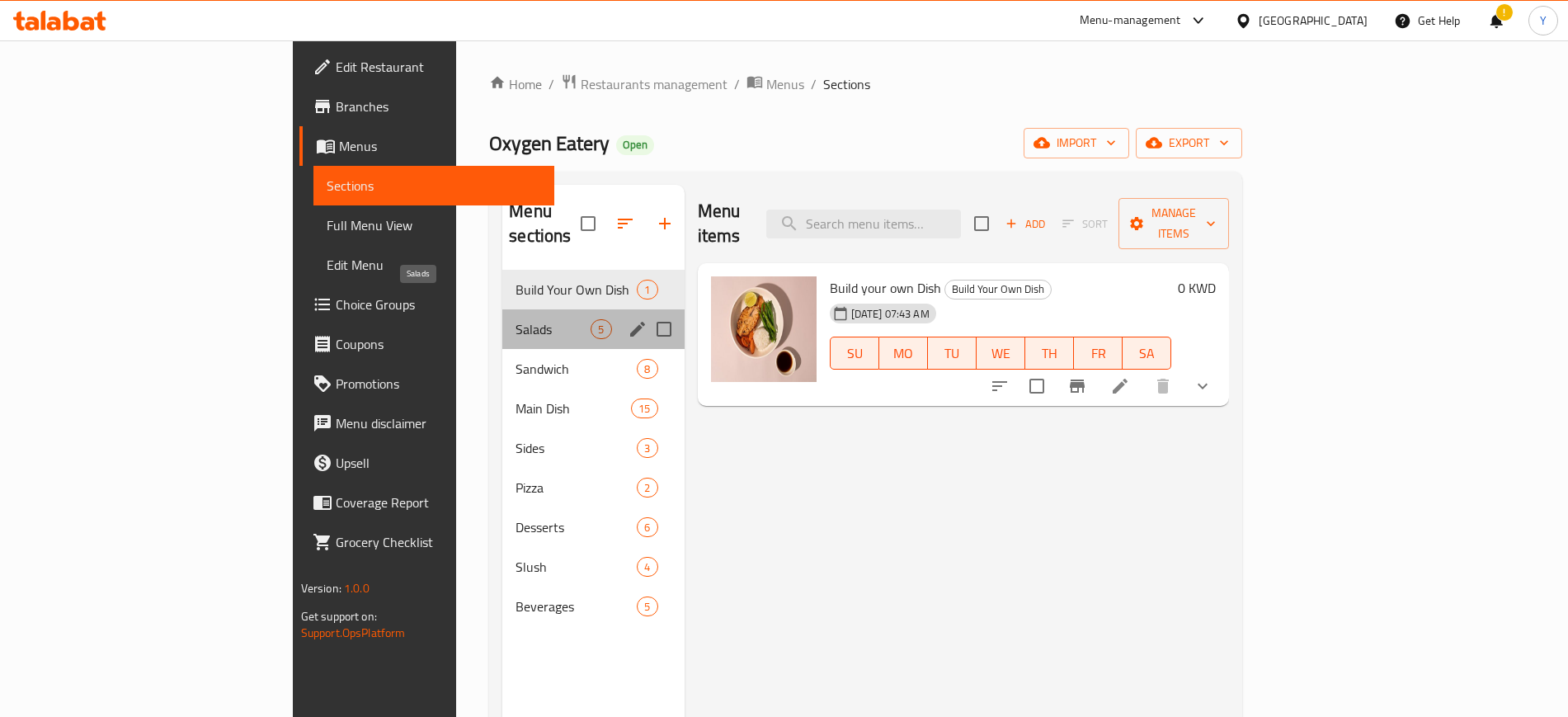
click at [516, 319] on span "Salads" at bounding box center [553, 329] width 75 height 20
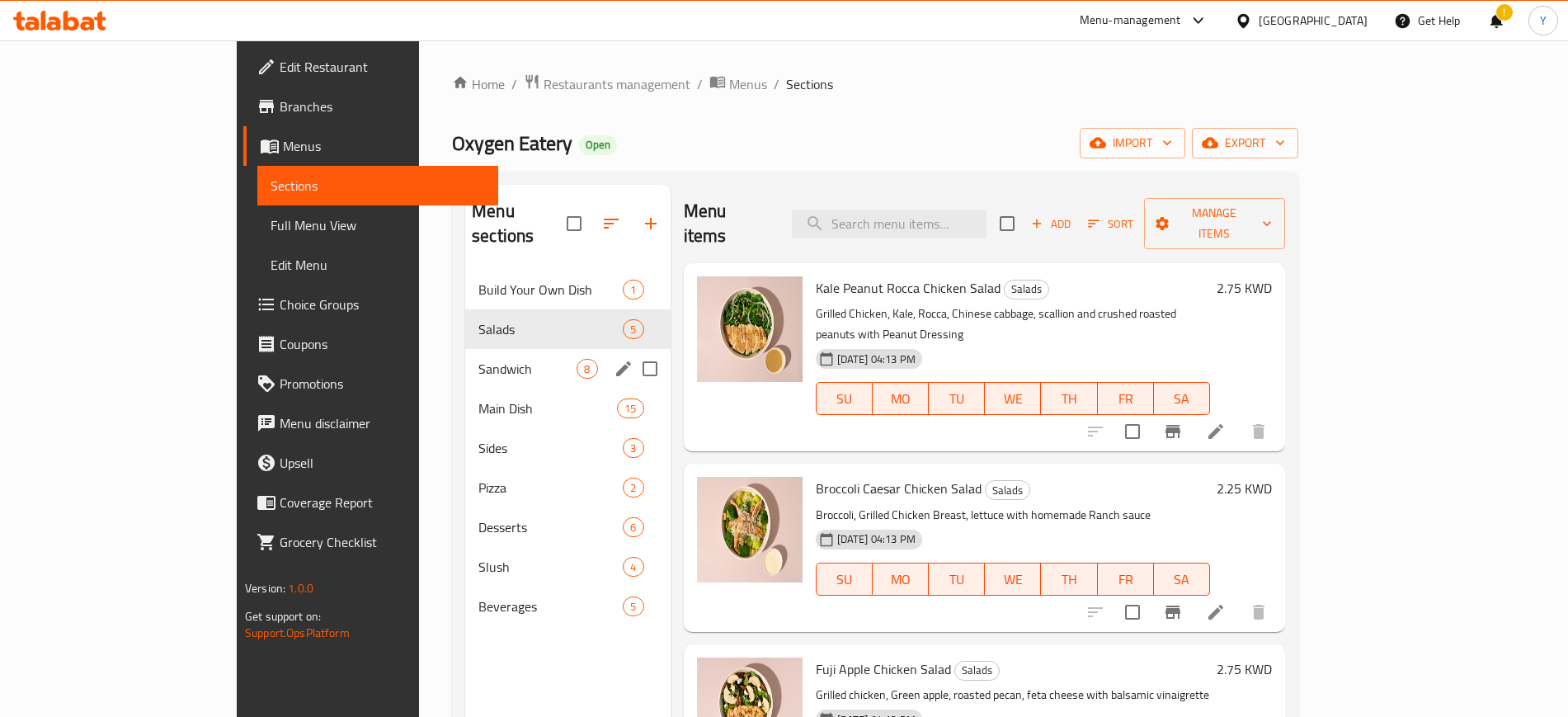
click at [465, 349] on div "Sandwich 8" at bounding box center [567, 369] width 205 height 40
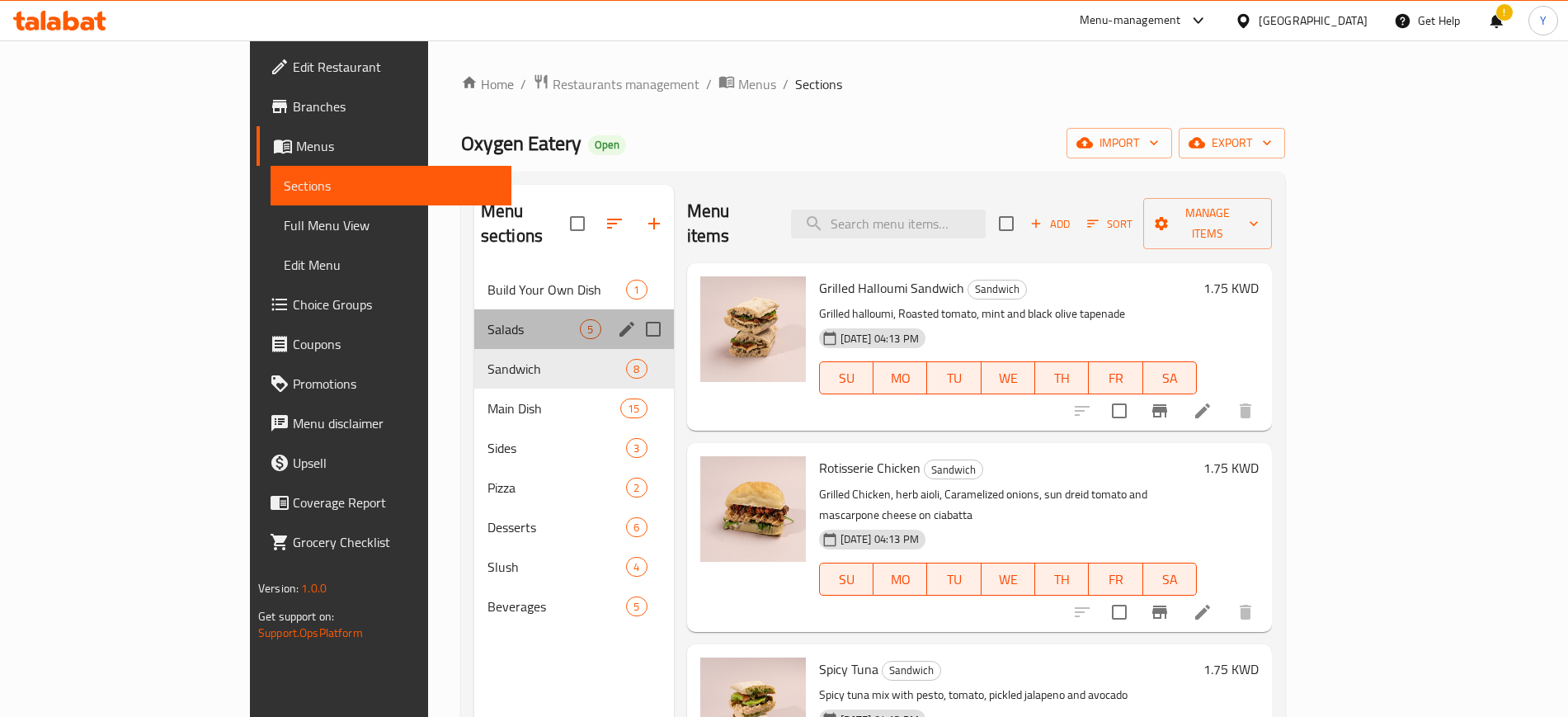
click at [474, 314] on div "Salads 5" at bounding box center [574, 329] width 199 height 40
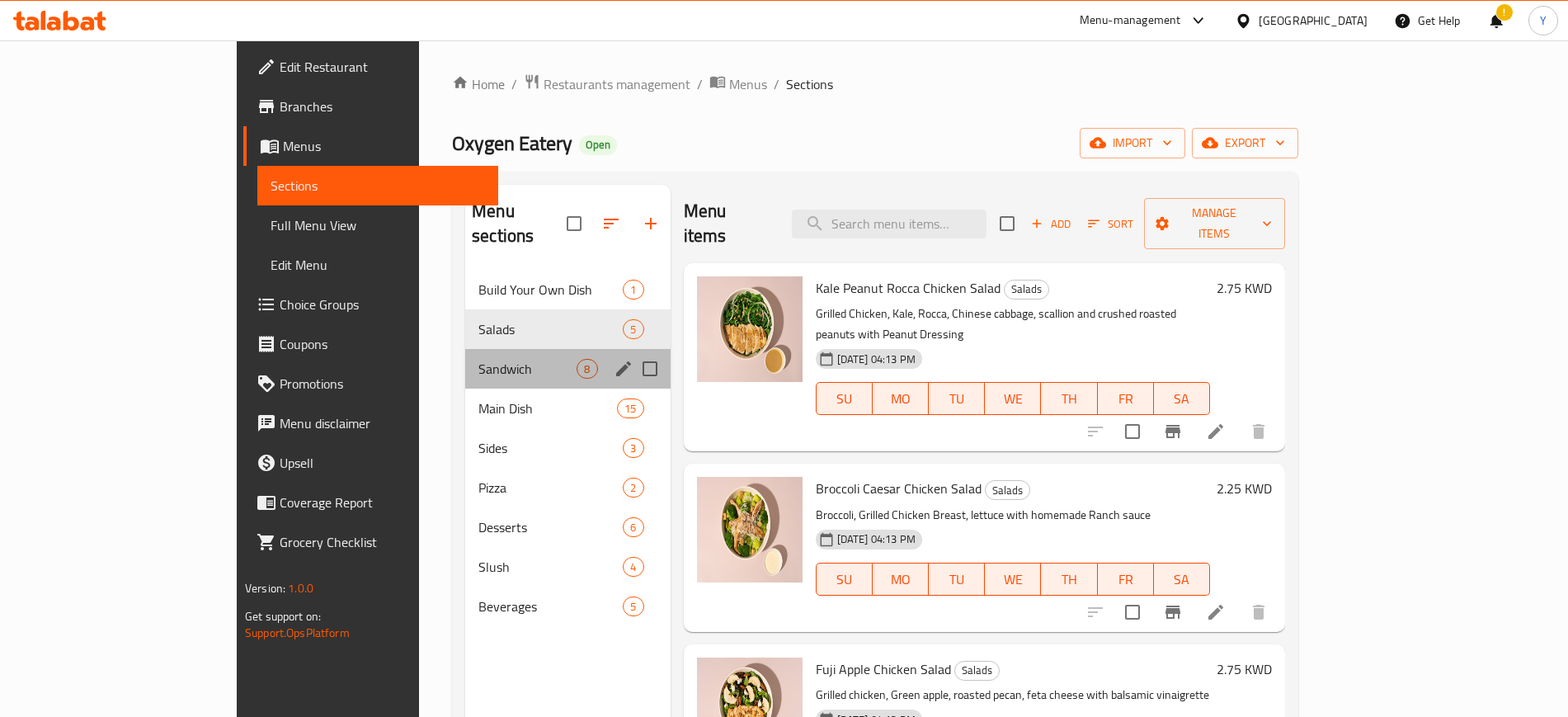
click at [465, 349] on div "Sandwich 8" at bounding box center [567, 369] width 205 height 40
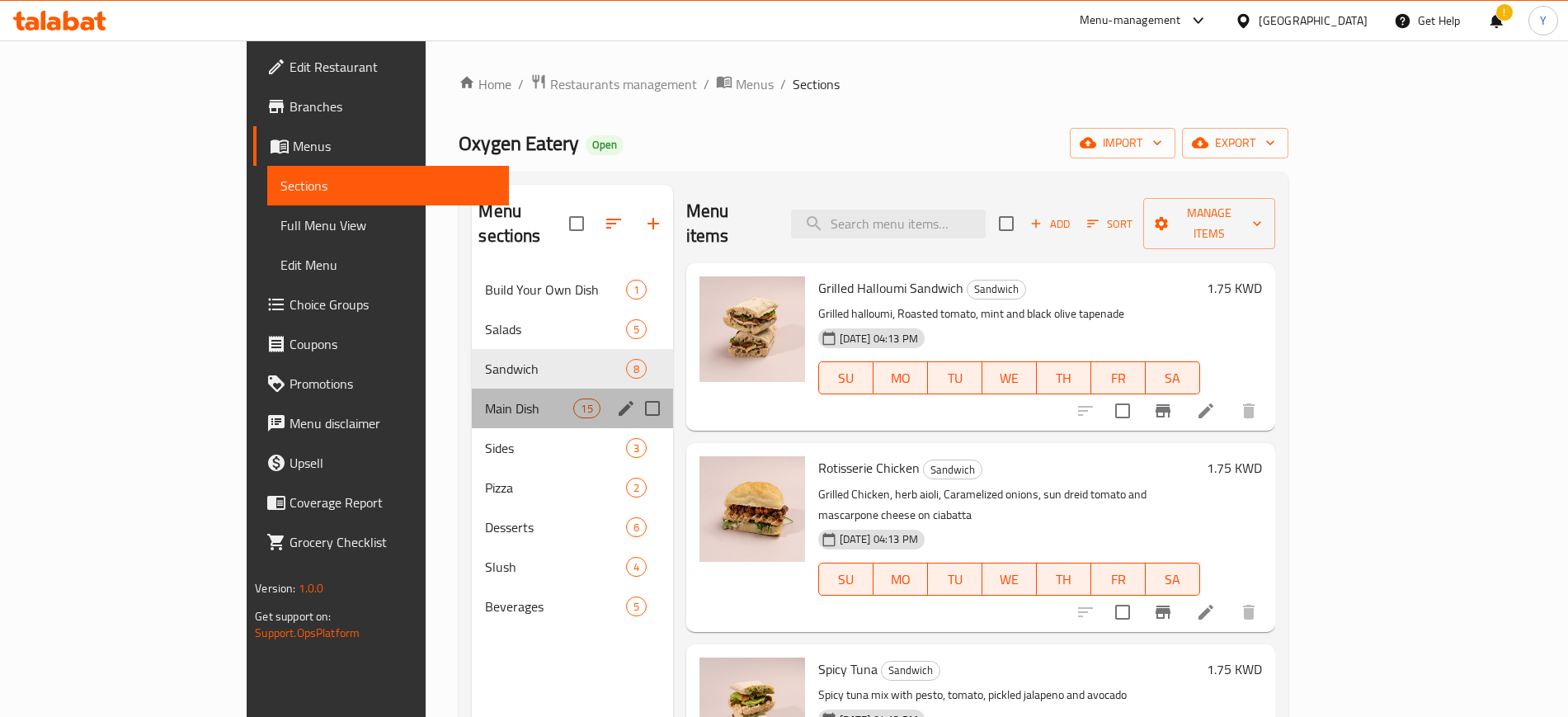
click at [472, 389] on div "Main Dish 15" at bounding box center [572, 408] width 200 height 40
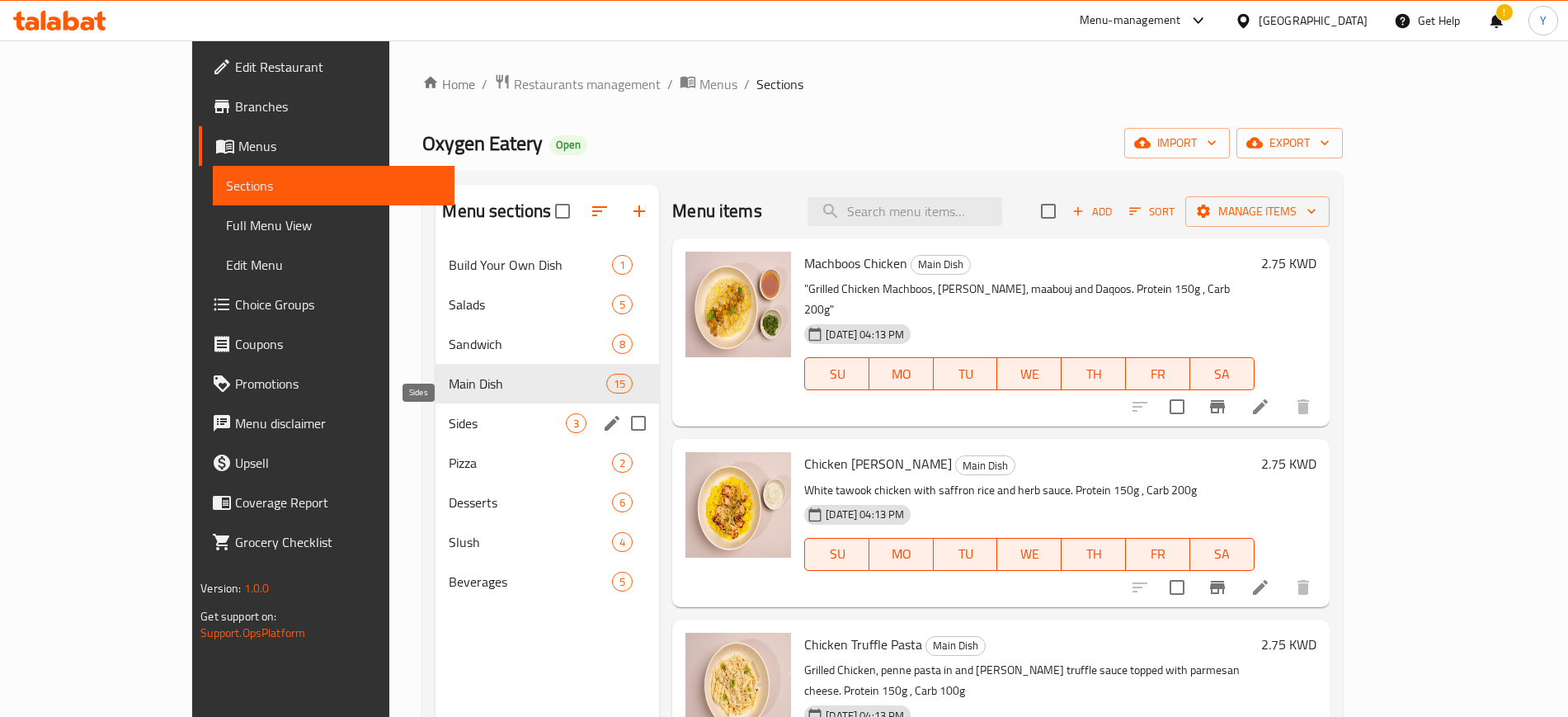
click at [449, 422] on span "Sides" at bounding box center [506, 424] width 117 height 20
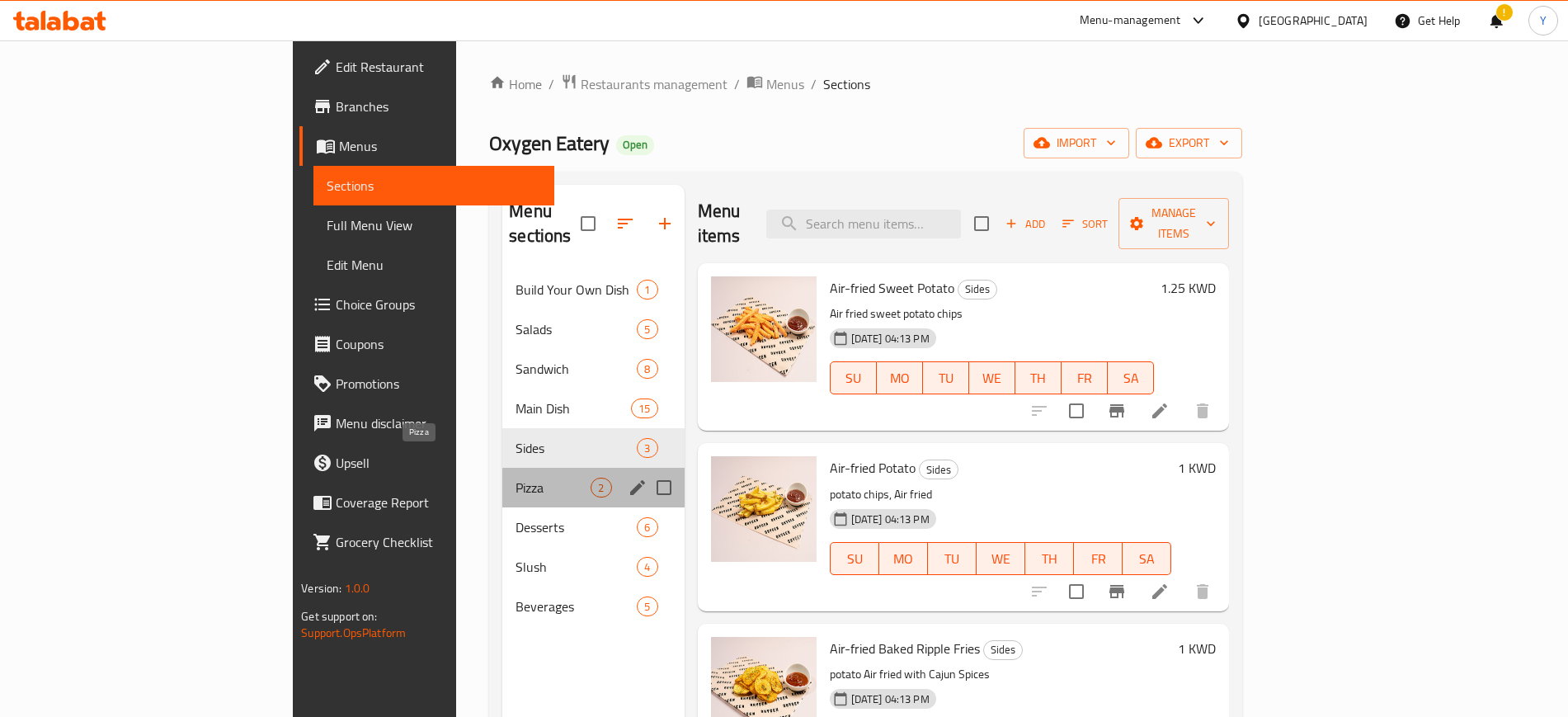
click at [516, 478] on span "Pizza" at bounding box center [553, 488] width 75 height 20
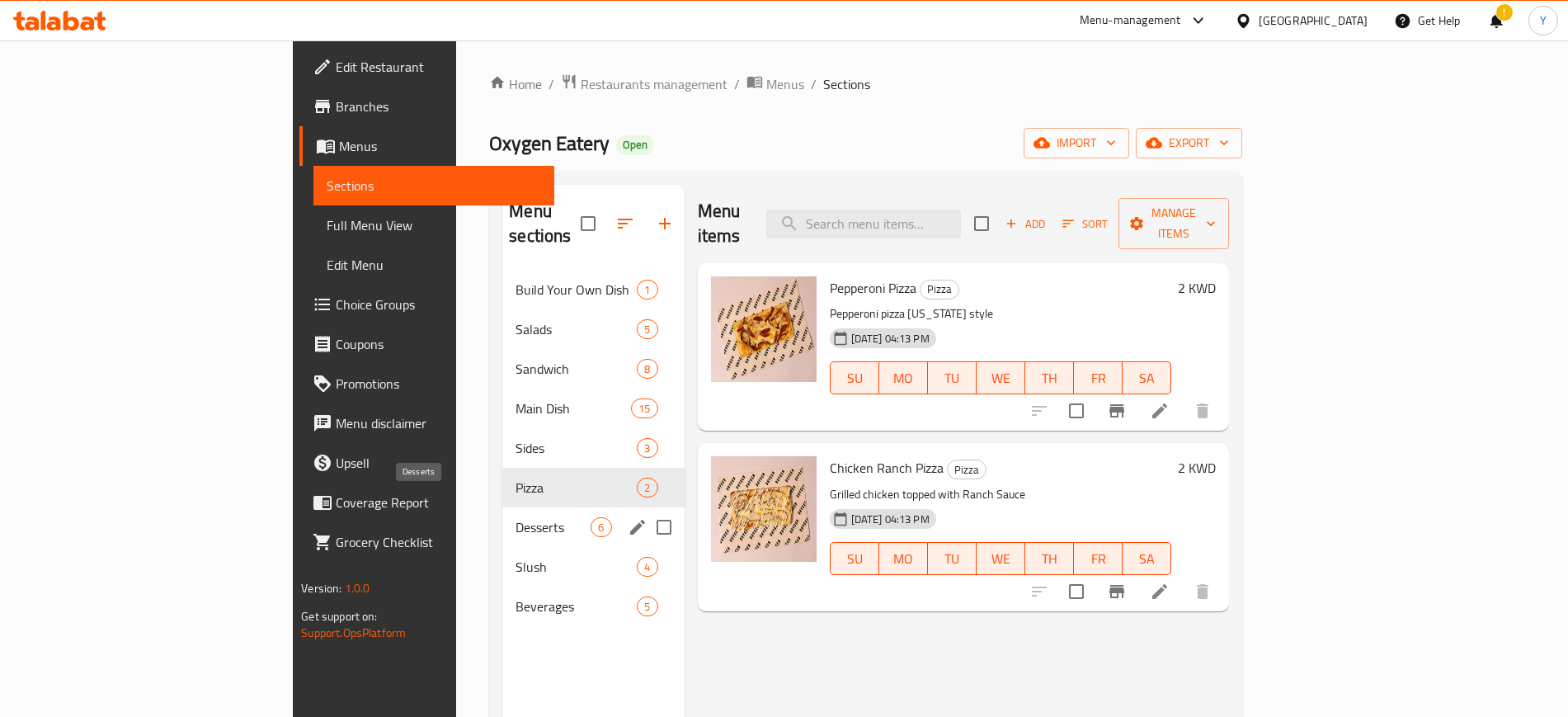
click at [516, 518] on span "Desserts" at bounding box center [553, 528] width 75 height 20
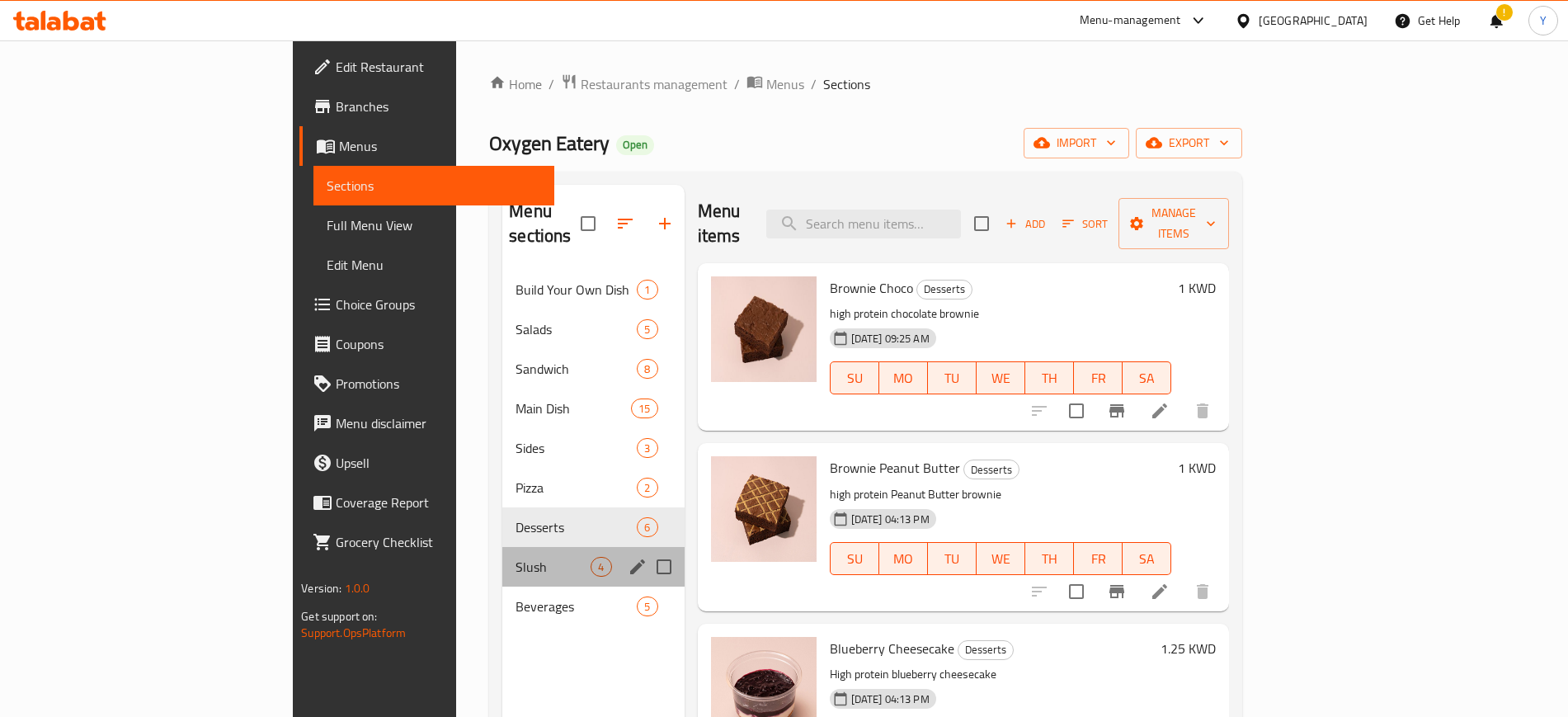
click at [503, 558] on div "Slush 4" at bounding box center [593, 566] width 181 height 40
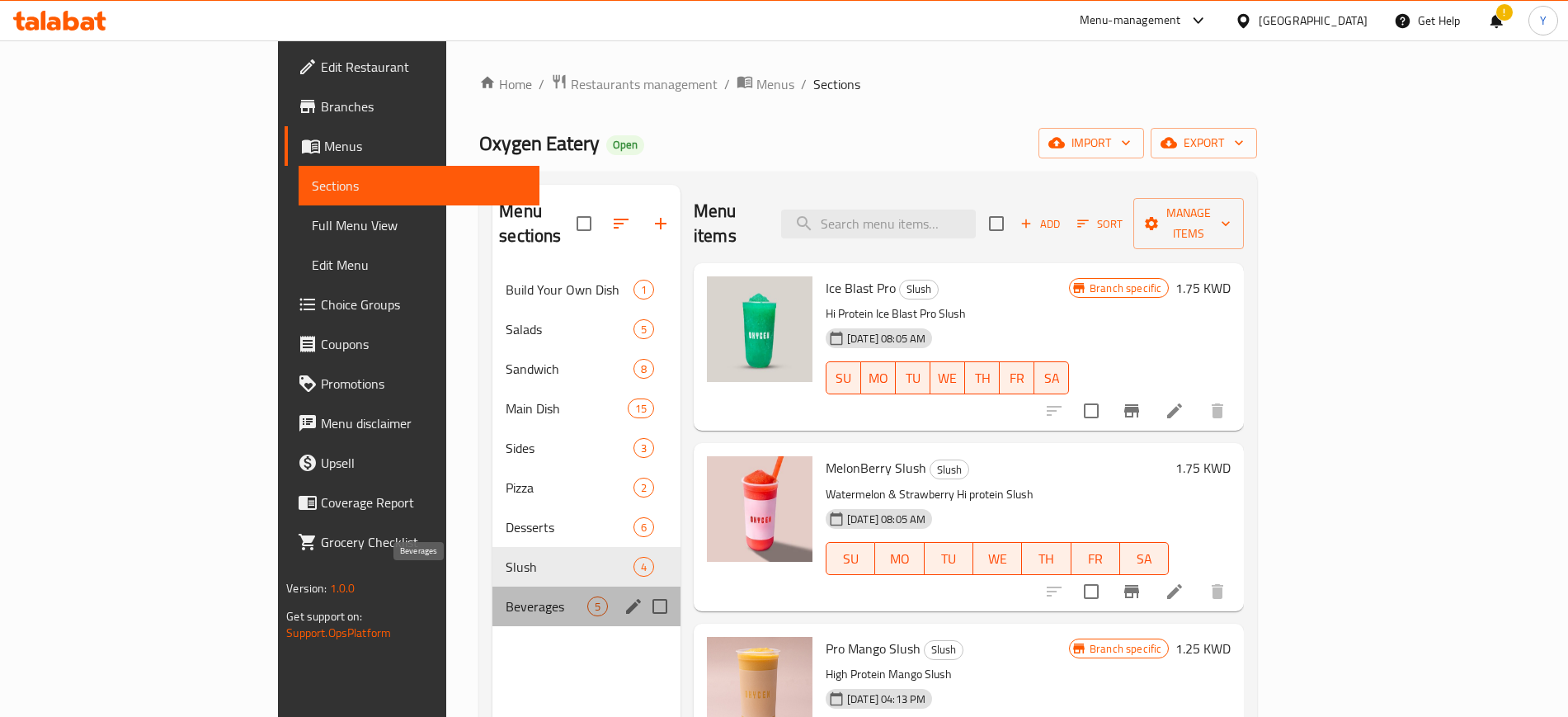
click at [506, 597] on span "Beverages" at bounding box center [546, 607] width 82 height 20
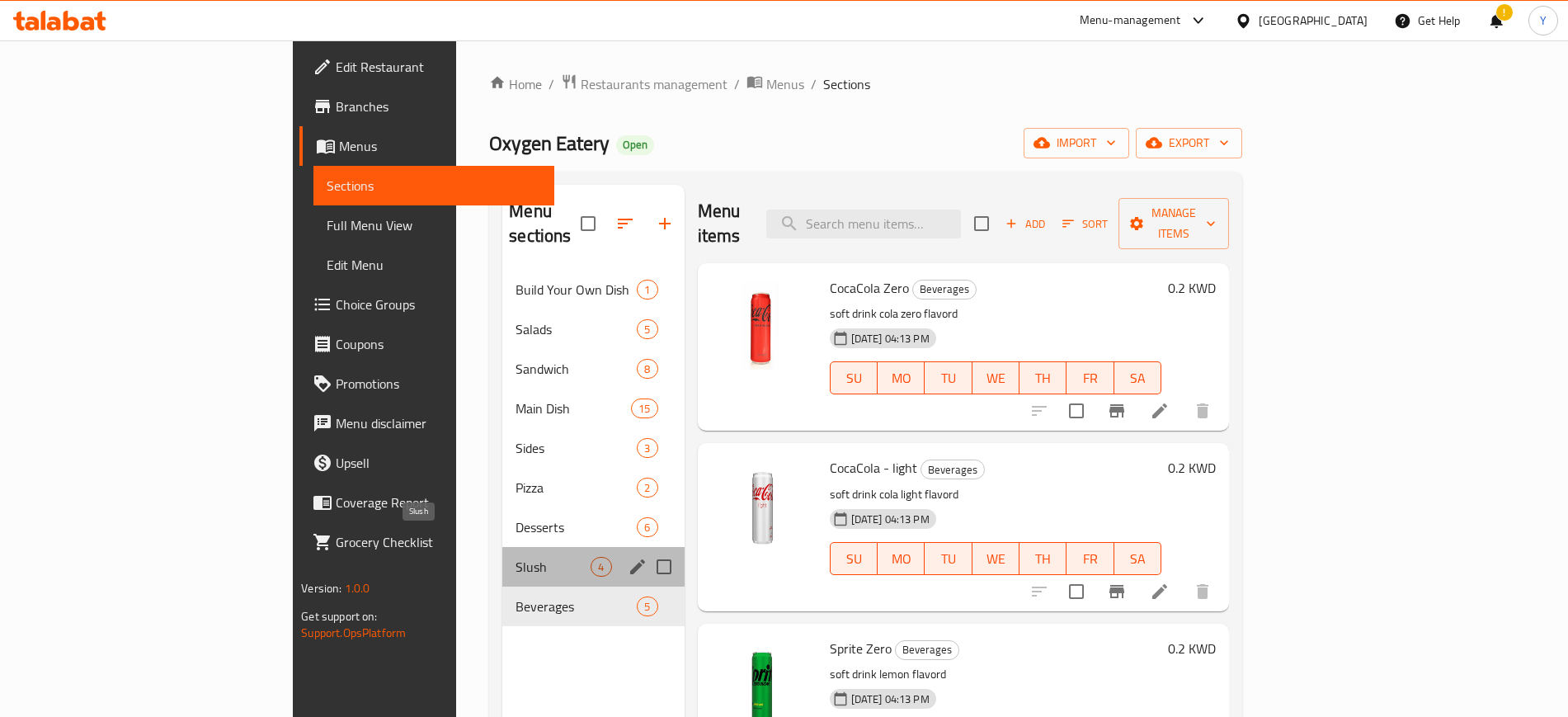
click at [516, 557] on span "Slush" at bounding box center [553, 567] width 75 height 20
